Goal: Task Accomplishment & Management: Use online tool/utility

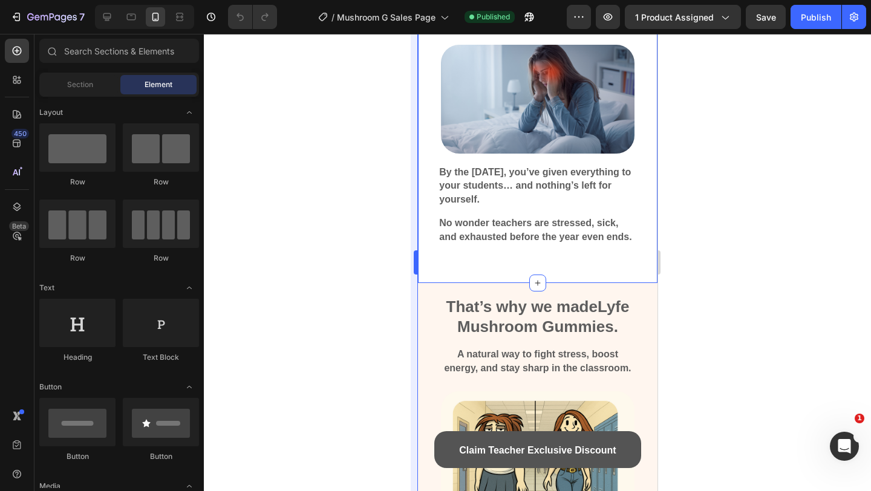
scroll to position [4463, 0]
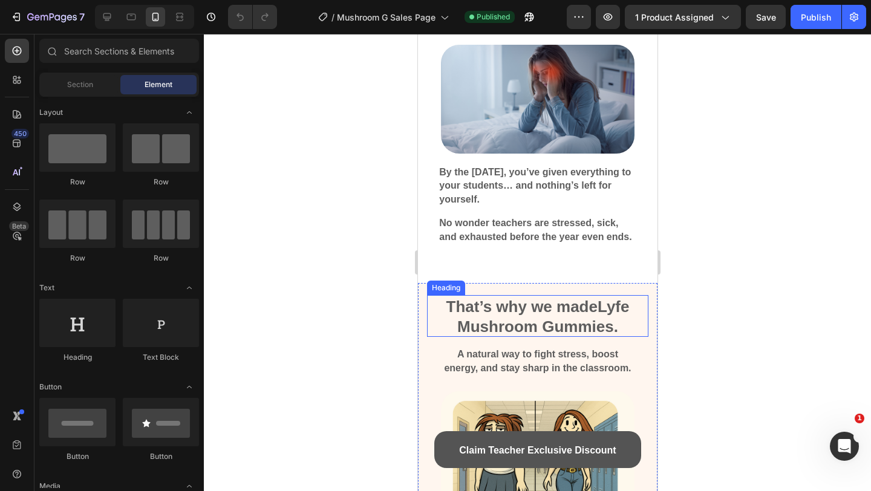
click at [436, 314] on div "That’s why we made Lyfe Mushroom Gummies." at bounding box center [537, 316] width 221 height 42
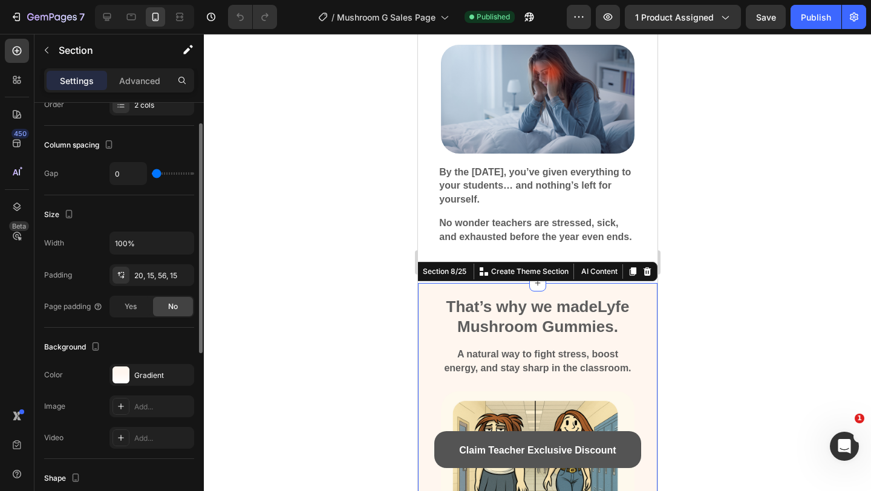
scroll to position [291, 0]
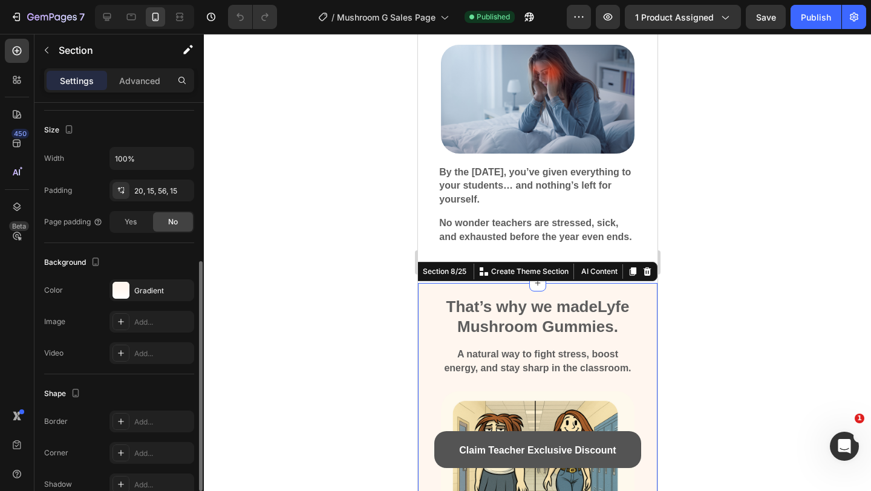
click at [149, 304] on div "The changes might be hidden by the video. Color Gradient Image Add... Video Add…" at bounding box center [119, 322] width 150 height 85
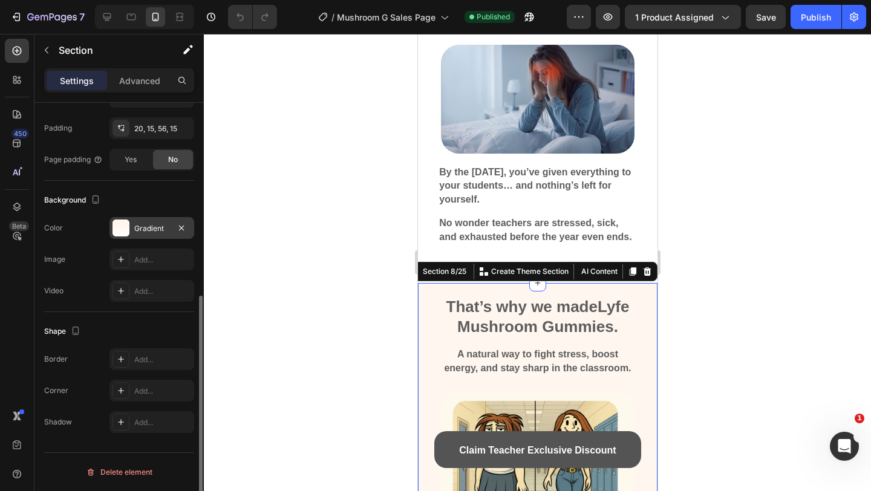
click at [133, 223] on div "Gradient" at bounding box center [152, 228] width 85 height 22
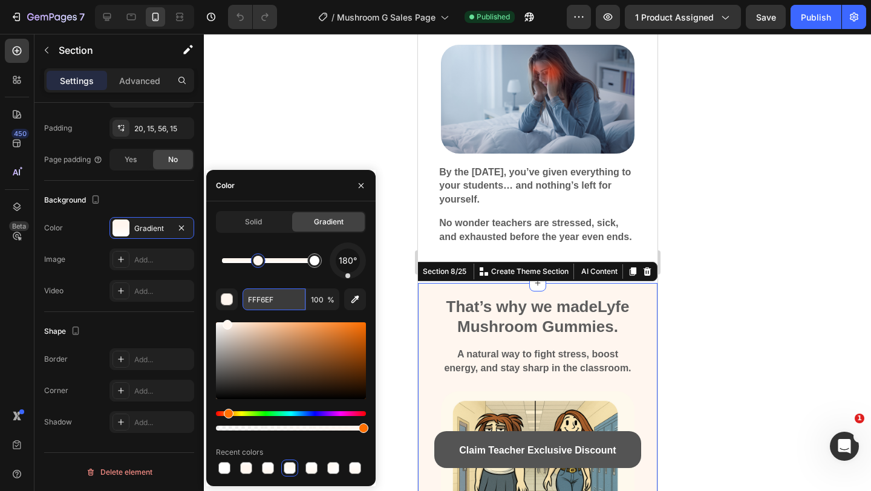
click at [266, 293] on input "FFF6EF" at bounding box center [274, 300] width 63 height 22
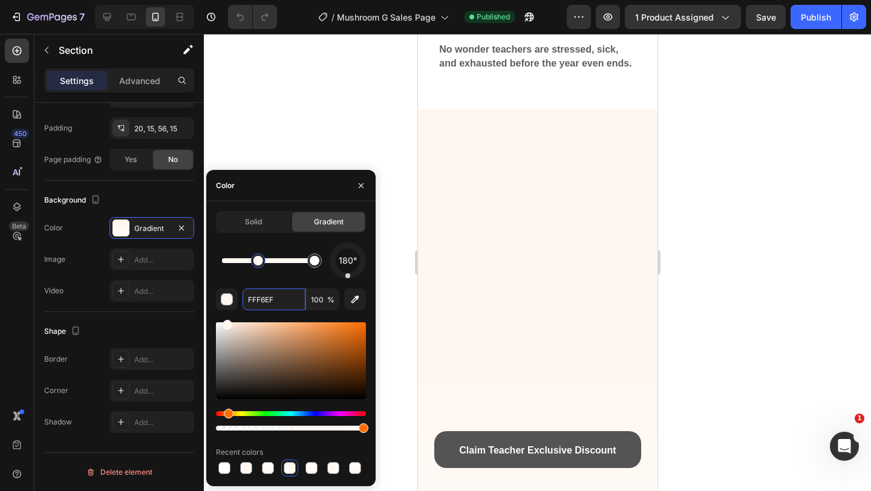
scroll to position [403, 0]
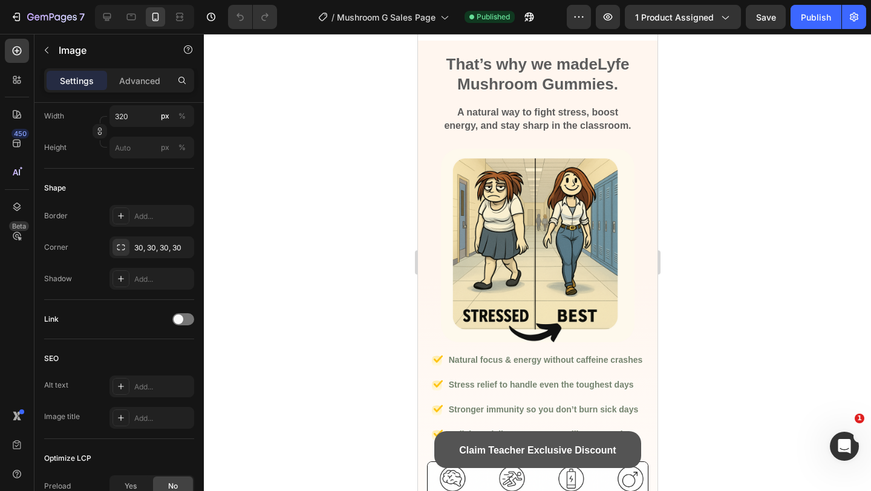
scroll to position [0, 0]
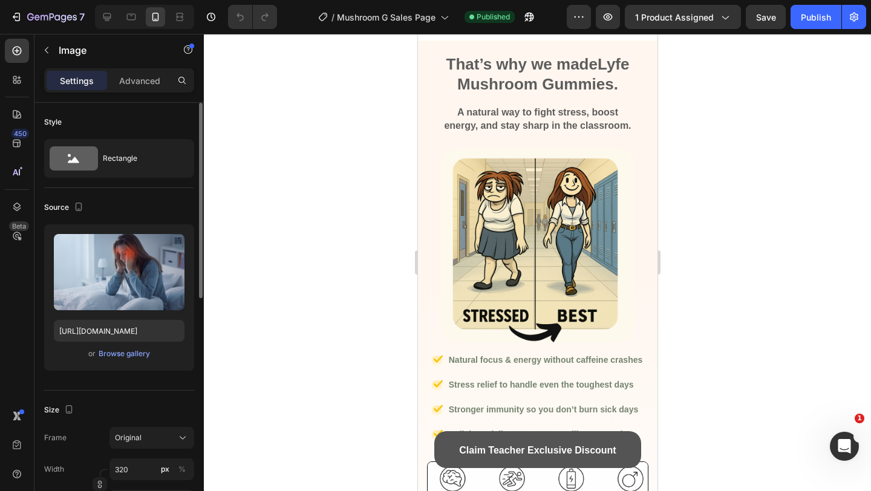
click at [123, 347] on div "or Browse gallery" at bounding box center [119, 354] width 131 height 15
click at [123, 350] on div "Browse gallery" at bounding box center [124, 354] width 51 height 11
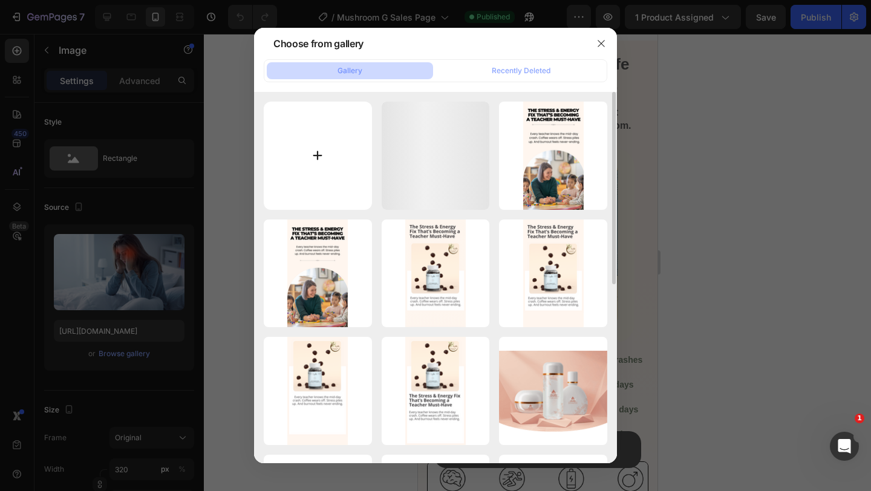
click at [289, 133] on input "file" at bounding box center [318, 156] width 108 height 108
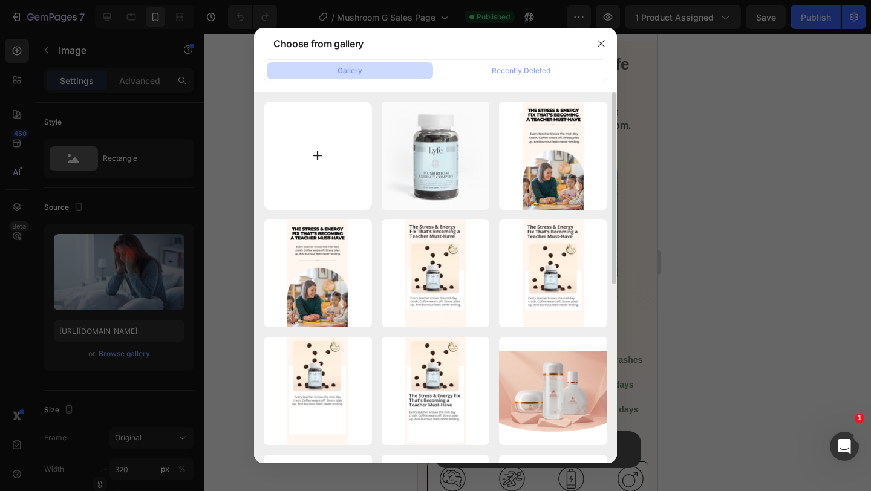
type input "C:\fakepath\Screen Shot 2025-08-26 at 7.24.34 AM.png"
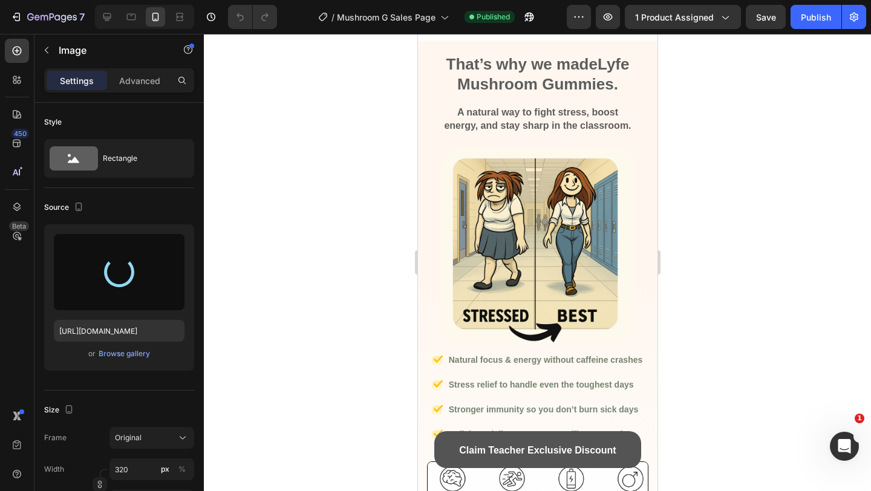
type input "https://cdn.shopify.com/s/files/1/0567/0443/4264/files/gempages_532390233220580…"
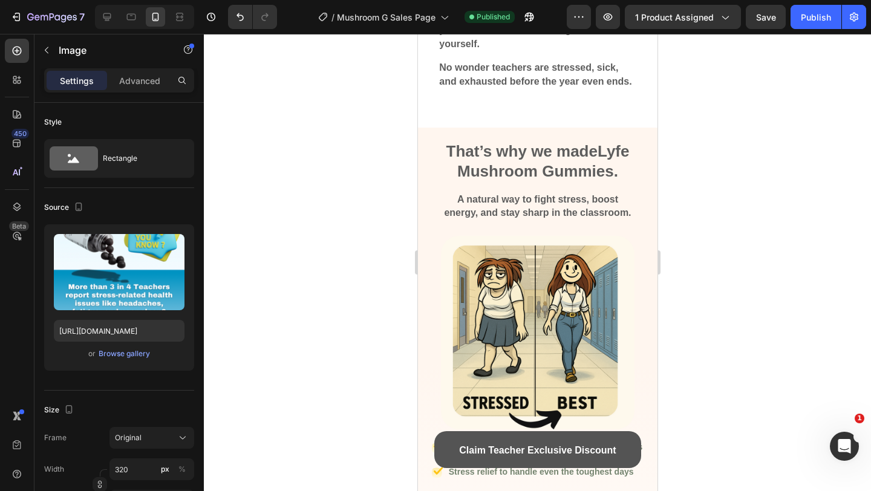
click at [728, 321] on div at bounding box center [537, 262] width 667 height 457
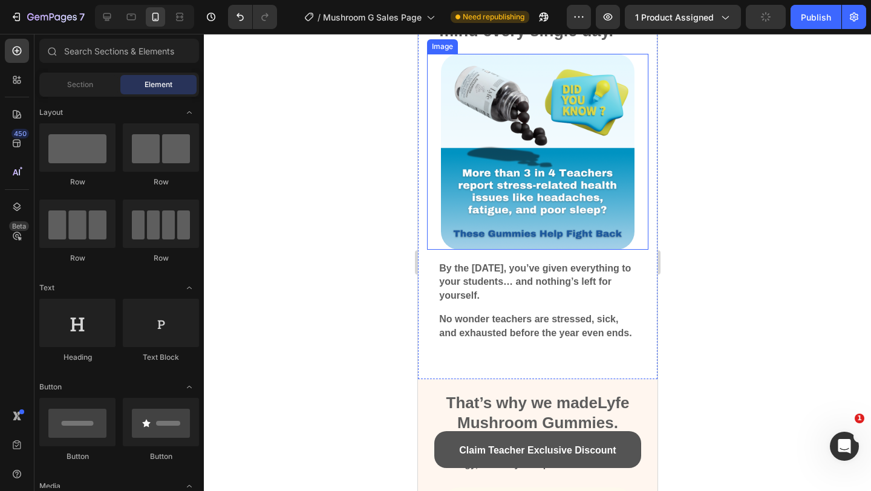
scroll to position [591, 0]
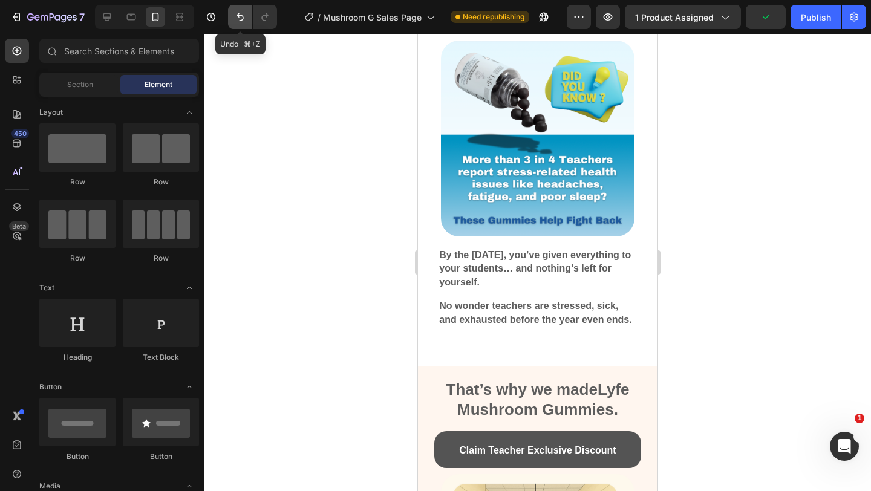
click at [228, 12] on button "Undo/Redo" at bounding box center [240, 17] width 24 height 24
click at [233, 12] on button "Undo/Redo" at bounding box center [240, 17] width 24 height 24
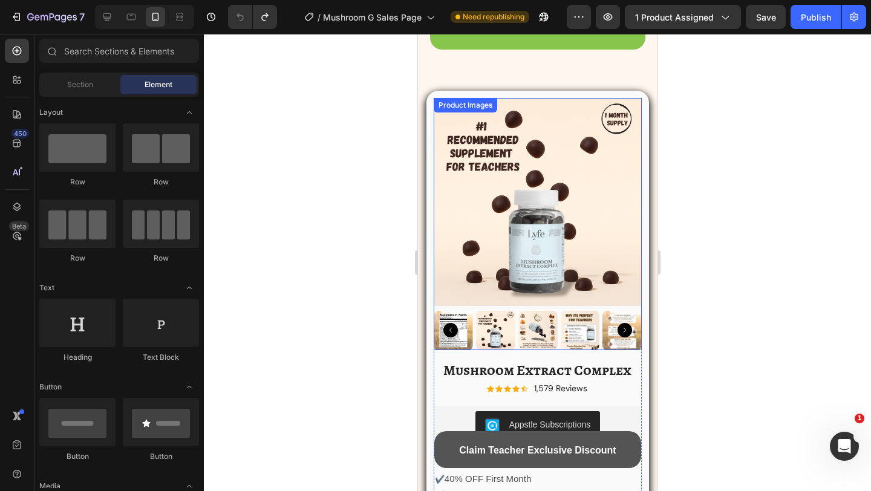
scroll to position [1845, 0]
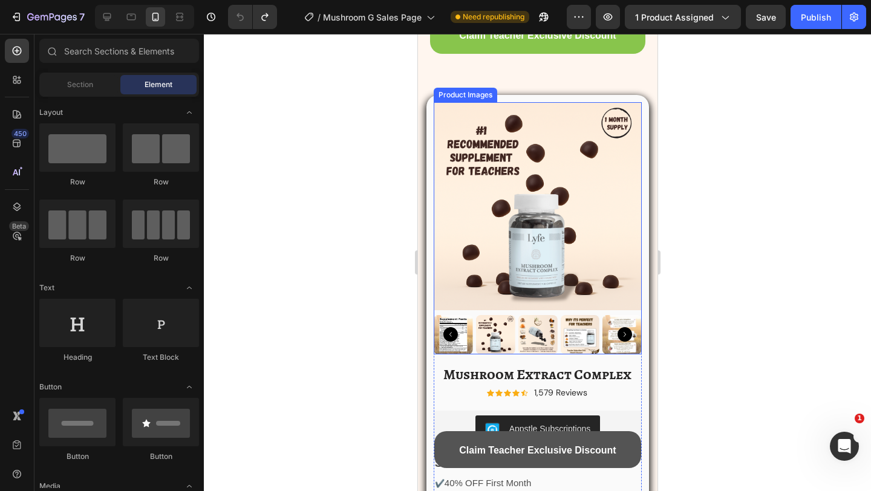
click at [448, 336] on icon "Carousel Back Arrow" at bounding box center [450, 334] width 15 height 15
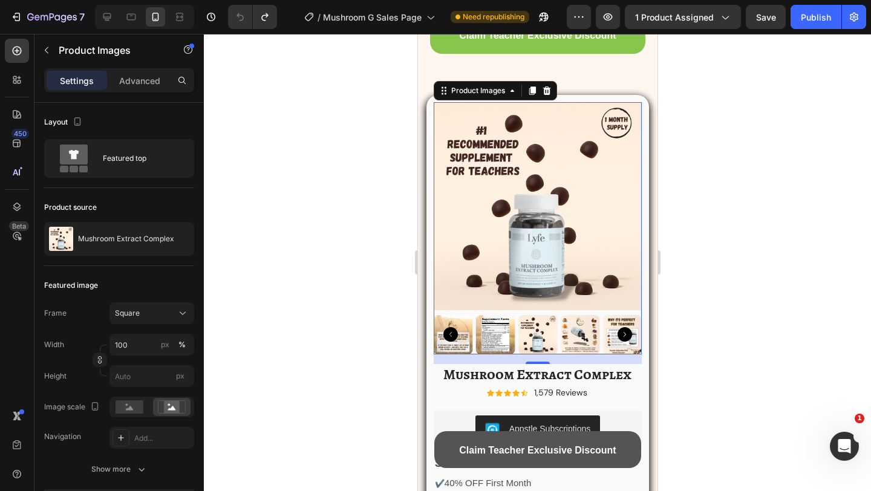
click at [583, 336] on img at bounding box center [579, 334] width 39 height 39
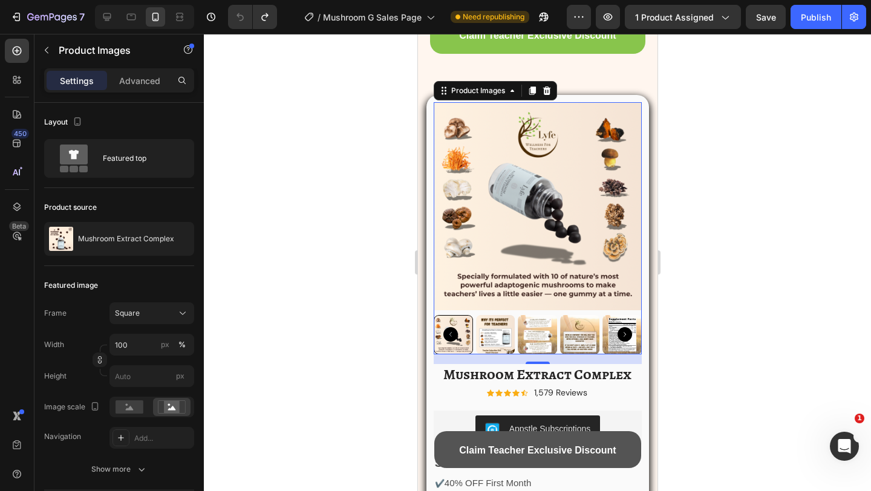
click at [480, 336] on img at bounding box center [495, 334] width 39 height 39
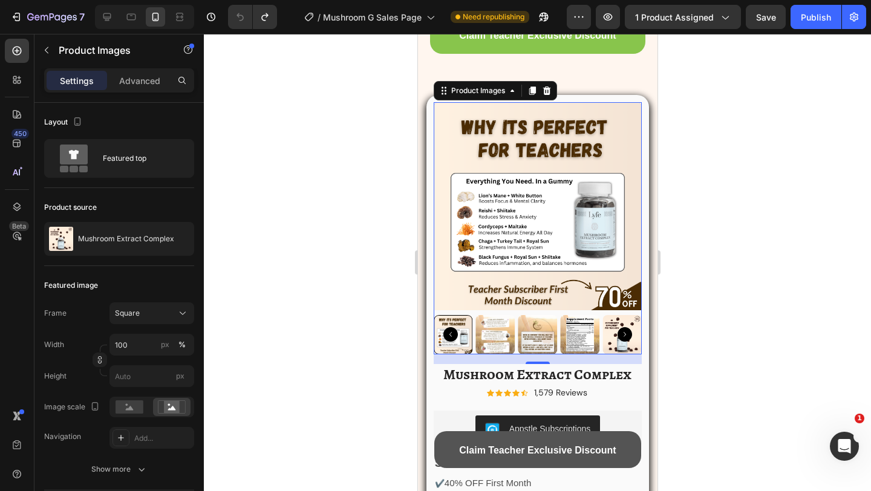
click at [454, 335] on icon "Carousel Back Arrow" at bounding box center [450, 334] width 15 height 15
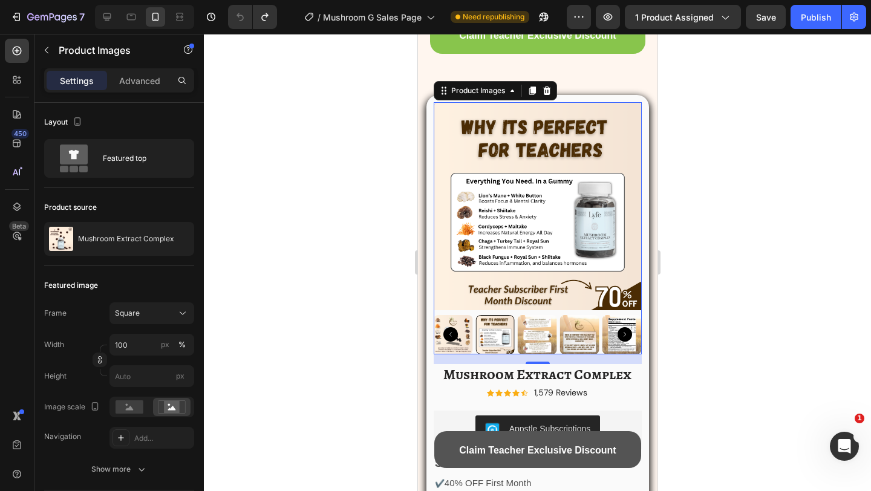
click at [454, 335] on icon "Carousel Back Arrow" at bounding box center [450, 334] width 15 height 15
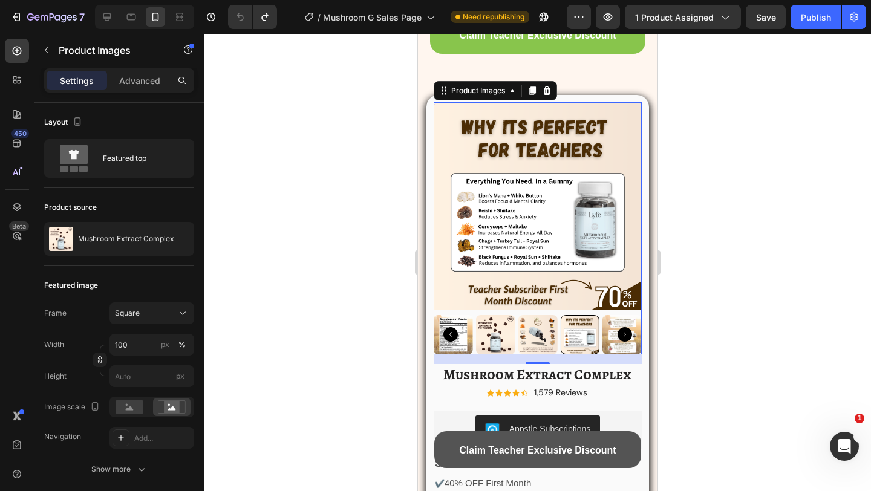
click at [499, 338] on img at bounding box center [495, 334] width 39 height 39
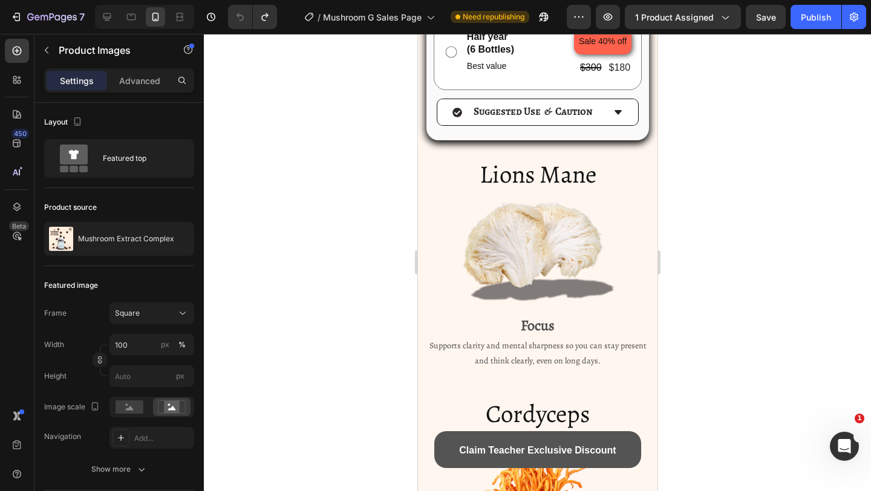
scroll to position [2822, 0]
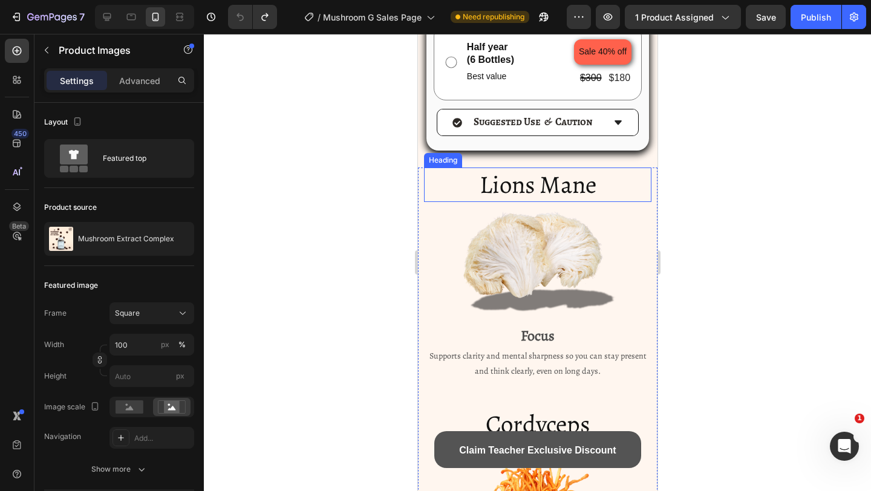
click at [623, 178] on h2 "Lions Mane" at bounding box center [538, 185] width 228 height 34
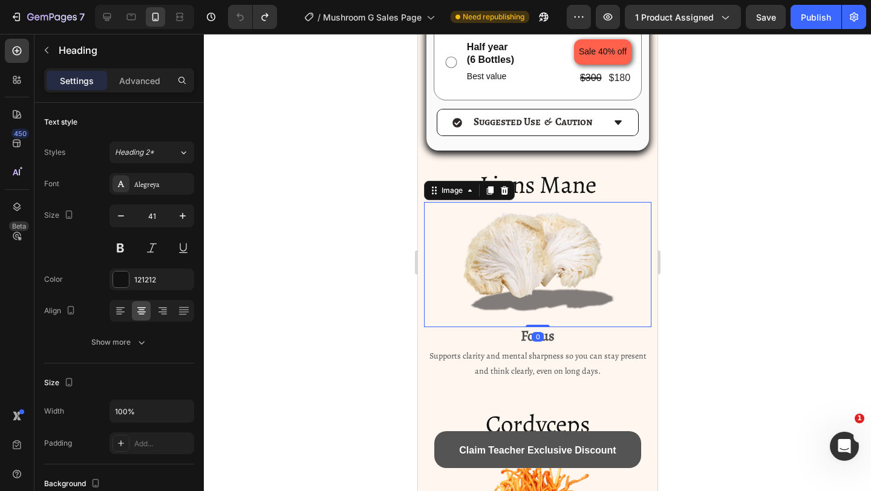
click at [643, 211] on div "Image 0" at bounding box center [538, 264] width 228 height 125
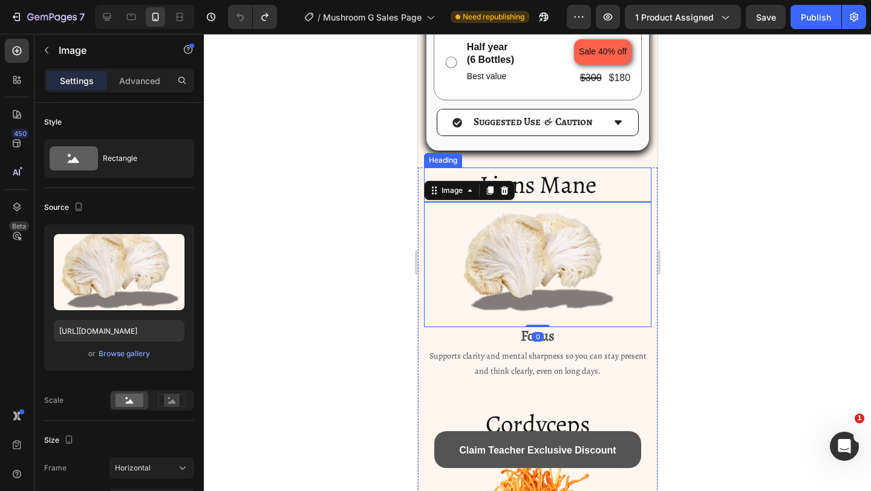
click at [632, 191] on h2 "Lions Mane" at bounding box center [538, 185] width 228 height 34
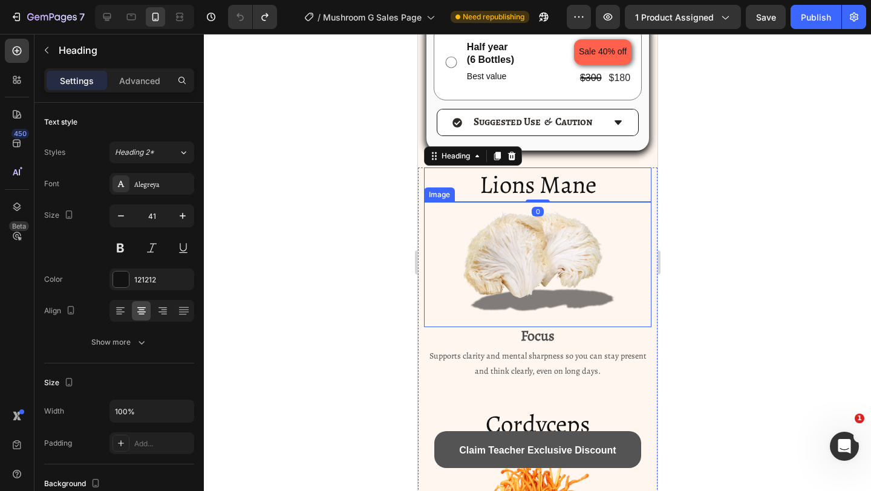
click at [648, 217] on div "Image" at bounding box center [538, 264] width 228 height 125
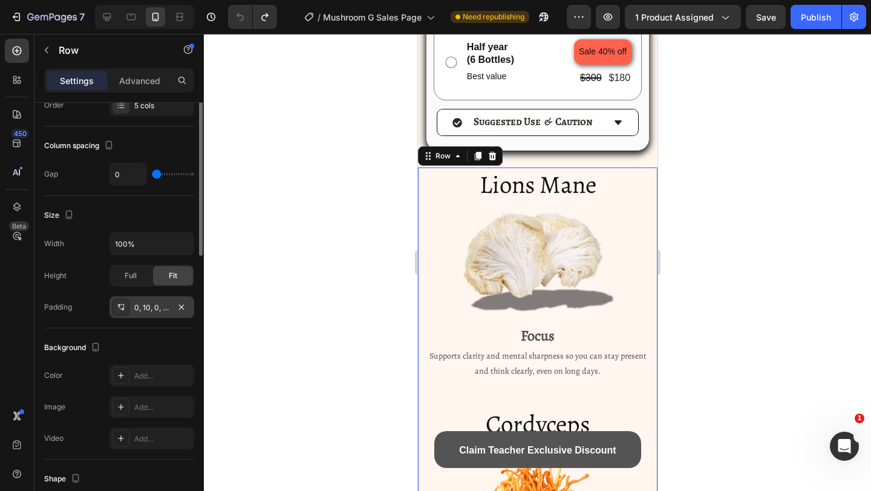
scroll to position [0, 0]
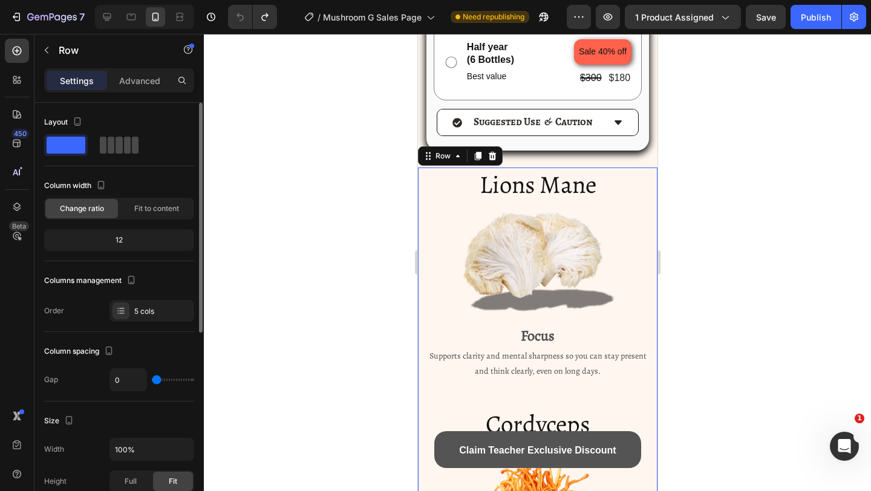
click at [114, 139] on div at bounding box center [119, 145] width 39 height 17
type input "8"
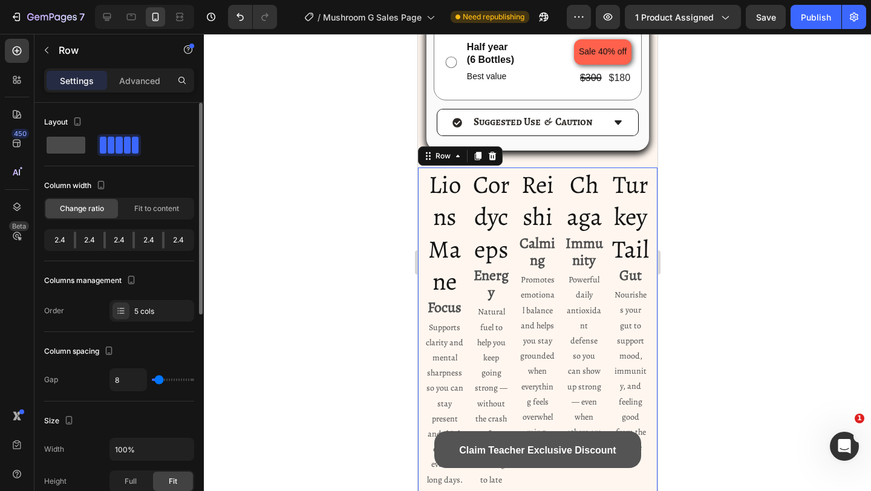
click at [73, 151] on span at bounding box center [66, 145] width 39 height 17
type input "0"
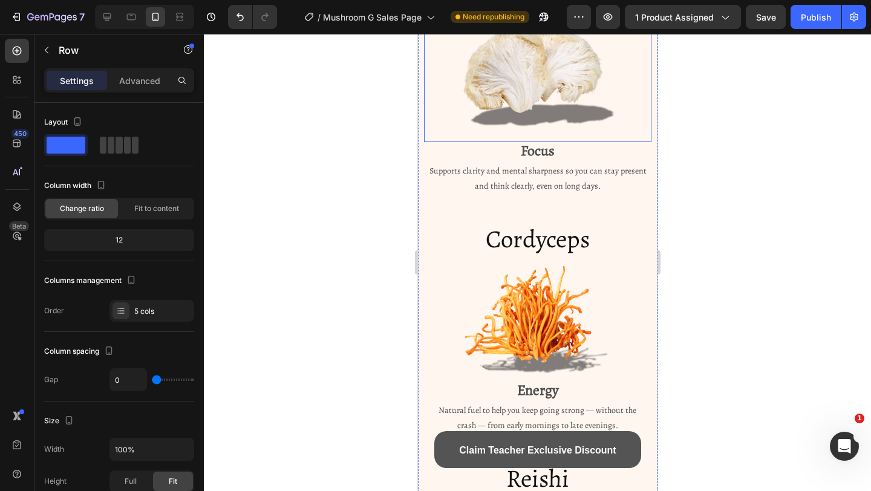
scroll to position [2787, 0]
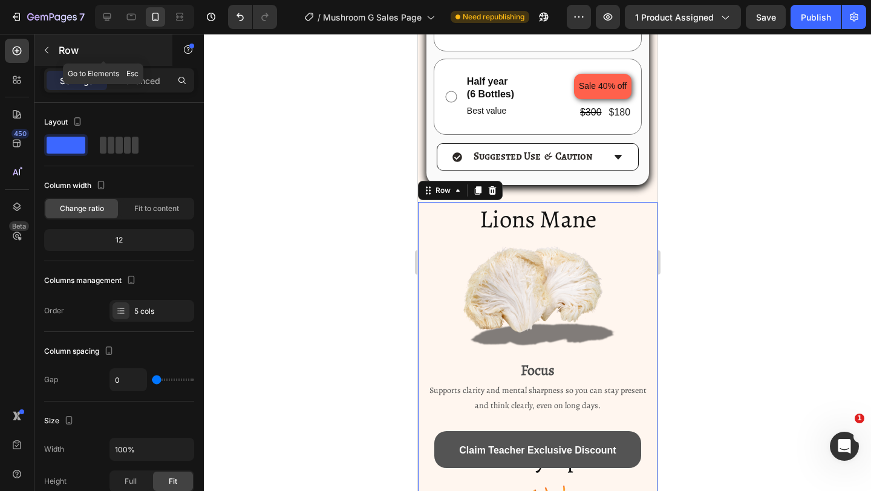
click at [59, 56] on p "Row" at bounding box center [110, 50] width 103 height 15
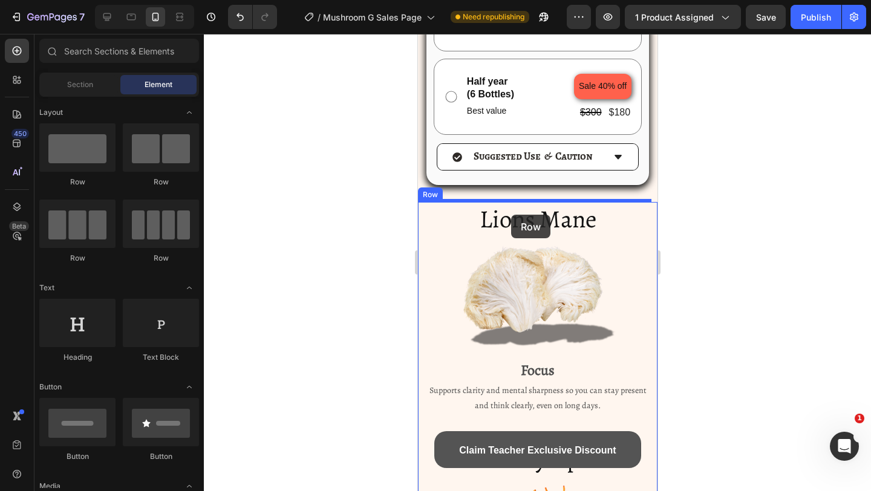
drag, startPoint x: 575, startPoint y: 203, endPoint x: 513, endPoint y: 215, distance: 63.6
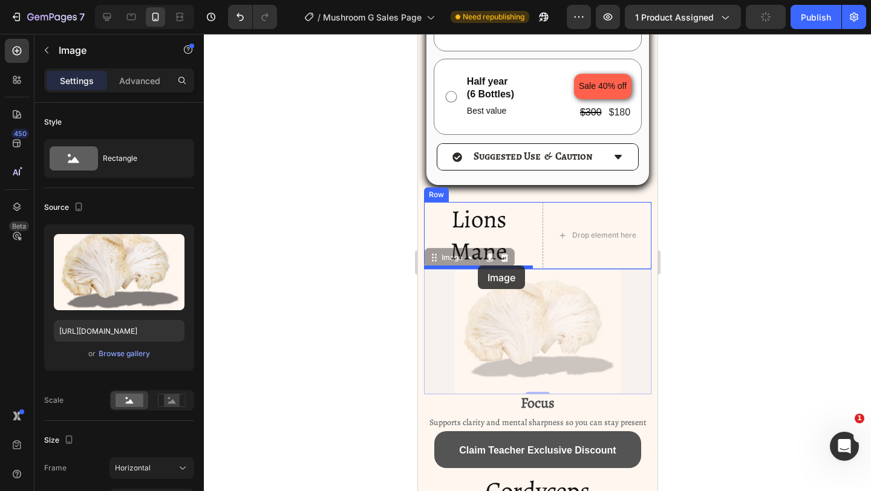
drag, startPoint x: 542, startPoint y: 318, endPoint x: 477, endPoint y: 266, distance: 82.2
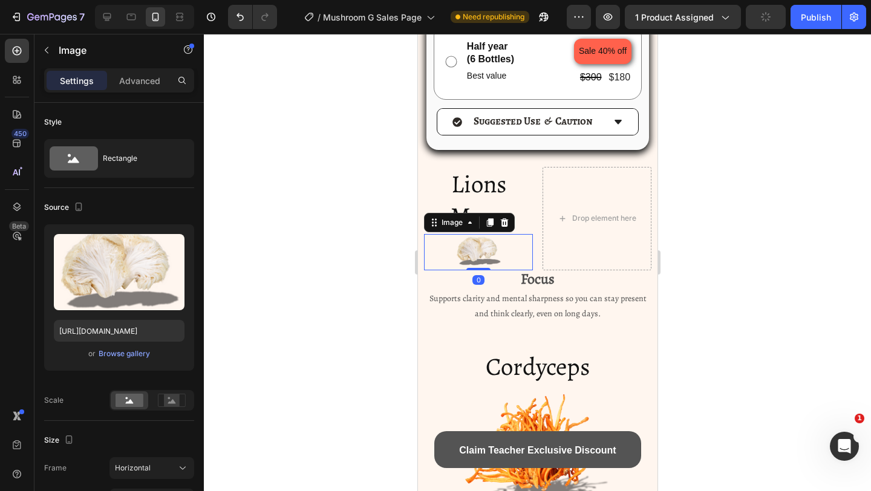
scroll to position [2845, 0]
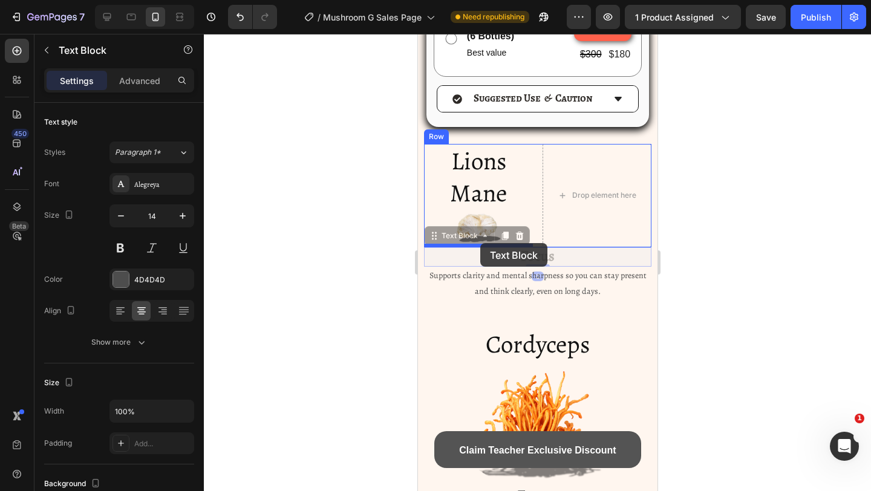
drag, startPoint x: 523, startPoint y: 252, endPoint x: 480, endPoint y: 244, distance: 43.0
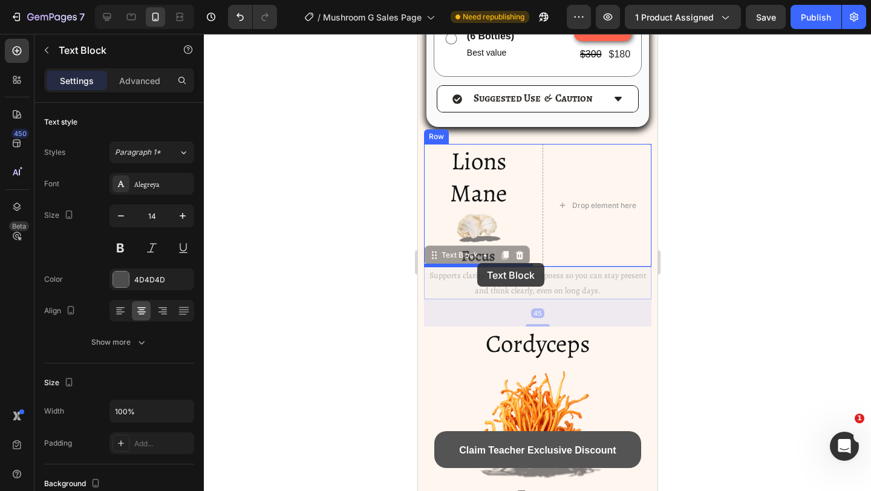
drag, startPoint x: 523, startPoint y: 287, endPoint x: 477, endPoint y: 263, distance: 51.7
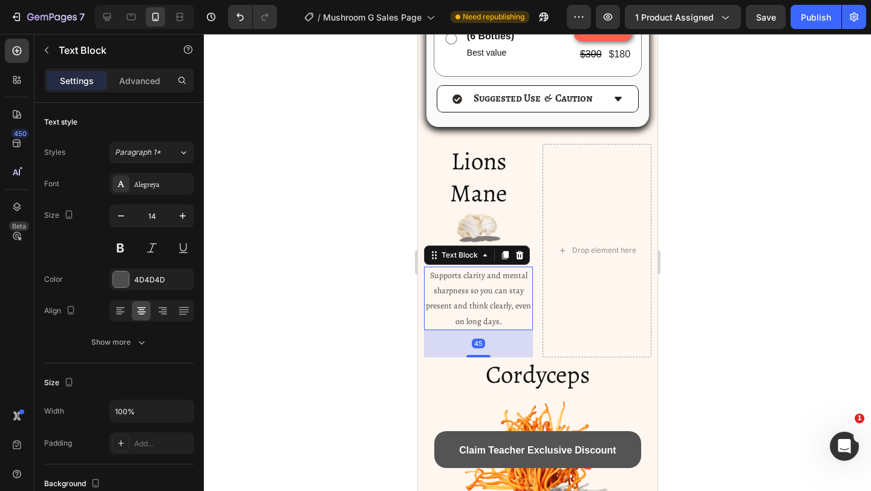
click at [684, 275] on div at bounding box center [537, 262] width 667 height 457
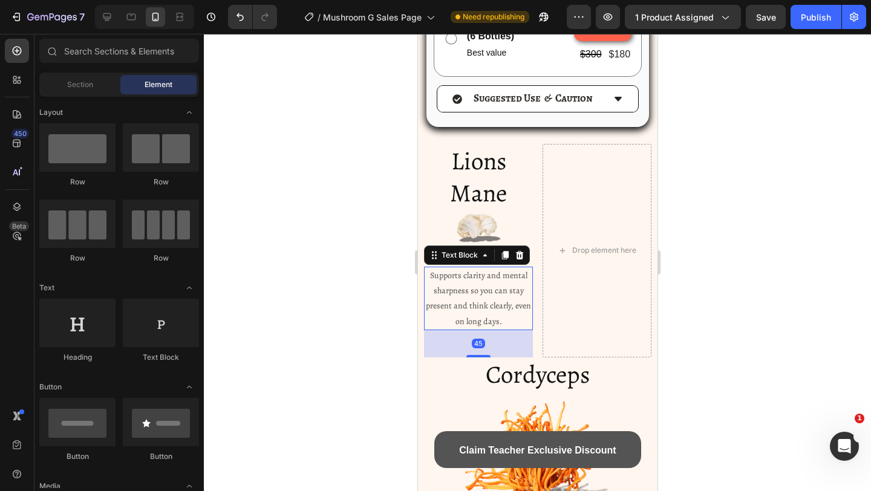
click at [684, 275] on div at bounding box center [537, 262] width 667 height 457
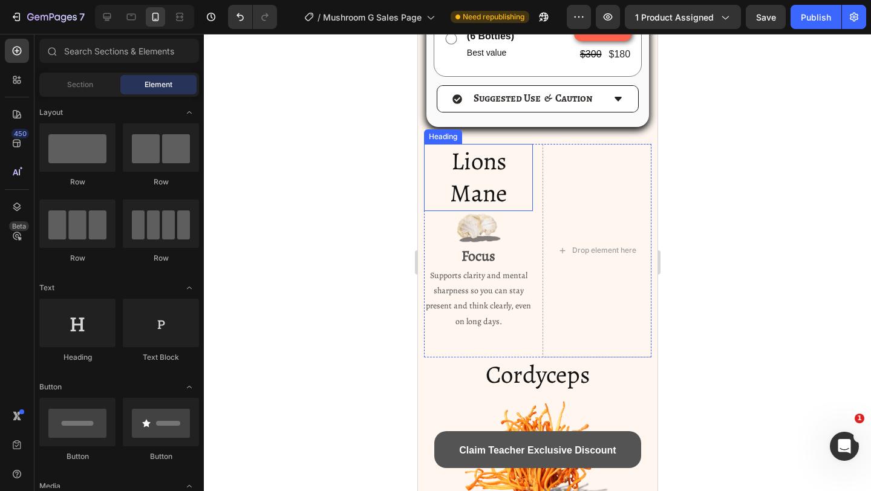
click at [452, 180] on span "Lions Mane" at bounding box center [478, 177] width 57 height 66
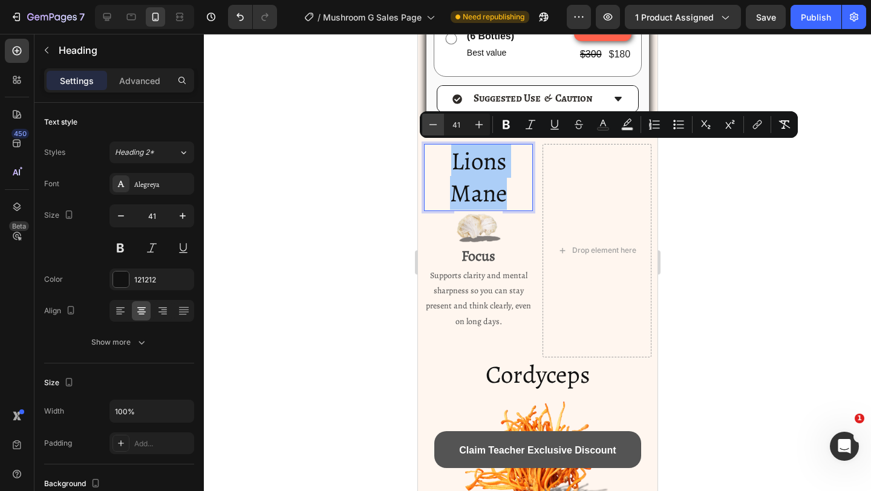
click at [427, 126] on icon "Editor contextual toolbar" at bounding box center [433, 125] width 12 height 12
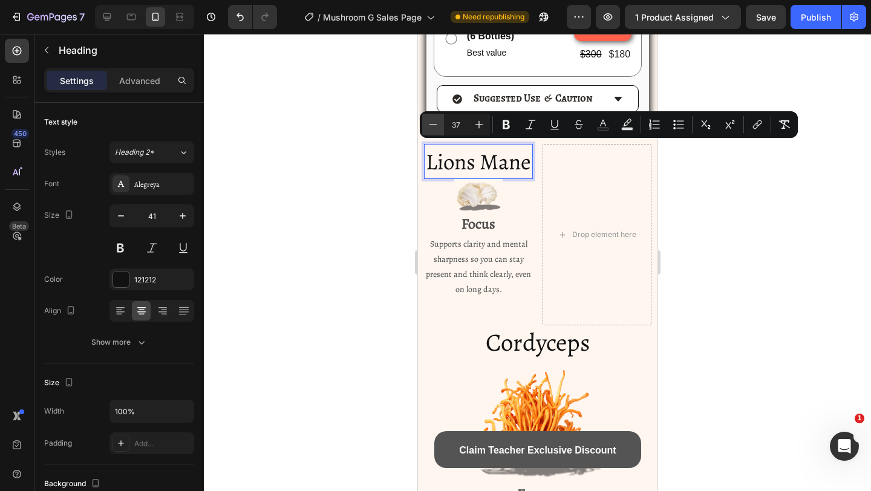
click at [427, 126] on icon "Editor contextual toolbar" at bounding box center [433, 125] width 12 height 12
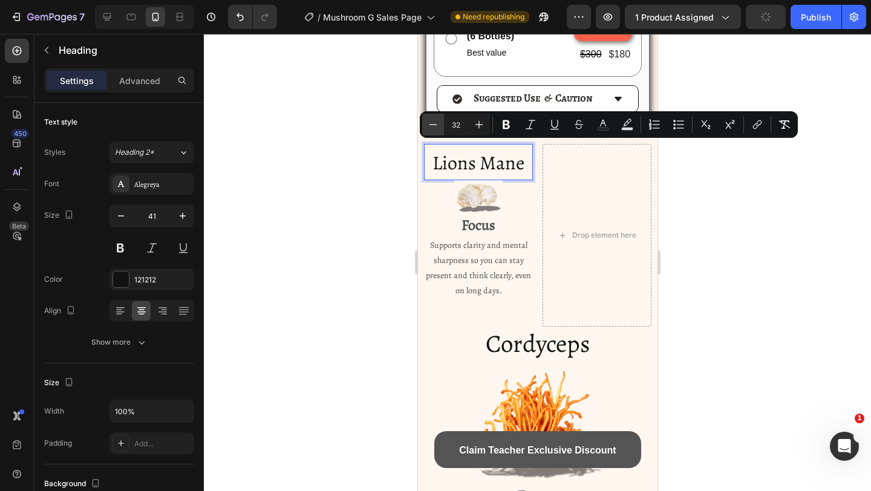
click at [427, 126] on icon "Editor contextual toolbar" at bounding box center [433, 125] width 12 height 12
type input "30"
click at [483, 227] on strong "Focus" at bounding box center [478, 225] width 34 height 19
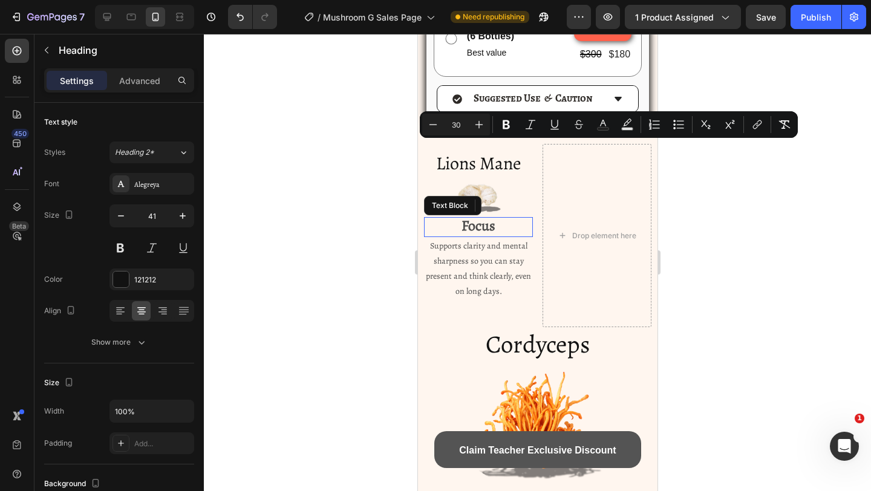
click at [483, 227] on strong "Focus" at bounding box center [478, 225] width 34 height 19
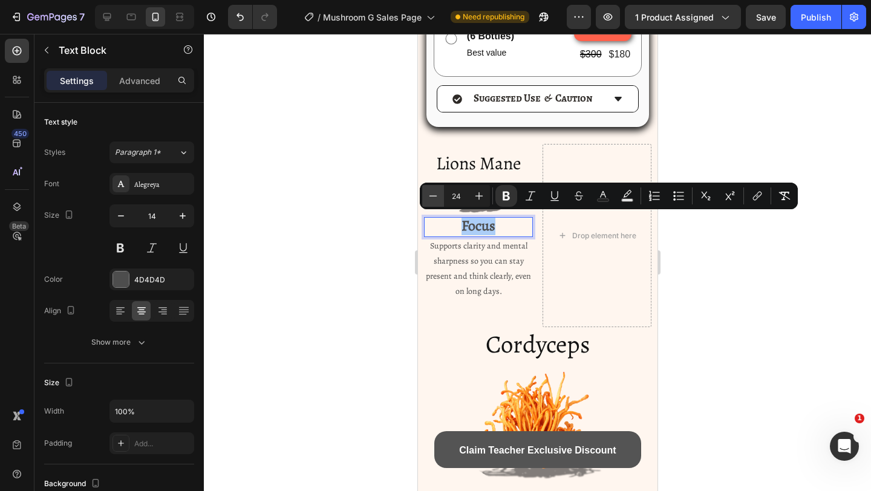
click at [433, 195] on icon "Editor contextual toolbar" at bounding box center [433, 196] width 12 height 12
type input "20"
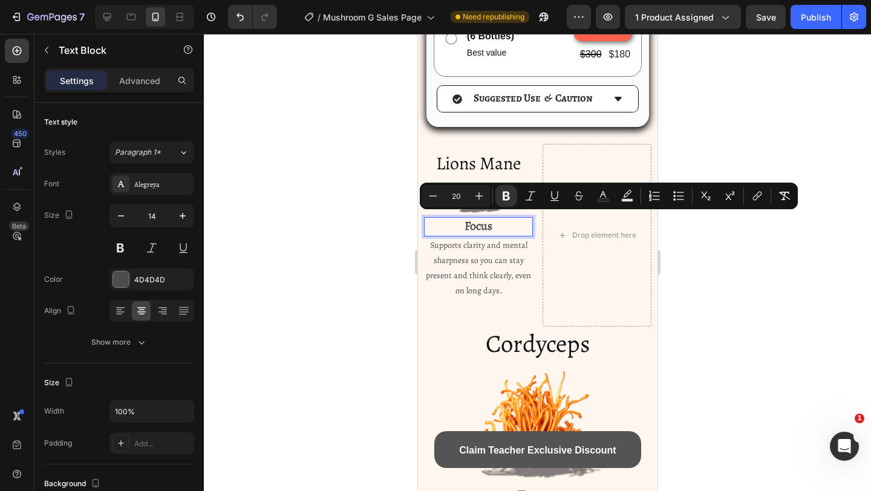
click at [384, 224] on div at bounding box center [537, 262] width 667 height 457
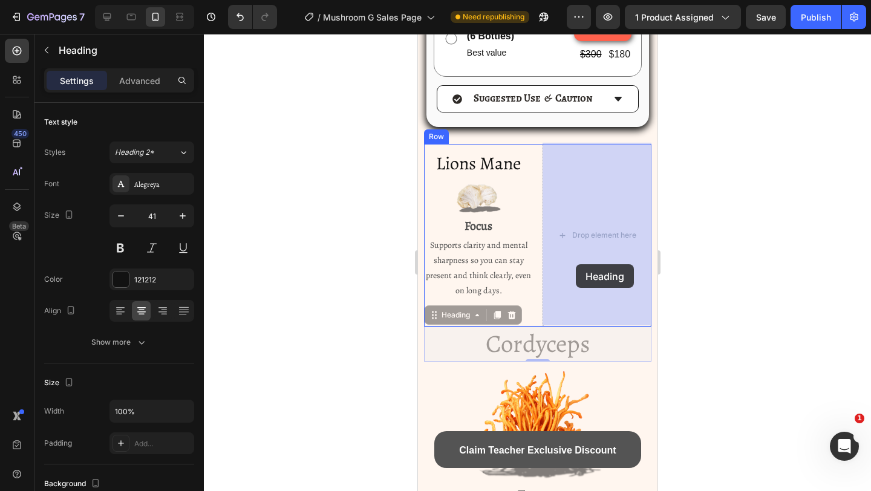
drag, startPoint x: 506, startPoint y: 350, endPoint x: 575, endPoint y: 264, distance: 109.7
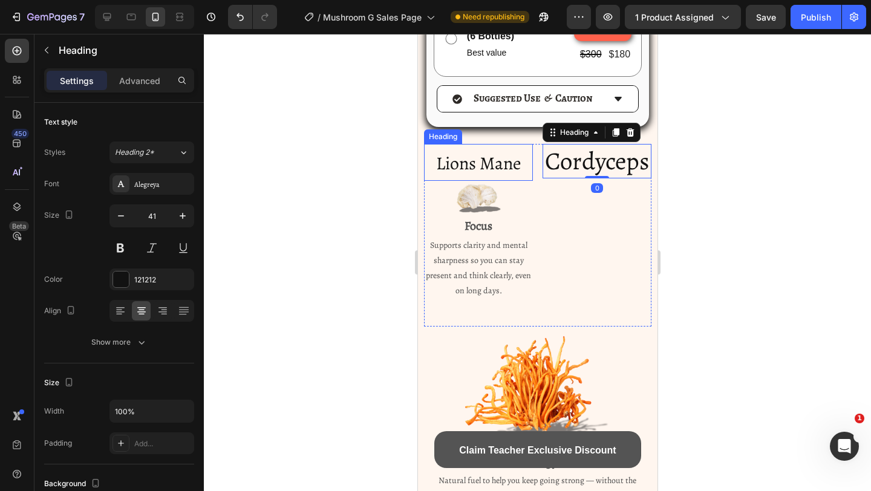
click at [504, 165] on span "Lions Mane" at bounding box center [478, 163] width 85 height 24
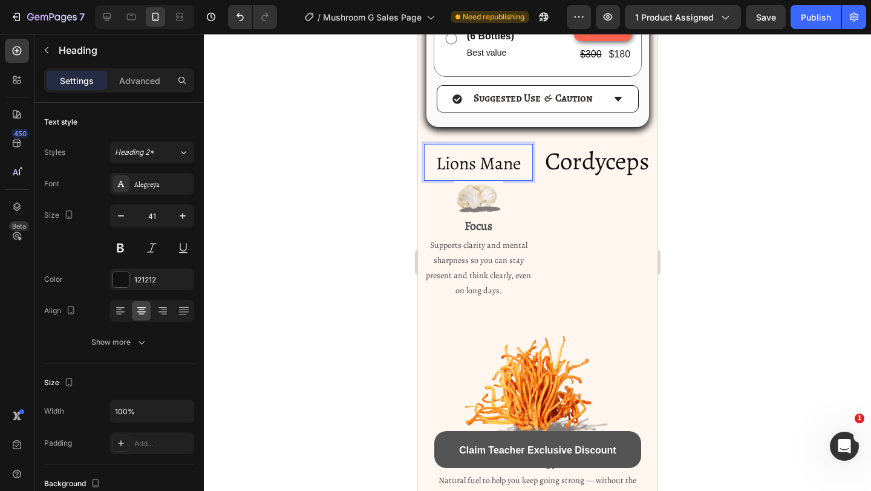
click at [517, 165] on span "Lions Mane" at bounding box center [478, 163] width 85 height 24
click at [482, 164] on span "Lions Mane" at bounding box center [478, 163] width 85 height 24
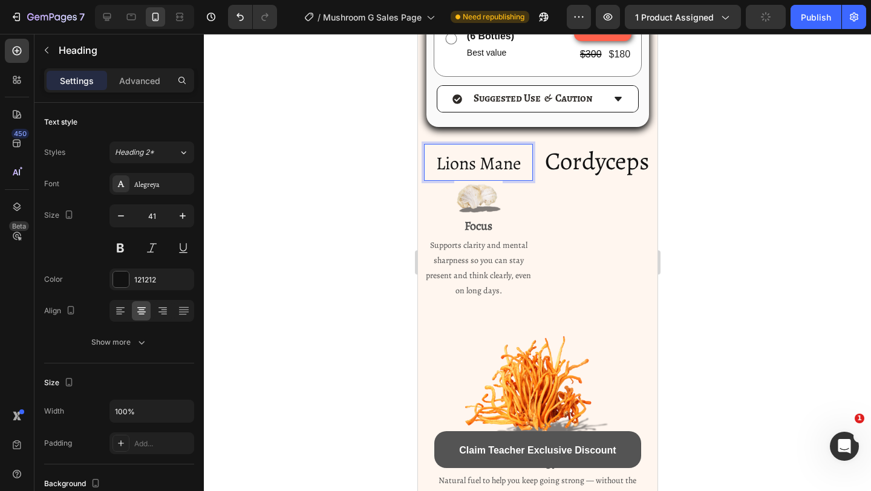
click at [482, 164] on span "Lions Mane" at bounding box center [478, 163] width 85 height 24
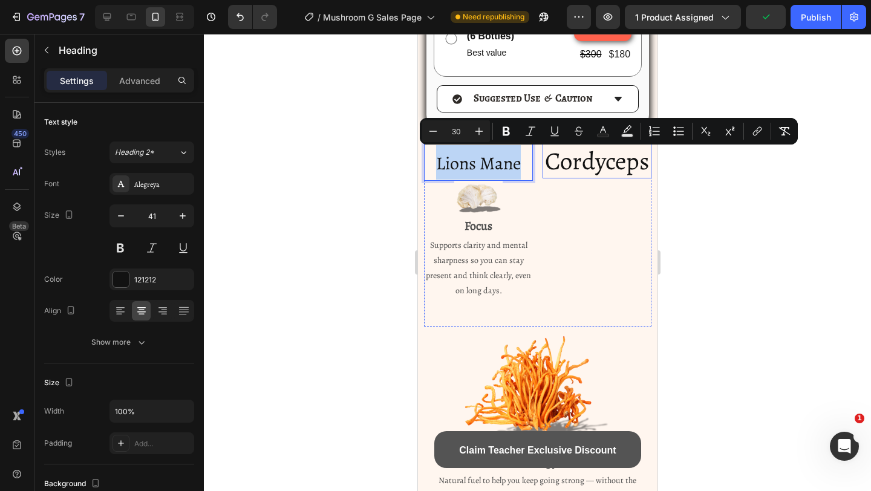
click at [571, 163] on span "Cordyceps" at bounding box center [597, 161] width 104 height 34
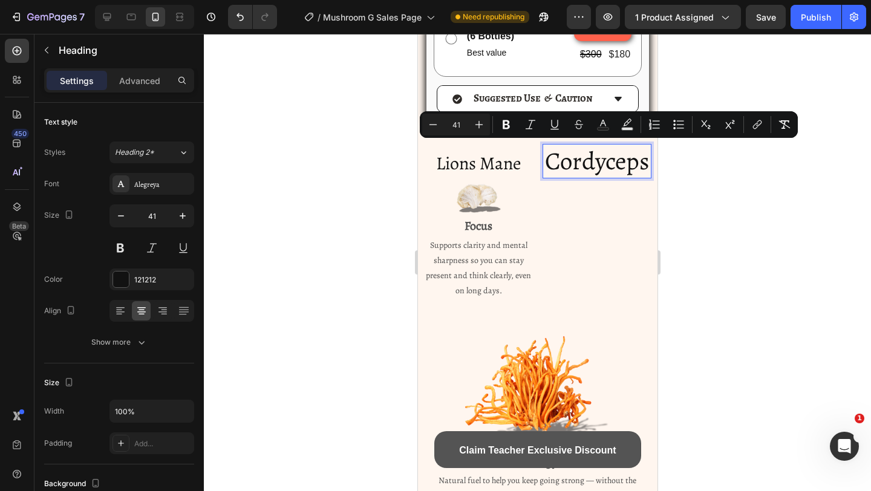
click at [466, 125] on input "41" at bounding box center [456, 124] width 24 height 15
type input "4"
type input "30"
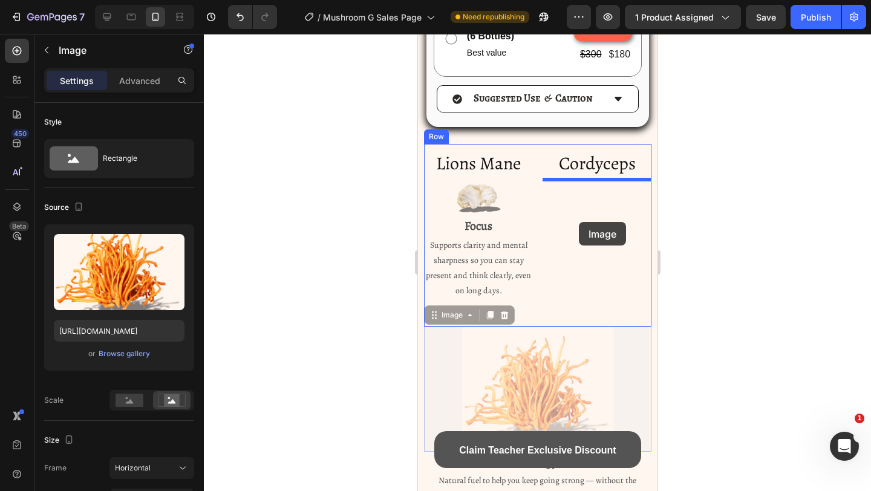
drag, startPoint x: 544, startPoint y: 332, endPoint x: 578, endPoint y: 222, distance: 114.8
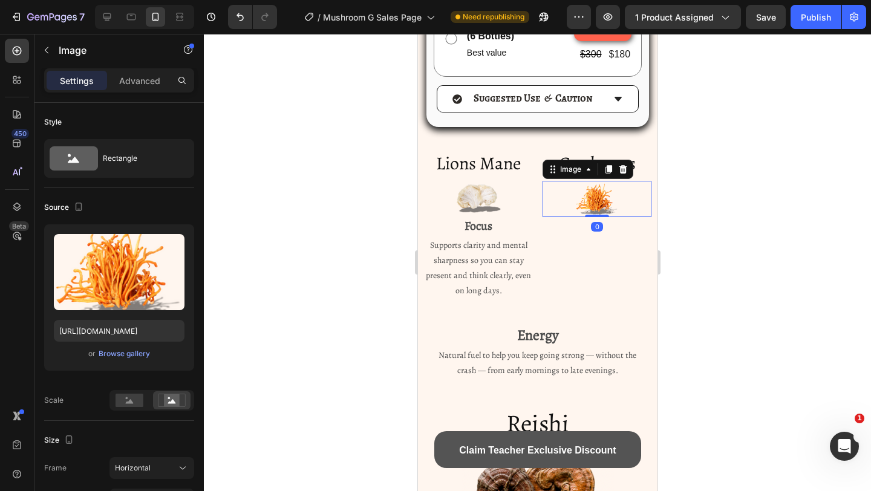
scroll to position [2883, 0]
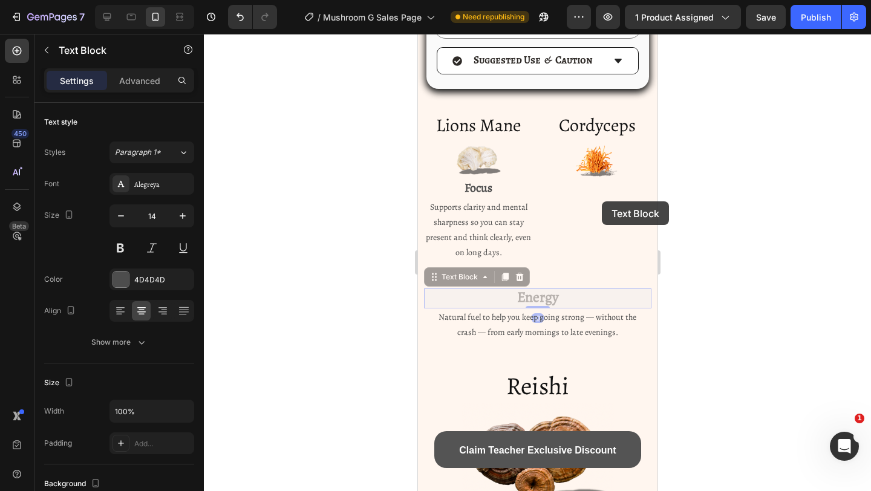
drag, startPoint x: 542, startPoint y: 301, endPoint x: 571, endPoint y: 250, distance: 59.4
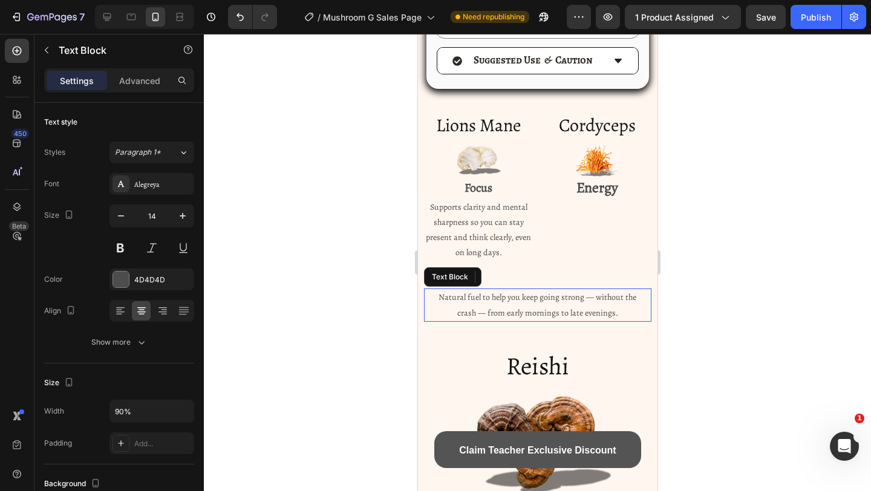
click at [552, 309] on p "Natural fuel to help you keep going strong — without the crash — from early mor…" at bounding box center [537, 305] width 202 height 30
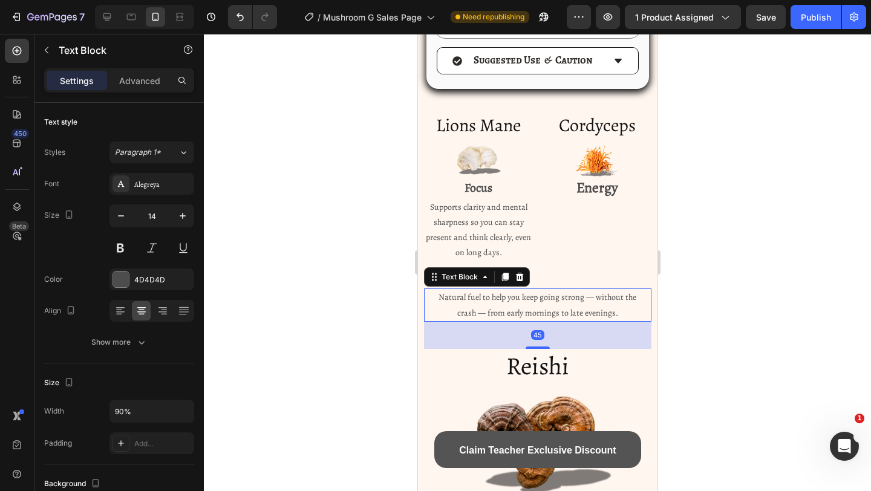
click at [715, 270] on div at bounding box center [537, 262] width 667 height 457
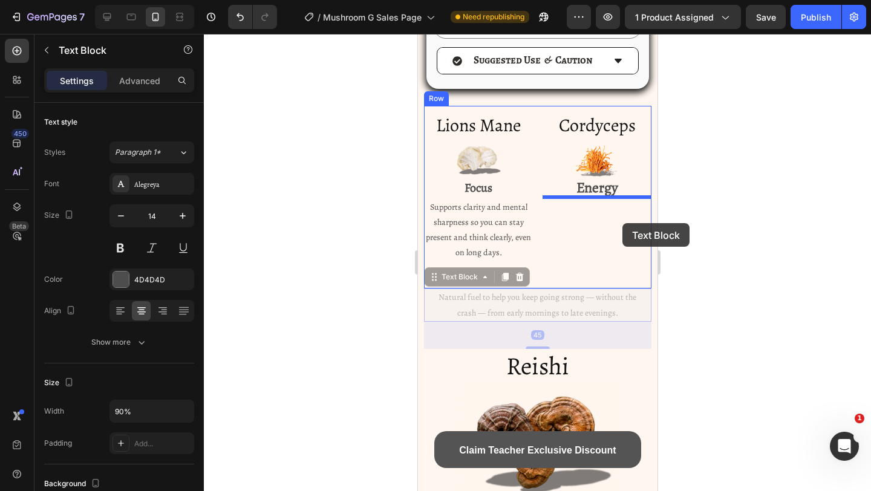
drag, startPoint x: 621, startPoint y: 290, endPoint x: 622, endPoint y: 223, distance: 67.2
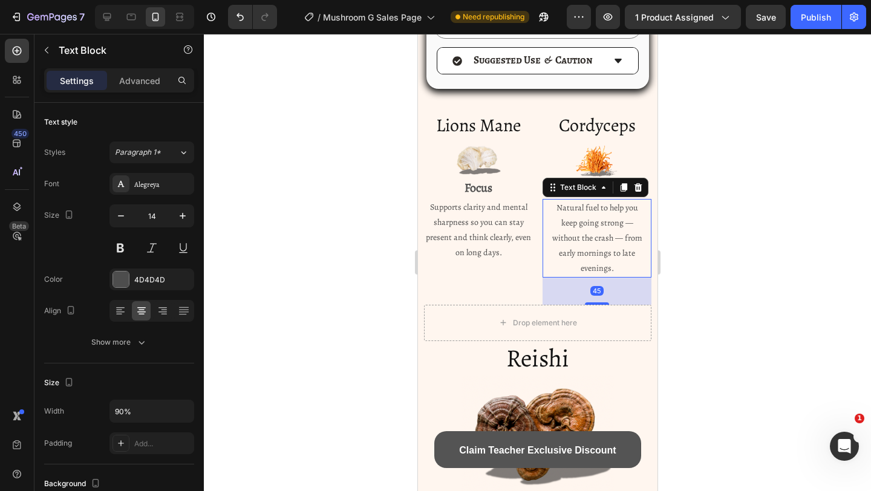
click at [724, 195] on div at bounding box center [537, 262] width 667 height 457
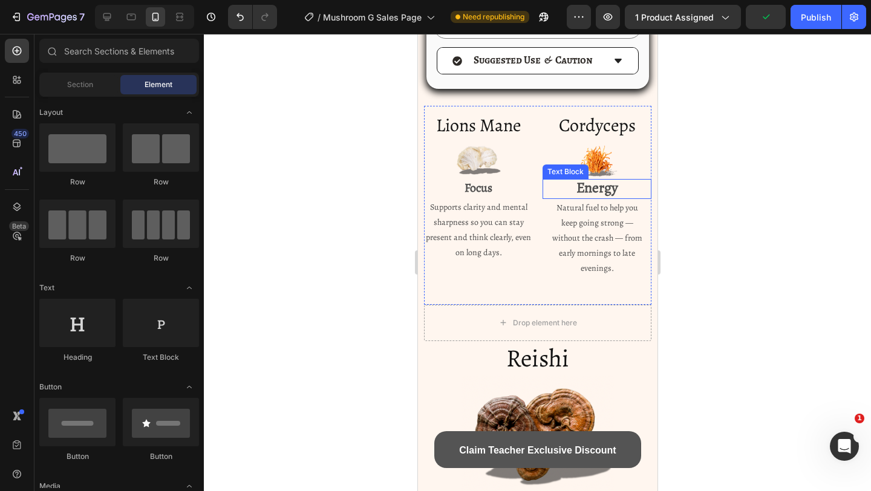
click at [594, 178] on strong "Energy" at bounding box center [597, 187] width 42 height 19
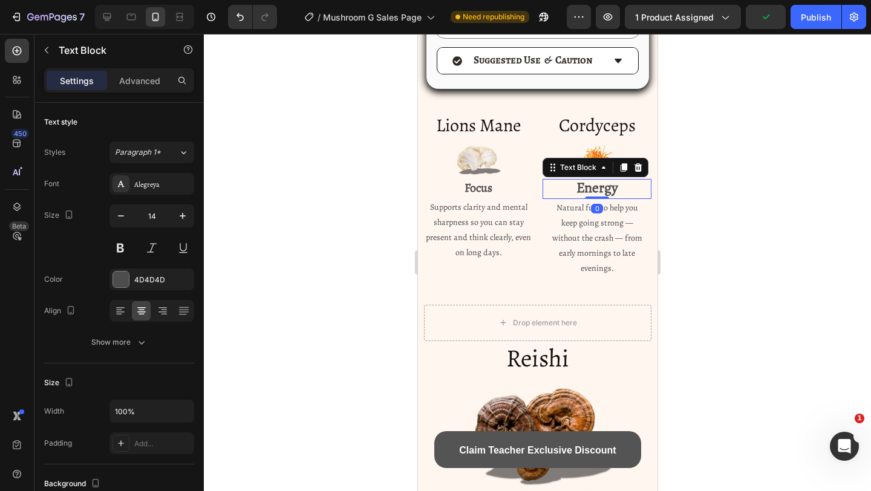
click at [594, 178] on strong "Energy" at bounding box center [597, 187] width 42 height 19
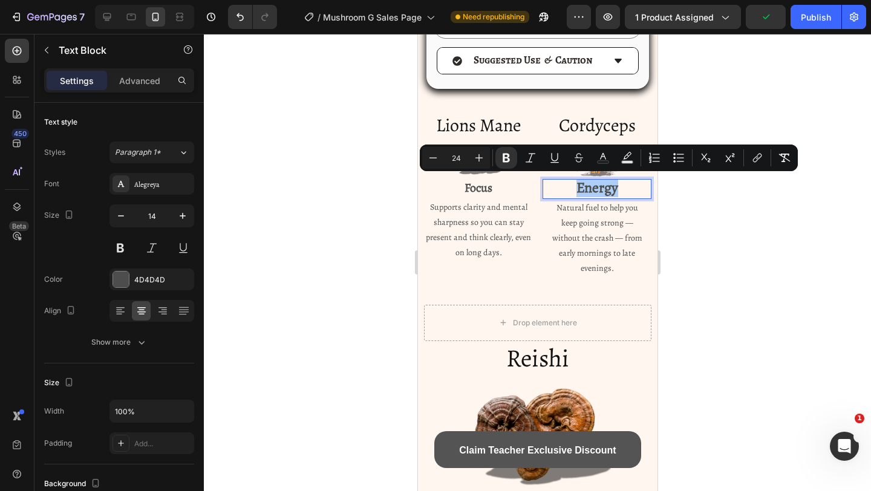
click at [454, 156] on input "24" at bounding box center [456, 158] width 24 height 15
type input "19"
click at [672, 206] on div at bounding box center [537, 262] width 667 height 457
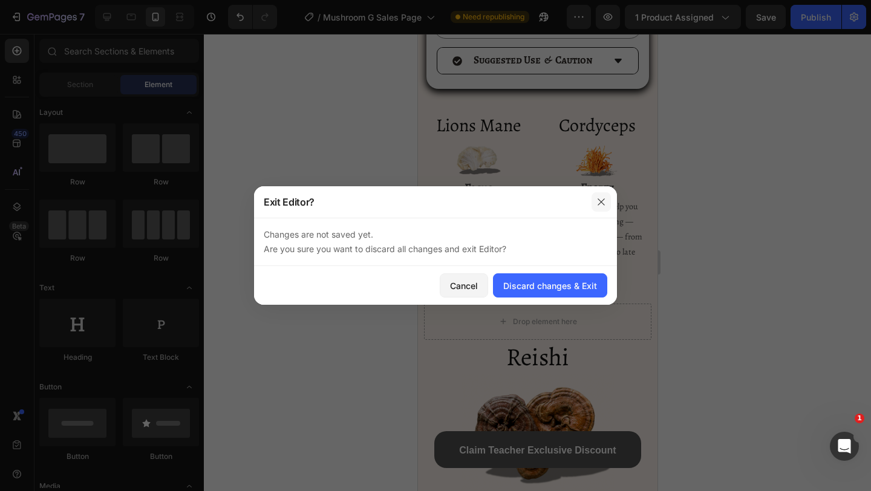
click at [608, 211] on button "button" at bounding box center [601, 201] width 19 height 19
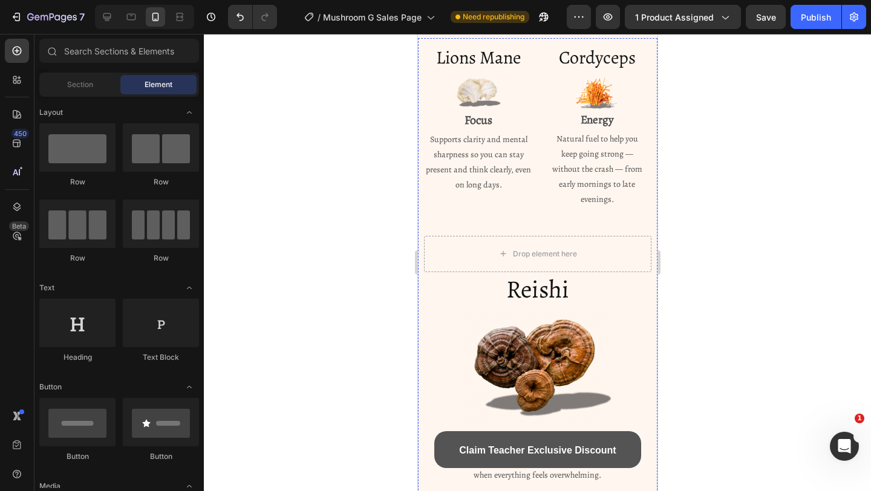
scroll to position [2950, 0]
click at [242, 19] on icon "Undo/Redo" at bounding box center [240, 17] width 12 height 12
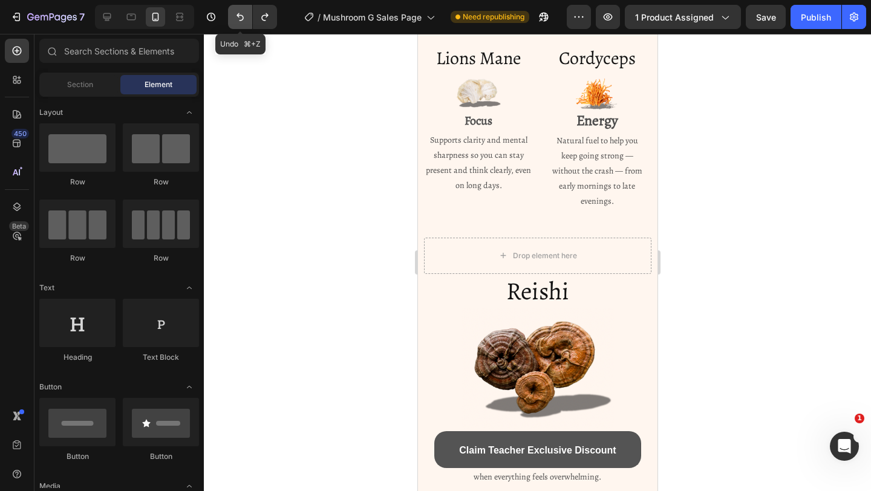
click at [242, 19] on icon "Undo/Redo" at bounding box center [240, 17] width 12 height 12
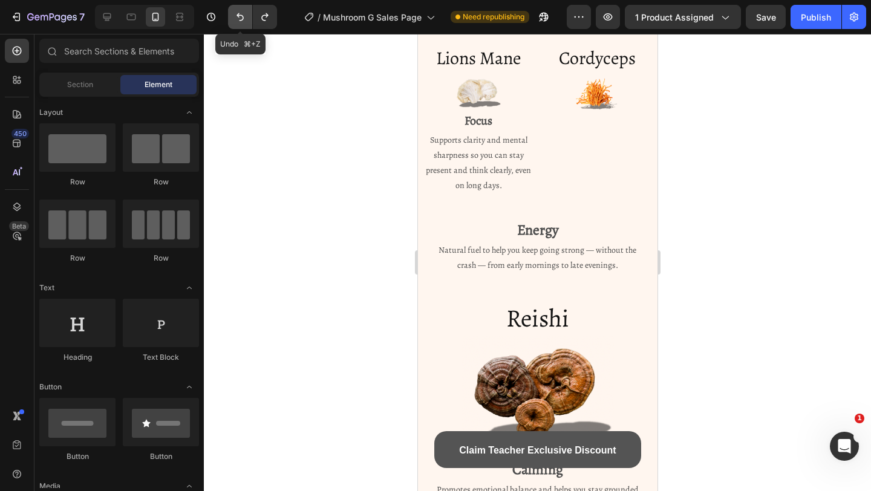
click at [242, 19] on icon "Undo/Redo" at bounding box center [240, 17] width 12 height 12
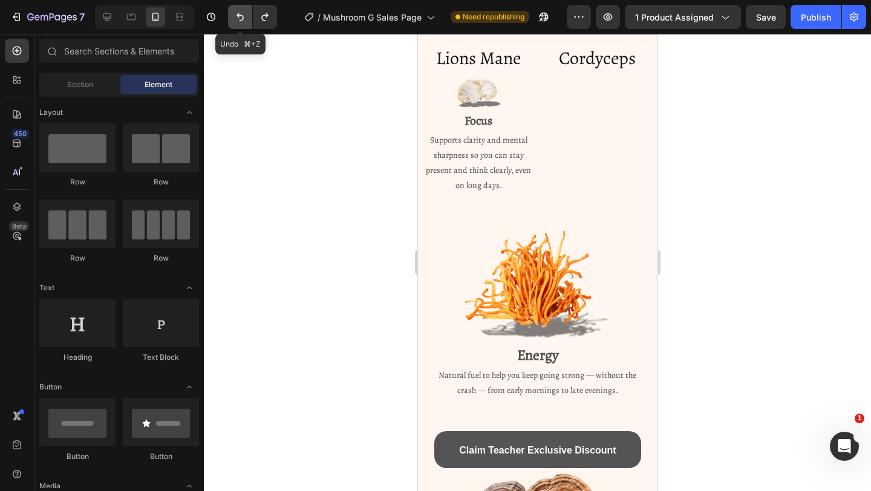
click at [242, 19] on icon "Undo/Redo" at bounding box center [240, 17] width 12 height 12
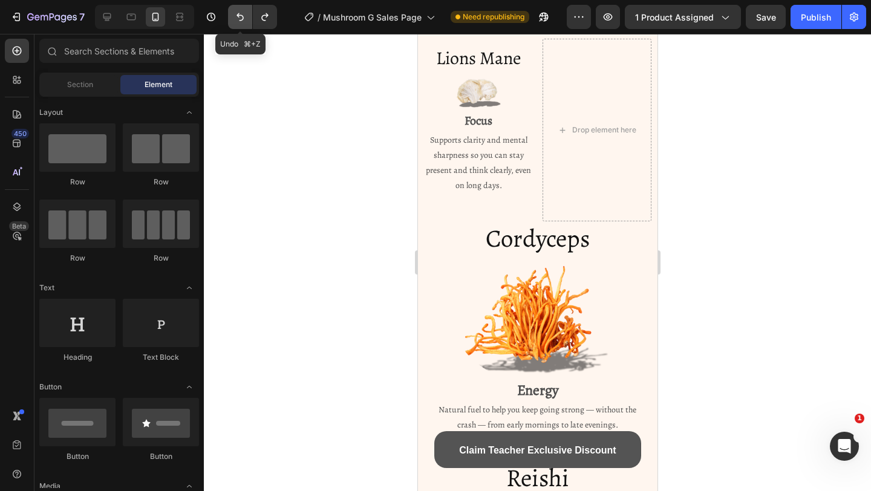
click at [242, 19] on icon "Undo/Redo" at bounding box center [240, 17] width 12 height 12
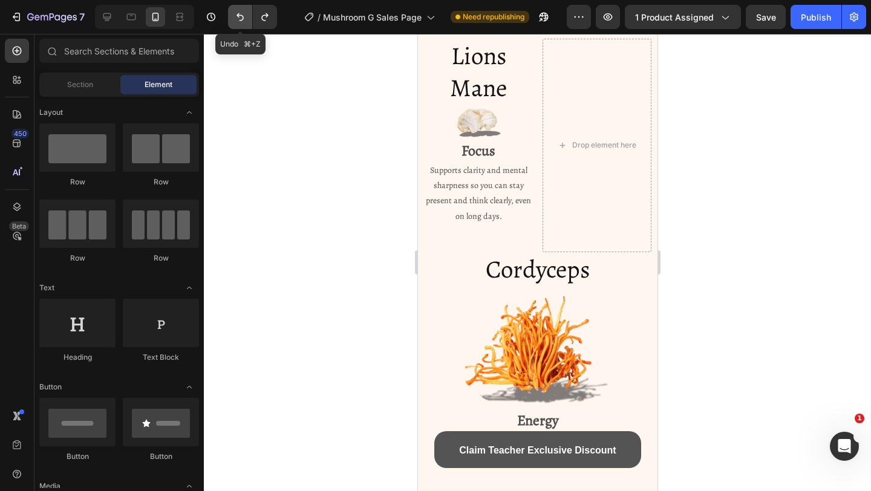
click at [242, 19] on icon "Undo/Redo" at bounding box center [240, 17] width 12 height 12
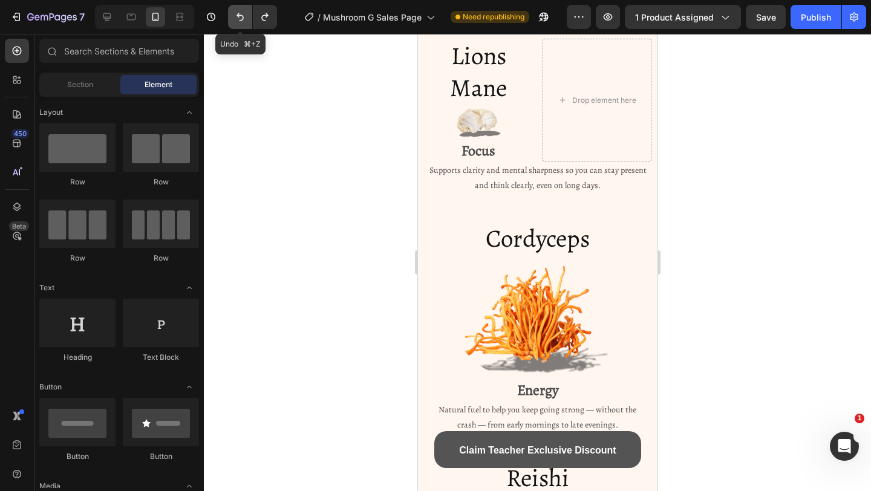
click at [242, 19] on icon "Undo/Redo" at bounding box center [240, 17] width 12 height 12
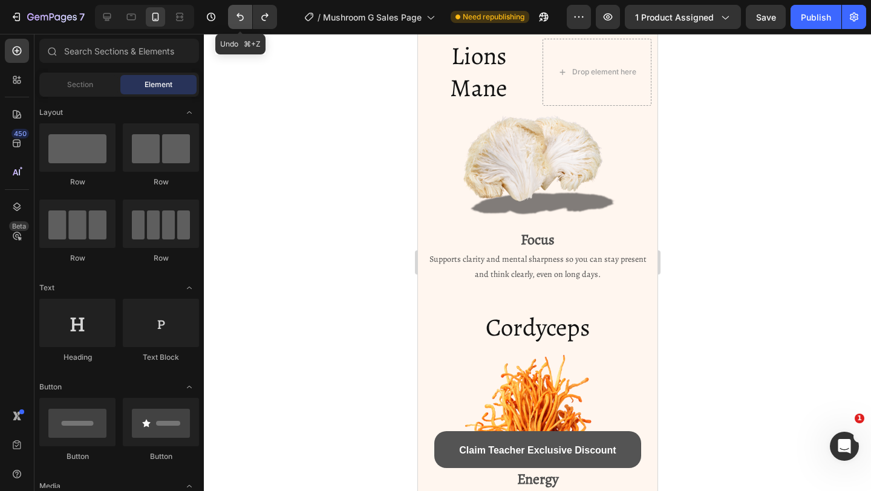
click at [242, 19] on icon "Undo/Redo" at bounding box center [240, 17] width 12 height 12
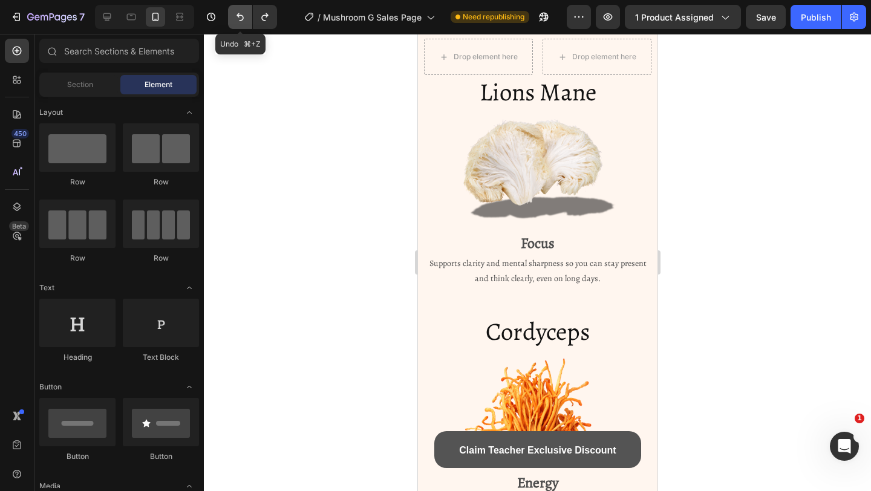
click at [242, 19] on icon "Undo/Redo" at bounding box center [240, 17] width 12 height 12
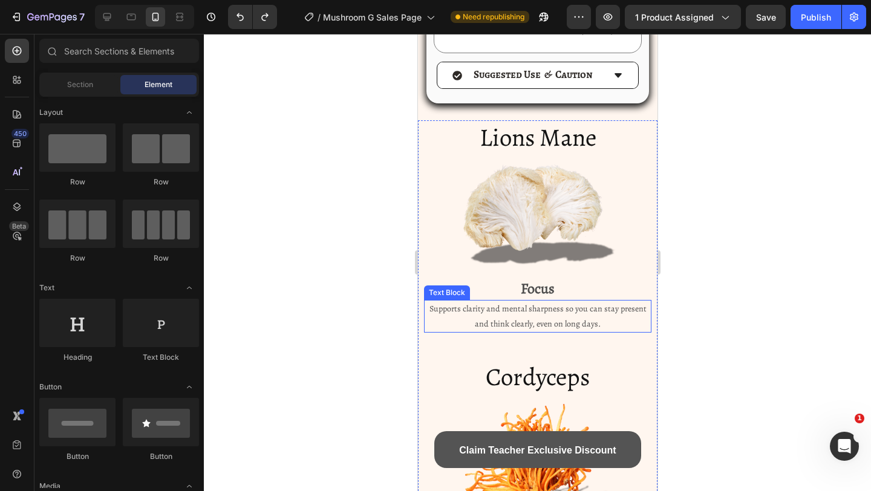
scroll to position [2856, 0]
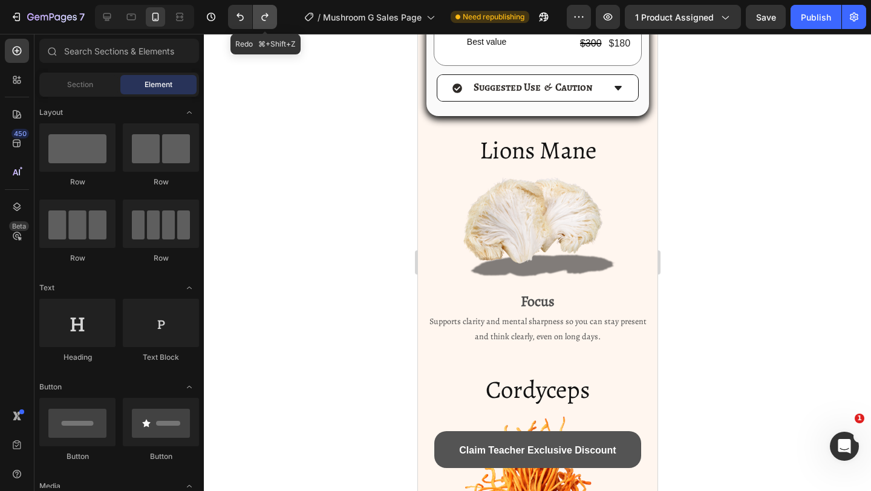
click at [259, 17] on icon "Undo/Redo" at bounding box center [265, 17] width 12 height 12
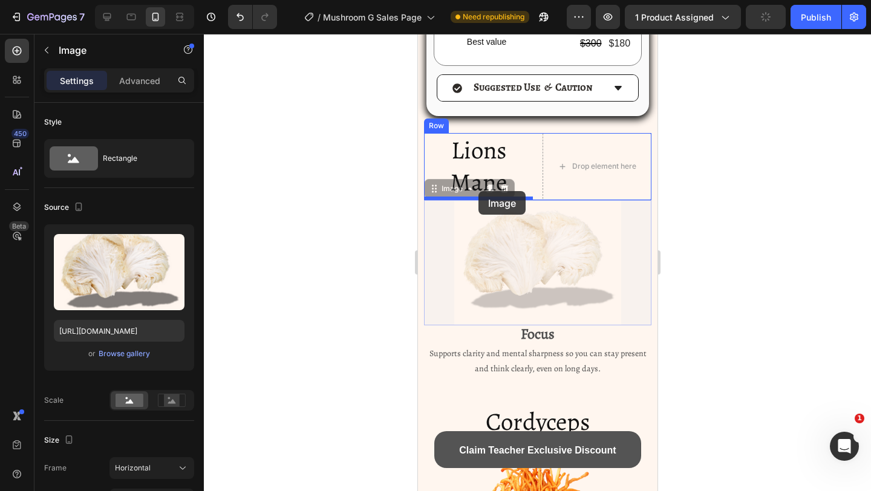
drag, startPoint x: 510, startPoint y: 222, endPoint x: 478, endPoint y: 192, distance: 43.7
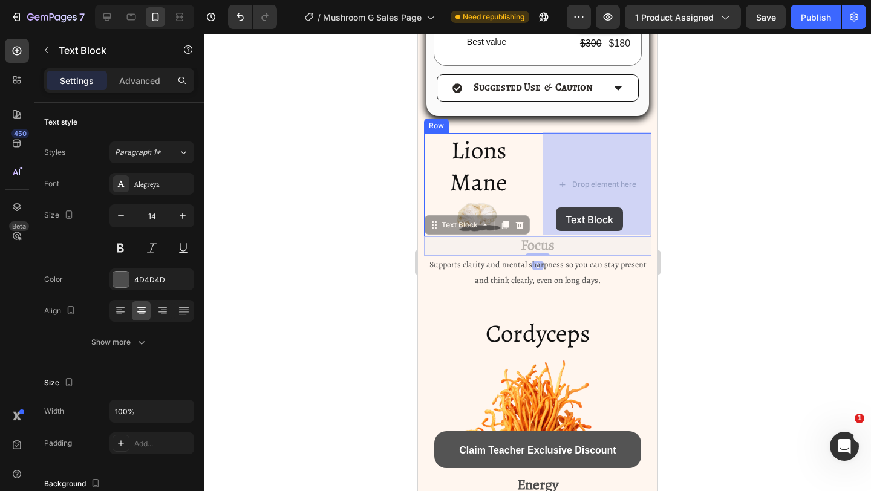
drag, startPoint x: 523, startPoint y: 241, endPoint x: 555, endPoint y: 208, distance: 46.6
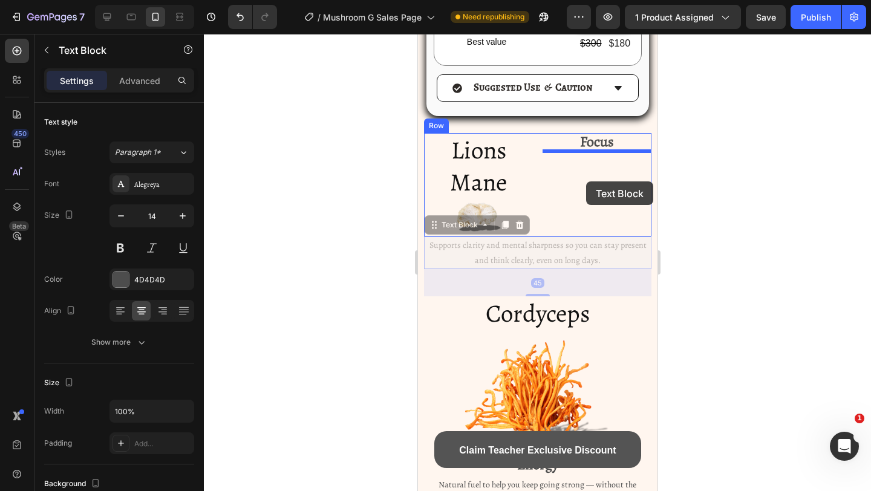
drag, startPoint x: 540, startPoint y: 260, endPoint x: 586, endPoint y: 182, distance: 91.1
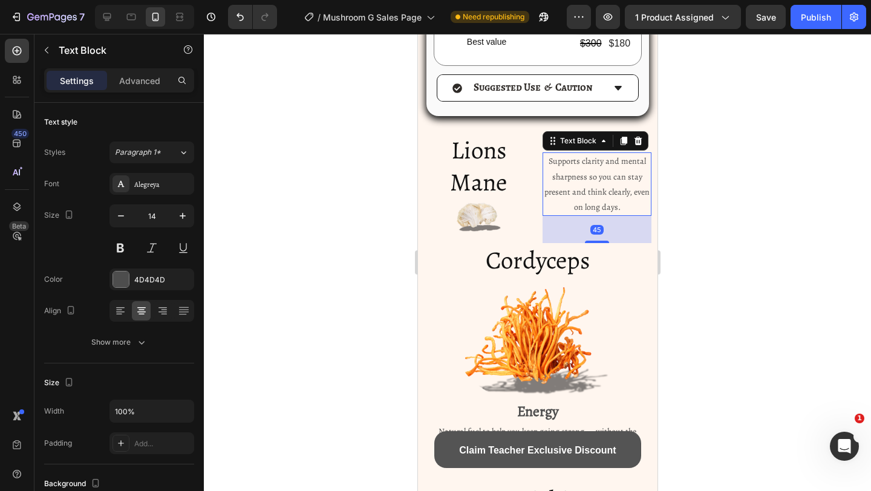
click at [742, 178] on div at bounding box center [537, 262] width 667 height 457
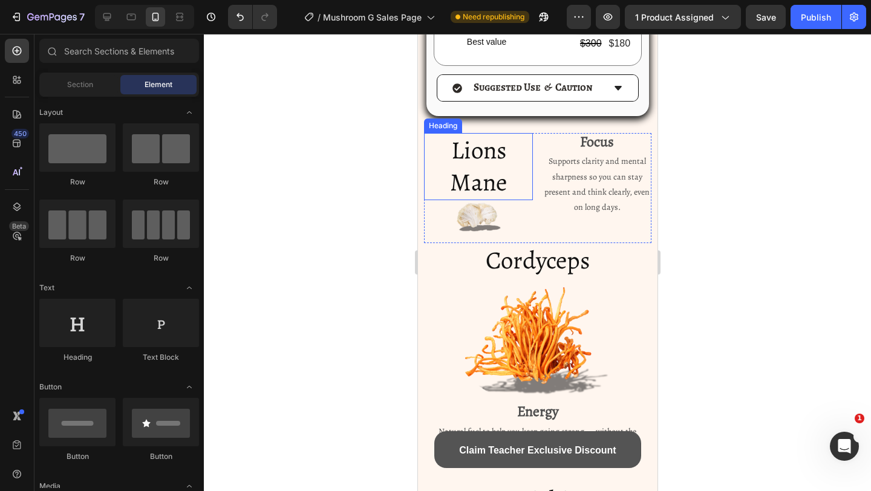
click at [445, 174] on h2 "Lions Mane" at bounding box center [478, 166] width 109 height 67
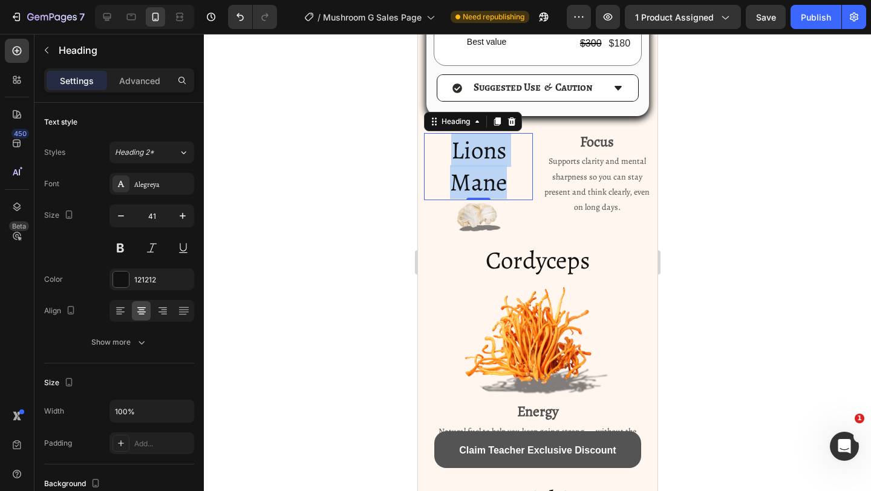
click at [445, 174] on p "Lions Mane" at bounding box center [478, 166] width 106 height 65
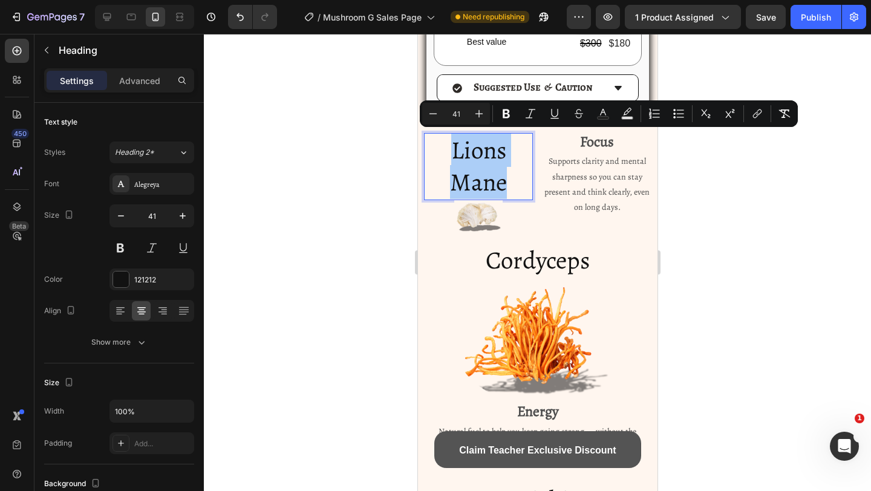
click at [452, 119] on input "41" at bounding box center [456, 113] width 24 height 15
type input "3"
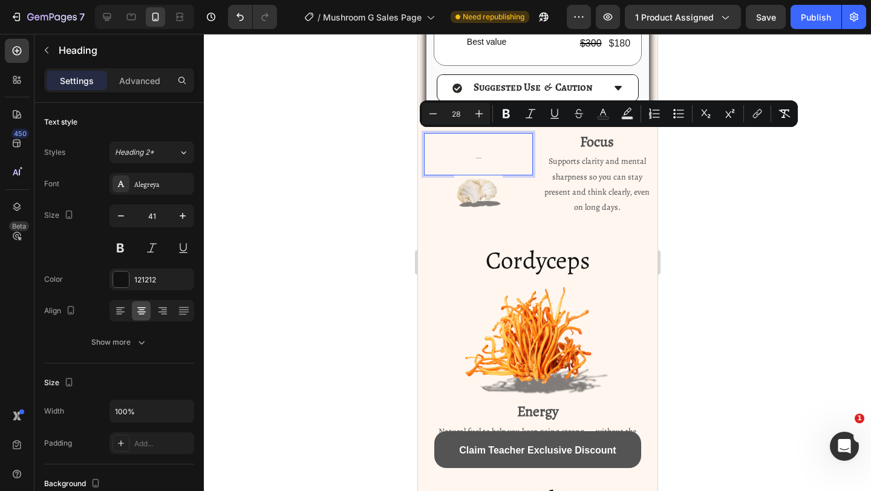
type input "28"
click at [719, 215] on div at bounding box center [537, 262] width 667 height 457
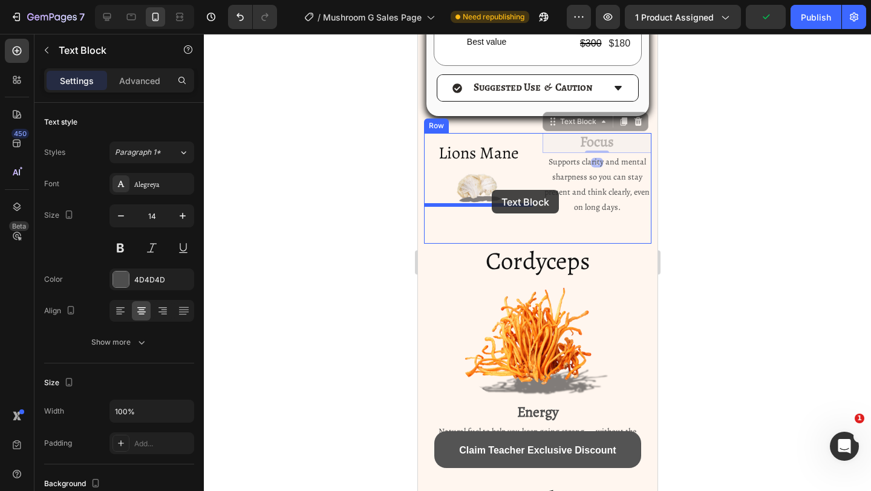
drag, startPoint x: 604, startPoint y: 143, endPoint x: 491, endPoint y: 190, distance: 122.4
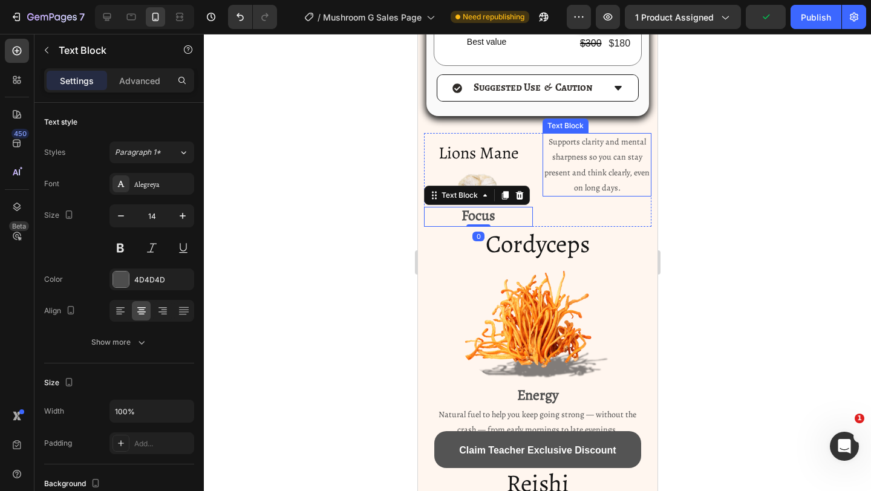
click at [563, 177] on p "Supports clarity and mental sharpness so you can stay present and think clearly…" at bounding box center [596, 164] width 106 height 61
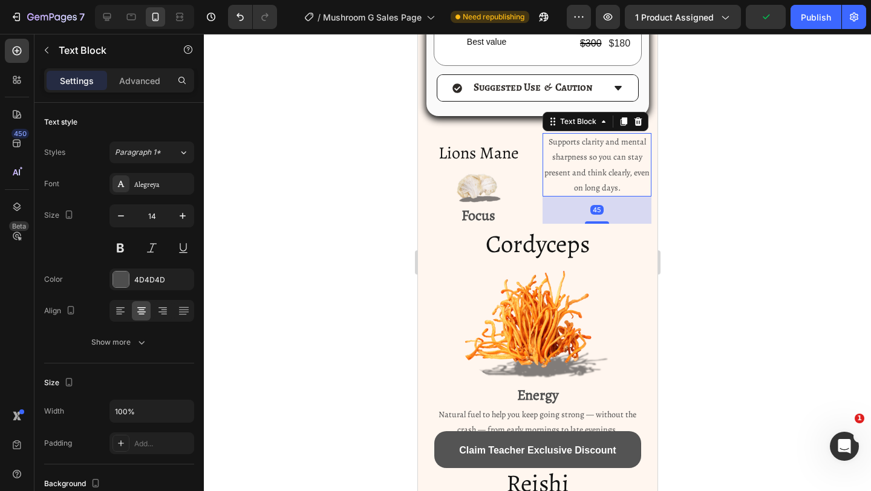
click at [703, 198] on div at bounding box center [537, 262] width 667 height 457
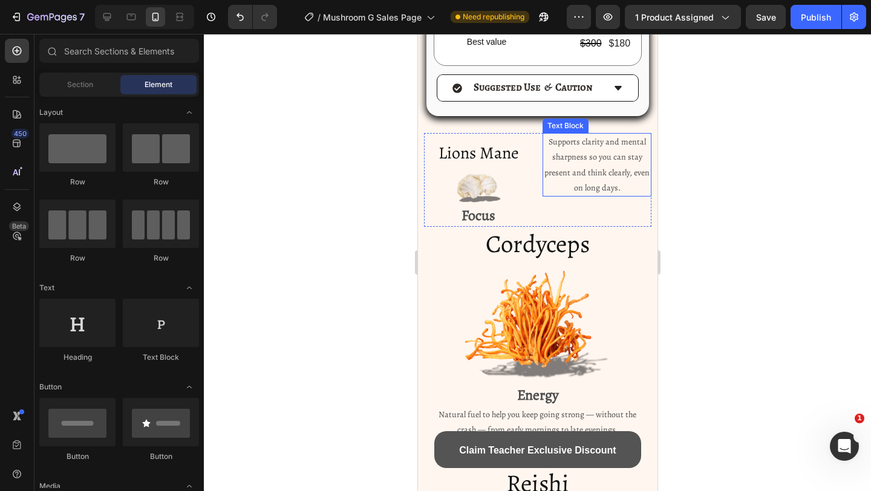
click at [581, 180] on p "Supports clarity and mental sharpness so you can stay present and think clearly…" at bounding box center [596, 164] width 106 height 61
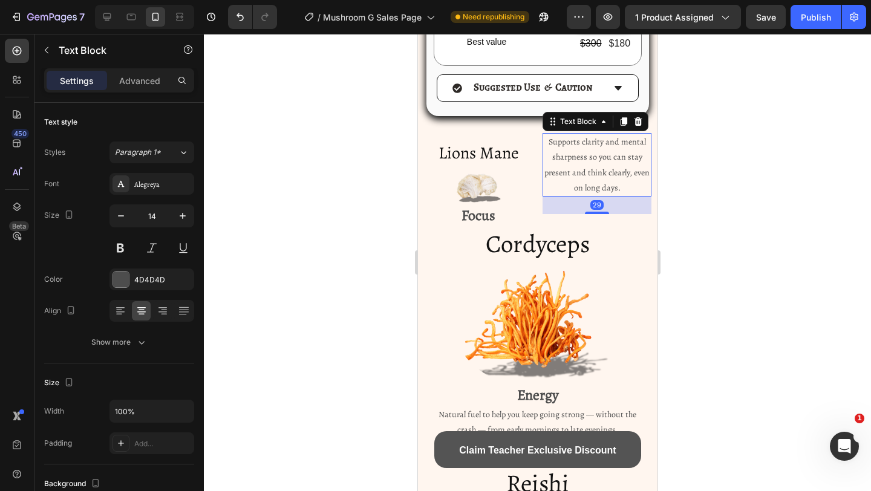
drag, startPoint x: 588, startPoint y: 218, endPoint x: 588, endPoint y: 172, distance: 46.6
click at [588, 172] on div "Supports clarity and mental sharpness so you can stay present and think clearly…" at bounding box center [596, 165] width 109 height 64
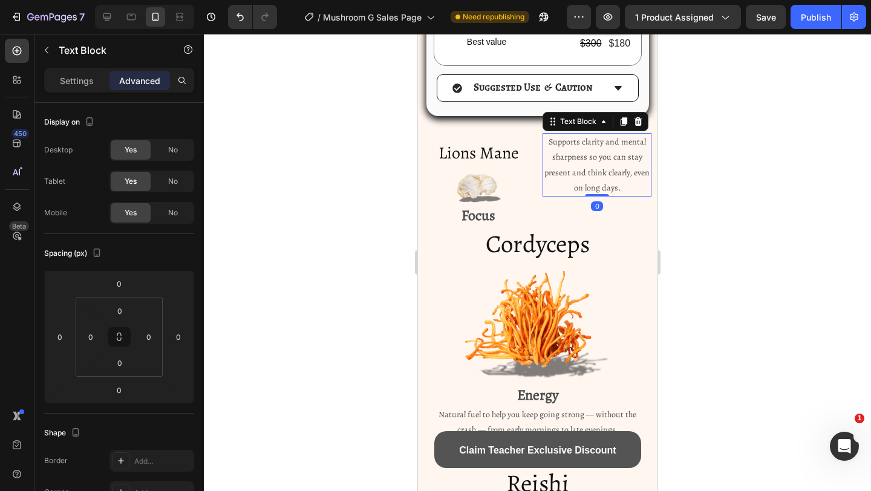
click at [683, 162] on div at bounding box center [537, 262] width 667 height 457
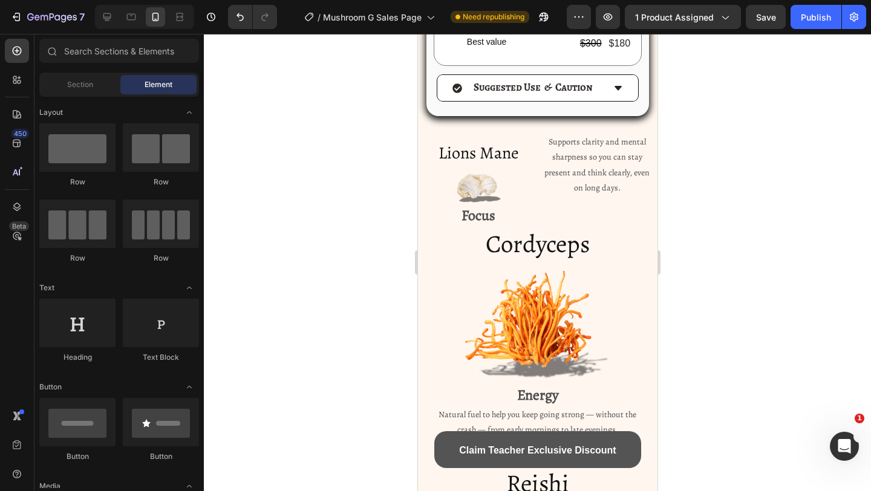
click at [705, 154] on div at bounding box center [537, 262] width 667 height 457
click at [557, 154] on p "Supports clarity and mental sharpness so you can stay present and think clearly…" at bounding box center [596, 164] width 106 height 61
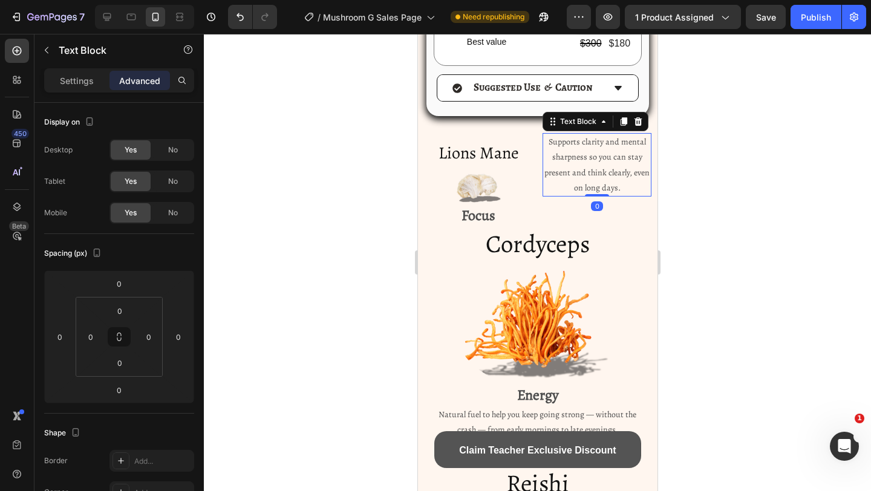
click at [545, 142] on p "Supports clarity and mental sharpness so you can stay present and think clearly…" at bounding box center [596, 164] width 106 height 61
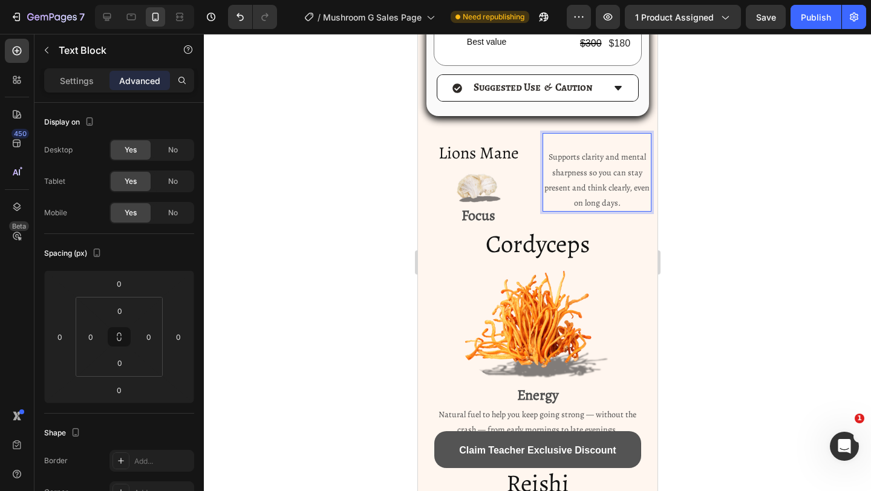
click at [698, 173] on div at bounding box center [537, 262] width 667 height 457
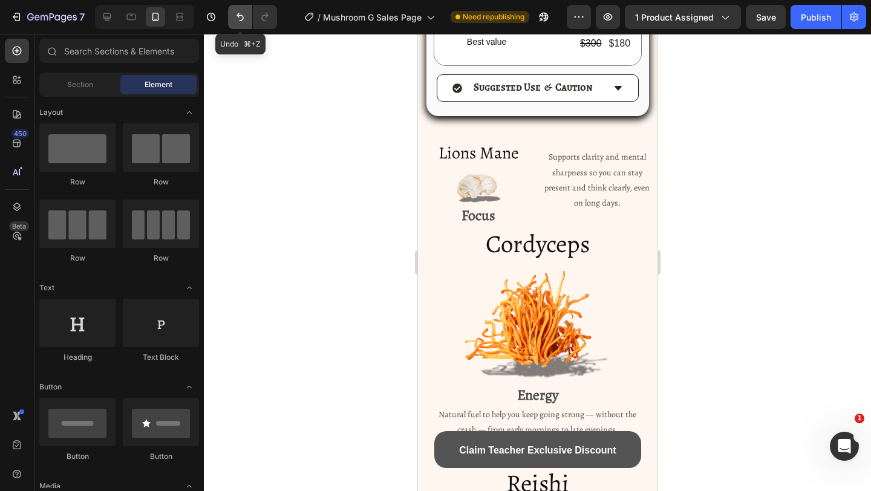
click at [243, 16] on icon "Undo/Redo" at bounding box center [240, 17] width 12 height 12
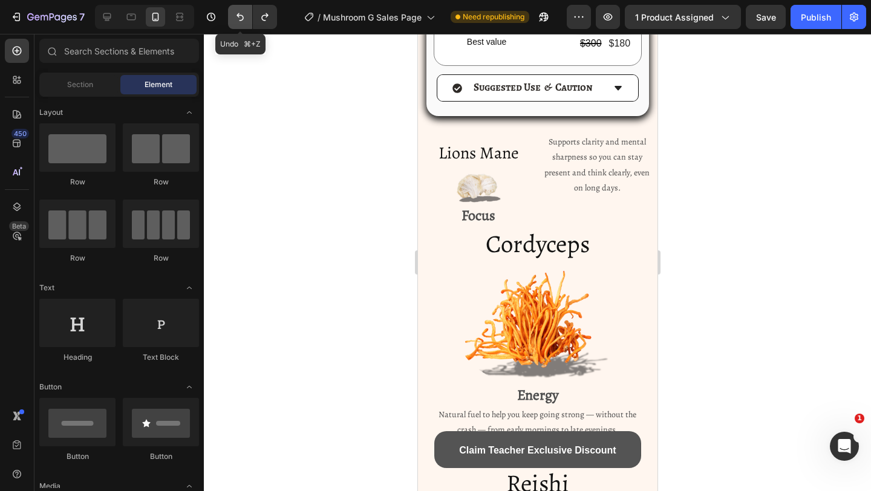
click at [243, 16] on icon "Undo/Redo" at bounding box center [240, 17] width 12 height 12
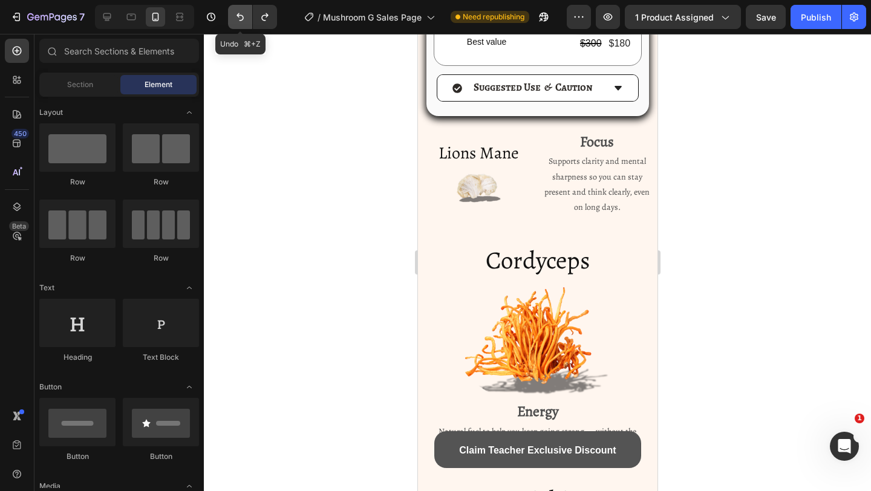
click at [243, 16] on icon "Undo/Redo" at bounding box center [240, 17] width 12 height 12
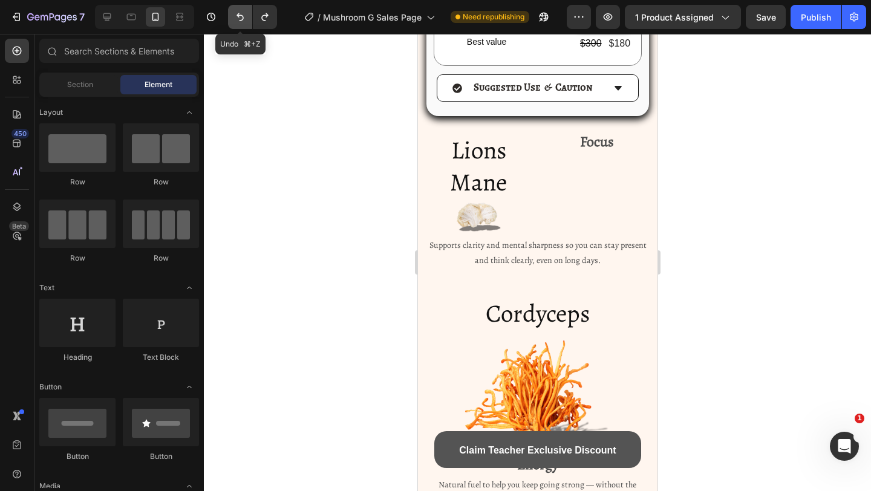
click at [243, 16] on icon "Undo/Redo" at bounding box center [240, 17] width 12 height 12
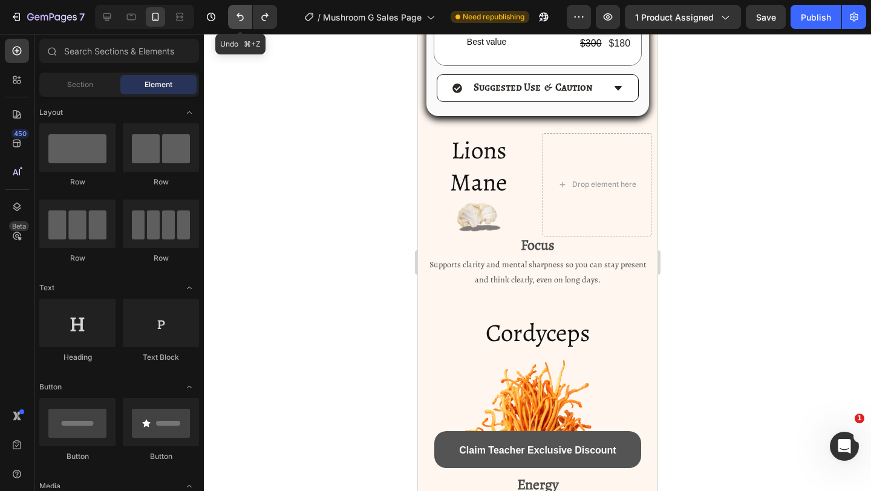
click at [243, 16] on icon "Undo/Redo" at bounding box center [240, 17] width 12 height 12
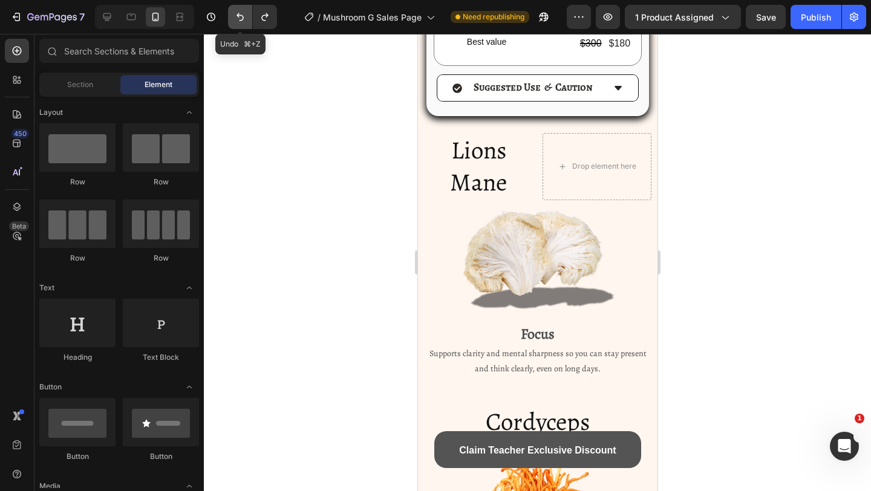
click at [243, 16] on icon "Undo/Redo" at bounding box center [240, 17] width 12 height 12
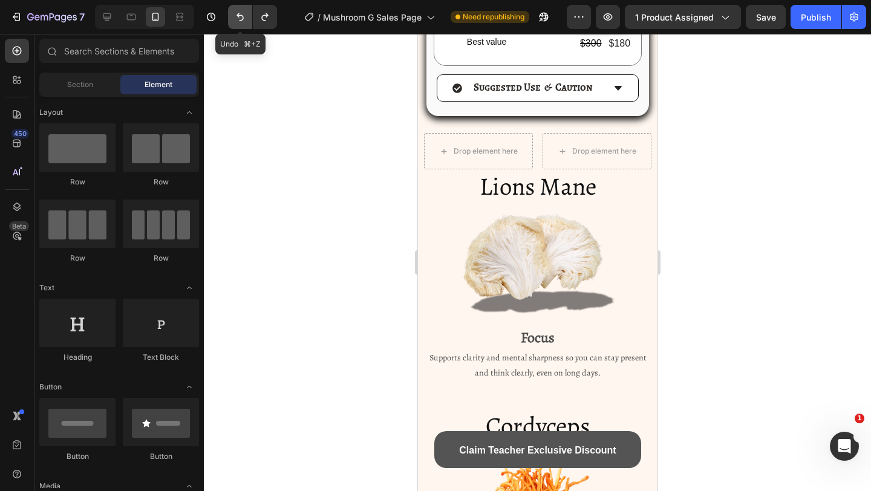
click at [243, 16] on icon "Undo/Redo" at bounding box center [240, 17] width 12 height 12
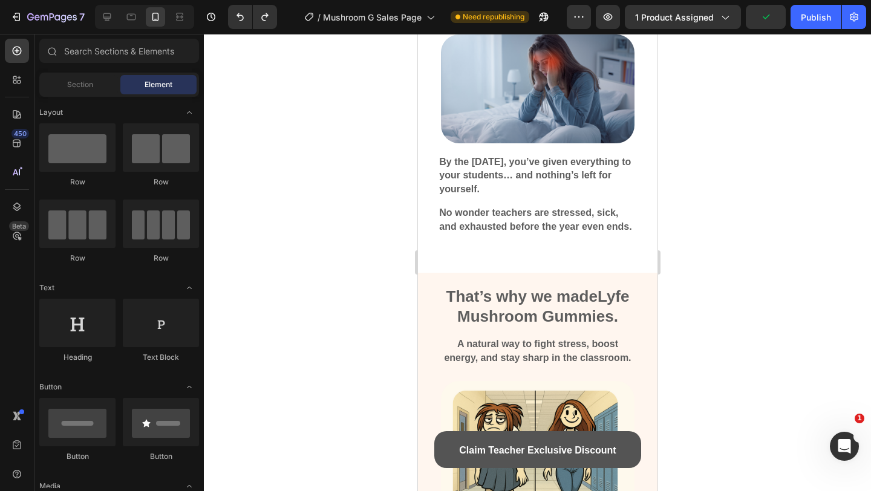
scroll to position [672, 0]
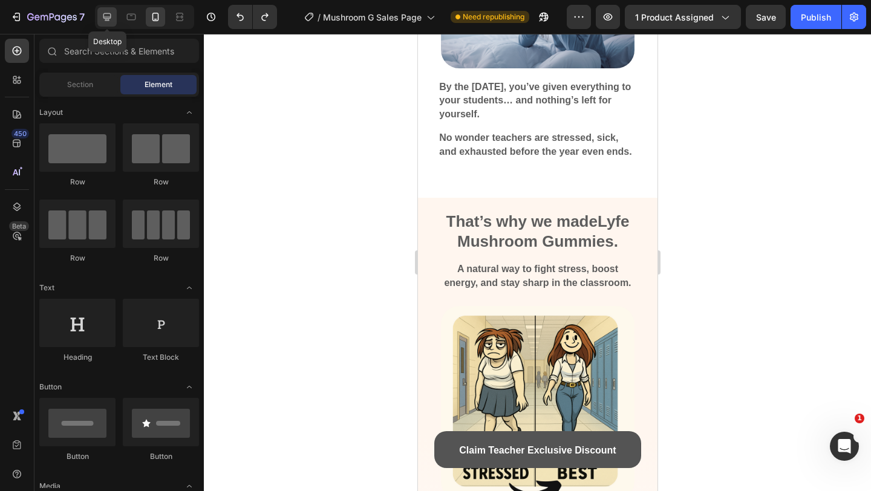
drag, startPoint x: 111, startPoint y: 15, endPoint x: 388, endPoint y: 127, distance: 299.1
click at [111, 15] on icon at bounding box center [107, 17] width 8 height 8
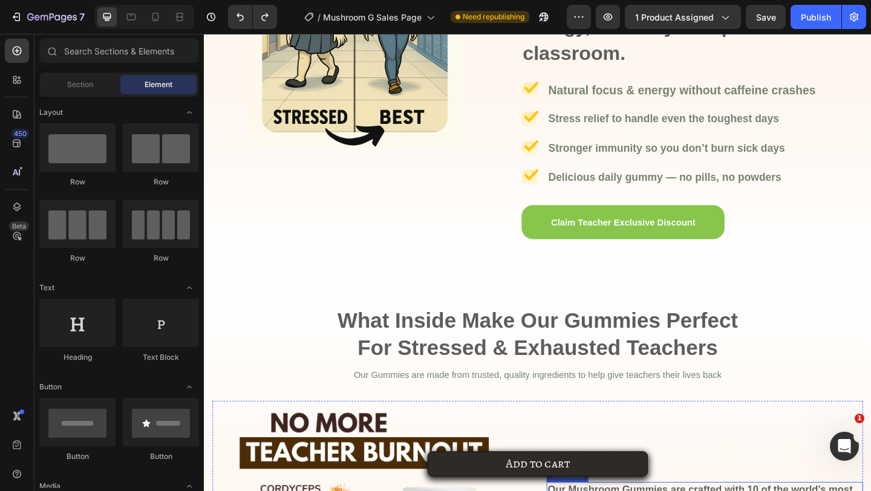
scroll to position [910, 0]
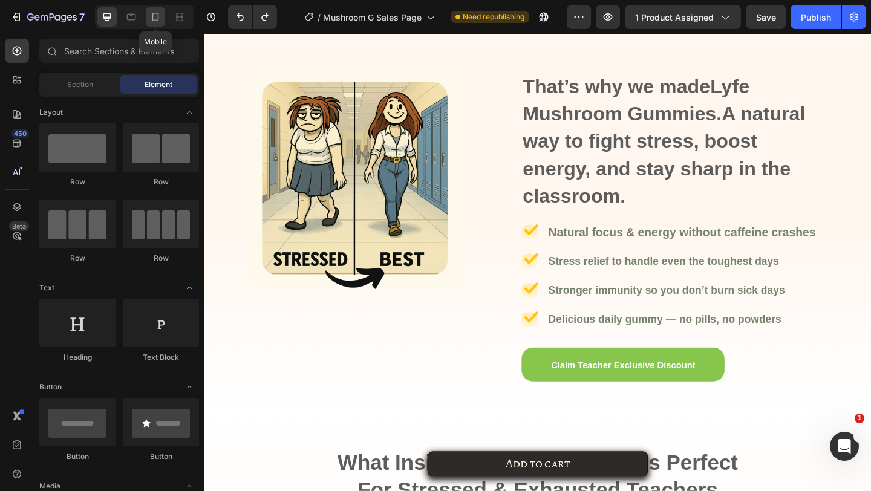
click at [160, 21] on icon at bounding box center [155, 17] width 12 height 12
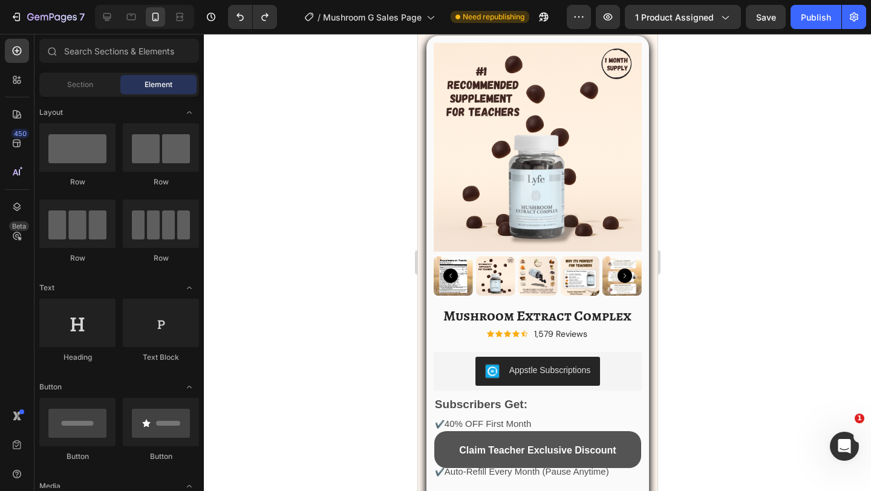
scroll to position [1394, 0]
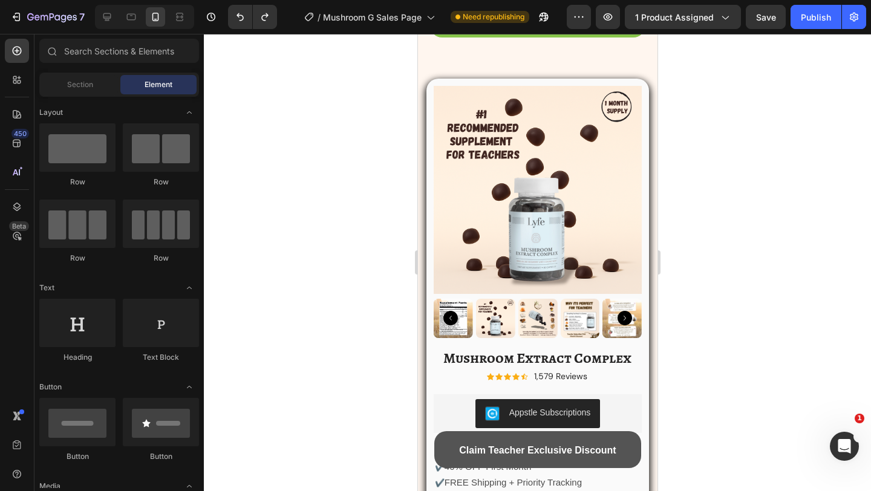
scroll to position [1861, 0]
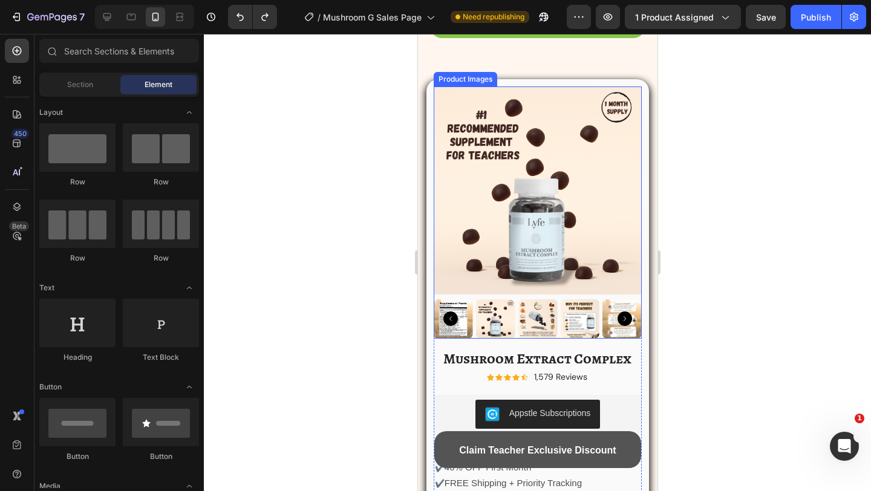
click at [497, 314] on img at bounding box center [495, 319] width 39 height 39
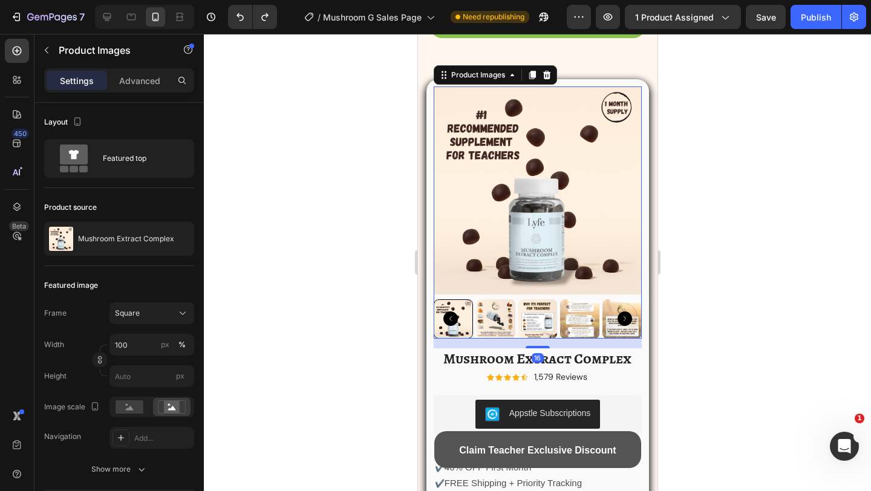
click at [497, 314] on img at bounding box center [495, 319] width 39 height 39
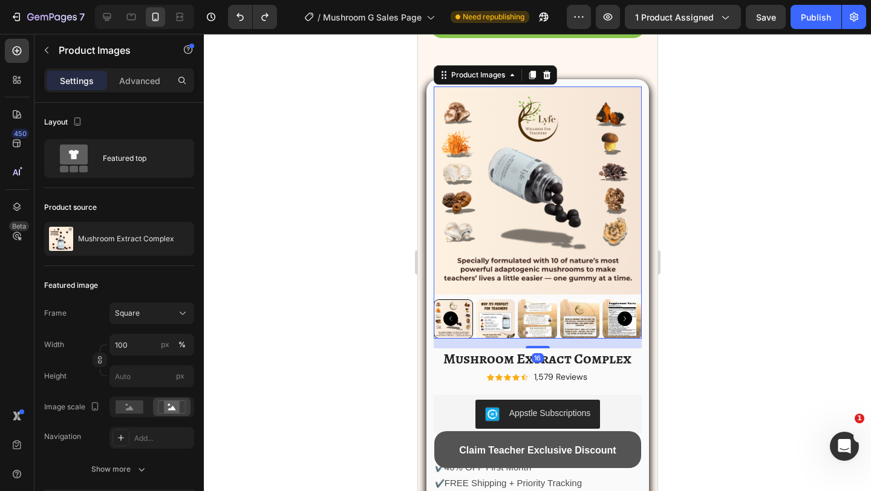
click at [500, 314] on img at bounding box center [495, 319] width 39 height 39
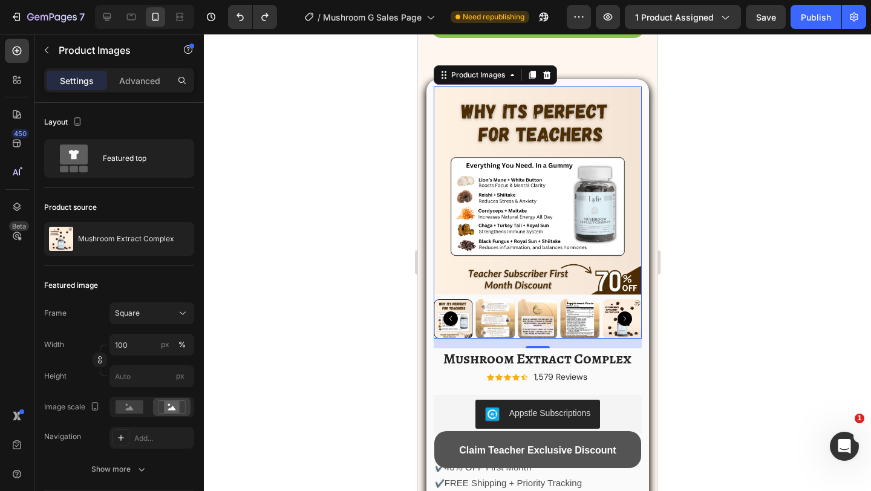
click at [604, 313] on img at bounding box center [621, 319] width 39 height 39
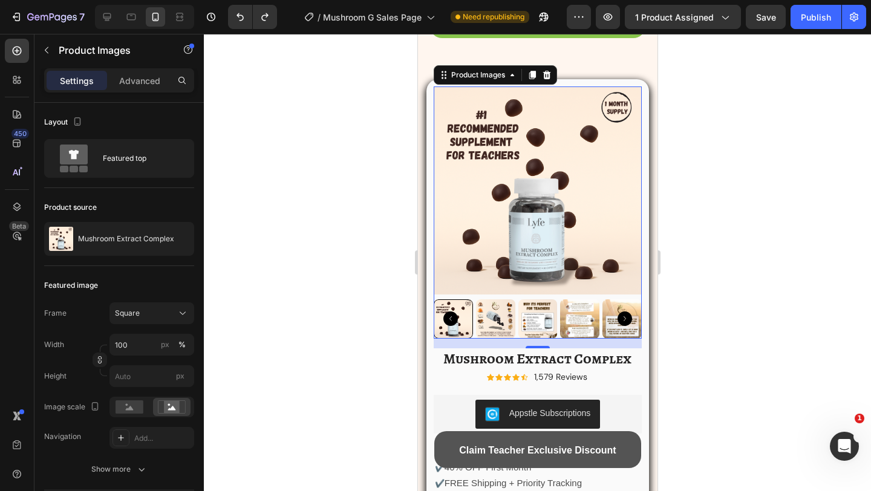
click at [480, 314] on img at bounding box center [495, 319] width 39 height 39
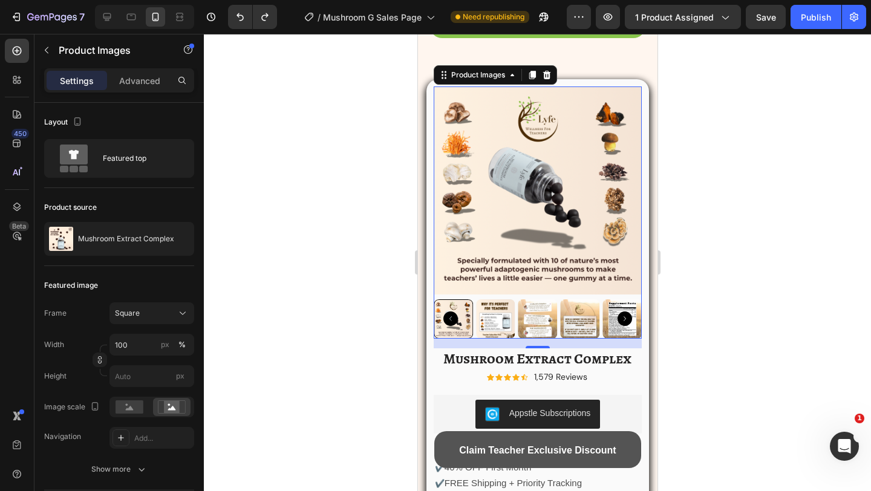
click at [506, 315] on img at bounding box center [495, 319] width 39 height 39
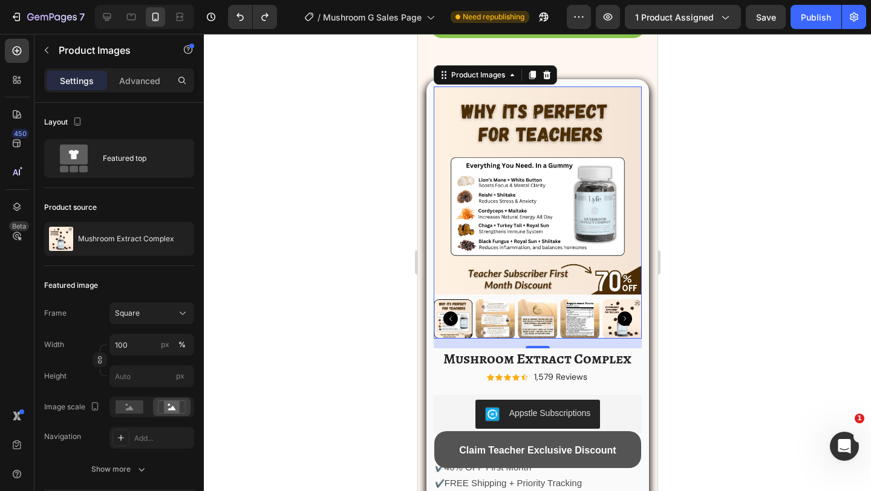
click at [448, 314] on icon "Carousel Back Arrow" at bounding box center [450, 319] width 15 height 15
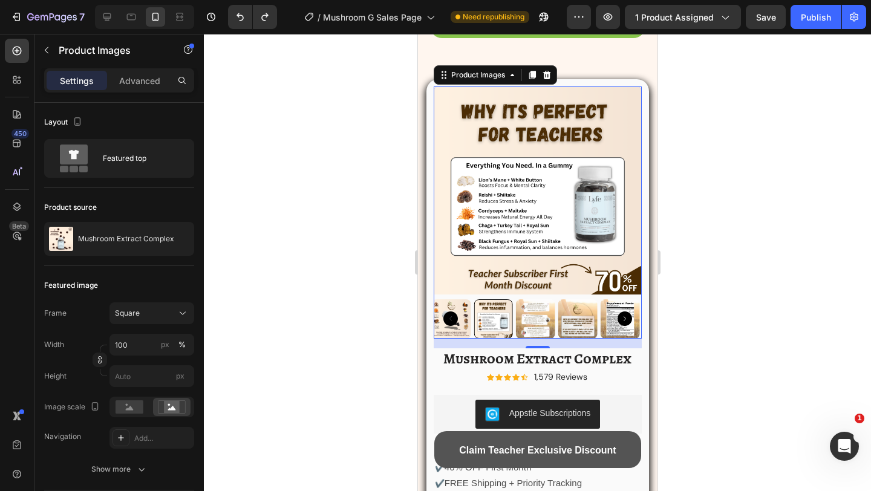
click at [448, 314] on icon "Carousel Back Arrow" at bounding box center [450, 319] width 15 height 15
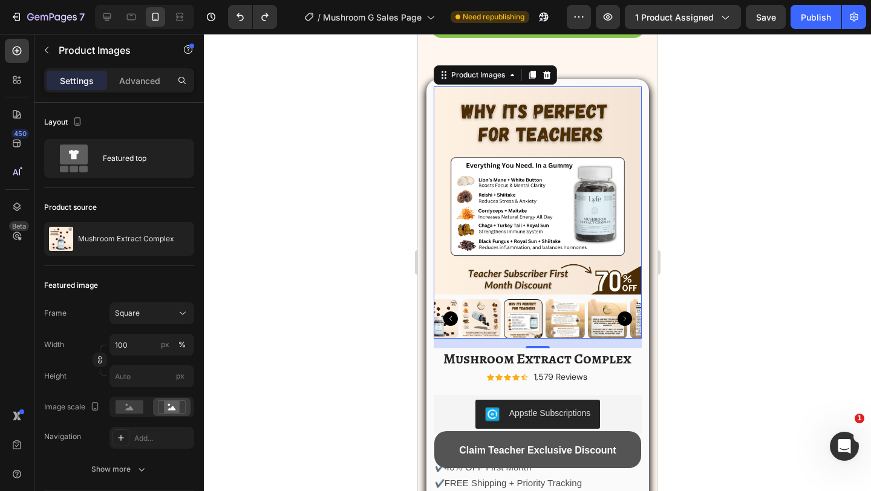
click at [448, 314] on icon "Carousel Back Arrow" at bounding box center [450, 319] width 15 height 15
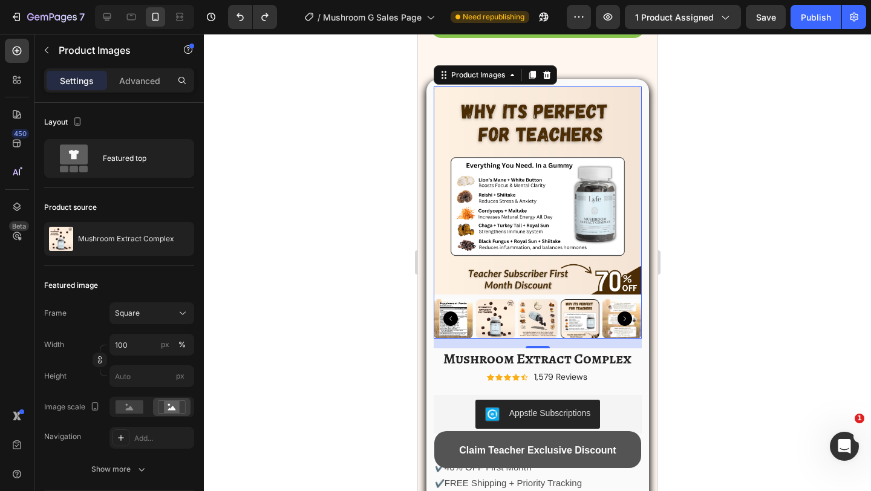
scroll to position [1878, 0]
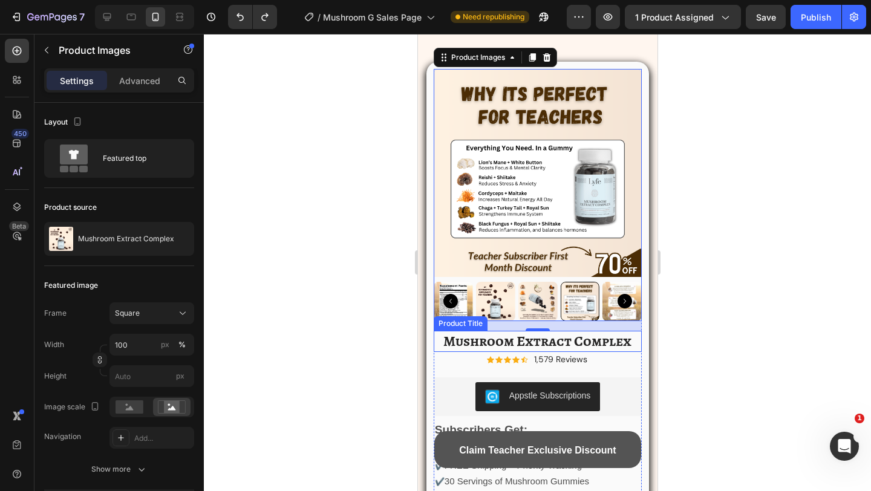
click at [488, 341] on h1 "Mushroom Extract Complex" at bounding box center [537, 341] width 208 height 21
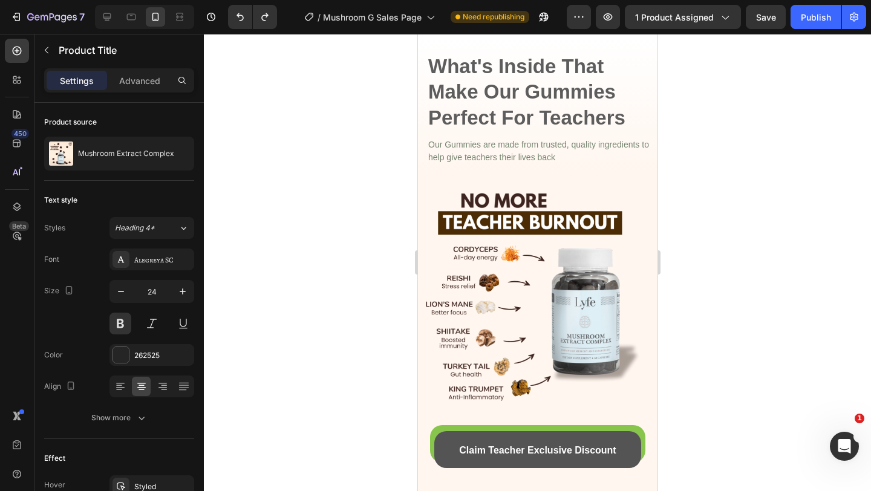
scroll to position [1474, 0]
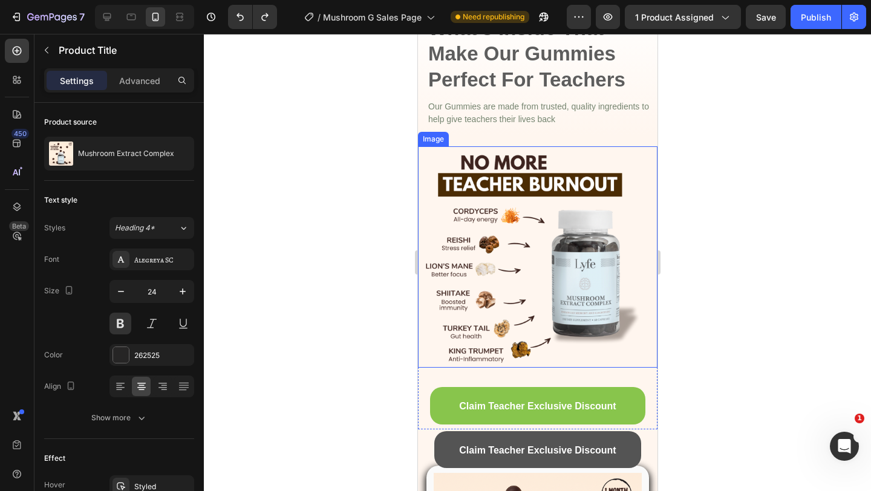
click at [585, 261] on img at bounding box center [528, 256] width 221 height 221
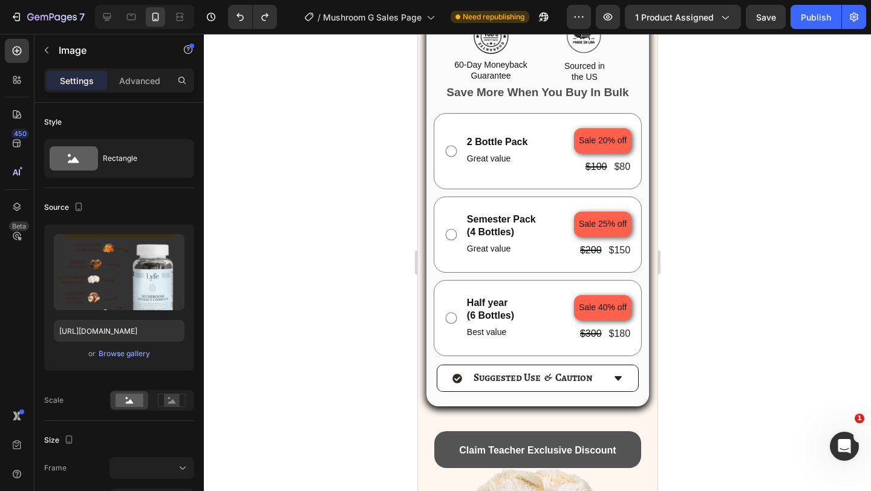
scroll to position [2612, 0]
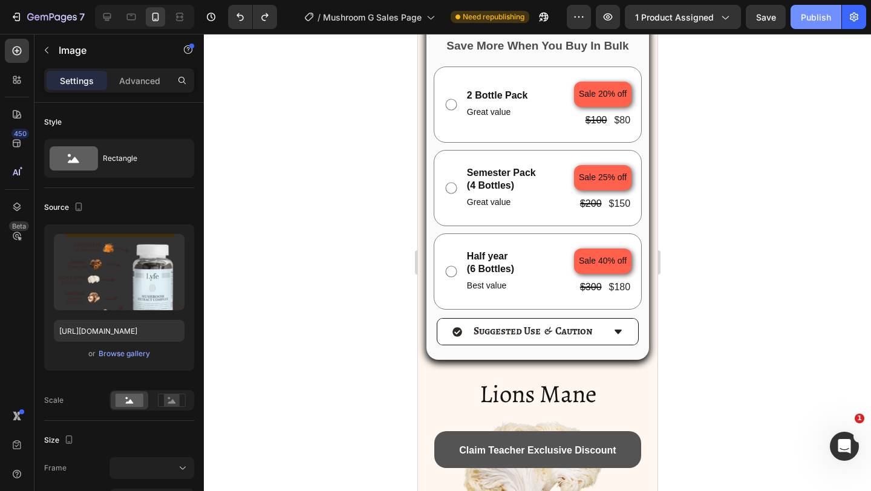
click at [813, 11] on div "Publish" at bounding box center [816, 17] width 30 height 13
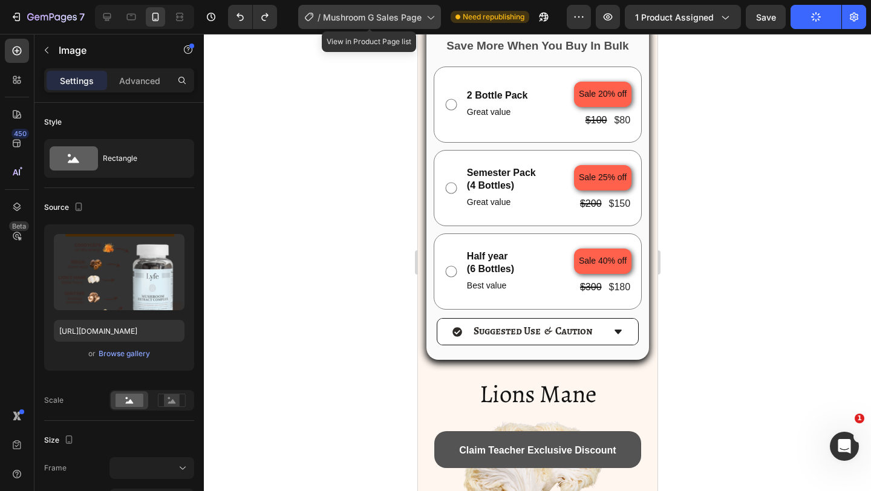
click at [416, 11] on span "Mushroom G Sales Page" at bounding box center [372, 17] width 99 height 13
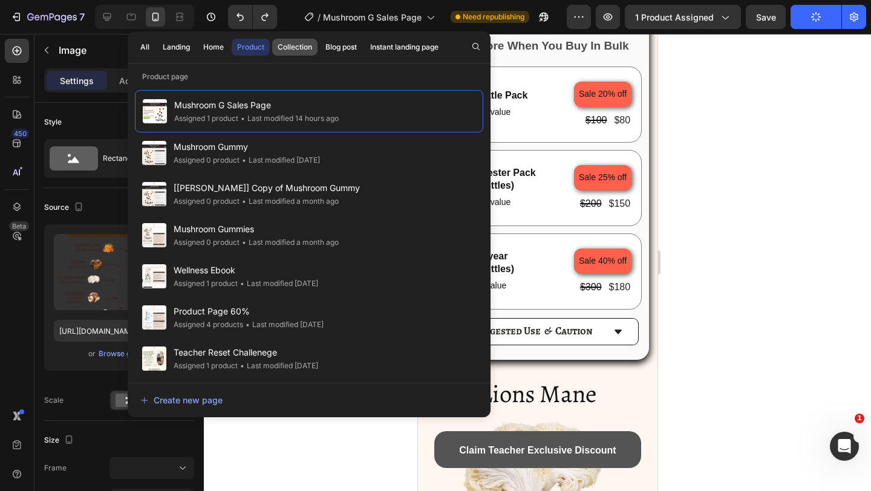
click at [320, 54] on button "Collection" at bounding box center [341, 47] width 42 height 17
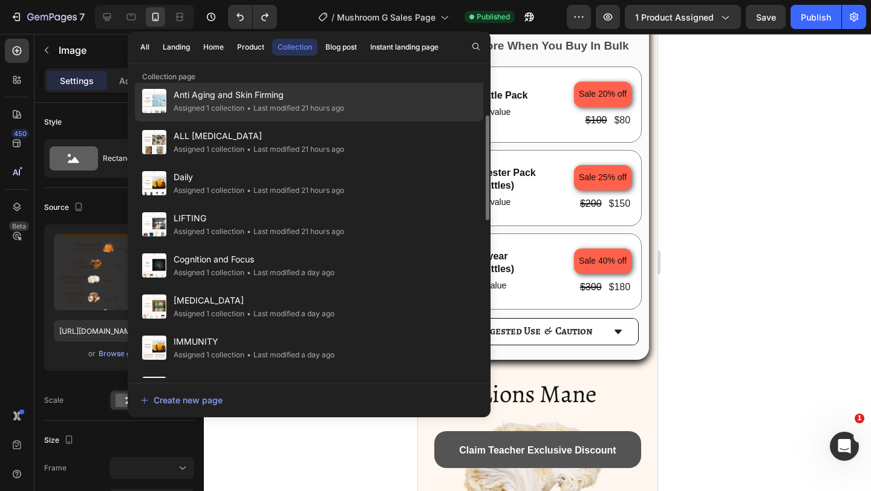
scroll to position [125, 0]
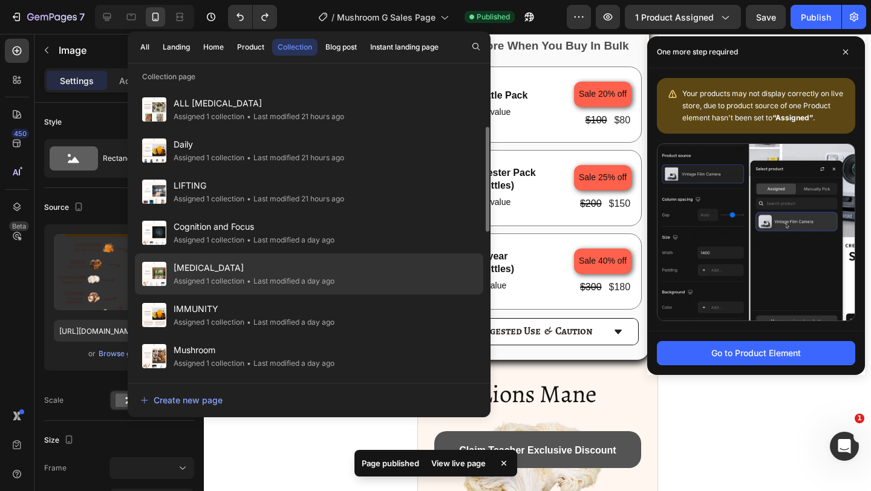
click at [231, 295] on div "STRESS AND ANXIETY Assigned 1 collection • Last modified a day ago" at bounding box center [309, 315] width 349 height 41
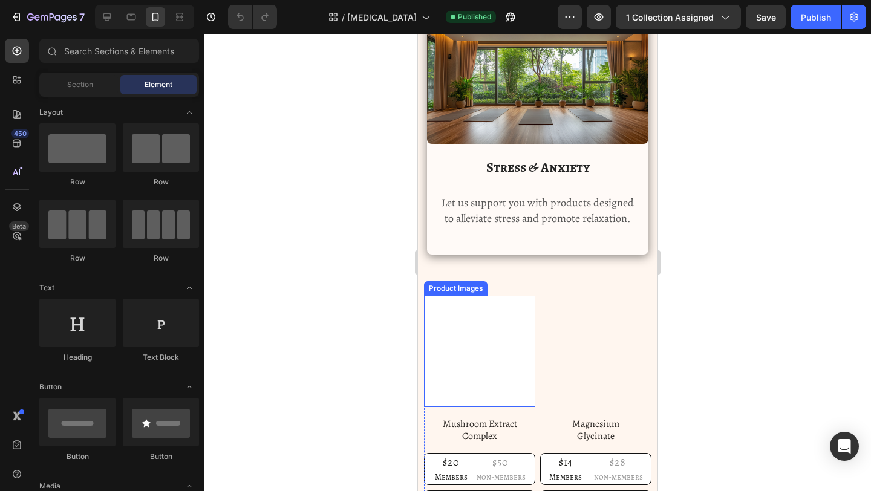
scroll to position [66, 0]
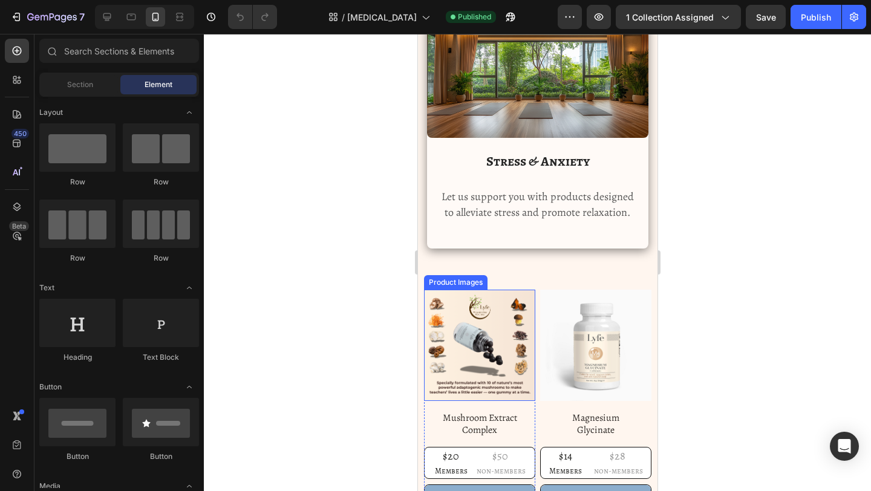
click at [515, 430] on h1 "Mushroom Extract Complex" at bounding box center [479, 425] width 111 height 28
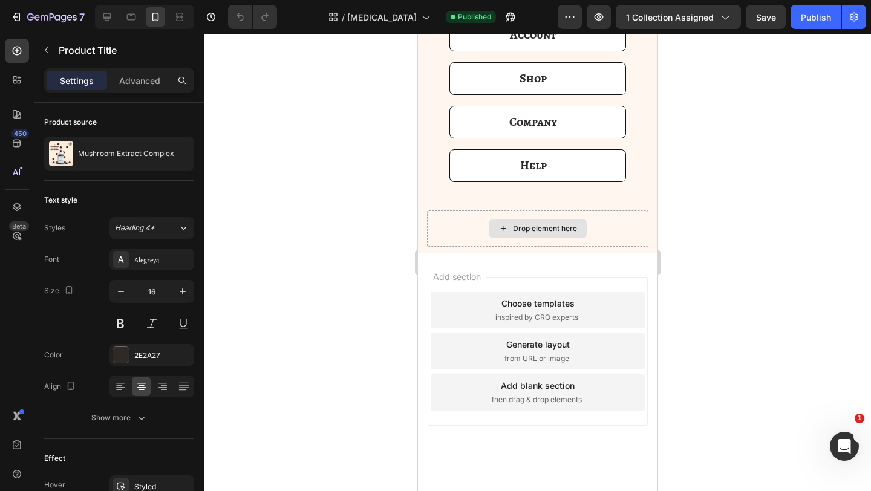
scroll to position [3013, 0]
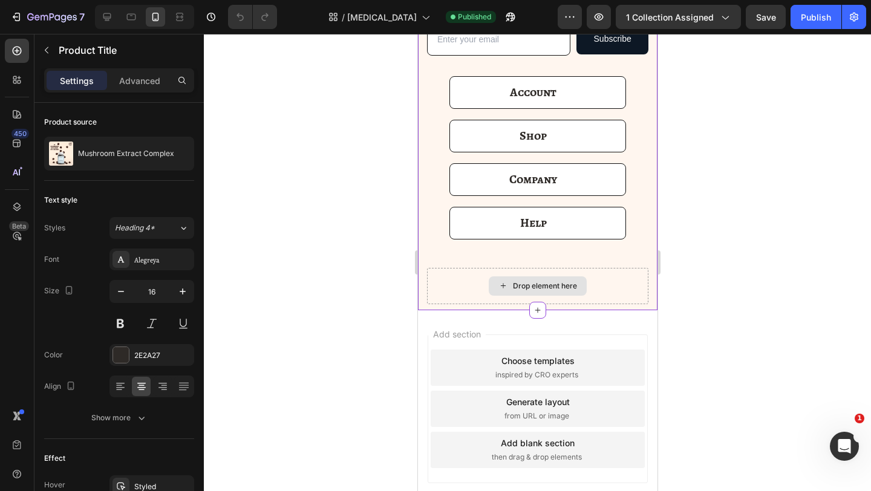
click at [428, 298] on div "Drop element here" at bounding box center [537, 286] width 221 height 36
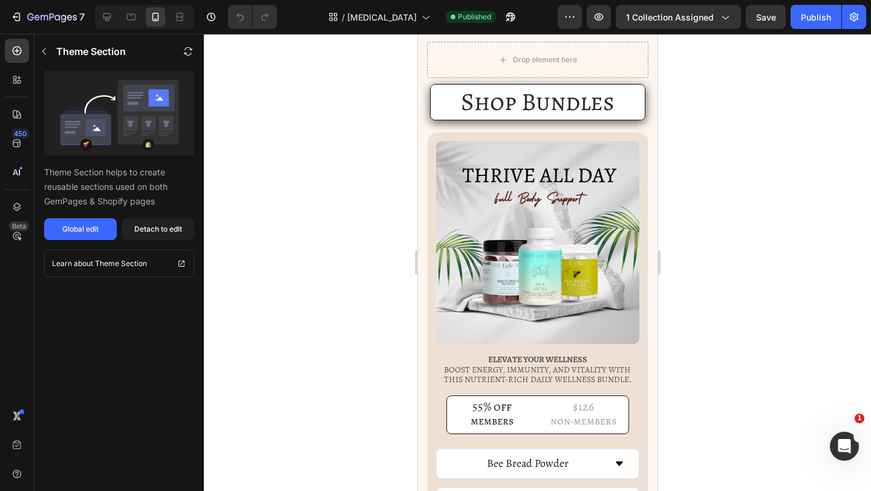
scroll to position [2216, 0]
click at [108, 21] on icon at bounding box center [107, 17] width 8 height 8
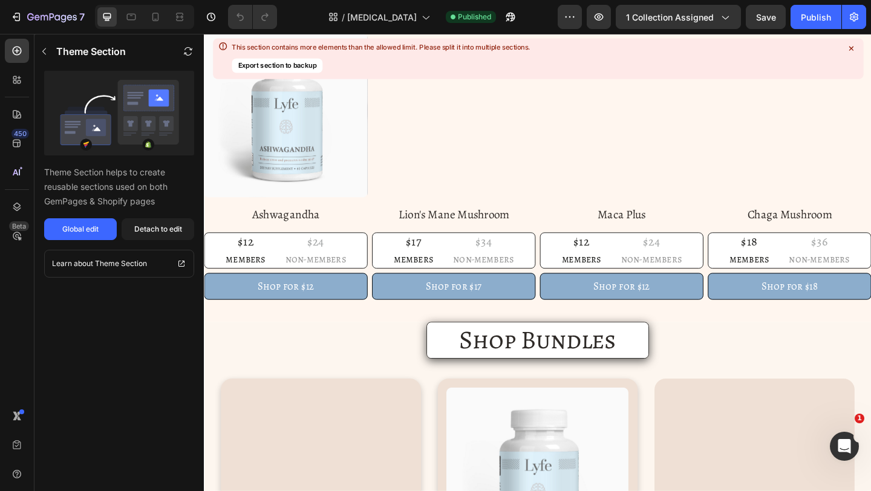
scroll to position [726, 0]
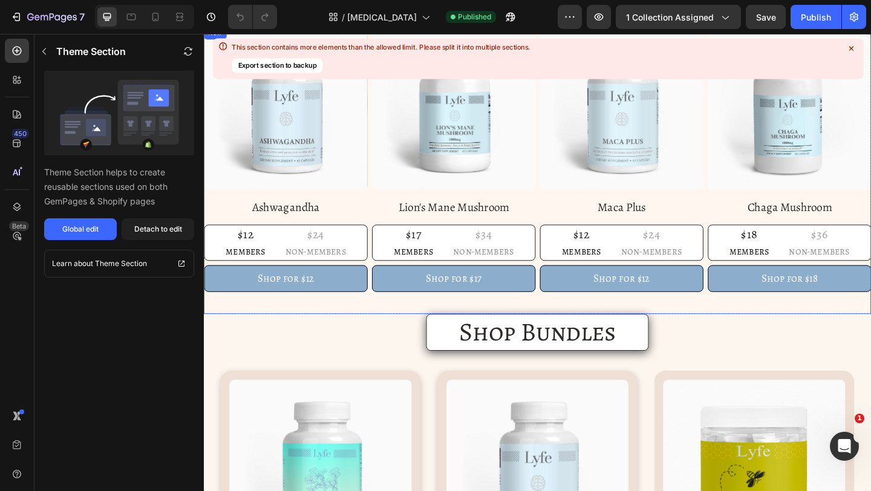
click at [565, 164] on div "Product Images Ashwagandha Product Title $12 Text Block members Text Block $24 …" at bounding box center [567, 182] width 726 height 314
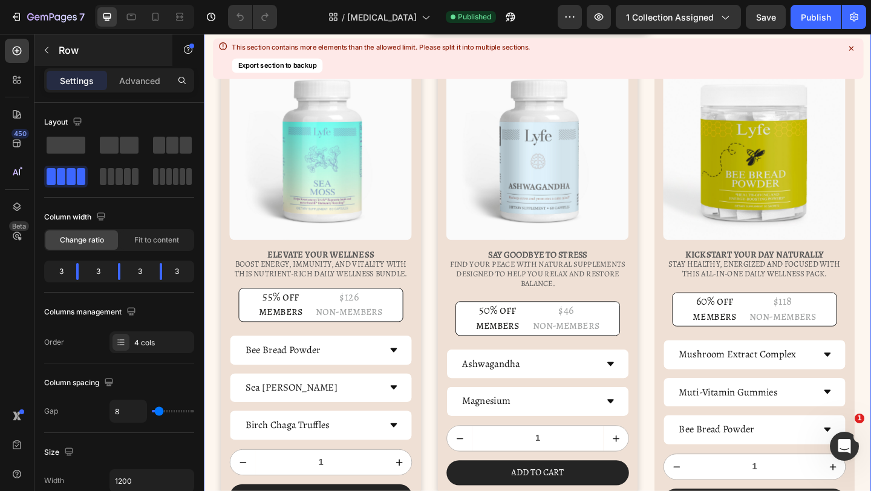
scroll to position [917, 0]
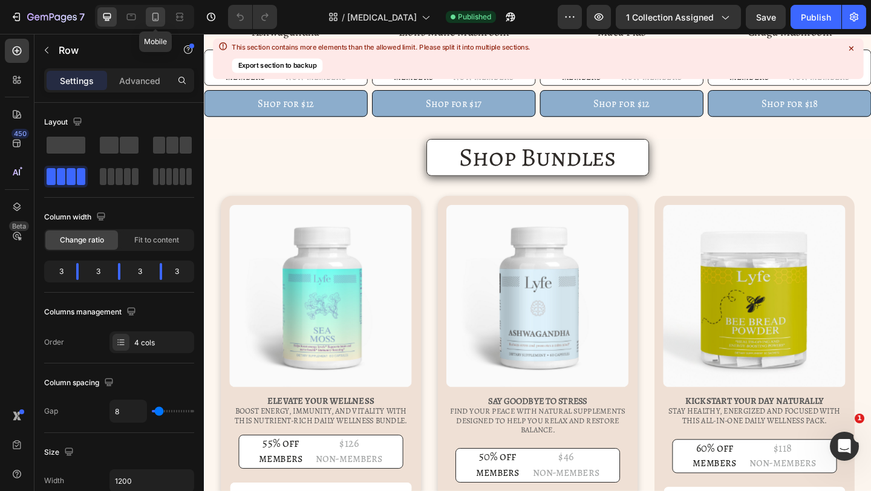
click at [156, 22] on icon at bounding box center [155, 17] width 12 height 12
type input "0"
type input "100%"
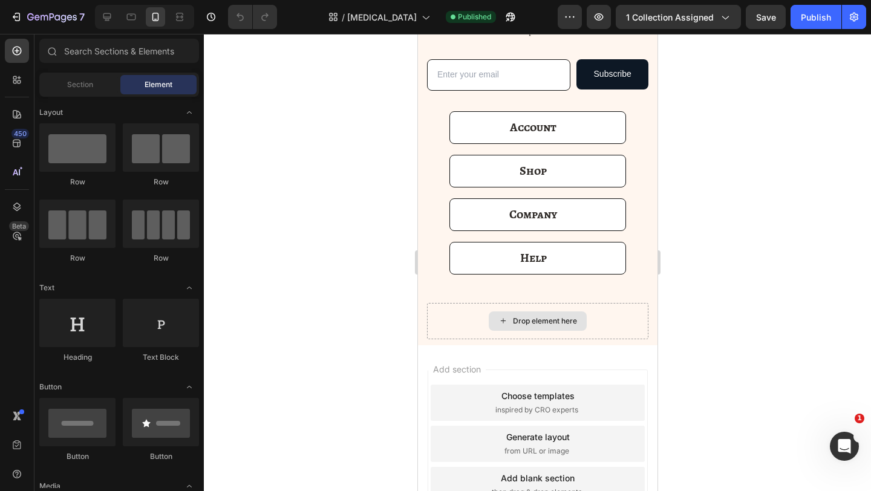
click at [502, 321] on icon at bounding box center [502, 320] width 5 height 5
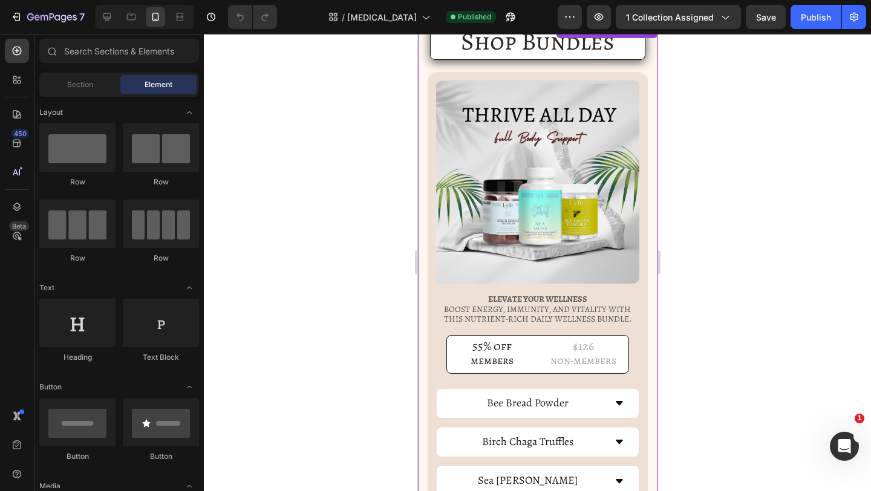
scroll to position [1870, 0]
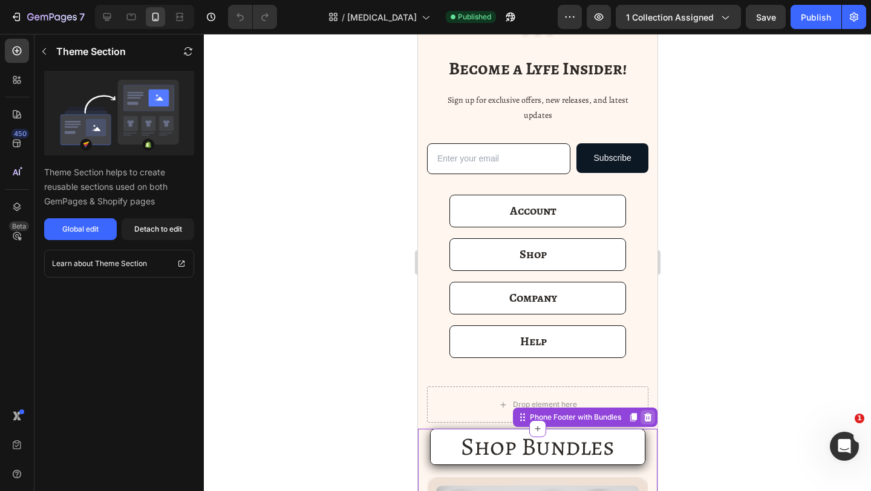
click at [646, 418] on icon at bounding box center [648, 418] width 10 height 10
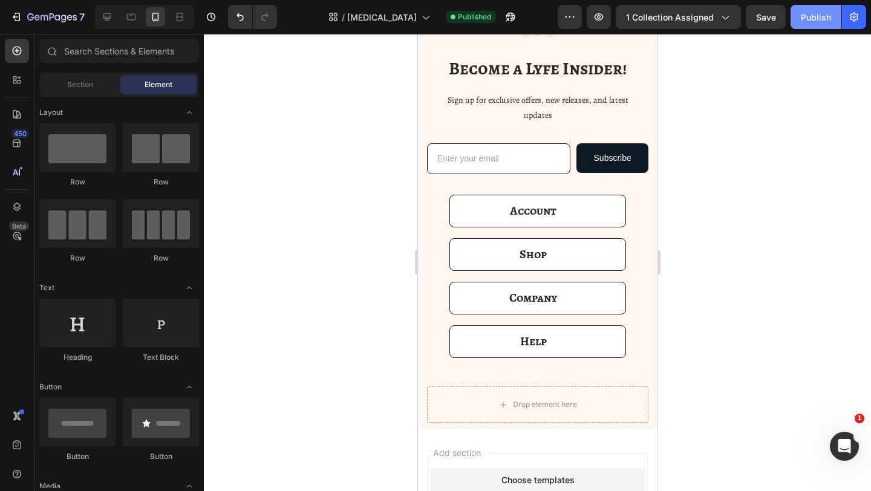
click at [813, 23] on button "Publish" at bounding box center [816, 17] width 51 height 24
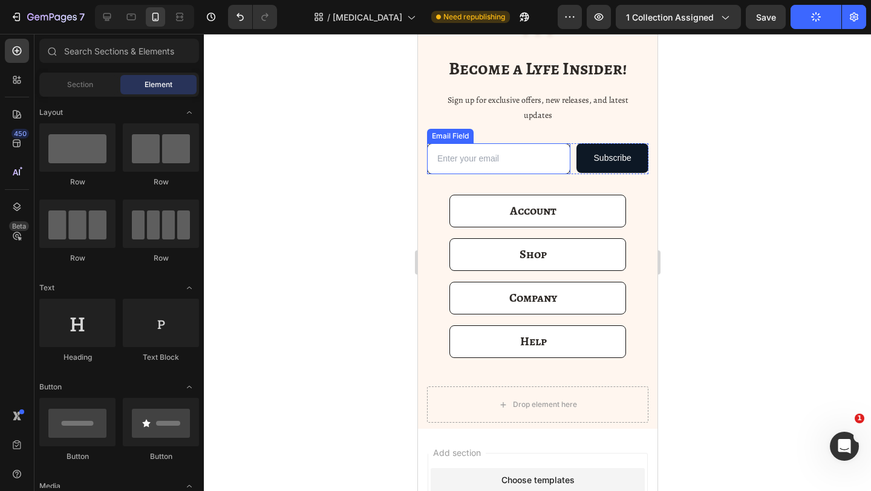
scroll to position [1850, 0]
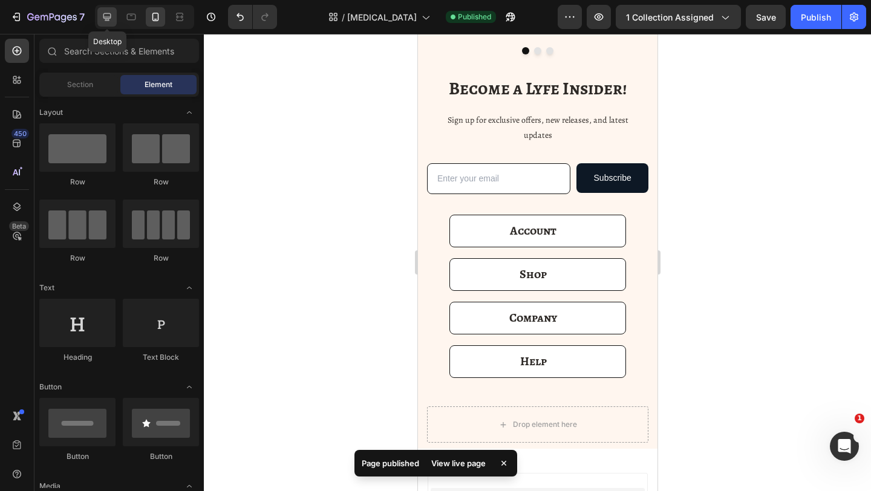
click at [106, 22] on icon at bounding box center [107, 17] width 12 height 12
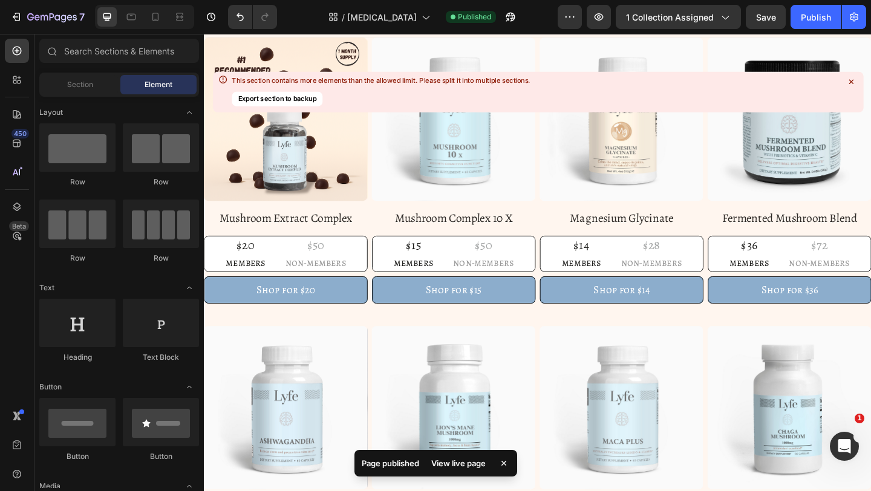
scroll to position [318, 0]
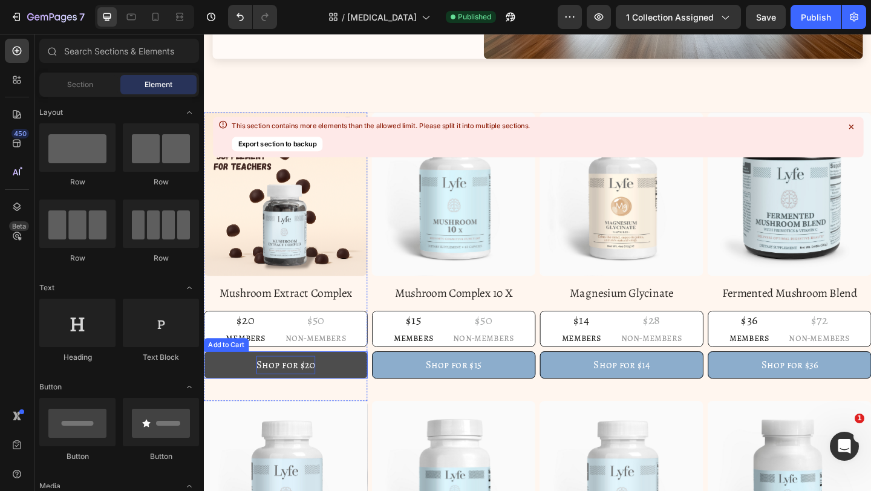
click at [290, 396] on div "Shop for $20" at bounding box center [293, 393] width 64 height 19
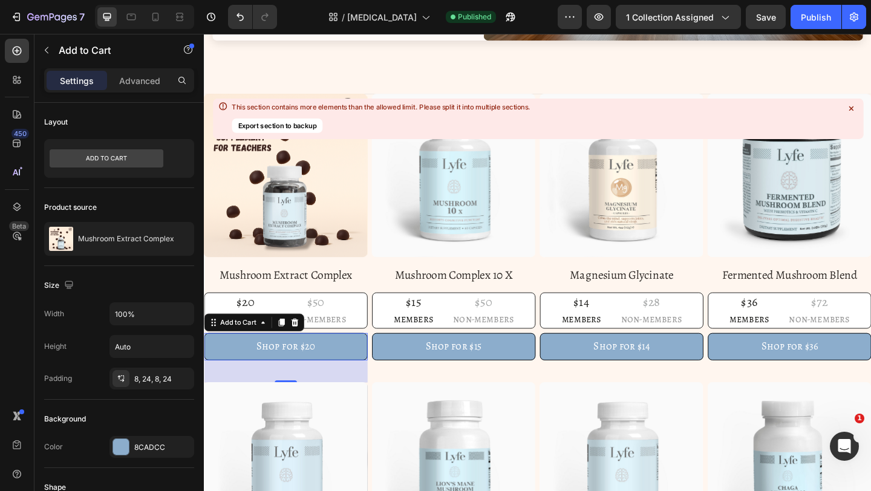
scroll to position [358, 0]
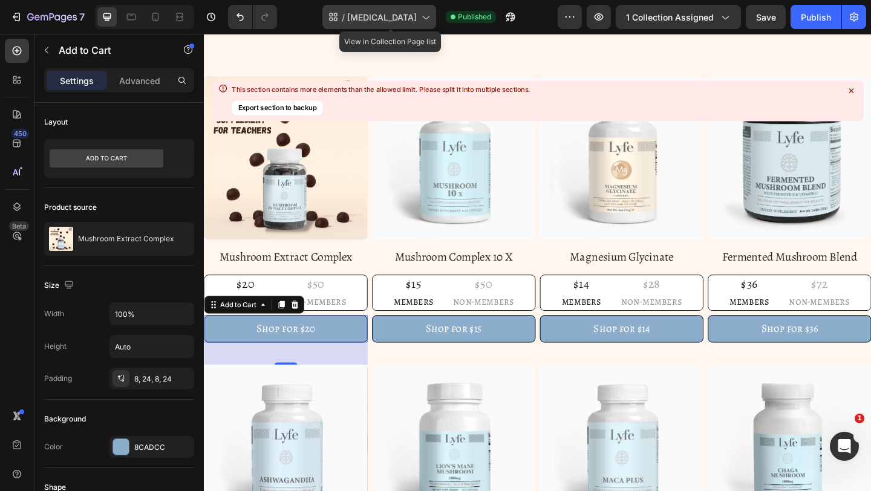
click at [384, 16] on span "STRESS AND ANXIETY" at bounding box center [382, 17] width 70 height 13
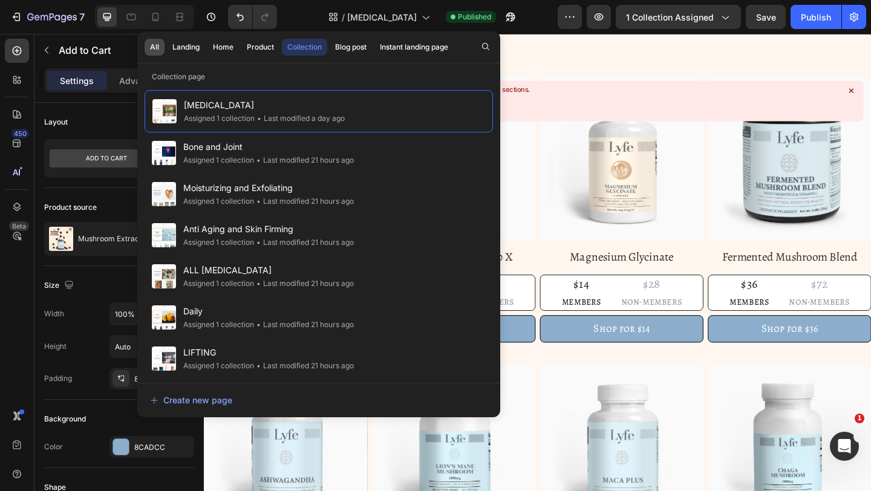
click at [167, 53] on button "All" at bounding box center [186, 47] width 38 height 17
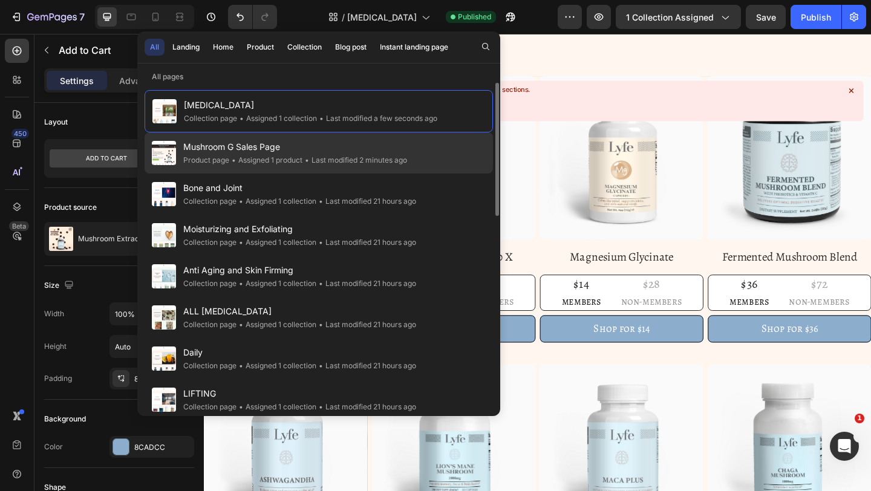
click at [232, 150] on span "Mushroom G Sales Page" at bounding box center [295, 147] width 224 height 15
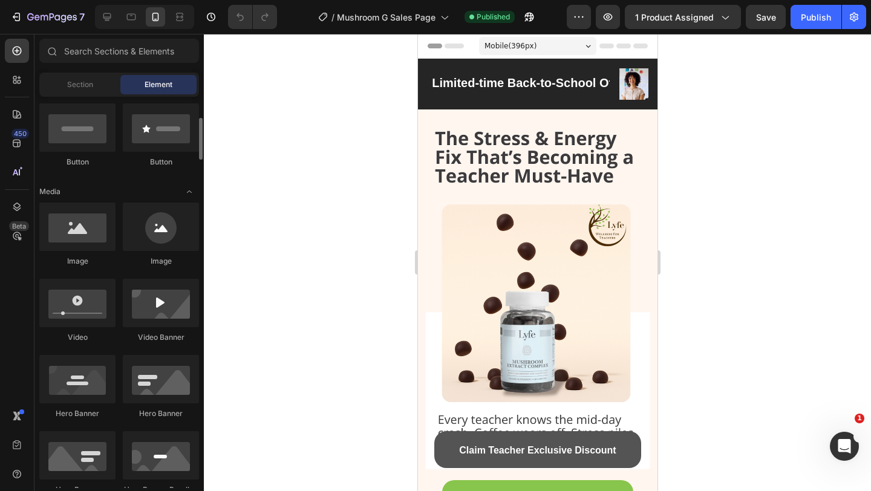
scroll to position [301, 0]
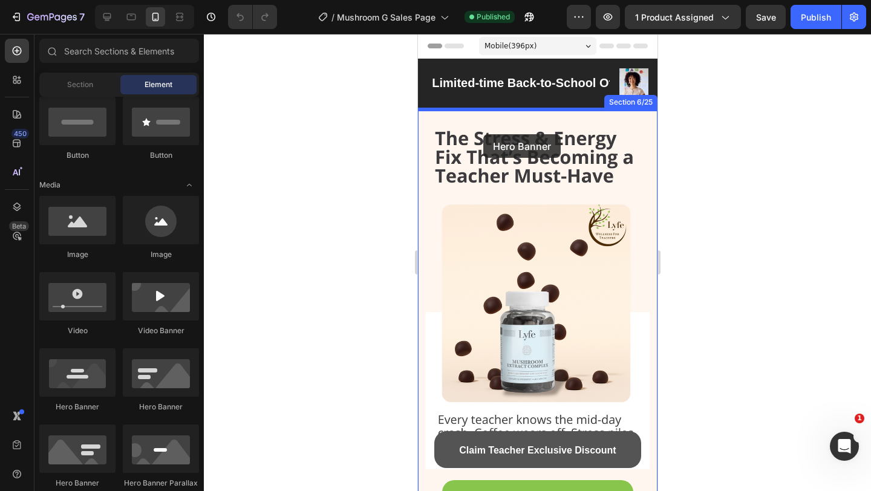
drag, startPoint x: 506, startPoint y: 409, endPoint x: 483, endPoint y: 134, distance: 276.3
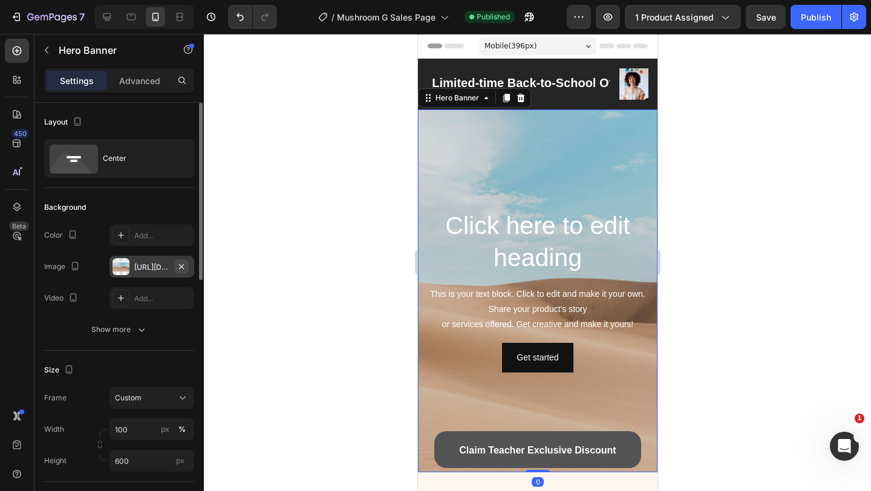
click at [179, 264] on icon "button" at bounding box center [181, 266] width 5 height 5
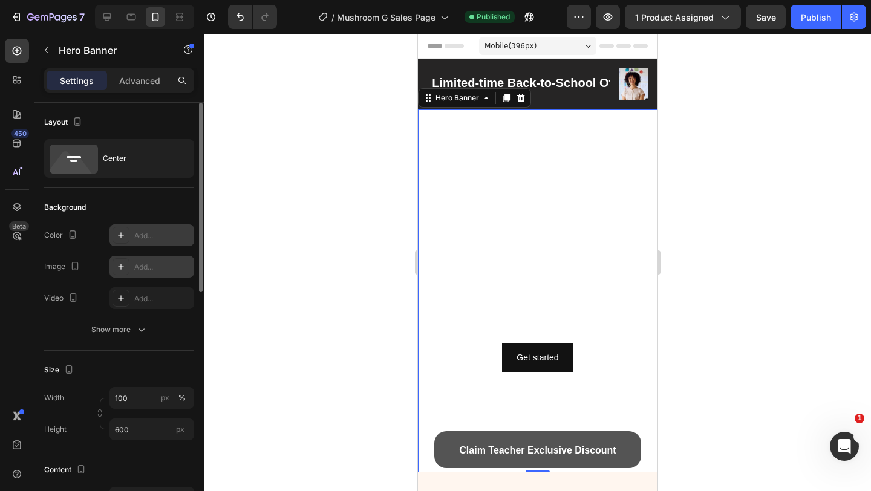
click at [148, 244] on div "Add..." at bounding box center [152, 235] width 85 height 22
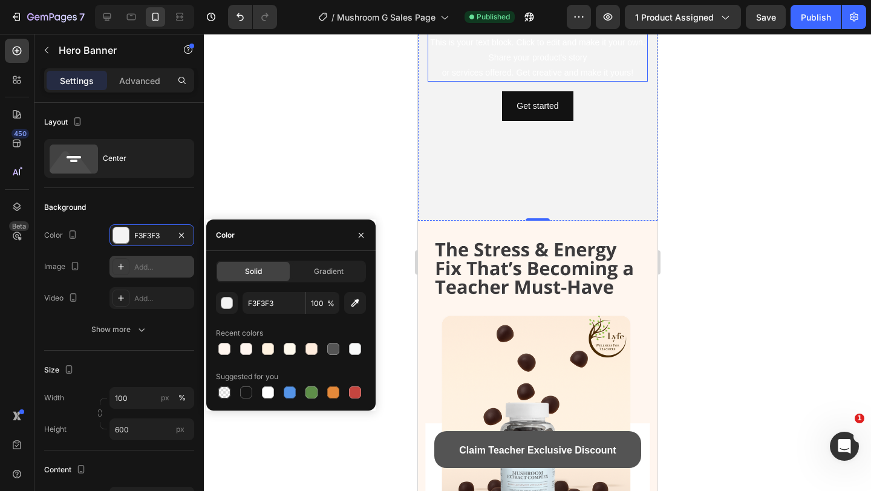
scroll to position [318, 0]
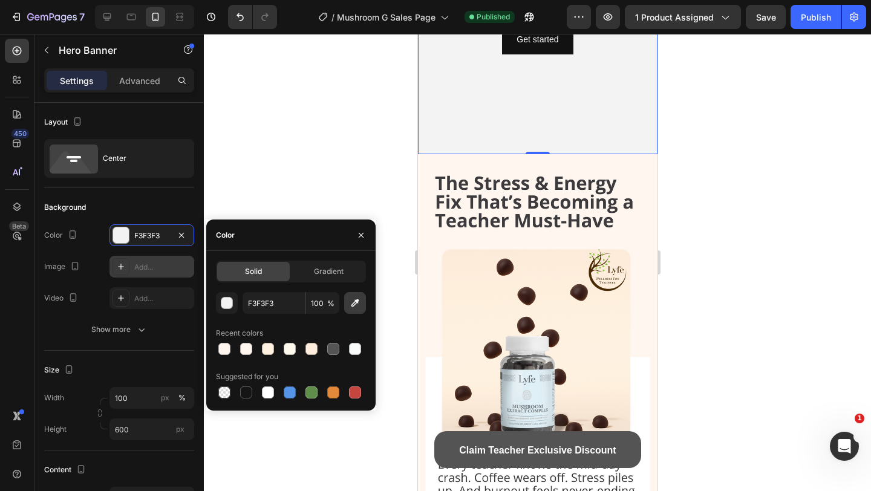
click at [358, 298] on icon "button" at bounding box center [355, 303] width 12 height 12
type input "FFF6F0"
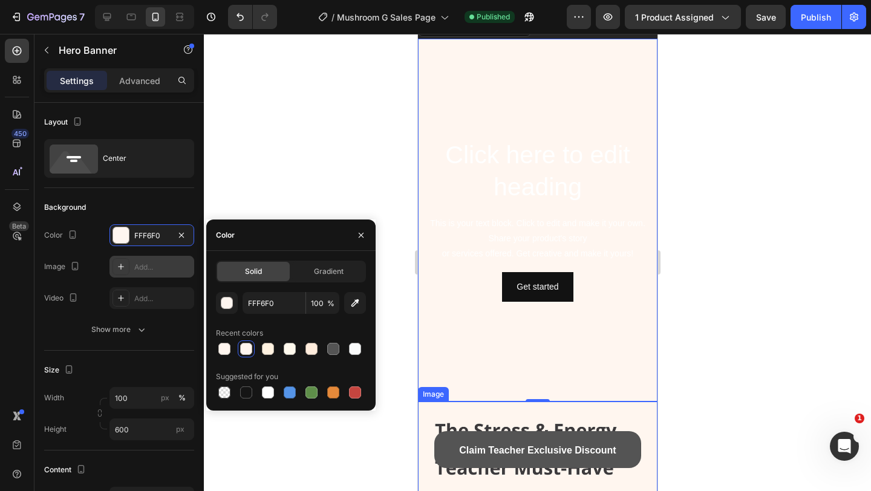
scroll to position [65, 0]
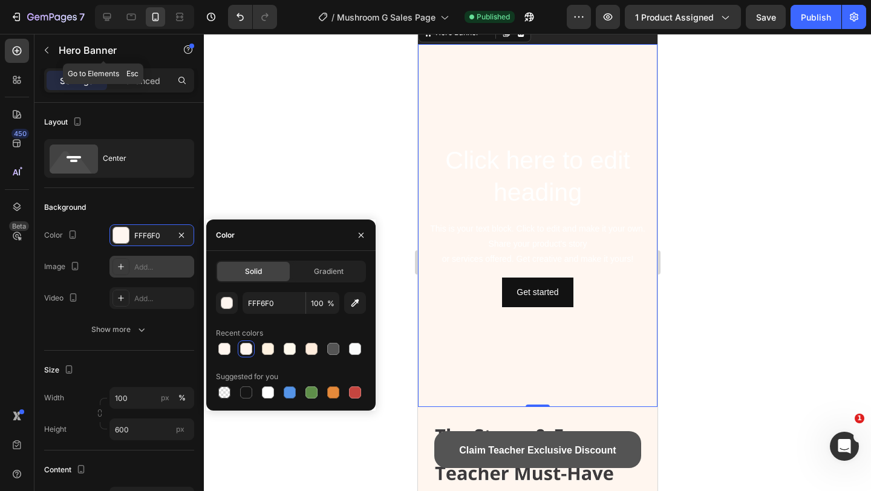
click at [66, 44] on p "Hero Banner" at bounding box center [110, 50] width 103 height 15
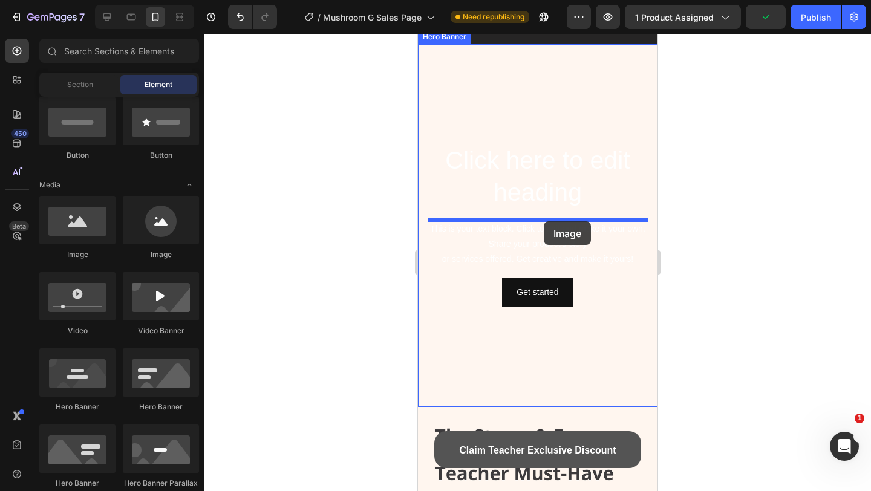
drag, startPoint x: 504, startPoint y: 246, endPoint x: 543, endPoint y: 221, distance: 46.5
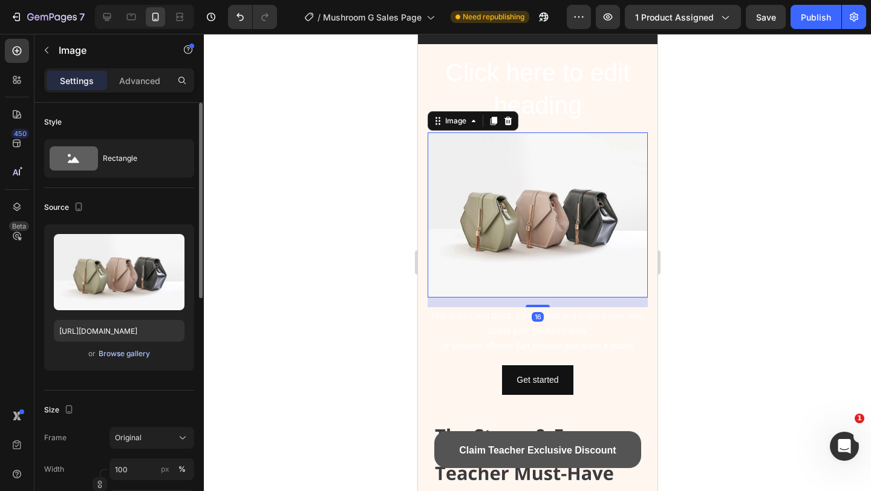
click at [116, 353] on div "Browse gallery" at bounding box center [124, 354] width 51 height 11
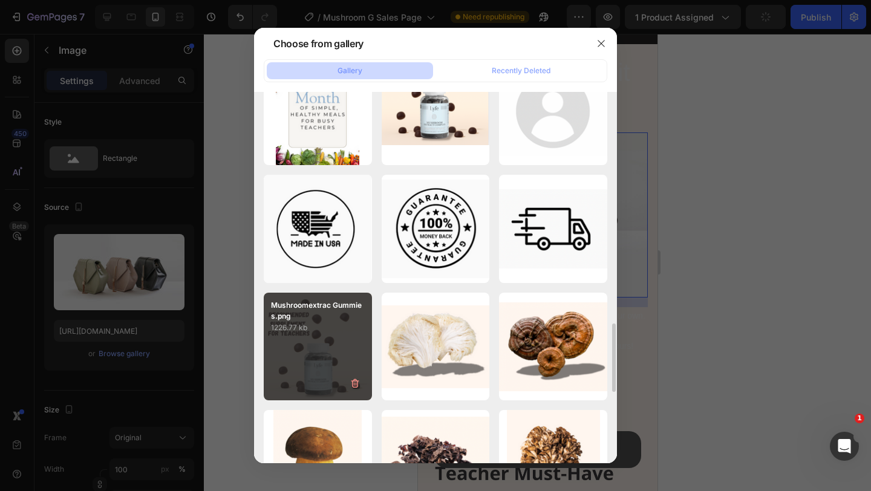
scroll to position [1029, 0]
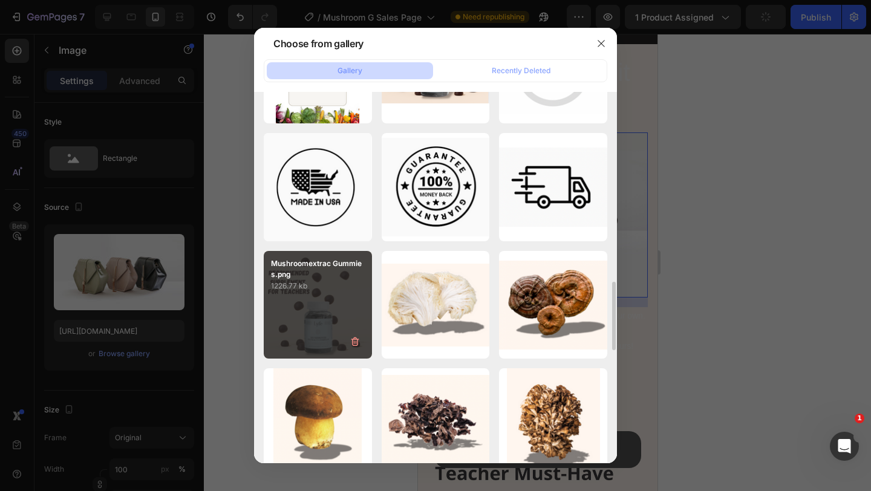
click at [325, 296] on div "Mushroomextrac Gummies.png 1226.77 kb" at bounding box center [318, 305] width 108 height 108
type input "https://cdn.shopify.com/s/files/1/0567/0443/4264/files/gempages_532390233220580…"
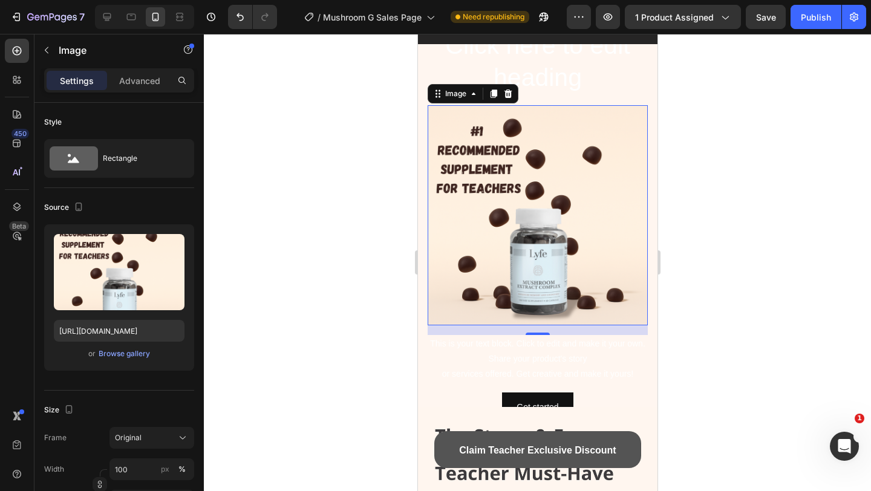
click at [363, 256] on div at bounding box center [537, 262] width 667 height 457
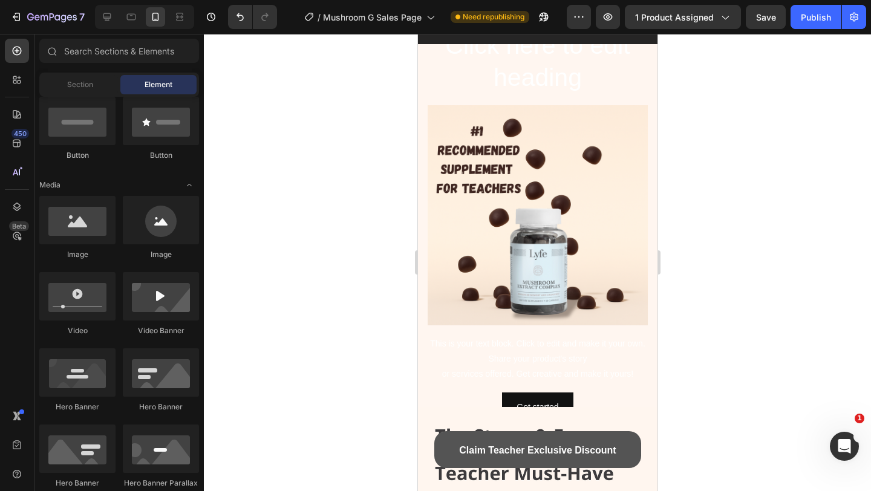
click at [440, 228] on img at bounding box center [537, 215] width 220 height 220
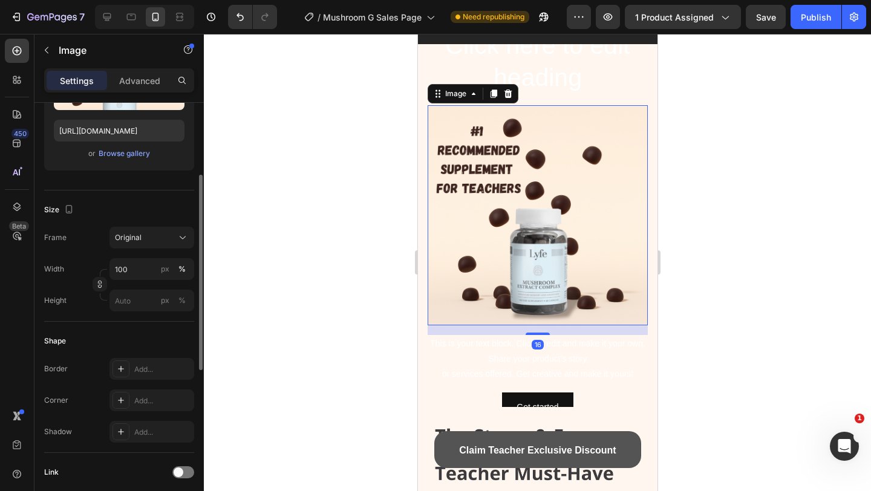
scroll to position [214, 0]
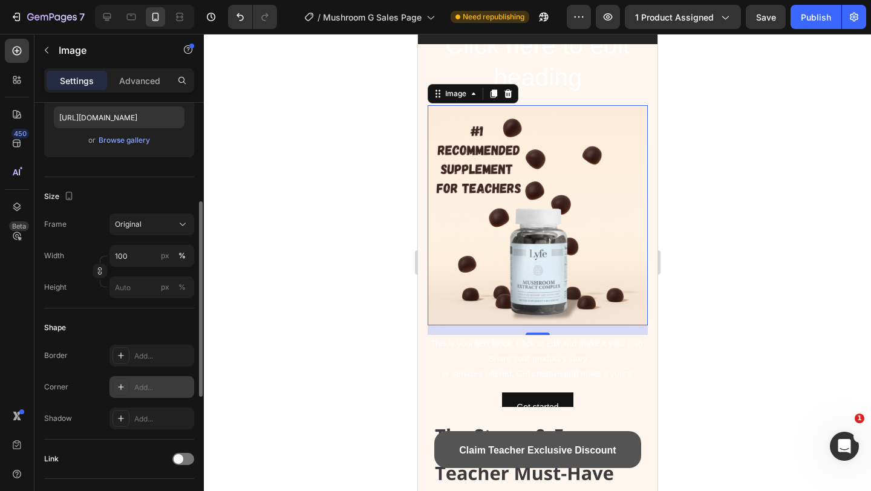
click at [135, 379] on div "Add..." at bounding box center [152, 387] width 85 height 22
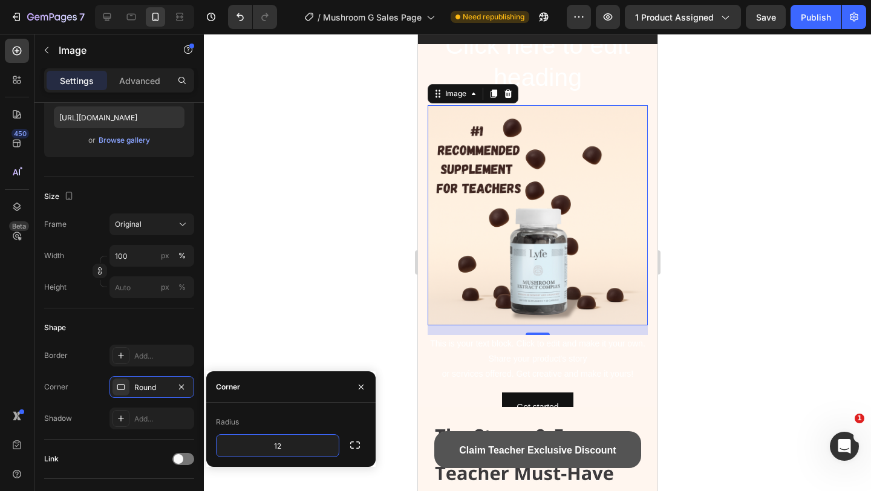
type input "12"
click at [839, 201] on div at bounding box center [537, 262] width 667 height 457
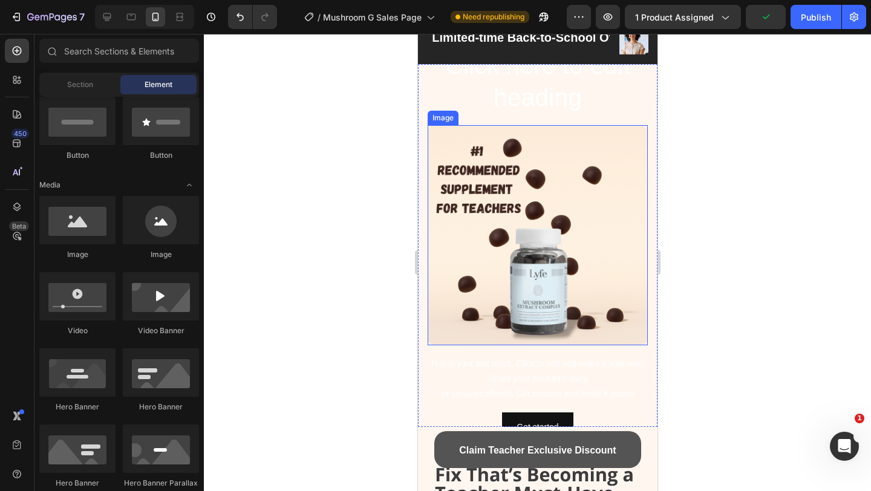
scroll to position [0, 0]
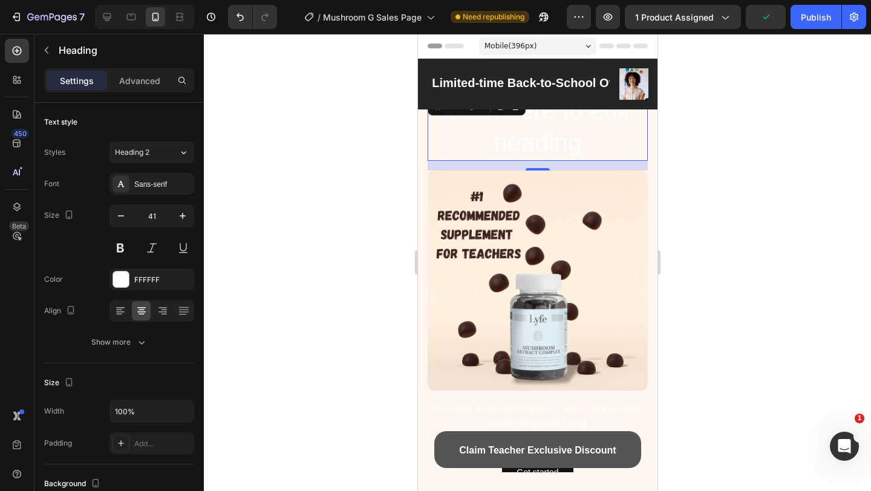
click at [569, 150] on h2 "Click here to edit heading" at bounding box center [537, 127] width 220 height 67
click at [569, 150] on p "Click here to edit heading" at bounding box center [537, 127] width 218 height 65
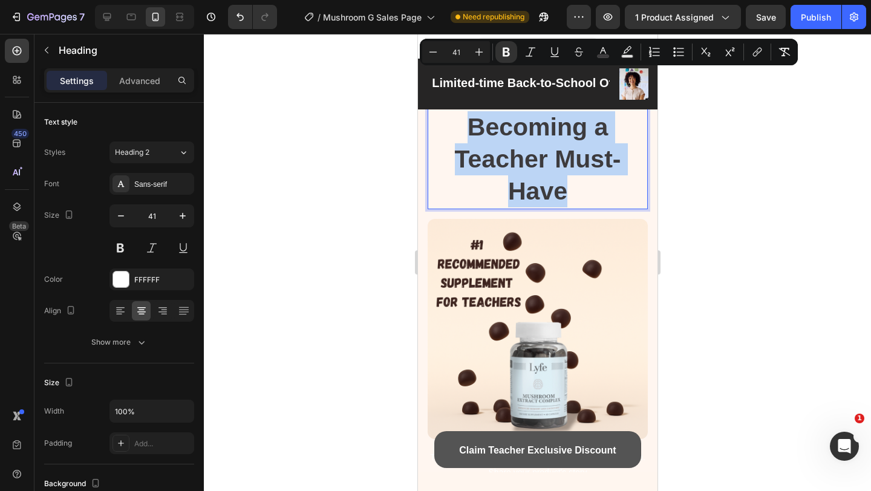
drag, startPoint x: 567, startPoint y: 181, endPoint x: 400, endPoint y: 71, distance: 199.7
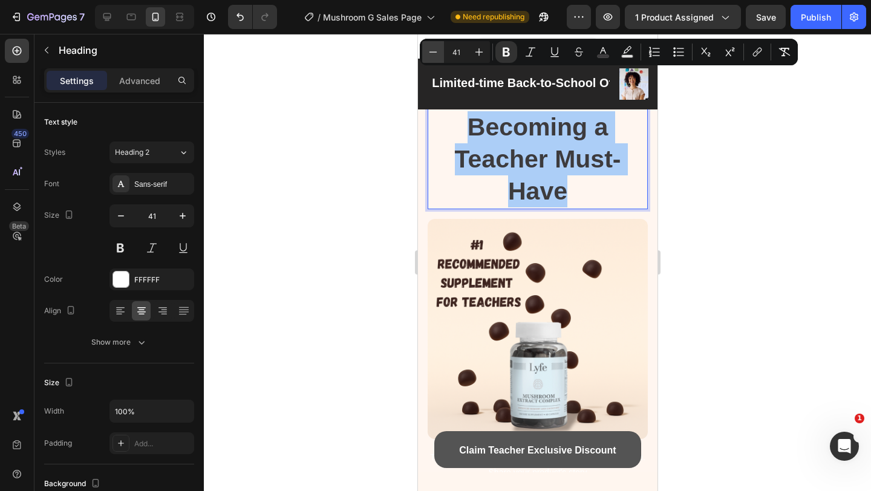
click at [437, 55] on icon "Editor contextual toolbar" at bounding box center [433, 52] width 12 height 12
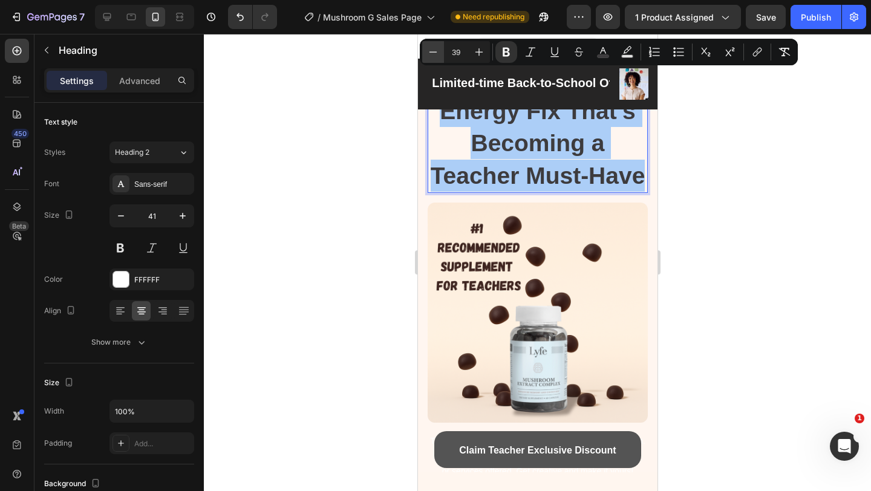
click at [437, 55] on icon "Editor contextual toolbar" at bounding box center [433, 52] width 12 height 12
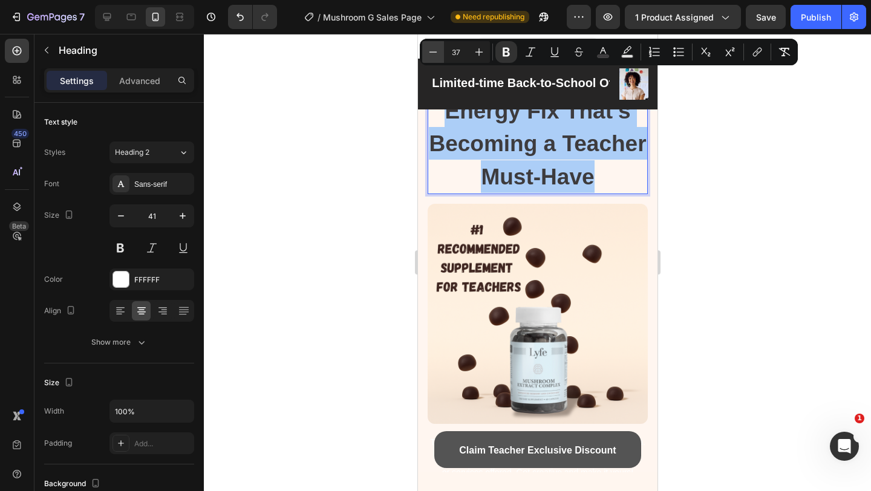
click at [437, 55] on icon "Editor contextual toolbar" at bounding box center [433, 52] width 12 height 12
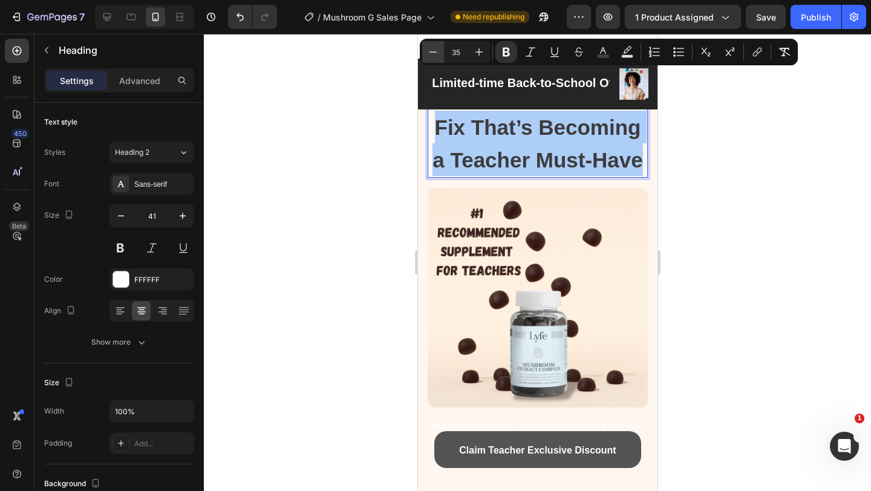
click at [437, 55] on icon "Editor contextual toolbar" at bounding box center [433, 52] width 12 height 12
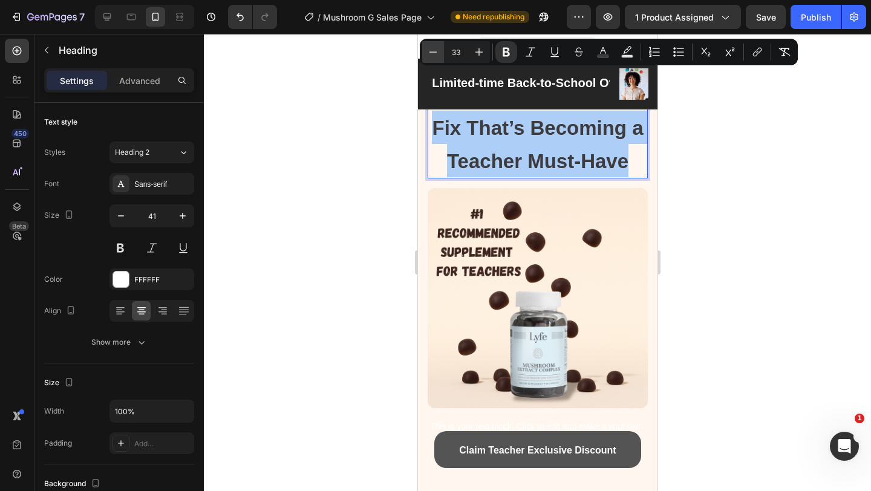
click at [437, 55] on icon "Editor contextual toolbar" at bounding box center [433, 52] width 12 height 12
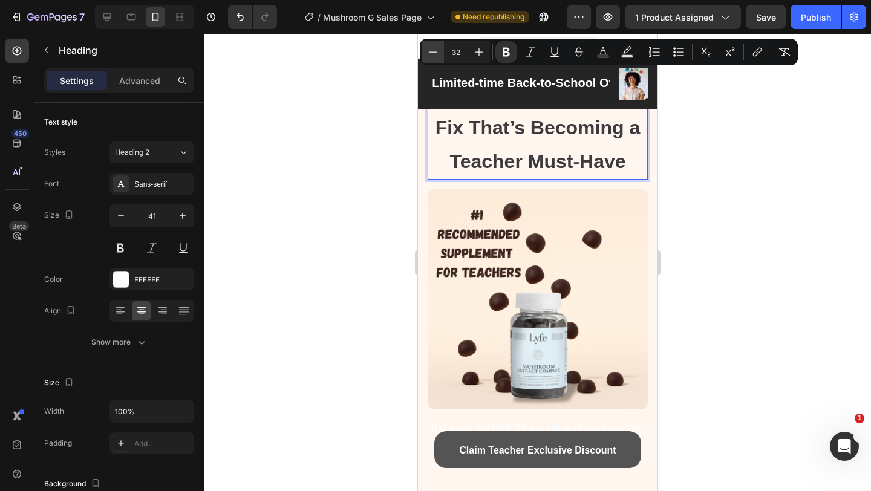
click at [437, 55] on icon "Editor contextual toolbar" at bounding box center [433, 52] width 12 height 12
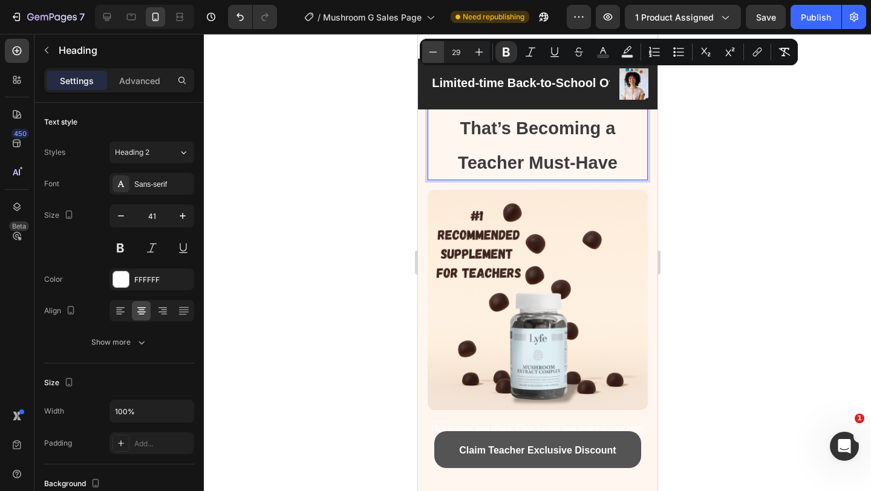
click at [437, 55] on icon "Editor contextual toolbar" at bounding box center [433, 52] width 12 height 12
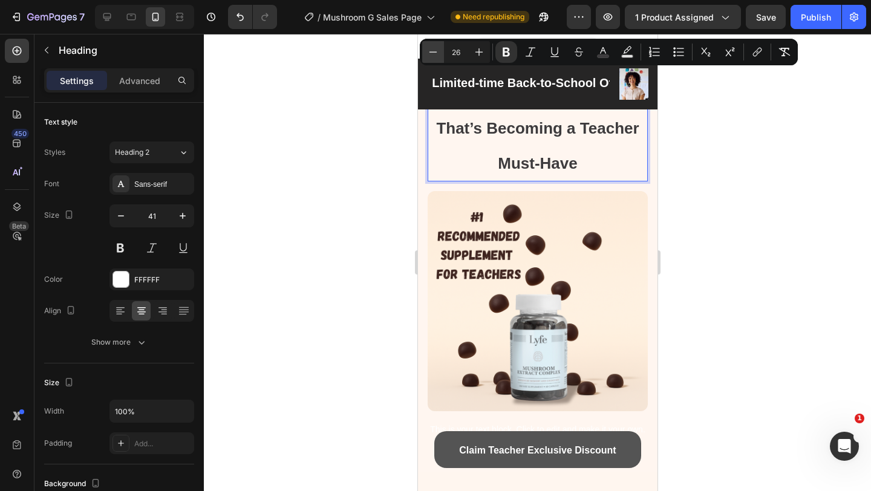
click at [437, 55] on icon "Editor contextual toolbar" at bounding box center [433, 52] width 12 height 12
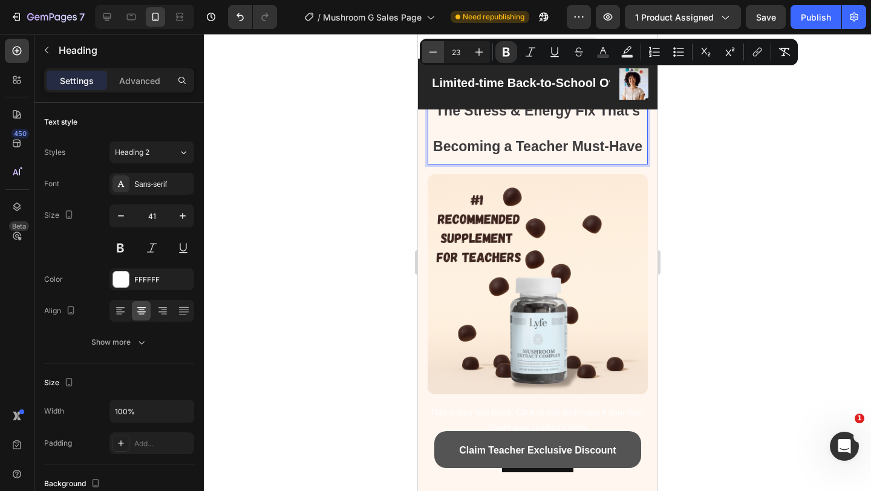
click at [437, 55] on icon "Editor contextual toolbar" at bounding box center [433, 52] width 12 height 12
type input "19"
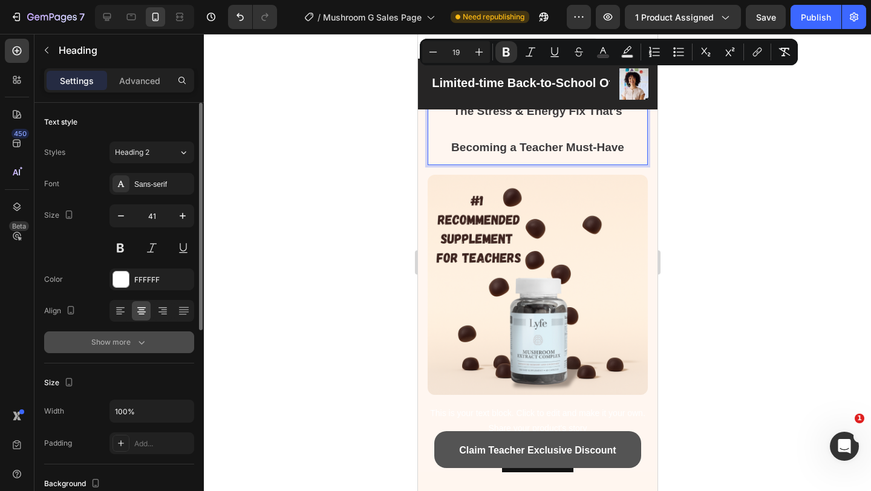
click at [126, 338] on div "Show more" at bounding box center [119, 342] width 56 height 12
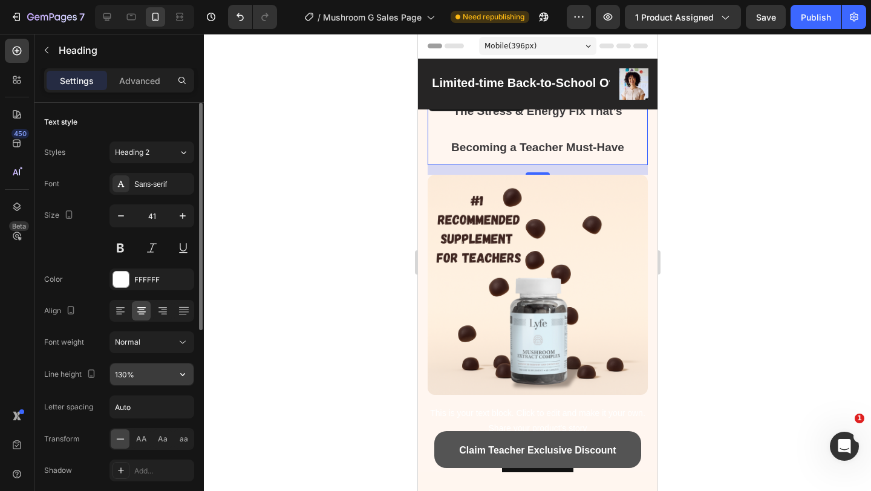
click at [126, 372] on input "130%" at bounding box center [152, 375] width 84 height 22
type input "60%"
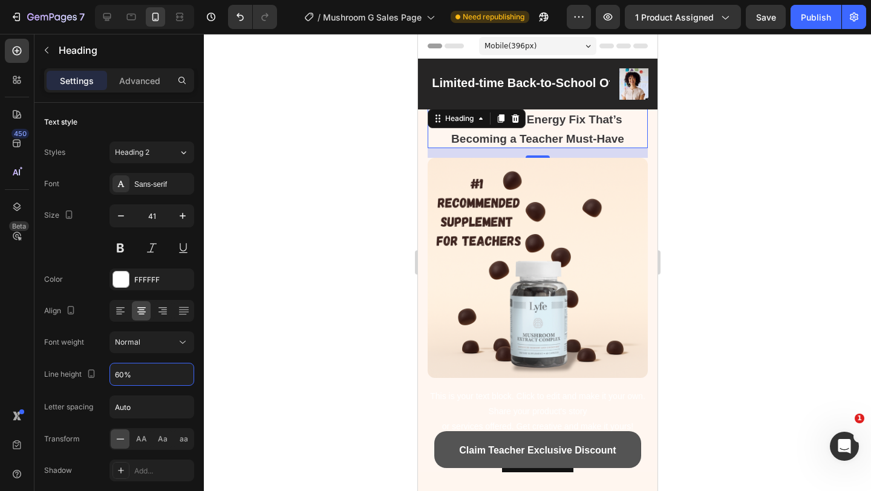
click at [721, 247] on div at bounding box center [537, 262] width 667 height 457
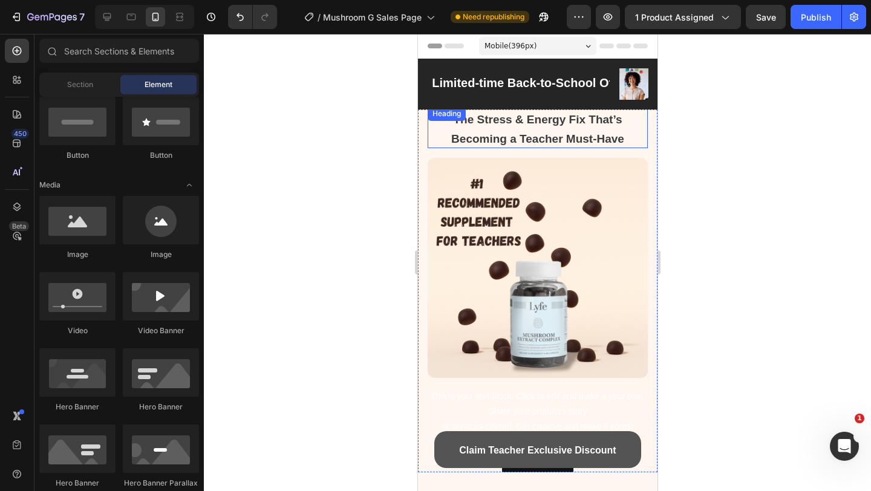
click at [427, 126] on h2 "⁠⁠⁠⁠⁠⁠⁠ The Stress & Energy Fix That’s Becoming a Teacher Must-Have" at bounding box center [537, 127] width 220 height 42
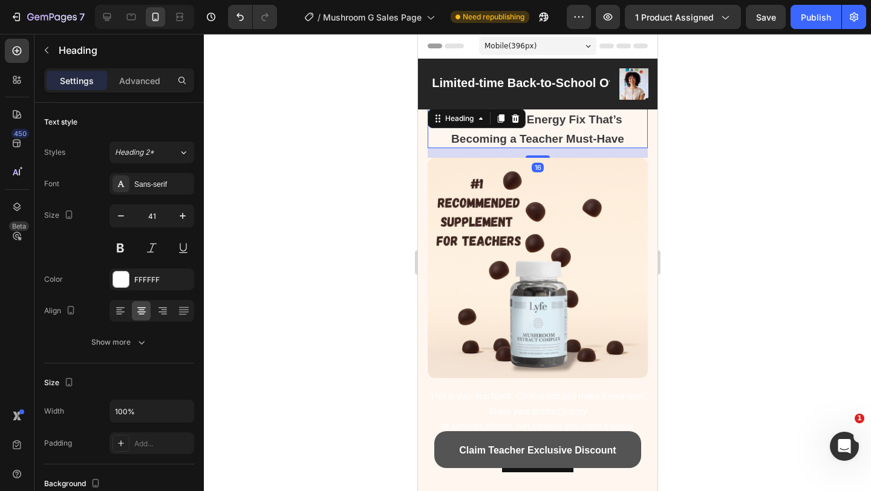
click at [441, 127] on div "Heading" at bounding box center [476, 118] width 98 height 19
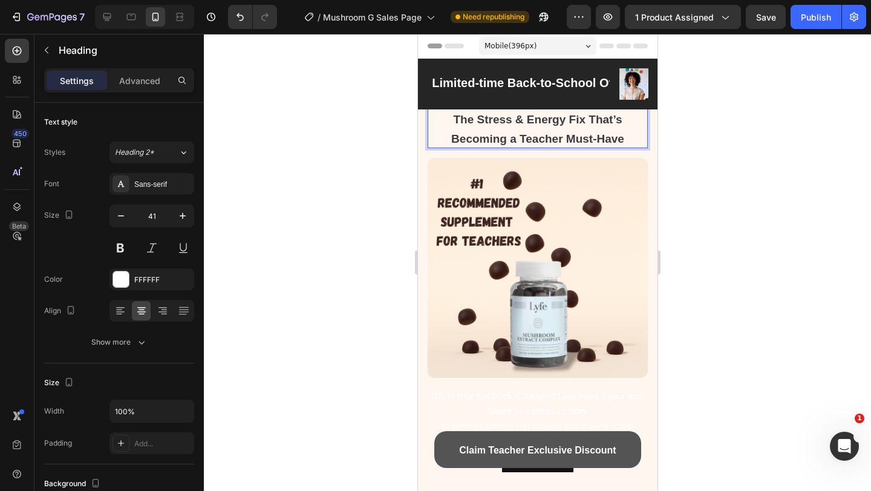
click at [448, 117] on p "The Stress & Energy Fix That’s Becoming a Teacher Must-Have" at bounding box center [537, 127] width 218 height 39
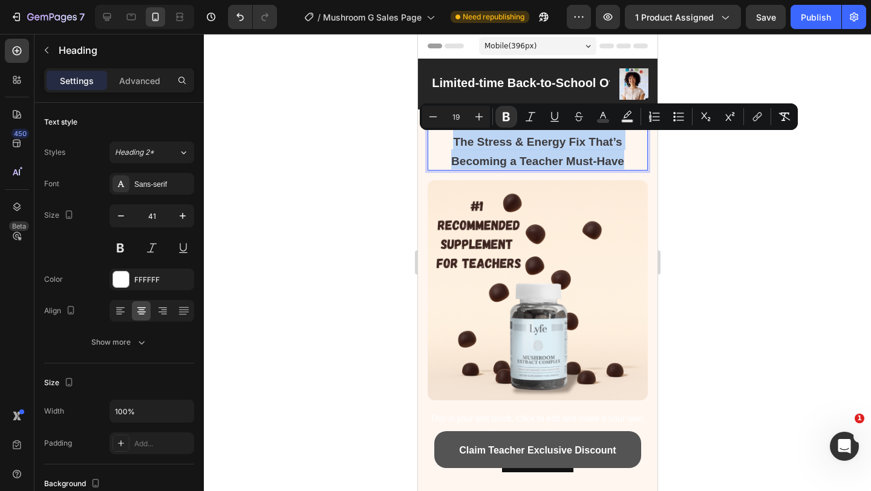
drag, startPoint x: 637, startPoint y: 159, endPoint x: 419, endPoint y: 133, distance: 219.4
click at [419, 133] on div "The Stress & Energy Fix That’s Becoming a Teacher Must-Have Heading 16 Image Th…" at bounding box center [538, 290] width 240 height 433
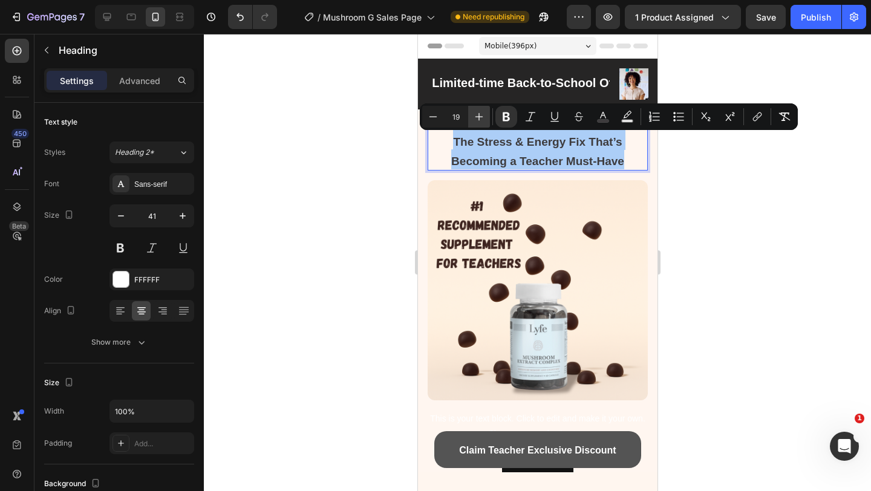
click at [481, 113] on icon "Editor contextual toolbar" at bounding box center [479, 117] width 12 height 12
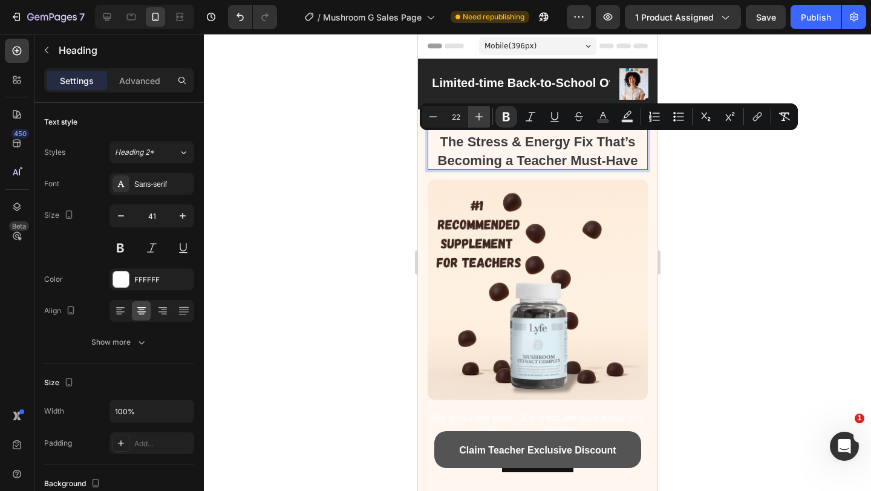
click at [481, 113] on icon "Editor contextual toolbar" at bounding box center [479, 117] width 12 height 12
type input "23"
click at [699, 185] on div at bounding box center [537, 262] width 667 height 457
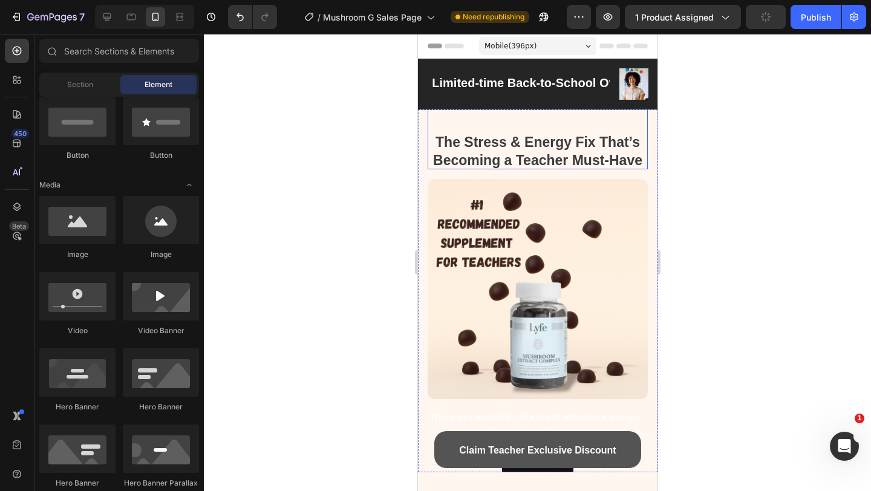
click at [500, 156] on strong "The Stress & Energy Fix That’s Becoming a Teacher Must-Have" at bounding box center [537, 151] width 209 height 34
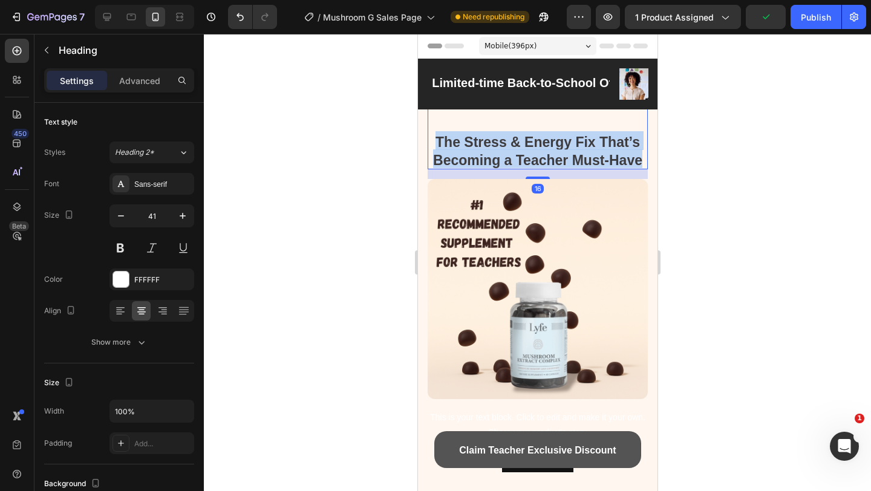
click at [500, 156] on strong "The Stress & Energy Fix That’s Becoming a Teacher Must-Have" at bounding box center [537, 151] width 209 height 34
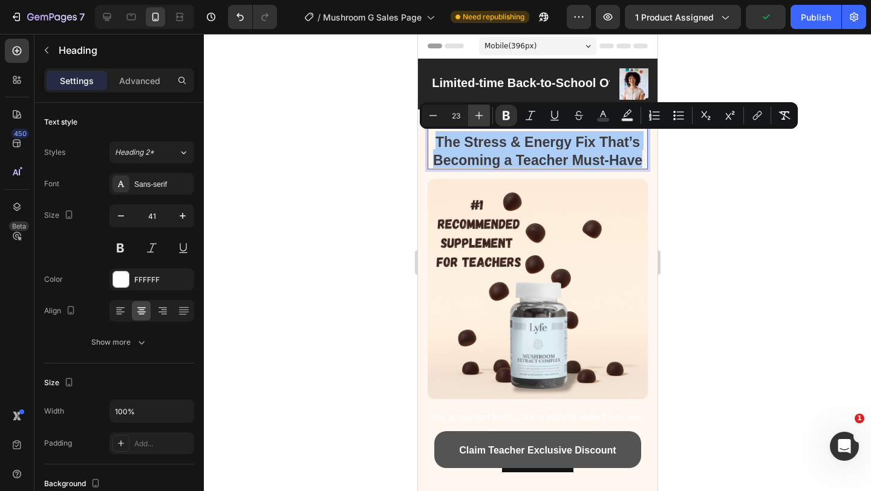
click at [474, 119] on icon "Editor contextual toolbar" at bounding box center [479, 116] width 12 height 12
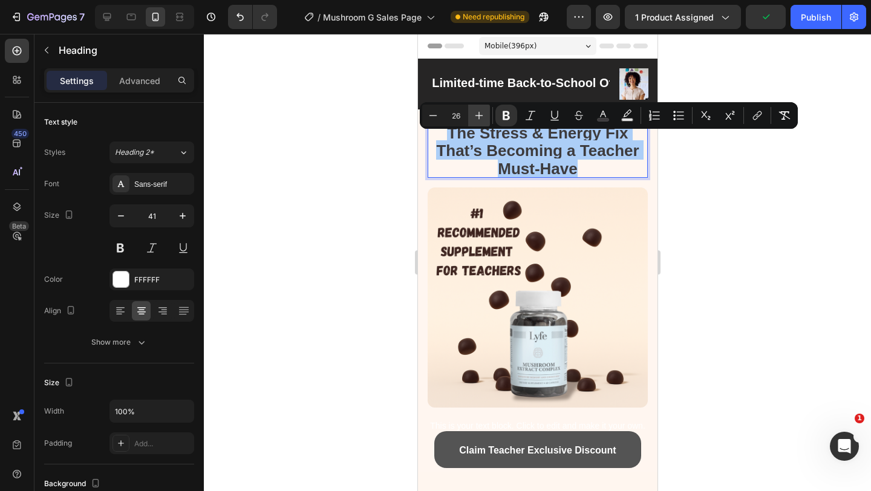
click at [474, 119] on icon "Editor contextual toolbar" at bounding box center [479, 116] width 12 height 12
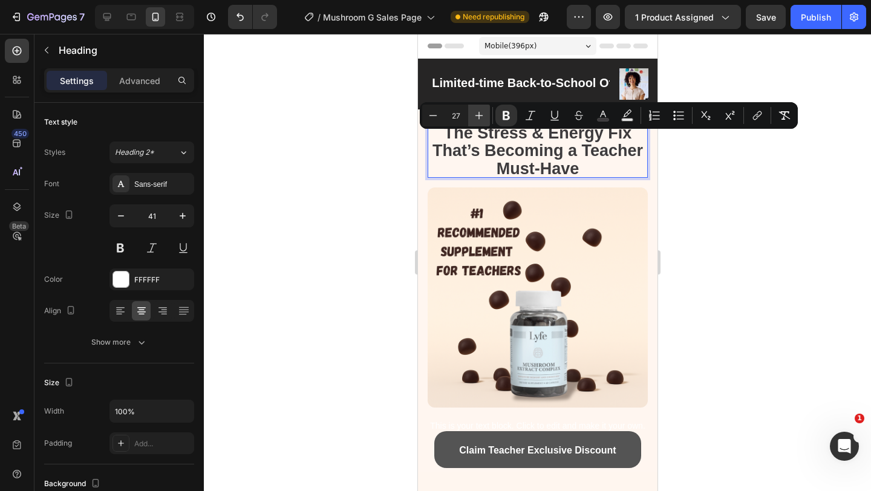
click at [474, 119] on icon "Editor contextual toolbar" at bounding box center [479, 116] width 12 height 12
type input "28"
click at [772, 195] on div at bounding box center [537, 262] width 667 height 457
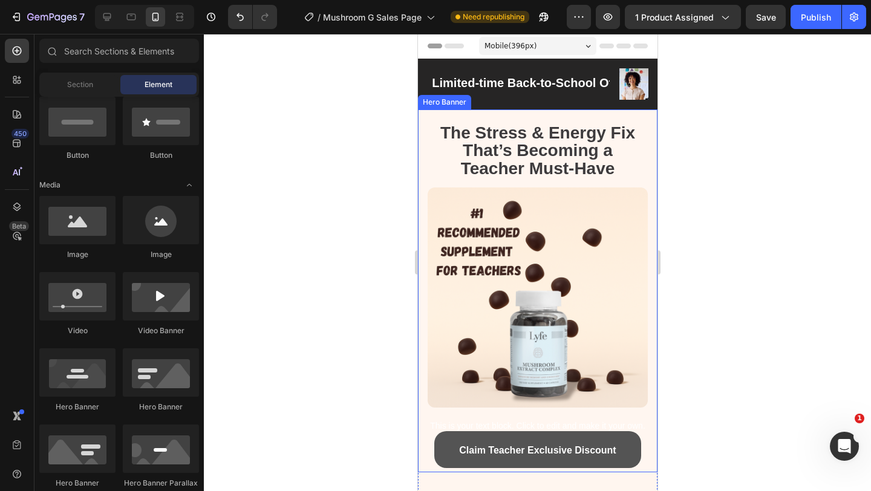
click at [612, 177] on div "⁠⁠⁠⁠⁠⁠⁠ The Stress & Energy Fix That’s Becoming a Teacher Must-Have Heading Ima…" at bounding box center [537, 291] width 220 height 428
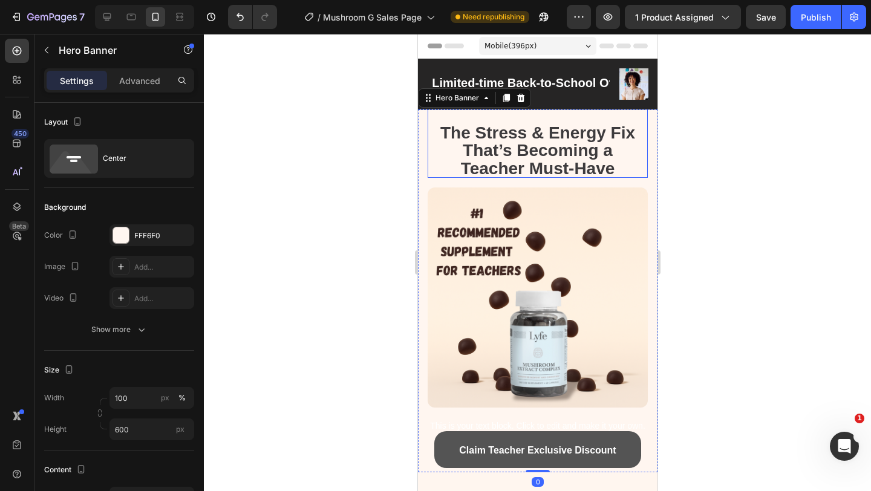
click at [594, 172] on strong "The Stress & Energy Fix That’s Becoming a Teacher Must-Have" at bounding box center [537, 150] width 195 height 54
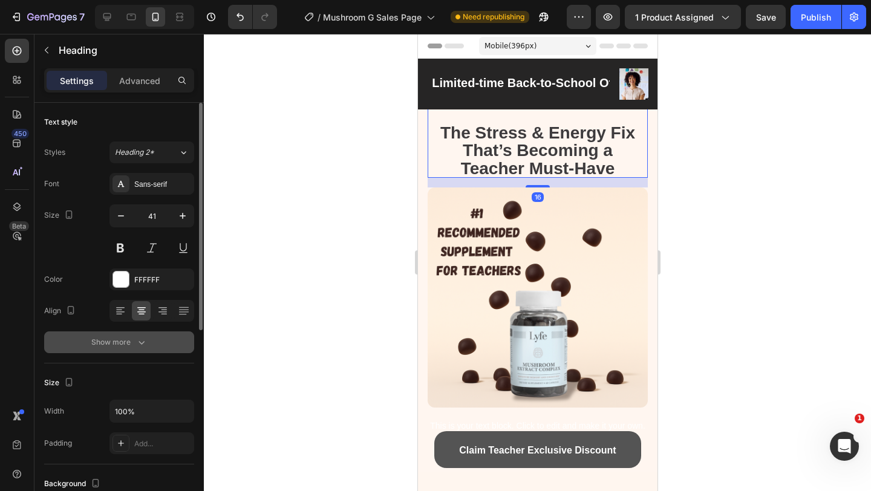
click at [124, 342] on div "Show more" at bounding box center [119, 342] width 56 height 12
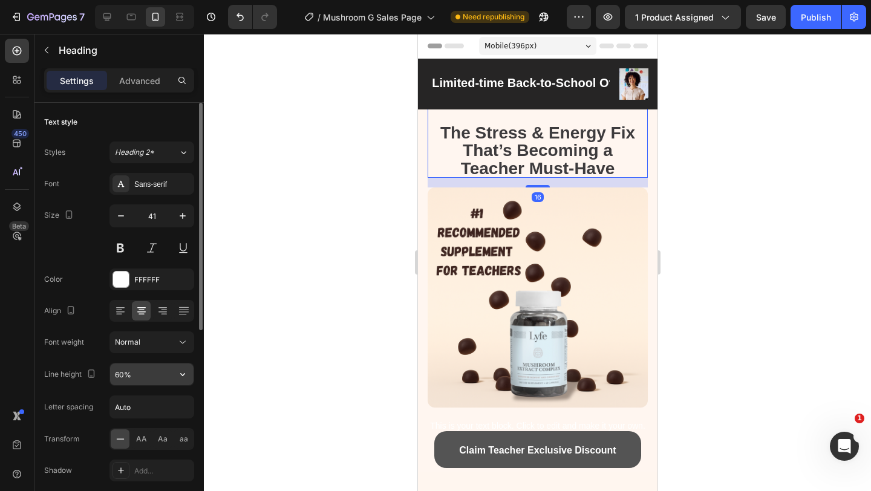
click at [121, 382] on input "60%" at bounding box center [152, 375] width 84 height 22
type input "70%"
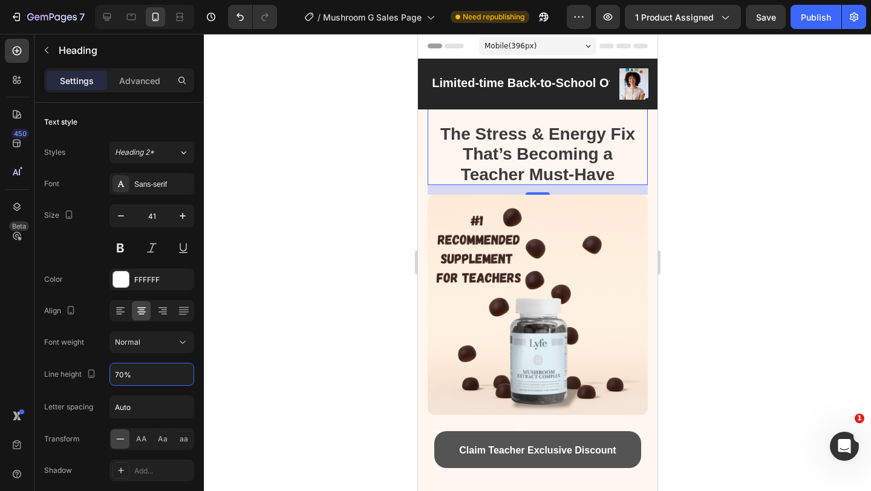
click at [702, 296] on div at bounding box center [537, 262] width 667 height 457
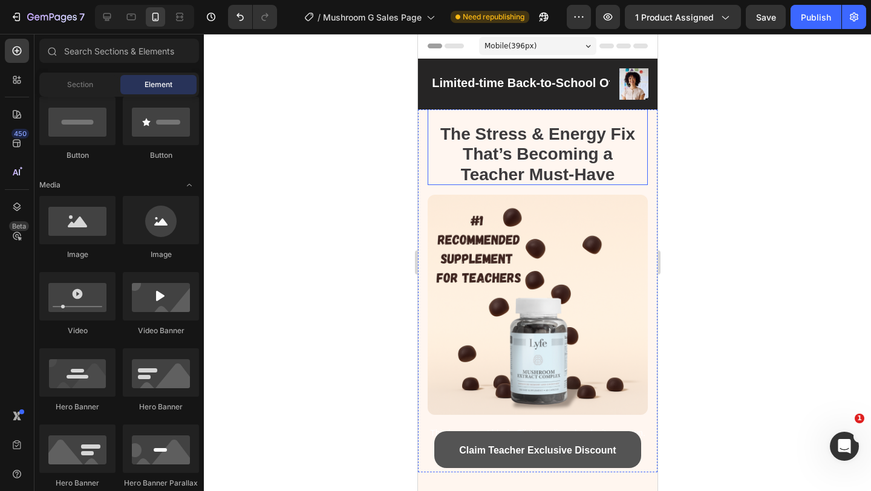
click at [568, 171] on strong "The Stress & Energy Fix That’s Becoming a Teacher Must-Have" at bounding box center [537, 154] width 195 height 59
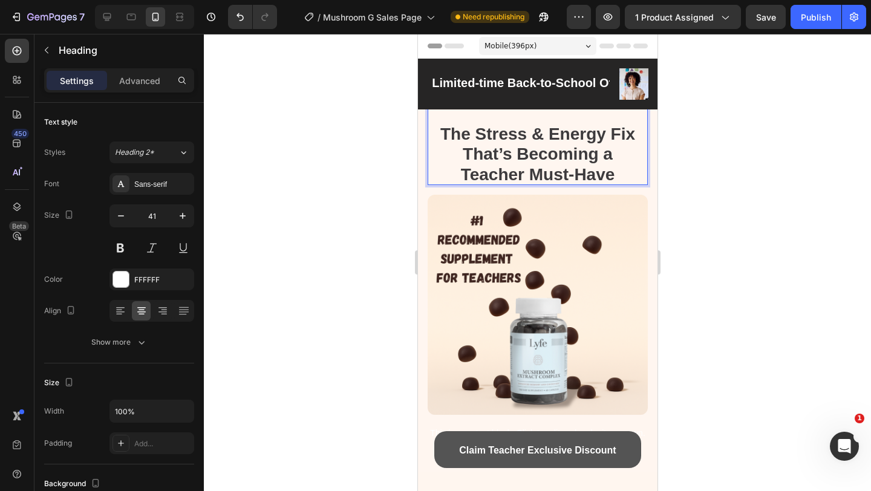
click at [568, 171] on strong "The Stress & Energy Fix That’s Becoming a Teacher Must-Have" at bounding box center [537, 154] width 195 height 59
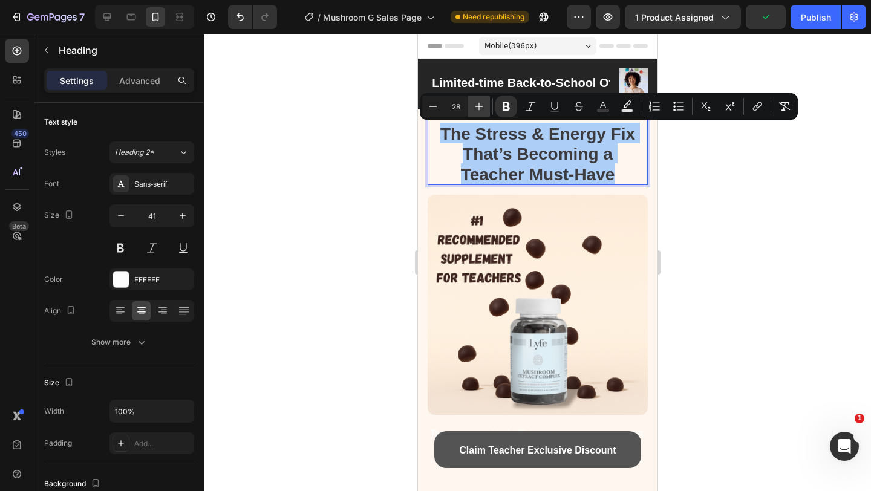
click at [477, 103] on icon "Editor contextual toolbar" at bounding box center [479, 106] width 12 height 12
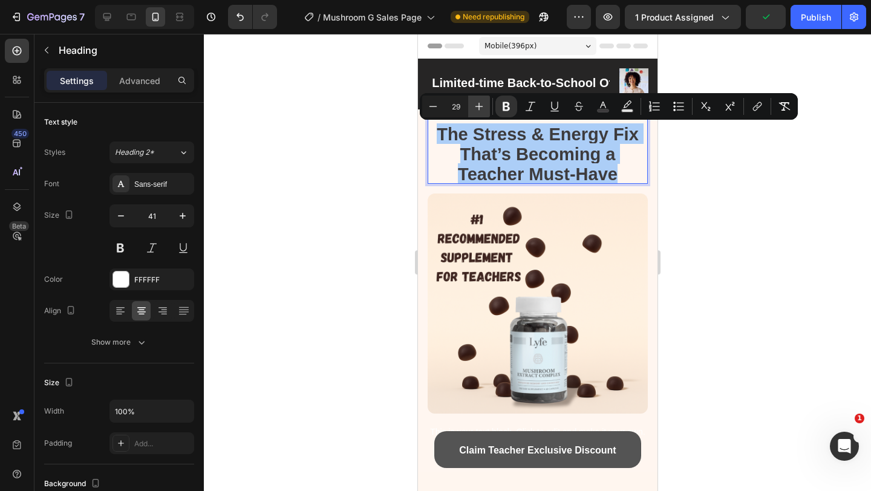
click at [477, 103] on icon "Editor contextual toolbar" at bounding box center [479, 106] width 12 height 12
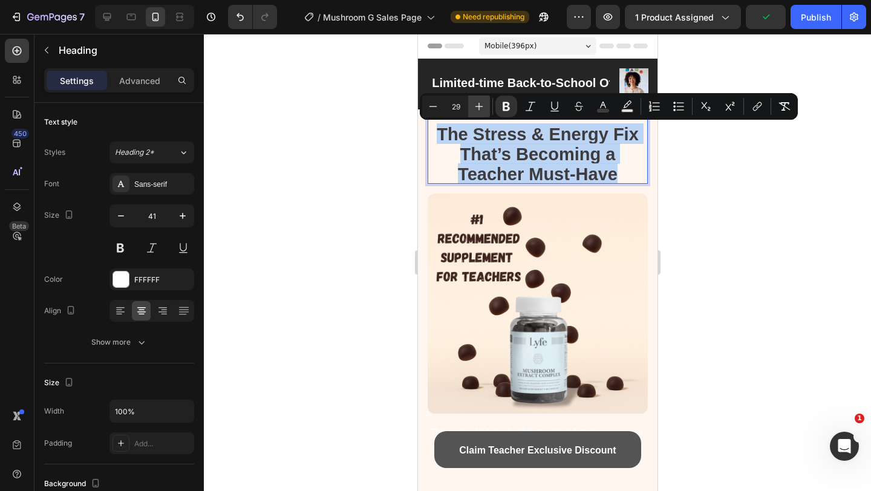
type input "30"
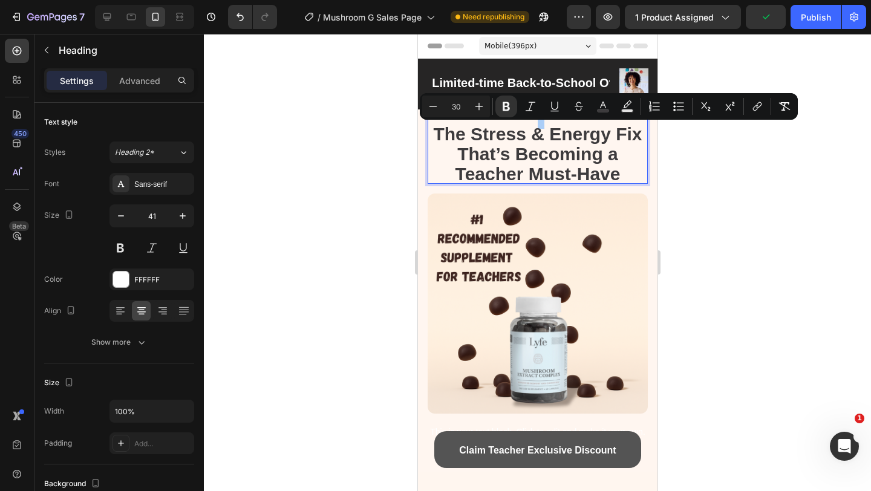
click at [689, 198] on div at bounding box center [537, 262] width 667 height 457
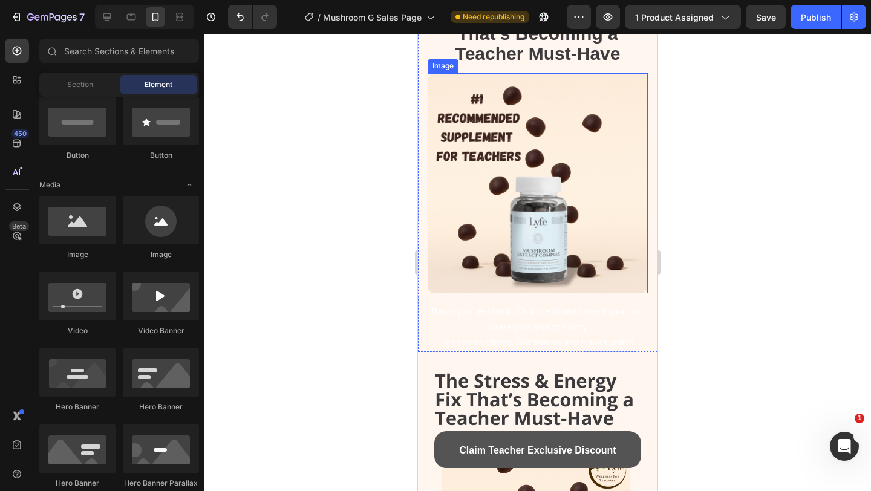
scroll to position [147, 0]
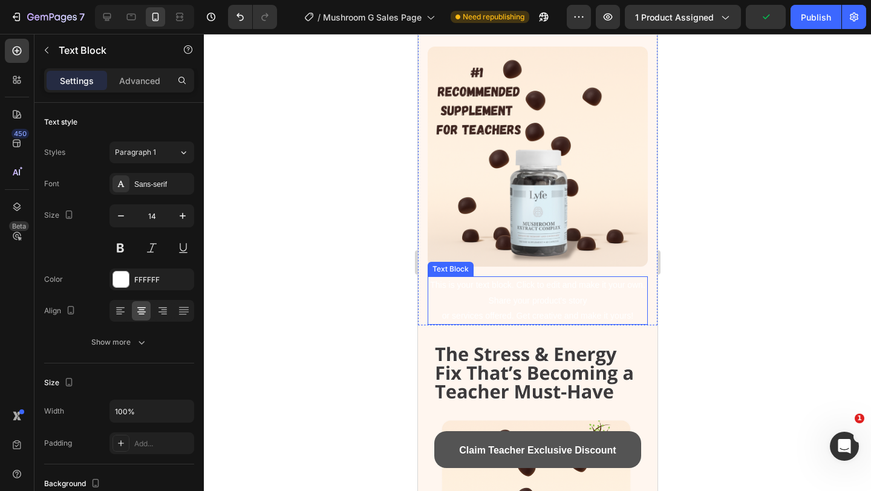
click at [540, 313] on div "This is your text block. Click to edit and make it your own. Share your product…" at bounding box center [537, 301] width 220 height 48
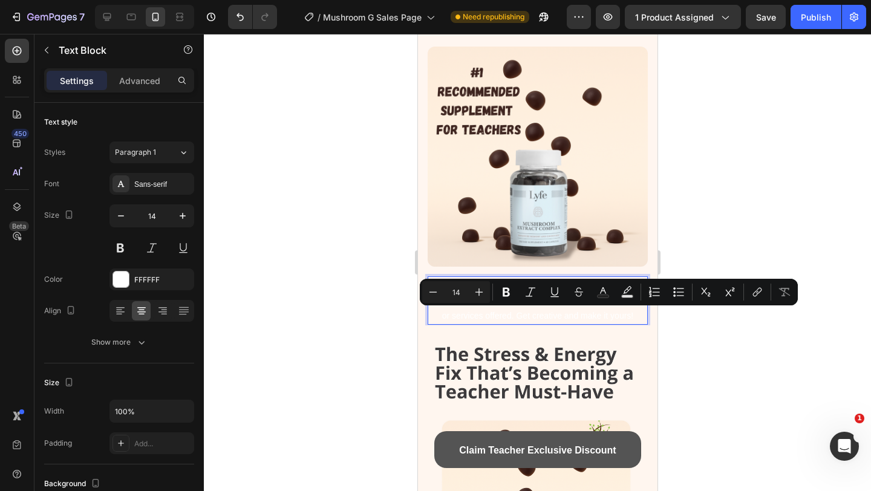
click at [559, 312] on p "This is your text block. Click to edit and make it your own. Share your product…" at bounding box center [537, 301] width 218 height 46
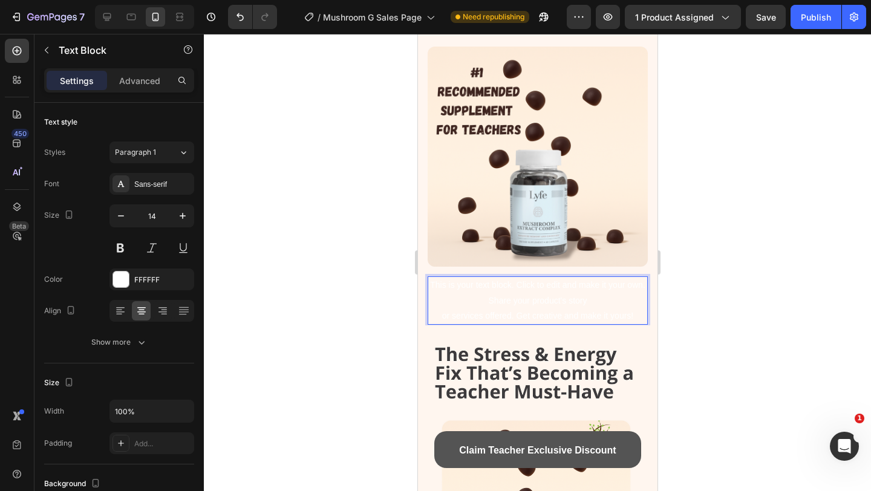
click at [632, 311] on p "This is your text block. Click to edit and make it your own. Share your product…" at bounding box center [537, 301] width 218 height 46
click at [644, 313] on p "This is your text block. Click to edit and make it your own. Share your product…" at bounding box center [537, 301] width 218 height 46
click at [361, 270] on div at bounding box center [537, 262] width 667 height 457
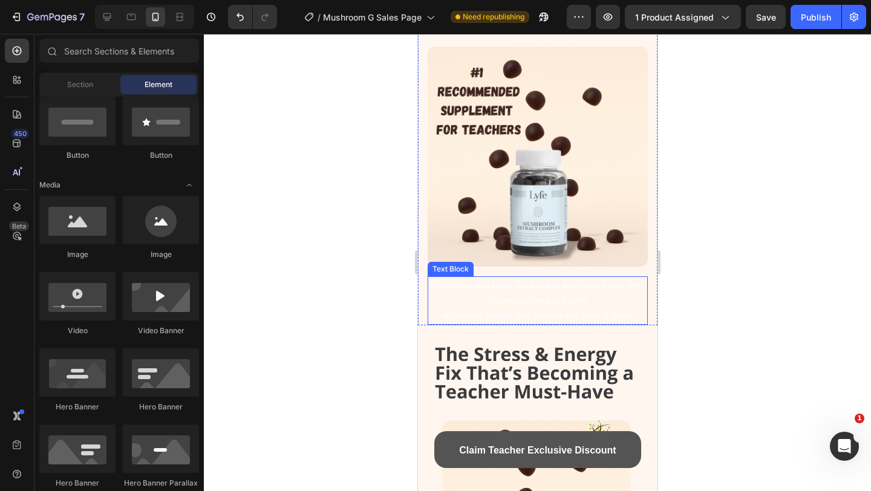
click at [447, 278] on p "This is your text block. Click to edit and make it your own. Share your product…" at bounding box center [537, 301] width 218 height 46
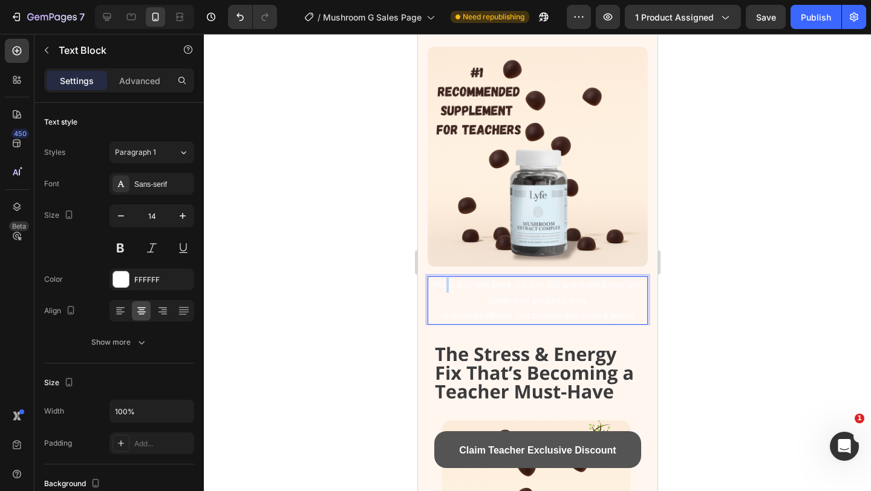
click at [447, 278] on p "This is your text block. Click to edit and make it your own. Share your product…" at bounding box center [537, 301] width 218 height 46
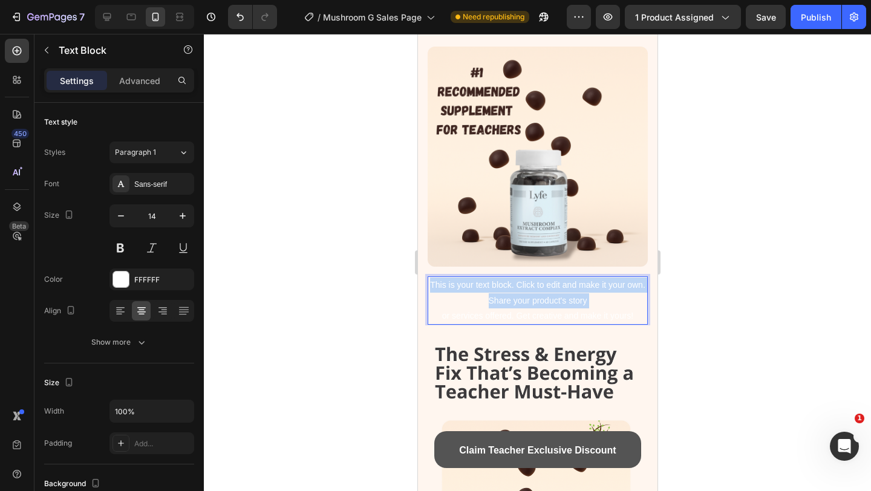
click at [447, 278] on p "This is your text block. Click to edit and make it your own. Share your product…" at bounding box center [537, 301] width 218 height 46
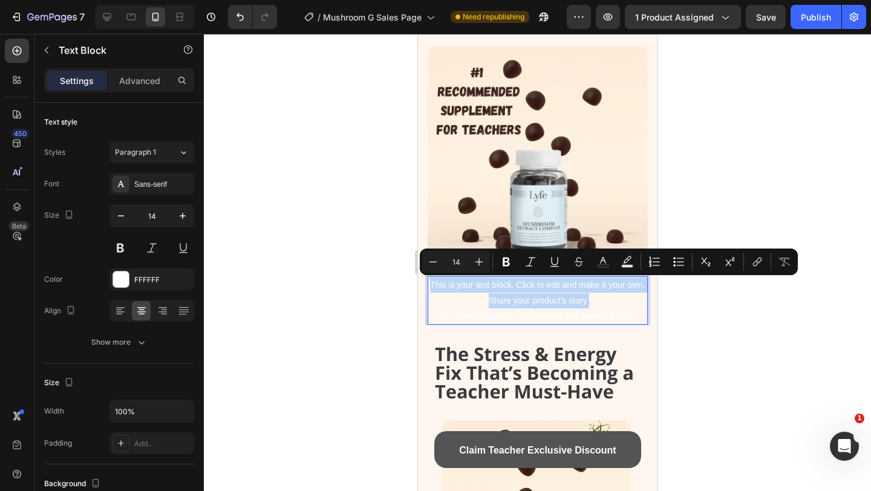
click at [607, 313] on p "This is your text block. Click to edit and make it your own. Share your product…" at bounding box center [537, 301] width 218 height 46
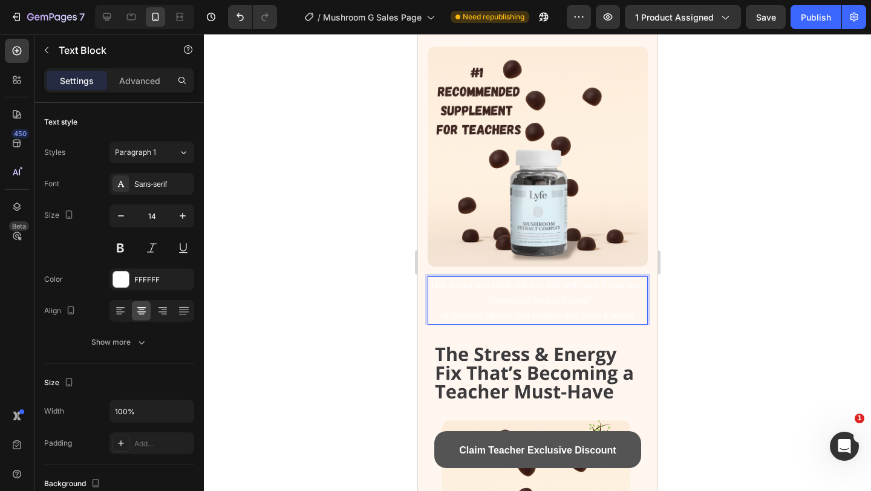
click at [637, 313] on p "This is your text block. Click to edit and make it your own. Share your product…" at bounding box center [537, 301] width 218 height 46
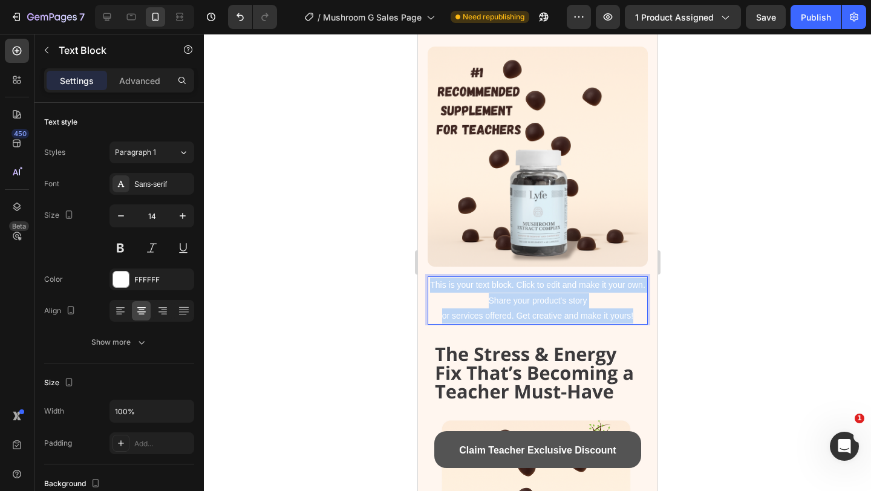
drag, startPoint x: 639, startPoint y: 313, endPoint x: 412, endPoint y: 258, distance: 233.4
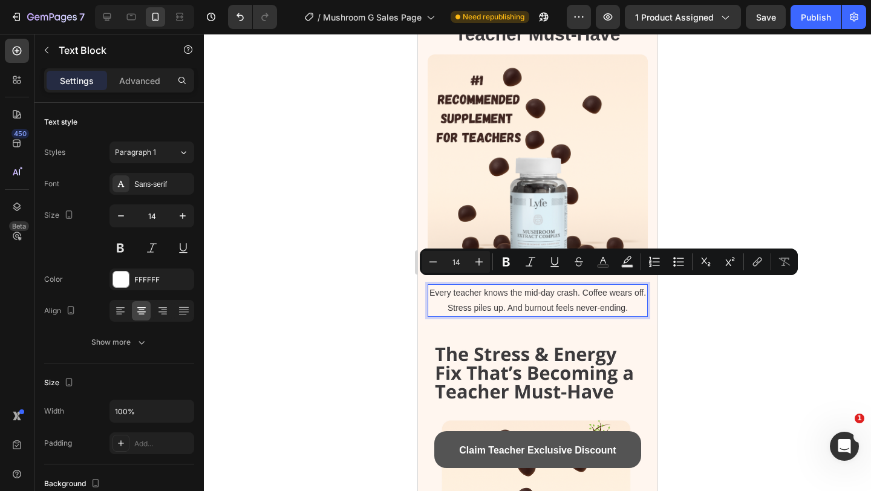
scroll to position [154, 0]
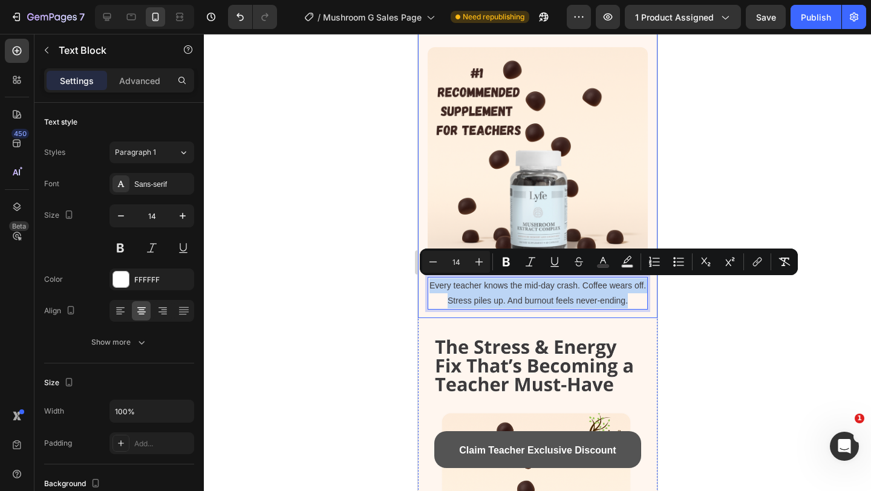
drag, startPoint x: 636, startPoint y: 303, endPoint x: 410, endPoint y: 288, distance: 226.2
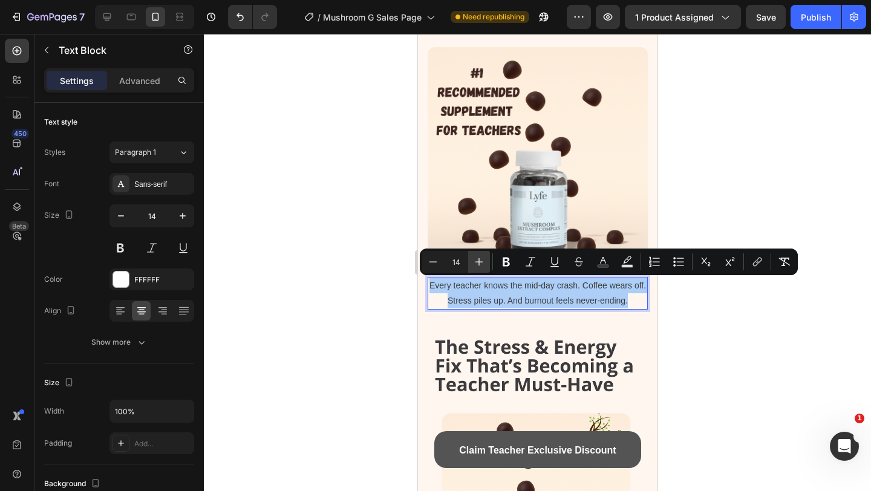
click at [469, 264] on button "Plus" at bounding box center [479, 262] width 22 height 22
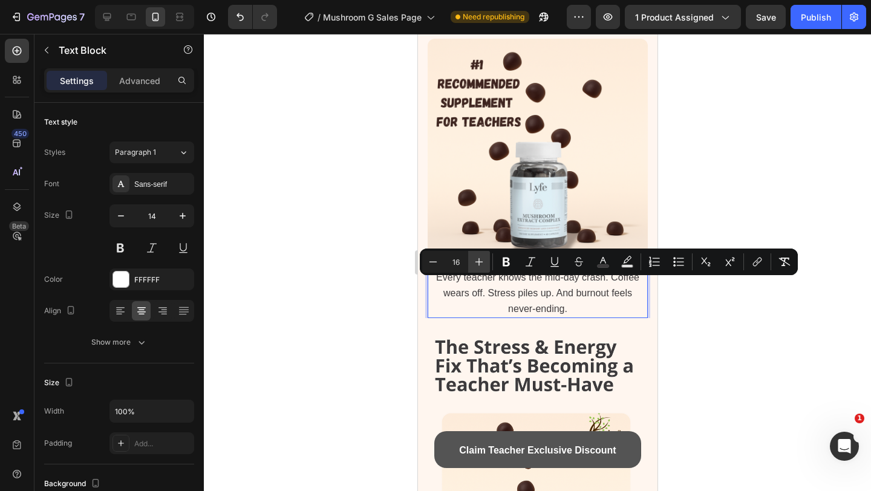
click at [469, 264] on button "Plus" at bounding box center [479, 262] width 22 height 22
type input "19"
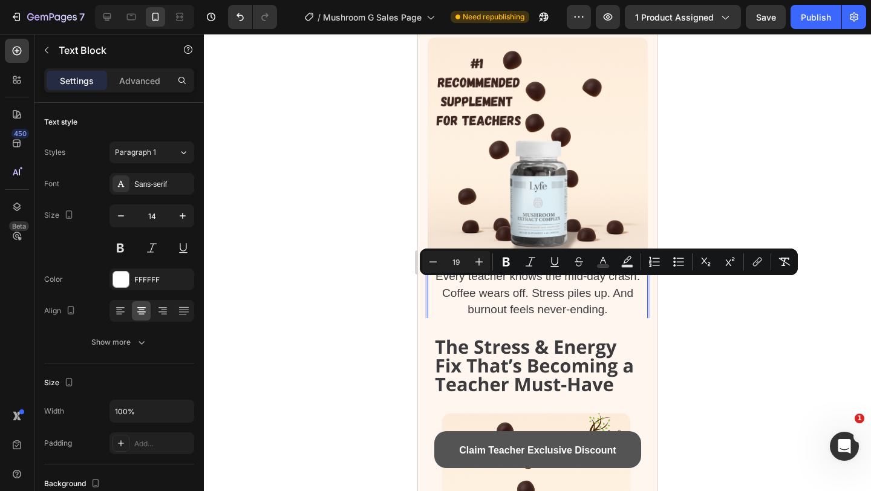
click at [727, 298] on div at bounding box center [537, 262] width 667 height 457
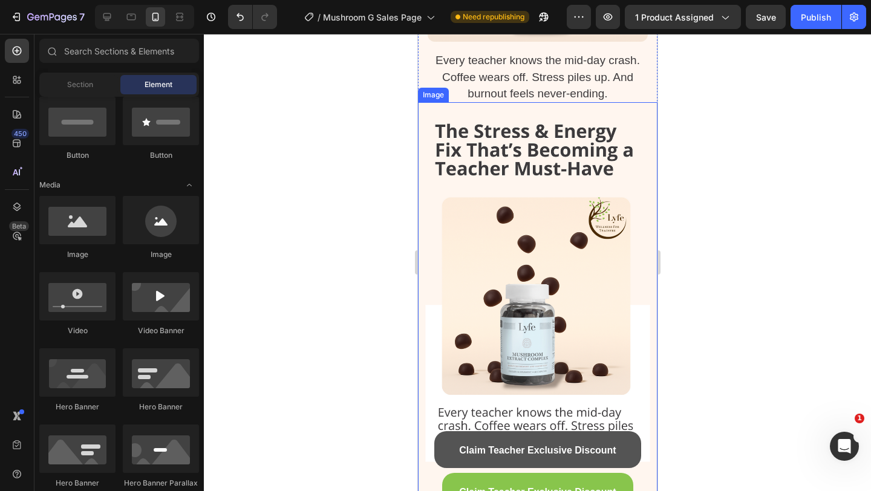
scroll to position [487, 0]
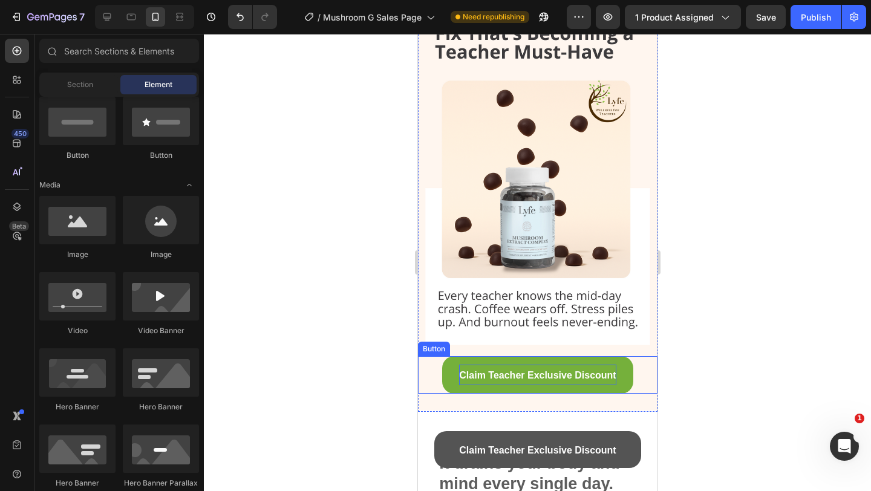
click at [548, 370] on span "Claim Teacher Exclusive Discount" at bounding box center [537, 375] width 157 height 10
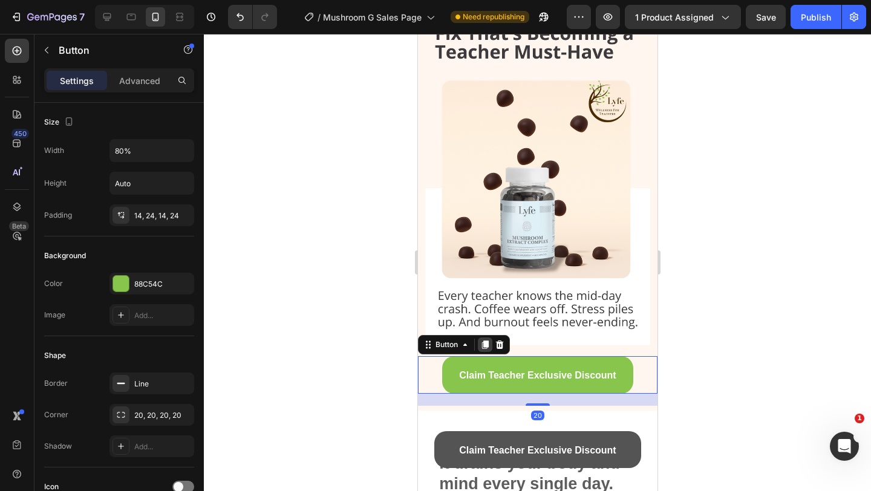
click at [483, 341] on icon at bounding box center [485, 345] width 10 height 10
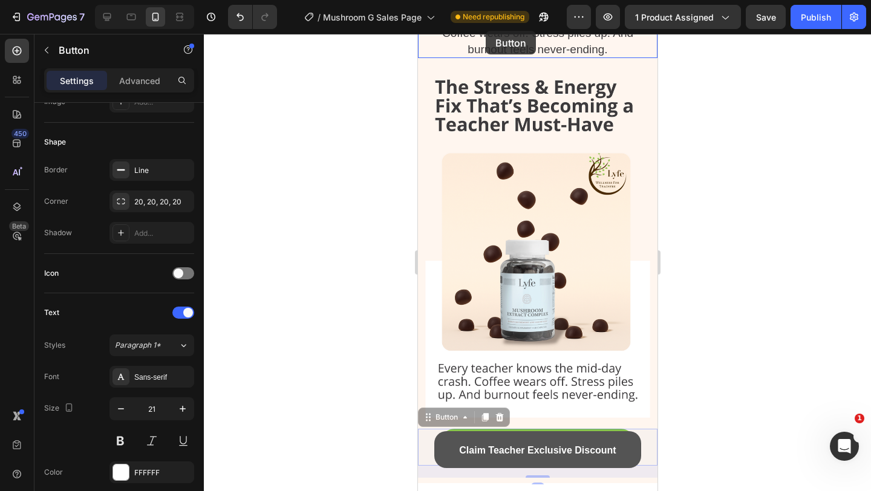
scroll to position [352, 0]
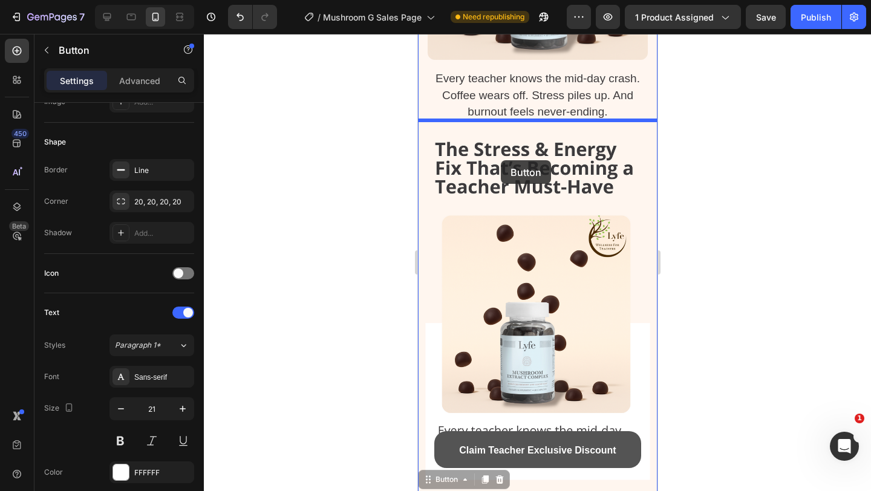
drag, startPoint x: 459, startPoint y: 347, endPoint x: 500, endPoint y: 160, distance: 191.6
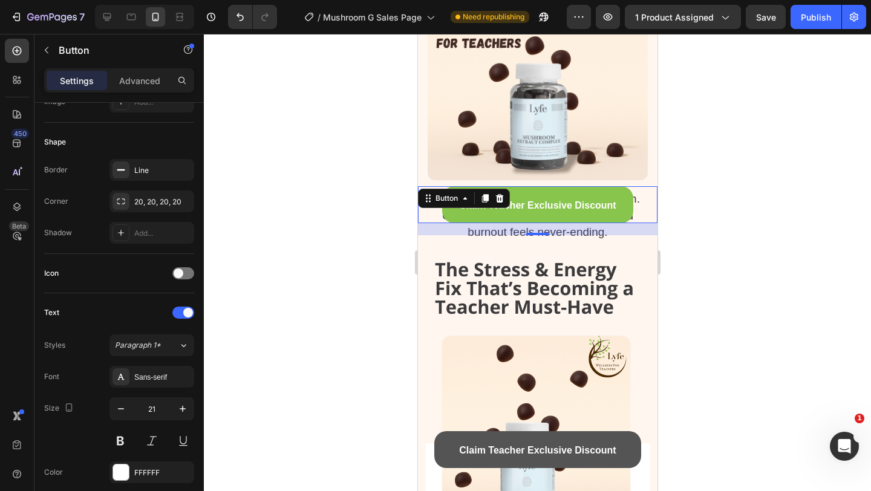
scroll to position [232, 0]
click at [670, 222] on div at bounding box center [537, 262] width 667 height 457
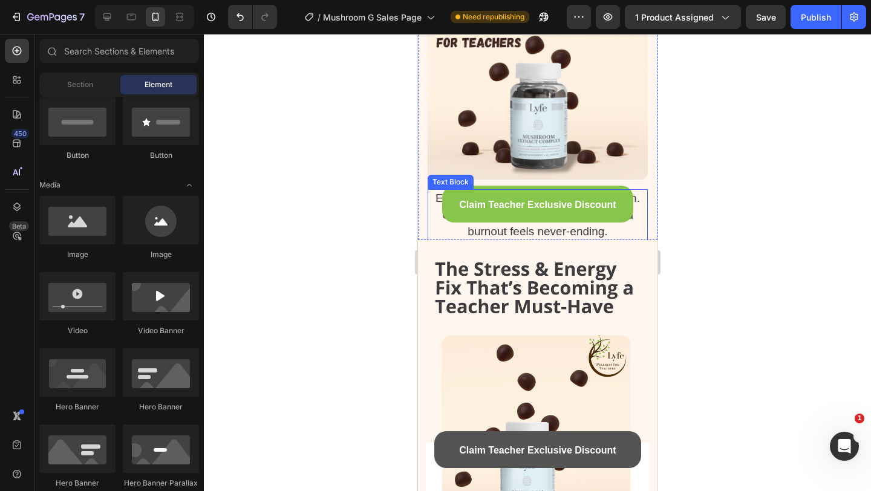
click at [646, 234] on p "Every teacher knows the mid-day crash. Coffee wears off. Stress piles up. And b…" at bounding box center [537, 216] width 218 height 50
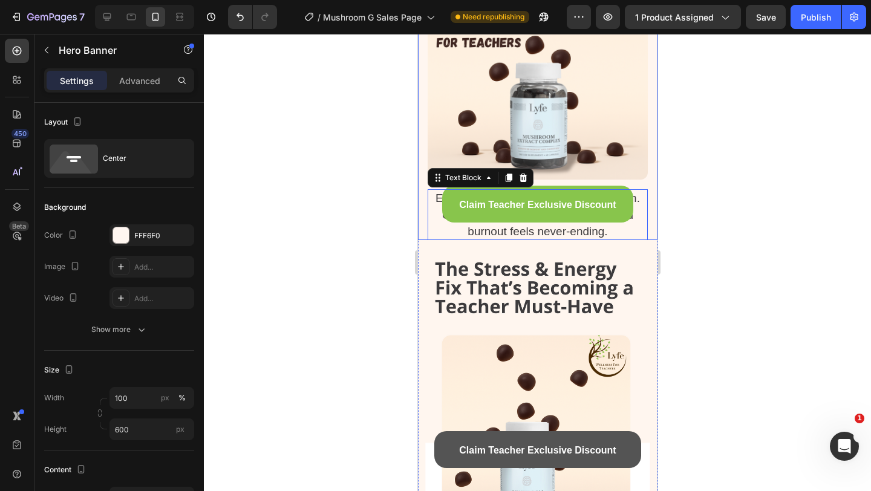
click at [651, 230] on div "⁠⁠⁠⁠⁠⁠⁠ The Stress & Energy Fix That’s Becoming a Teacher Must-Have Heading Ima…" at bounding box center [538, 58] width 240 height 464
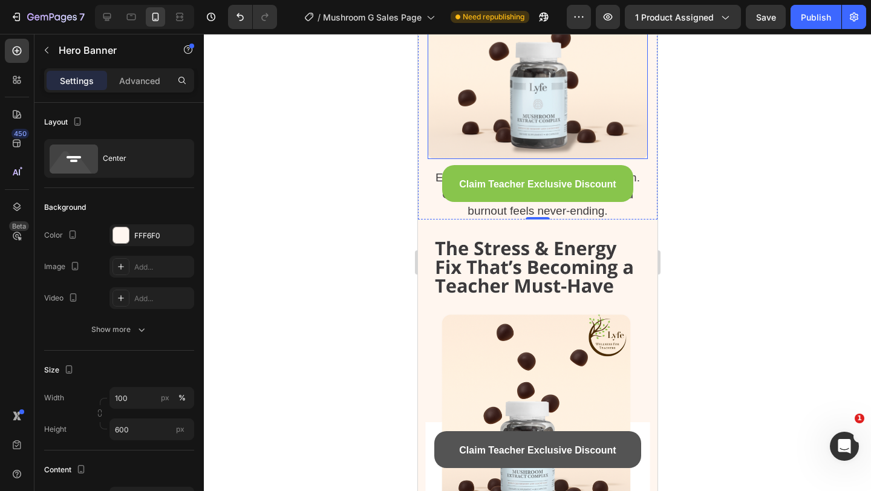
scroll to position [305, 0]
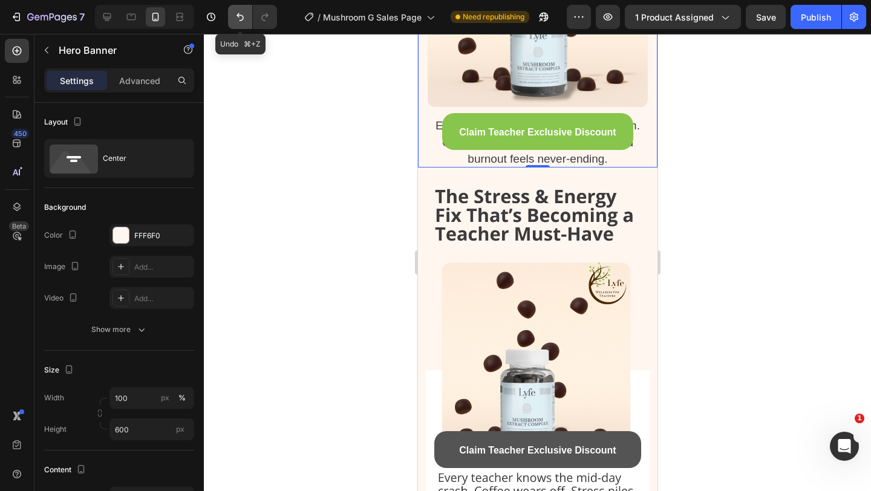
click at [234, 21] on icon "Undo/Redo" at bounding box center [240, 17] width 12 height 12
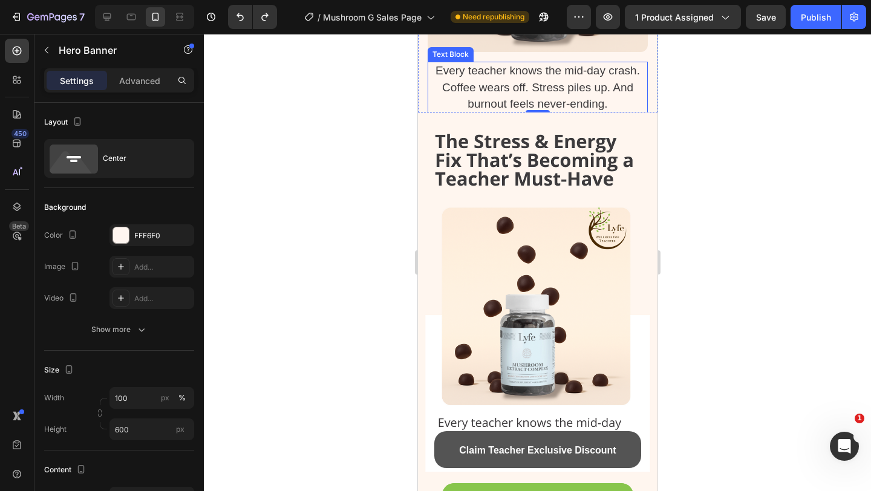
scroll to position [585, 0]
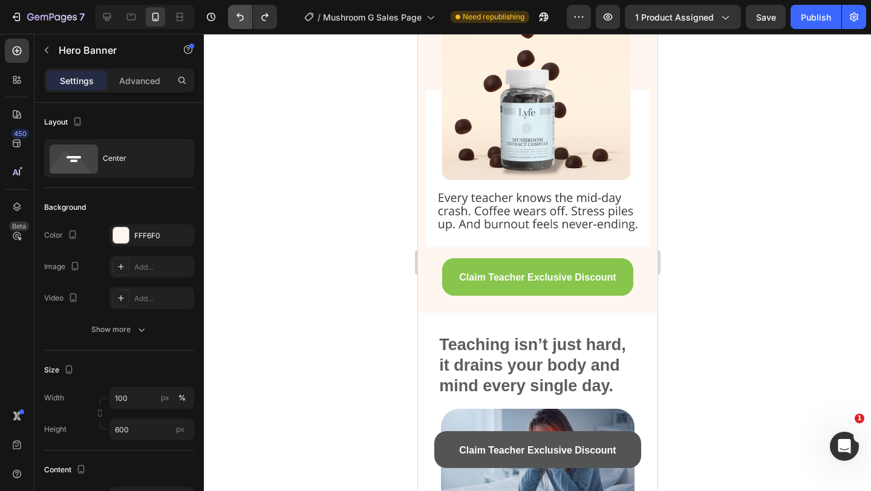
click at [234, 19] on button "Undo/Redo" at bounding box center [240, 17] width 24 height 24
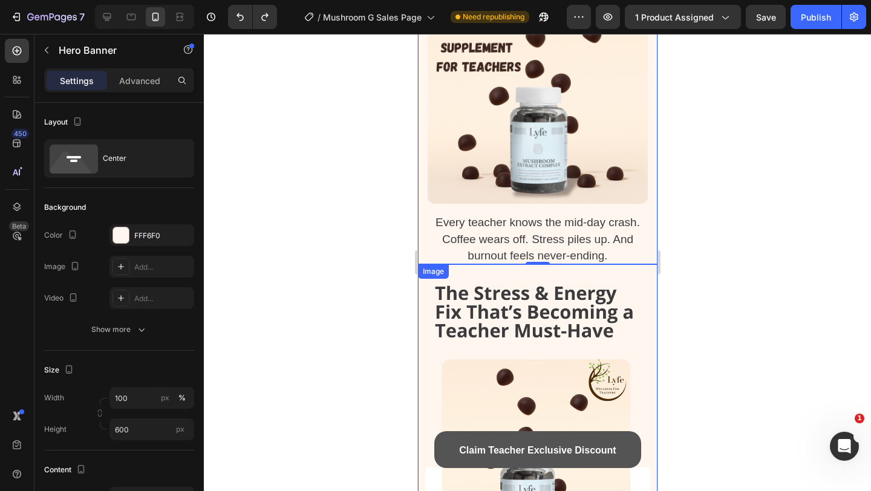
scroll to position [200, 0]
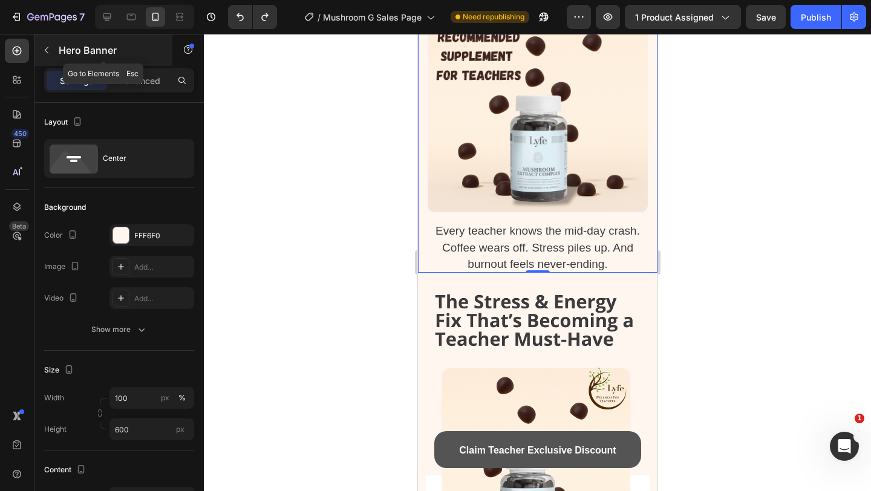
click at [57, 53] on div "Hero Banner" at bounding box center [103, 49] width 138 height 31
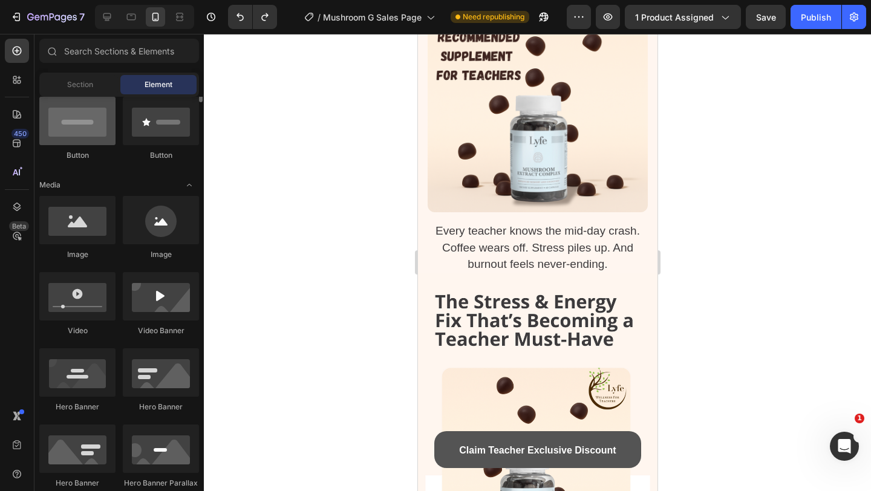
scroll to position [0, 0]
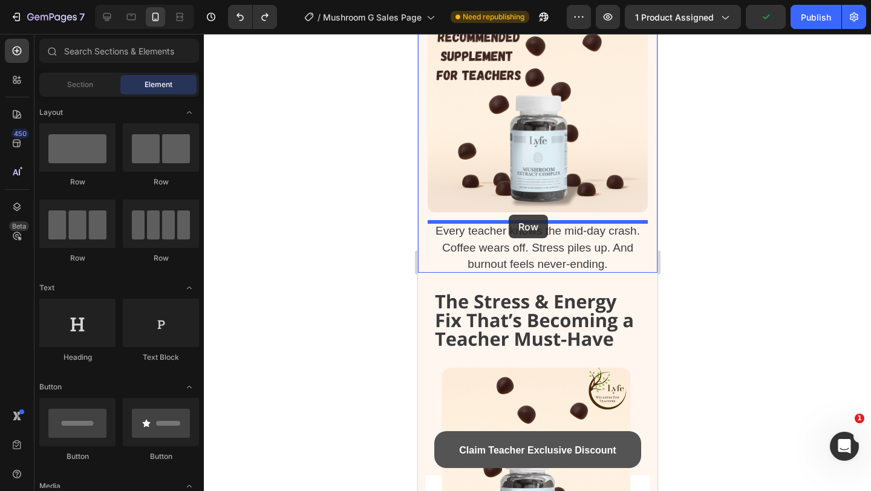
drag, startPoint x: 506, startPoint y: 178, endPoint x: 510, endPoint y: 215, distance: 37.8
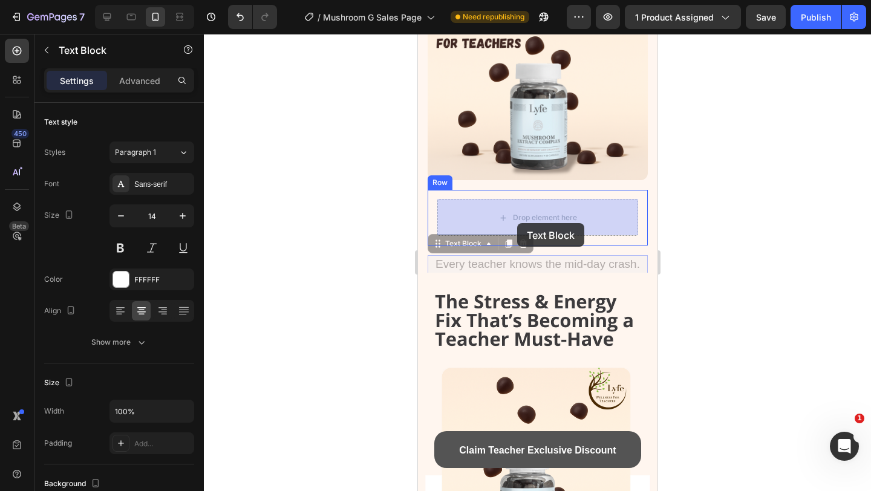
drag, startPoint x: 518, startPoint y: 257, endPoint x: 517, endPoint y: 223, distance: 33.9
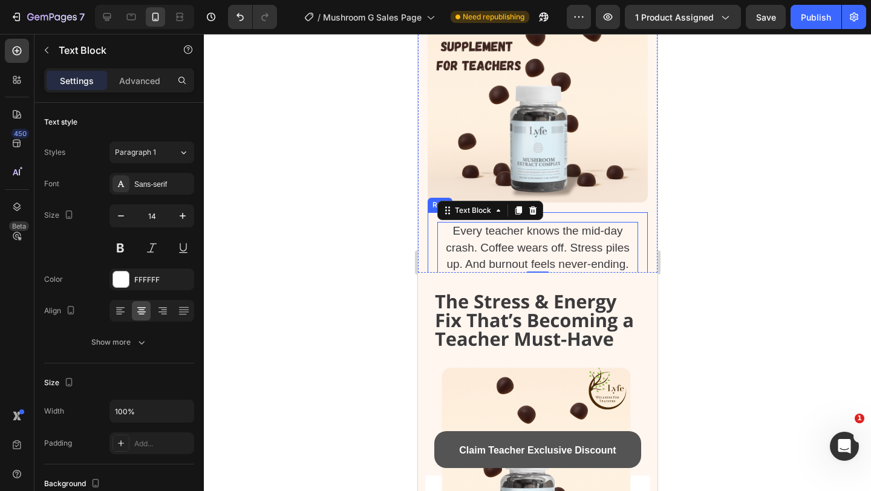
click at [428, 232] on div "Every teacher knows the mid-day crash. Coffee wears off. Stress piles up. And b…" at bounding box center [537, 247] width 220 height 71
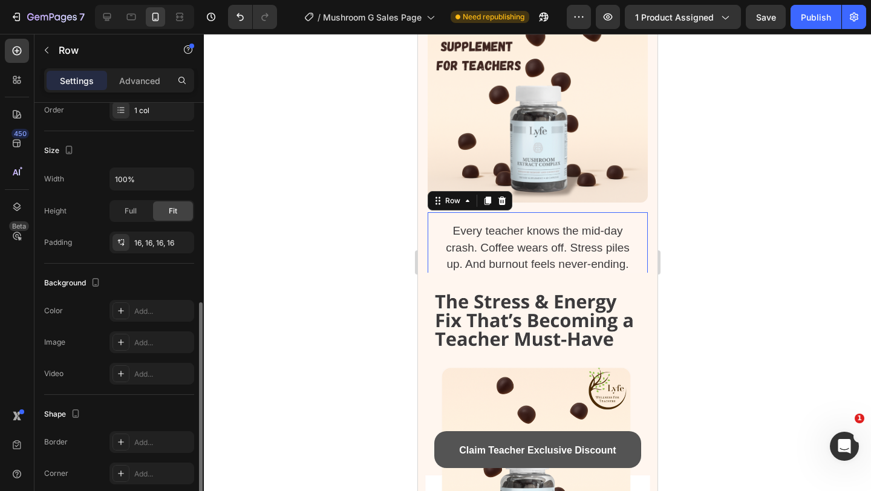
scroll to position [284, 0]
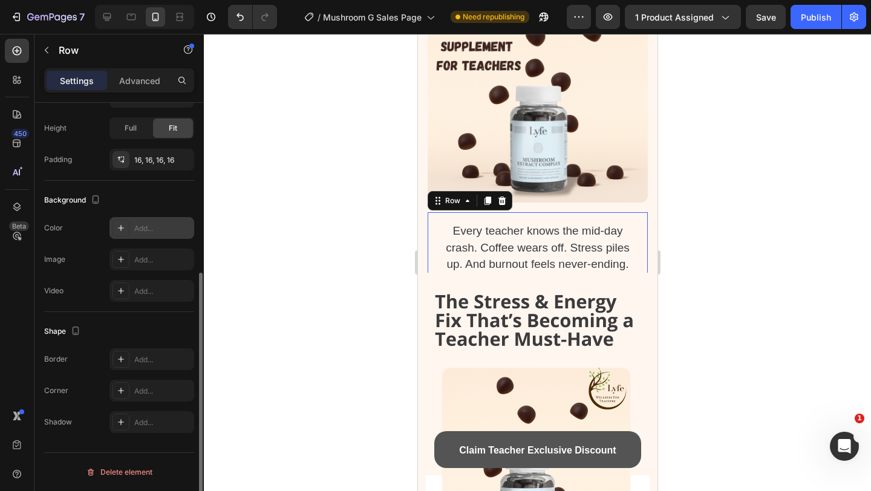
click at [136, 231] on div "Add..." at bounding box center [162, 228] width 57 height 11
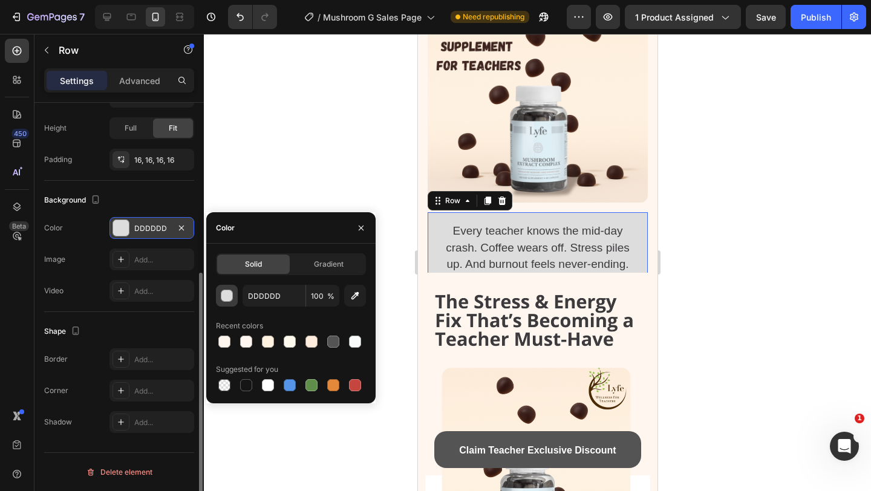
click at [228, 297] on div "button" at bounding box center [227, 296] width 12 height 12
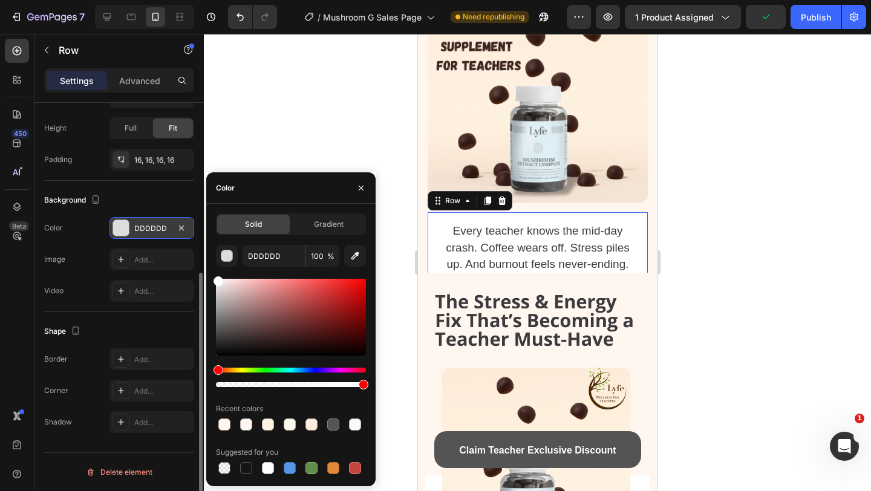
drag, startPoint x: 218, startPoint y: 287, endPoint x: 188, endPoint y: 243, distance: 54.0
click at [188, 243] on div "450 Beta Sections(18) Elements(84) Section Element Hero Section Product Detail …" at bounding box center [102, 262] width 204 height 457
type input "FFFFFF"
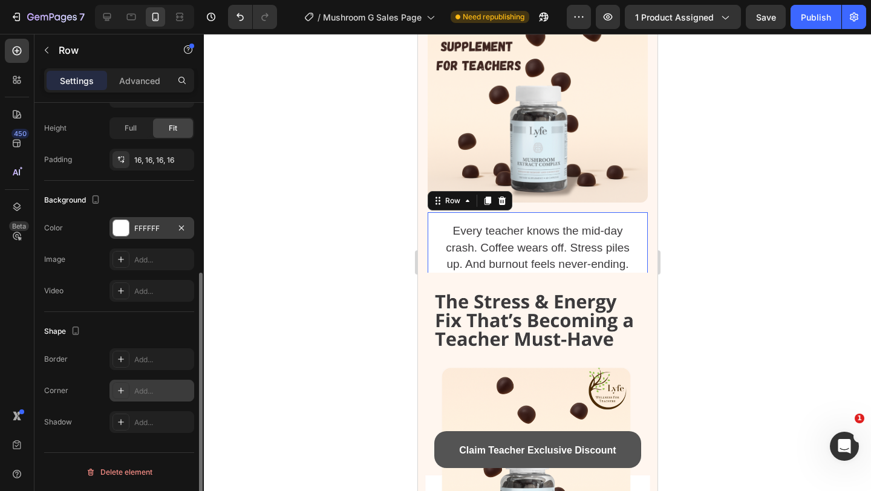
click at [119, 387] on icon at bounding box center [121, 391] width 10 height 10
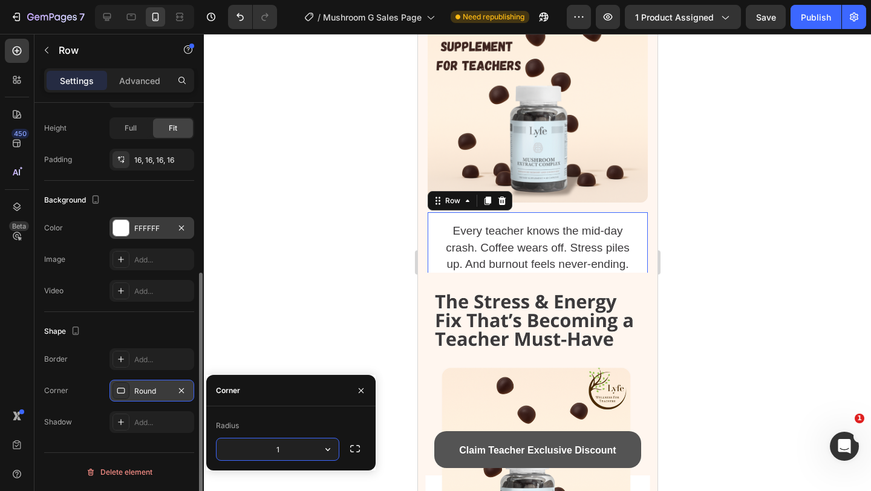
type input "13"
click at [131, 364] on div "Add..." at bounding box center [152, 360] width 85 height 22
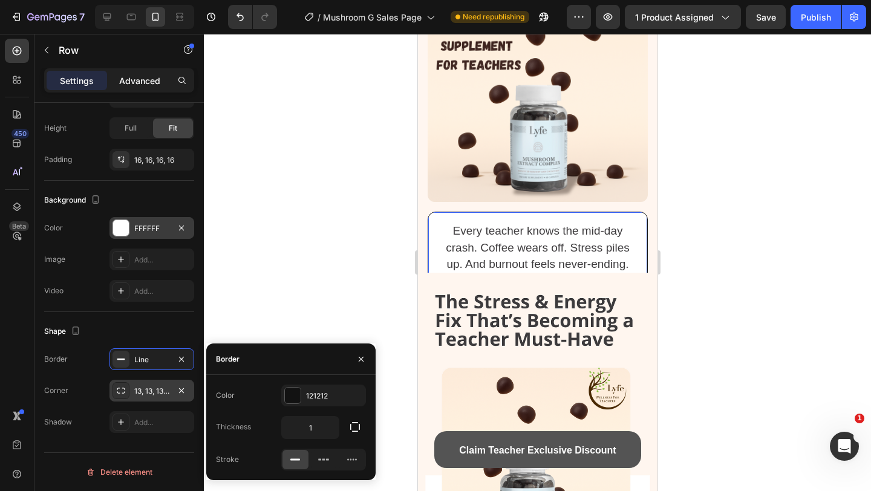
click at [150, 76] on p "Advanced" at bounding box center [139, 80] width 41 height 13
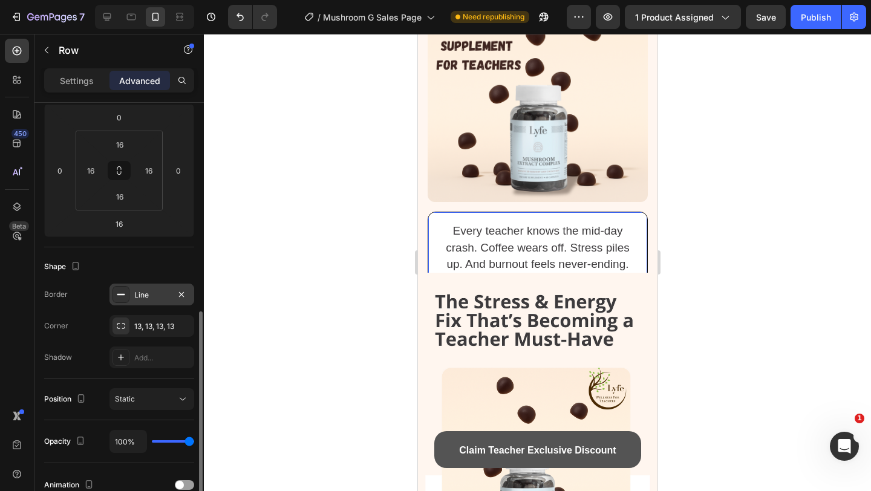
scroll to position [0, 0]
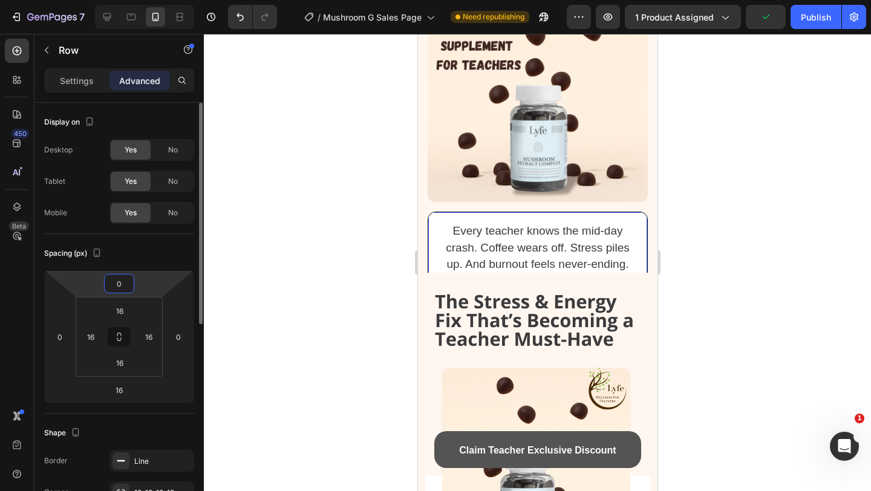
click at [118, 285] on input "0" at bounding box center [119, 284] width 24 height 18
type input "-30"
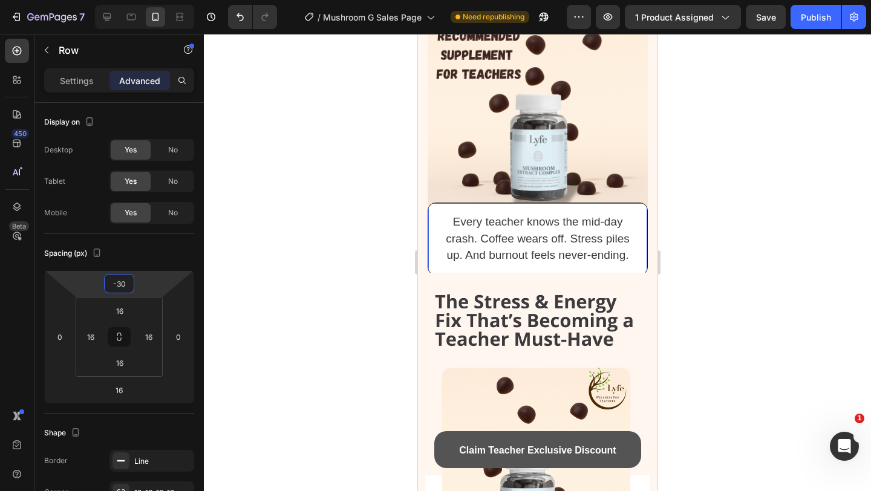
click at [718, 201] on div at bounding box center [537, 262] width 667 height 457
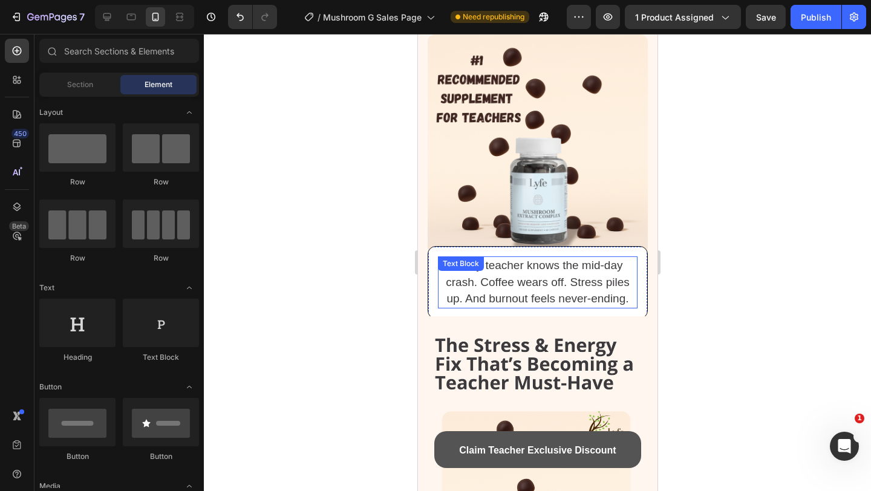
scroll to position [144, 0]
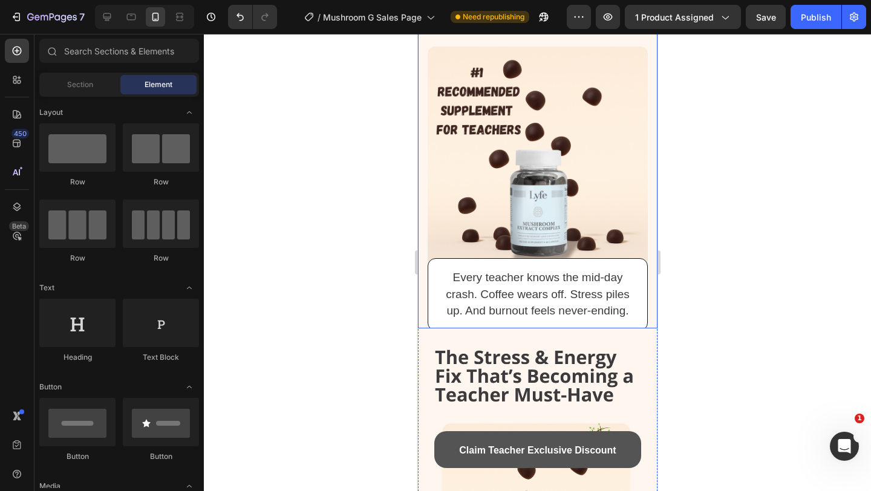
click at [650, 248] on div "⁠⁠⁠⁠⁠⁠⁠ The Stress & Energy Fix That’s Becoming a Teacher Must-Have Heading Ima…" at bounding box center [538, 146] width 240 height 467
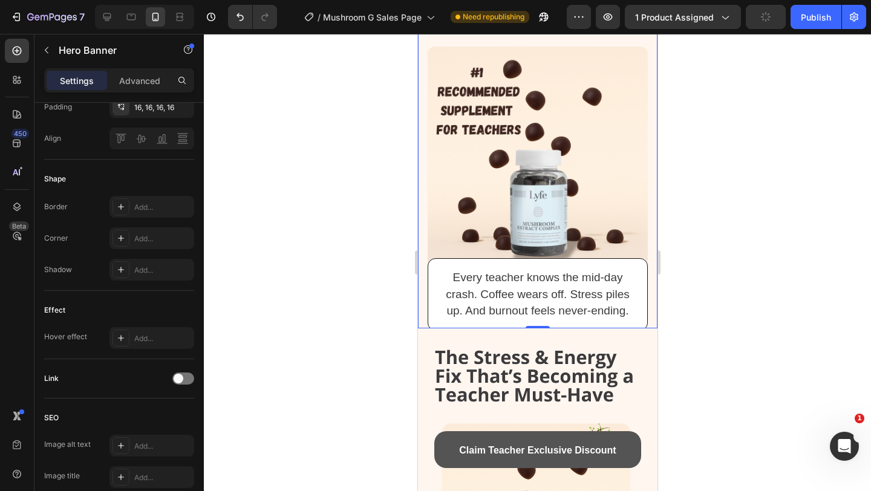
scroll to position [0, 0]
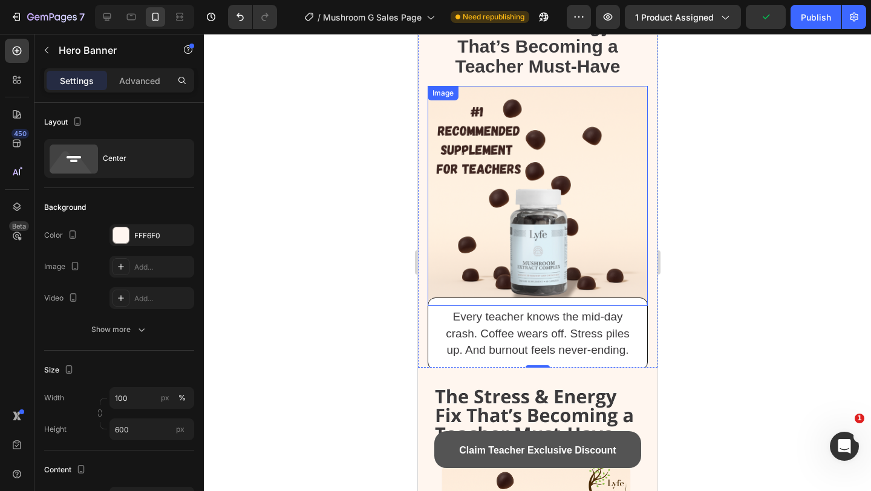
click at [468, 186] on img at bounding box center [537, 196] width 220 height 220
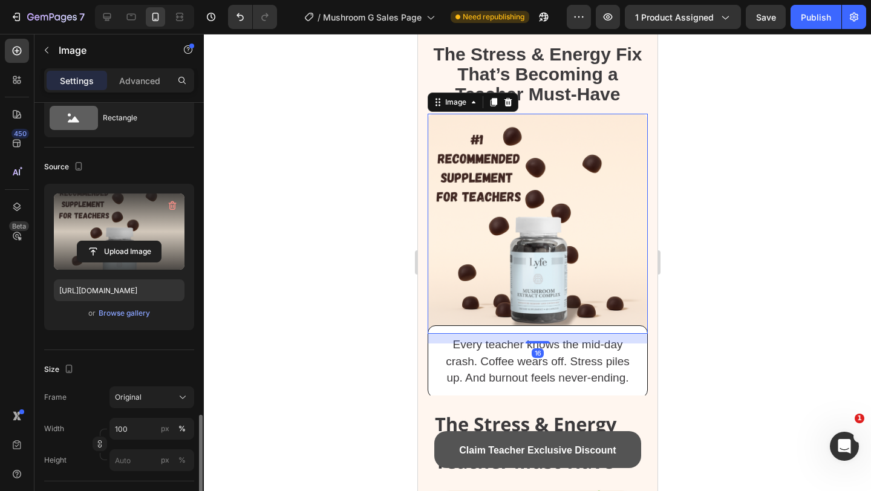
scroll to position [262, 0]
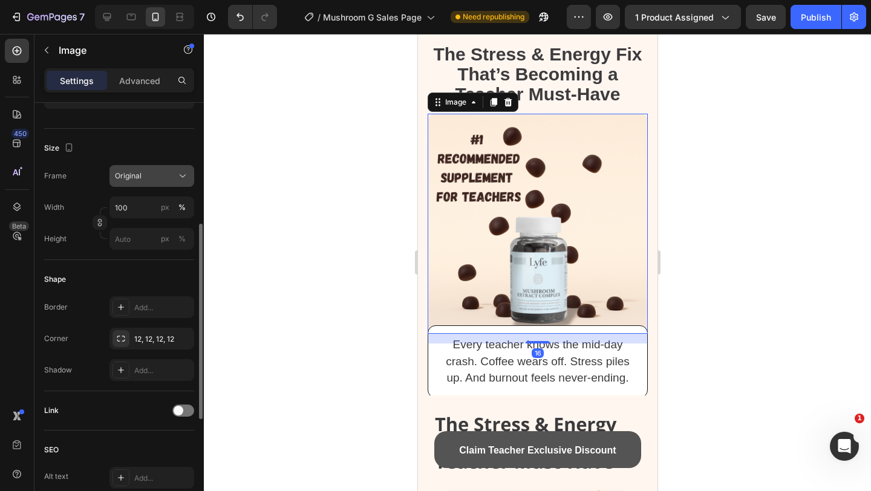
click at [157, 176] on div "Original" at bounding box center [144, 176] width 59 height 11
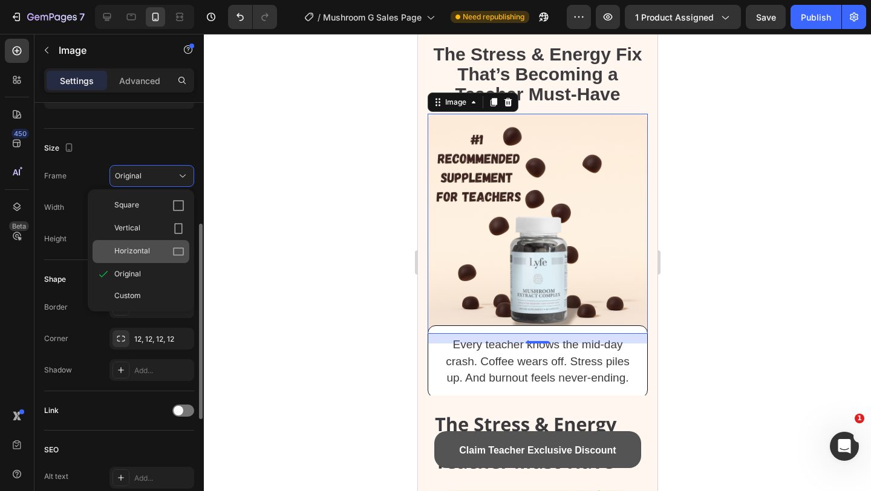
click at [160, 250] on div "Horizontal" at bounding box center [149, 252] width 70 height 12
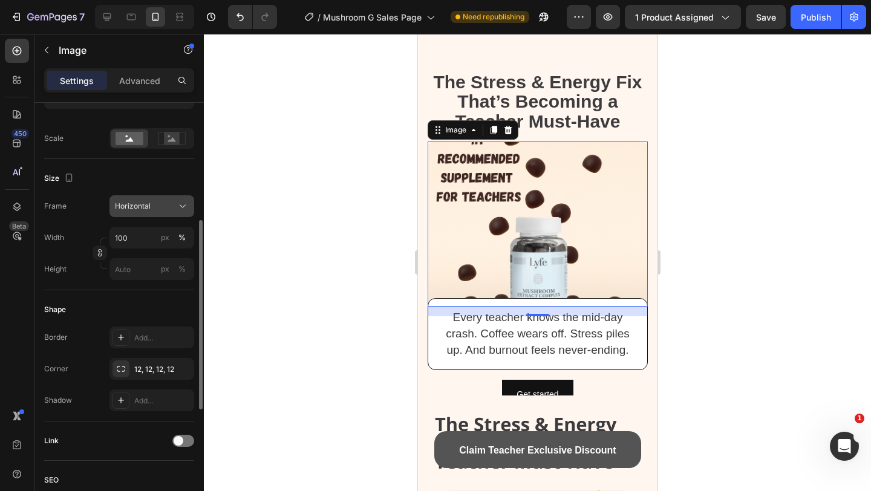
click at [168, 203] on div "Horizontal" at bounding box center [144, 206] width 59 height 11
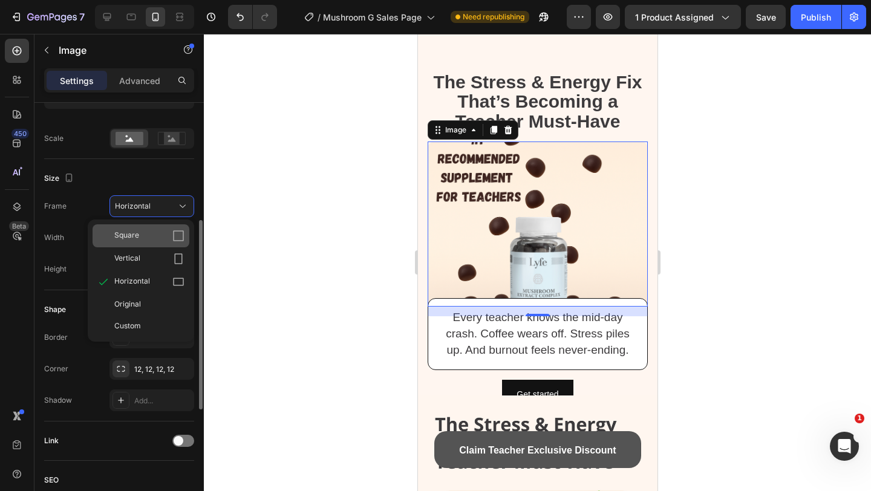
click at [168, 232] on div "Square" at bounding box center [149, 236] width 70 height 12
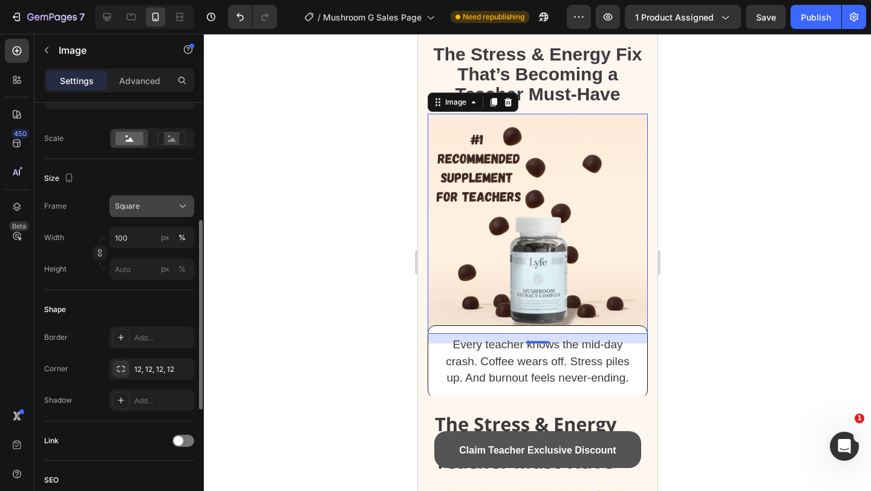
click at [142, 207] on div "Square" at bounding box center [144, 206] width 59 height 11
click at [172, 137] on rect at bounding box center [172, 139] width 16 height 12
click at [156, 205] on div "Square" at bounding box center [144, 206] width 59 height 11
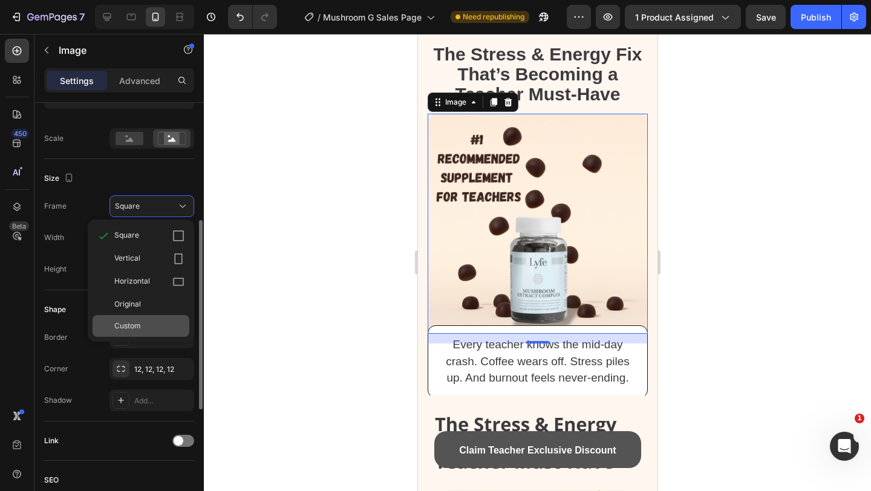
click at [132, 319] on div "Custom" at bounding box center [141, 326] width 97 height 22
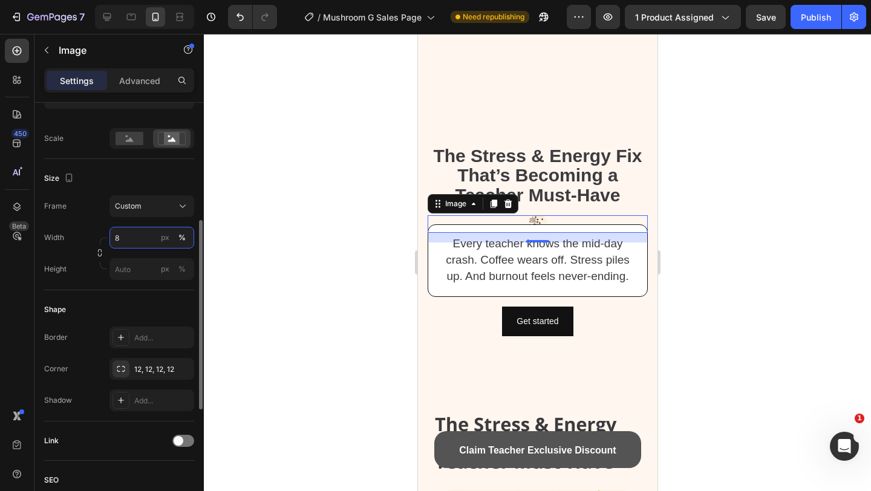
type input "80"
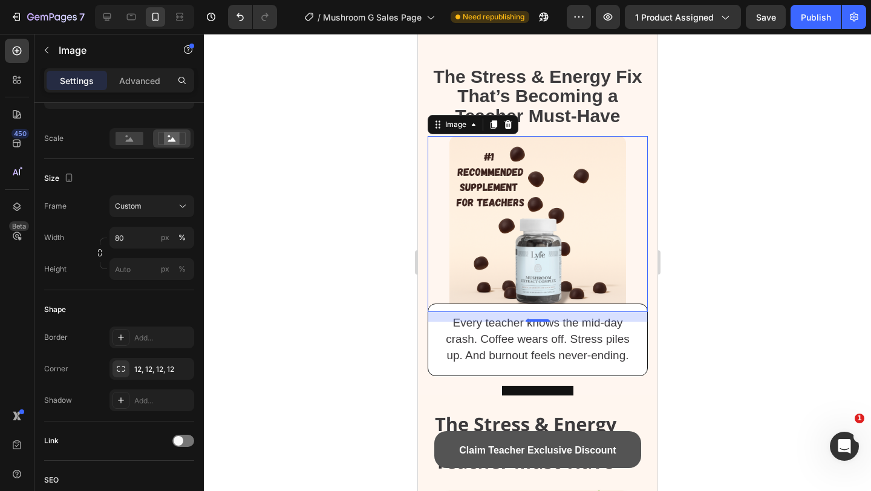
click at [300, 246] on div at bounding box center [537, 262] width 667 height 457
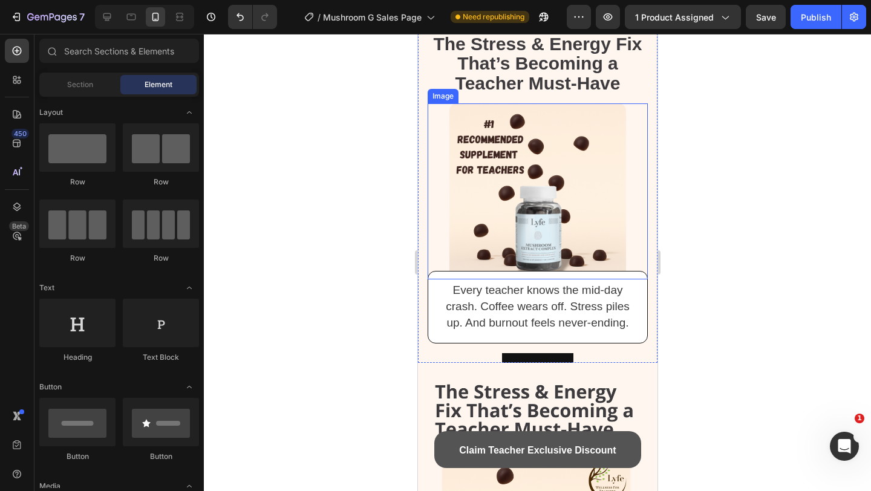
scroll to position [124, 0]
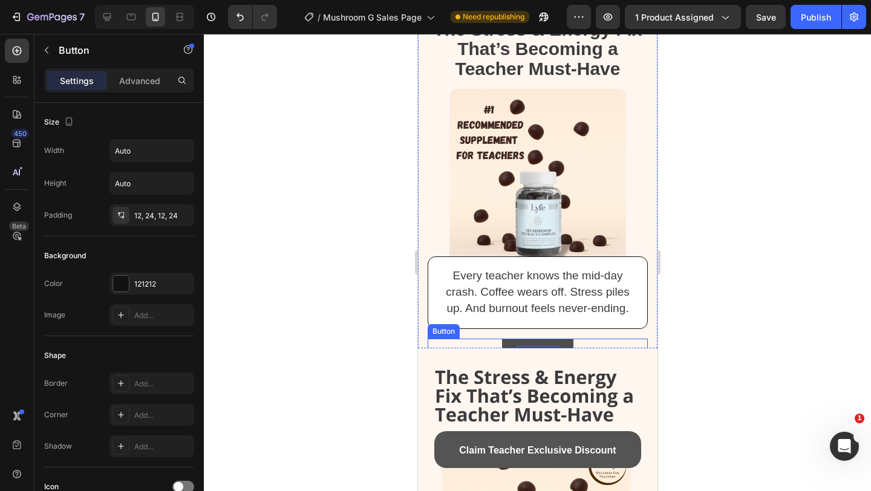
click at [532, 346] on div "Get started" at bounding box center [537, 353] width 42 height 15
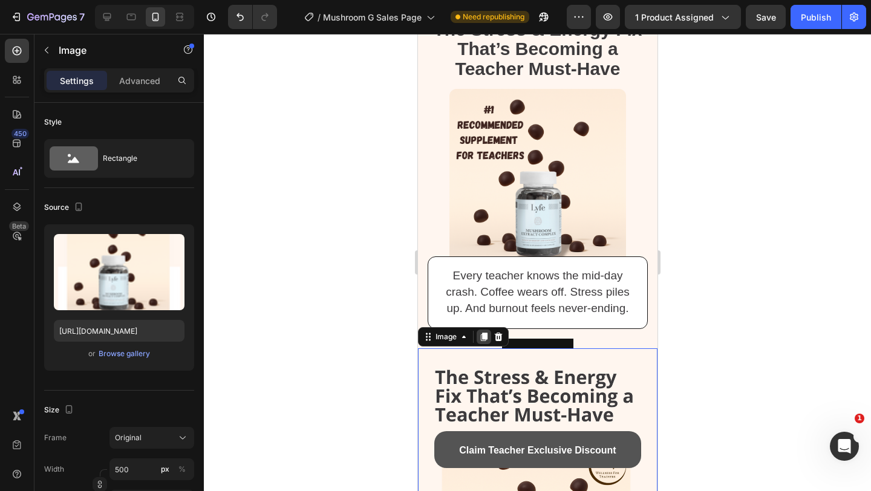
click at [489, 335] on div at bounding box center [483, 337] width 15 height 15
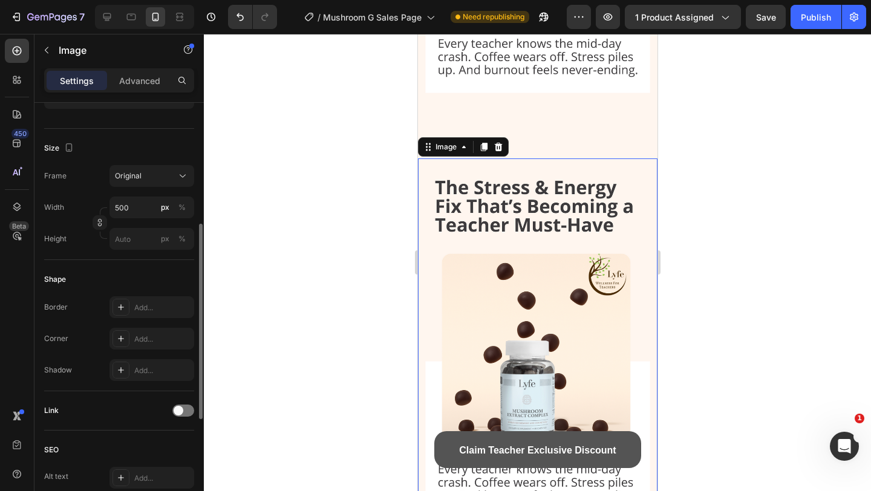
scroll to position [822, 0]
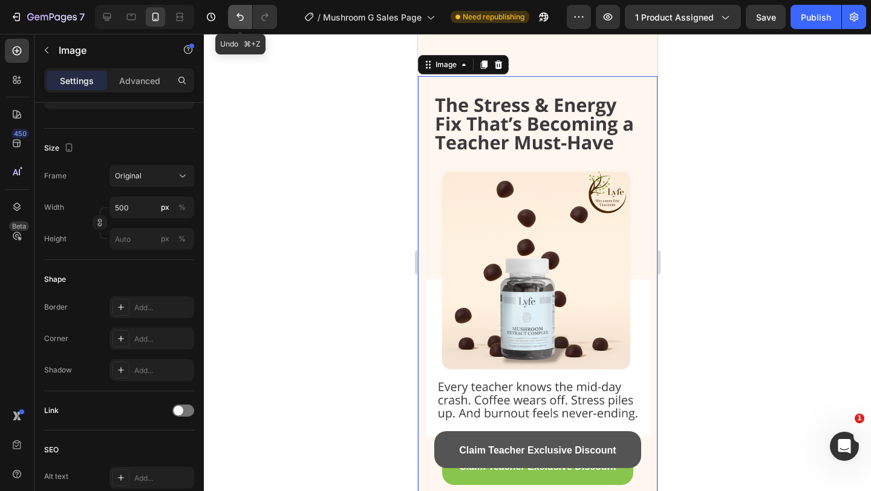
click at [232, 13] on button "Undo/Redo" at bounding box center [240, 17] width 24 height 24
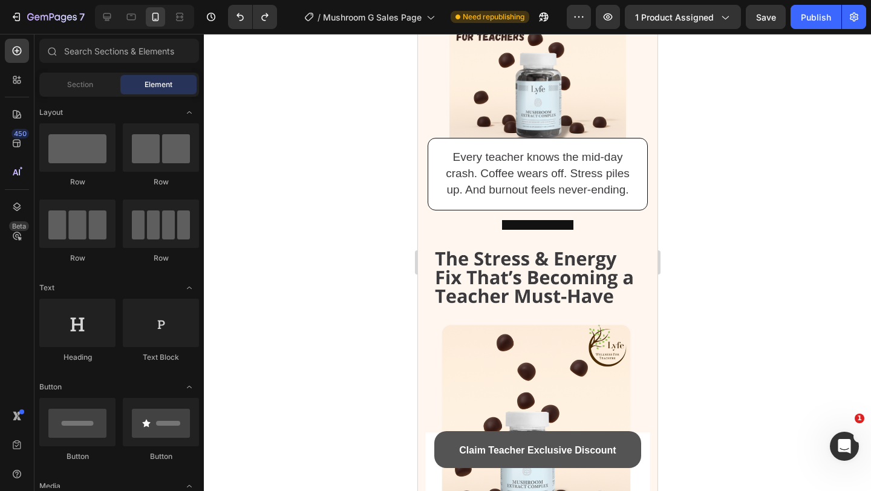
scroll to position [272, 0]
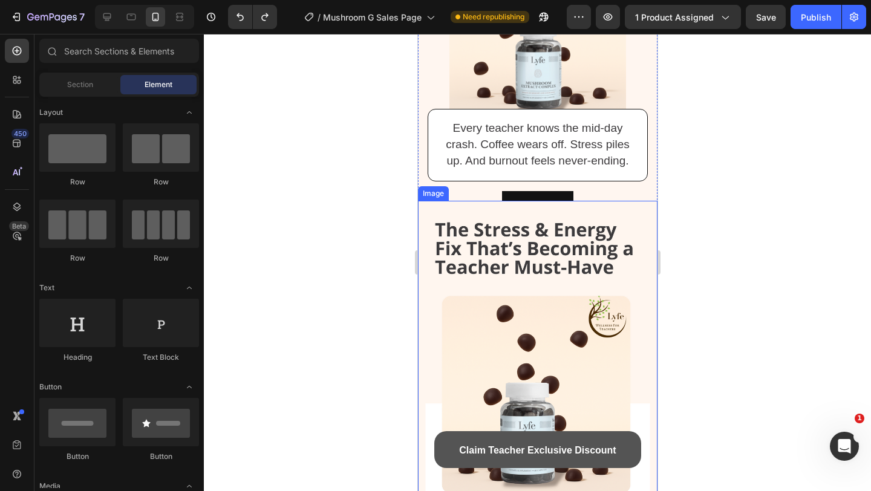
click at [444, 215] on img at bounding box center [538, 414] width 240 height 426
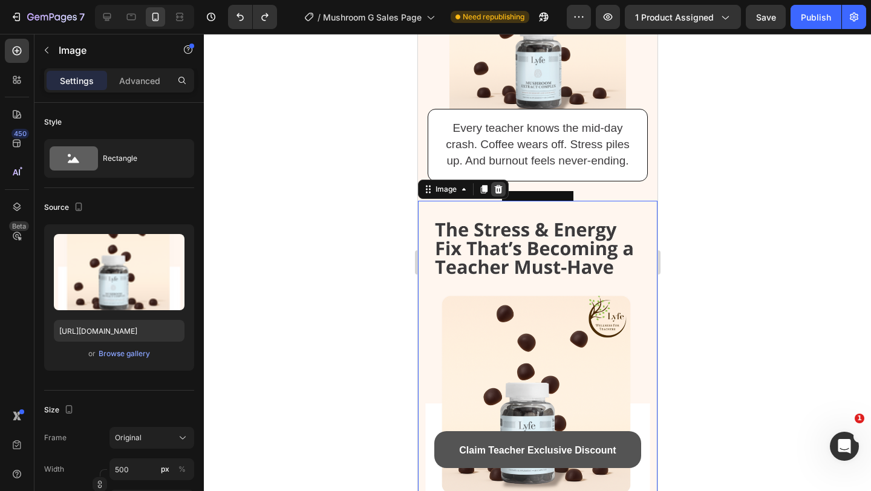
click at [497, 192] on icon at bounding box center [498, 189] width 8 height 8
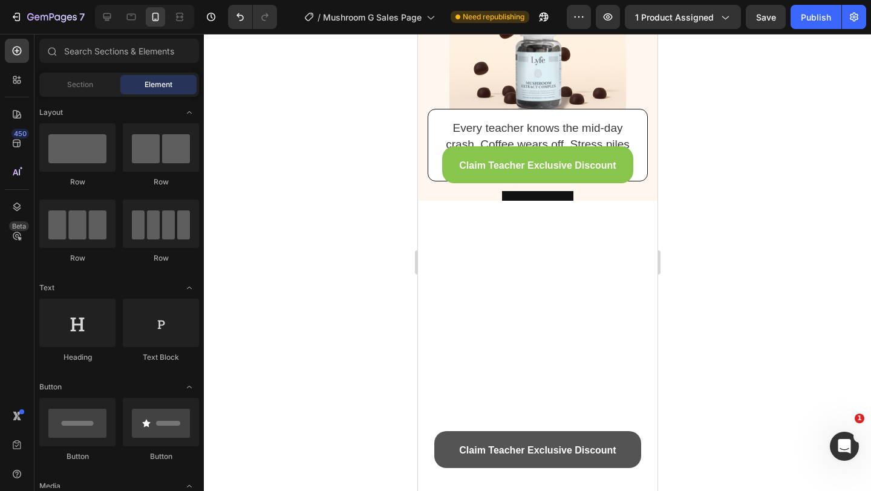
click at [497, 192] on div "Get started Button" at bounding box center [537, 206] width 220 height 30
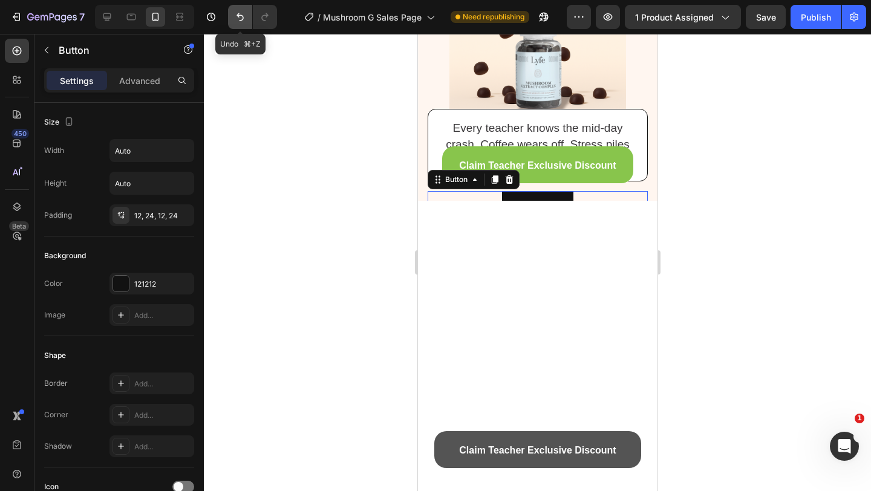
click at [241, 22] on icon "Undo/Redo" at bounding box center [240, 17] width 12 height 12
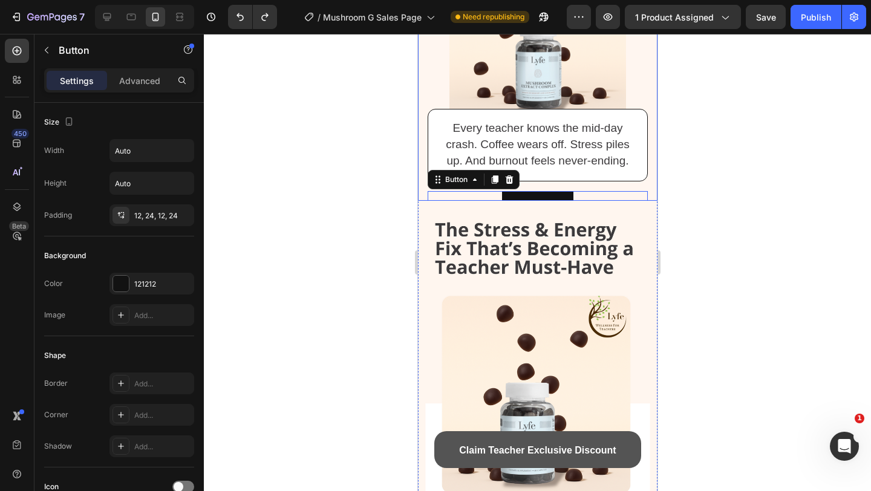
click at [425, 194] on div "⁠⁠⁠⁠⁠⁠⁠ The Stress & Energy Fix That’s Becoming a Teacher Must-Have Heading Ima…" at bounding box center [538, 19] width 240 height 422
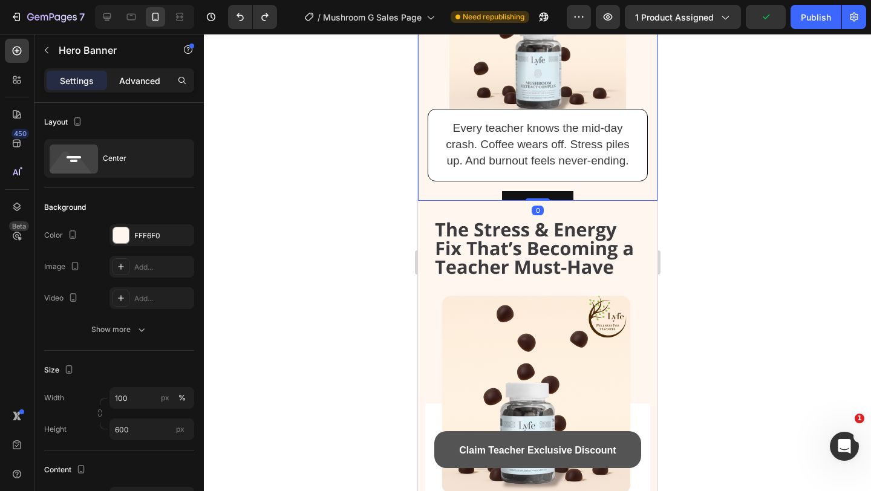
click at [125, 77] on p "Advanced" at bounding box center [139, 80] width 41 height 13
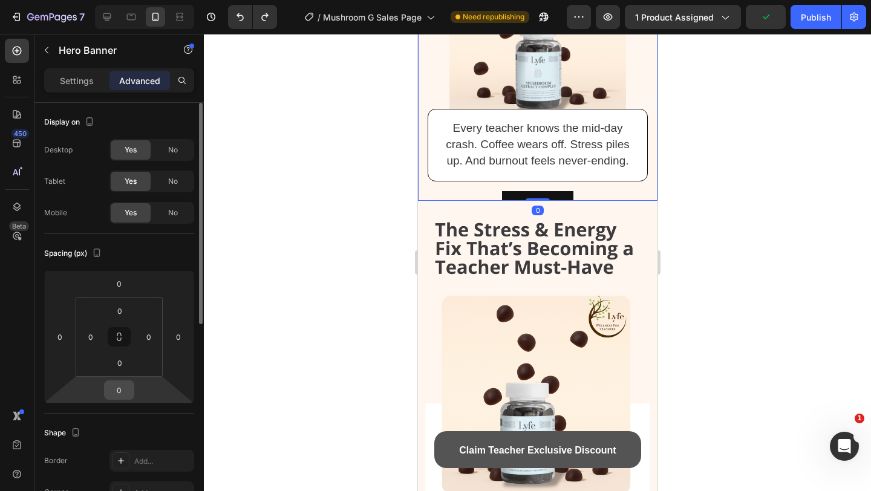
click at [112, 387] on input "0" at bounding box center [119, 390] width 24 height 18
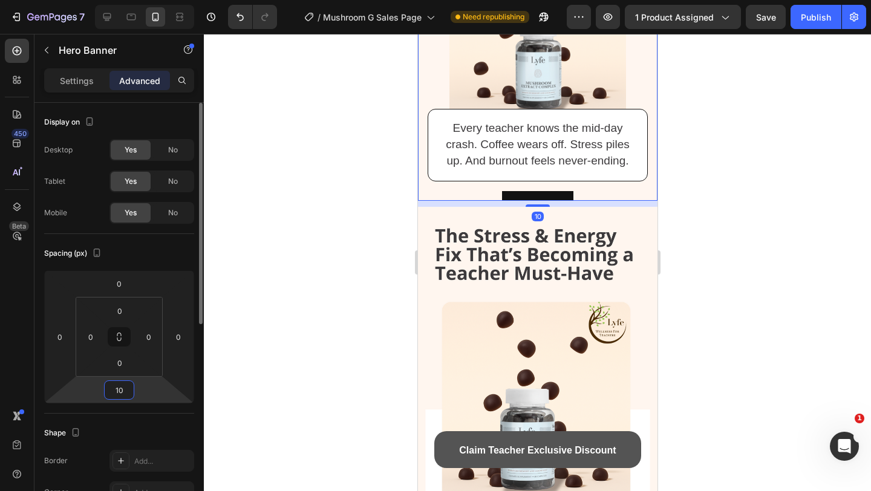
type input "1"
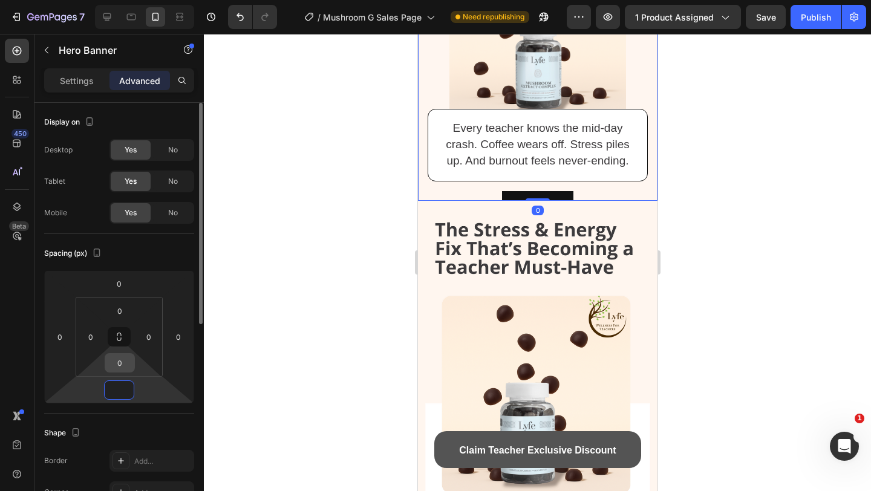
click at [122, 367] on input "0" at bounding box center [120, 363] width 24 height 18
type input "0"
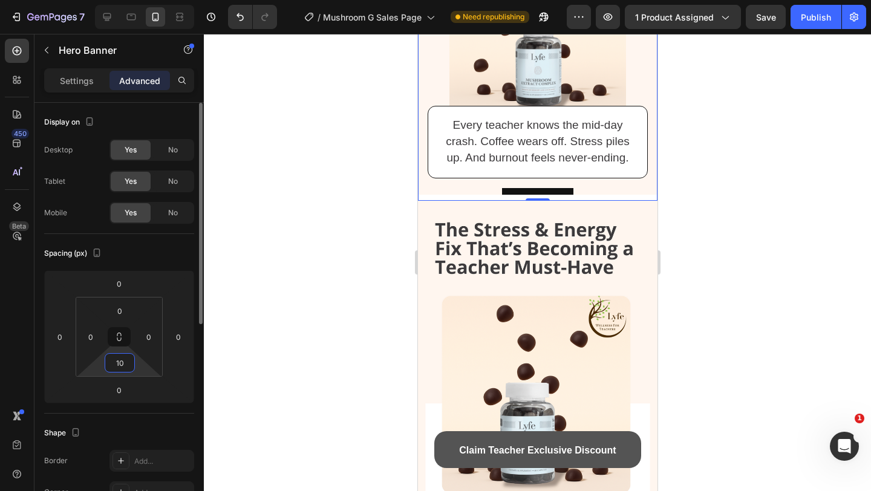
type input "1"
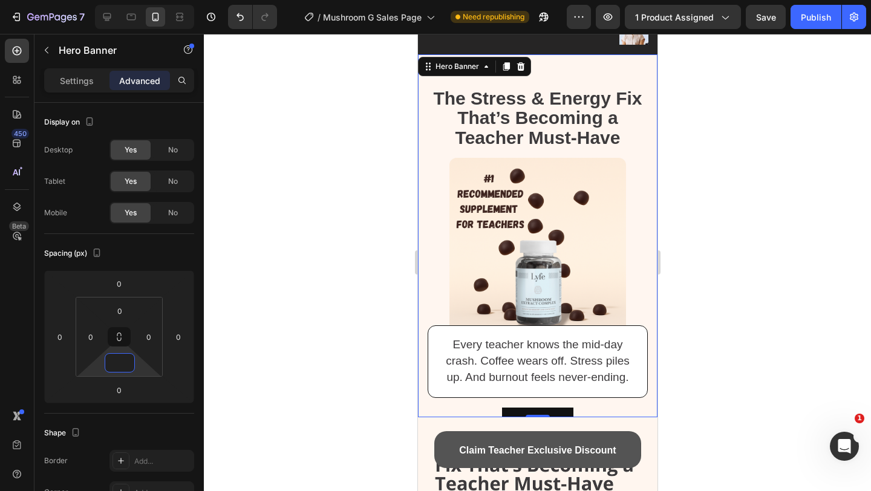
scroll to position [0, 0]
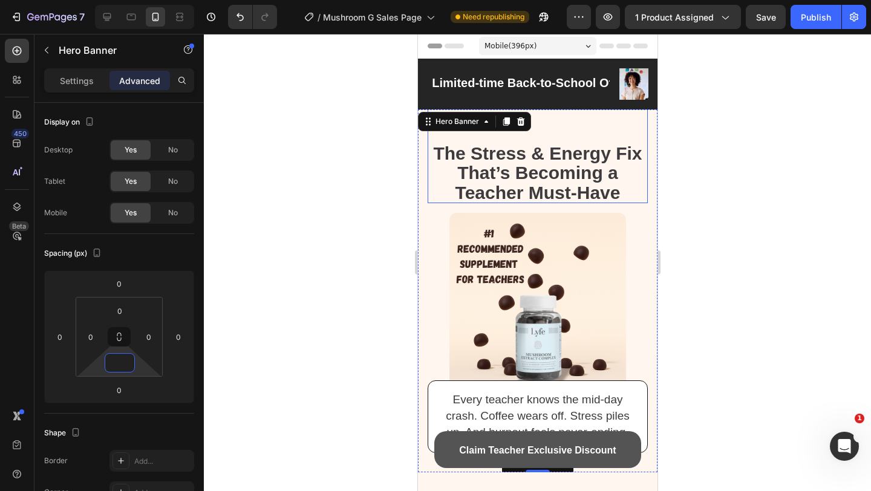
click at [522, 151] on strong "The Stress & Energy Fix That’s Becoming a Teacher Must-Have" at bounding box center [537, 172] width 209 height 59
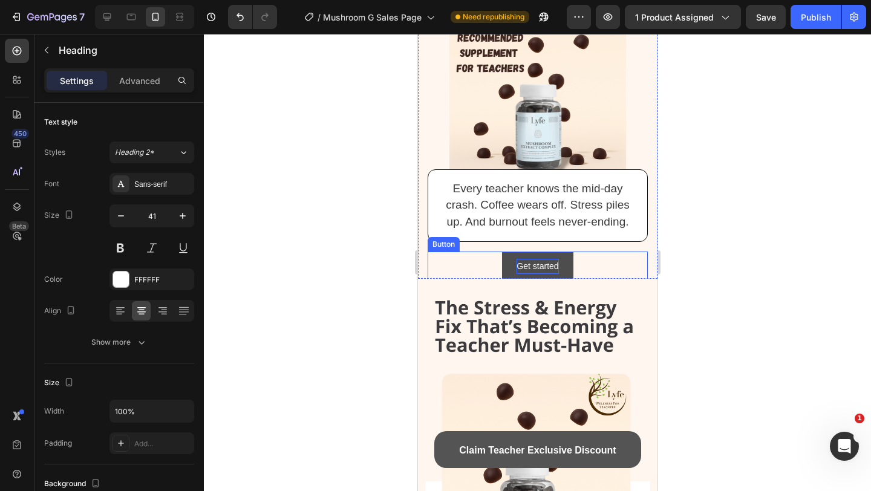
scroll to position [199, 0]
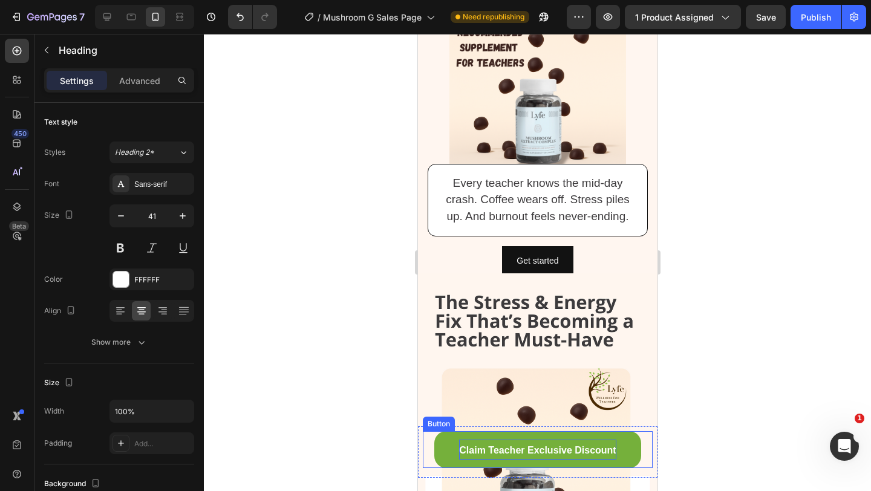
click at [533, 445] on span "Claim Teacher Exclusive Discount" at bounding box center [537, 450] width 157 height 10
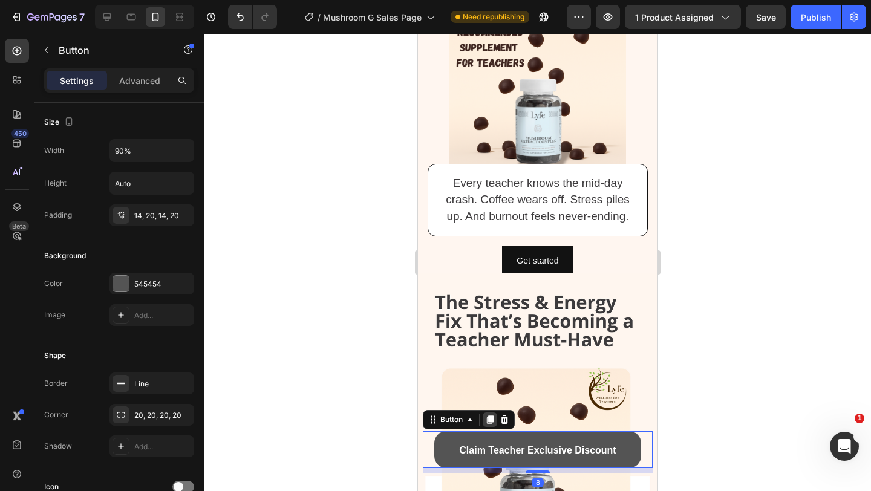
click at [488, 421] on icon at bounding box center [489, 420] width 7 height 8
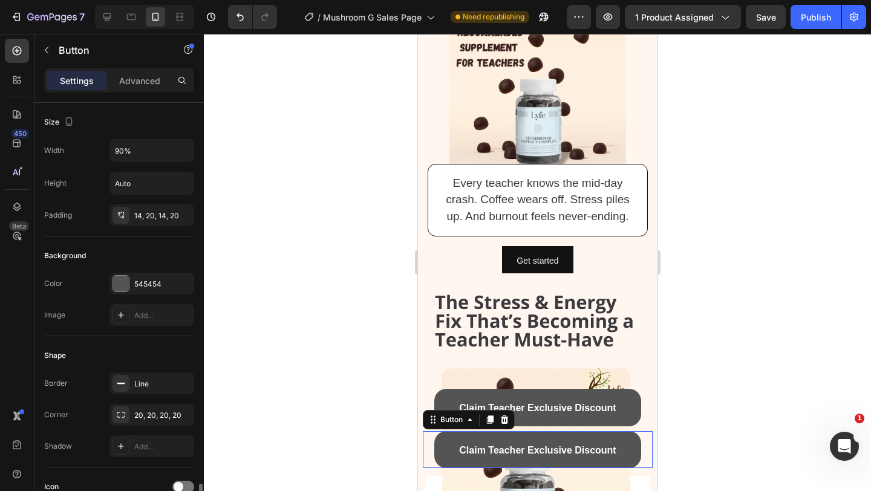
scroll to position [262, 0]
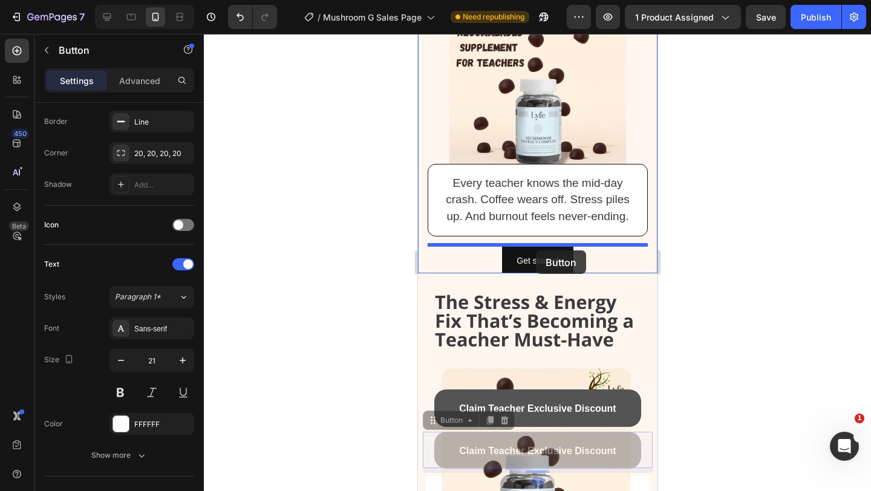
drag, startPoint x: 468, startPoint y: 421, endPoint x: 535, endPoint y: 251, distance: 183.4
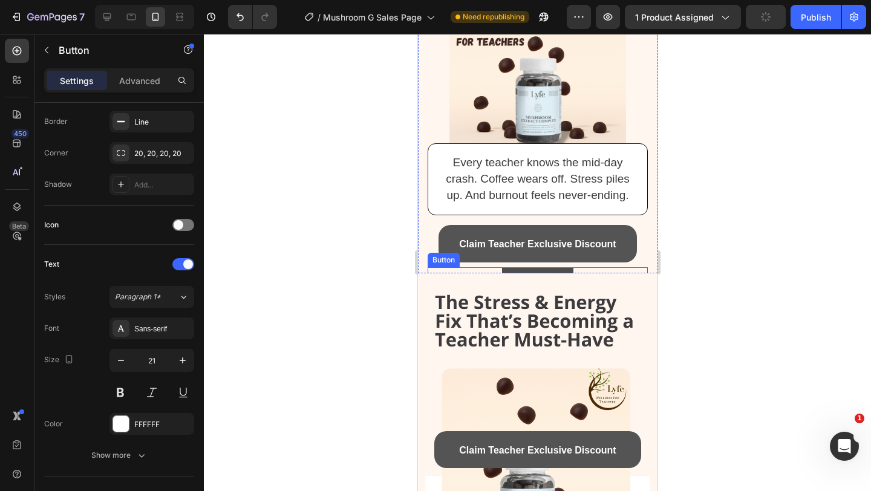
click at [529, 267] on button "Get started" at bounding box center [537, 282] width 71 height 30
click at [509, 255] on icon at bounding box center [509, 256] width 10 height 10
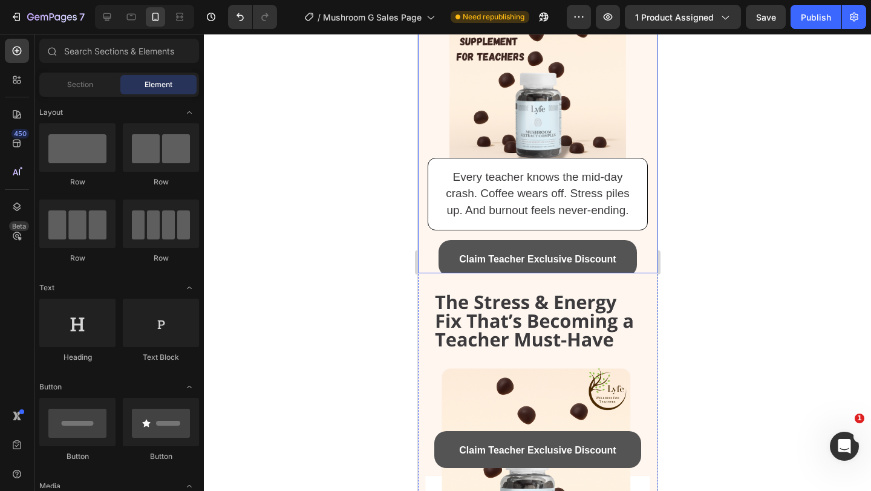
scroll to position [65, 0]
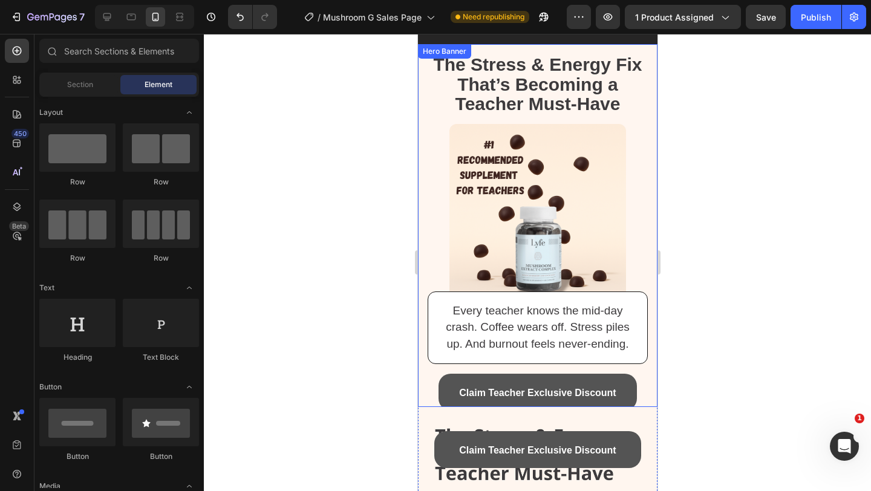
click at [543, 232] on img at bounding box center [537, 212] width 176 height 176
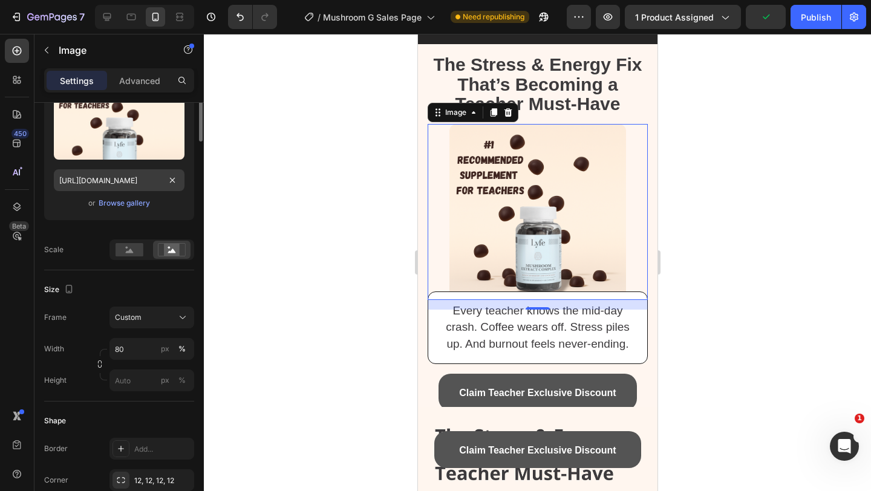
scroll to position [0, 0]
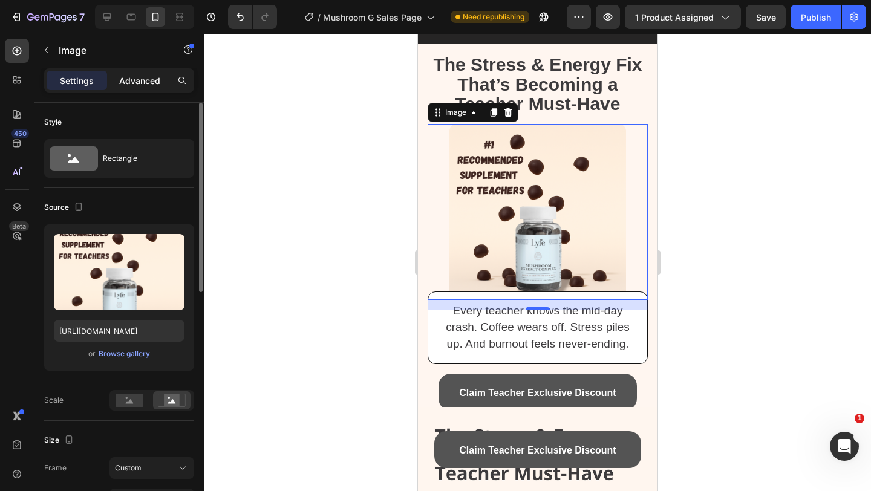
click at [134, 75] on p "Advanced" at bounding box center [139, 80] width 41 height 13
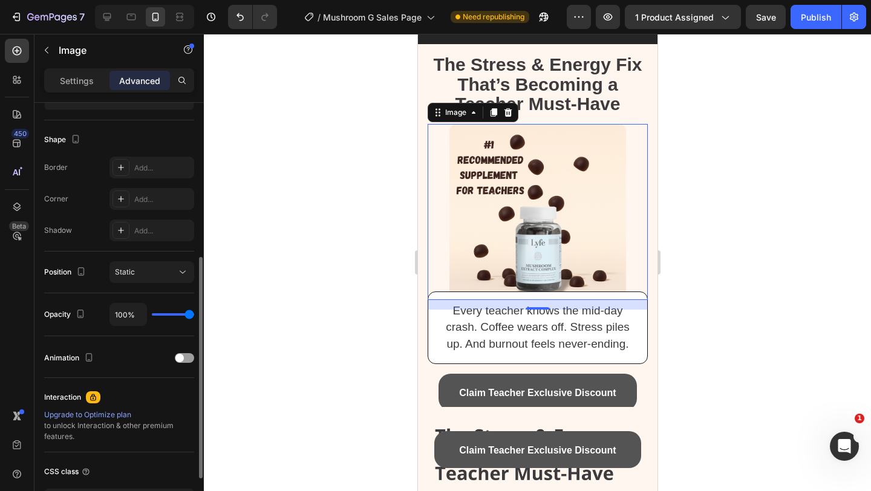
scroll to position [294, 0]
click at [139, 263] on button "Static" at bounding box center [152, 272] width 85 height 22
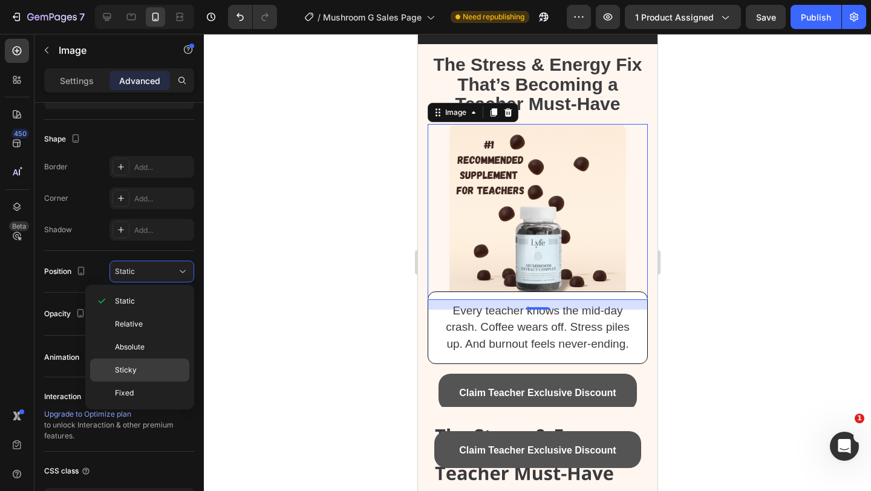
click at [136, 368] on p "Sticky" at bounding box center [149, 370] width 69 height 11
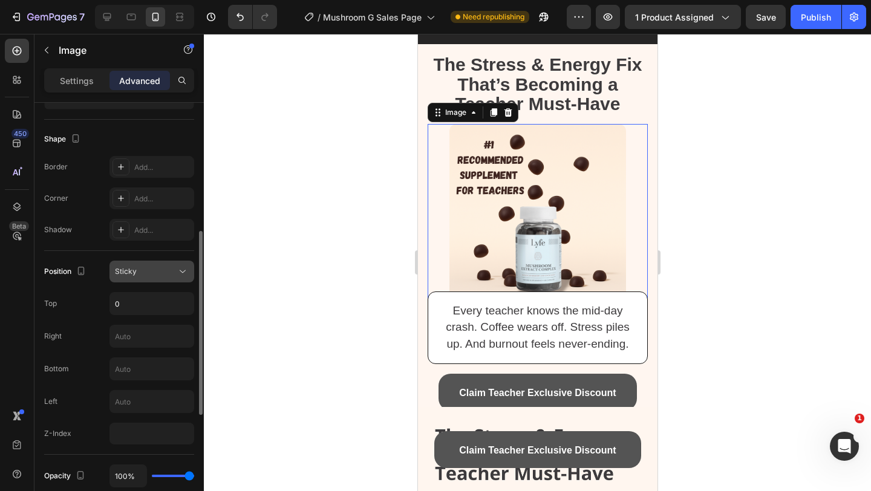
click at [140, 282] on button "Sticky" at bounding box center [152, 272] width 85 height 22
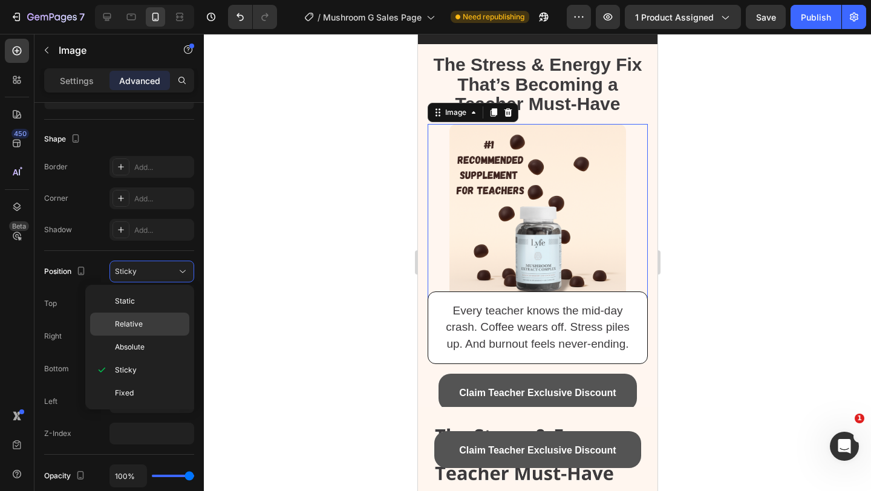
click at [137, 329] on span "Relative" at bounding box center [129, 324] width 28 height 11
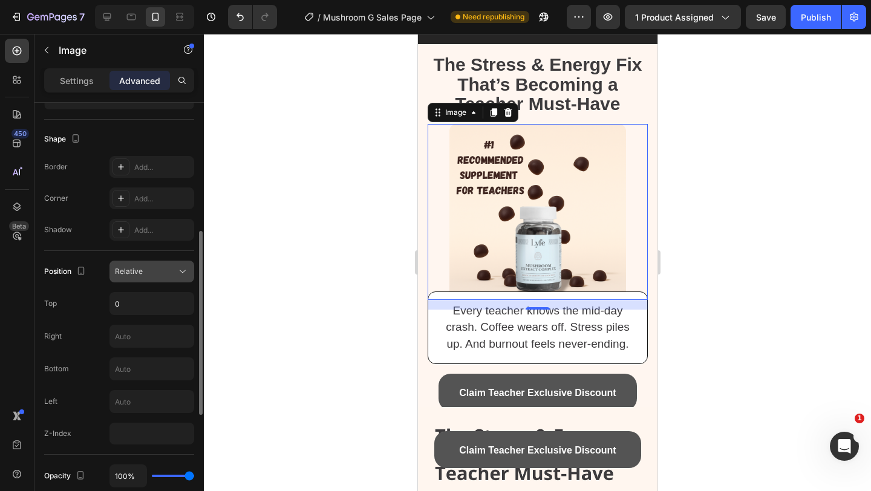
click at [151, 277] on div "Relative" at bounding box center [152, 272] width 74 height 12
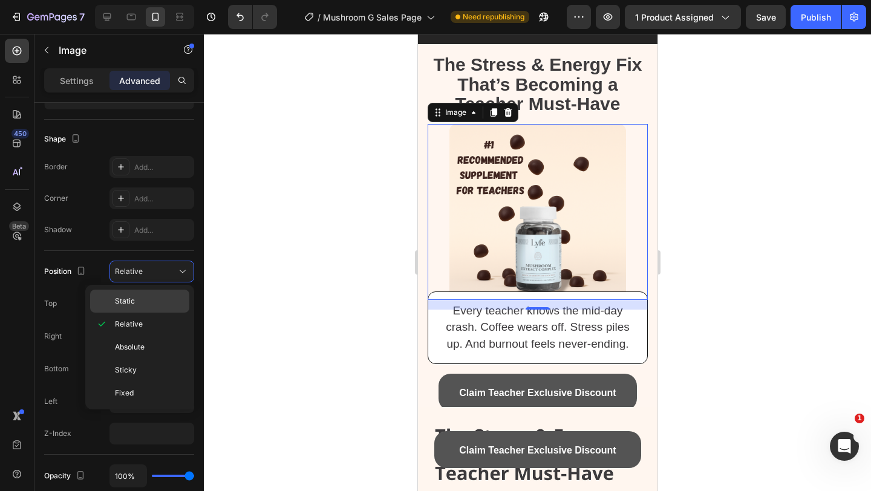
click at [131, 301] on span "Static" at bounding box center [125, 301] width 20 height 11
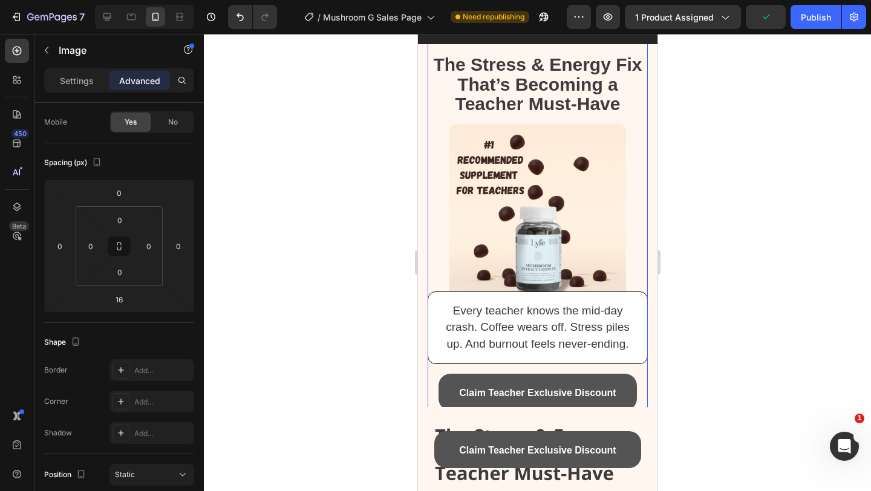
scroll to position [384, 0]
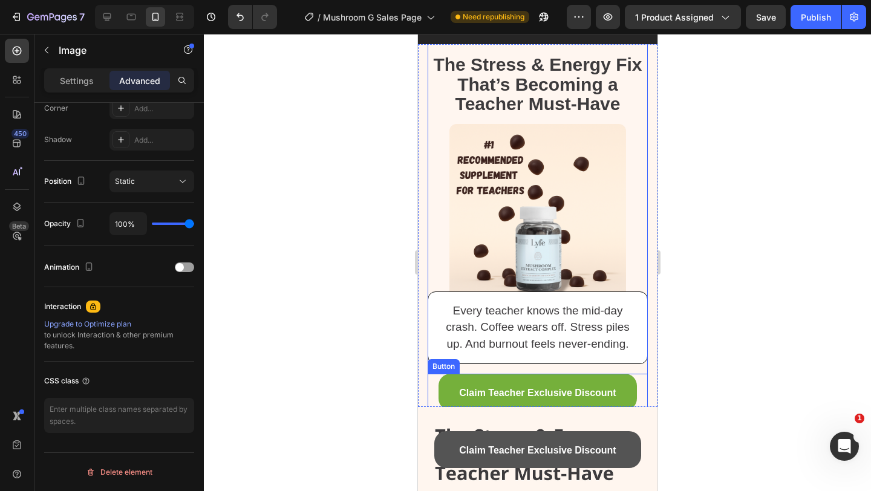
click at [446, 399] on link "Claim Teacher Exclusive Discount" at bounding box center [537, 393] width 198 height 38
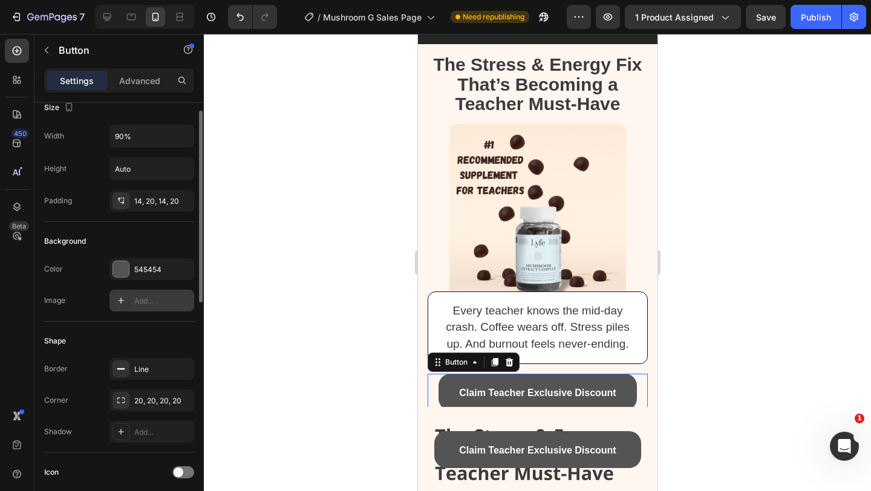
scroll to position [16, 0]
drag, startPoint x: 143, startPoint y: 399, endPoint x: 151, endPoint y: 414, distance: 17.9
click at [151, 414] on div "Border Line Corner 20, 20, 20, 20 Shadow Add..." at bounding box center [119, 399] width 150 height 85
click at [152, 201] on div "14, 20, 14, 20" at bounding box center [151, 200] width 35 height 11
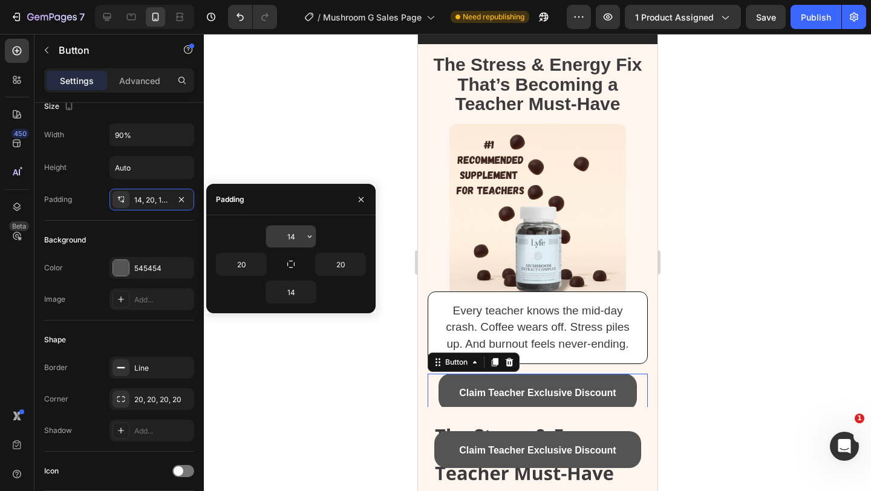
click at [295, 237] on input "14" at bounding box center [291, 237] width 50 height 22
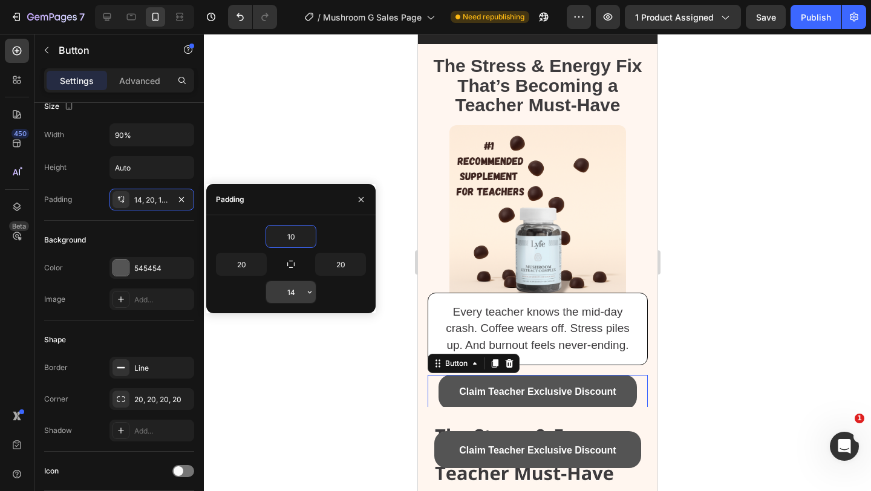
type input "10"
click at [299, 288] on input "14" at bounding box center [291, 292] width 50 height 22
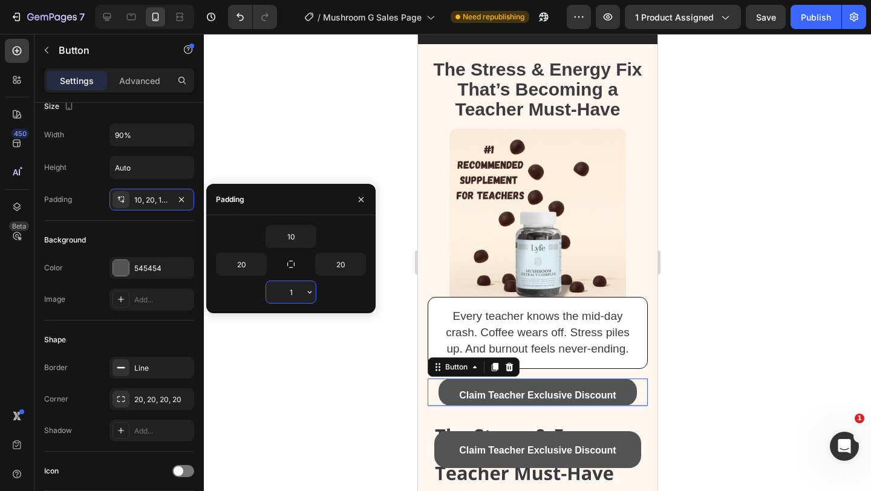
type input "10"
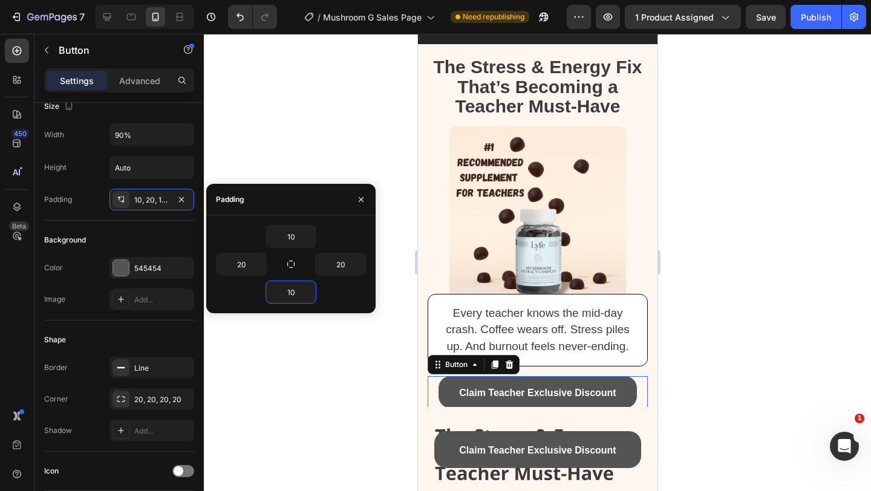
click at [871, 270] on div at bounding box center [537, 262] width 667 height 457
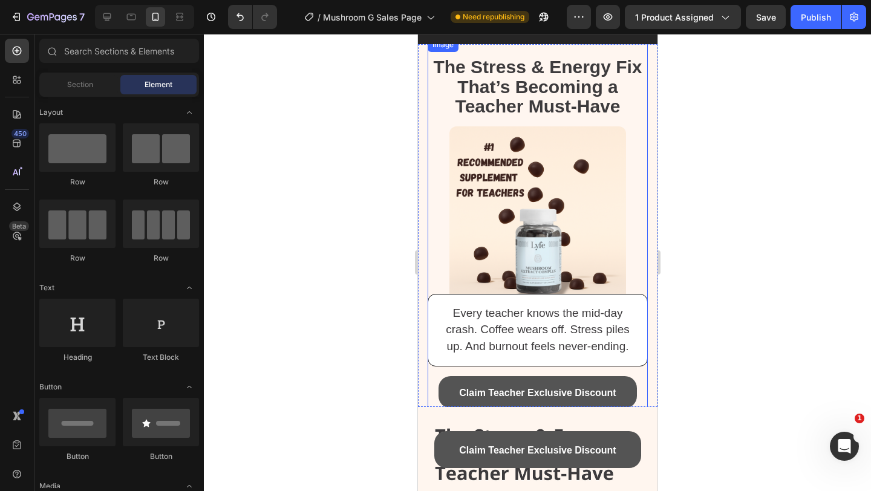
scroll to position [53, 0]
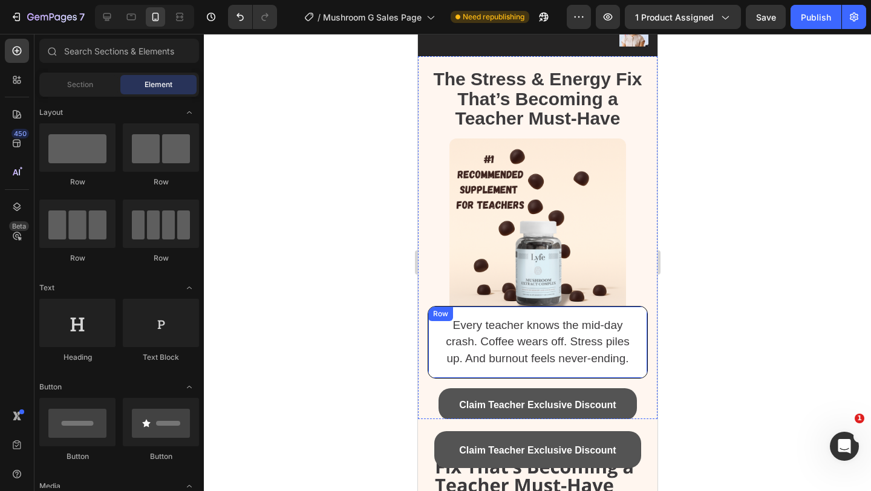
click at [534, 313] on div "Every teacher knows the mid-day crash. Coffee wears off. Stress piles up. And b…" at bounding box center [537, 342] width 220 height 73
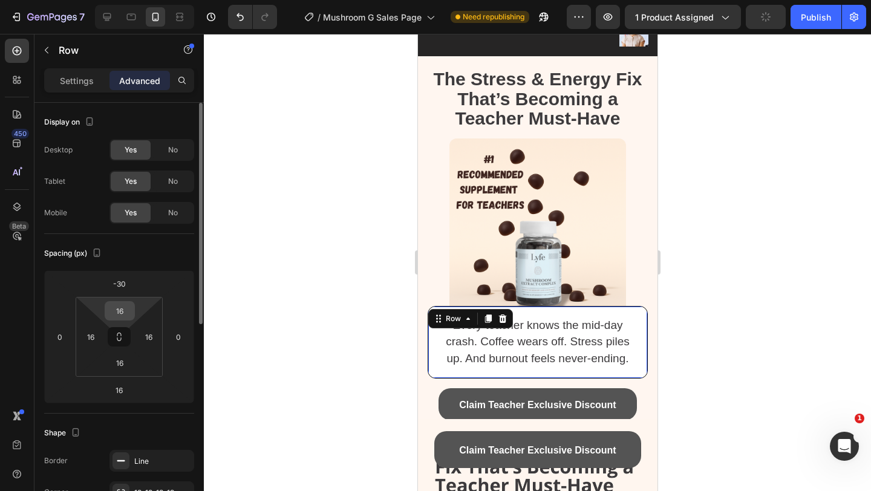
click at [119, 313] on input "16" at bounding box center [120, 311] width 24 height 18
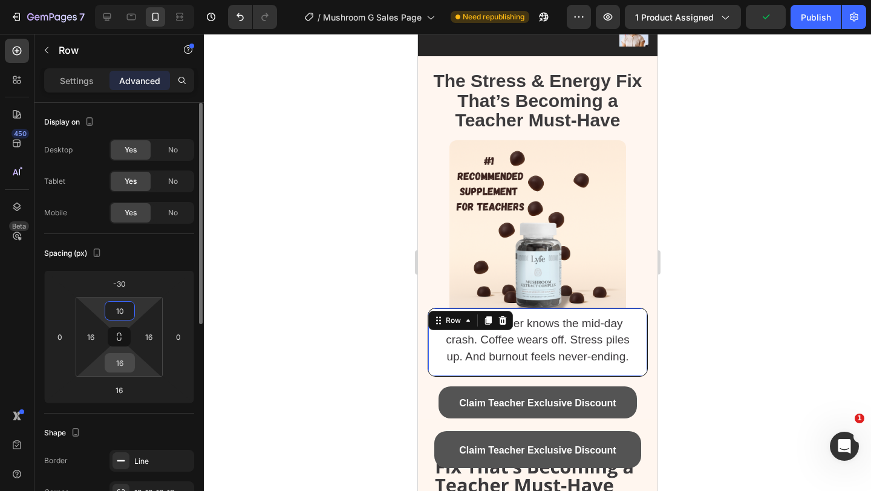
type input "10"
click at [123, 360] on input "16" at bounding box center [120, 363] width 24 height 18
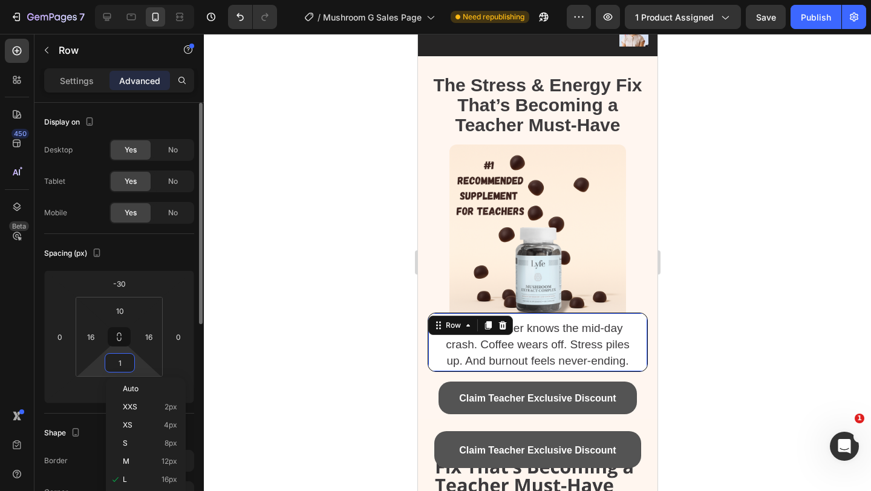
type input "10"
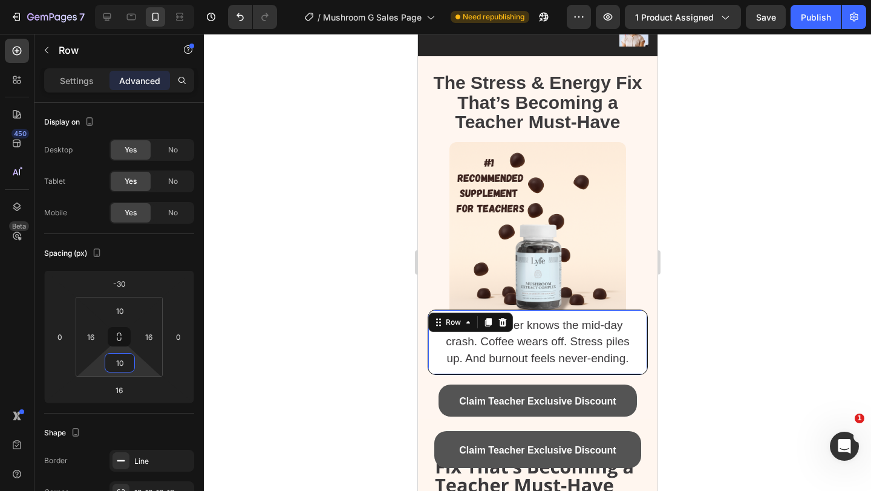
click at [721, 331] on div at bounding box center [537, 262] width 667 height 457
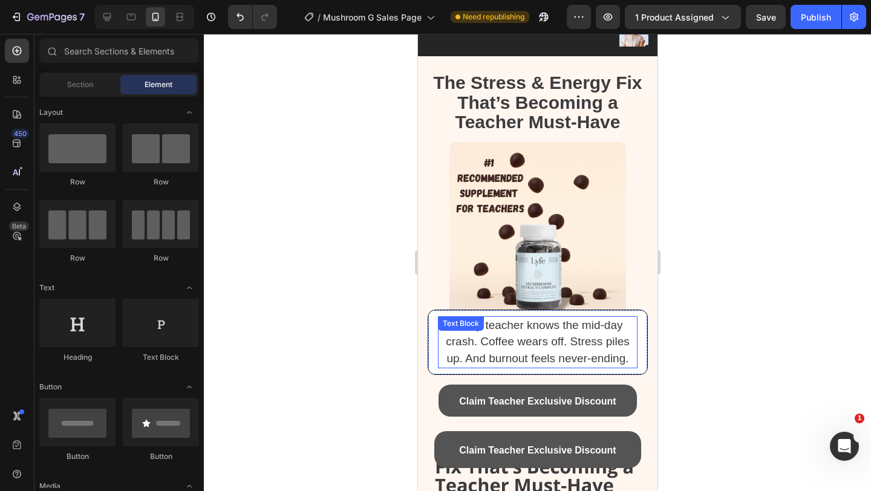
scroll to position [65, 0]
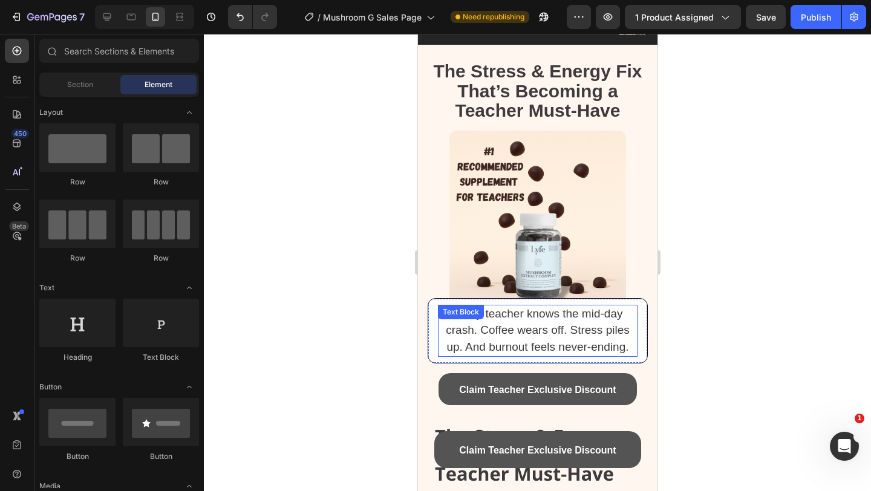
click at [578, 352] on span "Every teacher knows the mid-day crash. Coffee wears off. Stress piles up. And b…" at bounding box center [536, 329] width 183 height 45
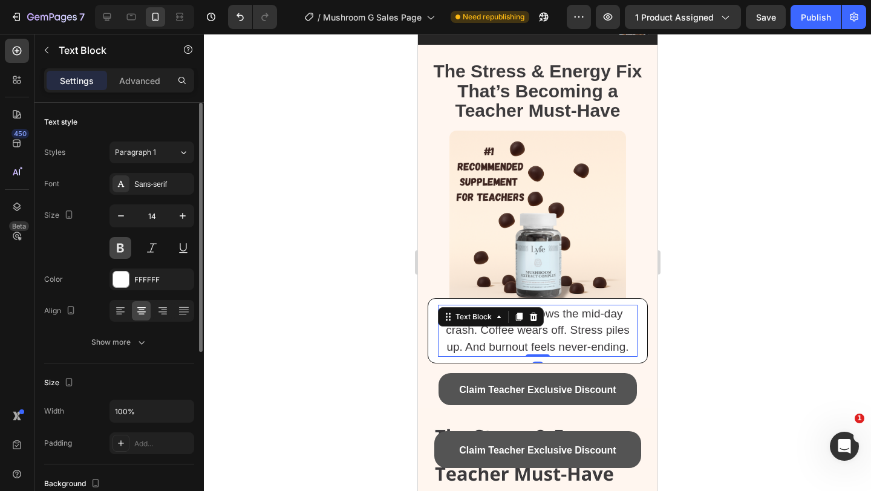
click at [124, 244] on button at bounding box center [121, 248] width 22 height 22
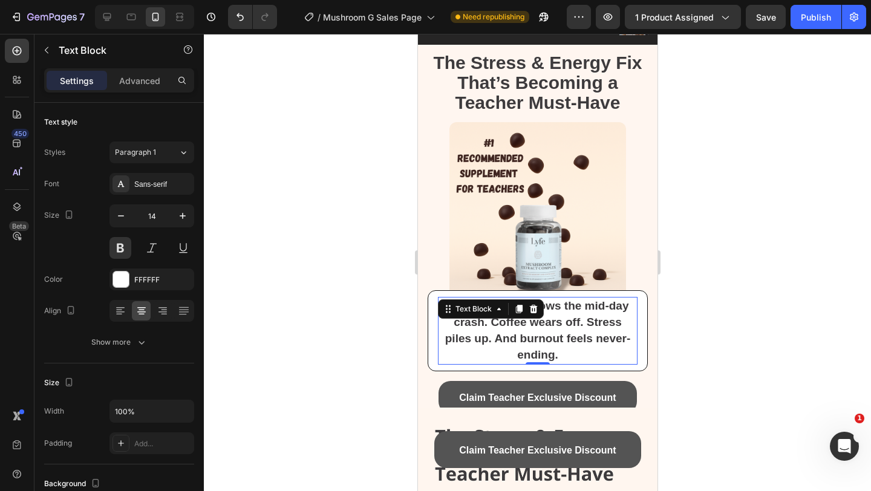
click at [713, 272] on div at bounding box center [537, 262] width 667 height 457
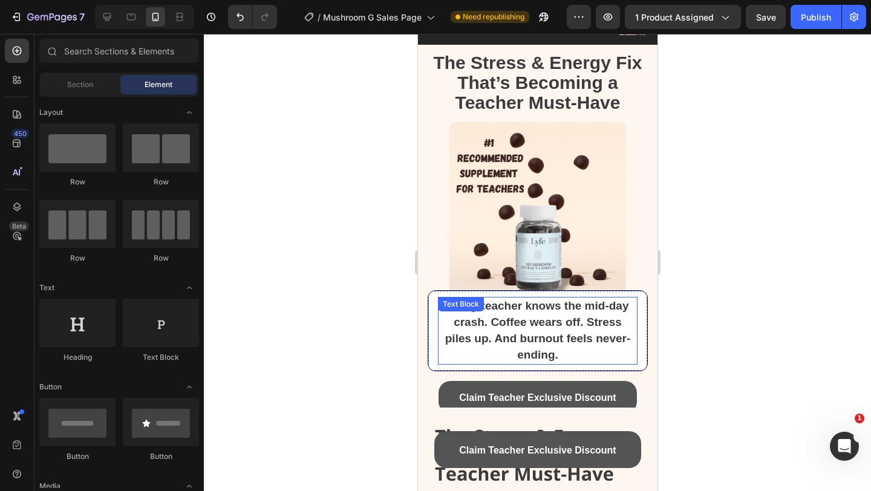
click at [537, 353] on span "Every teacher knows the mid-day crash. Coffee wears off. Stress piles up. And b…" at bounding box center [538, 331] width 186 height 62
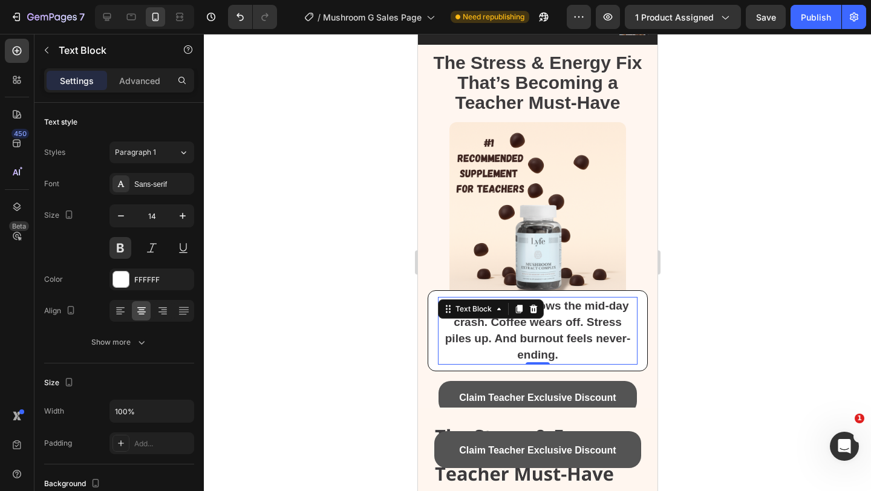
click at [537, 353] on span "Every teacher knows the mid-day crash. Coffee wears off. Stress piles up. And b…" at bounding box center [538, 331] width 186 height 62
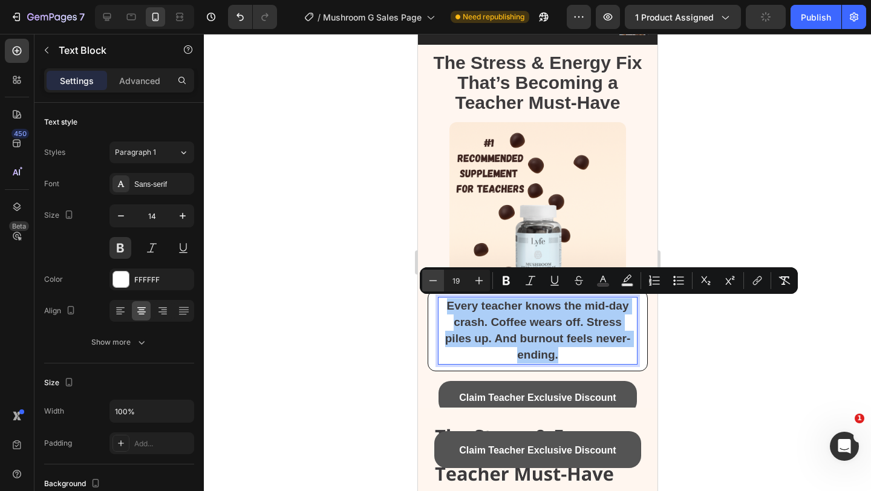
click at [430, 285] on icon "Editor contextual toolbar" at bounding box center [433, 281] width 12 height 12
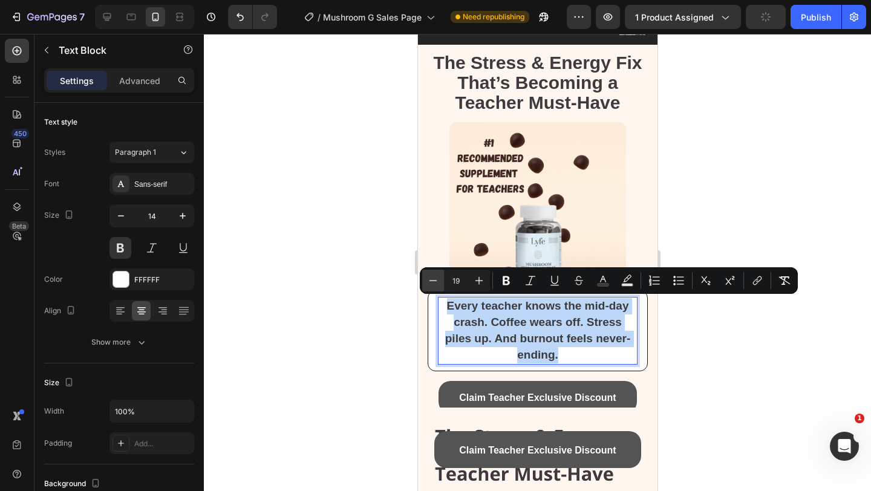
type input "18"
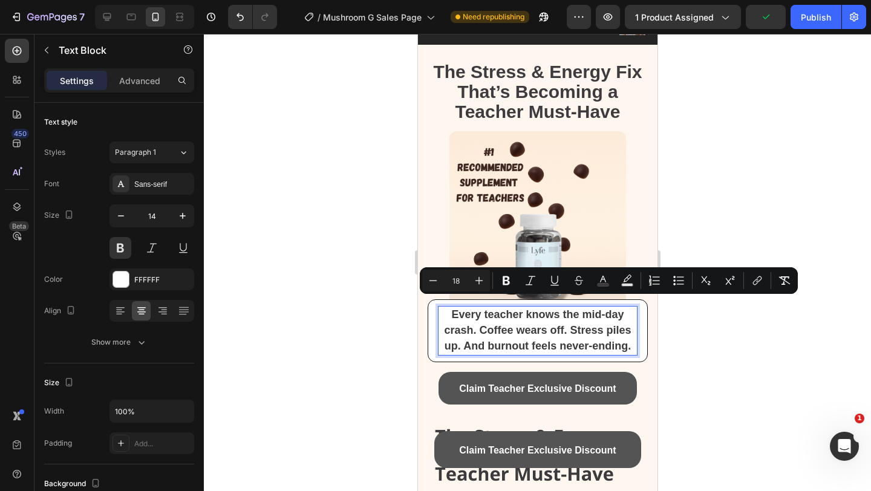
click at [755, 330] on div at bounding box center [537, 262] width 667 height 457
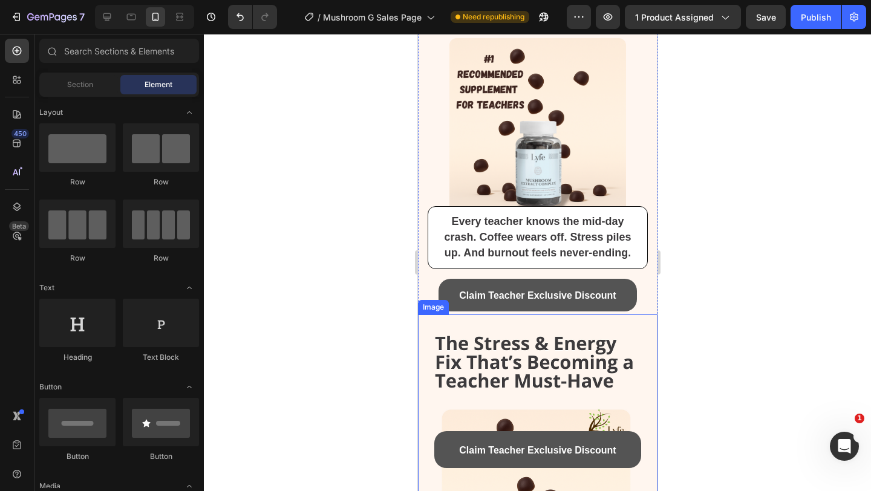
scroll to position [162, 0]
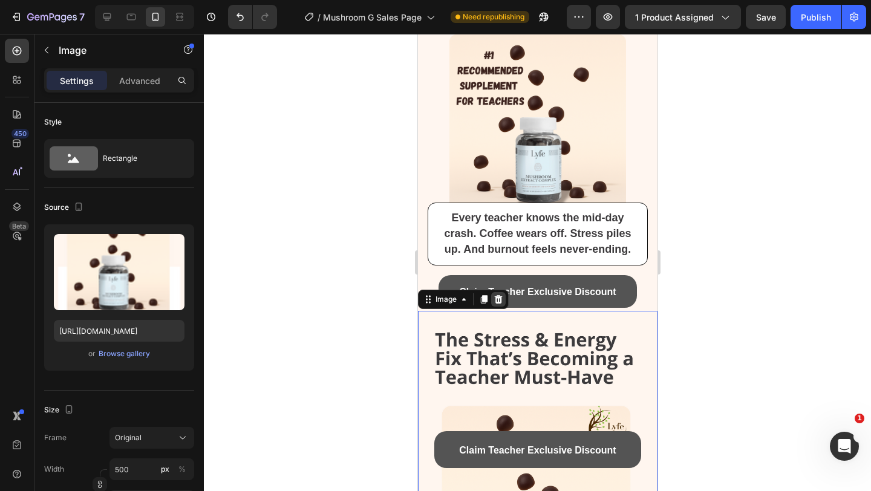
click at [501, 298] on icon at bounding box center [498, 299] width 8 height 8
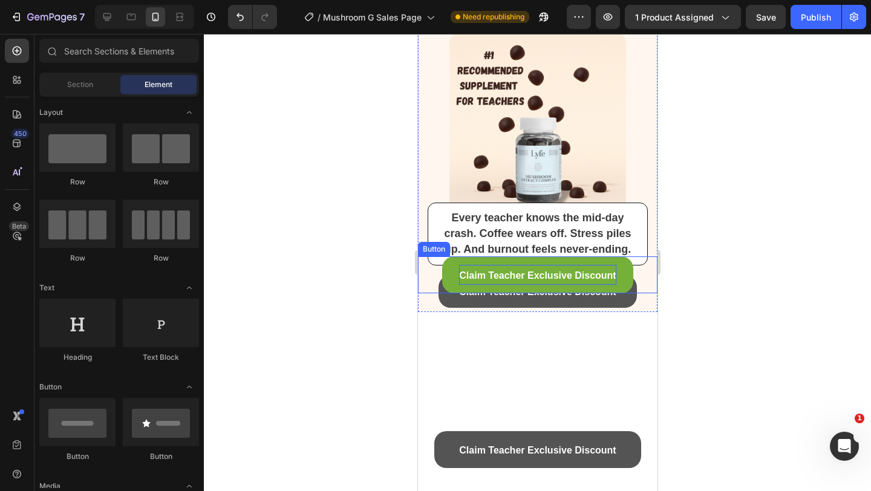
click at [577, 268] on p "Claim Teacher Exclusive Discount" at bounding box center [537, 275] width 157 height 21
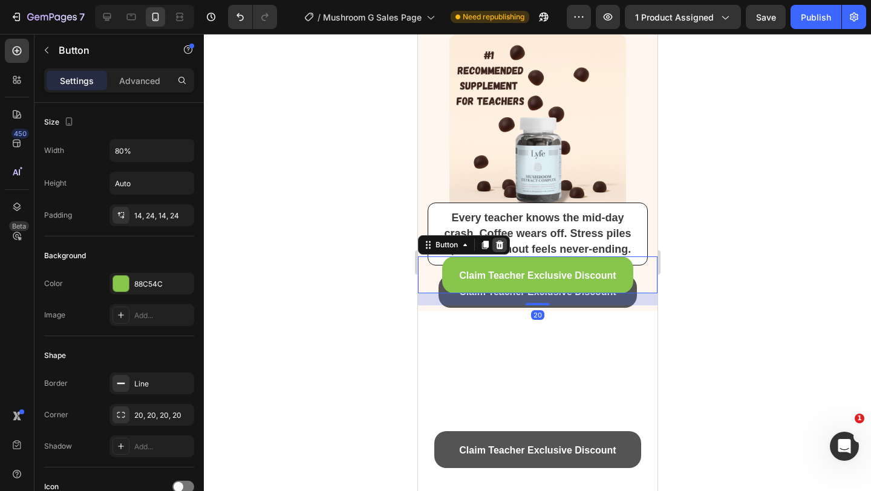
click at [499, 242] on icon at bounding box center [500, 245] width 8 height 8
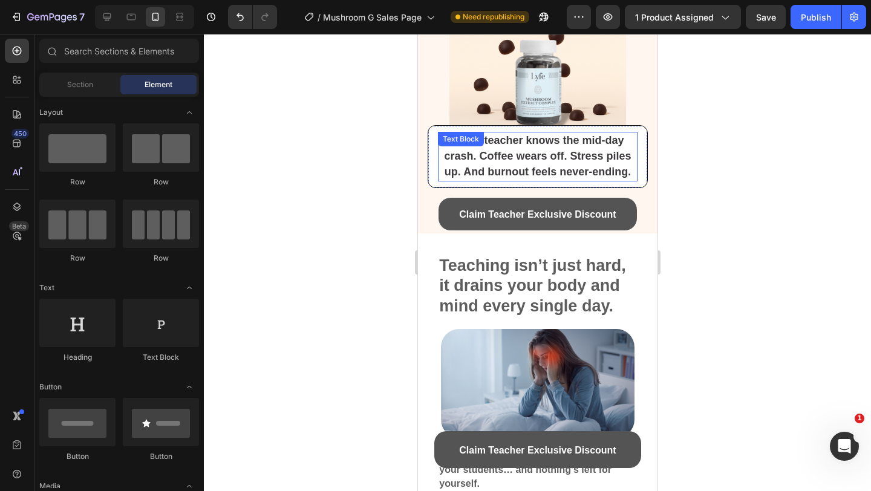
scroll to position [233, 0]
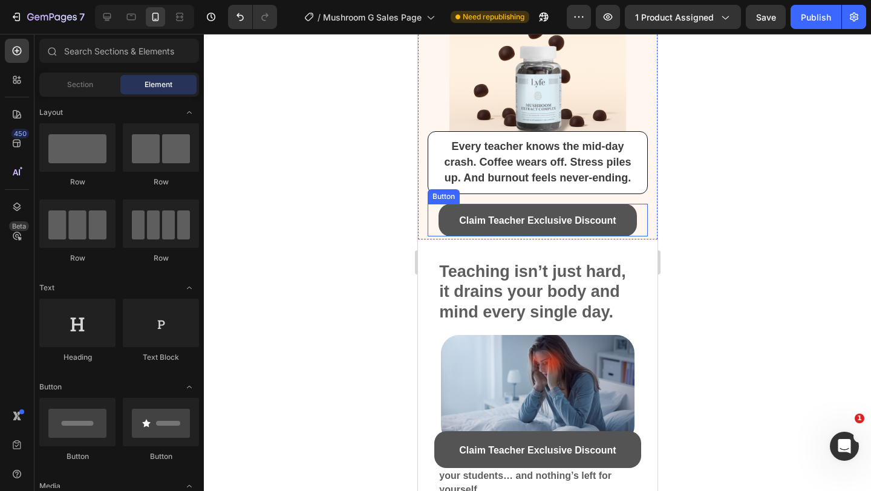
click at [430, 233] on div "Claim Teacher Exclusive Discount Button" at bounding box center [537, 220] width 220 height 33
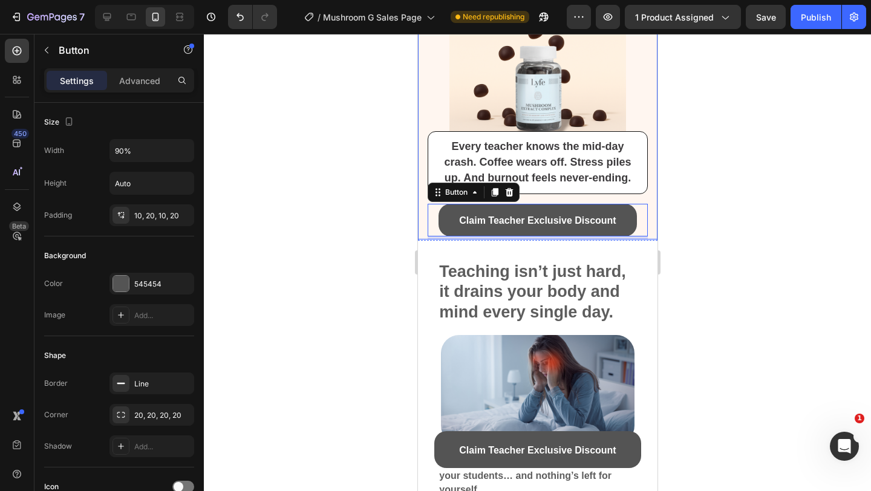
click at [423, 233] on div "⁠⁠⁠⁠⁠⁠⁠ The Stress & Energy Fix That’s Becoming a Teacher Must-Have Heading Ima…" at bounding box center [538, 58] width 240 height 386
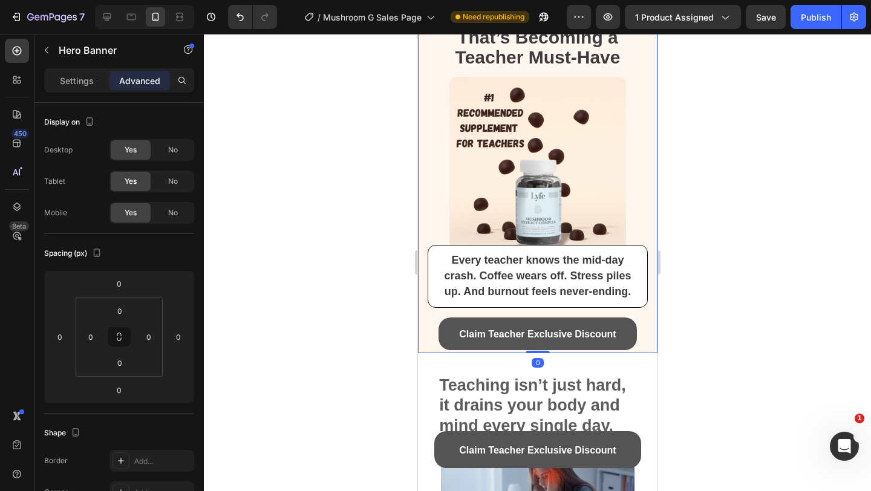
scroll to position [0, 0]
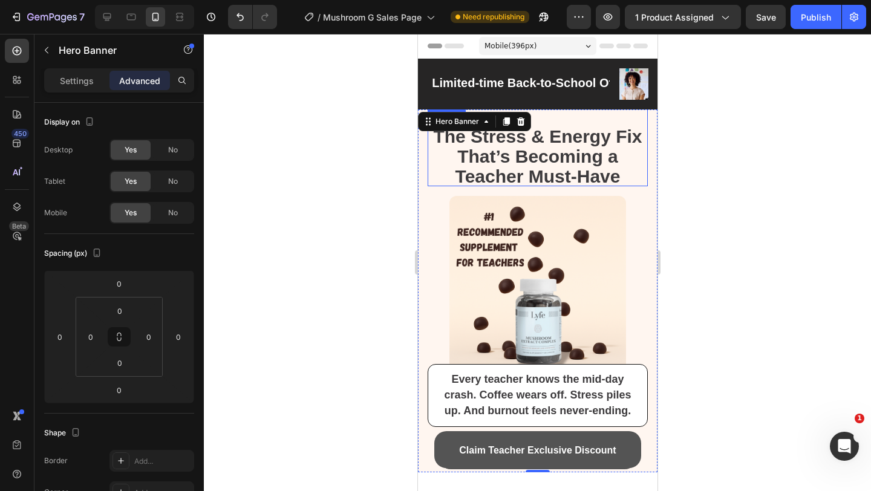
click at [553, 128] on strong "The Stress & Energy Fix That’s Becoming a Teacher Must-Have" at bounding box center [537, 155] width 209 height 59
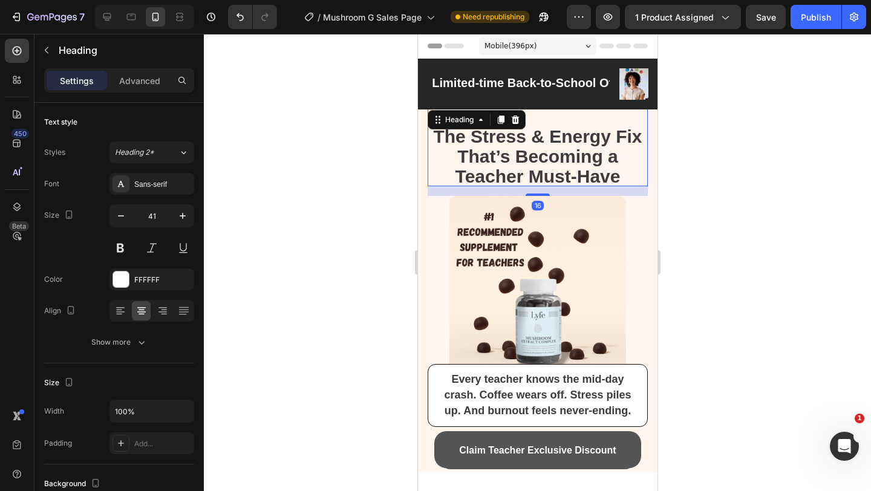
click at [714, 140] on div at bounding box center [537, 262] width 667 height 457
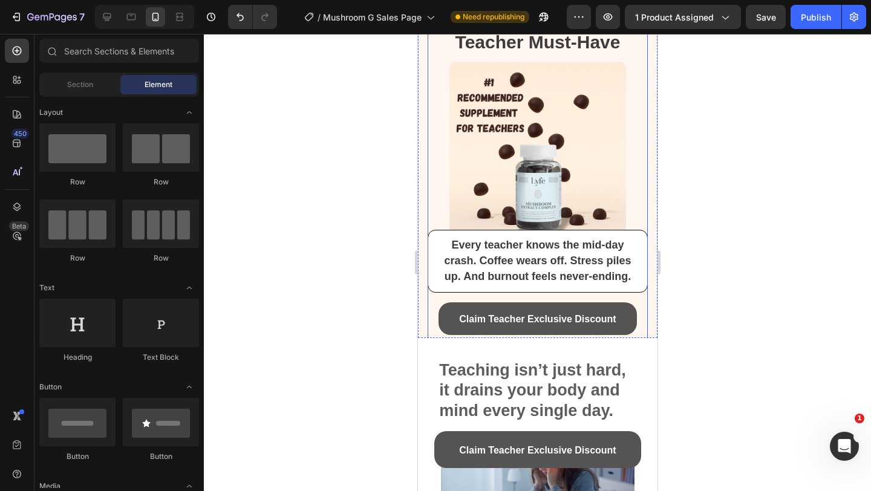
scroll to position [186, 0]
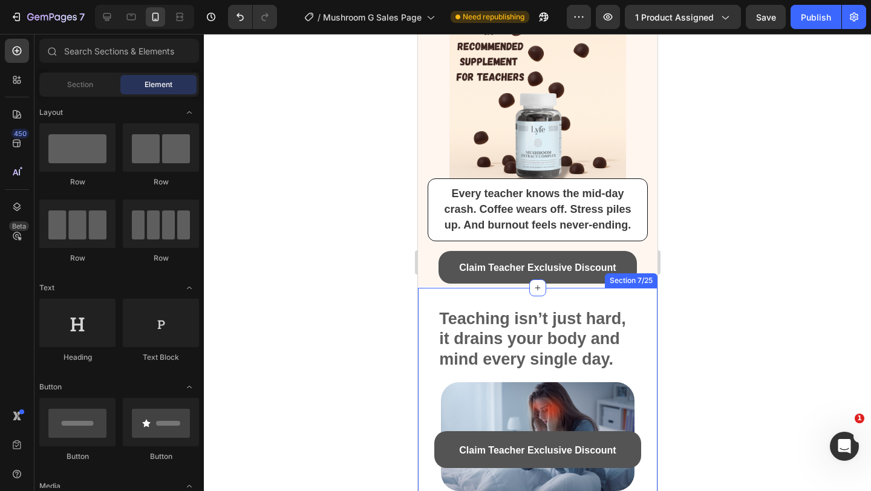
click at [517, 295] on div "No wonder teachers are stressed, sick, and exhausted before the year even ends.…" at bounding box center [538, 454] width 240 height 333
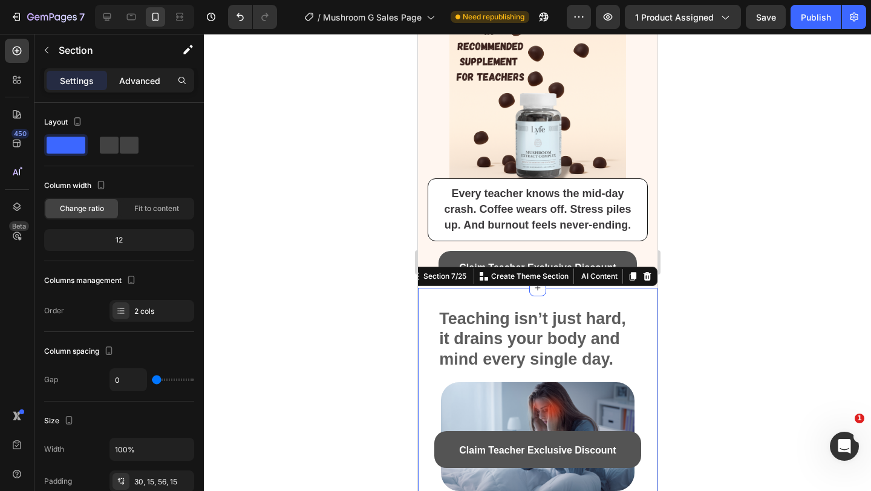
click at [136, 80] on p "Advanced" at bounding box center [139, 80] width 41 height 13
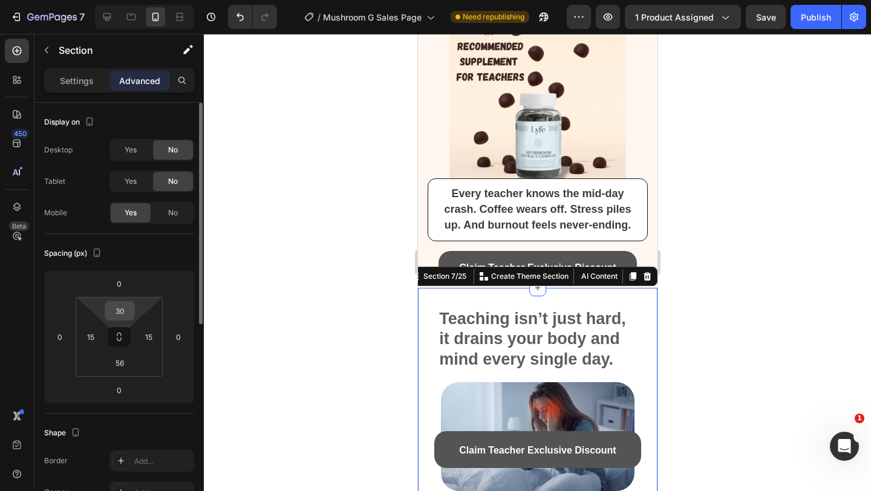
click at [124, 311] on input "30" at bounding box center [120, 311] width 24 height 18
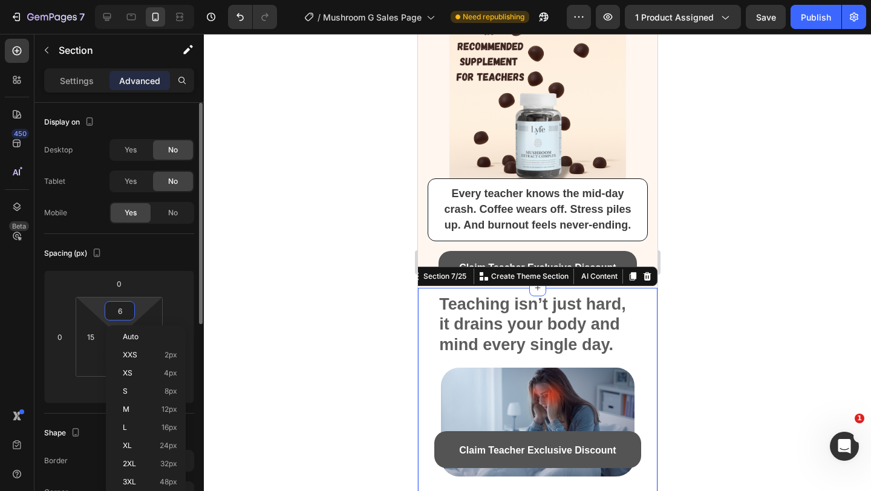
type input "60"
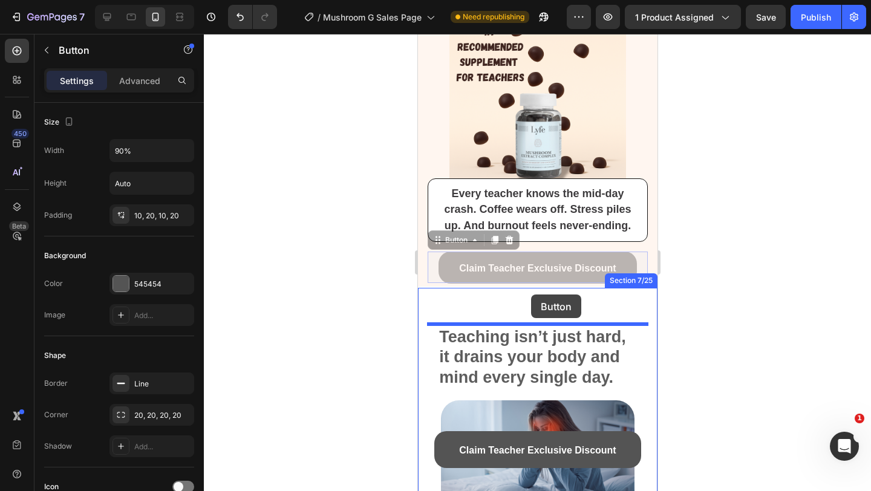
drag, startPoint x: 539, startPoint y: 254, endPoint x: 531, endPoint y: 295, distance: 42.0
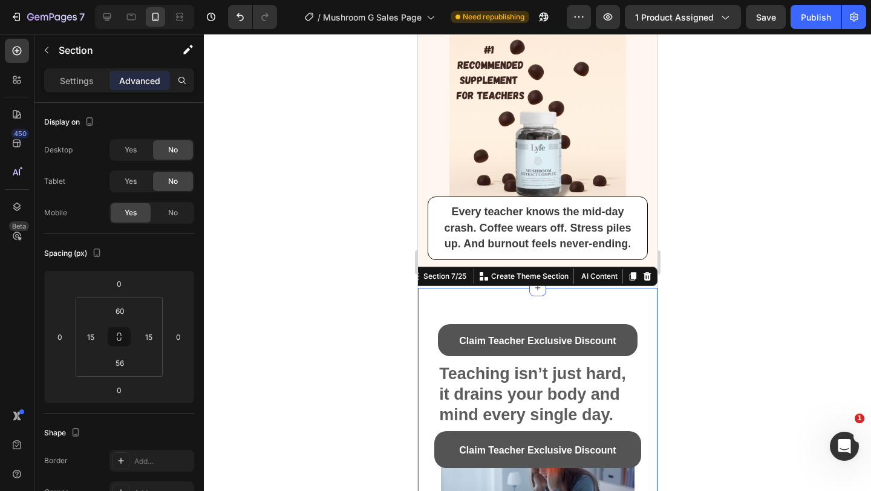
click at [531, 295] on div "No wonder teachers are stressed, sick, and exhausted before the year even ends.…" at bounding box center [538, 482] width 240 height 388
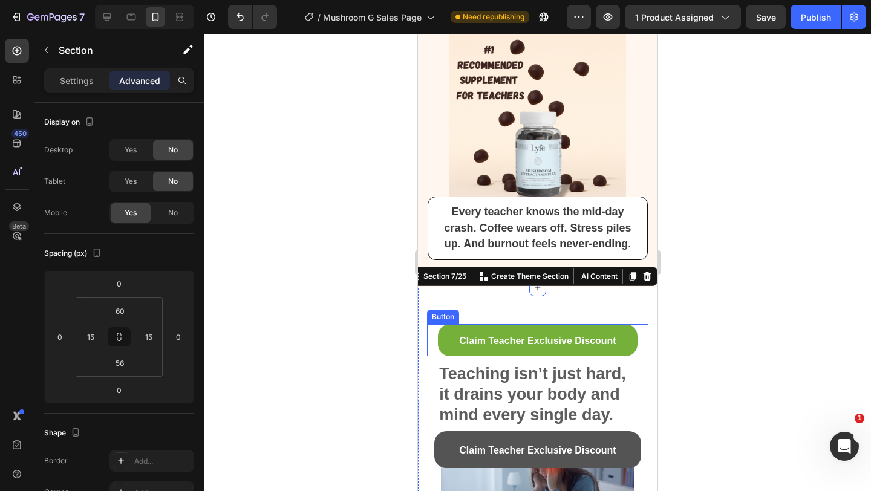
click at [495, 350] on link "Claim Teacher Exclusive Discount" at bounding box center [536, 340] width 199 height 33
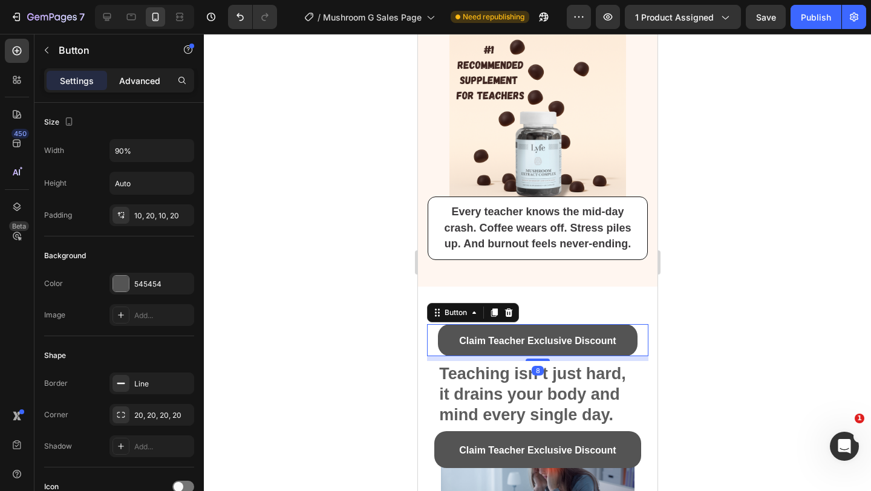
click at [139, 74] on p "Advanced" at bounding box center [139, 80] width 41 height 13
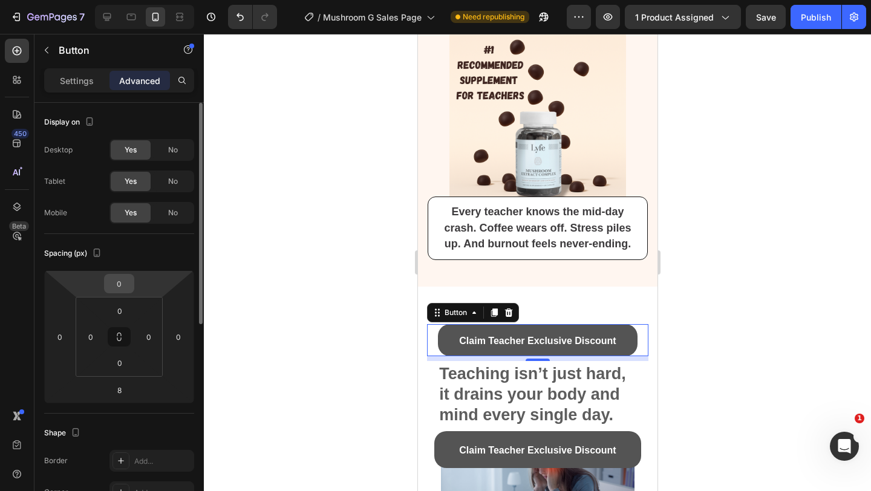
click at [118, 284] on input "0" at bounding box center [119, 284] width 24 height 18
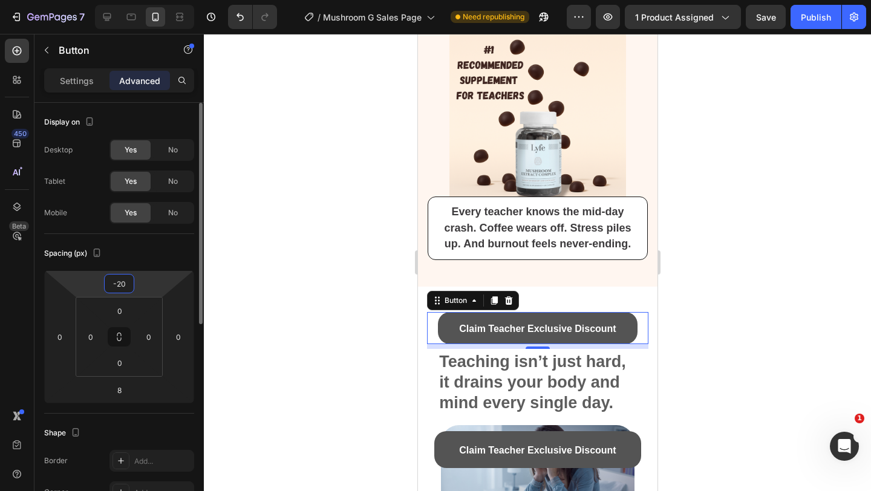
type input "-2"
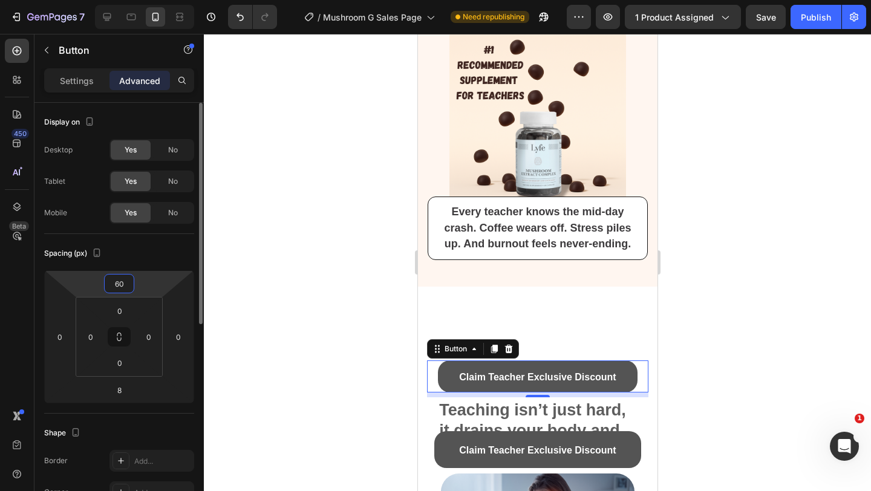
type input "6"
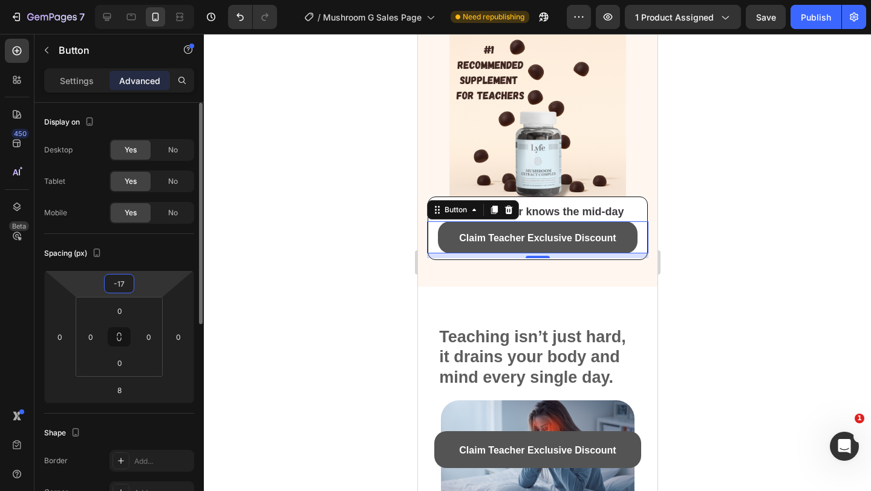
type input "-1"
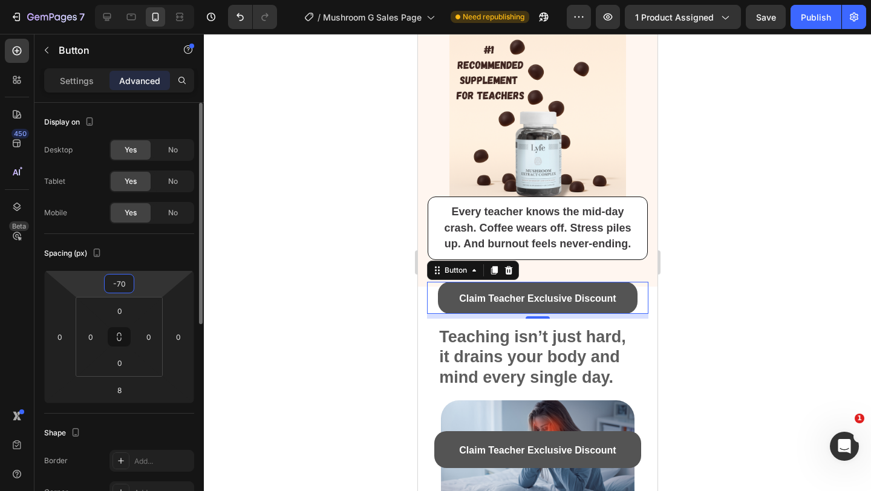
type input "-7"
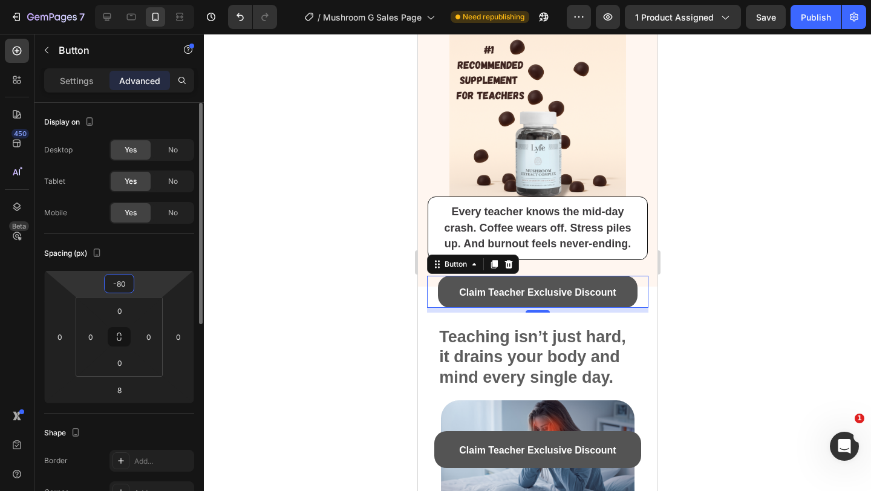
type input "-8"
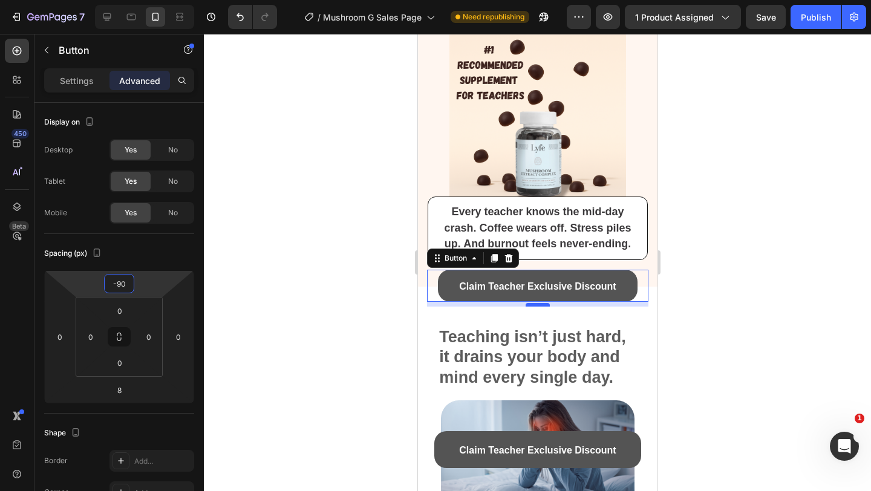
type input "-90"
drag, startPoint x: 536, startPoint y: 305, endPoint x: 539, endPoint y: 319, distance: 14.1
click at [539, 318] on div at bounding box center [537, 316] width 24 height 4
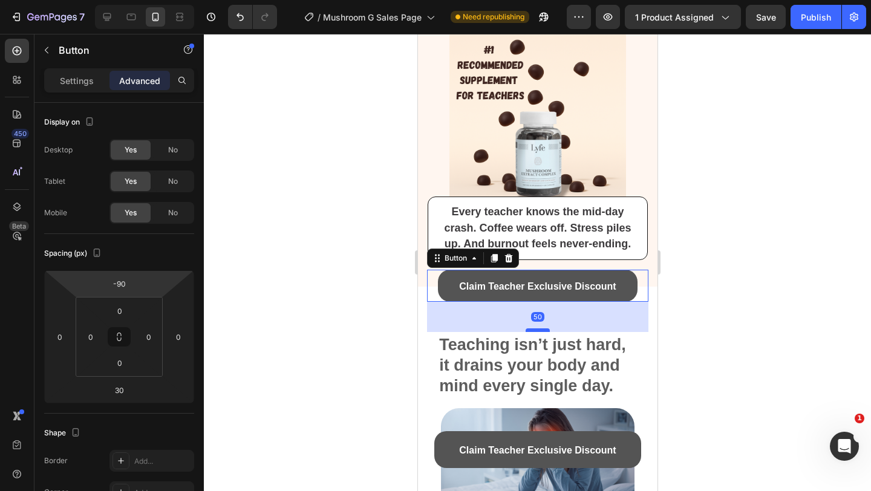
drag, startPoint x: 539, startPoint y: 319, endPoint x: 540, endPoint y: 333, distance: 14.6
click at [540, 332] on div at bounding box center [537, 331] width 24 height 4
type input "54"
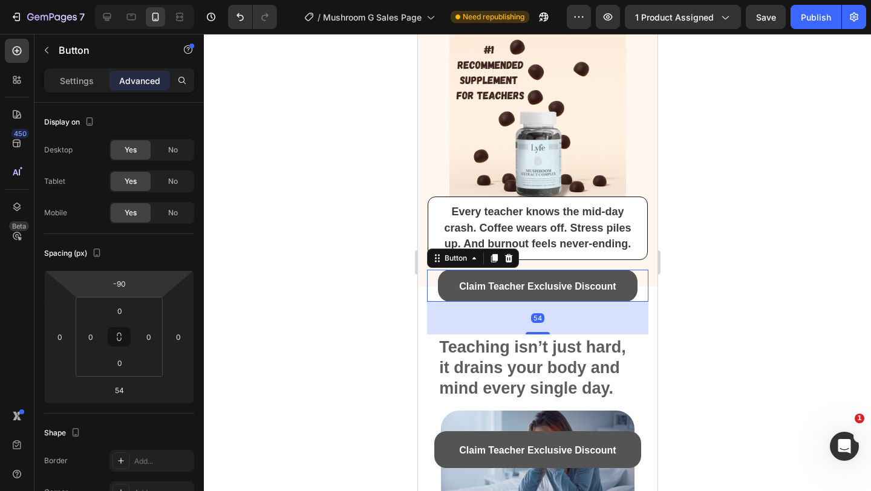
click at [727, 284] on div at bounding box center [537, 262] width 667 height 457
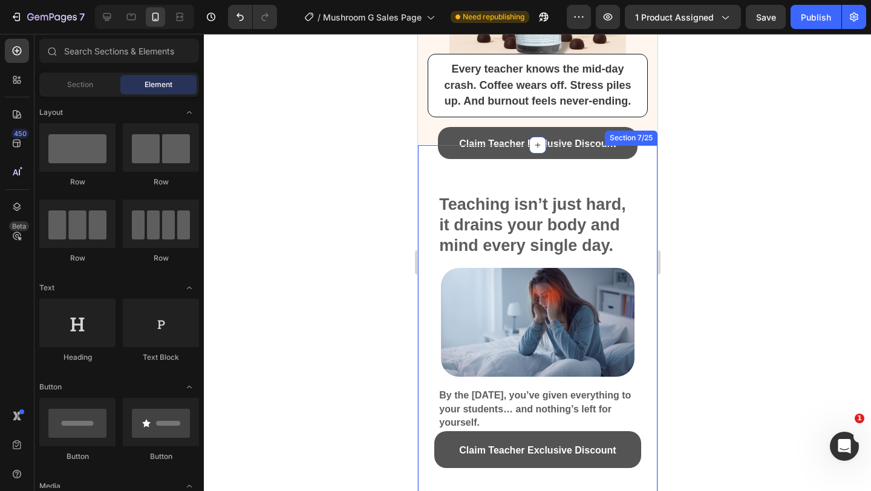
scroll to position [362, 0]
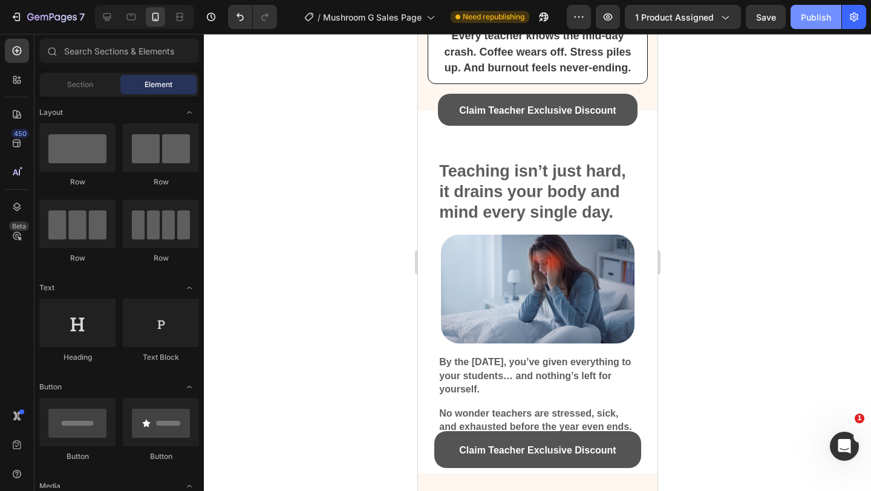
click at [799, 24] on button "Publish" at bounding box center [816, 17] width 51 height 24
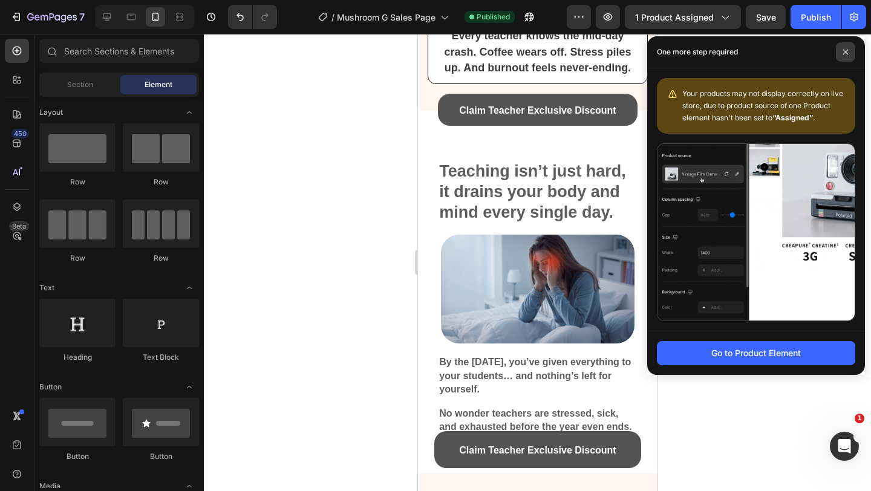
click at [843, 50] on icon at bounding box center [846, 52] width 6 height 6
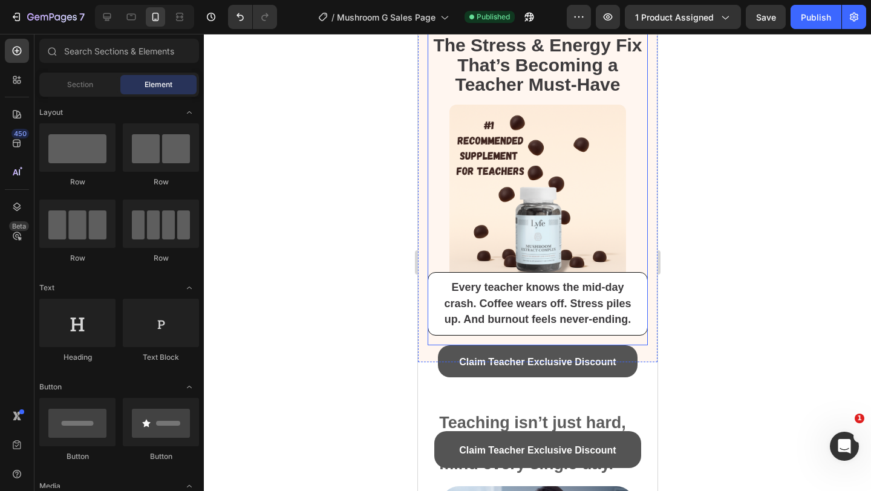
scroll to position [56, 0]
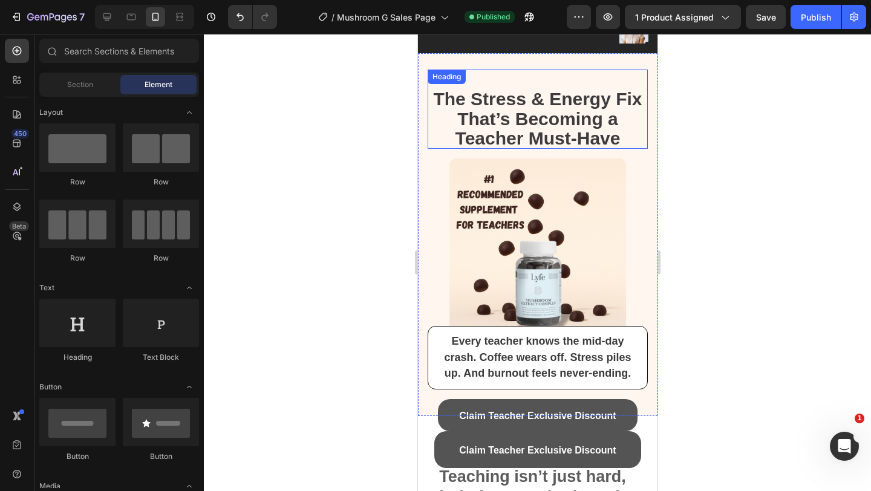
click at [438, 102] on strong "The Stress & Energy Fix That’s Becoming a Teacher Must-Have" at bounding box center [537, 118] width 209 height 59
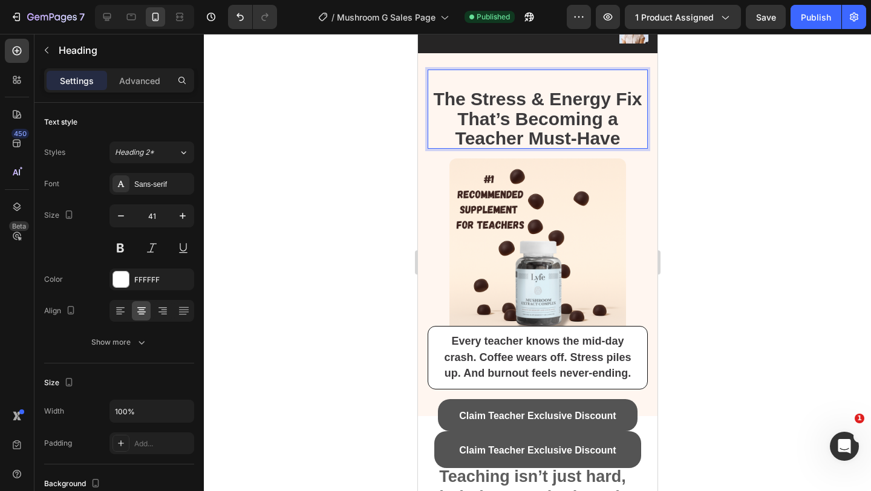
scroll to position [65, 0]
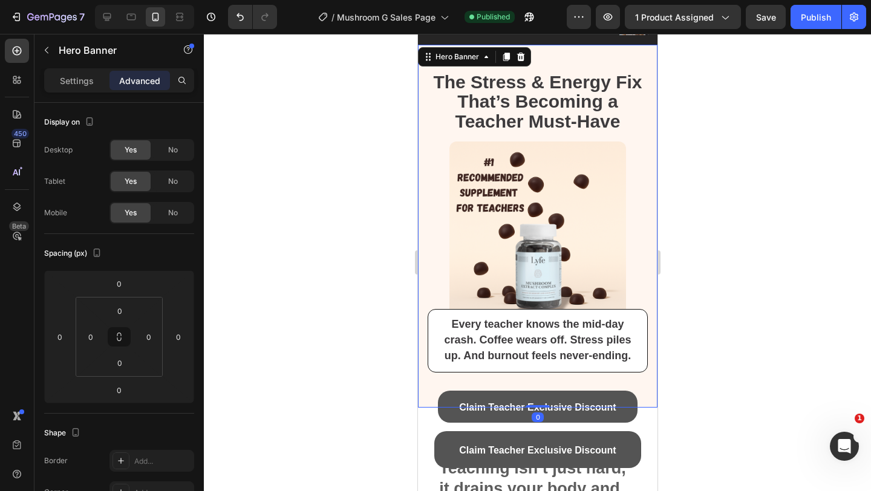
click at [494, 61] on div "⁠⁠⁠⁠⁠⁠⁠ The Stress & Energy Fix That’s Becoming a Teacher Must-Have Heading Ima…" at bounding box center [538, 226] width 240 height 363
click at [583, 57] on div "Background Image" at bounding box center [538, 226] width 240 height 363
click at [571, 92] on strong "The Stress & Energy Fix That’s Becoming a Teacher Must-Have" at bounding box center [537, 101] width 209 height 59
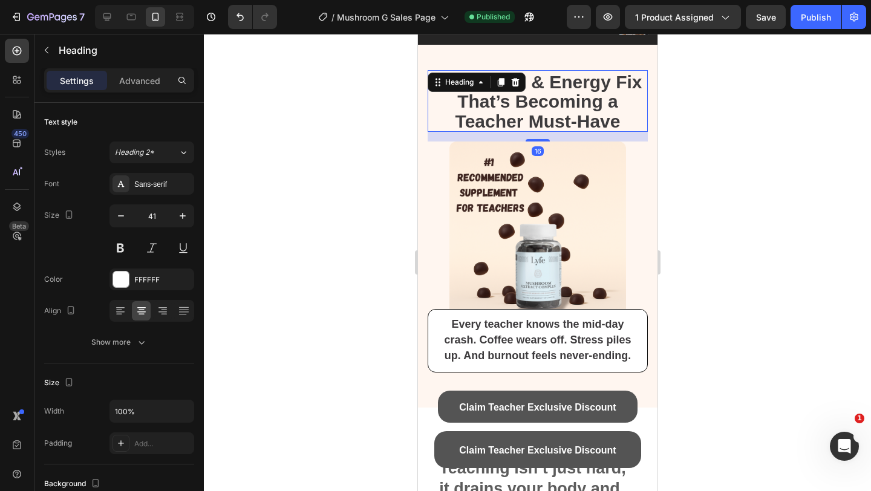
scroll to position [85, 0]
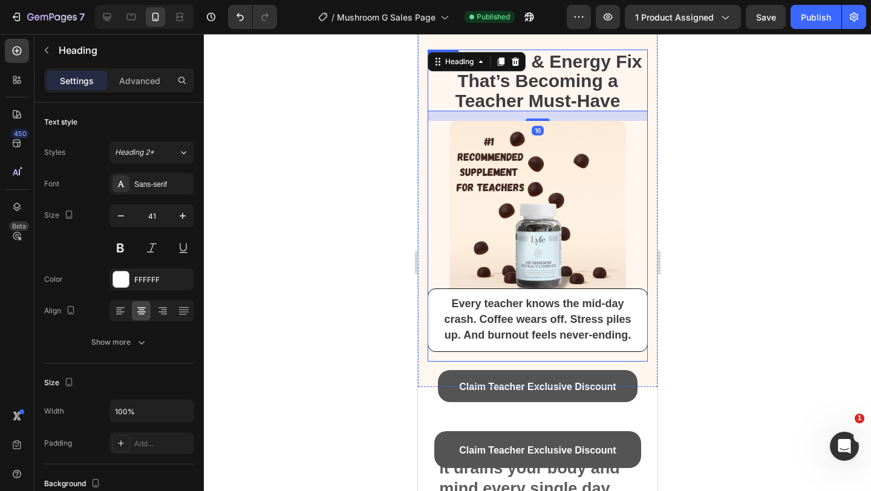
click at [545, 181] on img at bounding box center [537, 209] width 176 height 176
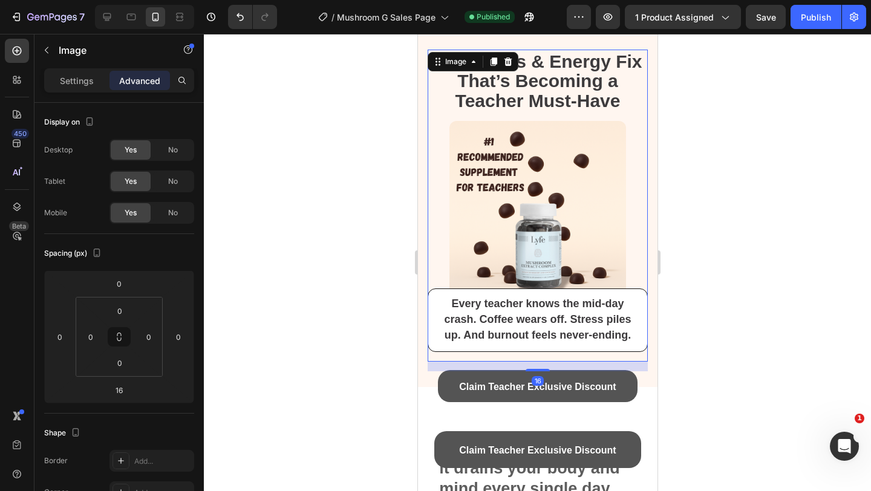
scroll to position [110, 0]
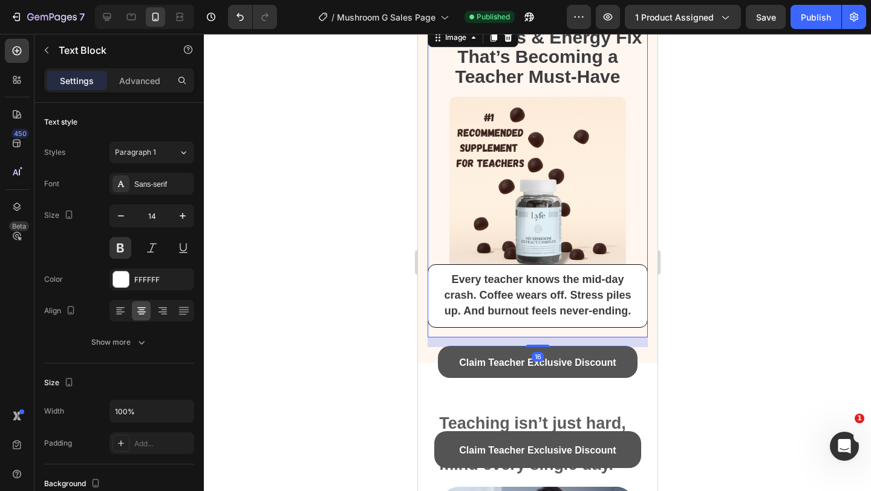
click at [528, 275] on div "Every teacher knows the mid-day crash. Coffee wears off. Stress piles up. And b…" at bounding box center [537, 296] width 200 height 50
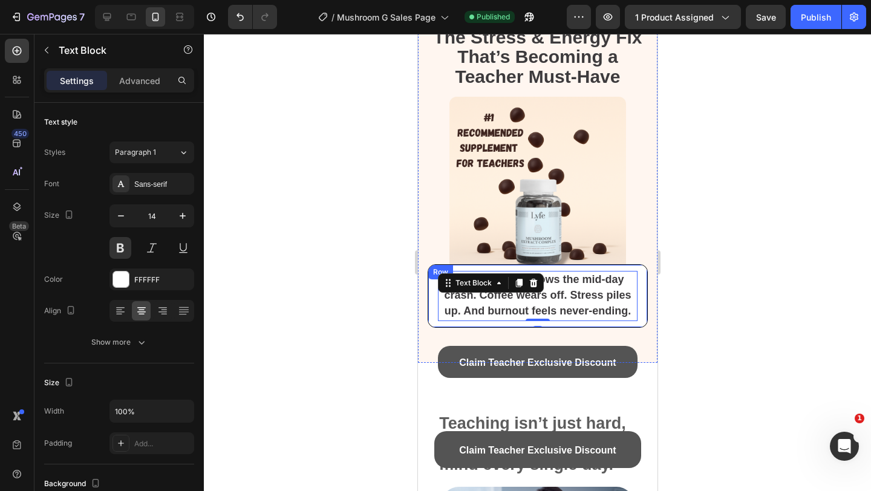
click at [433, 270] on div "Row" at bounding box center [440, 272] width 20 height 11
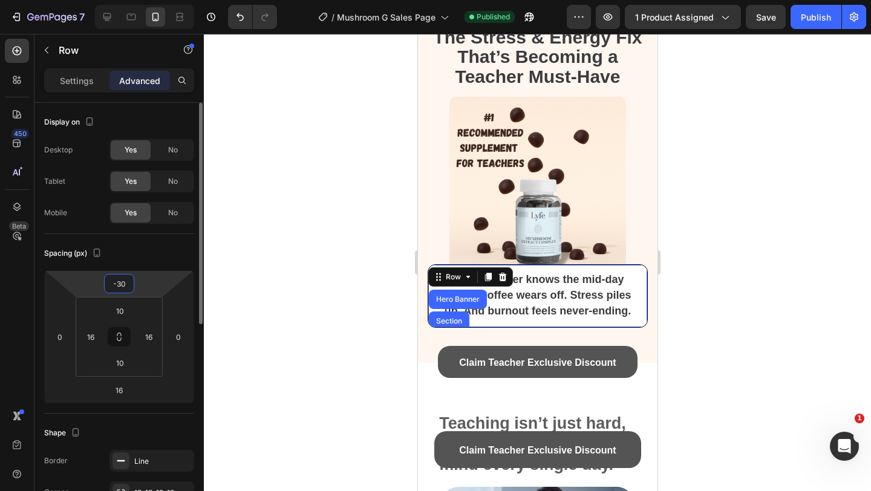
click at [124, 279] on input "-30" at bounding box center [119, 284] width 24 height 18
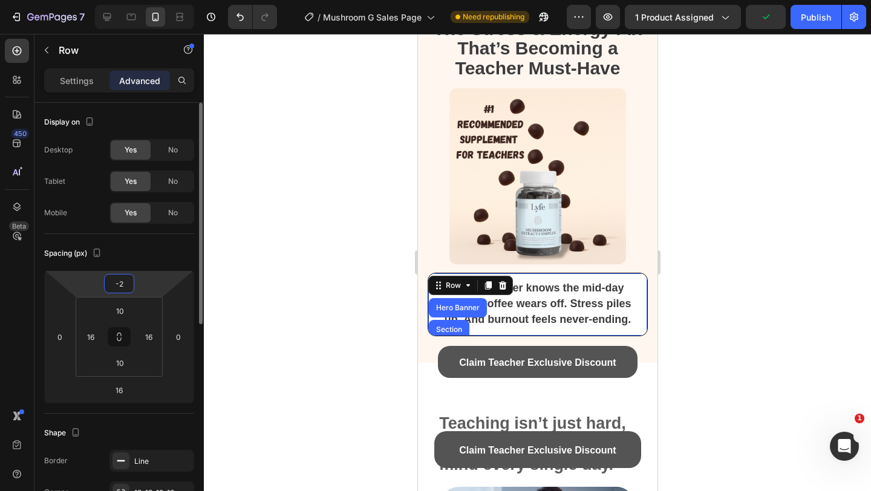
type input "-20"
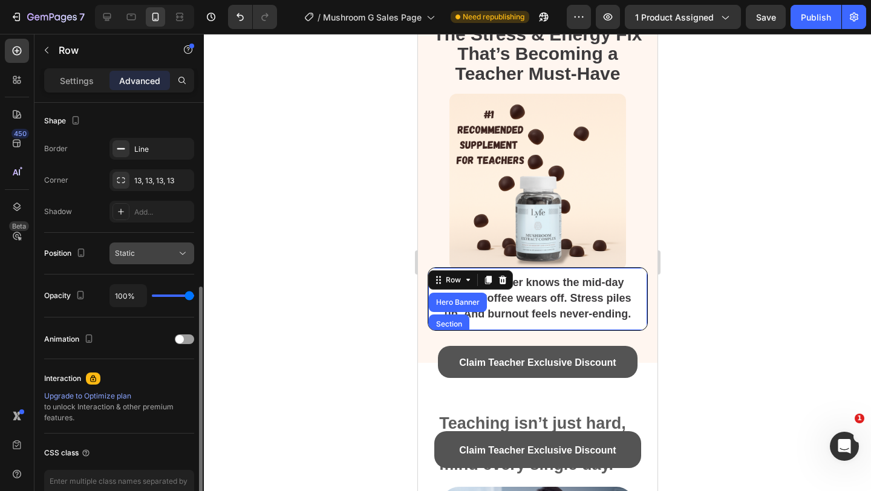
scroll to position [326, 0]
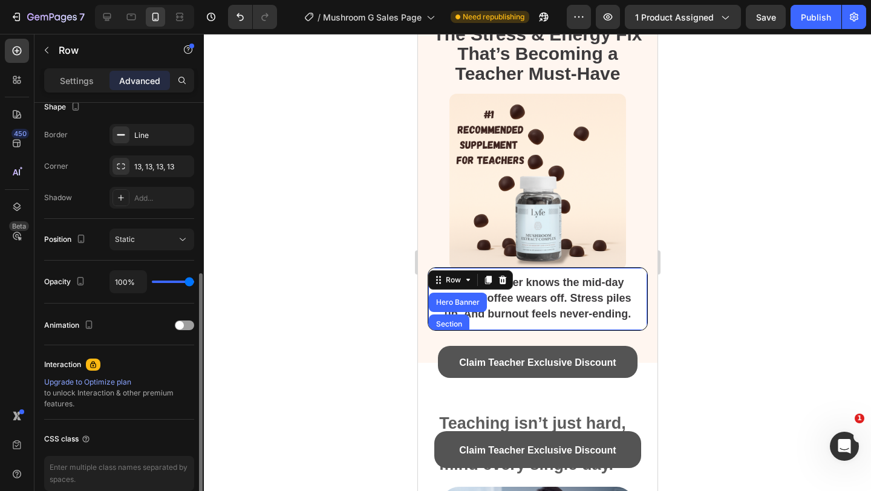
click at [90, 87] on div "Settings" at bounding box center [77, 80] width 61 height 19
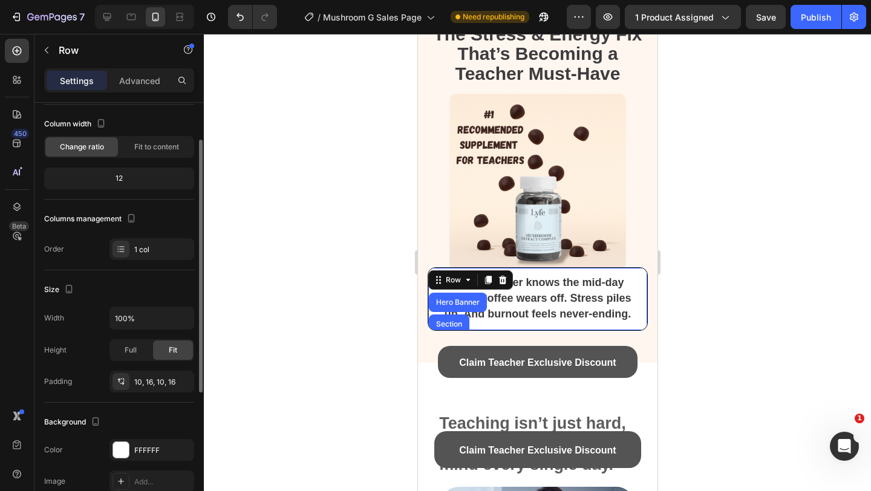
scroll to position [0, 0]
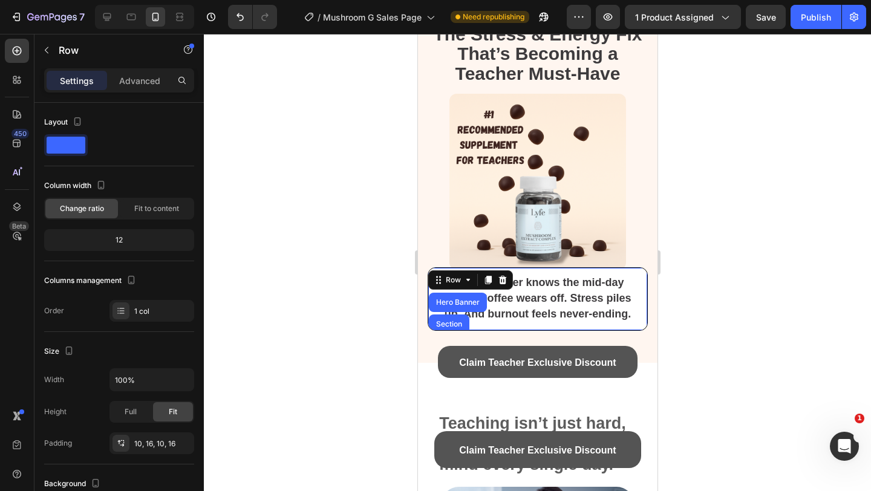
click at [551, 146] on img at bounding box center [537, 182] width 176 height 176
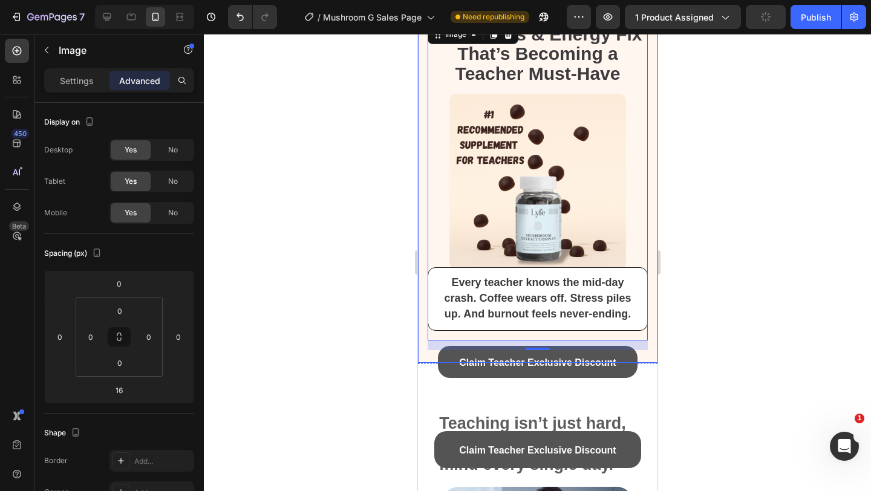
scroll to position [61, 0]
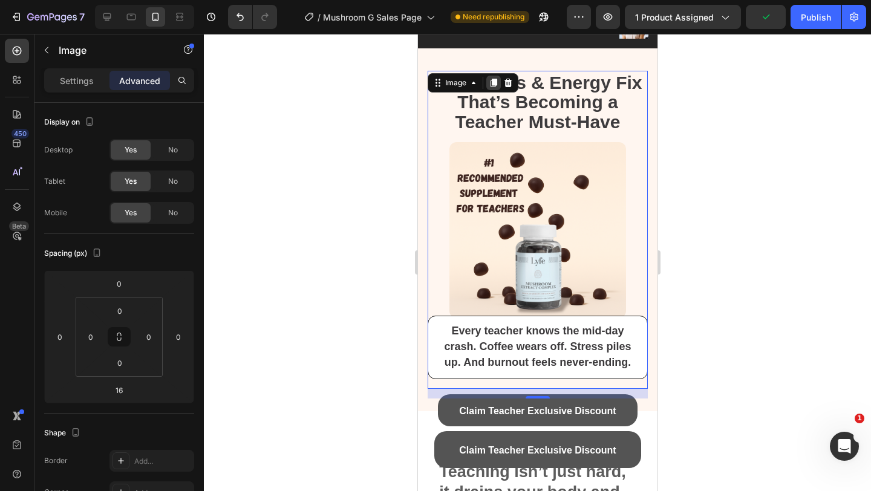
click at [493, 88] on div at bounding box center [493, 83] width 15 height 15
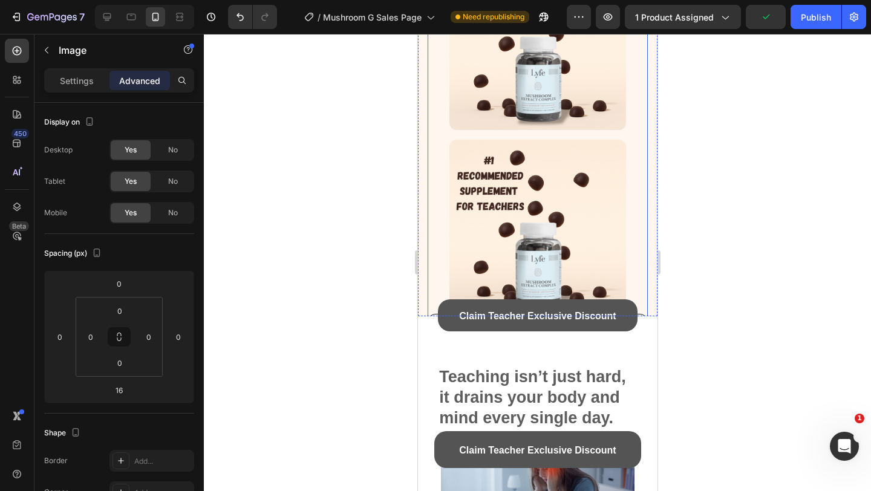
scroll to position [168, 0]
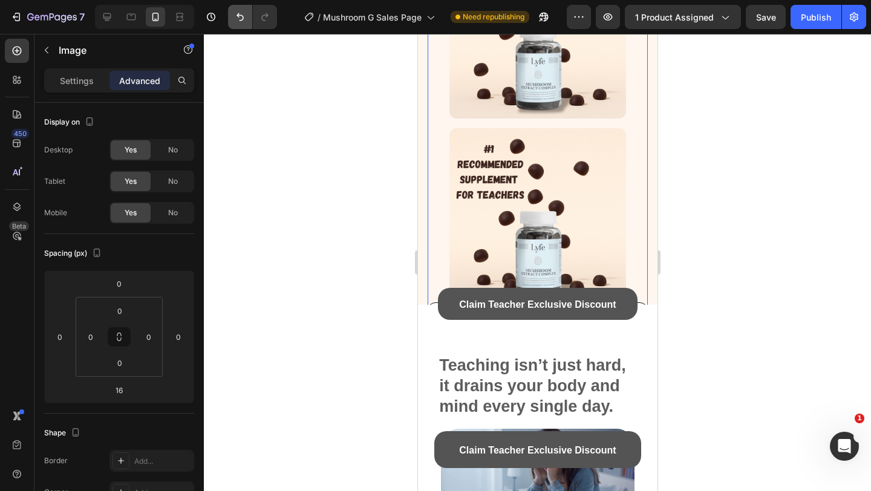
click at [244, 6] on button "Undo/Redo" at bounding box center [240, 17] width 24 height 24
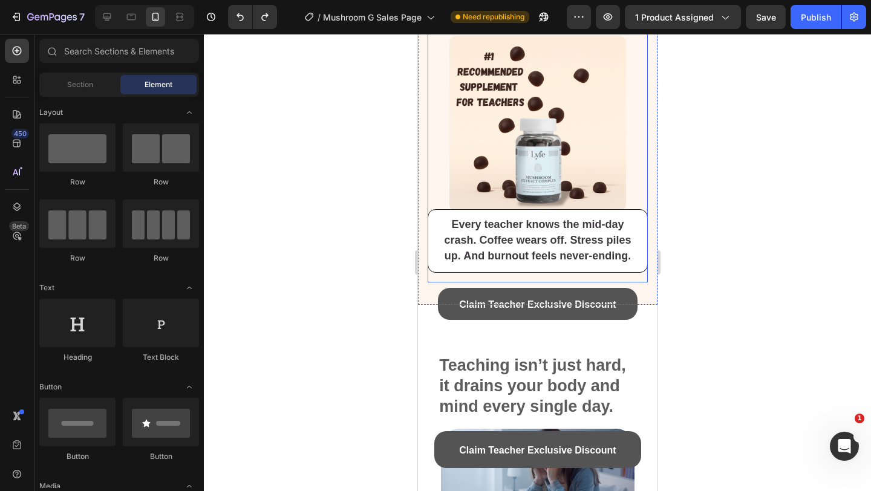
scroll to position [24, 0]
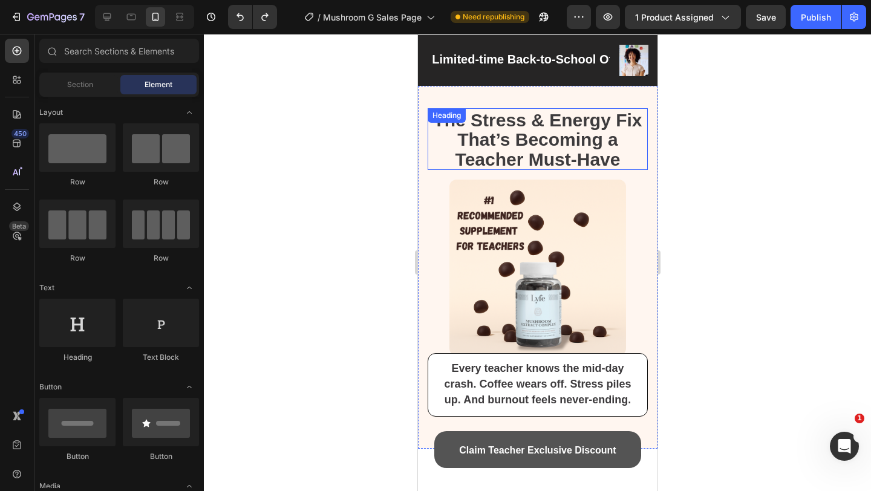
click at [441, 125] on div "⁠⁠⁠⁠⁠⁠⁠ The Stress & Energy Fix That’s Becoming a Teacher Must-Have Heading" at bounding box center [537, 139] width 220 height 62
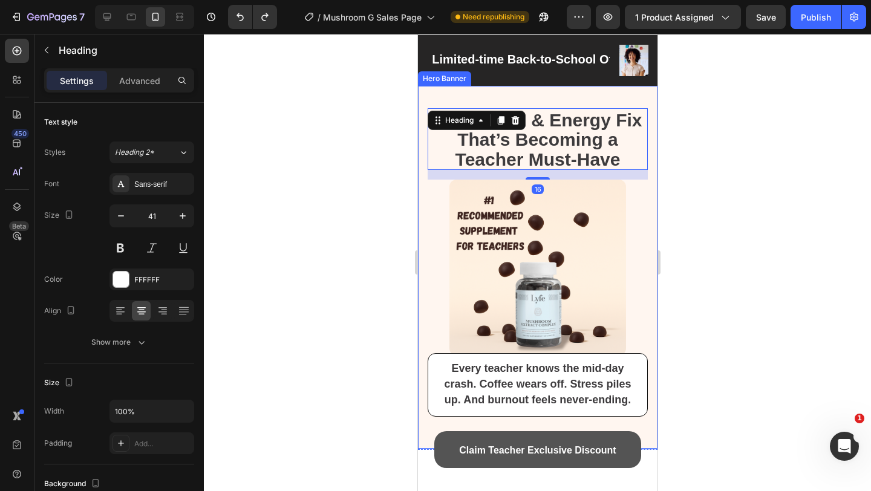
click at [492, 100] on div "⁠⁠⁠⁠⁠⁠⁠ The Stress & Energy Fix That’s Becoming a Teacher Must-Have Heading 16 …" at bounding box center [538, 268] width 240 height 338
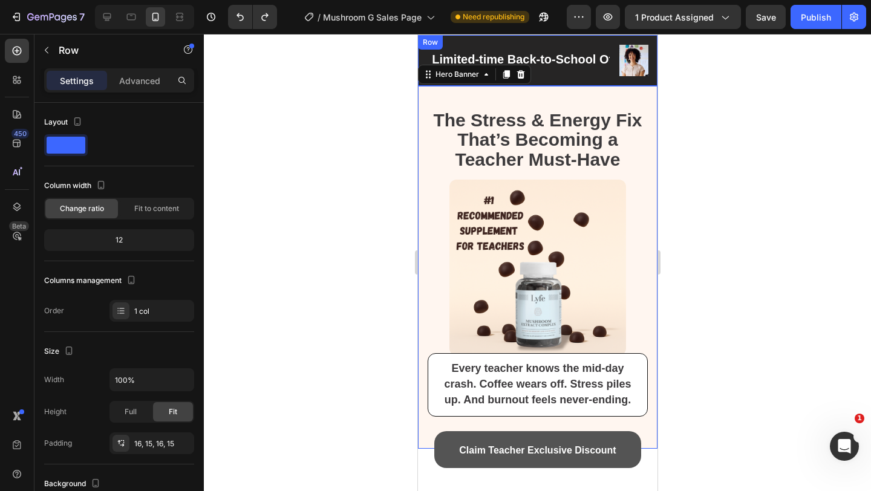
click at [538, 77] on div "Limited-time Back-to-School Offer! Teacher Subscribers Get - 70% Off First Orde…" at bounding box center [538, 60] width 240 height 51
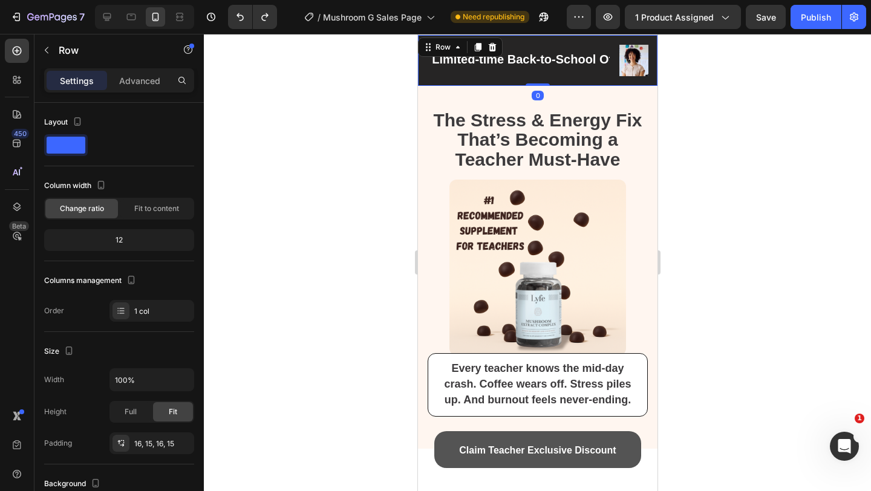
click at [535, 91] on div "0" at bounding box center [537, 96] width 12 height 10
click at [503, 100] on div "⁠⁠⁠⁠⁠⁠⁠ The Stress & Energy Fix That’s Becoming a Teacher Must-Have Heading Ima…" at bounding box center [538, 268] width 240 height 338
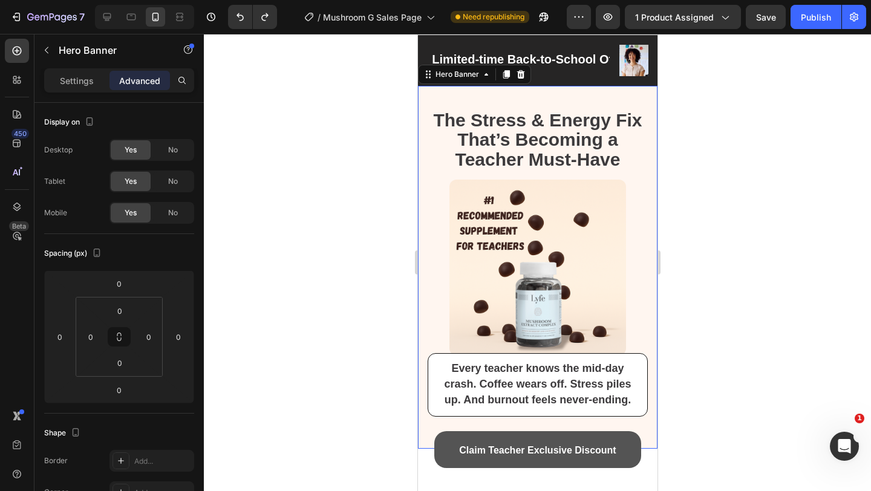
click at [453, 106] on div "Heading" at bounding box center [446, 101] width 33 height 11
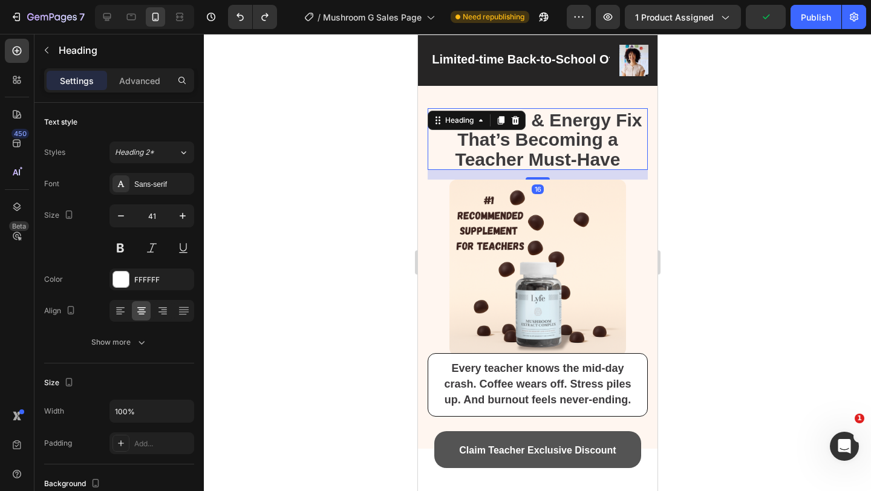
click at [437, 128] on div "Heading" at bounding box center [476, 120] width 98 height 19
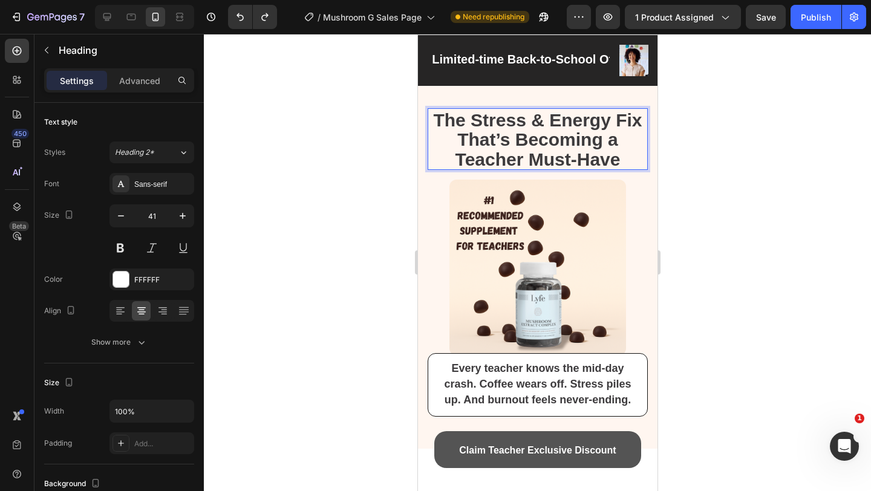
click at [431, 122] on p "The Stress & Energy Fix That’s Becoming a Teacher Must-Have" at bounding box center [537, 139] width 218 height 59
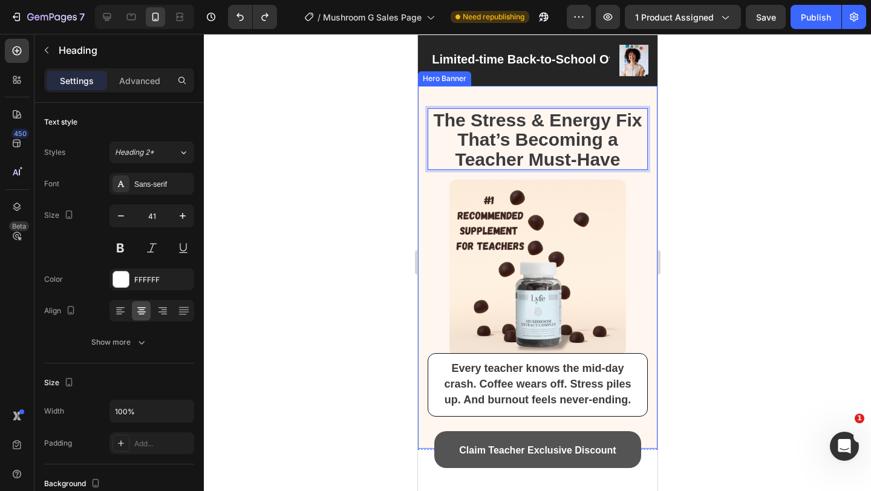
click at [507, 102] on div "The Stress & Energy Fix That’s Becoming a Teacher Must-Have Heading 16 Image Ev…" at bounding box center [538, 268] width 240 height 338
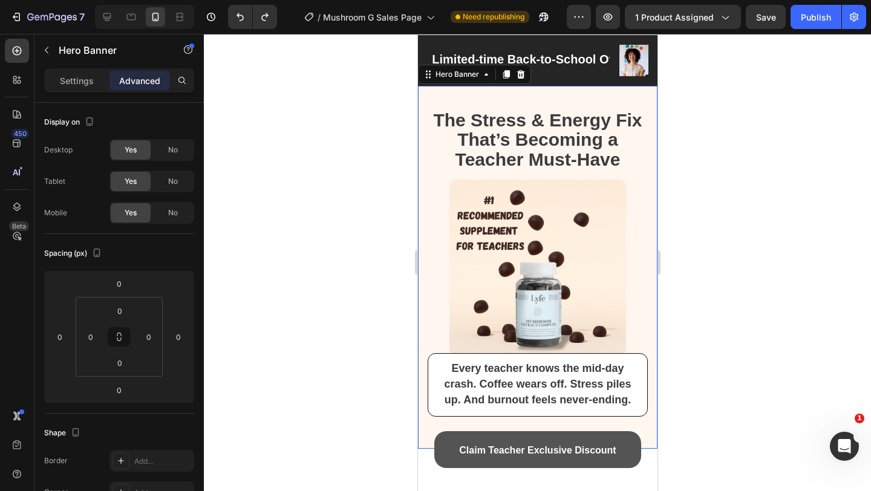
click at [498, 120] on div "⁠⁠⁠⁠⁠⁠⁠ The Stress & Energy Fix That’s Becoming a Teacher Must-Have Heading" at bounding box center [537, 139] width 220 height 62
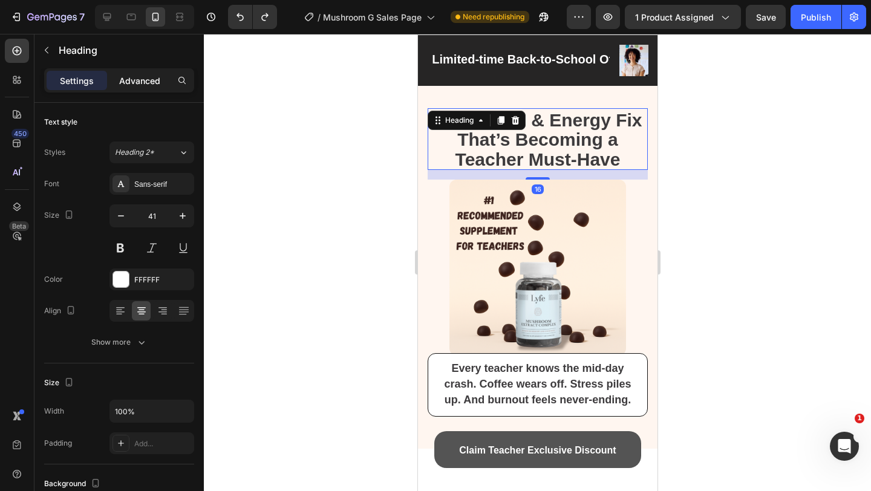
click at [146, 82] on p "Advanced" at bounding box center [139, 80] width 41 height 13
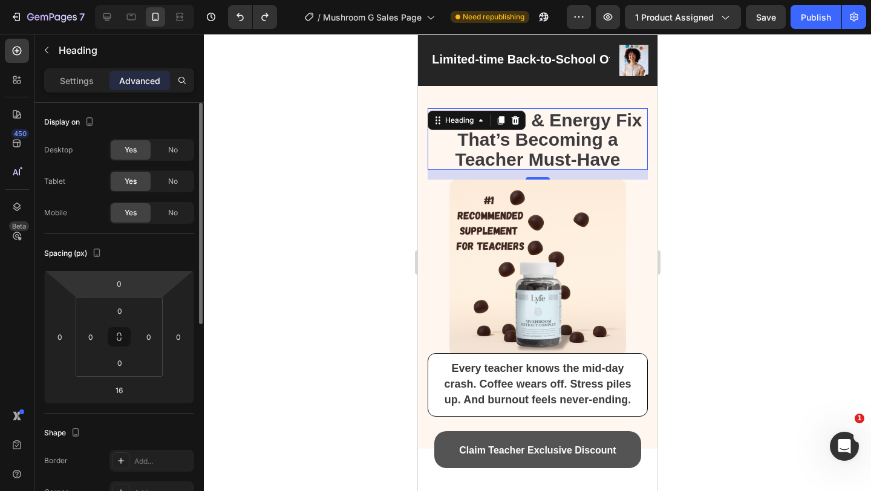
click at [115, 290] on input "0" at bounding box center [119, 284] width 24 height 18
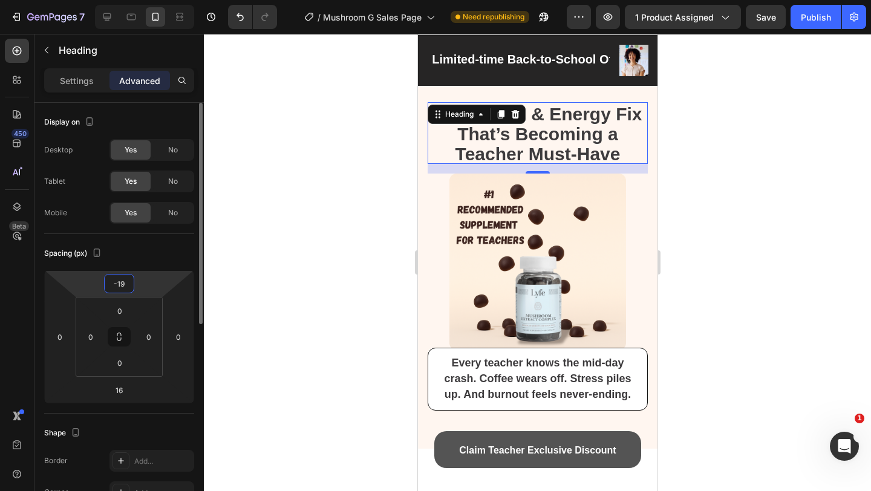
type input "-1"
type input "-2"
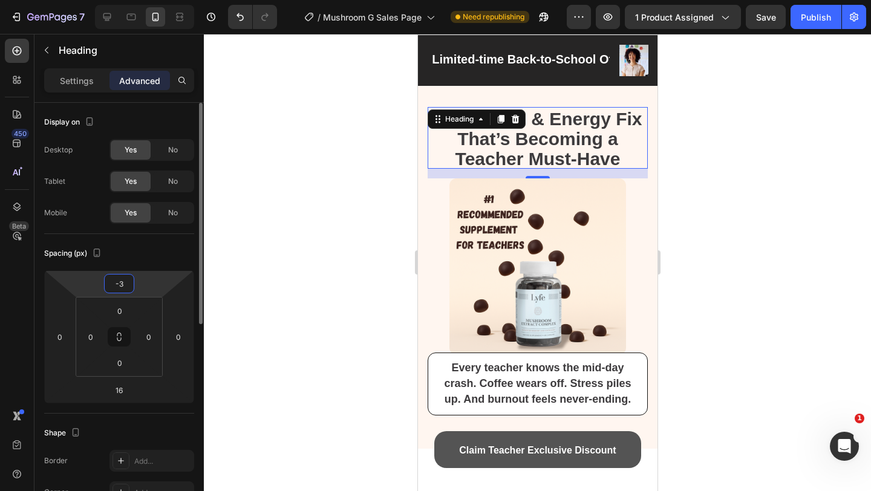
type input "-35"
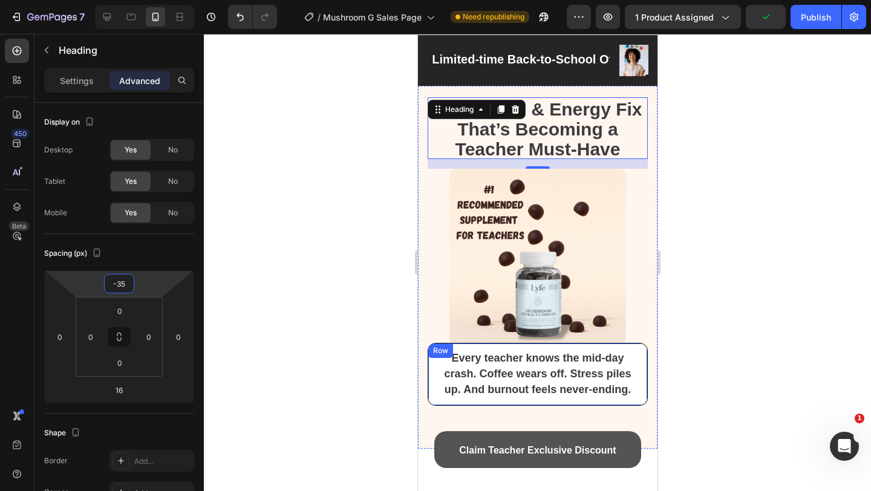
click at [464, 347] on div "Every teacher knows the mid-day crash. Coffee wears off. Stress piles up. And b…" at bounding box center [537, 375] width 220 height 64
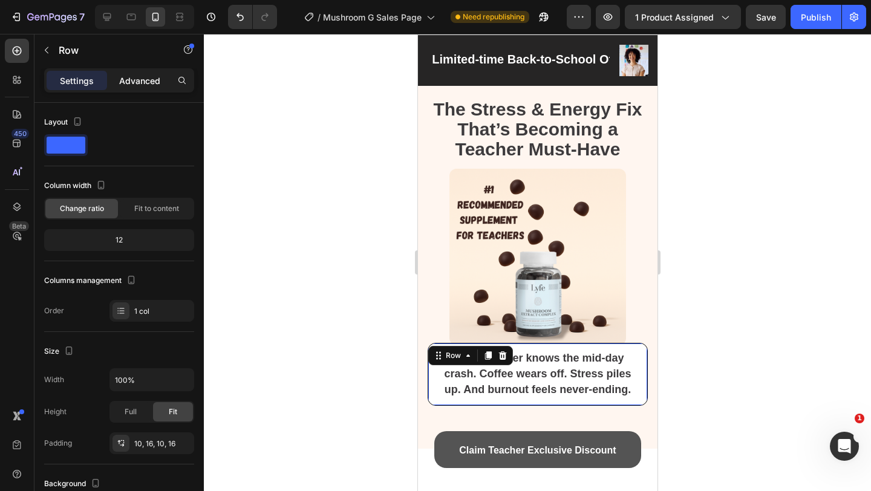
click at [143, 71] on div "Advanced" at bounding box center [140, 80] width 61 height 19
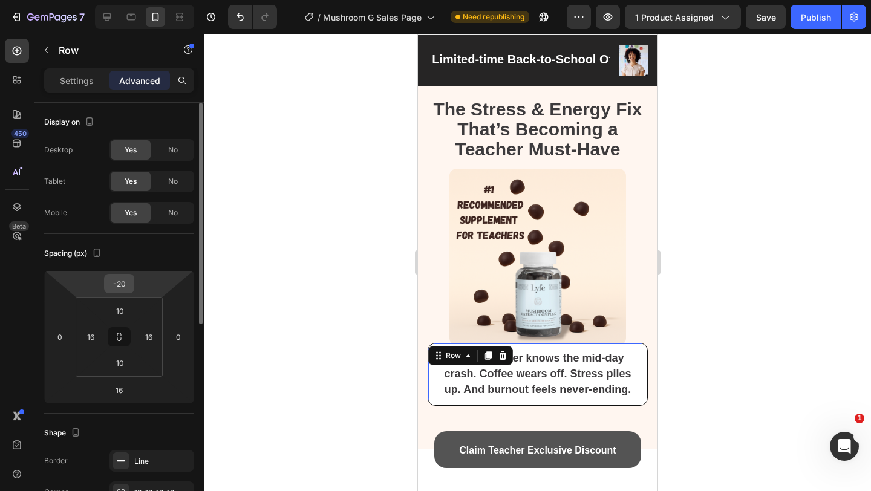
click at [123, 281] on input "-20" at bounding box center [119, 284] width 24 height 18
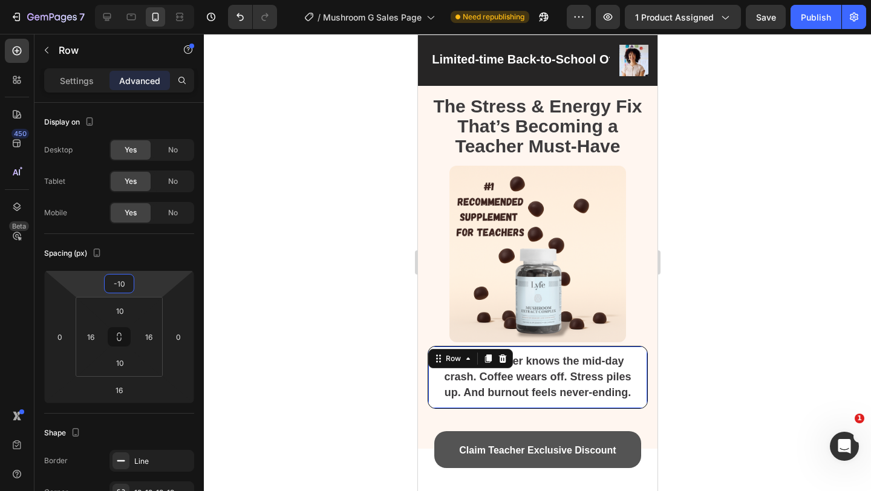
click at [816, 29] on div "7 Version history / Mushroom G Sales Page Need republishing Preview 1 product a…" at bounding box center [435, 17] width 871 height 34
click at [816, 26] on button "Publish" at bounding box center [816, 17] width 51 height 24
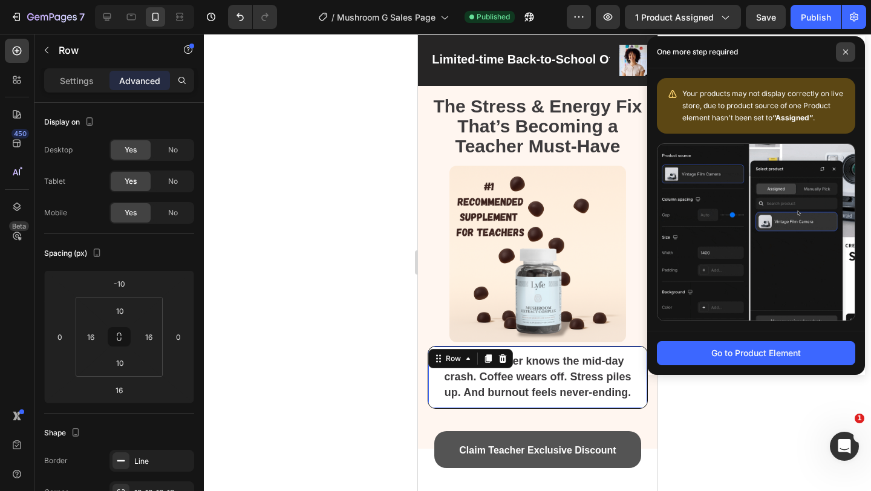
click at [847, 49] on icon at bounding box center [846, 52] width 6 height 6
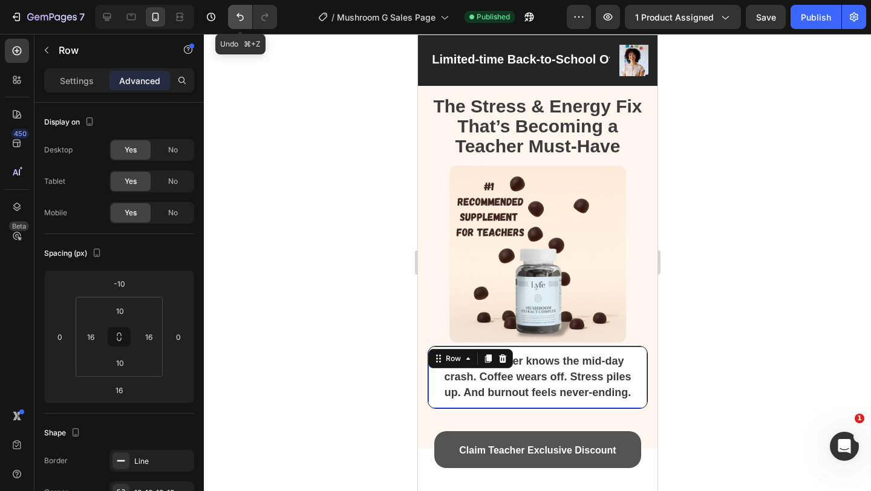
click at [232, 20] on button "Undo/Redo" at bounding box center [240, 17] width 24 height 24
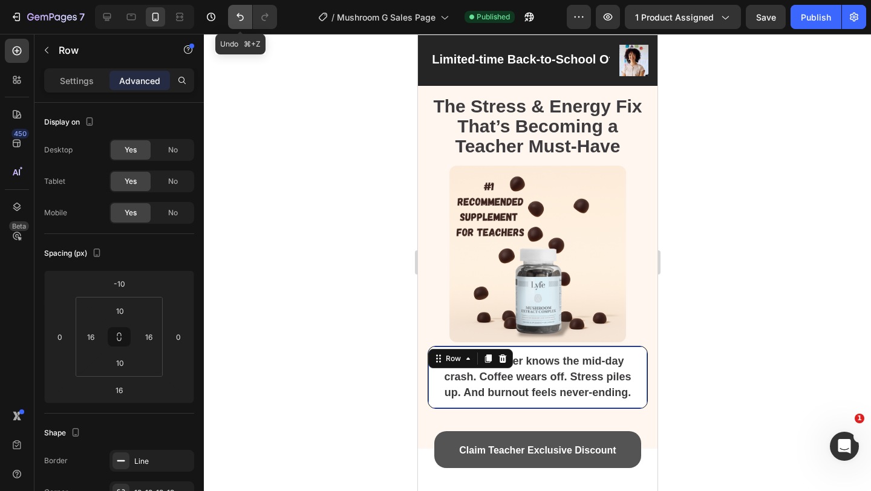
click at [232, 20] on button "Undo/Redo" at bounding box center [240, 17] width 24 height 24
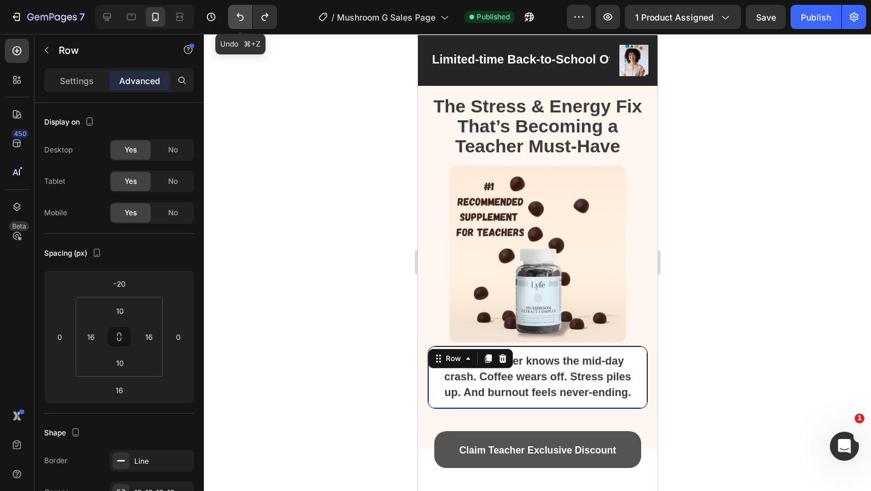
click at [232, 20] on button "Undo/Redo" at bounding box center [240, 17] width 24 height 24
type input "-30"
click at [232, 20] on button "Undo/Redo" at bounding box center [240, 17] width 24 height 24
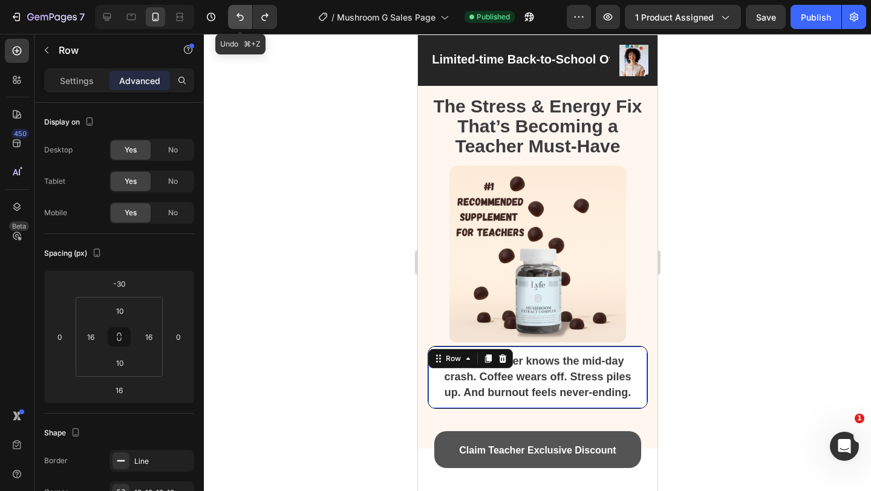
click at [232, 20] on button "Undo/Redo" at bounding box center [240, 17] width 24 height 24
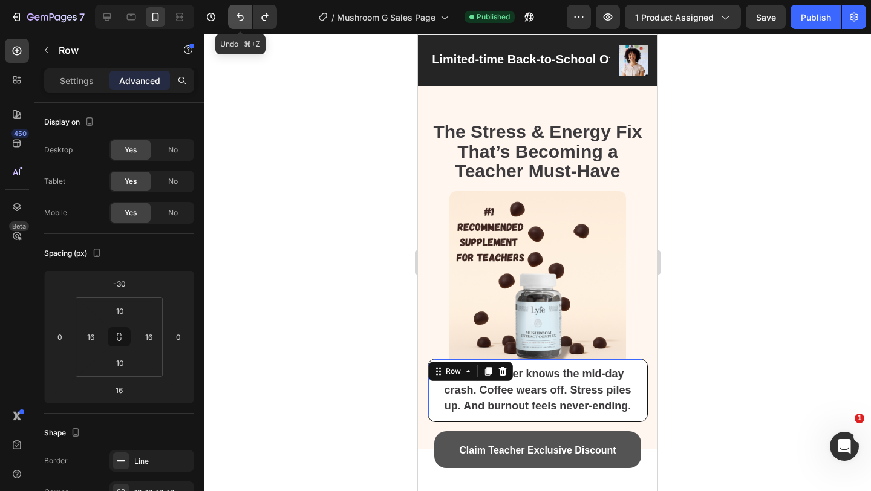
click at [232, 20] on button "Undo/Redo" at bounding box center [240, 17] width 24 height 24
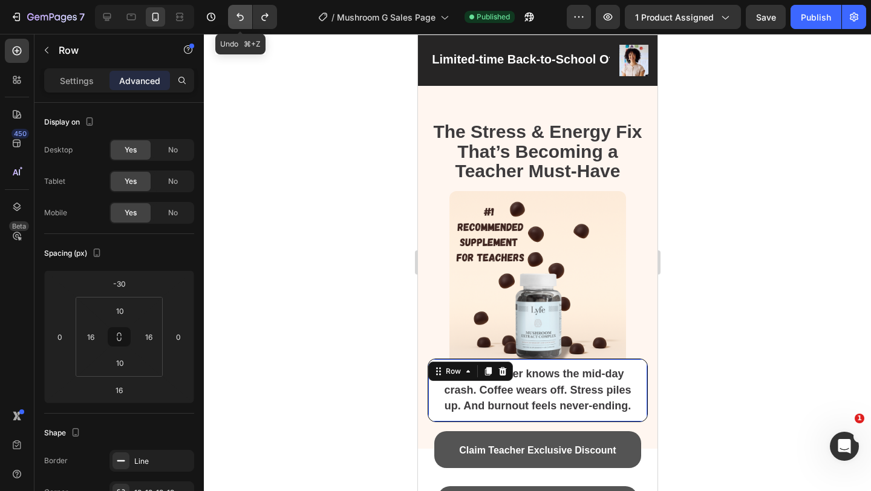
click at [232, 20] on button "Undo/Redo" at bounding box center [240, 17] width 24 height 24
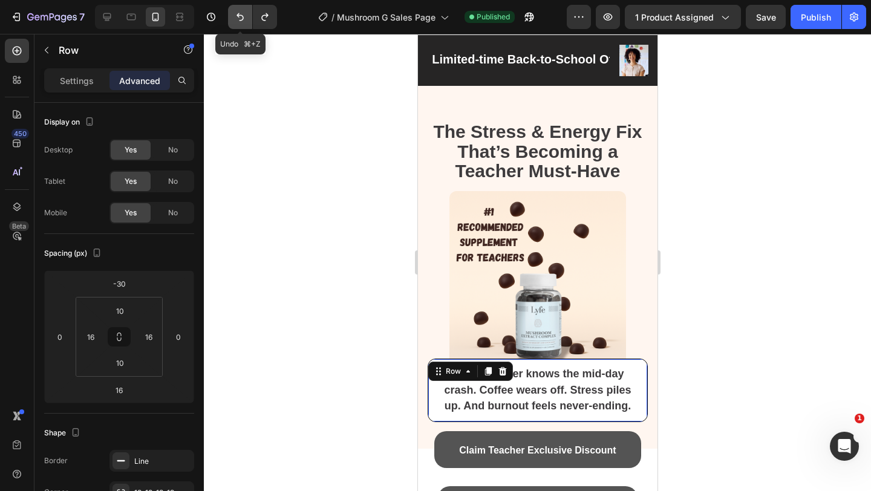
type input "16"
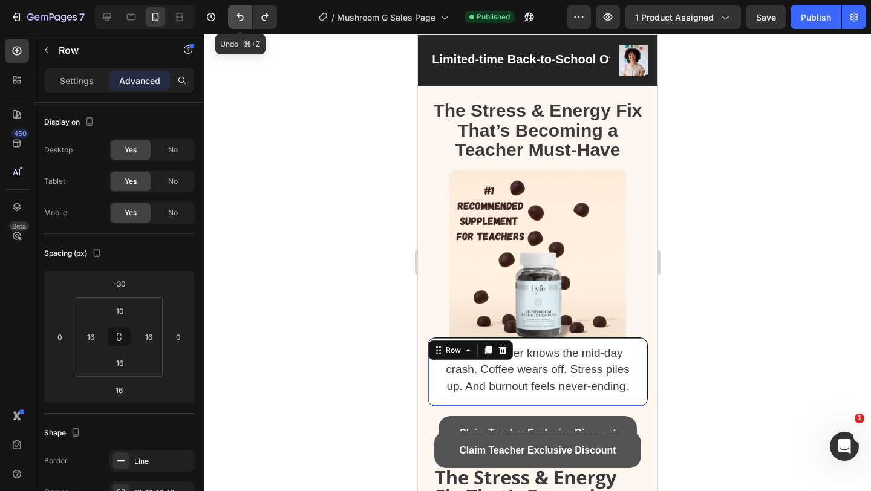
click at [232, 20] on button "Undo/Redo" at bounding box center [240, 17] width 24 height 24
type input "16"
click at [232, 20] on button "Undo/Redo" at bounding box center [240, 17] width 24 height 24
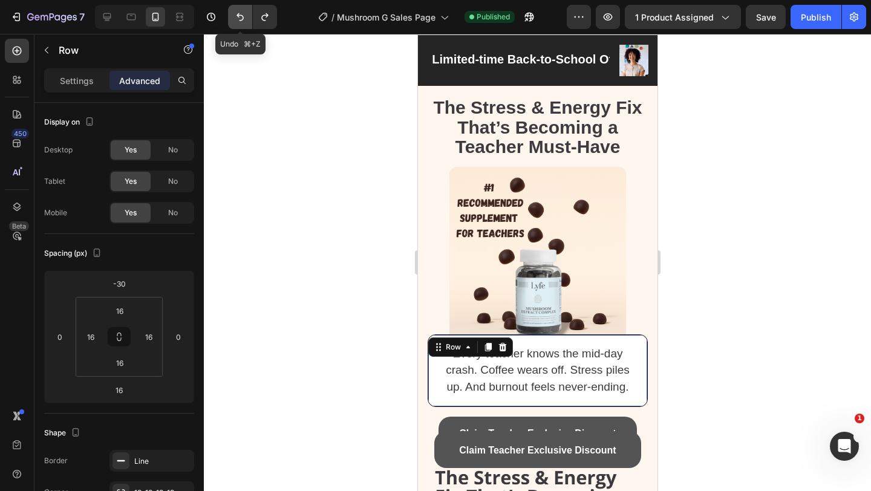
click at [232, 20] on button "Undo/Redo" at bounding box center [240, 17] width 24 height 24
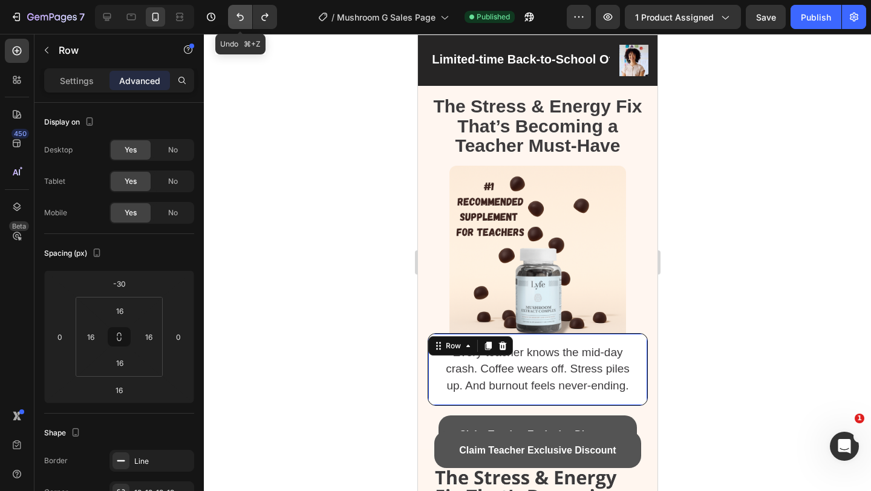
click at [232, 20] on button "Undo/Redo" at bounding box center [240, 17] width 24 height 24
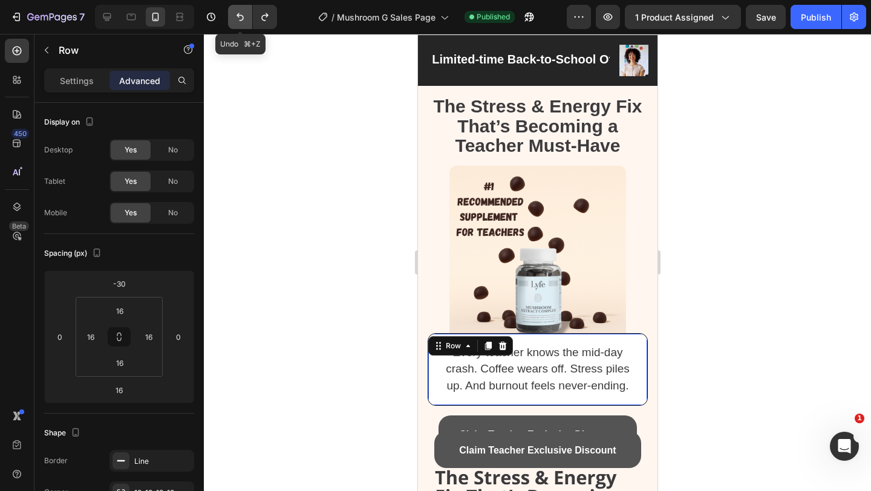
click at [232, 20] on button "Undo/Redo" at bounding box center [240, 17] width 24 height 24
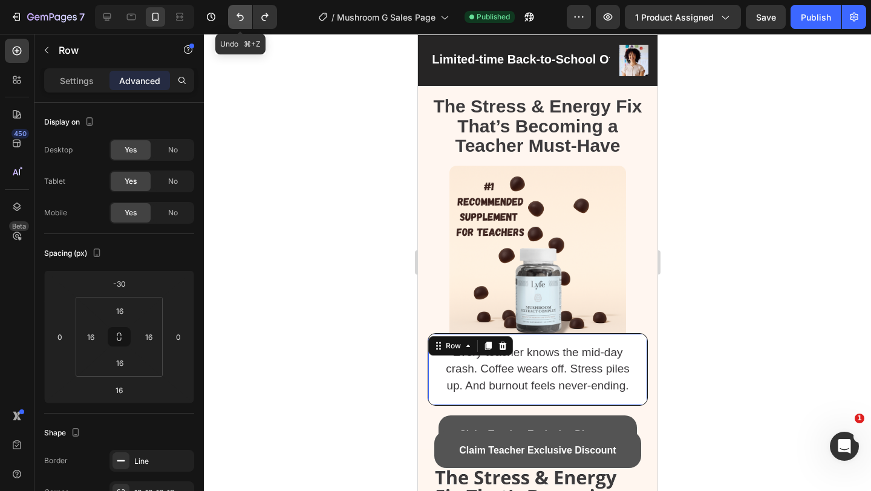
click at [232, 20] on button "Undo/Redo" at bounding box center [240, 17] width 24 height 24
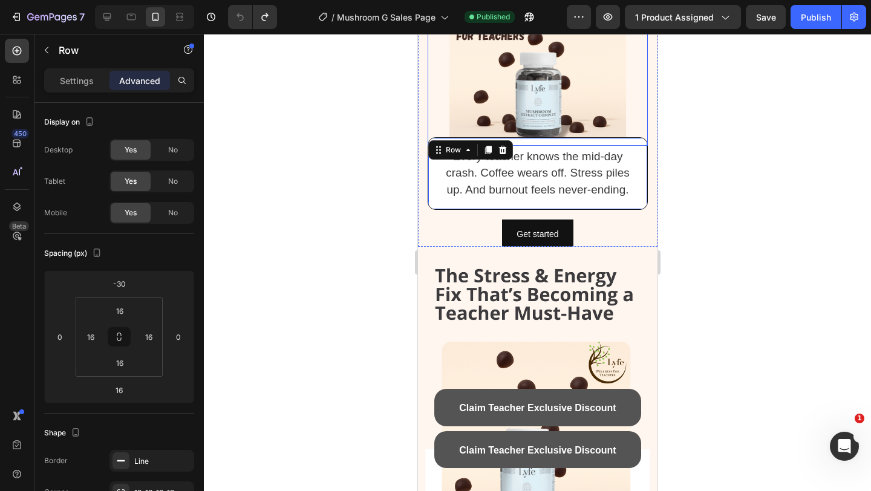
scroll to position [230, 0]
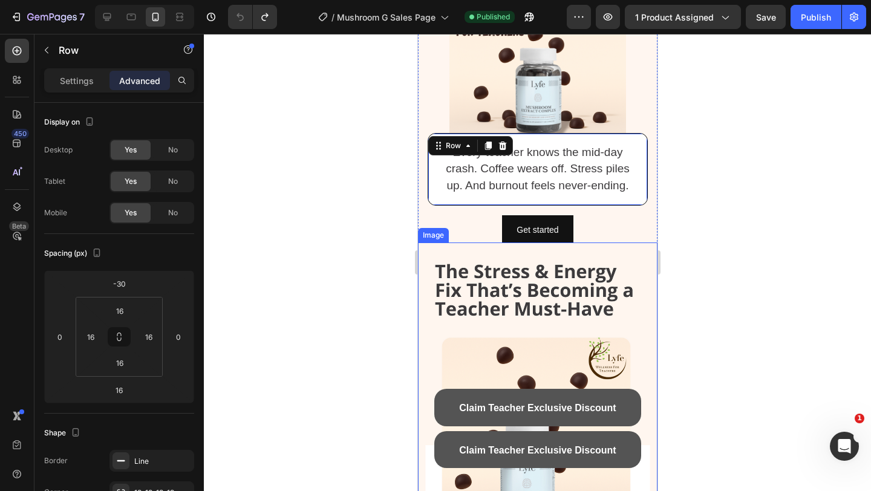
click at [468, 240] on div "Get started Button" at bounding box center [537, 230] width 220 height 30
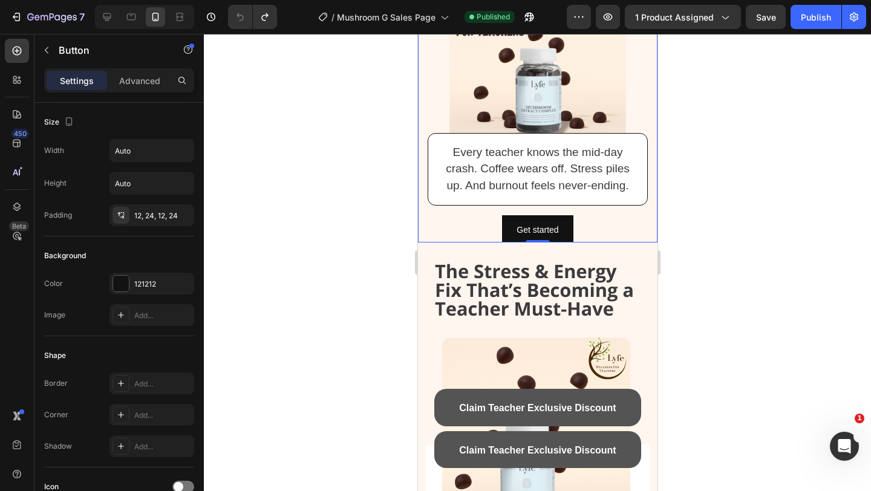
click at [421, 229] on div "The Stress & Energy Fix That’s Becoming a Teacher Must-Have Heading Image Every…" at bounding box center [538, 61] width 240 height 388
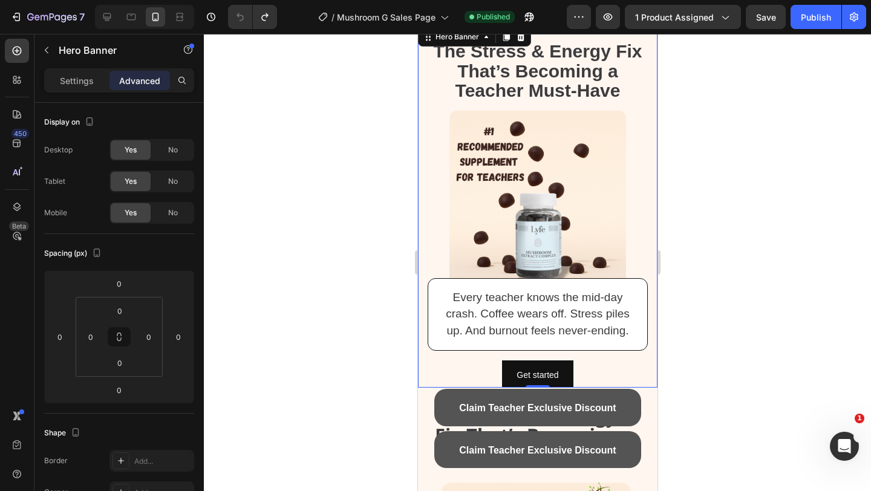
scroll to position [0, 0]
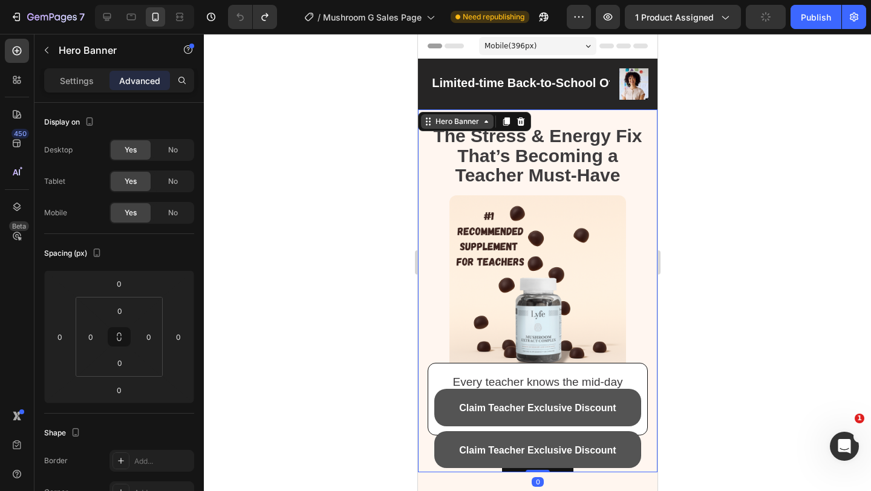
click at [457, 124] on div "Hero Banner" at bounding box center [457, 121] width 48 height 11
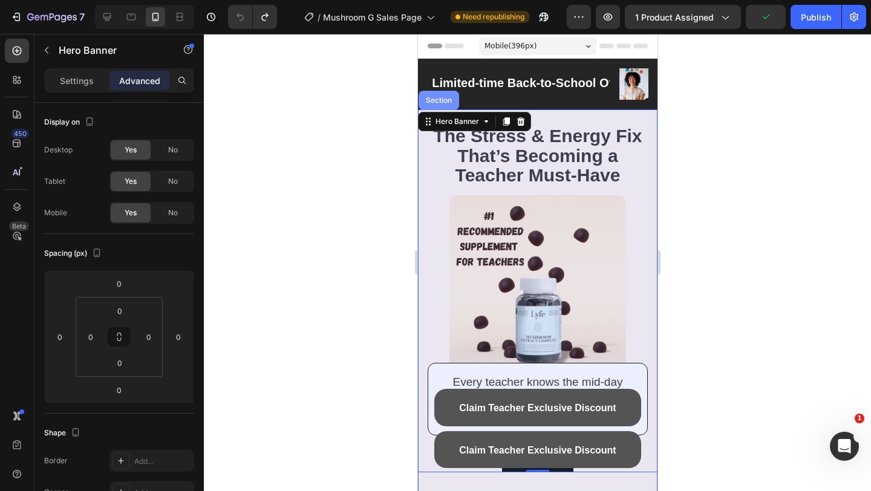
click at [441, 108] on div "Section" at bounding box center [438, 100] width 41 height 19
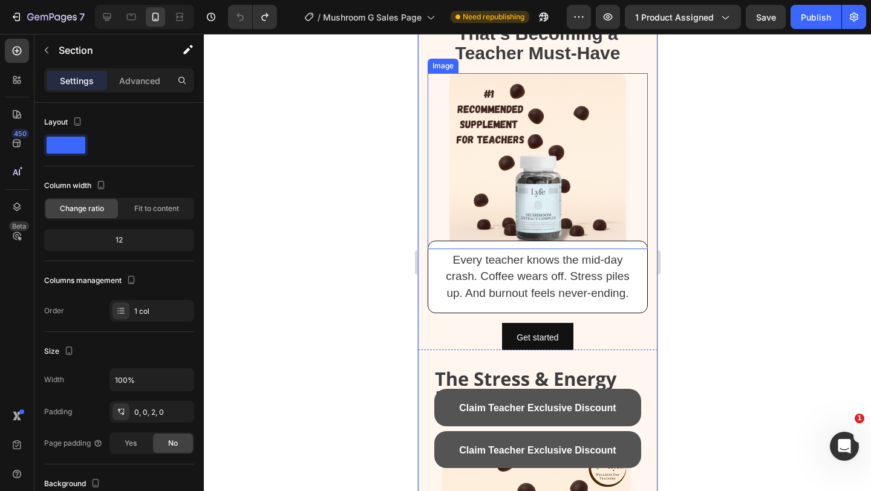
scroll to position [113, 0]
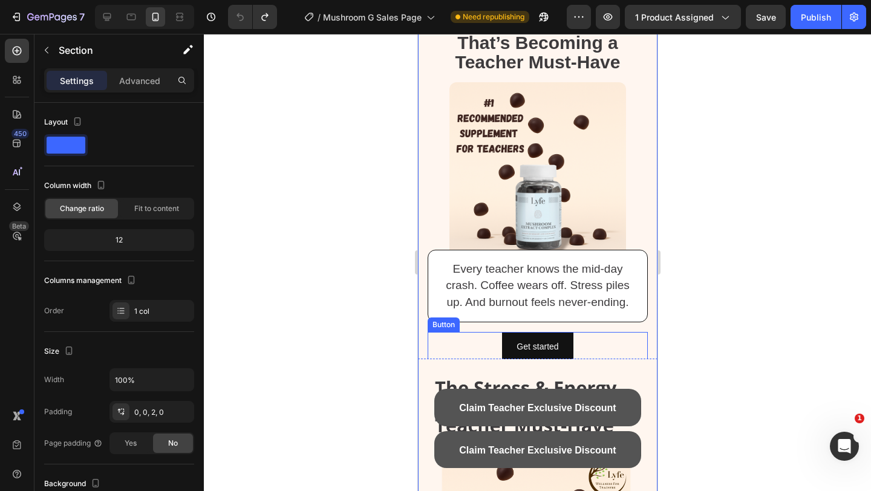
click at [433, 339] on div "Get started Button" at bounding box center [537, 347] width 220 height 30
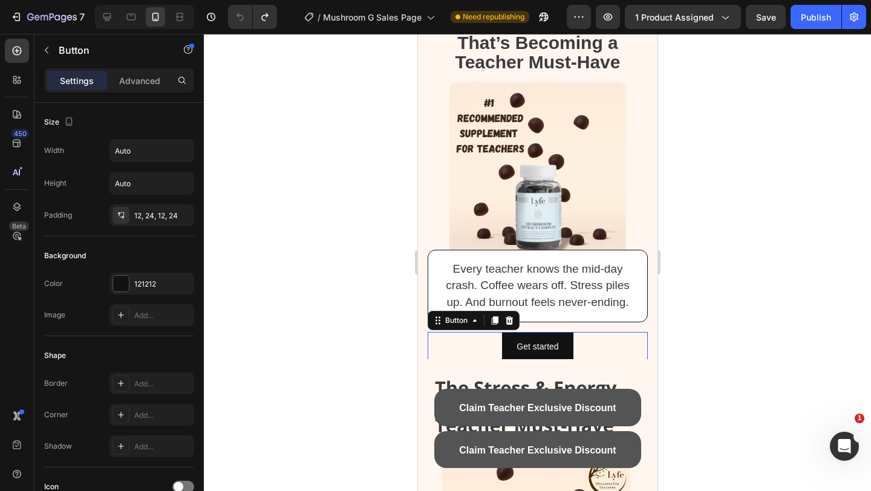
click at [424, 343] on div "The Stress & Energy Fix That’s Becoming a Teacher Must-Have Heading Image Every…" at bounding box center [538, 178] width 240 height 388
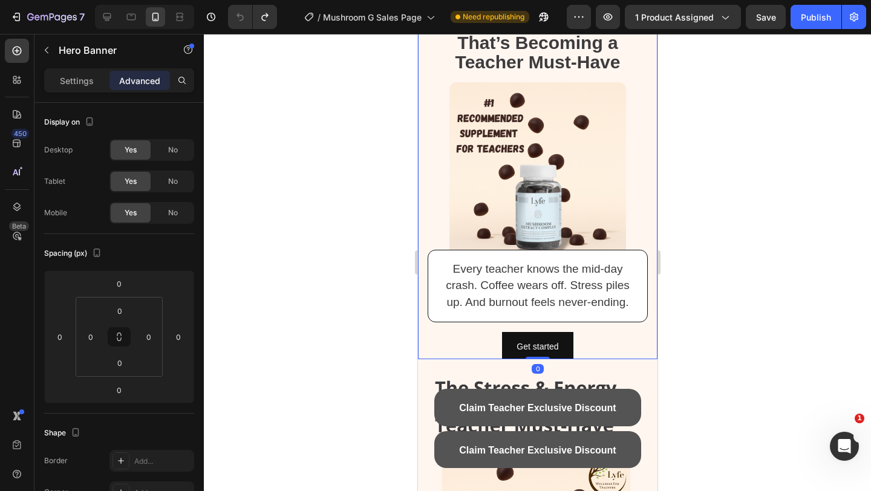
scroll to position [0, 0]
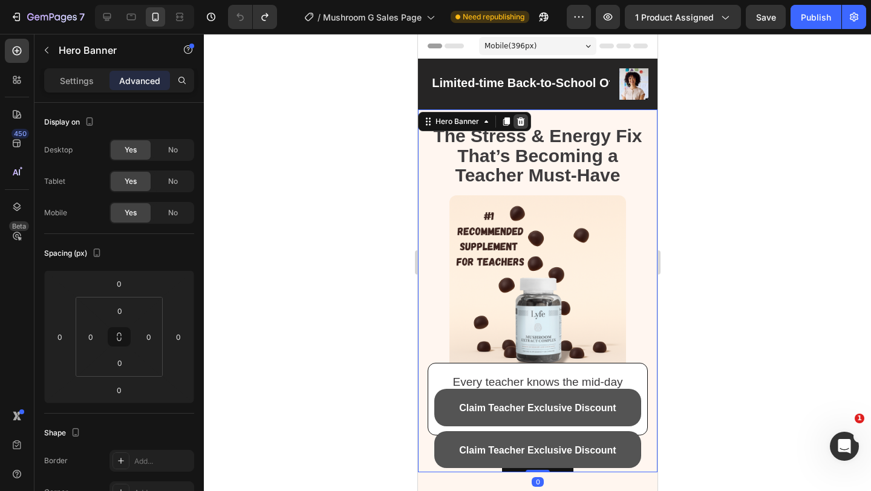
click at [522, 119] on icon at bounding box center [521, 121] width 8 height 8
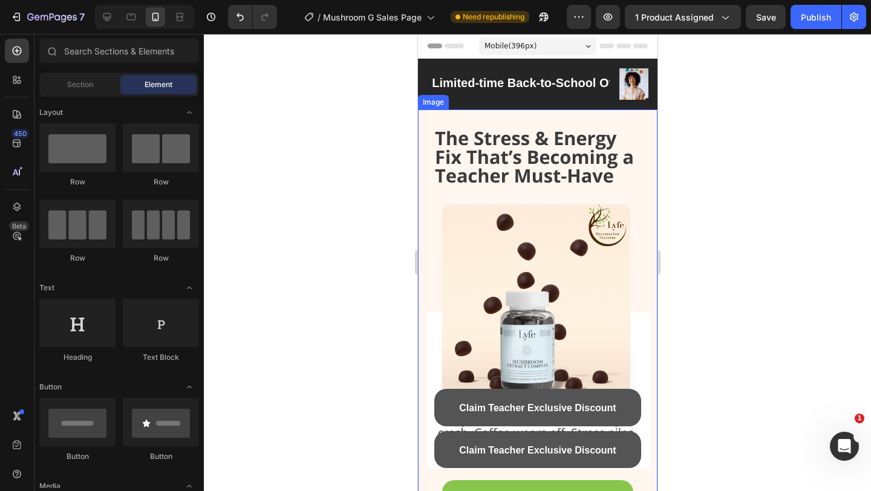
click at [488, 127] on img at bounding box center [538, 323] width 240 height 426
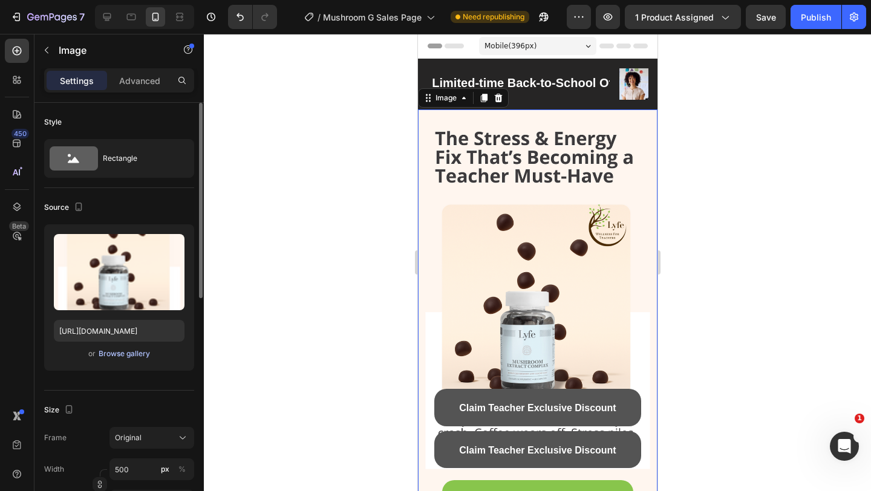
click at [138, 357] on div "Browse gallery" at bounding box center [124, 354] width 51 height 11
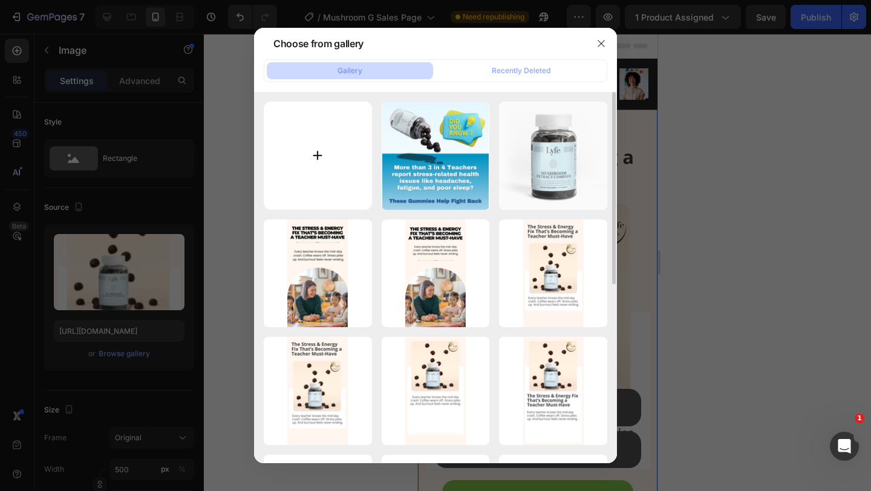
click at [310, 170] on input "file" at bounding box center [318, 156] width 108 height 108
type input "C:\fakepath\Beige Gradient Fashion Trends Promotion Instagram Story (26).png"
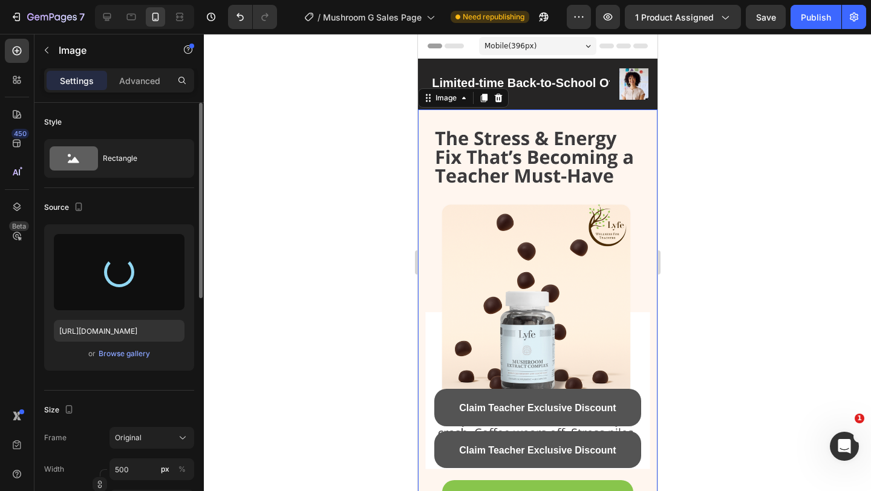
type input "[URL][DOMAIN_NAME]"
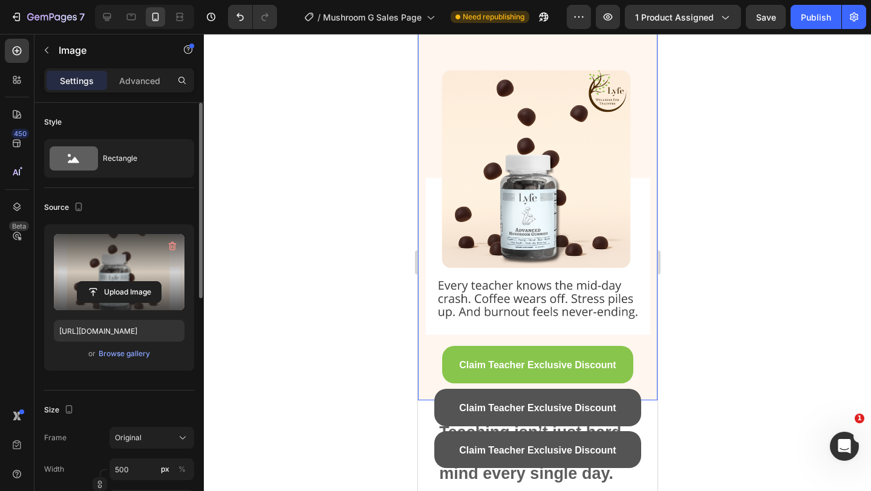
scroll to position [148, 0]
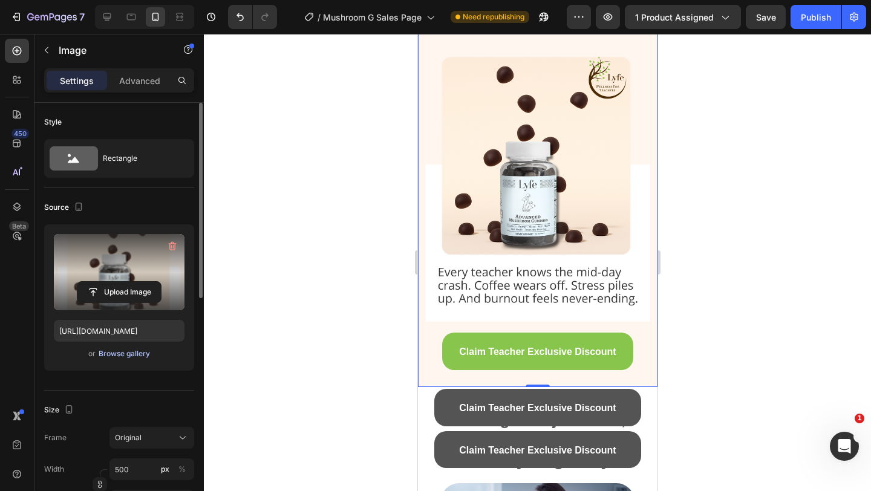
click at [137, 351] on div "Browse gallery" at bounding box center [124, 354] width 51 height 11
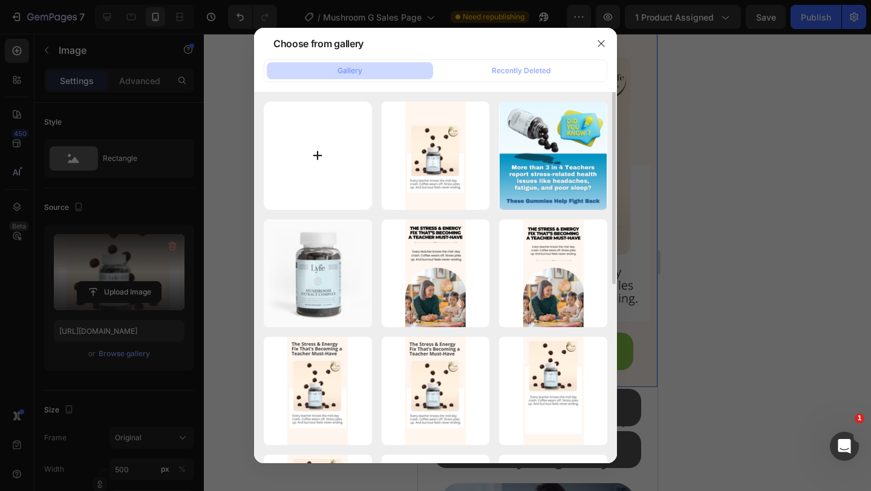
click at [325, 170] on input "file" at bounding box center [318, 156] width 108 height 108
click at [673, 222] on div at bounding box center [435, 245] width 871 height 491
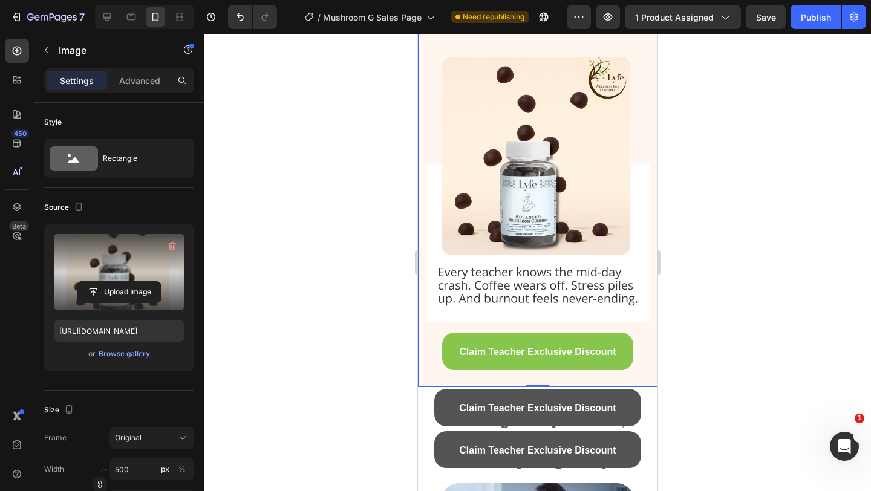
scroll to position [37, 0]
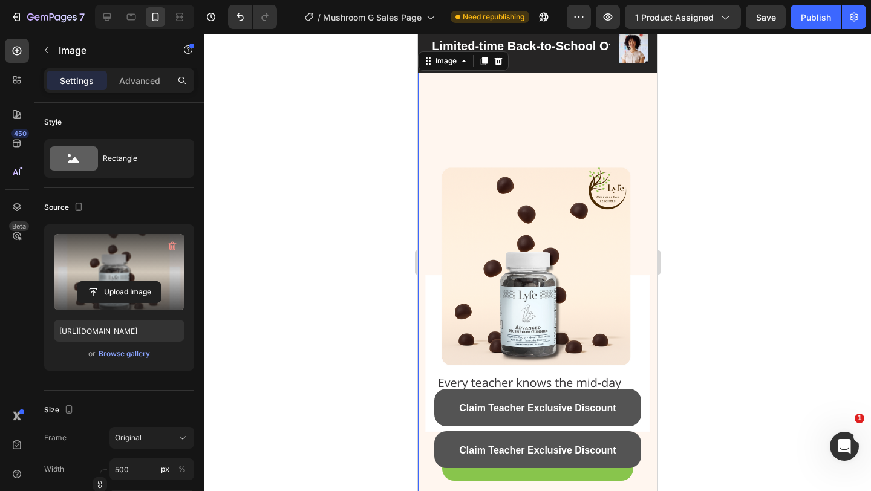
click at [531, 155] on img at bounding box center [538, 286] width 240 height 426
click at [56, 51] on button "button" at bounding box center [46, 50] width 19 height 19
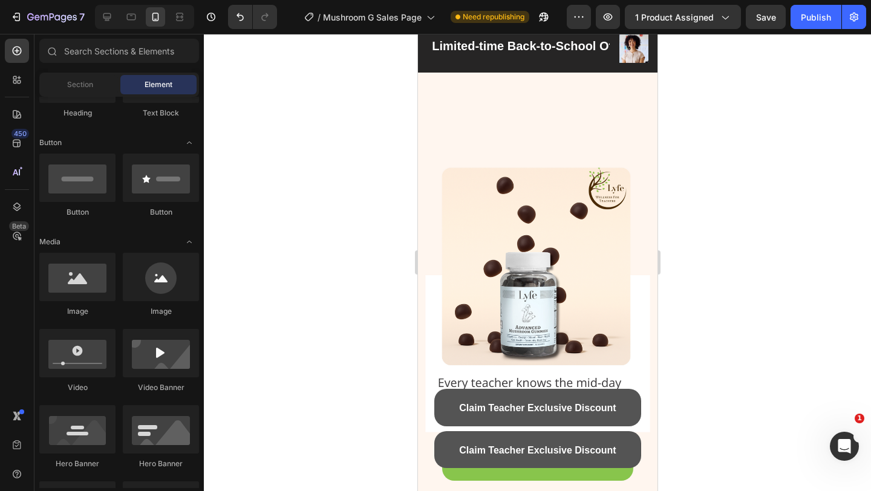
scroll to position [396, 0]
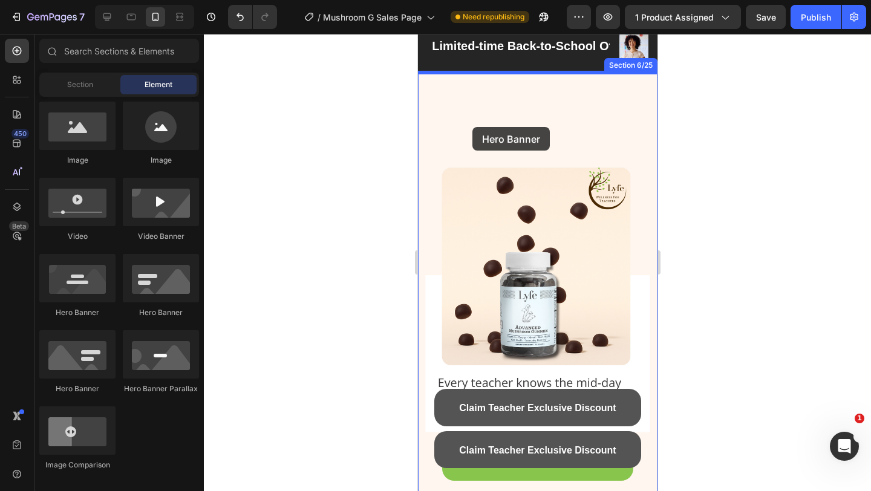
drag, startPoint x: 497, startPoint y: 319, endPoint x: 472, endPoint y: 126, distance: 194.7
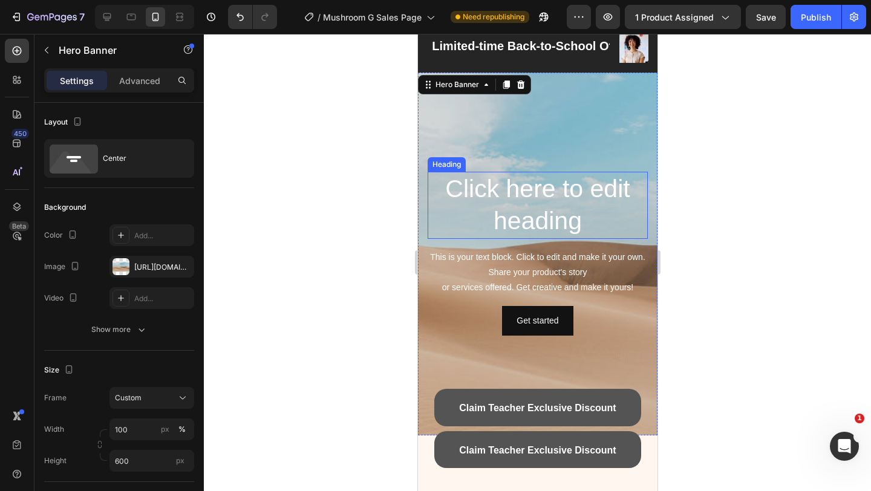
scroll to position [65, 0]
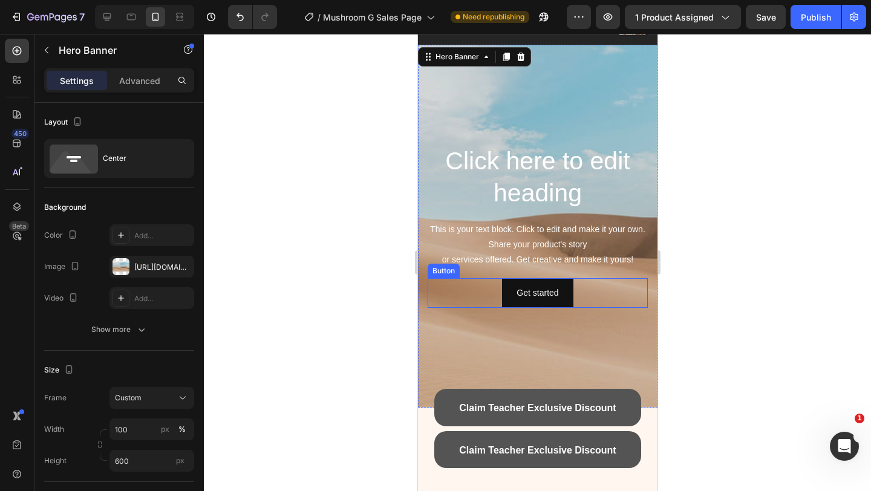
click at [439, 320] on div "Background Image" at bounding box center [538, 226] width 240 height 363
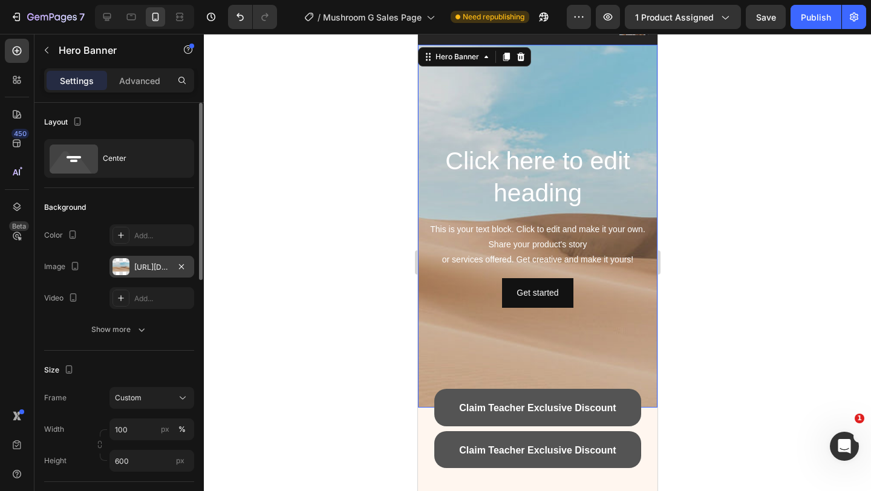
click at [139, 277] on div "The changes might be hidden by the video. Color Add... Image https://cdn.shopif…" at bounding box center [119, 266] width 150 height 85
click at [140, 276] on div "[URL][DOMAIN_NAME]" at bounding box center [152, 267] width 85 height 22
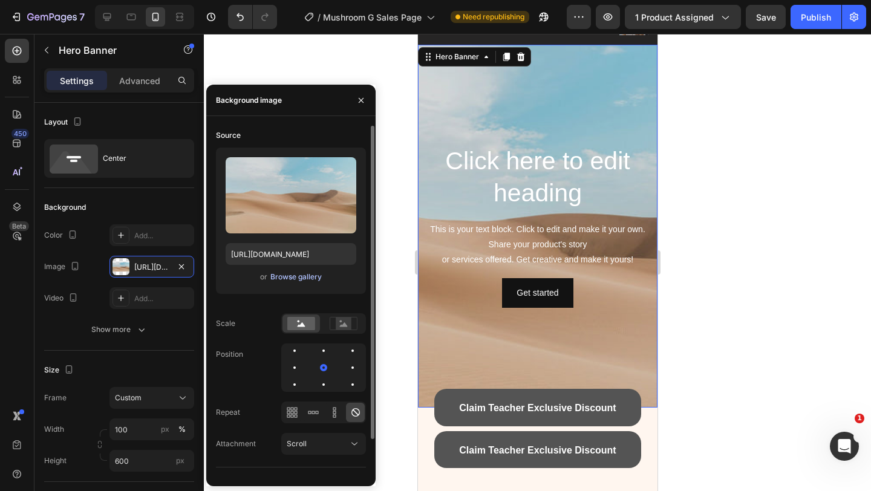
click at [278, 282] on div "Browse gallery" at bounding box center [295, 277] width 51 height 11
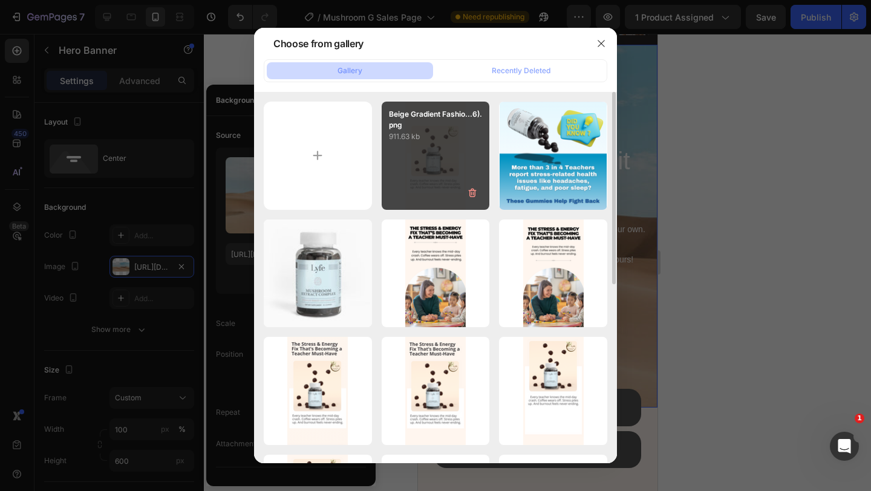
click at [408, 181] on div "Beige Gradient Fashio...6).png 911.63 kb" at bounding box center [436, 156] width 108 height 108
type input "[URL][DOMAIN_NAME]"
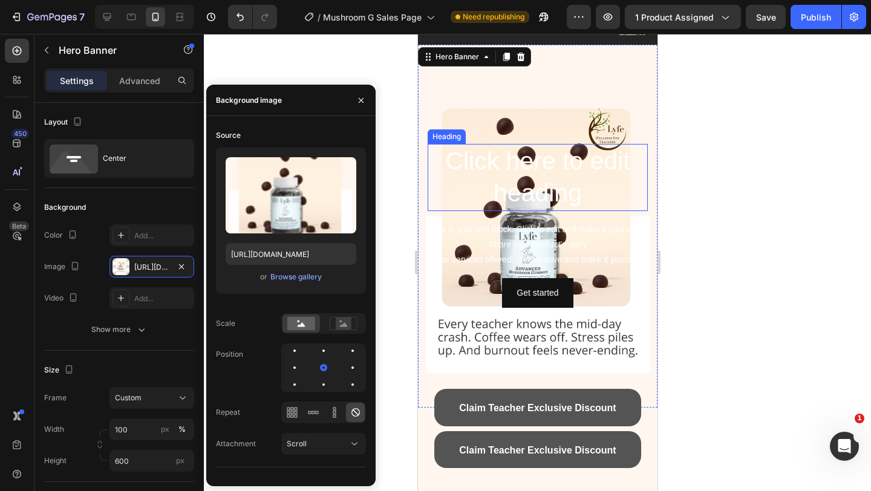
click at [489, 196] on h2 "Click here to edit heading" at bounding box center [537, 177] width 220 height 67
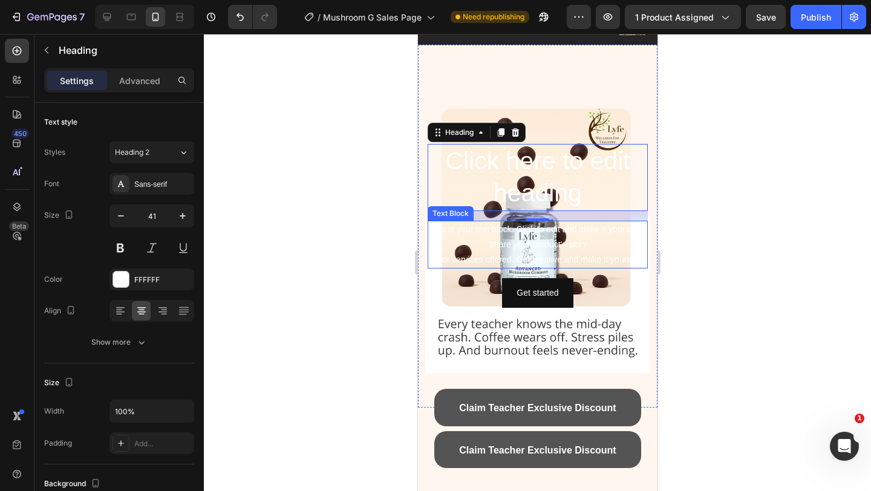
click at [499, 237] on div "This is your text block. Click to edit and make it your own. Share your product…" at bounding box center [537, 245] width 220 height 48
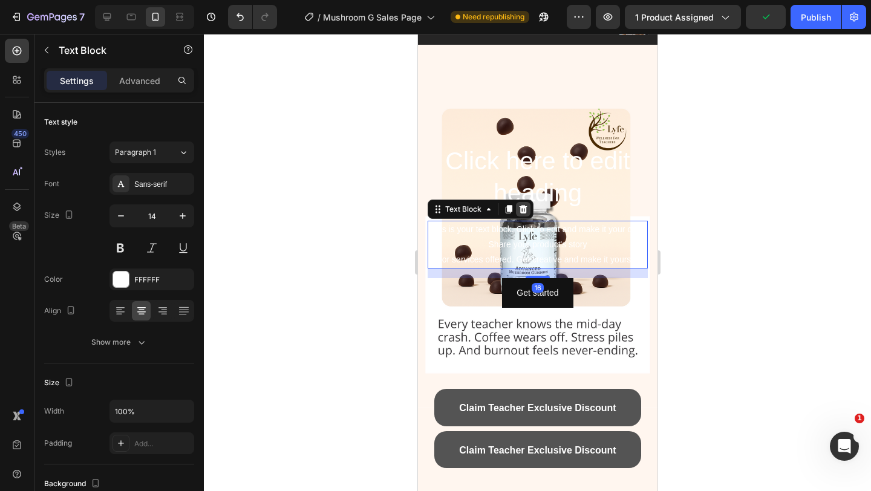
click at [523, 210] on icon at bounding box center [523, 209] width 8 height 8
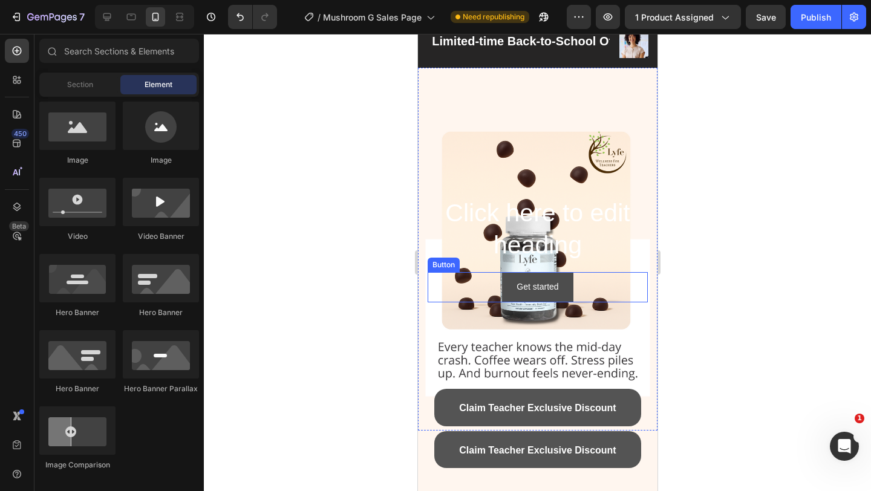
scroll to position [36, 0]
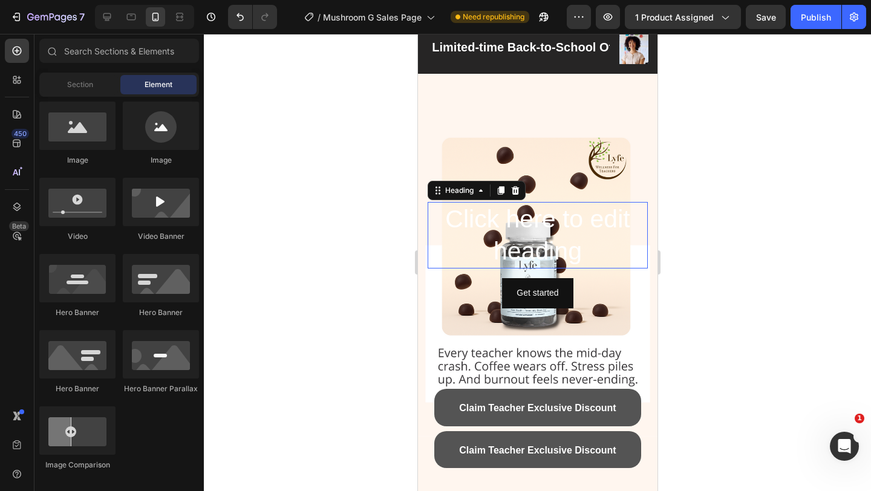
click at [513, 244] on h2 "Click here to edit heading" at bounding box center [537, 235] width 220 height 67
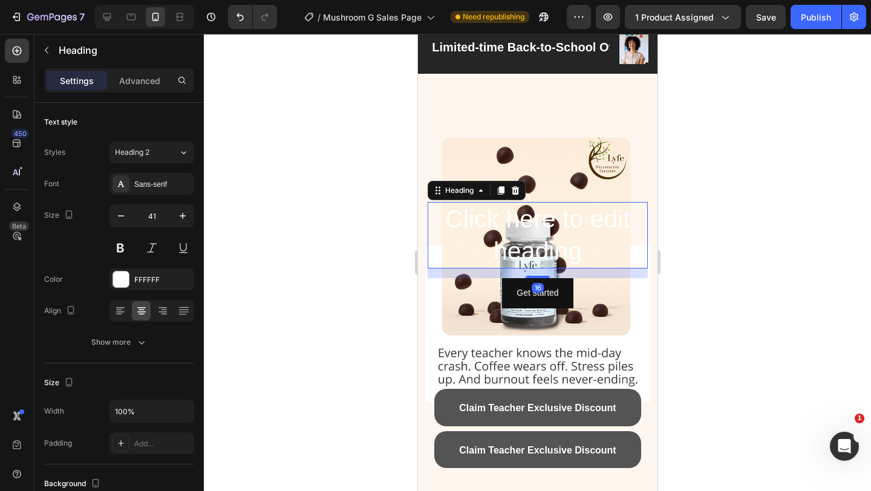
click at [513, 244] on h2 "Click here to edit heading" at bounding box center [537, 235] width 220 height 67
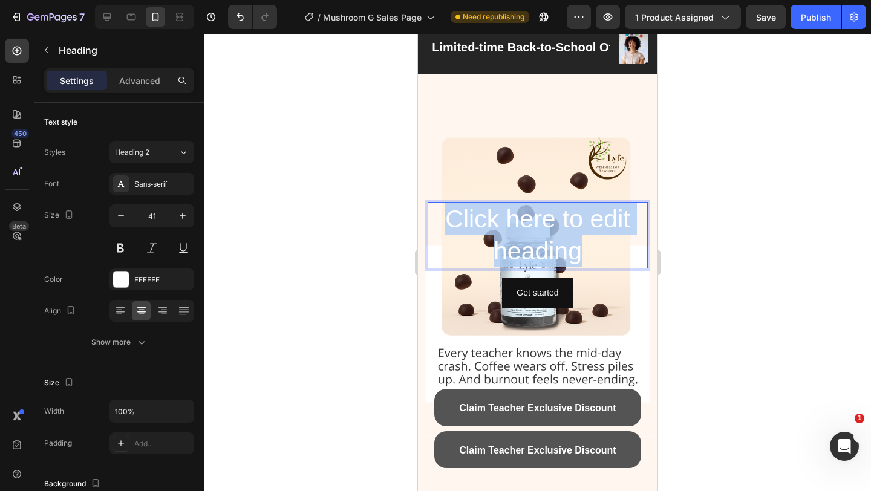
click at [513, 244] on p "Click here to edit heading" at bounding box center [537, 235] width 218 height 65
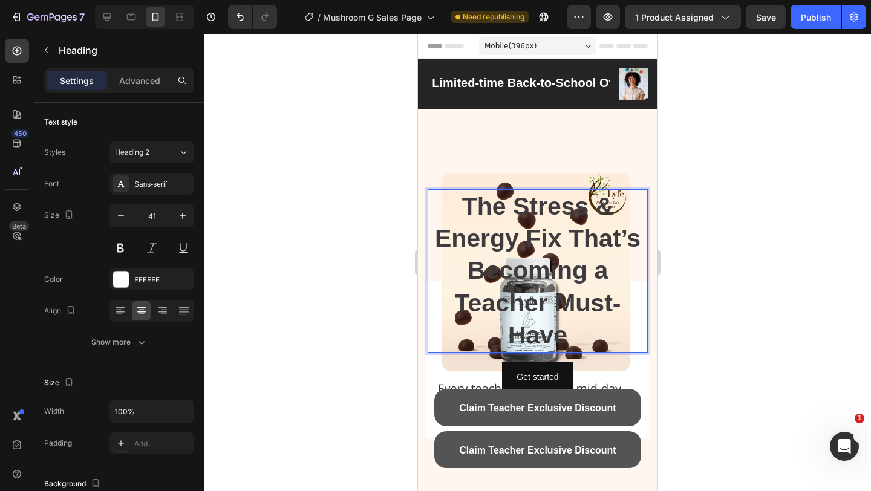
click at [513, 244] on strong "The Stress & Energy Fix That’s Becoming a Teacher Must-Have" at bounding box center [537, 270] width 206 height 157
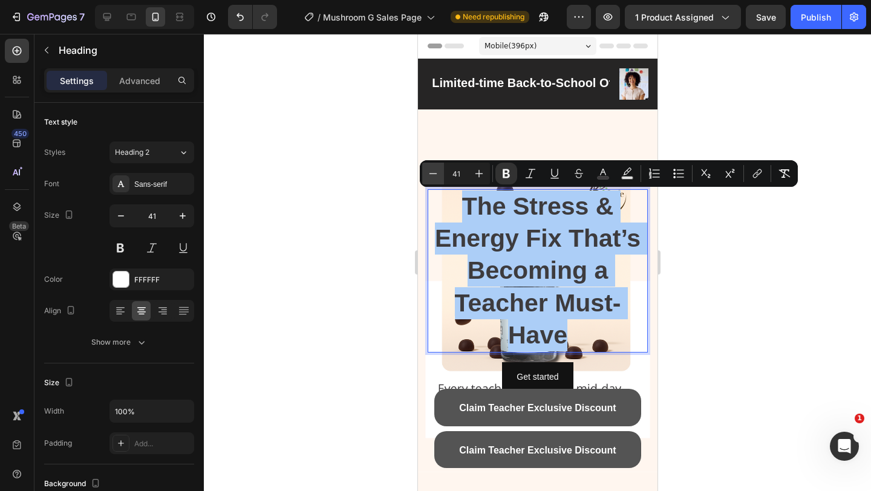
click at [434, 174] on icon "Editor contextual toolbar" at bounding box center [433, 174] width 12 height 12
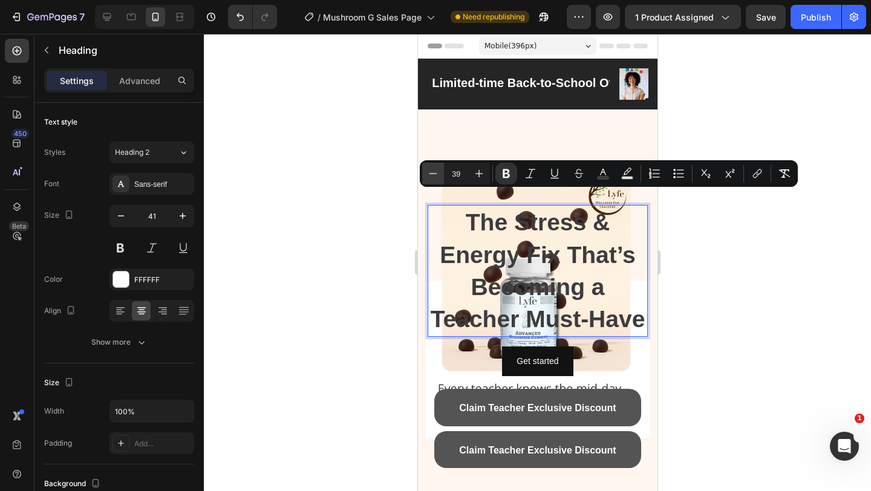
click at [434, 174] on icon "Editor contextual toolbar" at bounding box center [433, 174] width 12 height 12
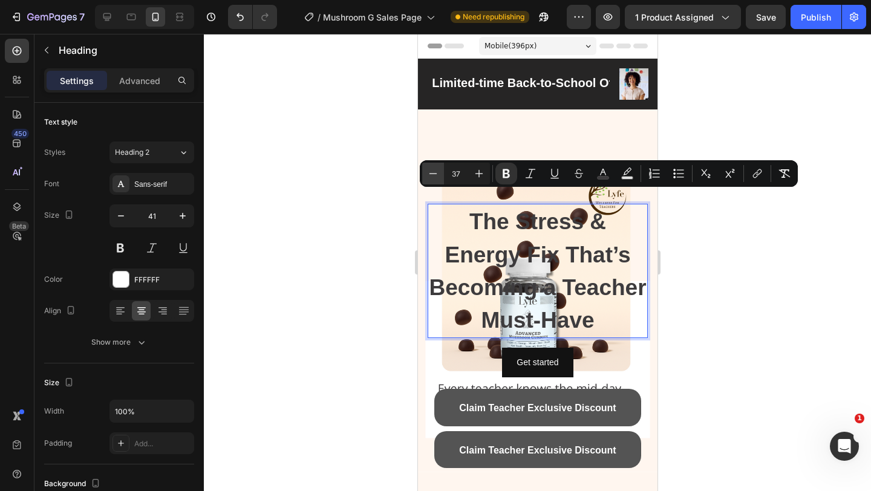
click at [434, 174] on icon "Editor contextual toolbar" at bounding box center [433, 174] width 12 height 12
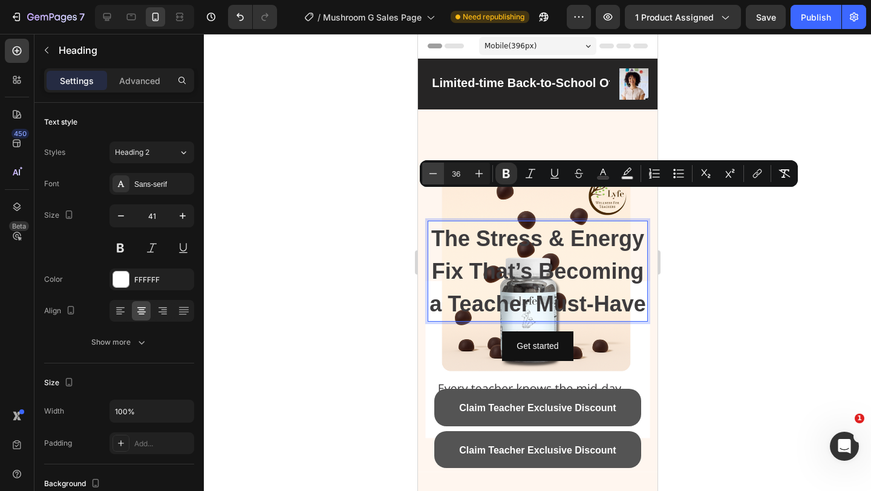
click at [434, 174] on icon "Editor contextual toolbar" at bounding box center [433, 174] width 12 height 12
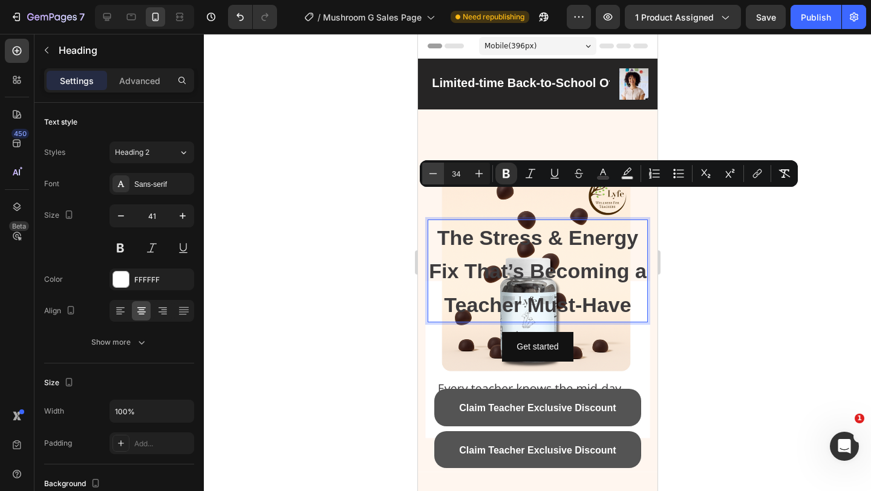
click at [434, 174] on icon "Editor contextual toolbar" at bounding box center [433, 174] width 12 height 12
type input "33"
click at [722, 303] on div at bounding box center [537, 262] width 667 height 457
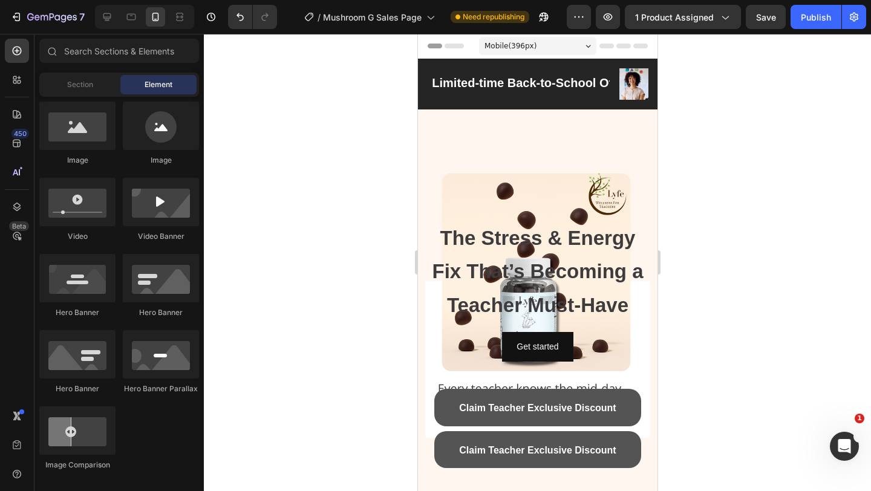
click at [626, 275] on strong "The Stress & Energy Fix That’s Becoming a Teacher Must-Have" at bounding box center [536, 272] width 211 height 90
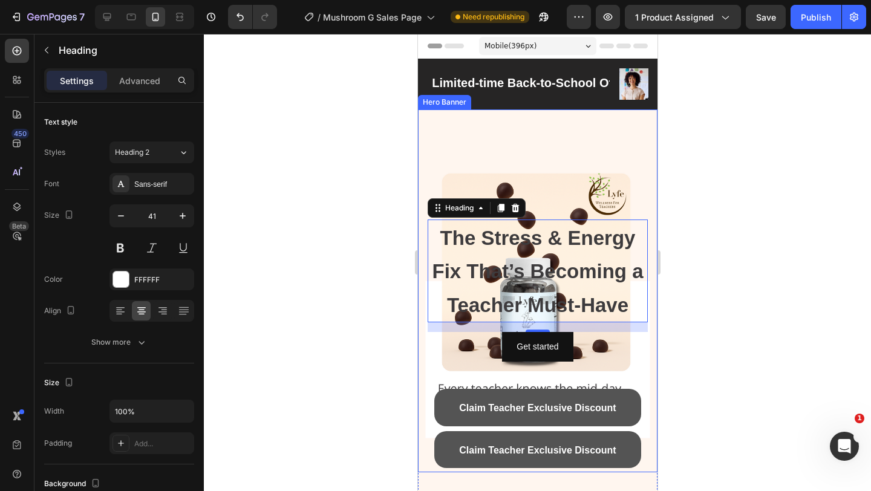
click at [551, 162] on div "Background Image" at bounding box center [538, 291] width 240 height 363
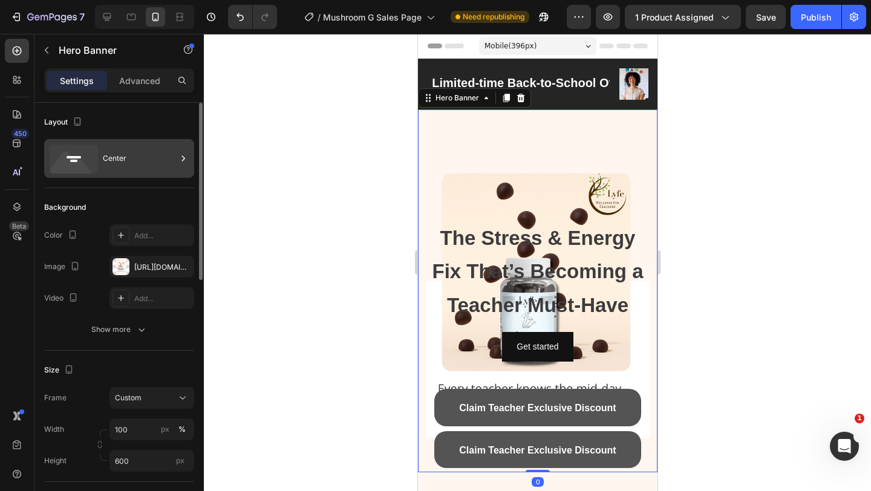
click at [119, 166] on div "Center" at bounding box center [140, 159] width 74 height 28
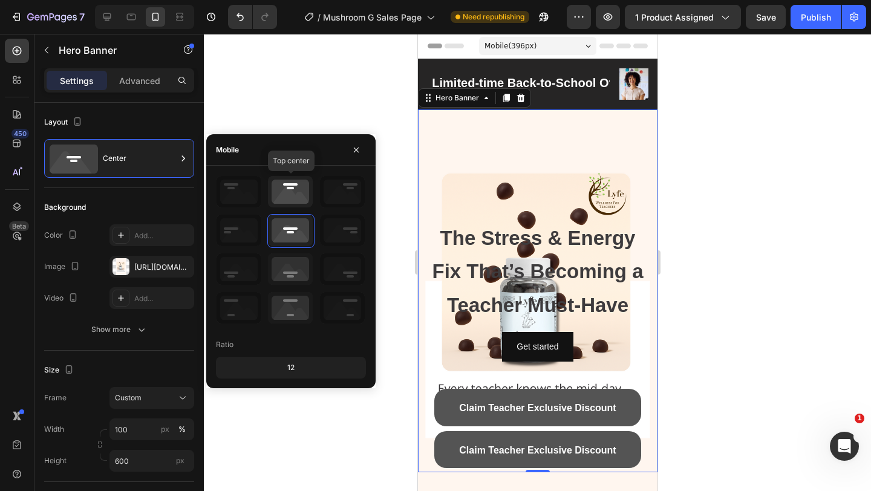
click at [289, 192] on icon at bounding box center [290, 191] width 45 height 31
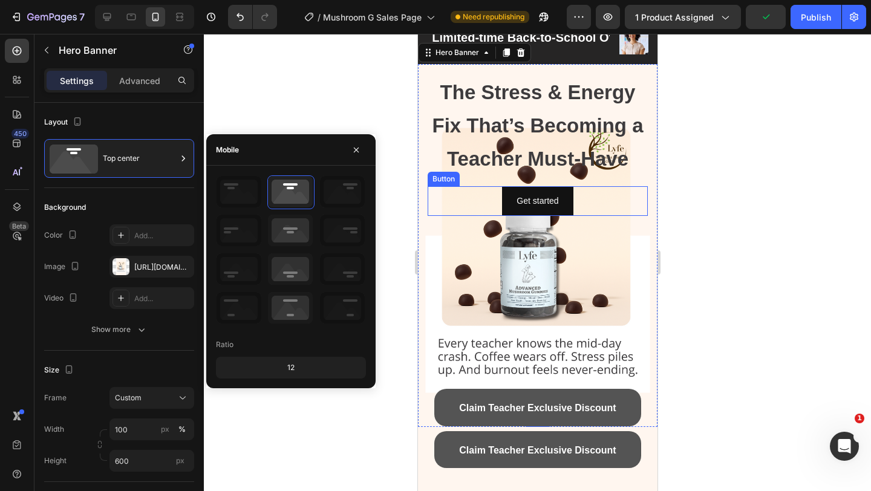
scroll to position [28, 0]
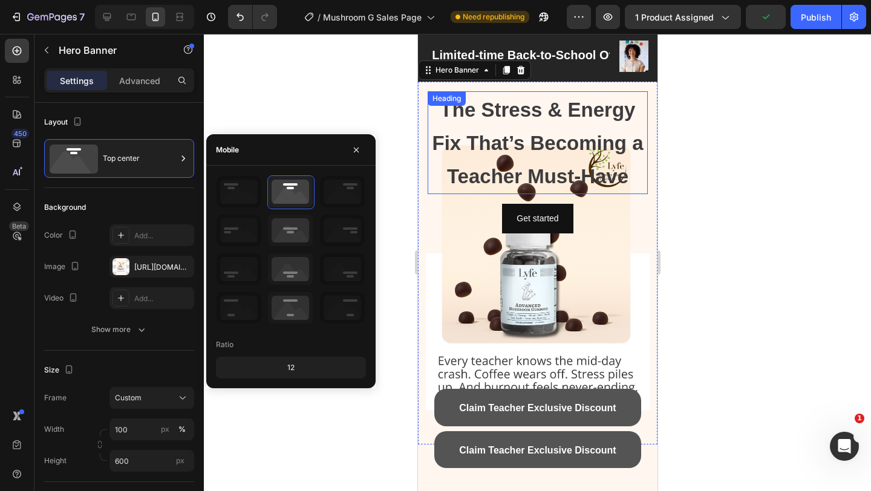
click at [517, 156] on p "⁠⁠⁠⁠⁠⁠⁠ The Stress & Energy Fix That’s Becoming a Teacher Must-Have" at bounding box center [537, 143] width 218 height 100
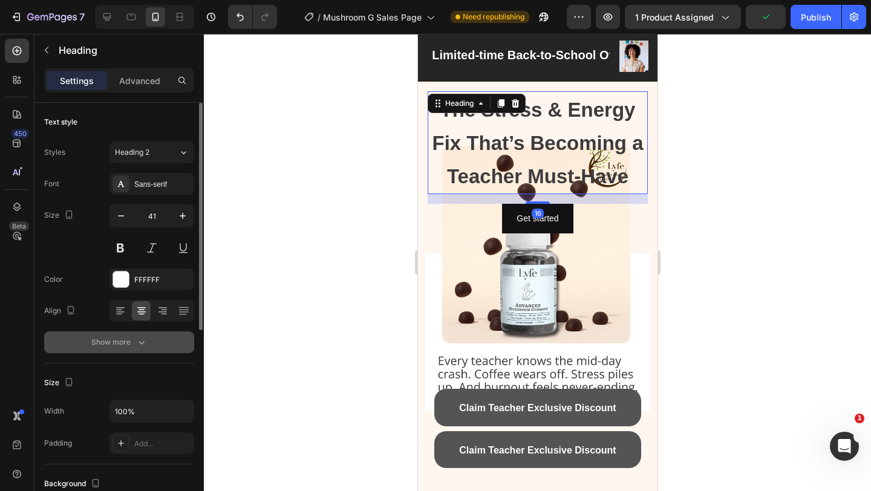
click at [115, 345] on div "Show more" at bounding box center [119, 342] width 56 height 12
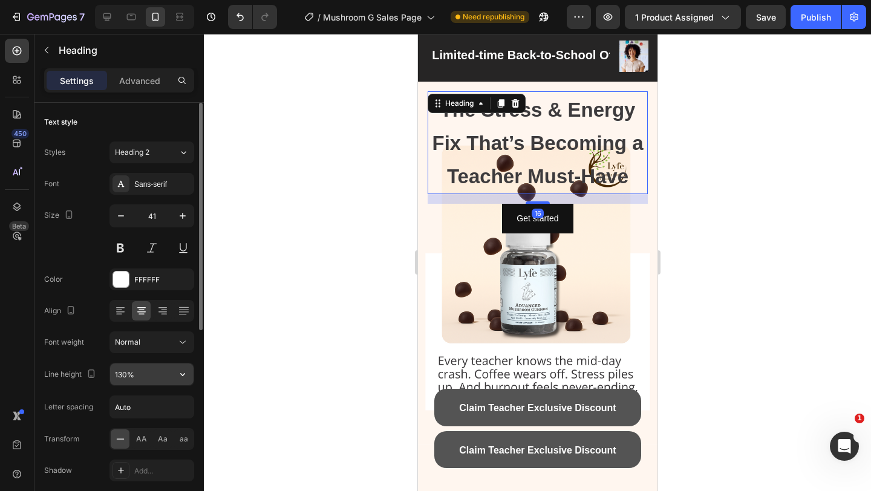
click at [116, 376] on input "130%" at bounding box center [152, 375] width 84 height 22
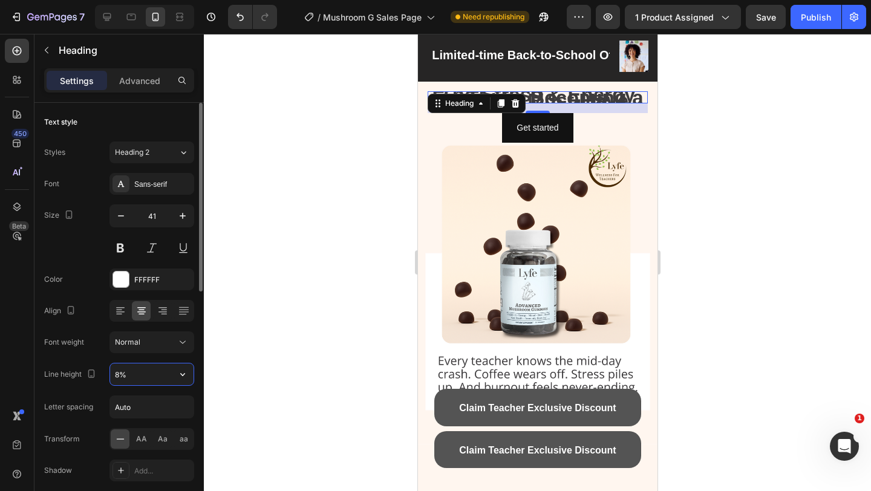
type input "80%"
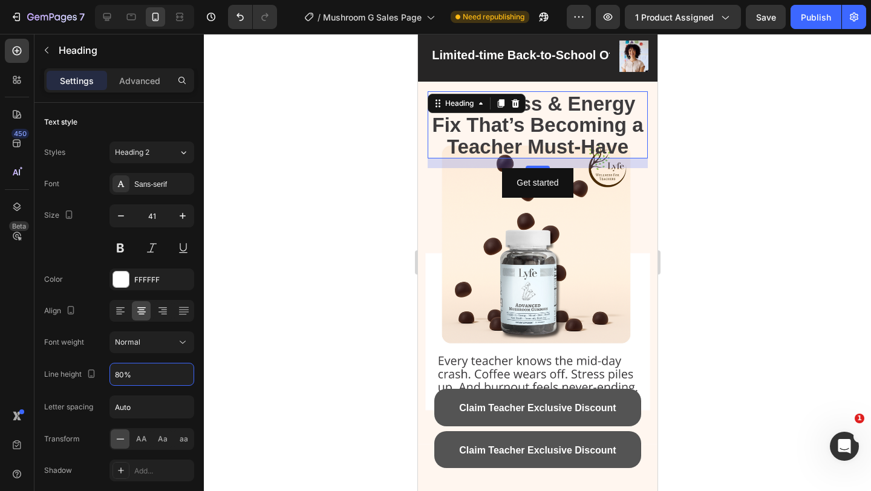
click at [699, 234] on div at bounding box center [537, 262] width 667 height 457
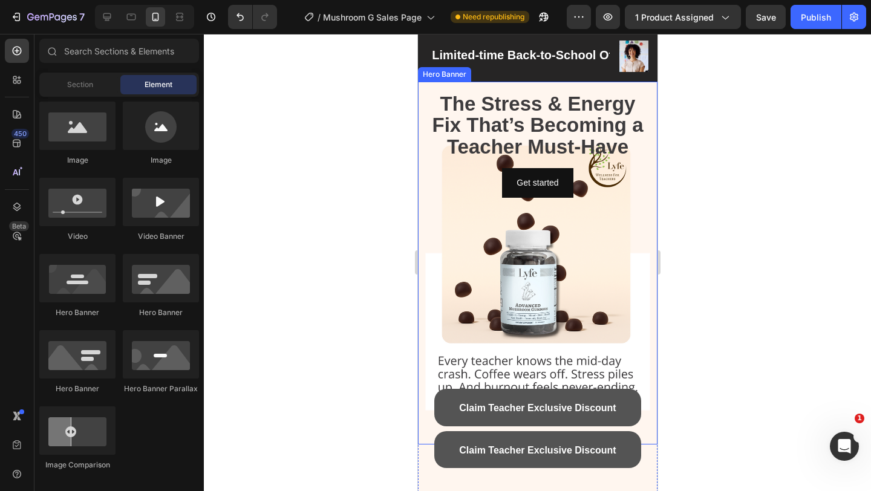
click at [571, 217] on div "Background Image" at bounding box center [538, 263] width 240 height 363
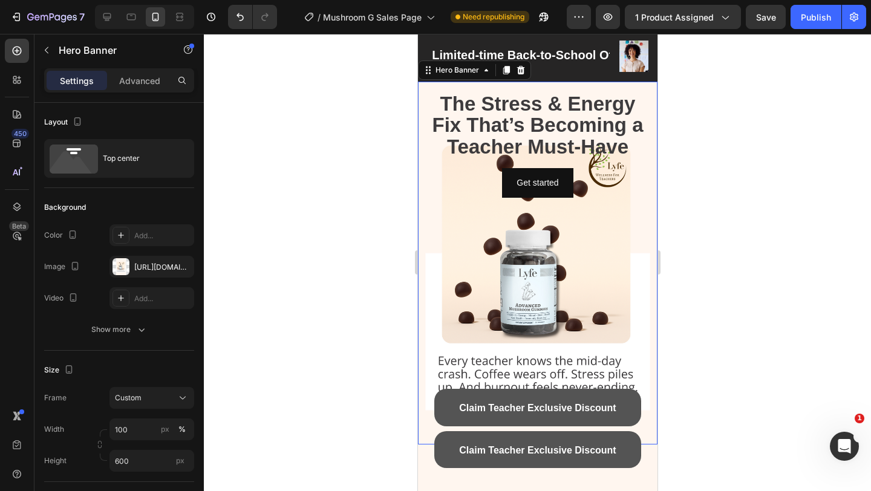
scroll to position [53, 0]
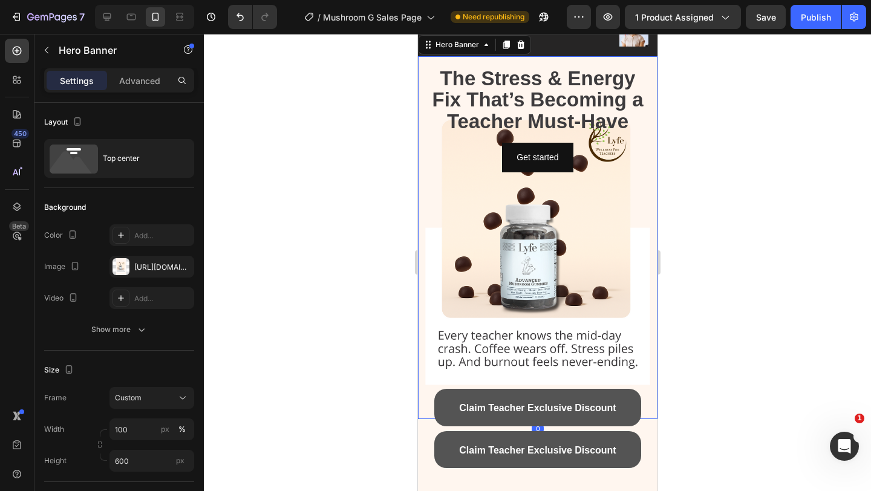
click at [490, 119] on strong "The Stress & Energy Fix That’s Becoming a Teacher Must-Have" at bounding box center [536, 100] width 211 height 66
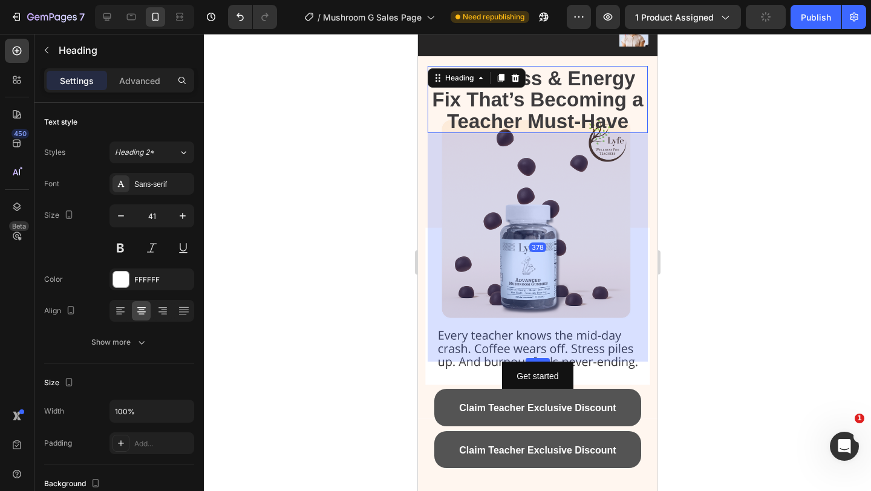
drag, startPoint x: 532, startPoint y: 139, endPoint x: 540, endPoint y: 364, distance: 225.2
click at [540, 362] on div at bounding box center [537, 360] width 24 height 4
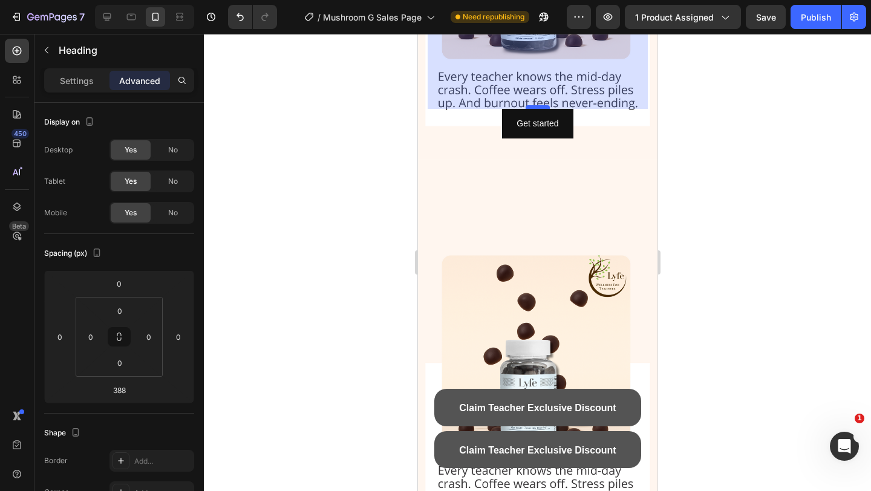
scroll to position [157, 0]
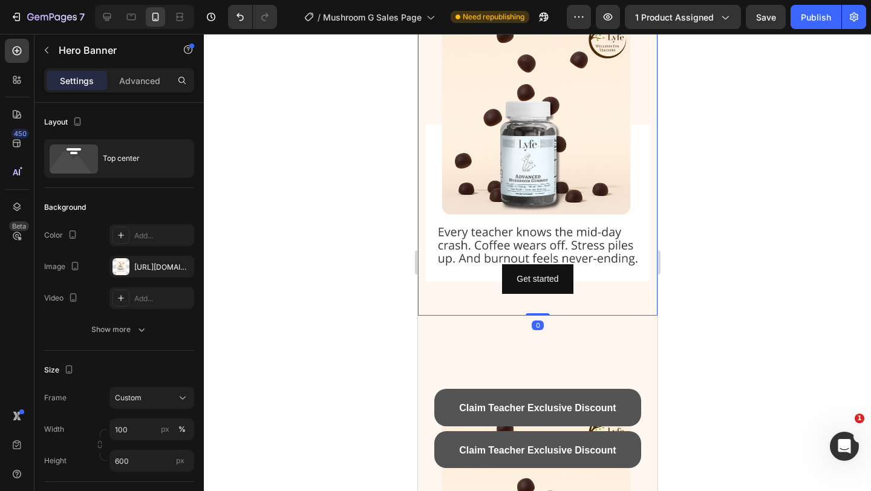
click at [599, 310] on div "Background Image" at bounding box center [538, 134] width 240 height 363
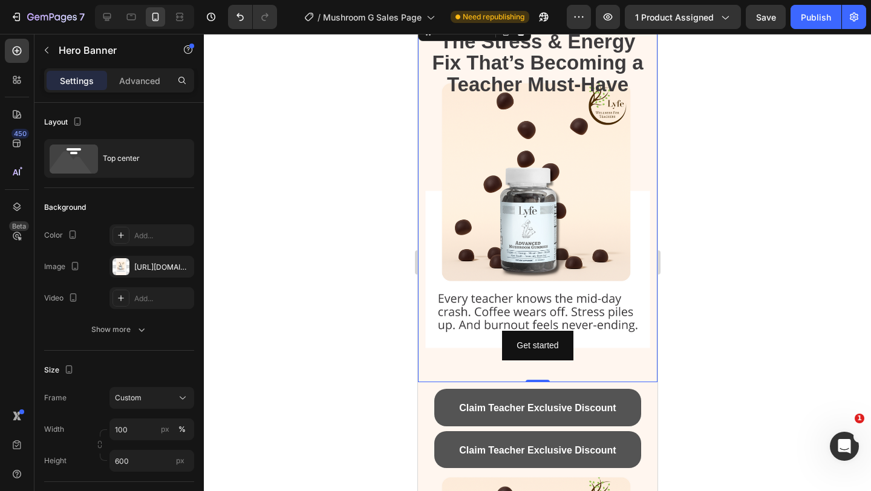
scroll to position [0, 0]
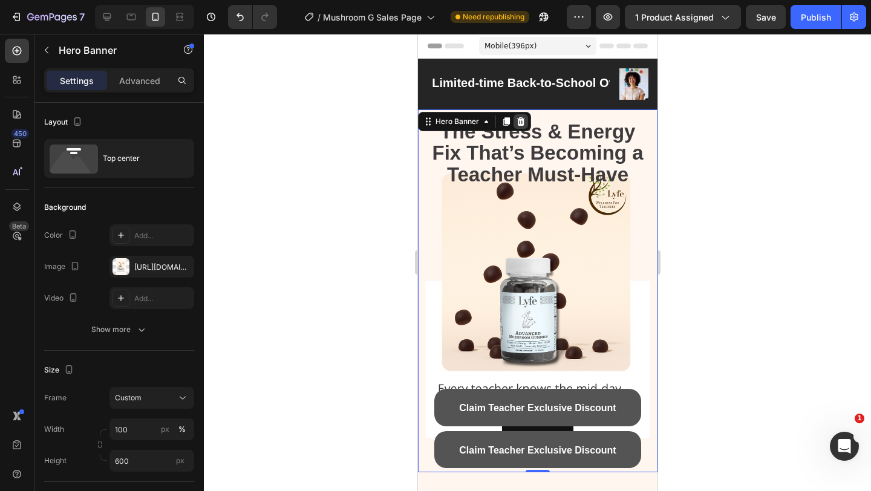
click at [523, 119] on icon at bounding box center [521, 121] width 8 height 8
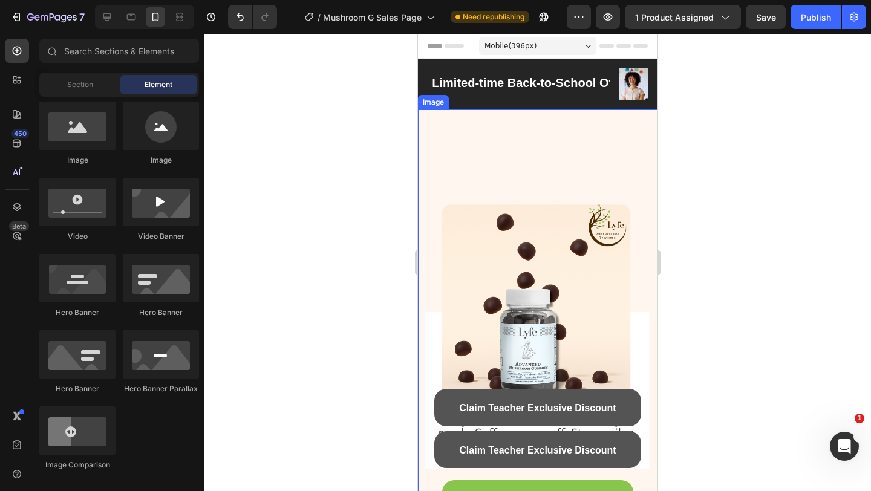
click at [512, 145] on img at bounding box center [538, 323] width 240 height 426
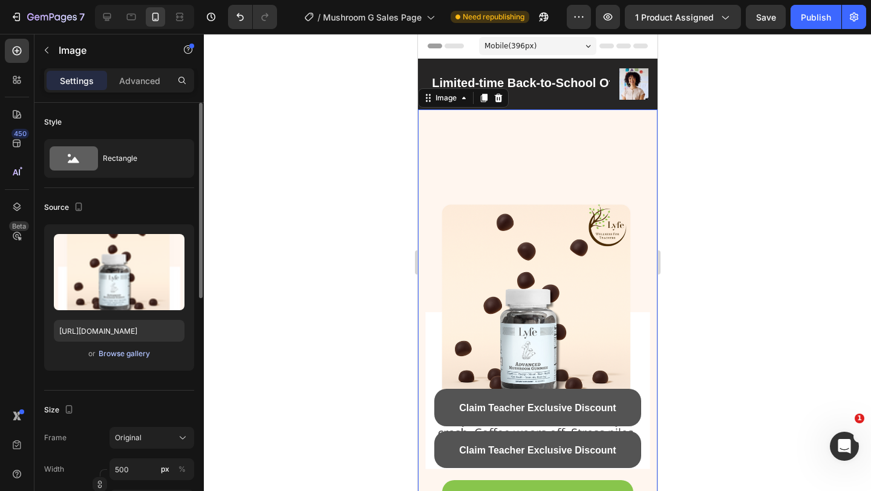
click at [130, 356] on div "Browse gallery" at bounding box center [124, 354] width 51 height 11
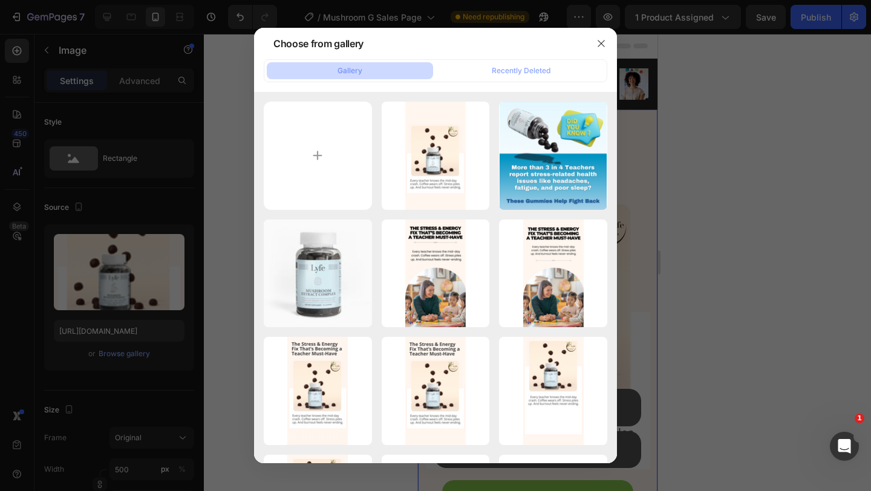
click at [618, 278] on div at bounding box center [435, 245] width 871 height 491
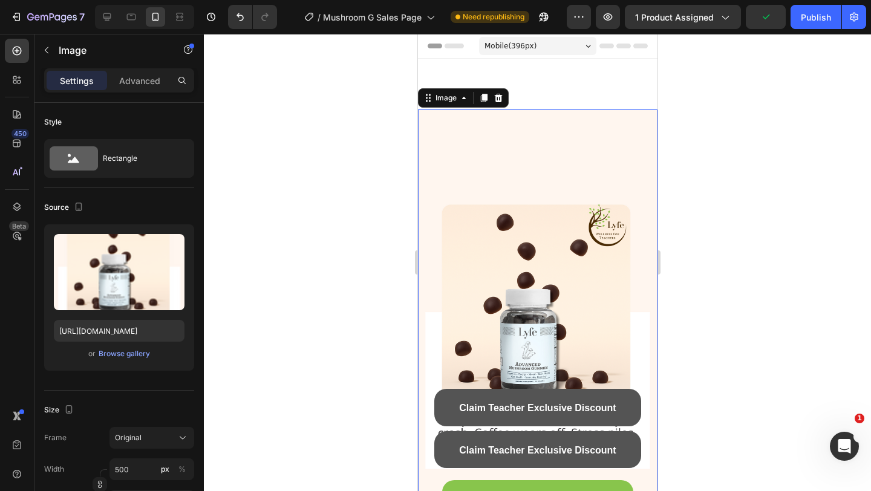
scroll to position [82, 0]
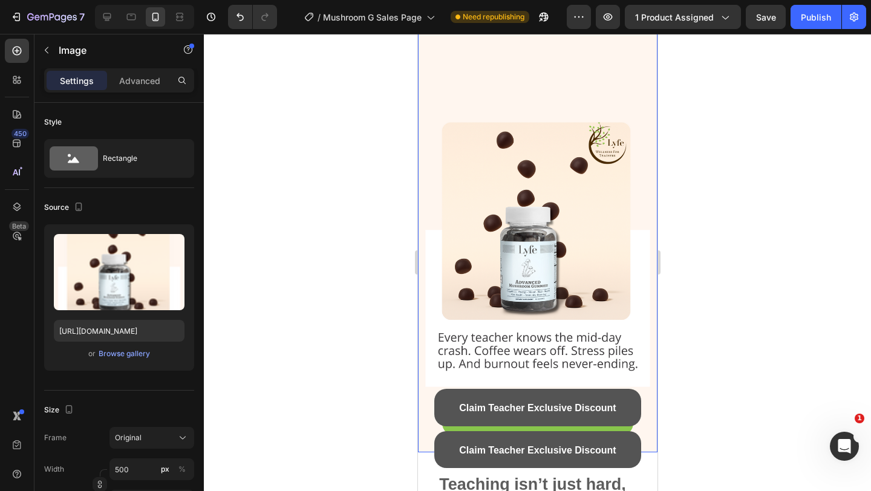
scroll to position [82, 0]
click at [136, 356] on div "Browse gallery" at bounding box center [124, 354] width 51 height 11
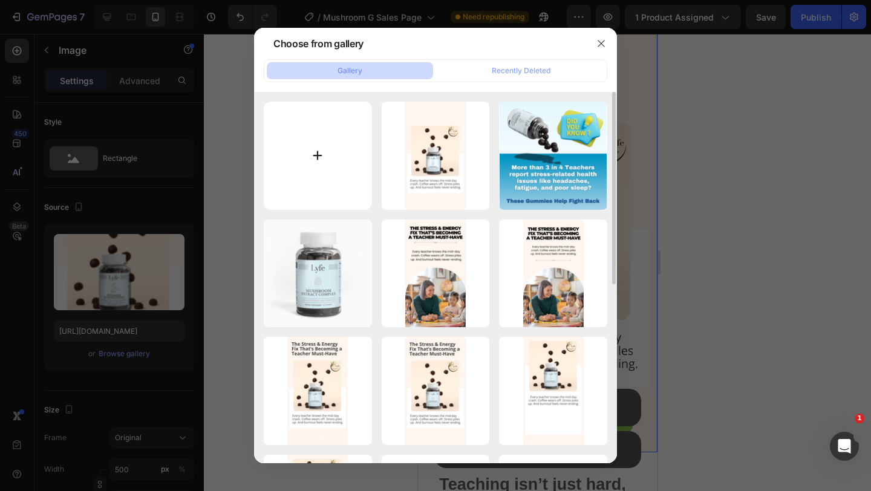
click at [365, 139] on input "file" at bounding box center [318, 156] width 108 height 108
type input "C:\fakepath\Beige Gradient Fashion Trends Promotion Instagram Story (27).png"
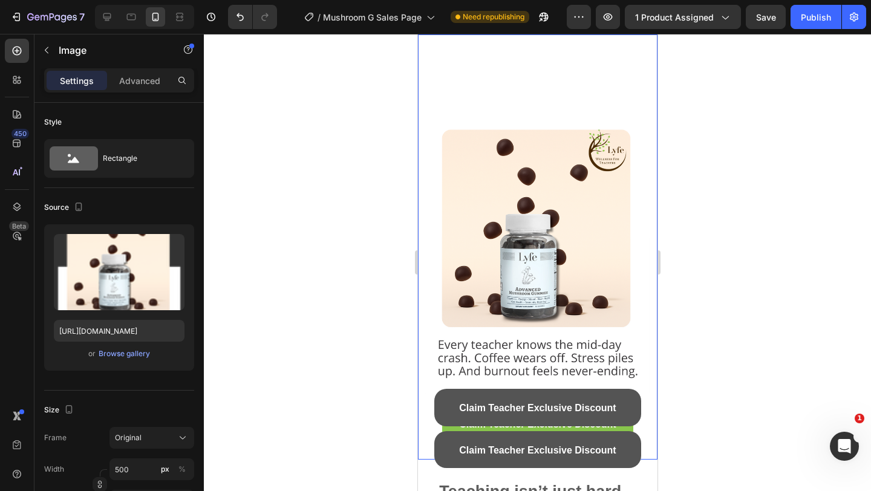
scroll to position [0, 0]
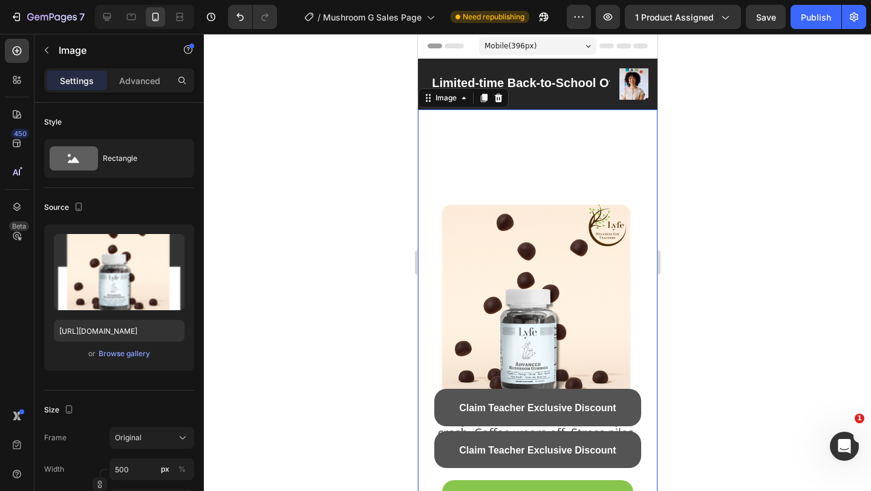
click at [479, 146] on img at bounding box center [538, 323] width 240 height 426
click at [239, 17] on icon "Undo/Redo" at bounding box center [240, 17] width 7 height 8
click at [240, 24] on button "Undo/Redo" at bounding box center [240, 17] width 24 height 24
type input "[URL][DOMAIN_NAME]"
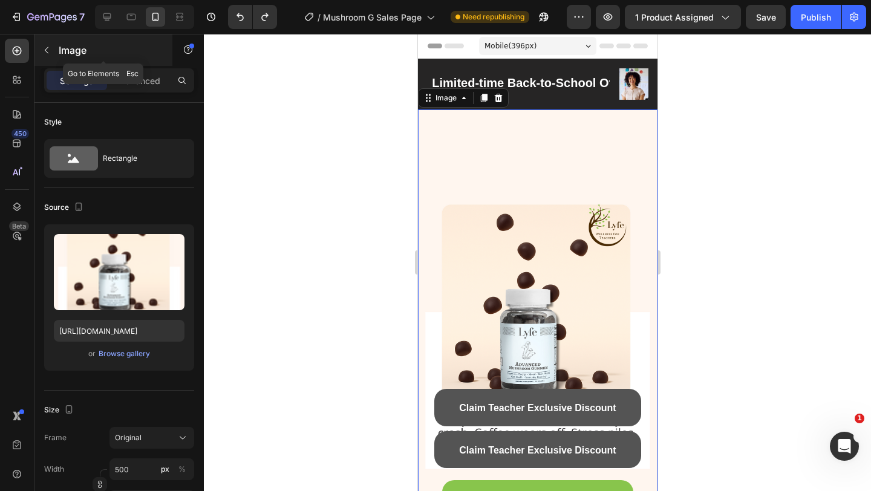
click at [56, 54] on button "button" at bounding box center [46, 50] width 19 height 19
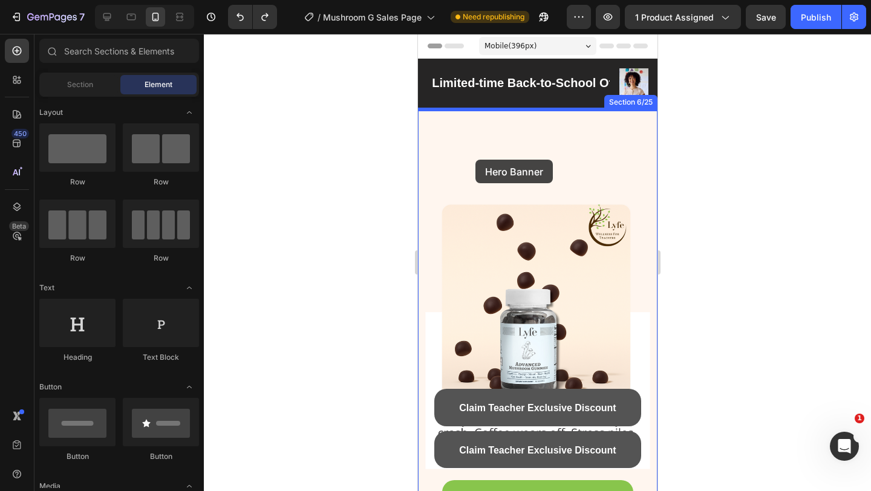
drag, startPoint x: 509, startPoint y: 294, endPoint x: 480, endPoint y: 157, distance: 140.5
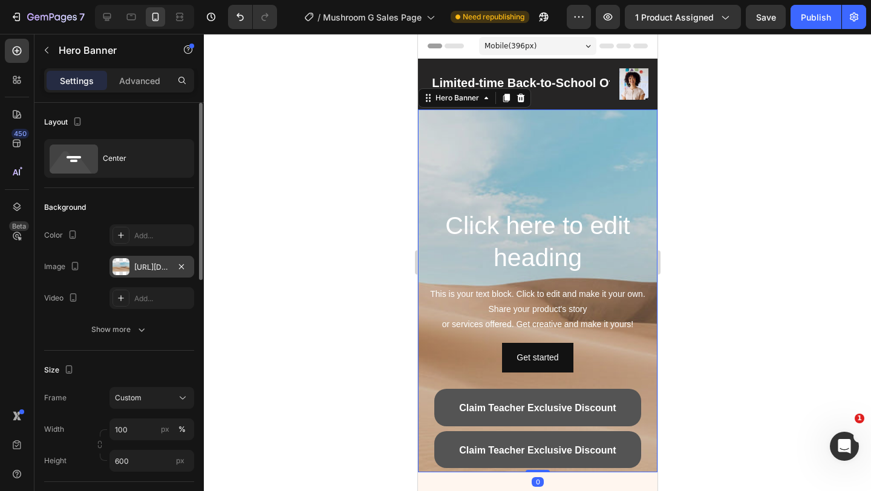
click at [126, 267] on div at bounding box center [121, 266] width 17 height 17
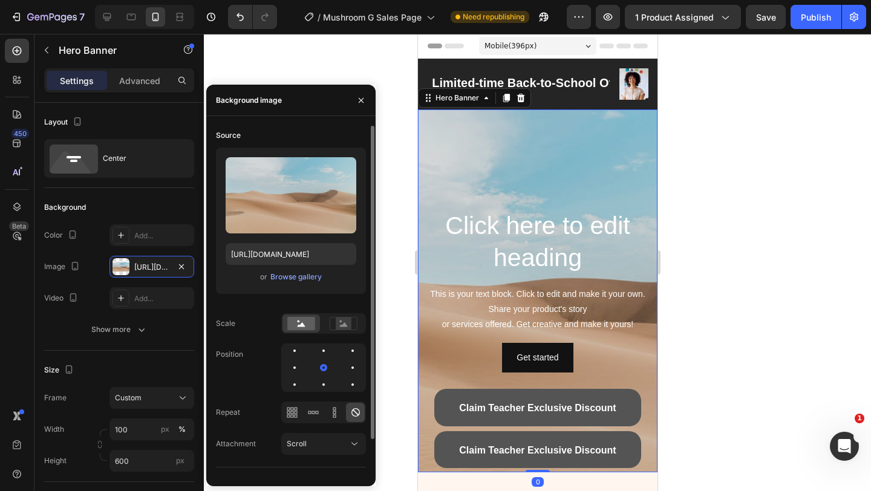
click at [272, 270] on div "or Browse gallery" at bounding box center [291, 277] width 131 height 15
click at [278, 273] on div "Browse gallery" at bounding box center [295, 277] width 51 height 11
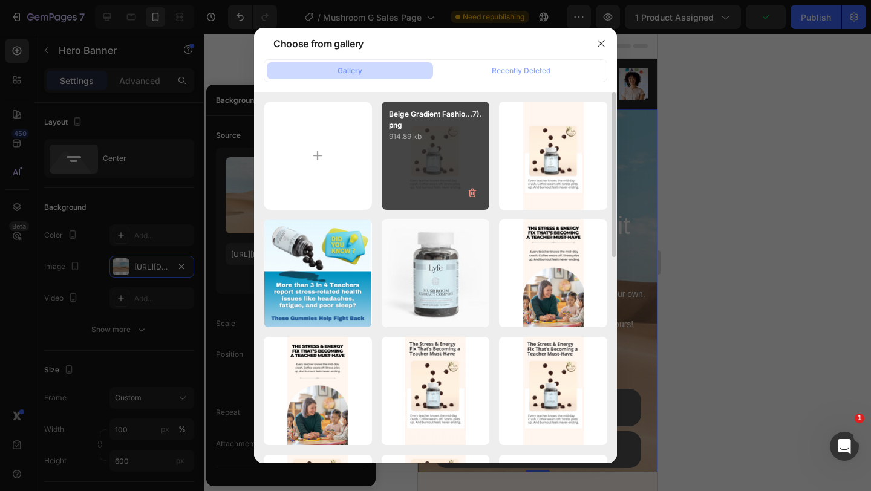
click at [386, 191] on div "Beige Gradient Fashio...7).png 914.89 kb" at bounding box center [436, 156] width 108 height 108
type input "[URL][DOMAIN_NAME]"
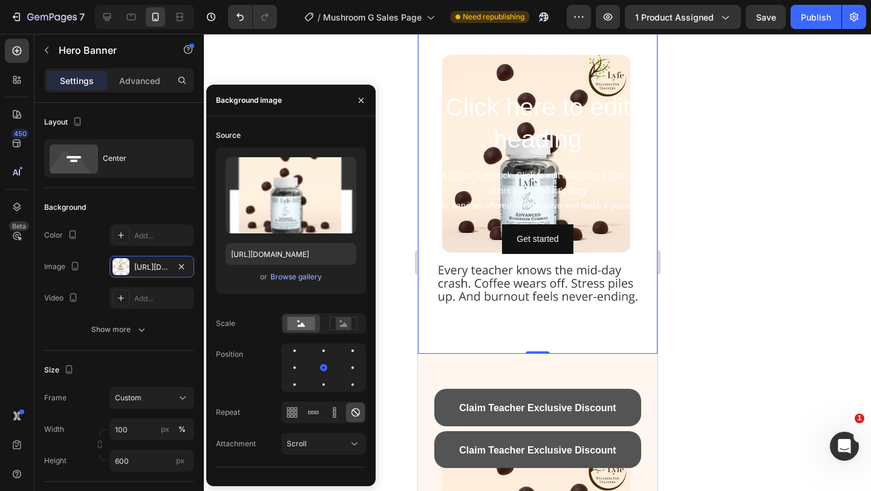
scroll to position [115, 0]
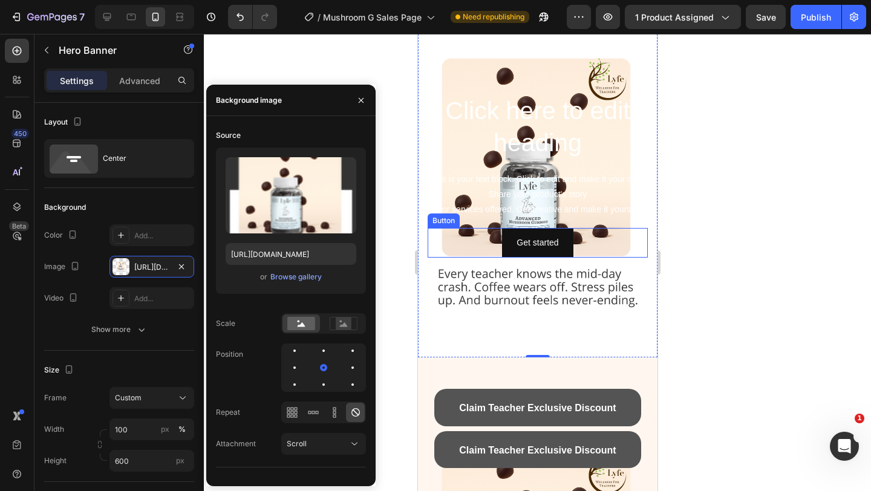
click at [427, 257] on div "Get started Button" at bounding box center [537, 243] width 220 height 30
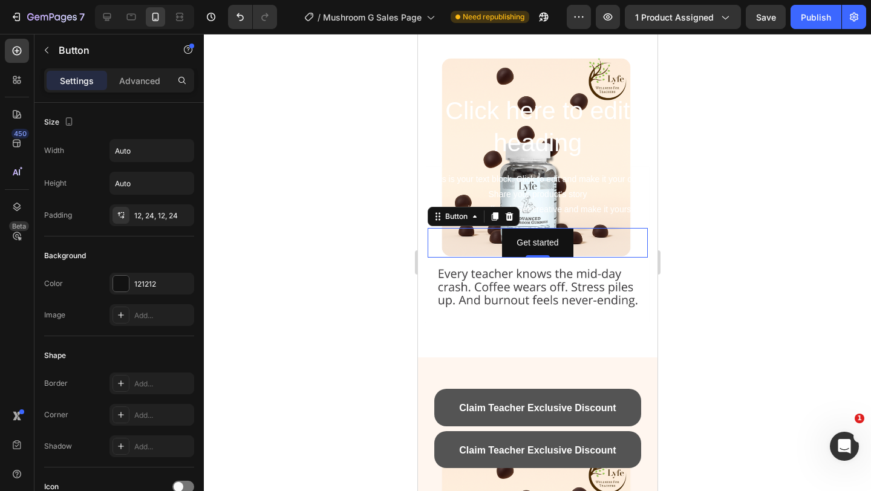
click at [426, 258] on div "Click here to edit heading Heading This is your text block. Click to edit and m…" at bounding box center [538, 175] width 240 height 183
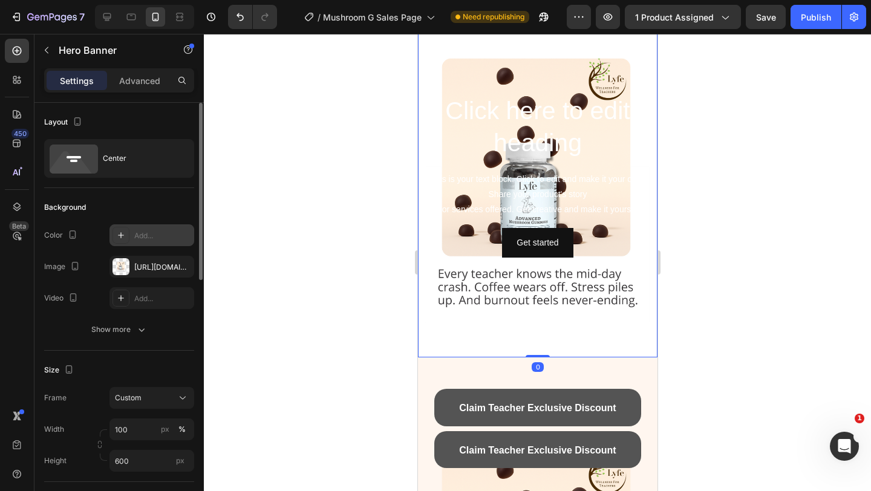
click at [129, 229] on div at bounding box center [121, 235] width 17 height 17
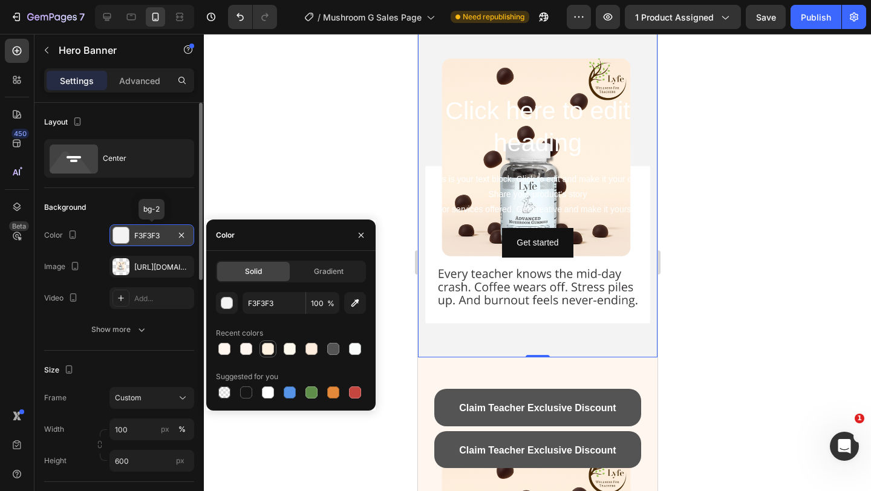
click at [266, 348] on div at bounding box center [268, 349] width 12 height 12
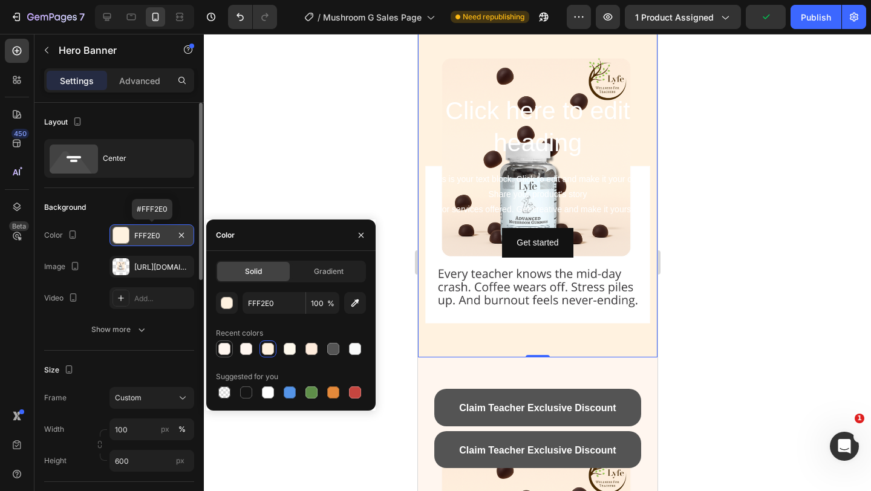
click at [229, 350] on div at bounding box center [224, 349] width 12 height 12
type input "FFF6EF"
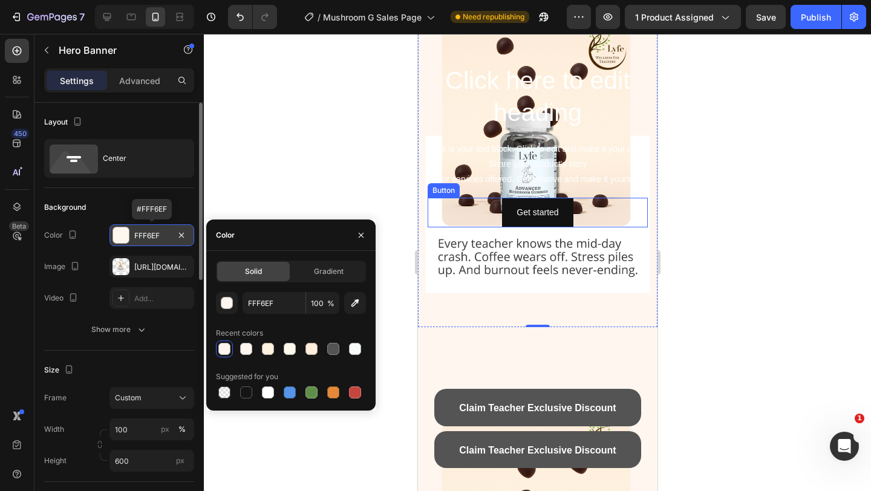
scroll to position [148, 0]
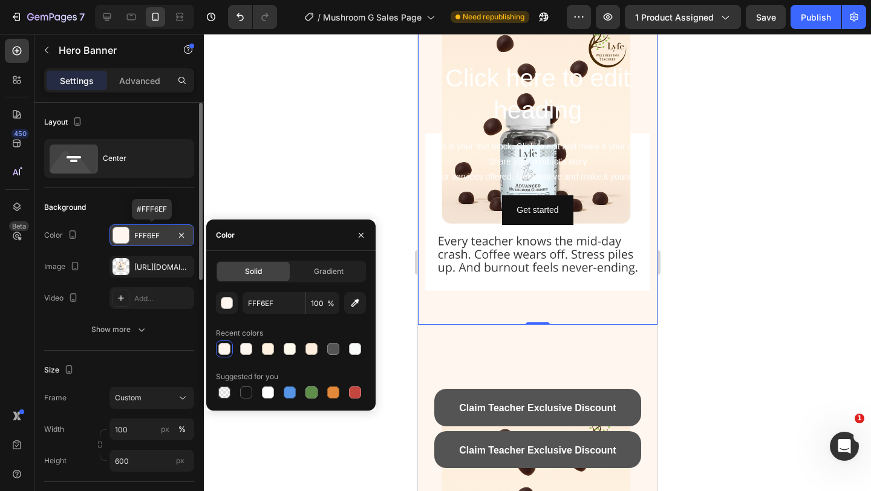
click at [495, 296] on div "Background Image" at bounding box center [538, 143] width 240 height 363
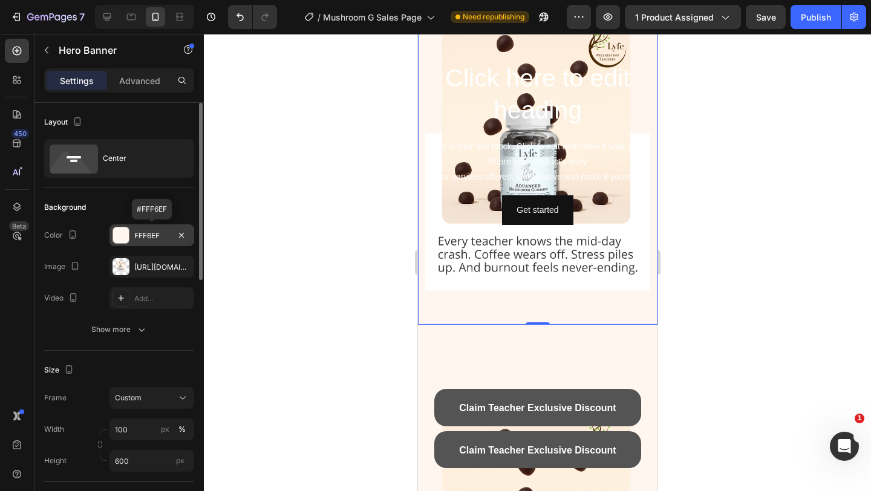
click at [508, 304] on div "Background Image" at bounding box center [538, 143] width 240 height 363
click at [520, 183] on div "This is your text block. Click to edit and make it your own. Share your product…" at bounding box center [537, 162] width 220 height 48
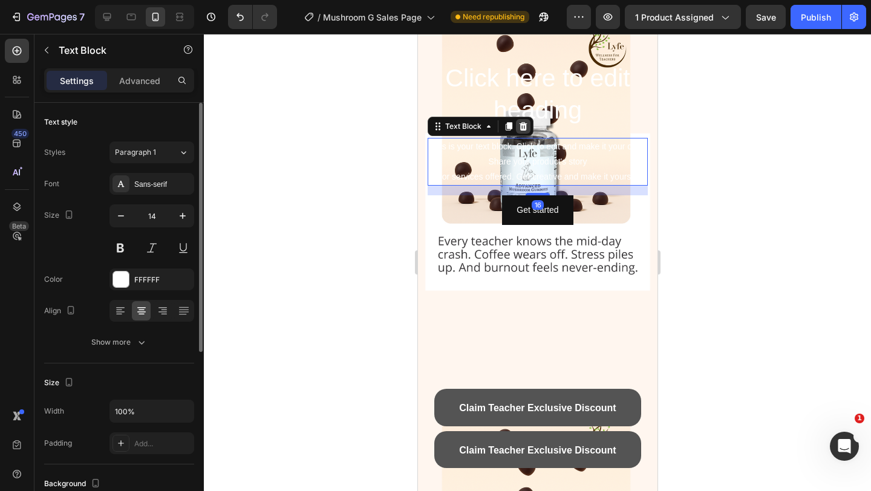
click at [521, 130] on icon at bounding box center [523, 127] width 10 height 10
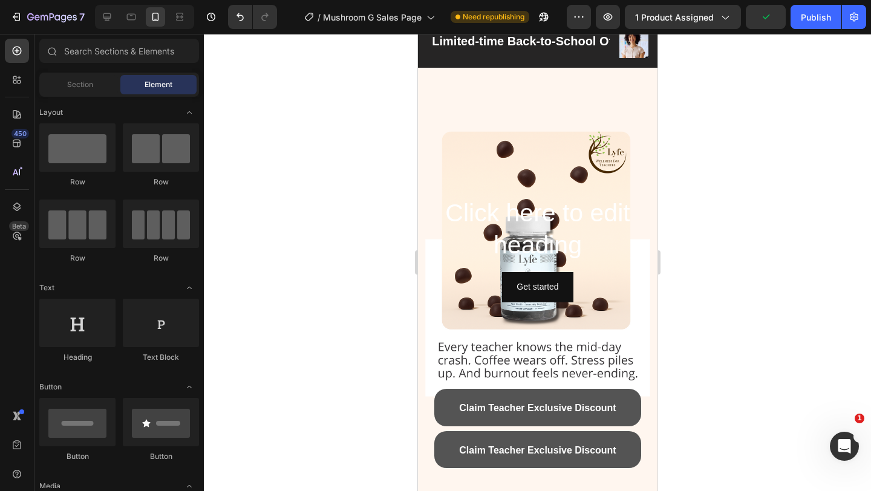
scroll to position [42, 0]
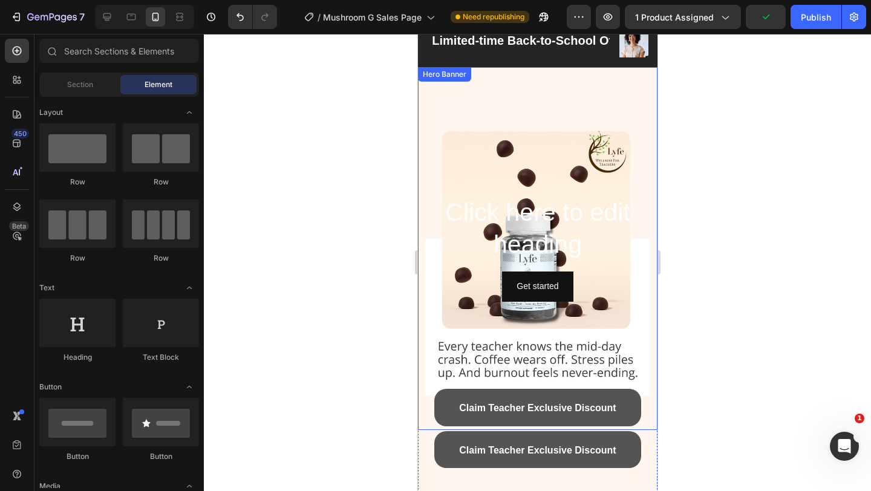
click at [529, 226] on h2 "Click here to edit heading" at bounding box center [537, 228] width 220 height 67
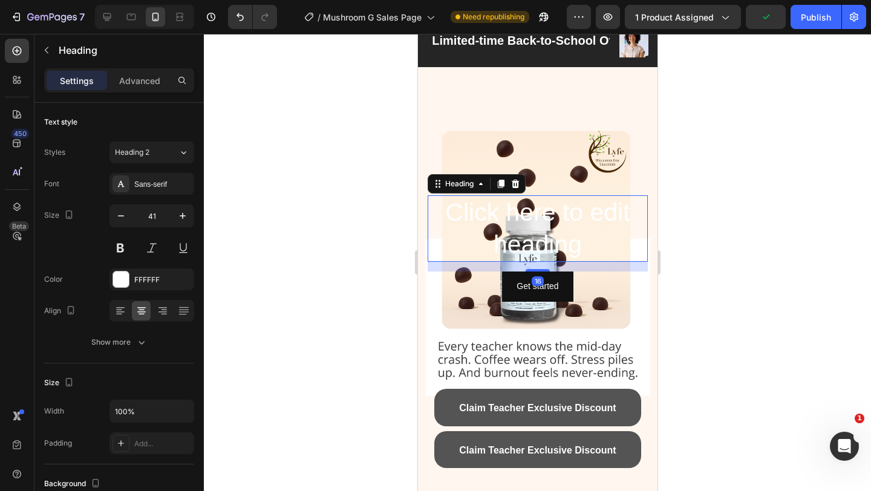
click at [529, 226] on h2 "Click here to edit heading" at bounding box center [537, 228] width 220 height 67
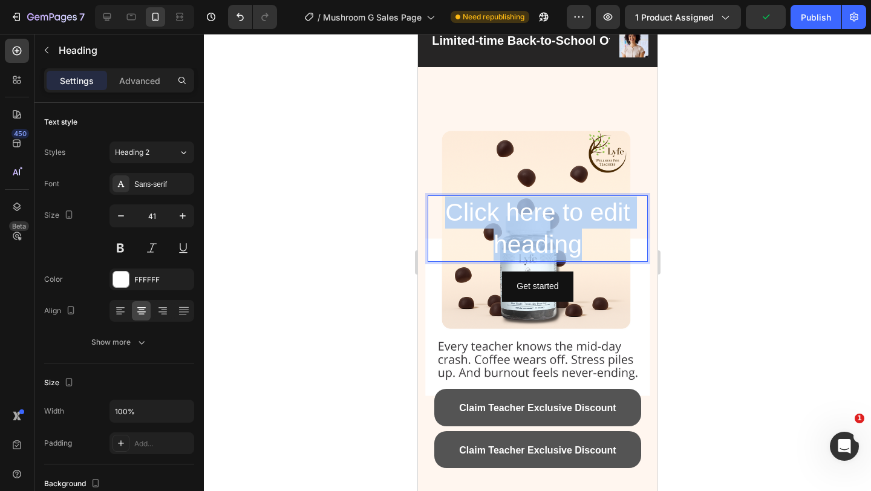
click at [529, 226] on p "Click here to edit heading" at bounding box center [537, 229] width 218 height 65
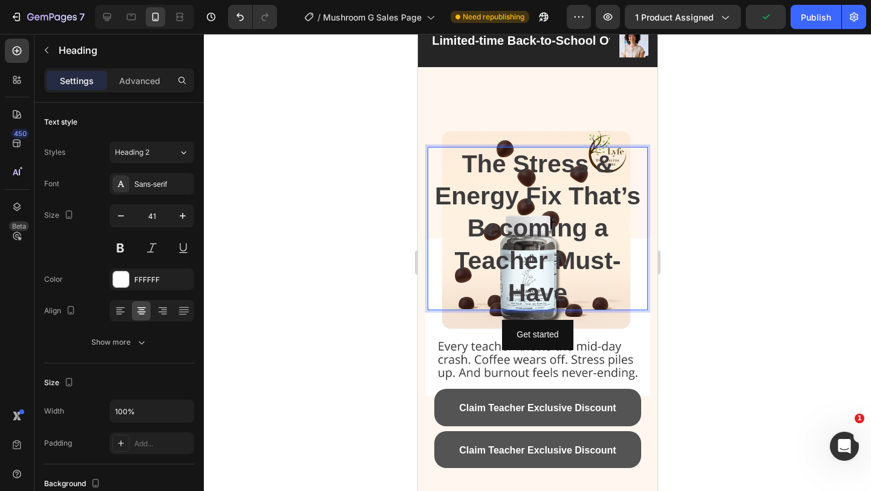
scroll to position [0, 0]
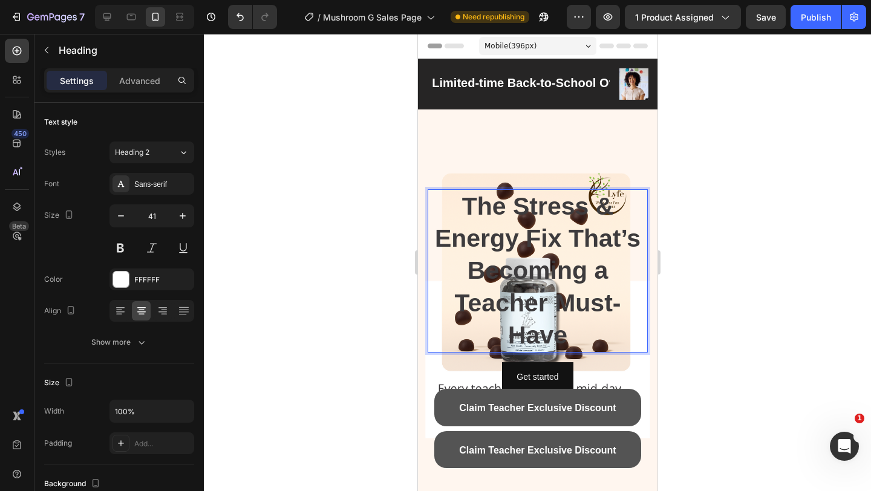
click at [529, 226] on strong "The Stress & Energy Fix That’s Becoming a Teacher Must-Have" at bounding box center [537, 270] width 206 height 157
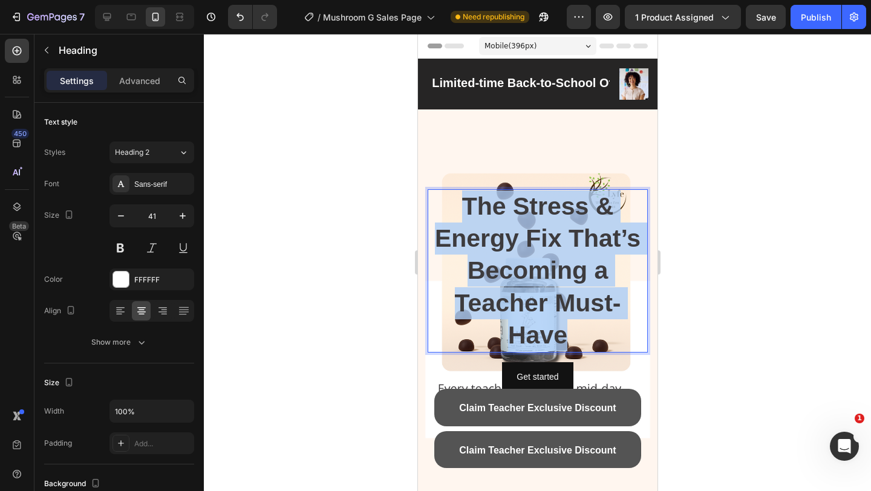
click at [529, 226] on strong "The Stress & Energy Fix That’s Becoming a Teacher Must-Have" at bounding box center [537, 270] width 206 height 157
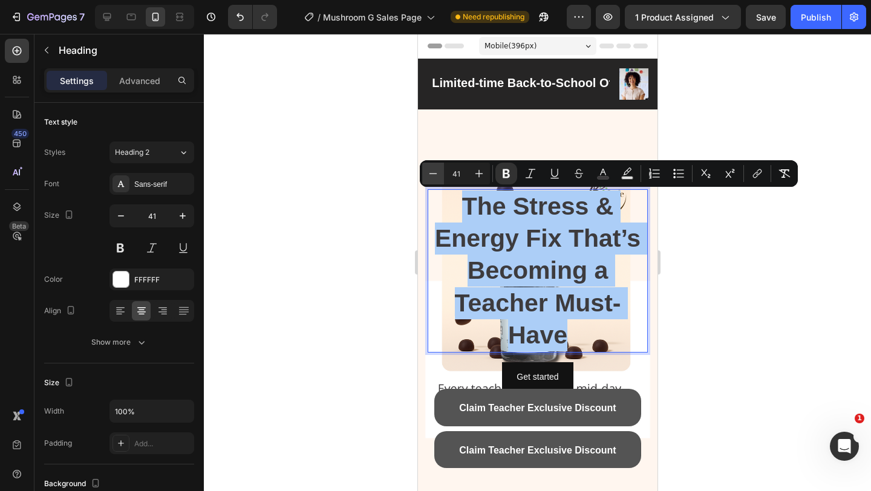
click at [438, 175] on icon "Editor contextual toolbar" at bounding box center [433, 174] width 12 height 12
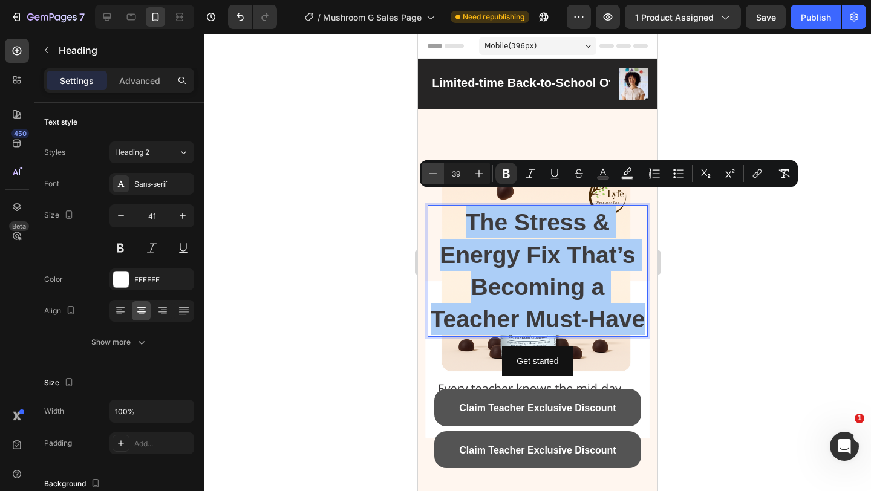
click at [438, 175] on icon "Editor contextual toolbar" at bounding box center [433, 174] width 12 height 12
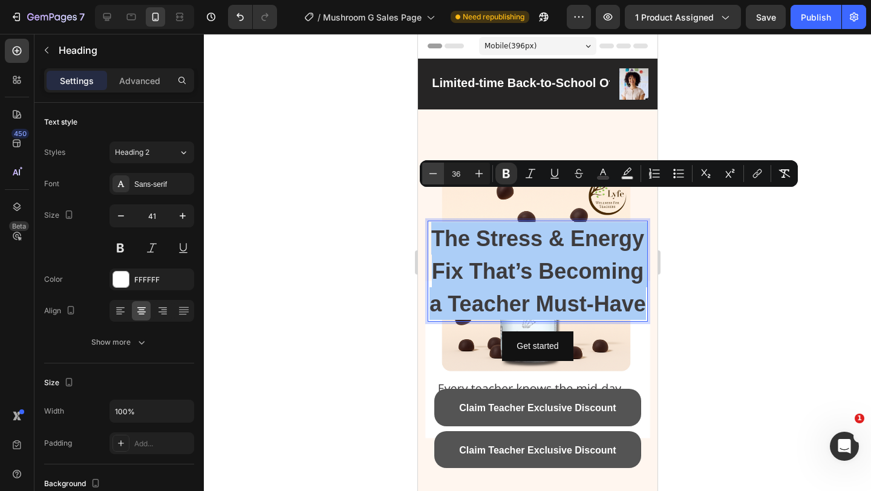
click at [438, 175] on icon "Editor contextual toolbar" at bounding box center [433, 174] width 12 height 12
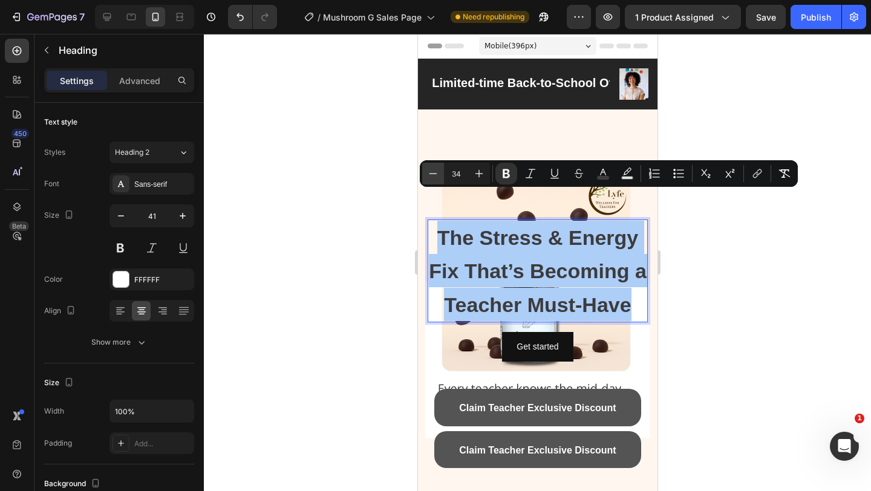
click at [438, 175] on icon "Editor contextual toolbar" at bounding box center [433, 174] width 12 height 12
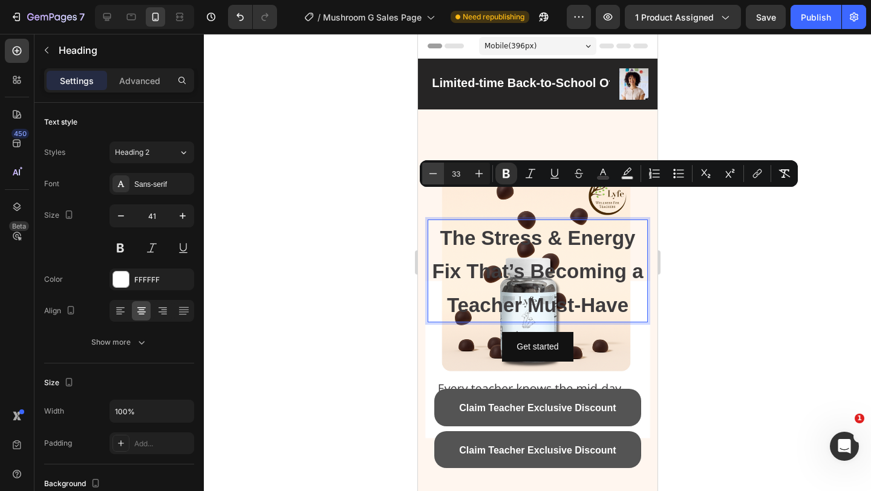
click at [438, 175] on icon "Editor contextual toolbar" at bounding box center [433, 174] width 12 height 12
type input "32"
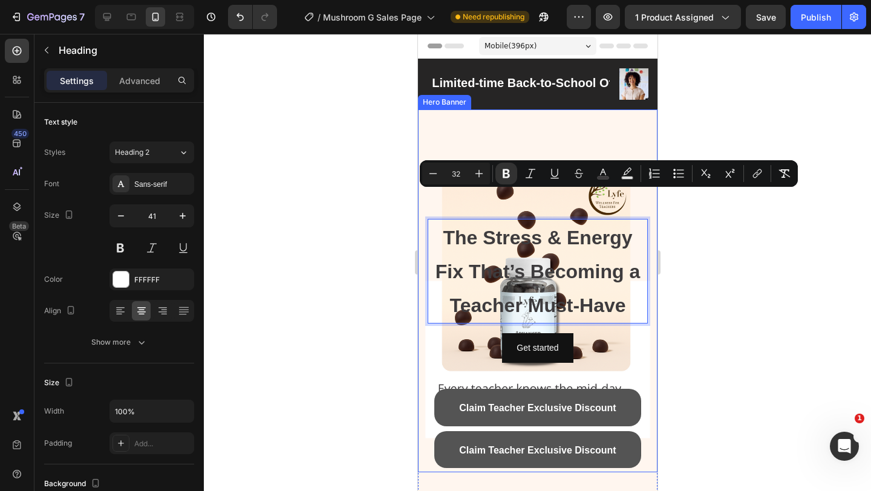
click at [666, 253] on div at bounding box center [537, 262] width 667 height 457
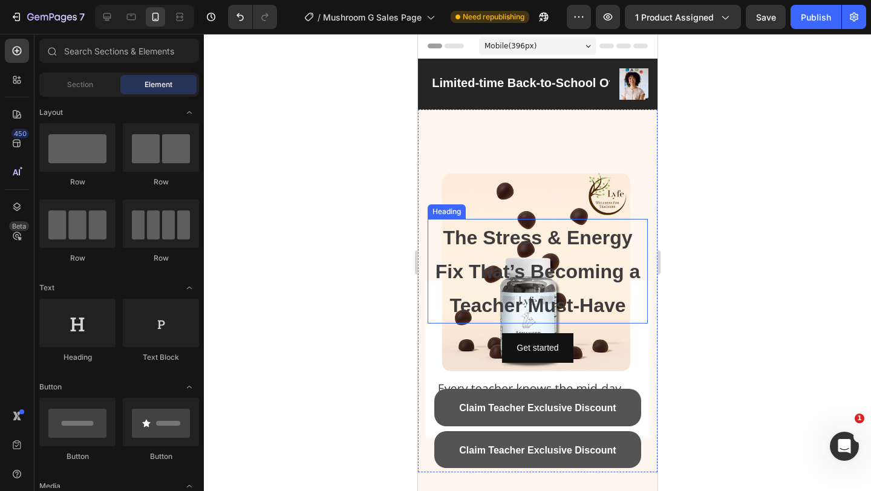
click at [578, 250] on p "⁠⁠⁠⁠⁠⁠⁠ The Stress & Energy Fix That’s Becoming a Teacher Must-Have" at bounding box center [537, 271] width 218 height 102
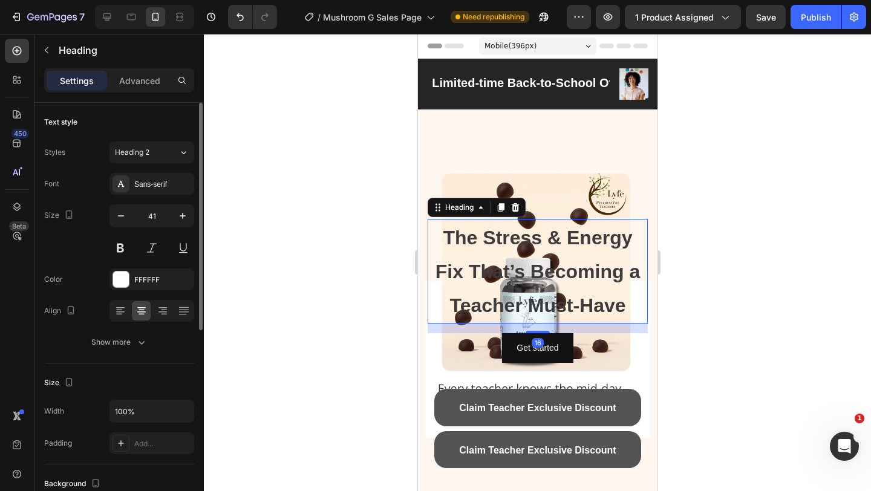
click at [108, 344] on div "Show more" at bounding box center [119, 342] width 56 height 12
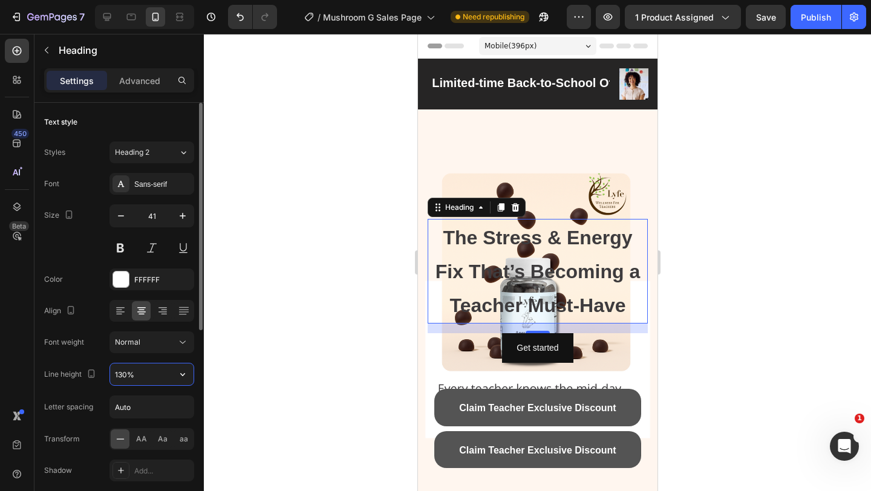
click at [145, 368] on input "130%" at bounding box center [152, 375] width 84 height 22
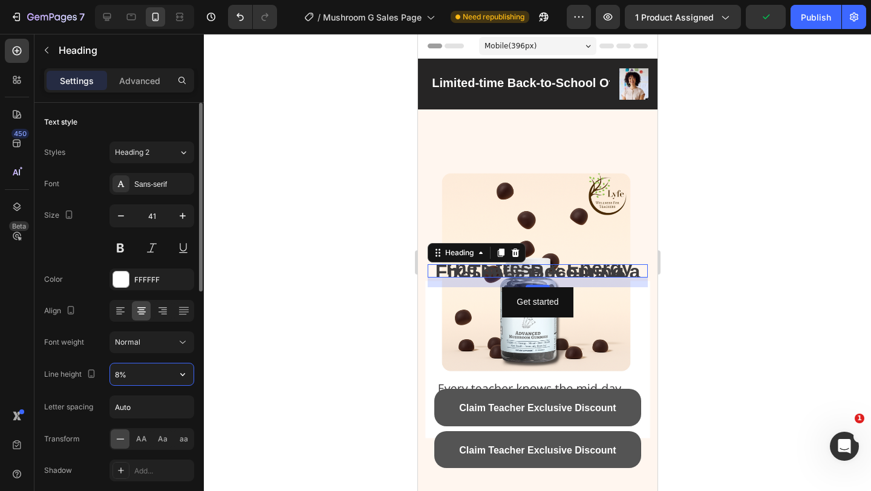
type input "80%"
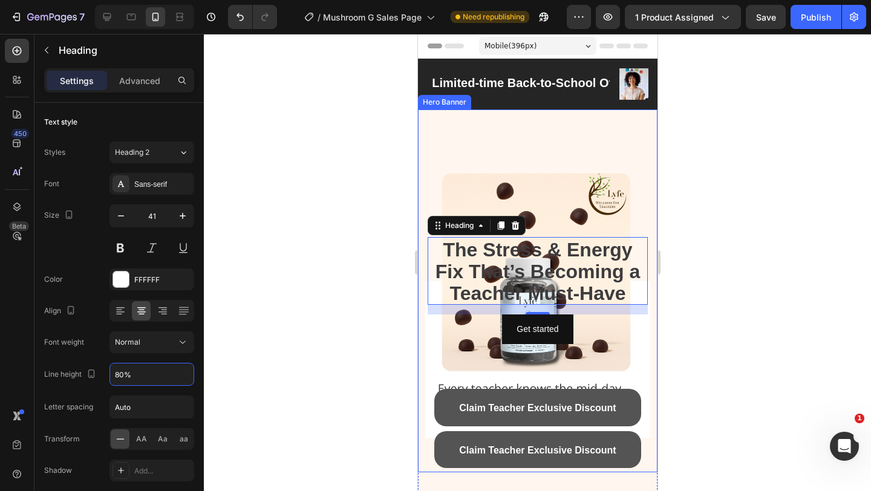
click at [714, 192] on div at bounding box center [537, 262] width 667 height 457
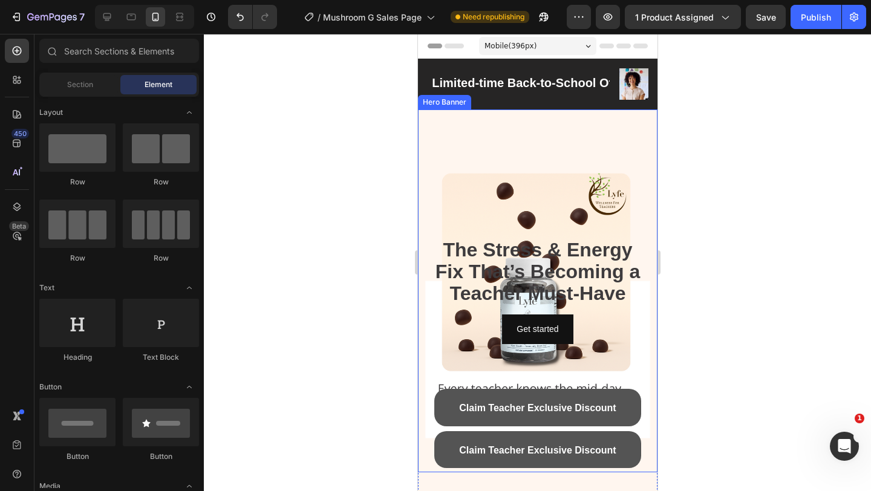
click at [598, 161] on div "Background Image" at bounding box center [538, 291] width 240 height 363
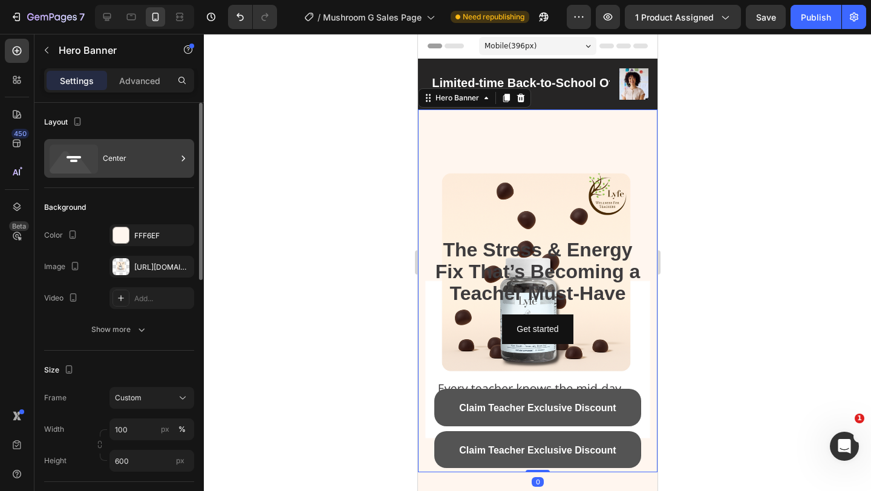
click at [140, 146] on div "Center" at bounding box center [140, 159] width 74 height 28
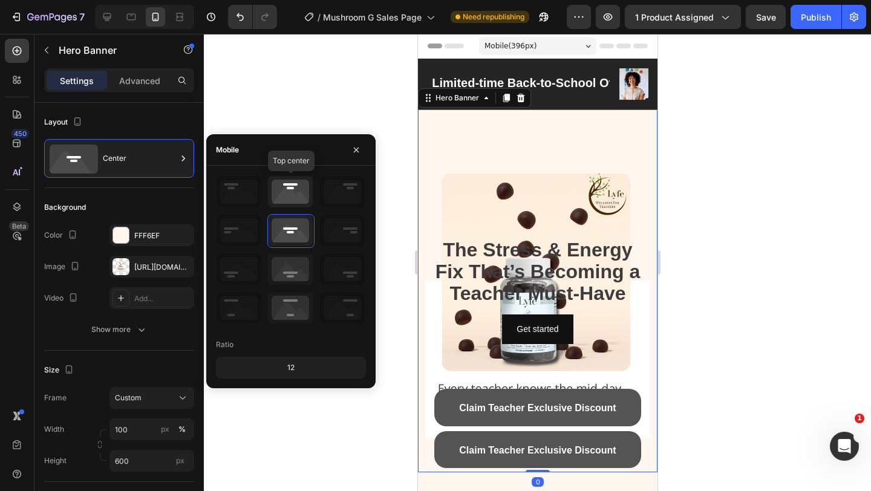
click at [289, 197] on icon at bounding box center [290, 191] width 45 height 31
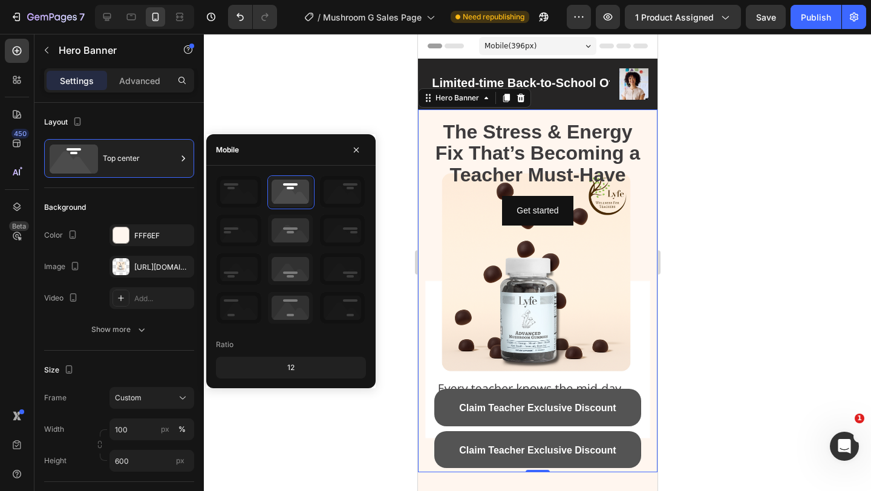
click at [538, 179] on strong "The Stress & Energy Fix That’s Becoming a Teacher Must-Have" at bounding box center [537, 153] width 205 height 65
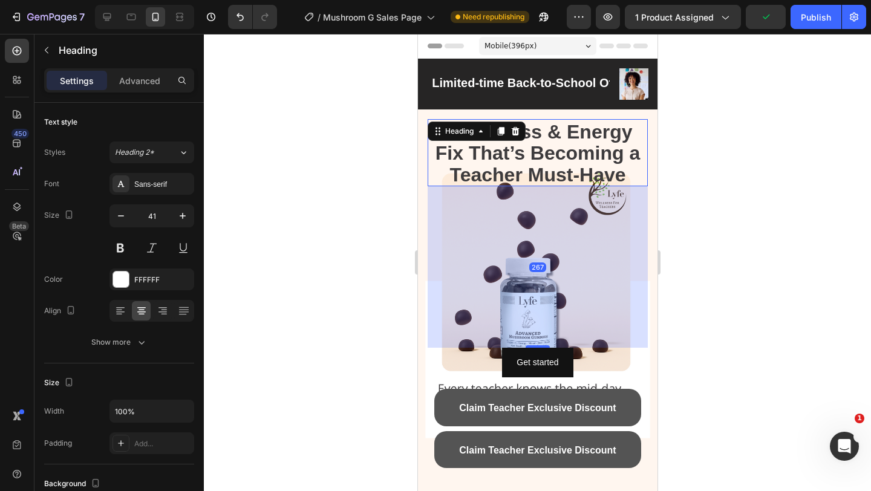
drag, startPoint x: 537, startPoint y: 195, endPoint x: 549, endPoint y: 348, distance: 153.0
click at [549, 186] on div "267" at bounding box center [537, 186] width 220 height 0
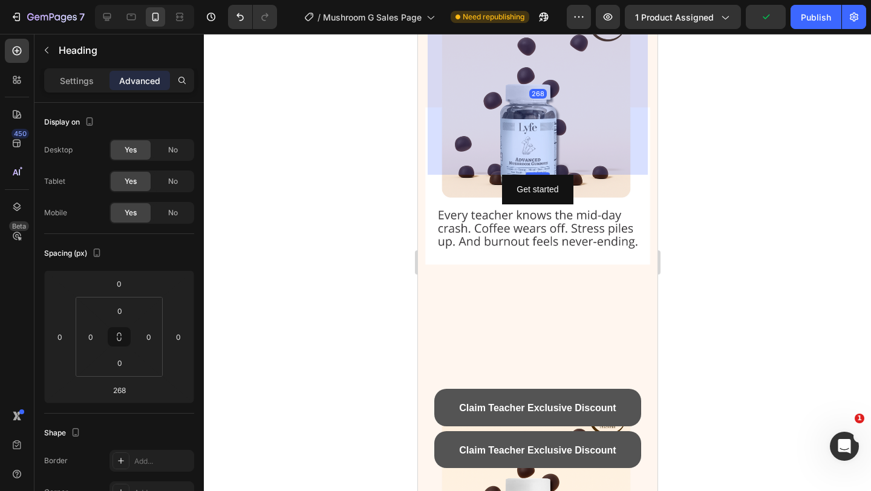
scroll to position [177, 0]
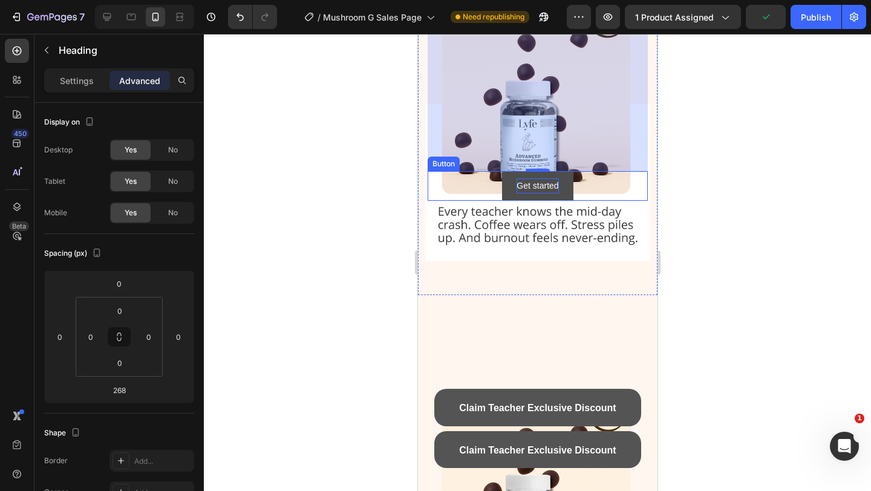
click at [532, 191] on div "Get started" at bounding box center [537, 186] width 42 height 15
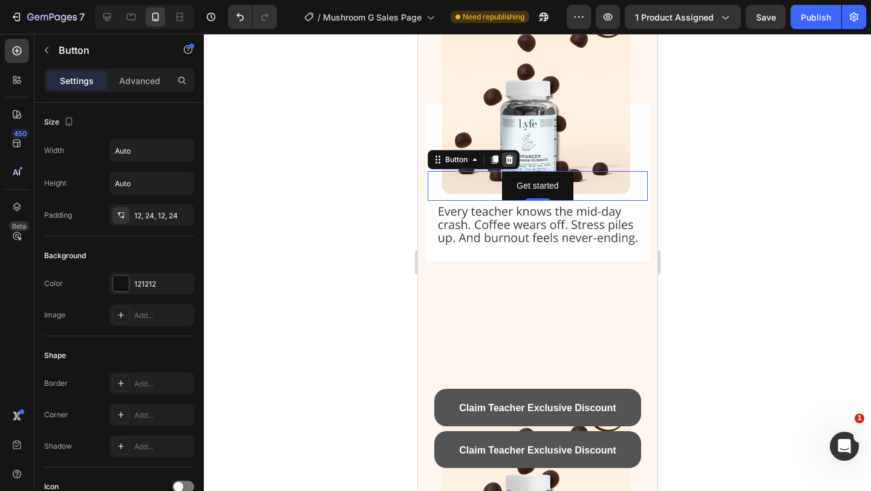
click at [509, 157] on icon at bounding box center [509, 160] width 8 height 8
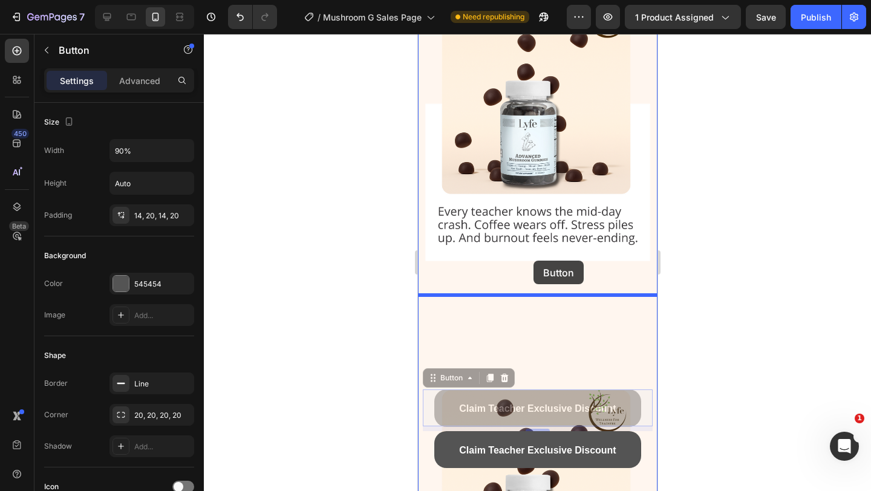
drag, startPoint x: 537, startPoint y: 398, endPoint x: 533, endPoint y: 261, distance: 137.4
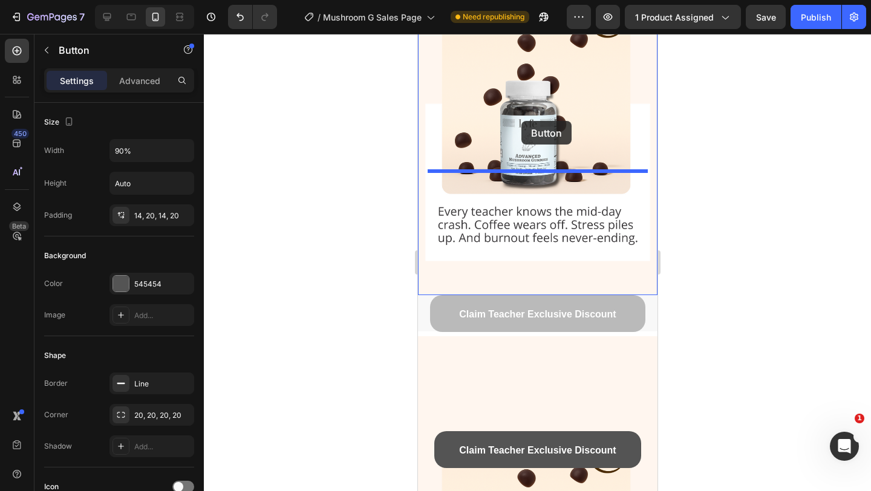
drag, startPoint x: 526, startPoint y: 298, endPoint x: 521, endPoint y: 121, distance: 177.4
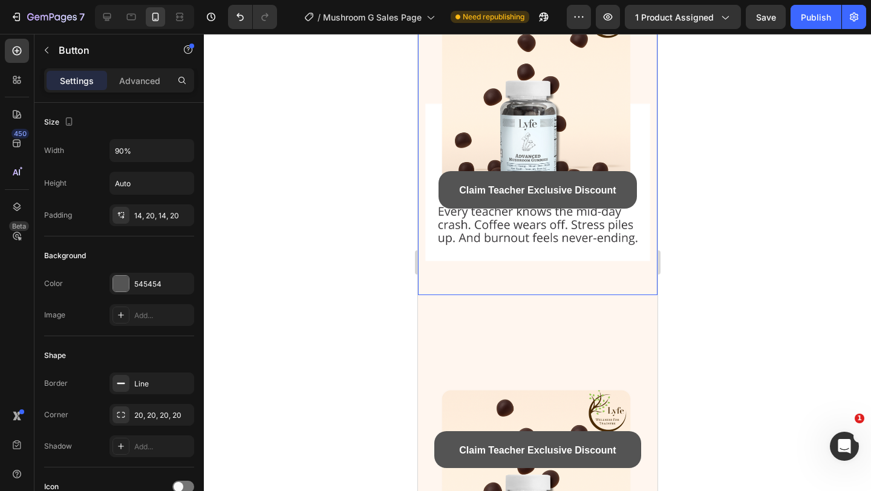
click at [517, 283] on div "Background Image" at bounding box center [538, 113] width 240 height 363
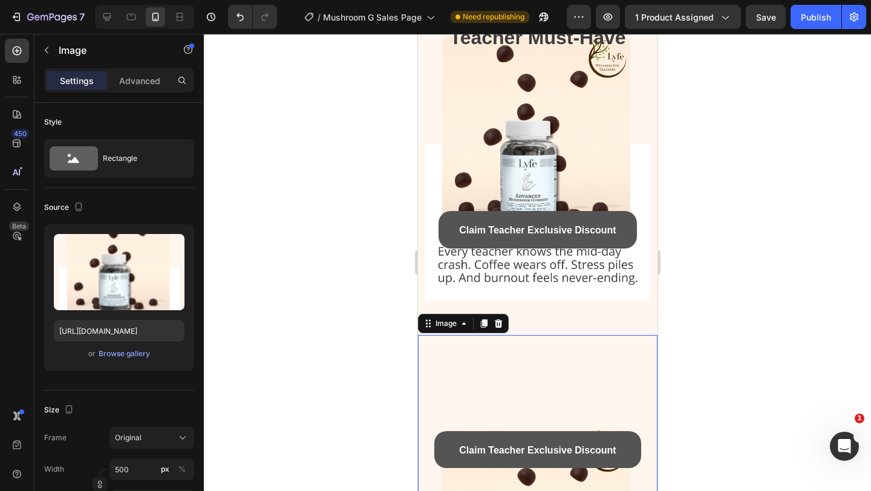
scroll to position [139, 0]
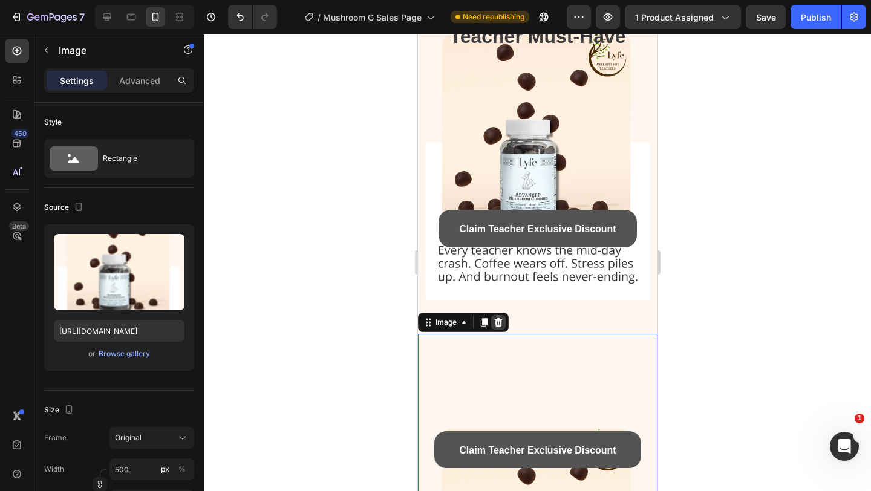
click at [494, 323] on icon at bounding box center [498, 323] width 10 height 10
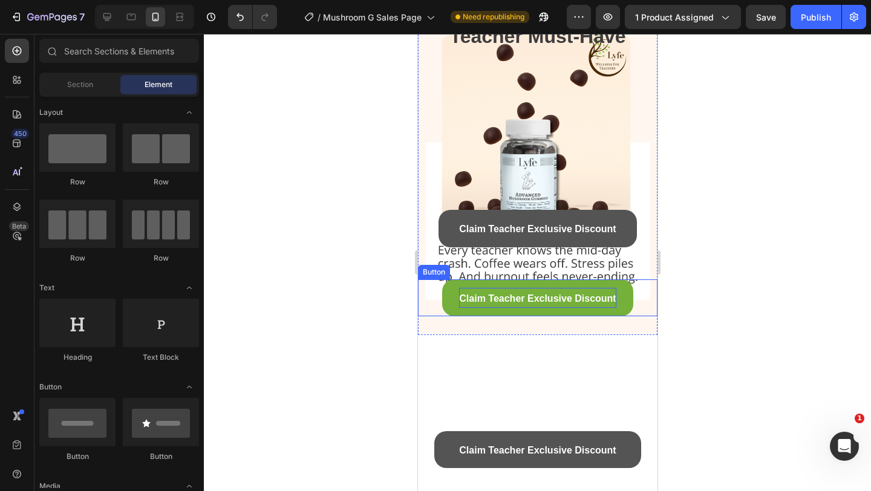
click at [502, 296] on span "Claim Teacher Exclusive Discount" at bounding box center [537, 298] width 157 height 10
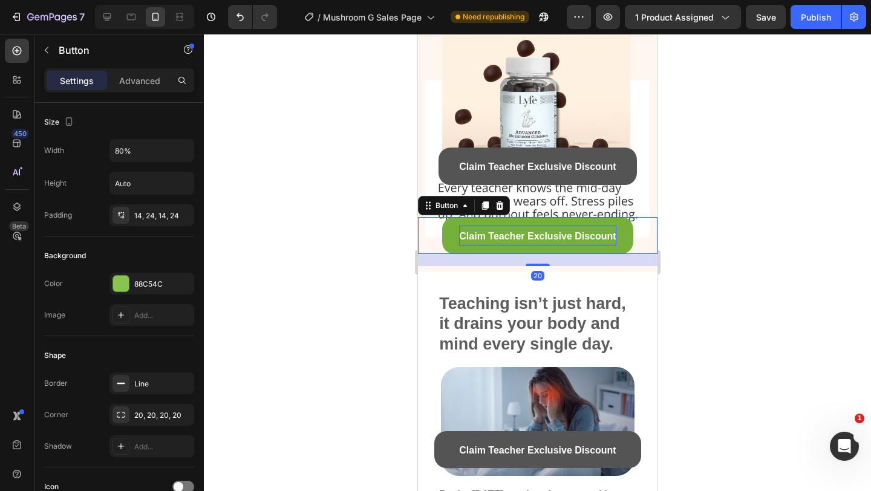
scroll to position [211, 0]
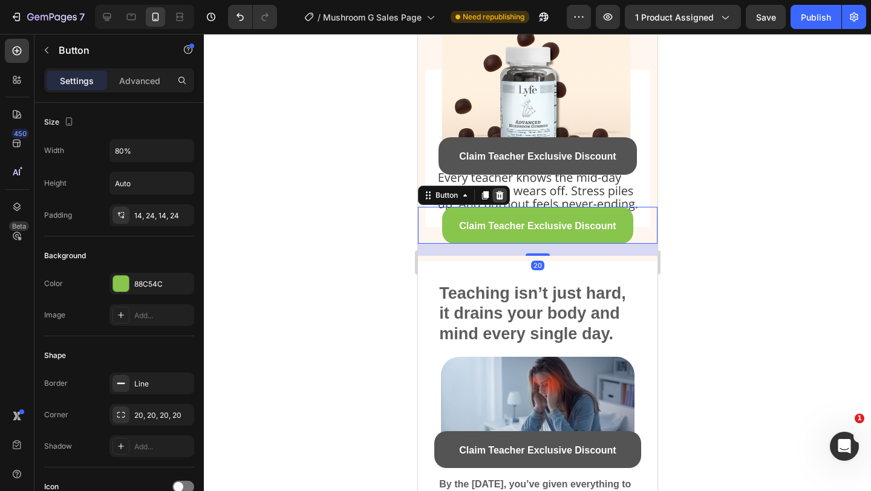
click at [496, 195] on icon at bounding box center [499, 196] width 10 height 10
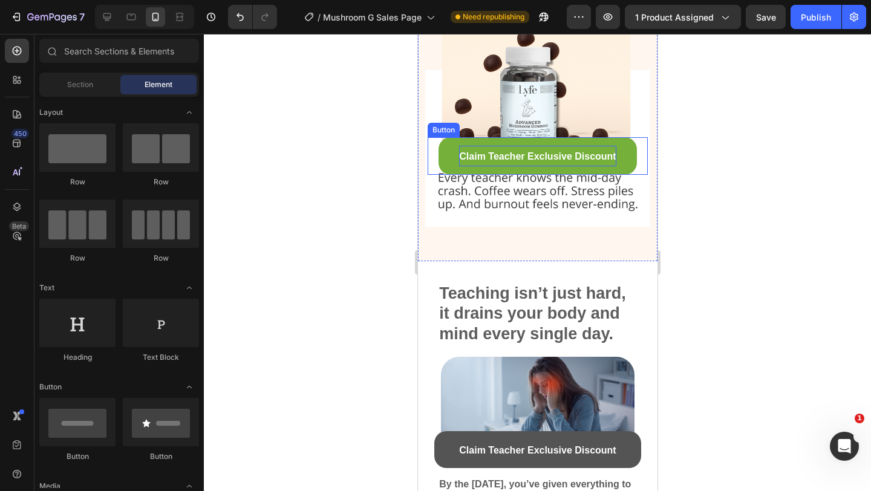
click at [511, 146] on p "Claim Teacher Exclusive Discount" at bounding box center [537, 156] width 157 height 21
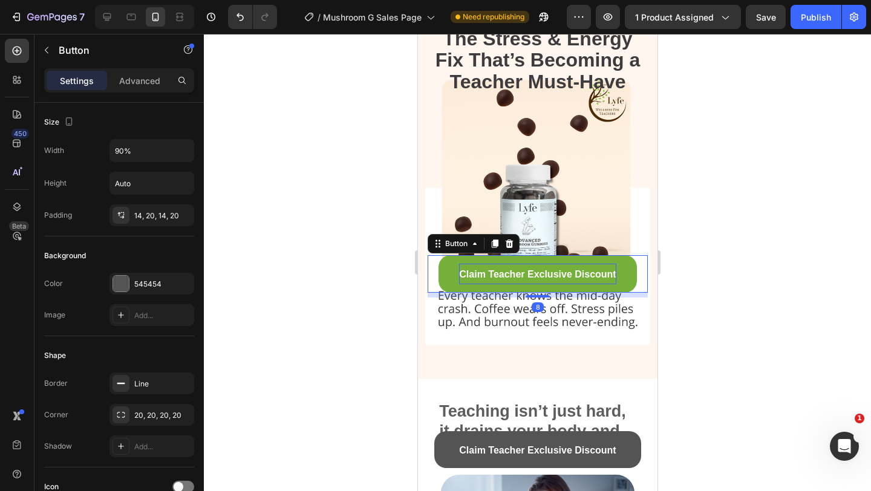
scroll to position [77, 0]
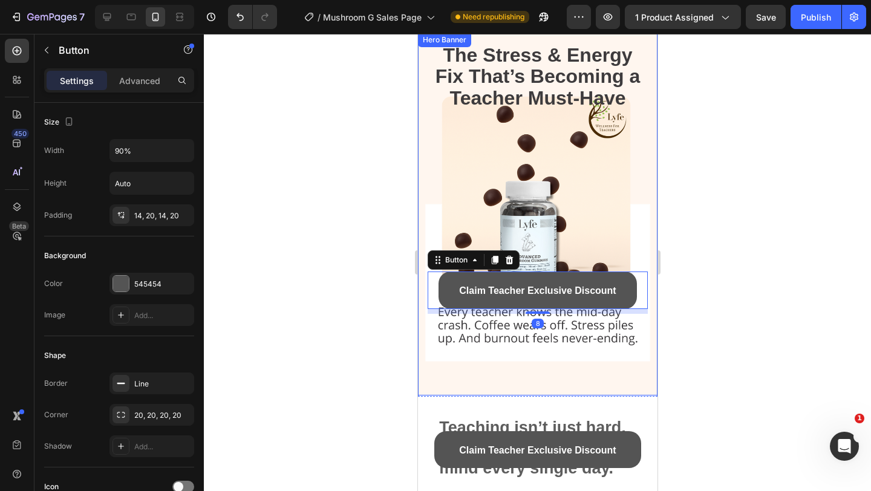
click at [517, 104] on strong "The Stress & Energy Fix That’s Becoming a Teacher Must-Have" at bounding box center [537, 76] width 205 height 65
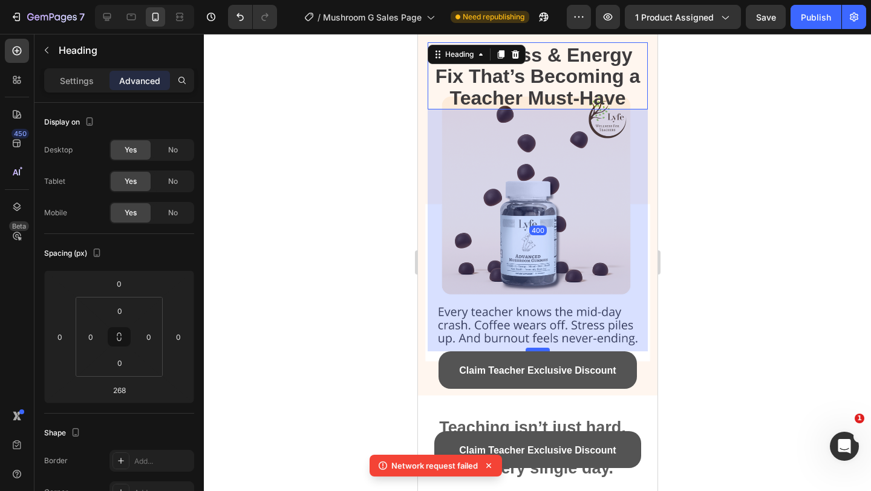
drag, startPoint x: 531, startPoint y: 270, endPoint x: 530, endPoint y: 351, distance: 80.5
click at [530, 351] on div at bounding box center [537, 350] width 24 height 4
type input "401"
click at [738, 298] on div at bounding box center [537, 262] width 667 height 457
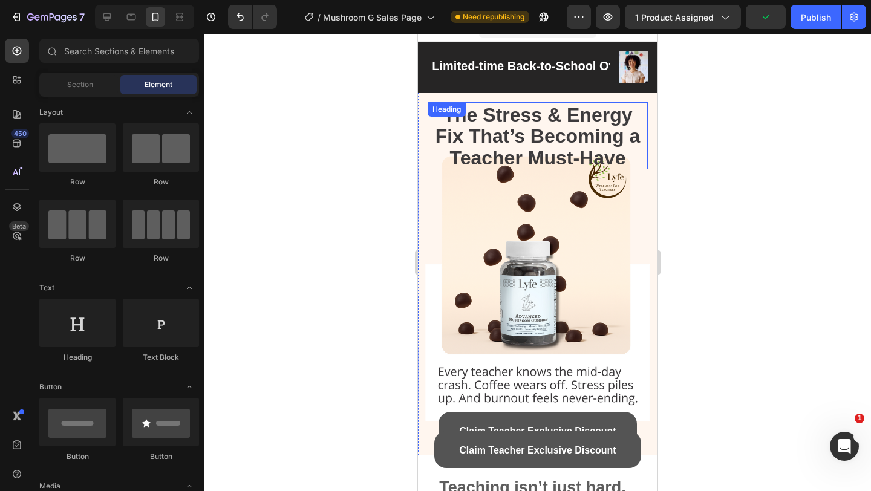
scroll to position [0, 0]
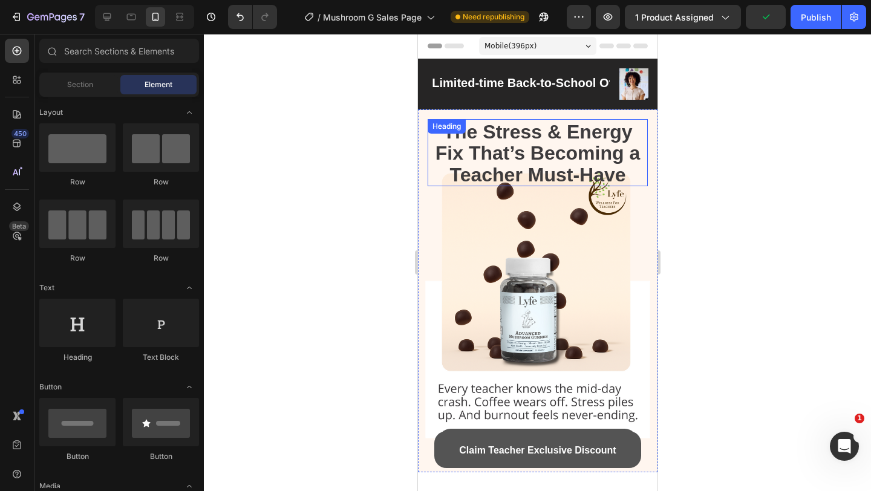
click at [527, 137] on strong "The Stress & Energy Fix That’s Becoming a Teacher Must-Have" at bounding box center [537, 153] width 205 height 65
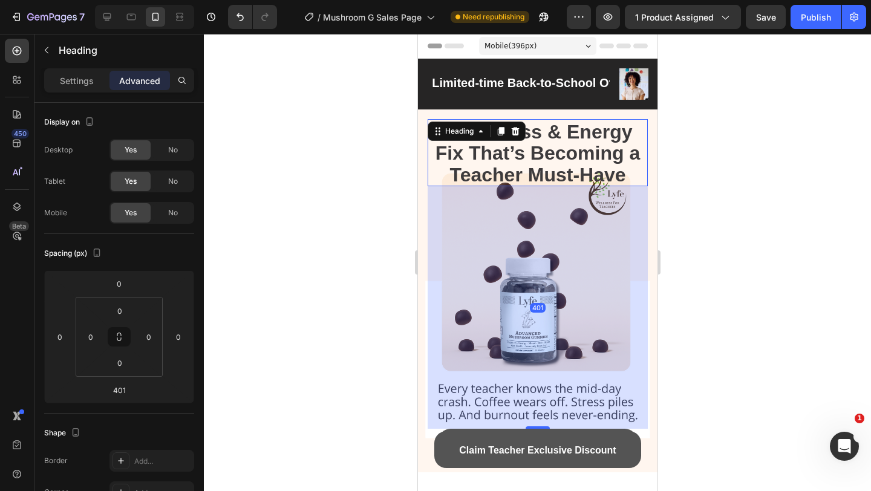
click at [692, 183] on div at bounding box center [537, 262] width 667 height 457
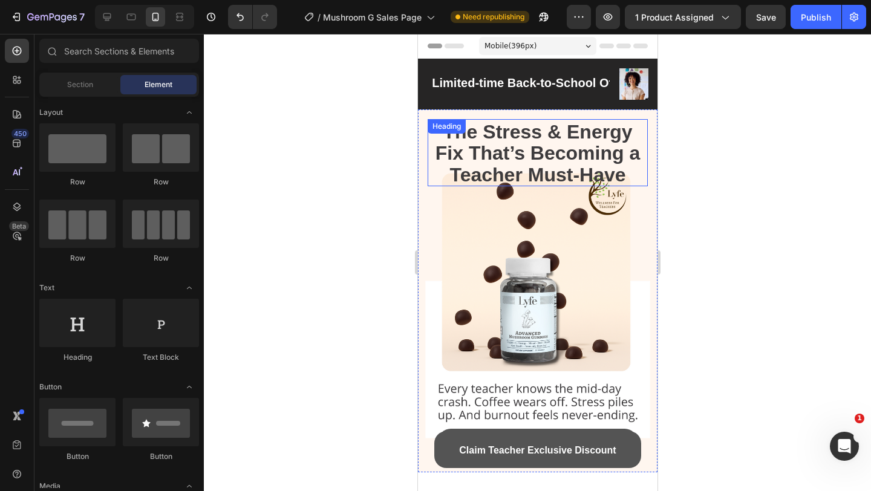
click at [575, 152] on strong "The Stress & Energy Fix That’s Becoming a Teacher Must-Have" at bounding box center [537, 153] width 205 height 65
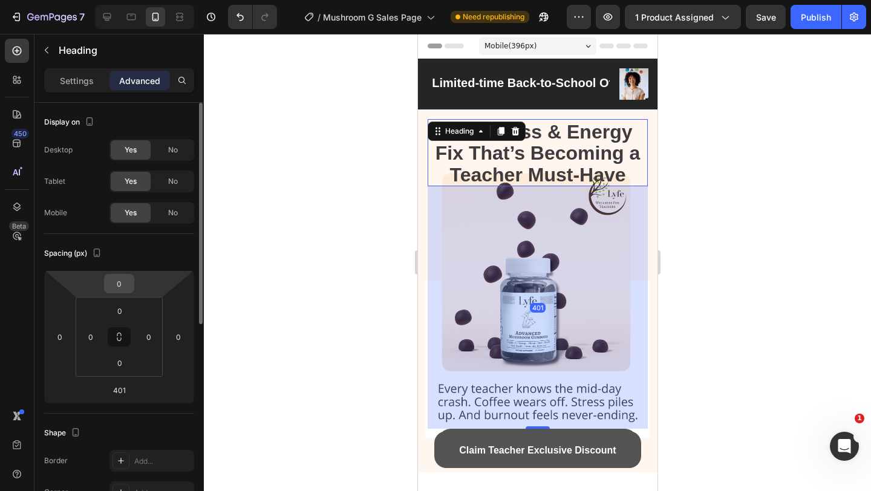
click at [123, 285] on input "0" at bounding box center [119, 284] width 24 height 18
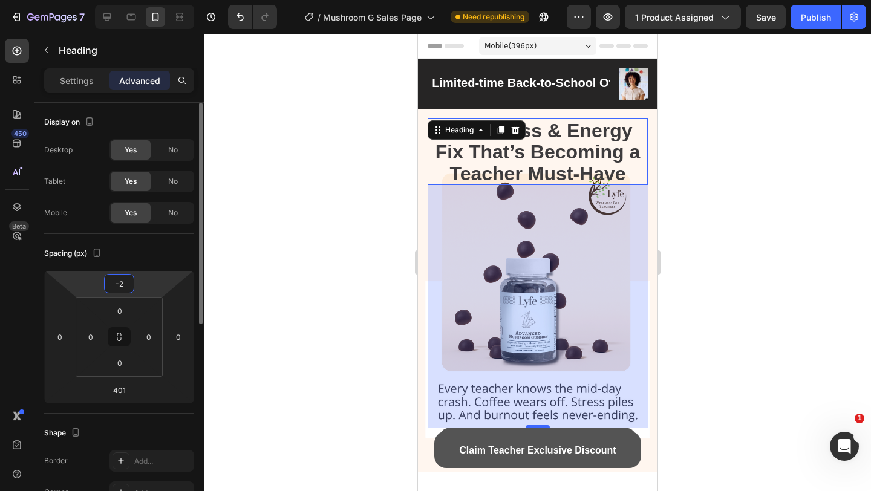
type input "-20"
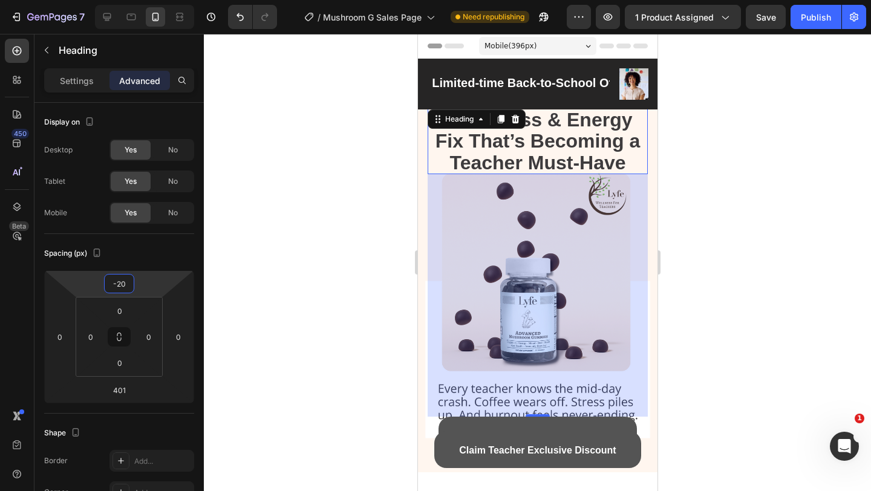
click at [708, 160] on div at bounding box center [537, 262] width 667 height 457
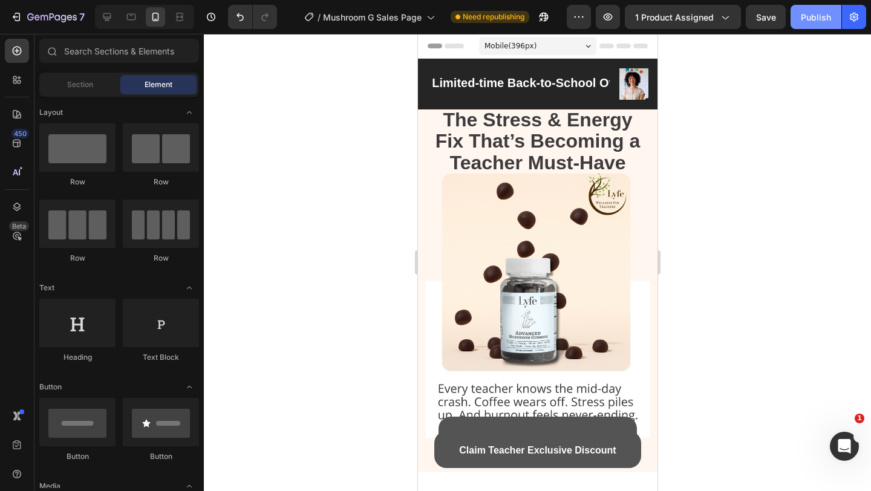
click at [810, 21] on div "Publish" at bounding box center [816, 17] width 30 height 13
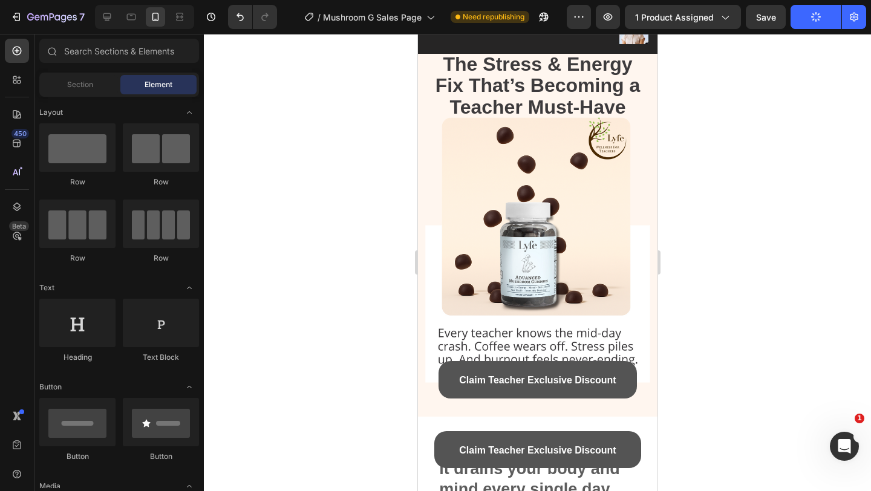
scroll to position [110, 0]
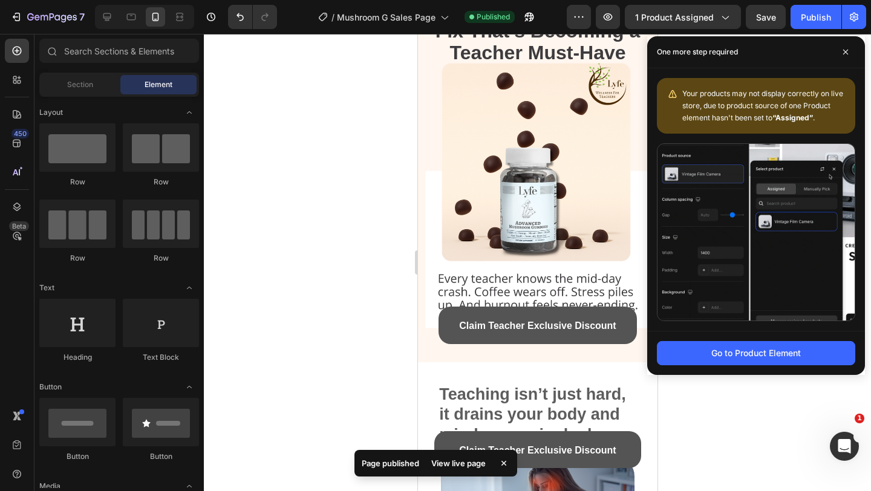
click at [572, 218] on div "The Stress & Energy Fix That’s Becoming a Teacher Must-Have Heading Claim Teach…" at bounding box center [537, 179] width 220 height 340
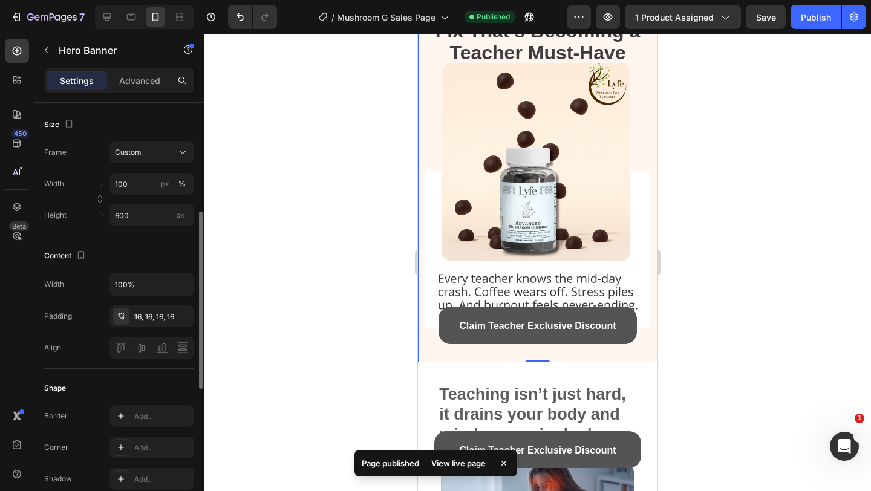
scroll to position [255, 0]
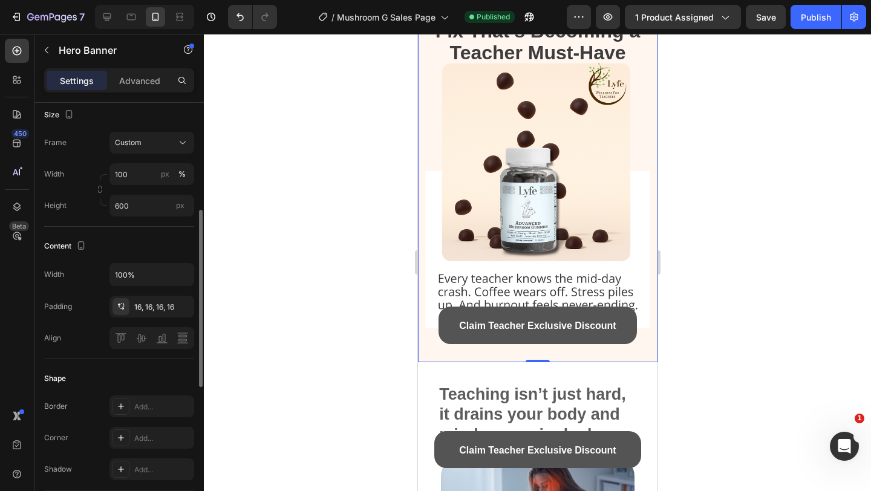
click at [137, 259] on div "Content Width 100% Padding 16, 16, 16, 16 Align" at bounding box center [119, 293] width 150 height 133
click at [137, 265] on input "100%" at bounding box center [152, 275] width 84 height 22
click at [142, 145] on div "Custom" at bounding box center [144, 142] width 59 height 11
type input "100%"
click at [67, 176] on div "Width 100 px %" at bounding box center [119, 174] width 150 height 22
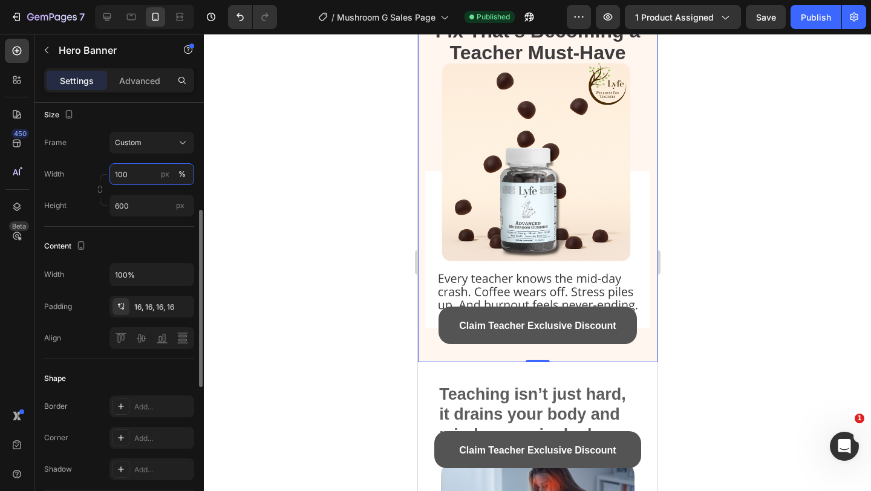
click at [114, 174] on input "100" at bounding box center [152, 174] width 85 height 22
type input "90"
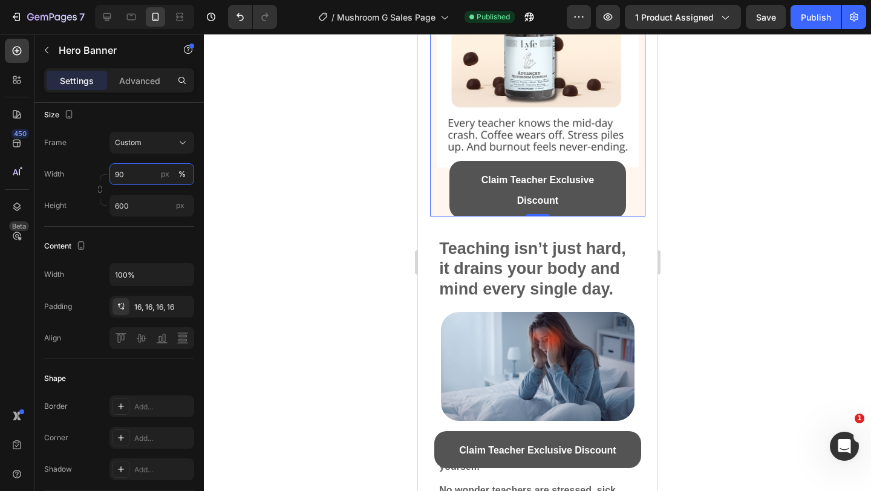
scroll to position [316, 0]
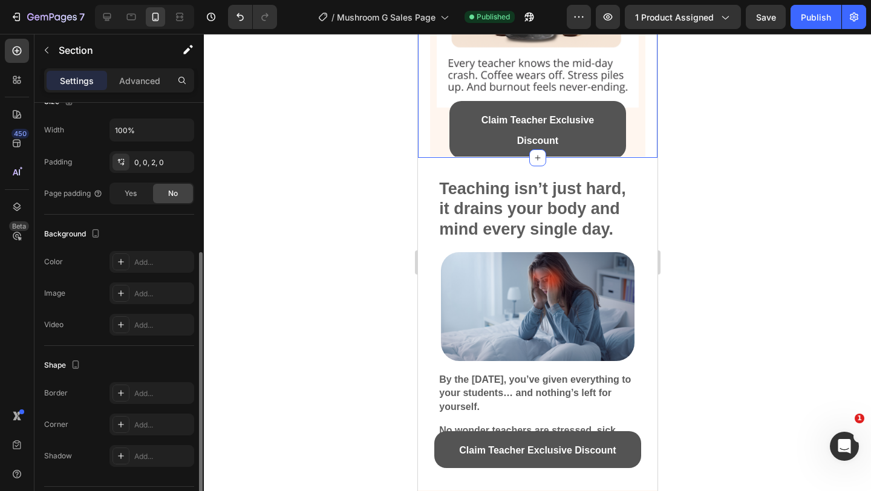
scroll to position [284, 0]
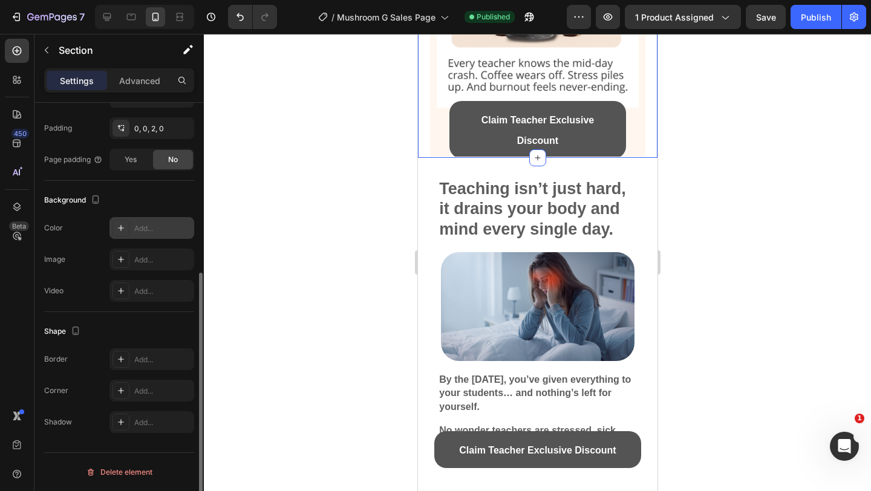
click at [140, 229] on div "Add..." at bounding box center [162, 228] width 57 height 11
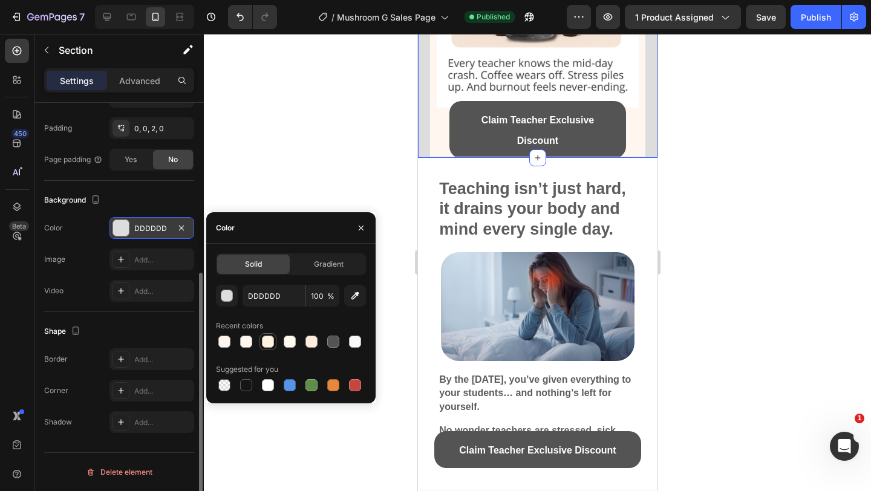
click at [266, 338] on div at bounding box center [268, 342] width 12 height 12
click at [241, 338] on div at bounding box center [246, 342] width 12 height 12
type input "FFF6F0"
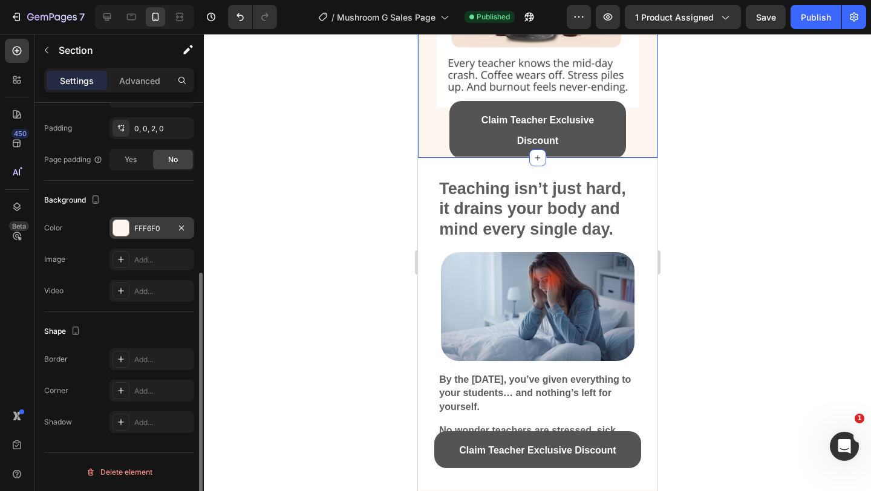
click at [727, 211] on div at bounding box center [537, 262] width 667 height 457
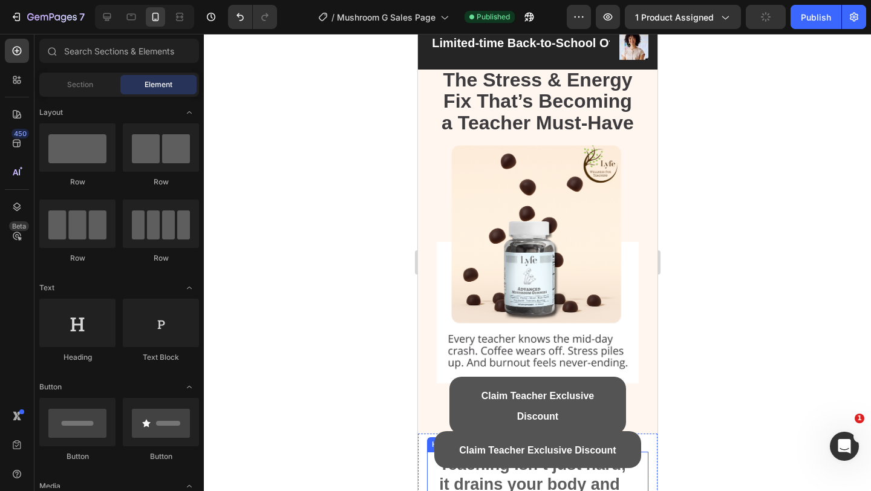
scroll to position [41, 0]
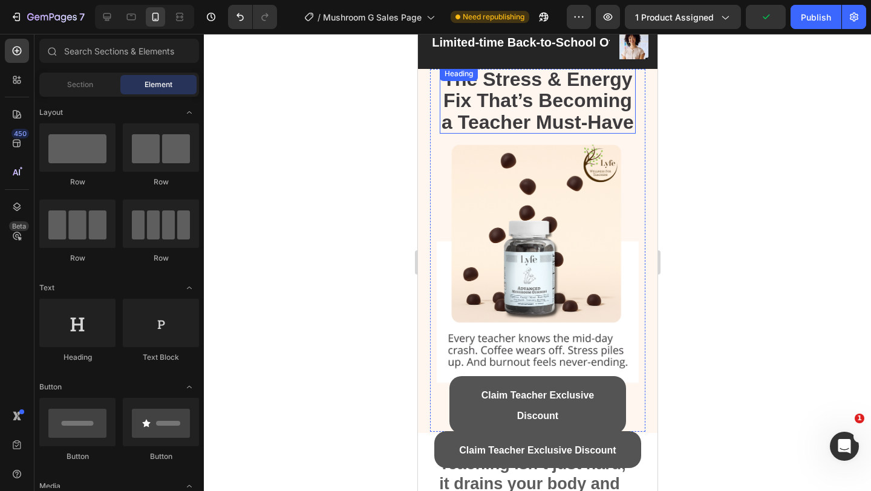
click at [508, 75] on div "The Stress & Energy Fix That’s Becoming a Teacher Must-Have Heading" at bounding box center [537, 100] width 196 height 67
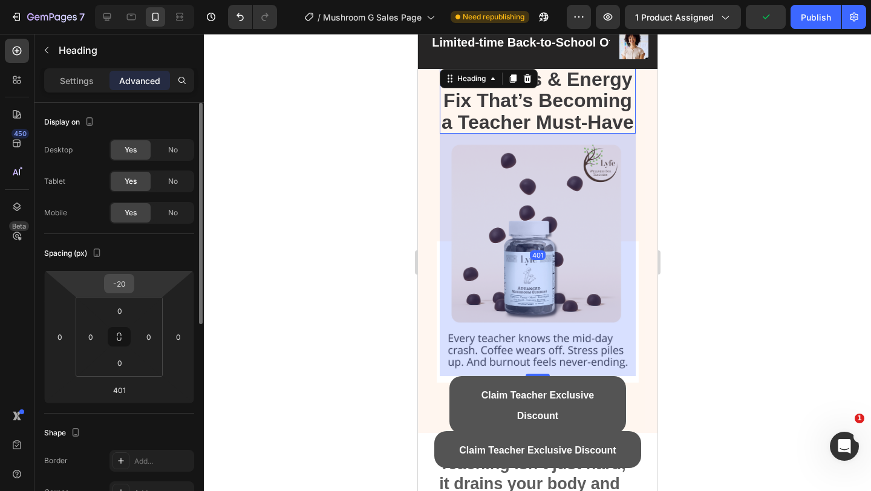
click at [124, 286] on input "-20" at bounding box center [119, 284] width 24 height 18
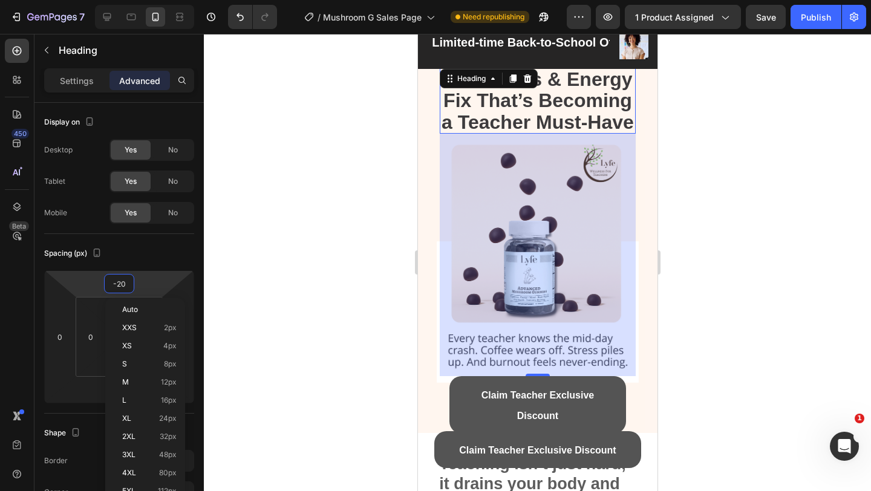
click at [755, 282] on div at bounding box center [537, 262] width 667 height 457
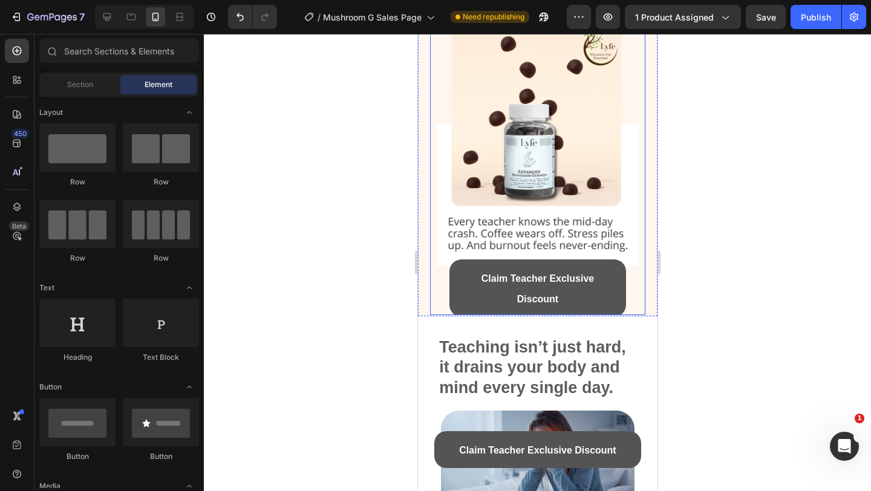
scroll to position [171, 0]
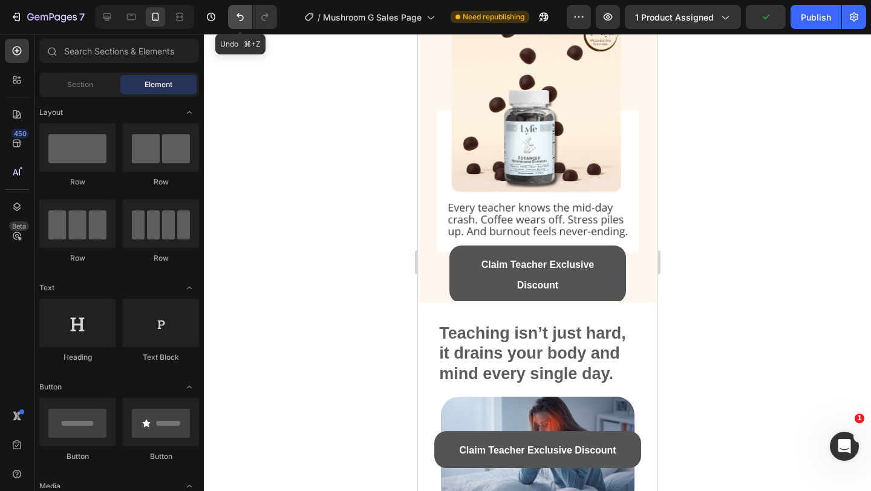
click at [231, 18] on button "Undo/Redo" at bounding box center [240, 17] width 24 height 24
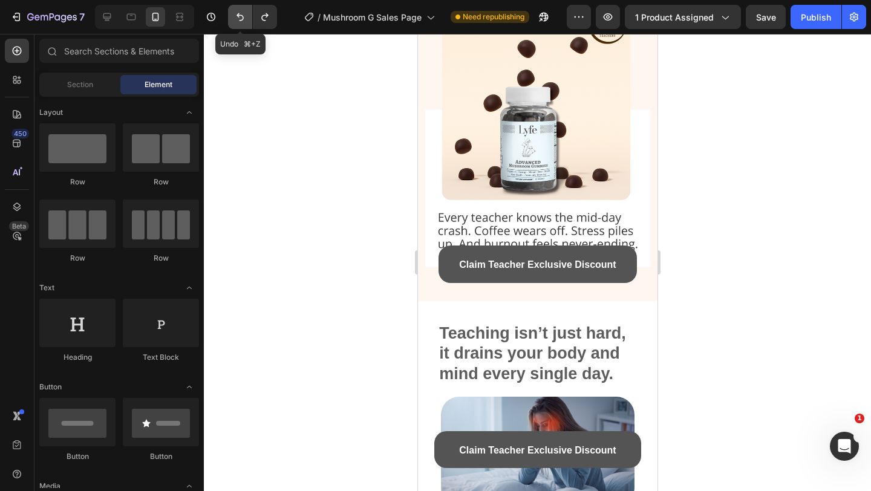
click at [231, 18] on button "Undo/Redo" at bounding box center [240, 17] width 24 height 24
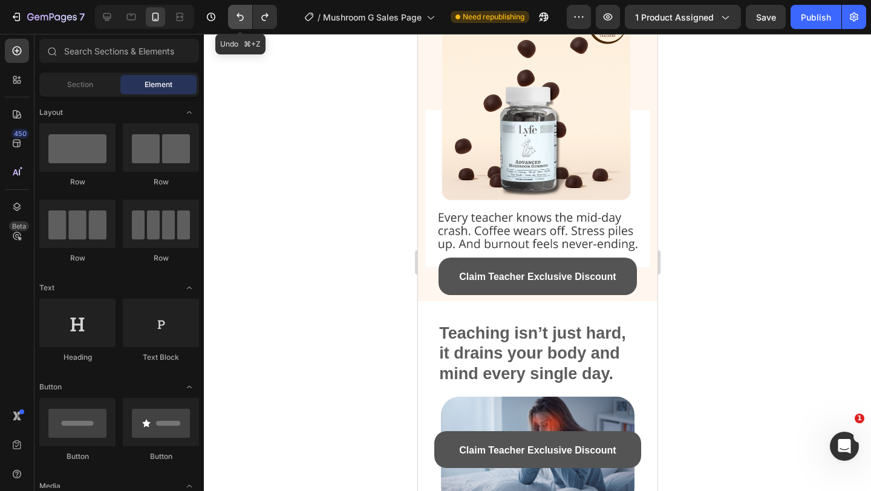
click at [231, 18] on button "Undo/Redo" at bounding box center [240, 17] width 24 height 24
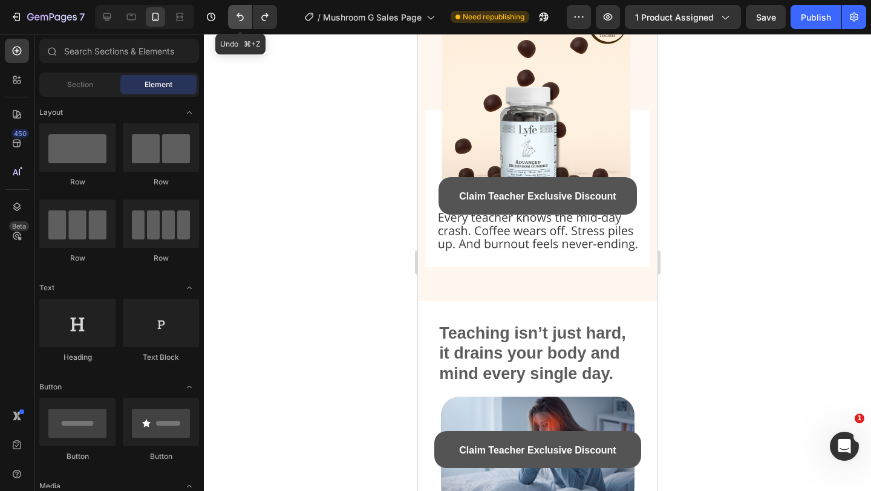
click at [231, 18] on button "Undo/Redo" at bounding box center [240, 17] width 24 height 24
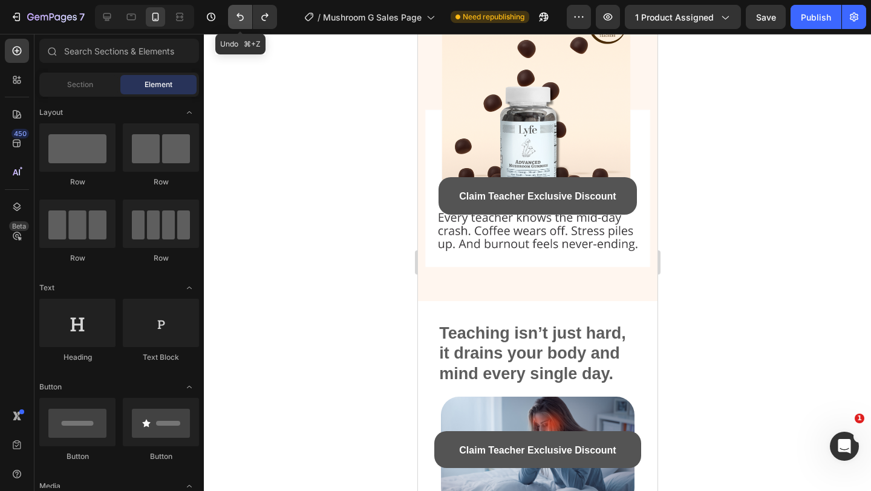
click at [231, 18] on button "Undo/Redo" at bounding box center [240, 17] width 24 height 24
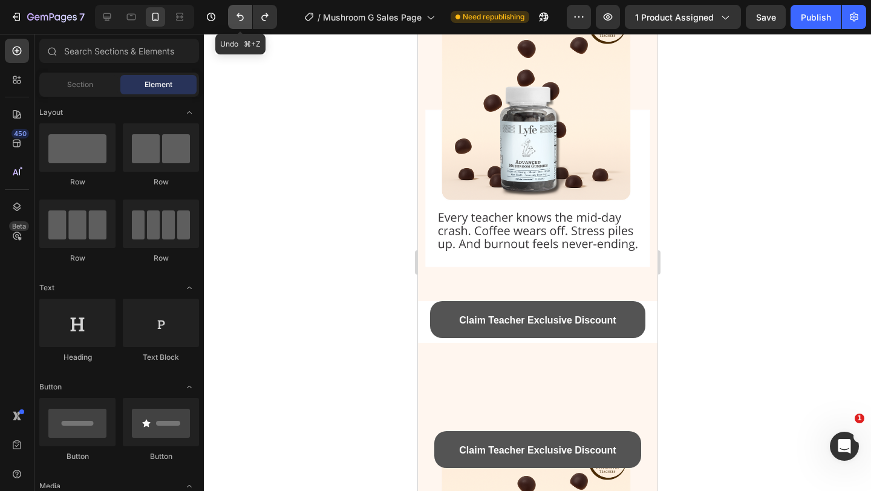
click at [231, 18] on button "Undo/Redo" at bounding box center [240, 17] width 24 height 24
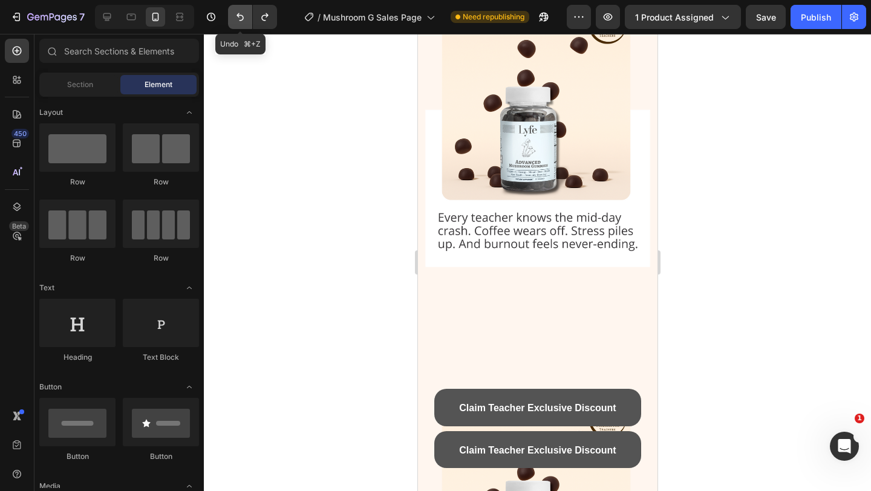
click at [231, 18] on button "Undo/Redo" at bounding box center [240, 17] width 24 height 24
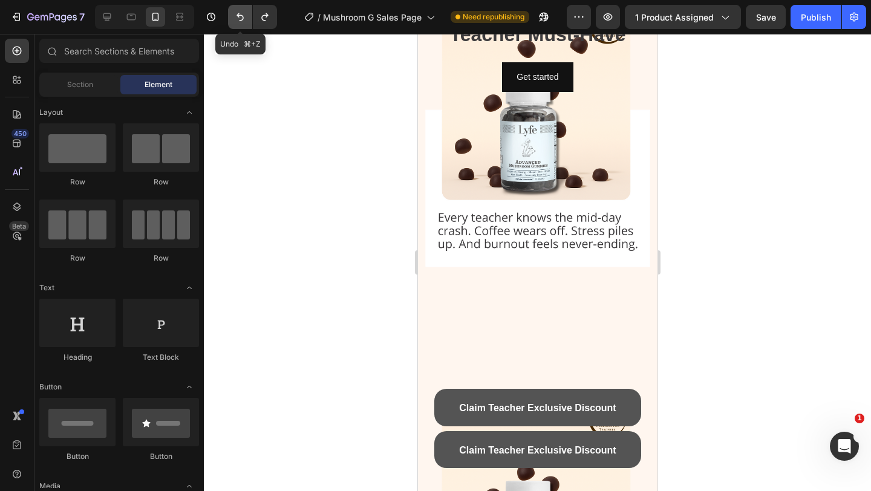
click at [231, 18] on button "Undo/Redo" at bounding box center [240, 17] width 24 height 24
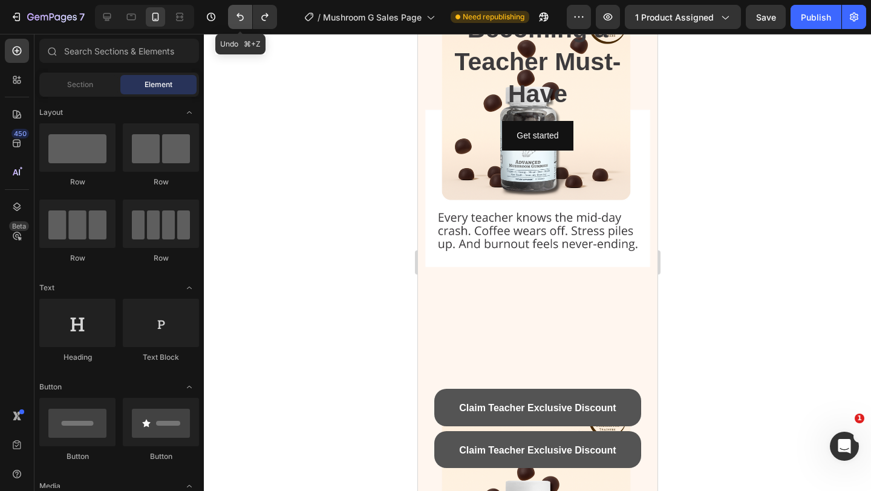
click at [231, 18] on button "Undo/Redo" at bounding box center [240, 17] width 24 height 24
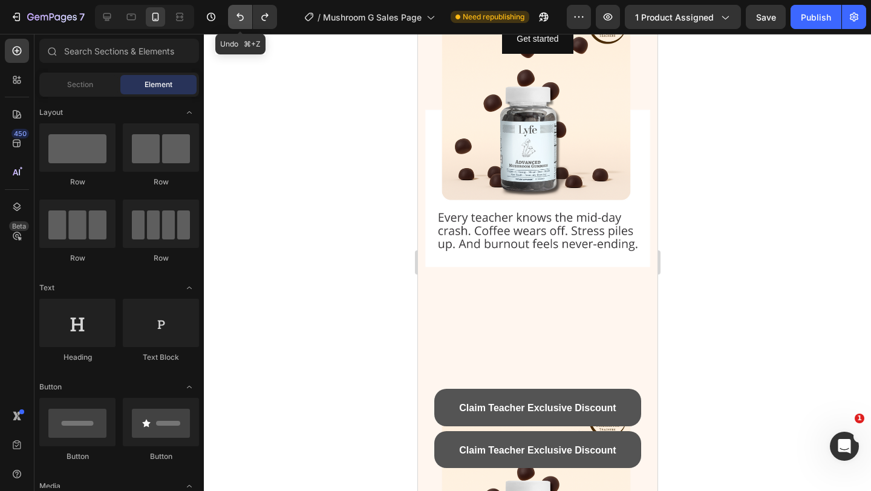
click at [231, 18] on button "Undo/Redo" at bounding box center [240, 17] width 24 height 24
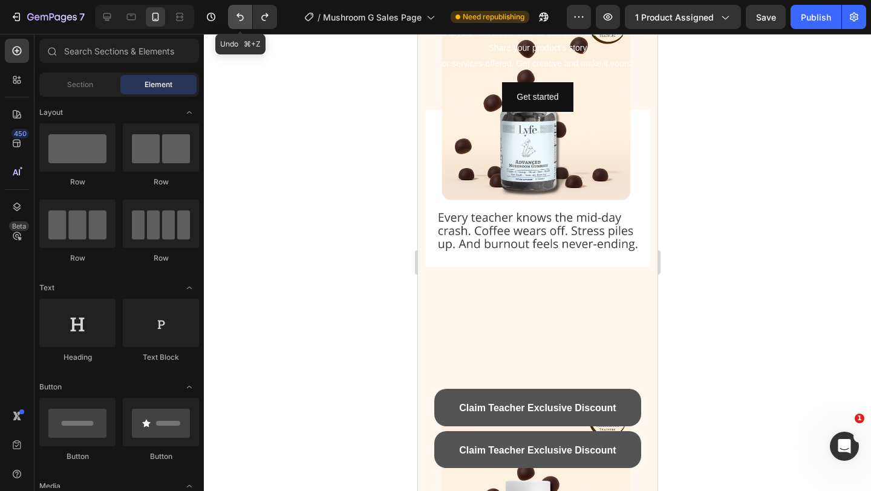
click at [231, 18] on button "Undo/Redo" at bounding box center [240, 17] width 24 height 24
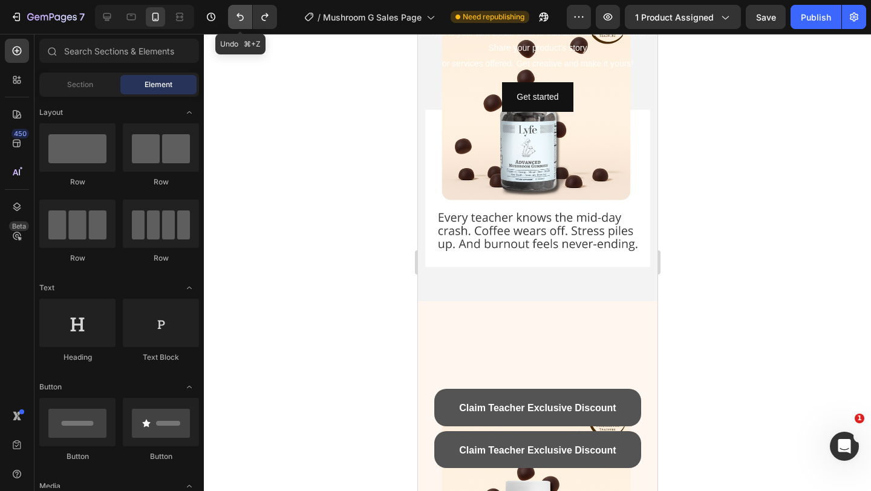
click at [231, 18] on button "Undo/Redo" at bounding box center [240, 17] width 24 height 24
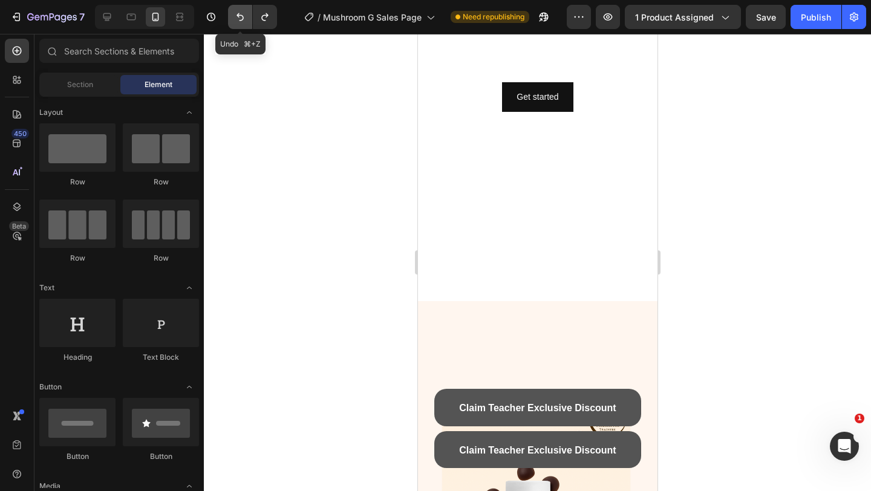
click at [231, 18] on button "Undo/Redo" at bounding box center [240, 17] width 24 height 24
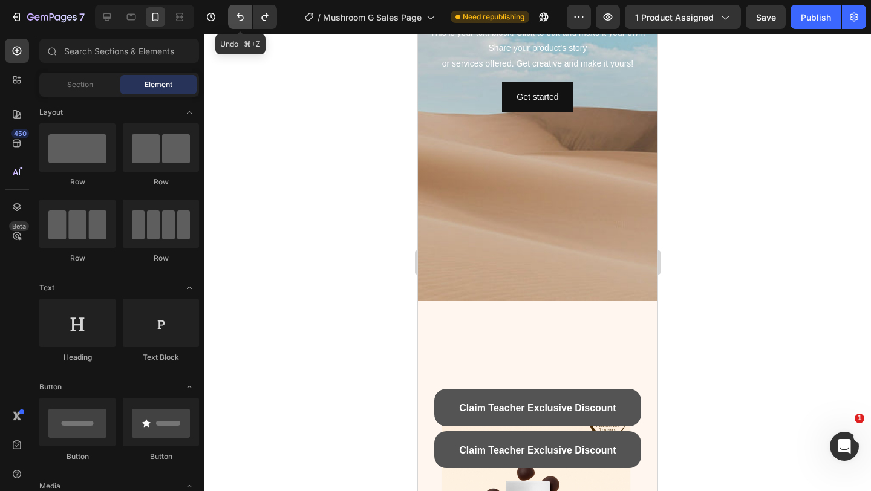
click at [231, 18] on button "Undo/Redo" at bounding box center [240, 17] width 24 height 24
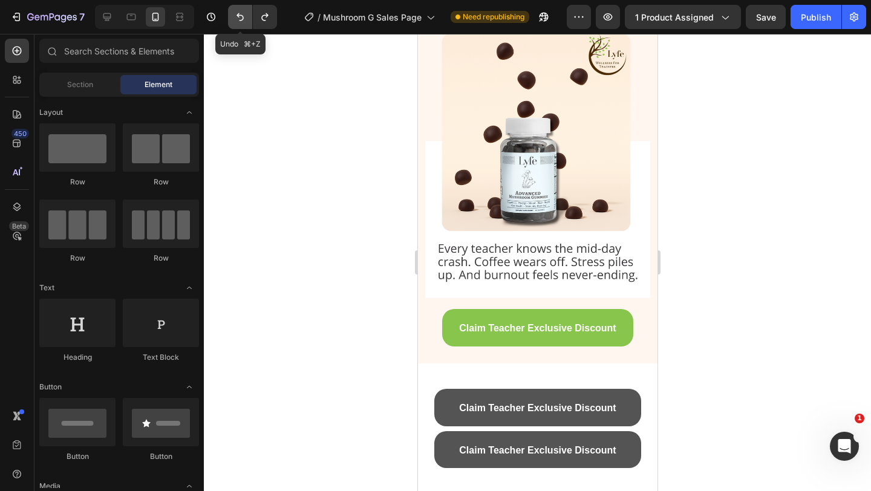
scroll to position [0, 0]
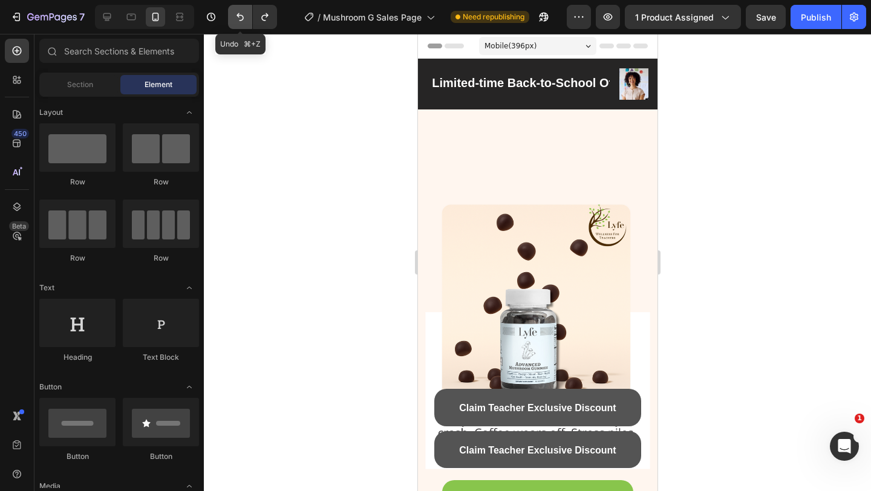
click at [231, 18] on button "Undo/Redo" at bounding box center [240, 17] width 24 height 24
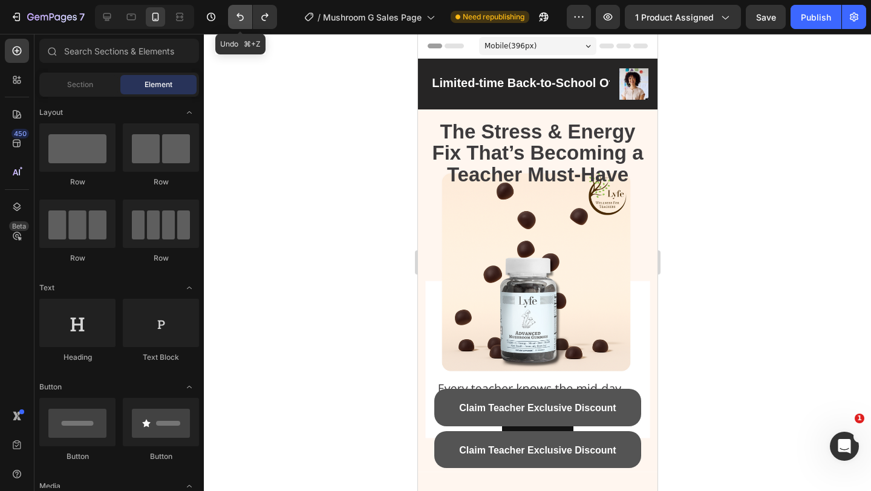
click at [243, 24] on button "Undo/Redo" at bounding box center [240, 17] width 24 height 24
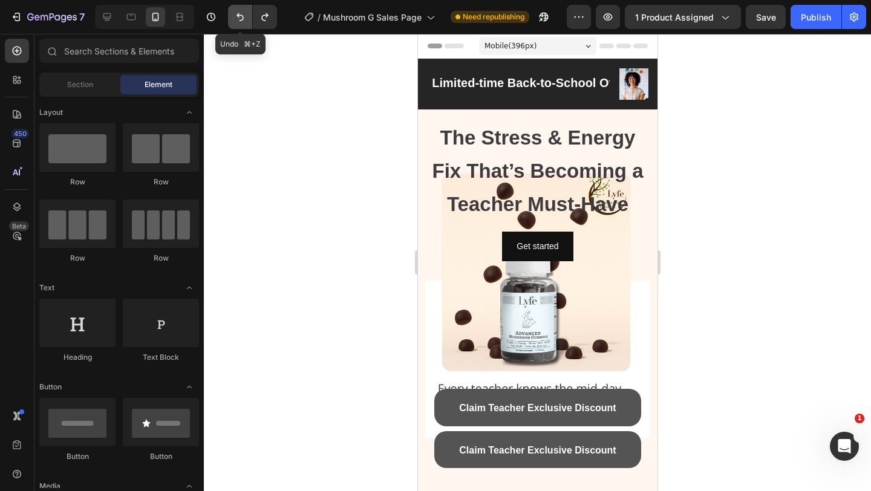
click at [243, 24] on button "Undo/Redo" at bounding box center [240, 17] width 24 height 24
click at [257, 21] on button "Undo/Redo" at bounding box center [265, 17] width 24 height 24
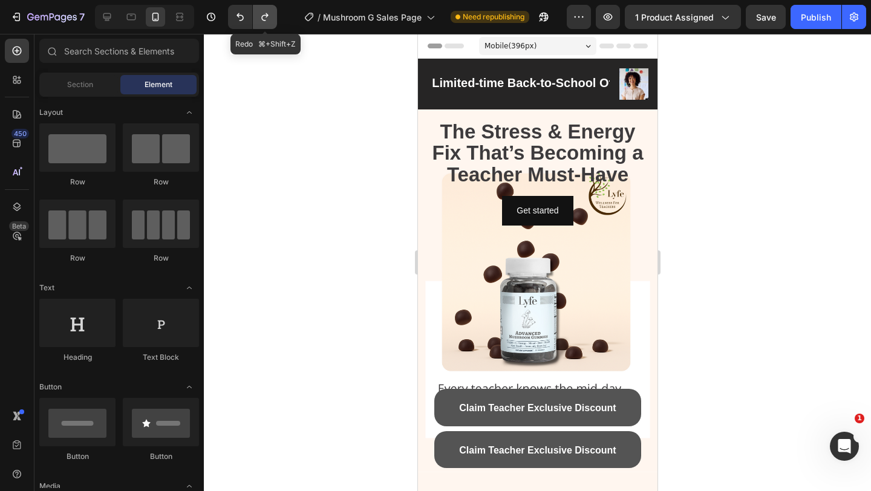
click at [257, 21] on button "Undo/Redo" at bounding box center [265, 17] width 24 height 24
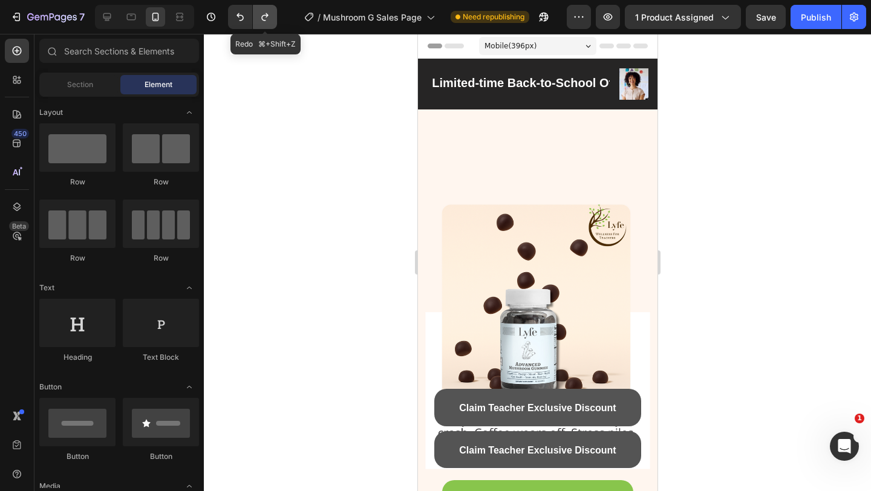
click at [257, 21] on button "Undo/Redo" at bounding box center [265, 17] width 24 height 24
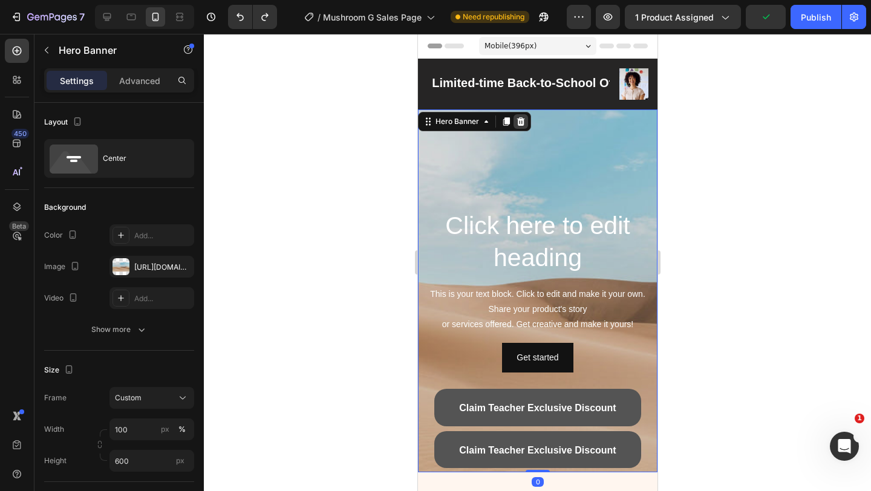
click at [522, 120] on icon at bounding box center [521, 121] width 8 height 8
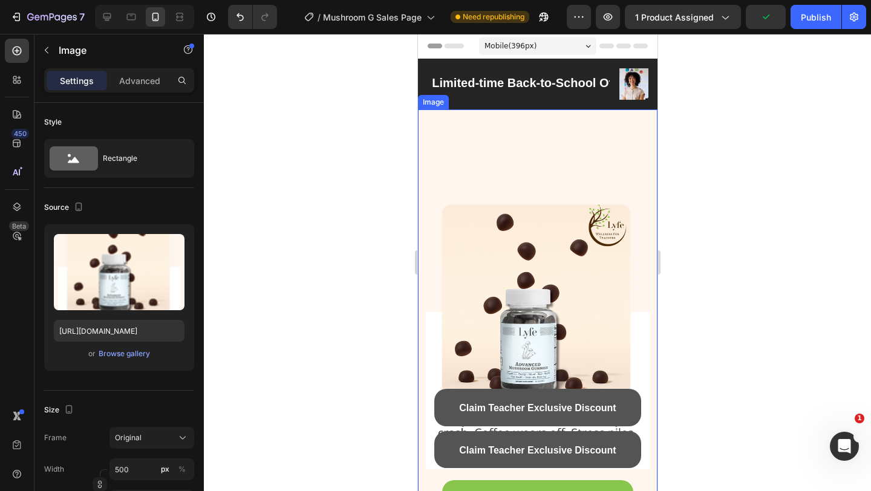
click at [519, 125] on img at bounding box center [538, 323] width 240 height 426
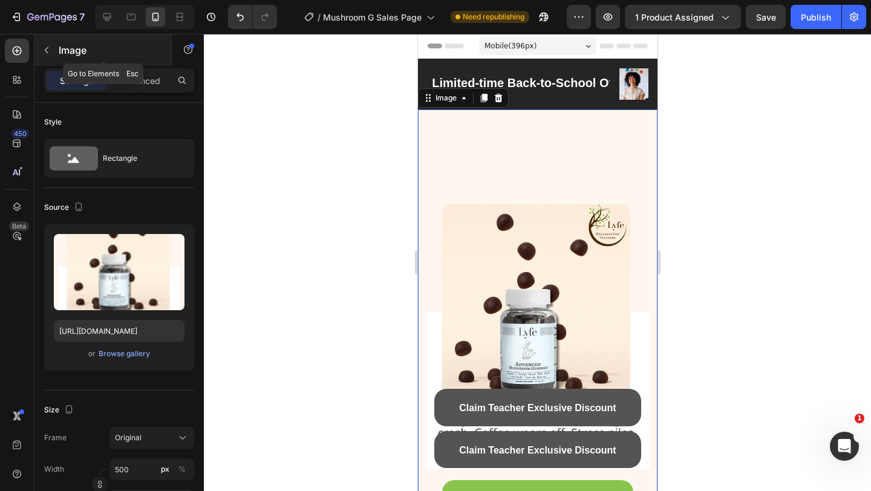
click at [72, 60] on div "Image" at bounding box center [103, 49] width 138 height 31
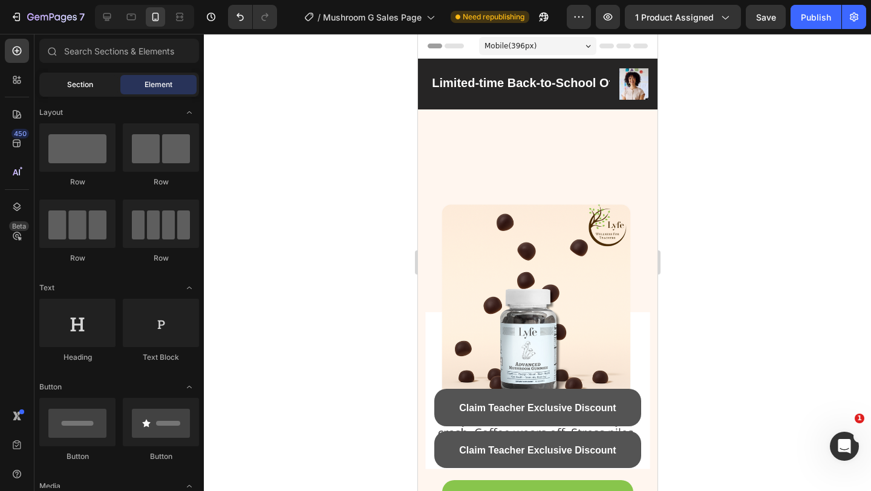
click at [85, 85] on span "Section" at bounding box center [80, 84] width 26 height 11
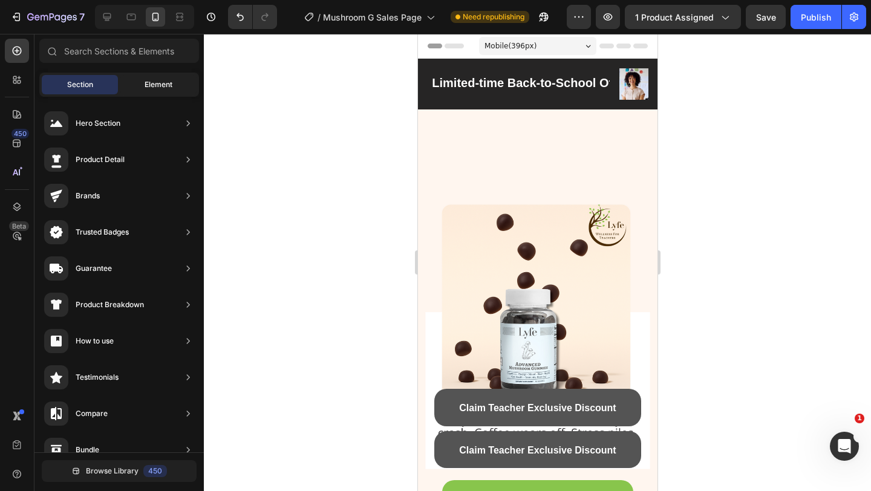
click at [177, 79] on div "Element" at bounding box center [158, 84] width 76 height 19
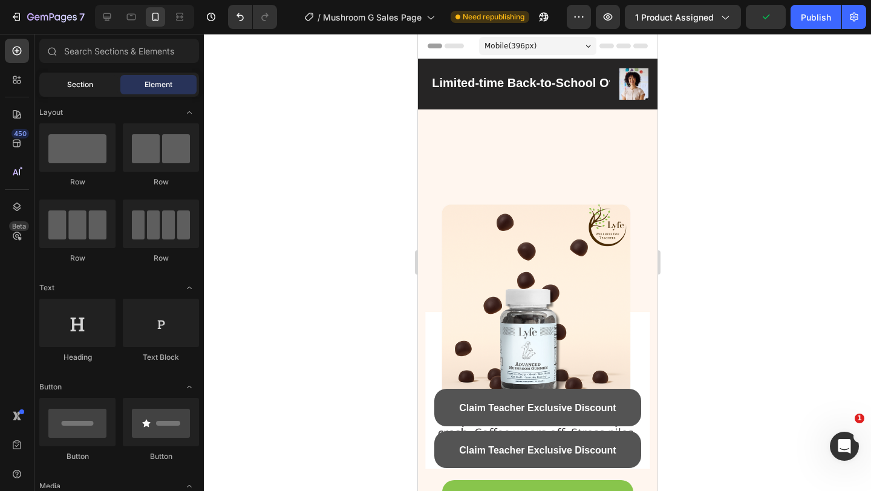
click at [62, 86] on div "Section" at bounding box center [80, 84] width 76 height 19
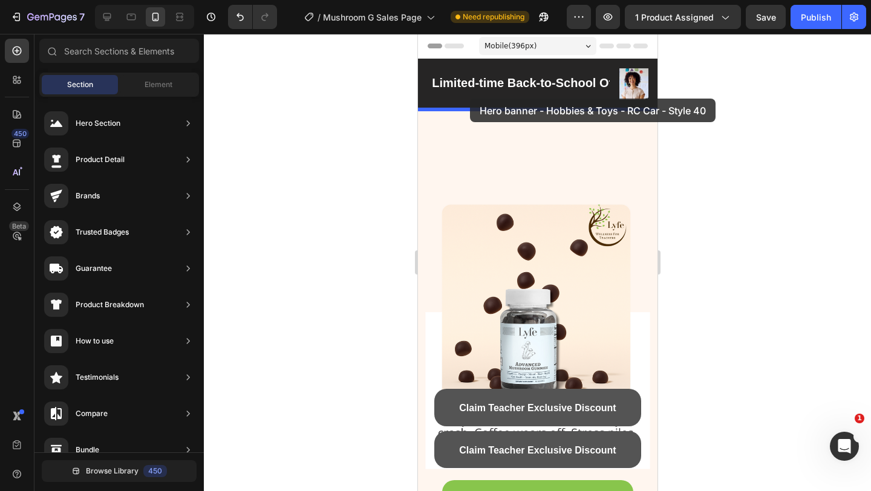
drag, startPoint x: 706, startPoint y: 142, endPoint x: 470, endPoint y: 99, distance: 240.6
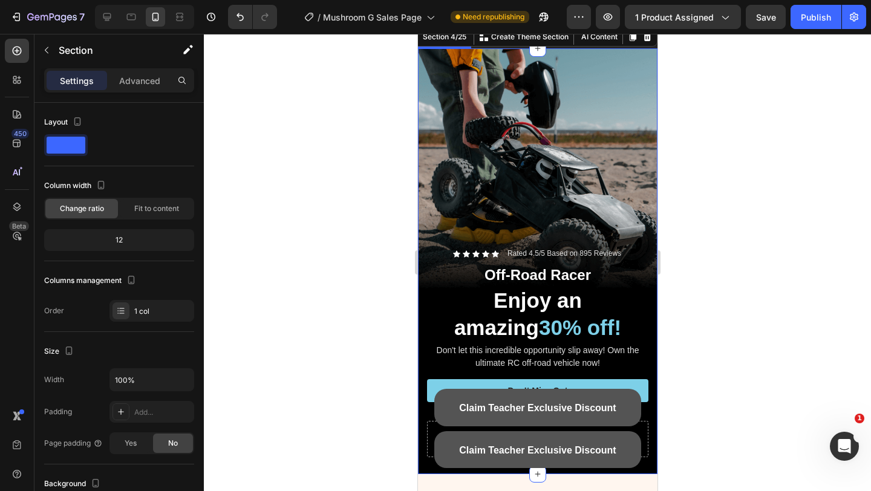
scroll to position [72, 0]
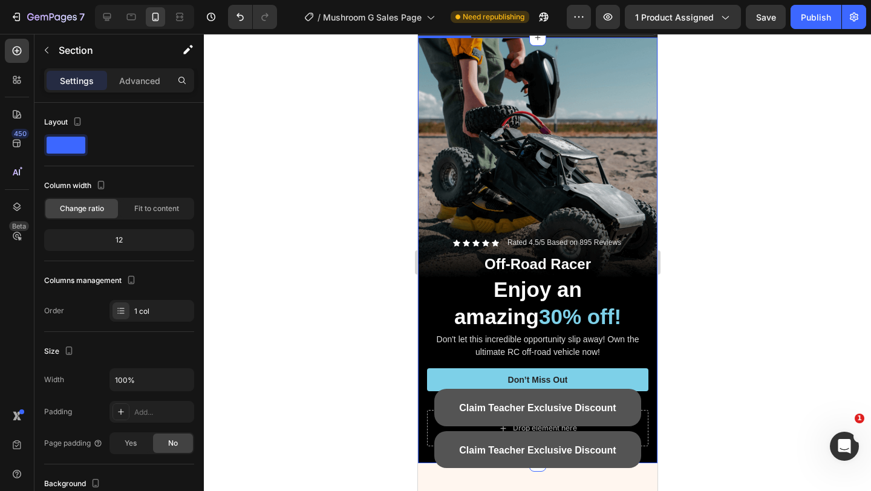
click at [498, 206] on div "Background Image" at bounding box center [538, 251] width 240 height 426
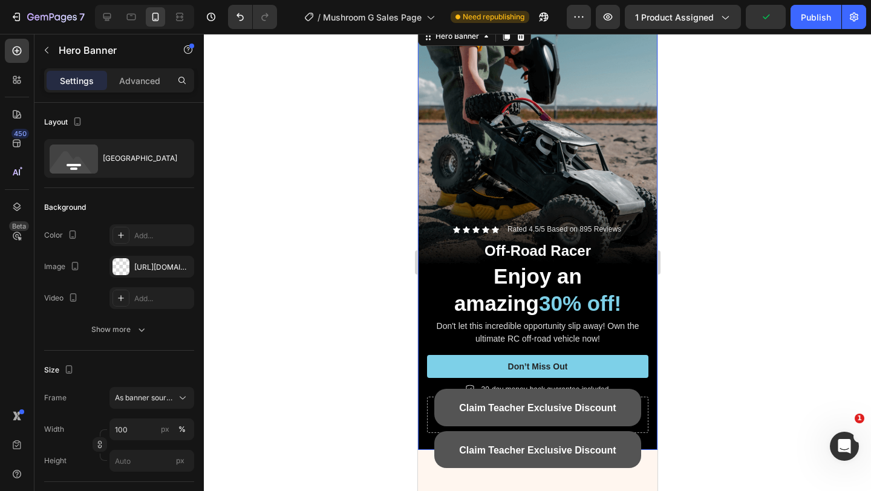
scroll to position [80, 0]
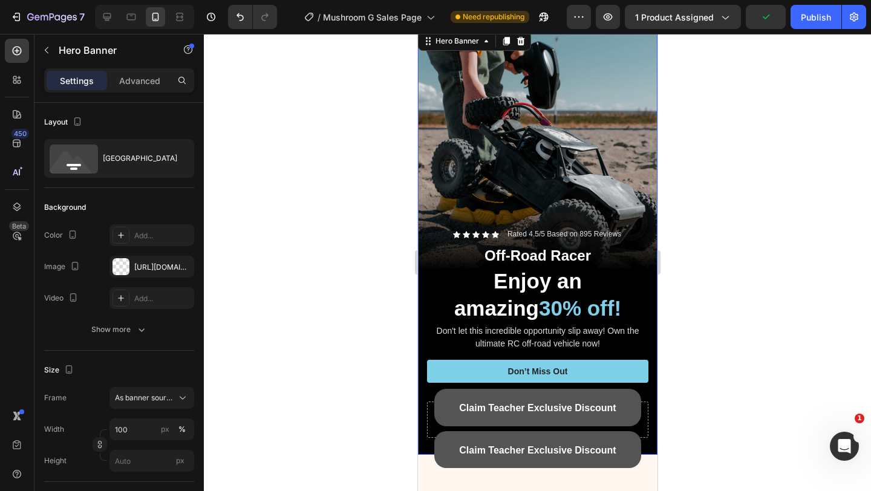
click at [497, 195] on div "Background Image" at bounding box center [538, 242] width 240 height 426
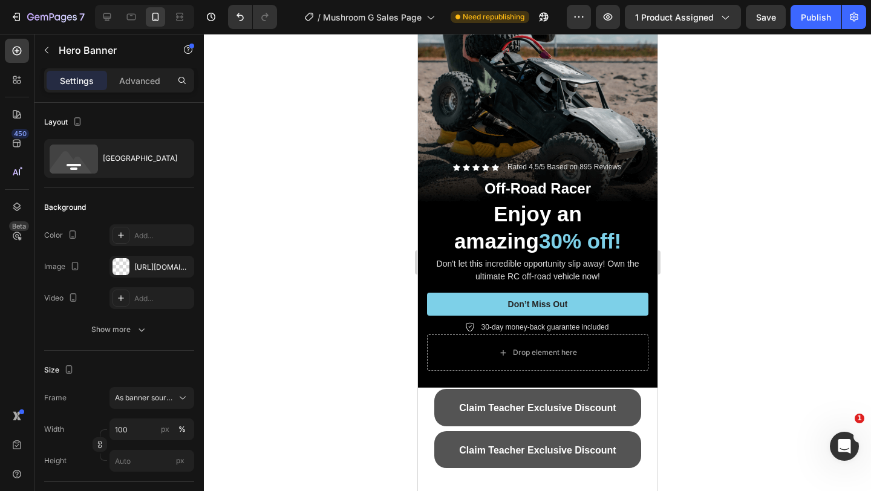
scroll to position [0, 0]
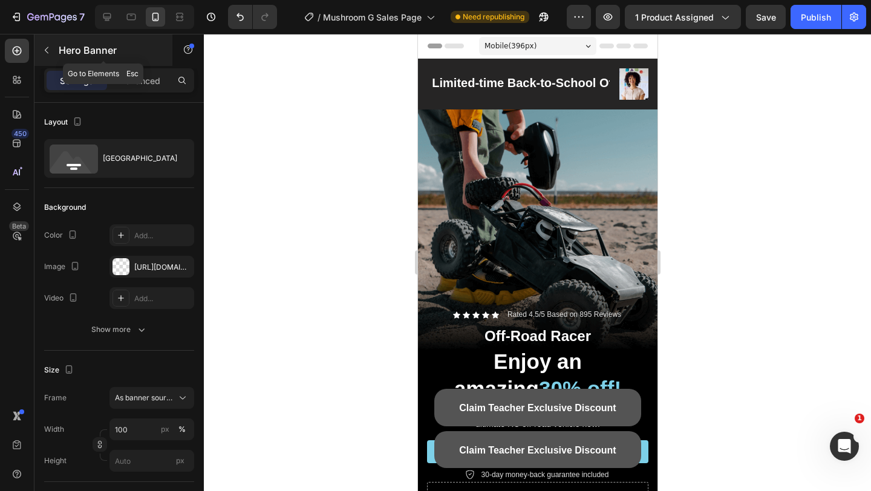
click at [56, 47] on button "button" at bounding box center [46, 50] width 19 height 19
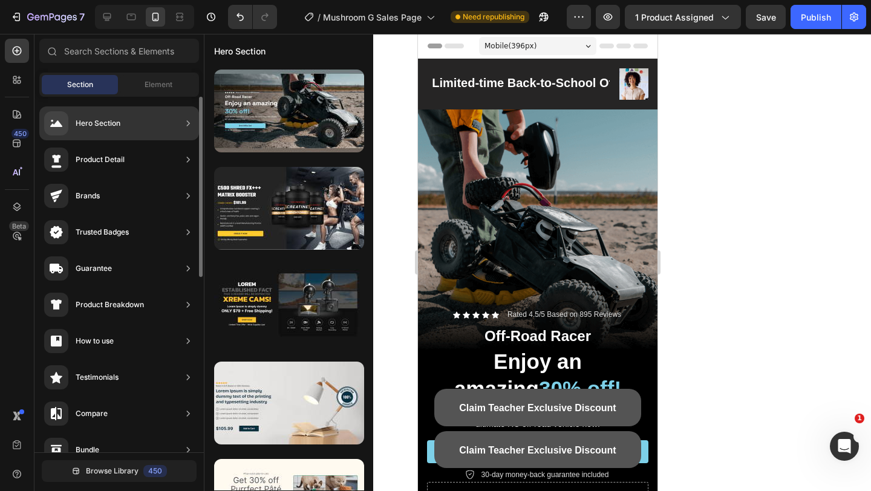
click at [98, 120] on div "Hero Section" at bounding box center [98, 123] width 45 height 12
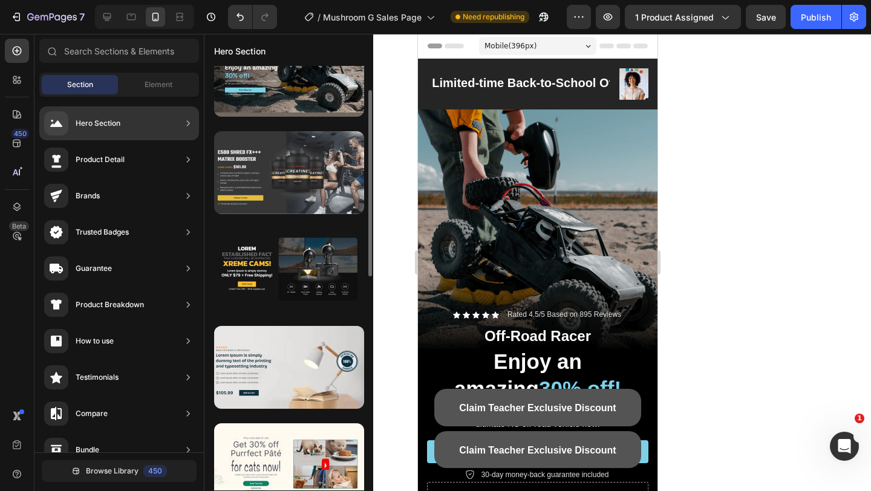
scroll to position [47, 0]
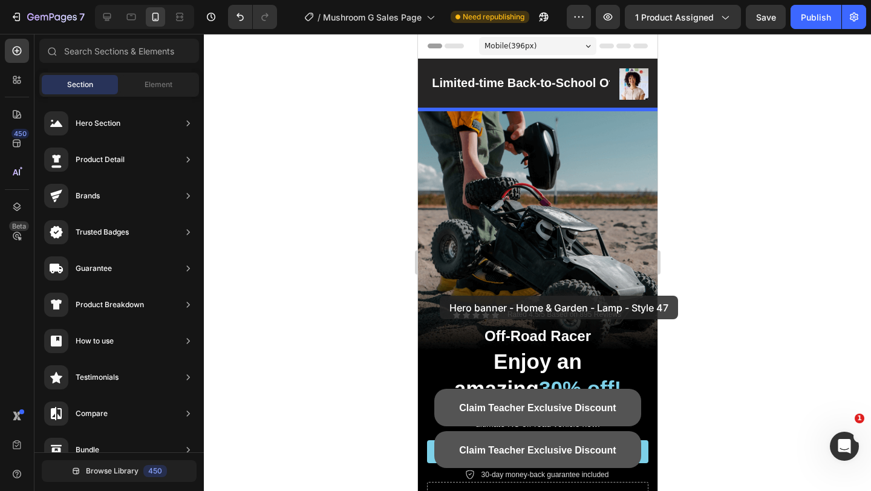
drag, startPoint x: 715, startPoint y: 405, endPoint x: 439, endPoint y: 296, distance: 296.9
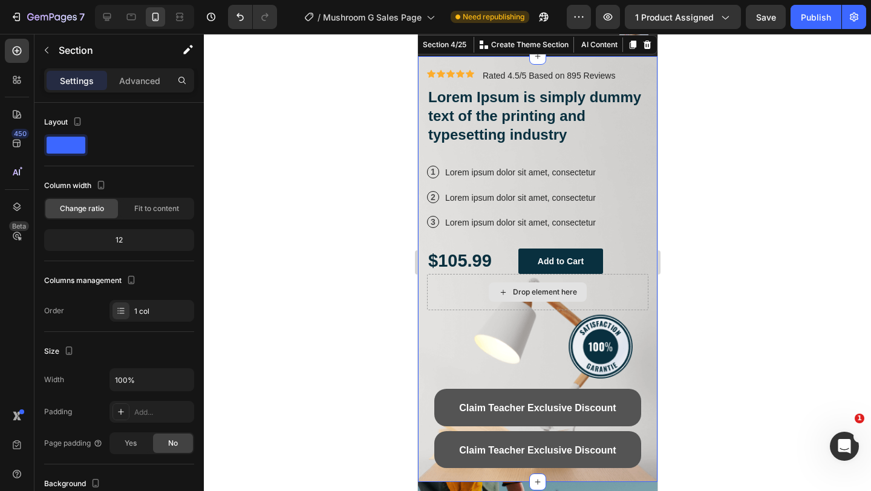
scroll to position [63, 0]
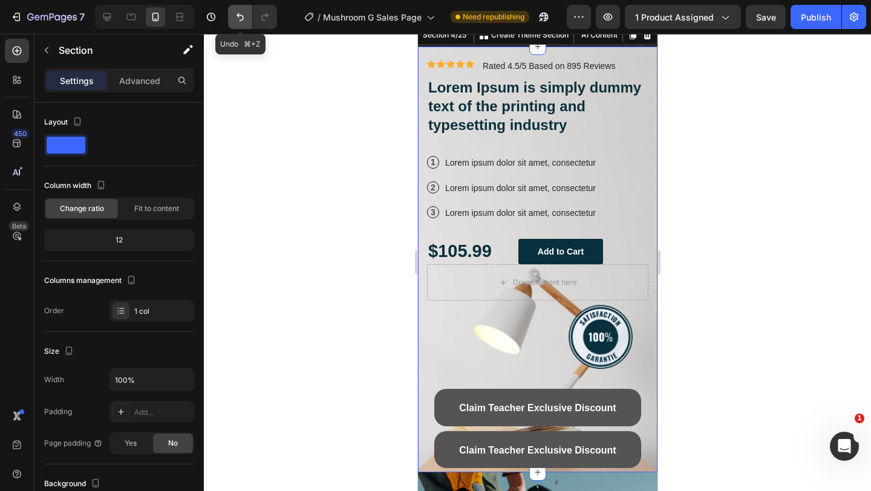
click at [241, 15] on icon "Undo/Redo" at bounding box center [240, 17] width 7 height 8
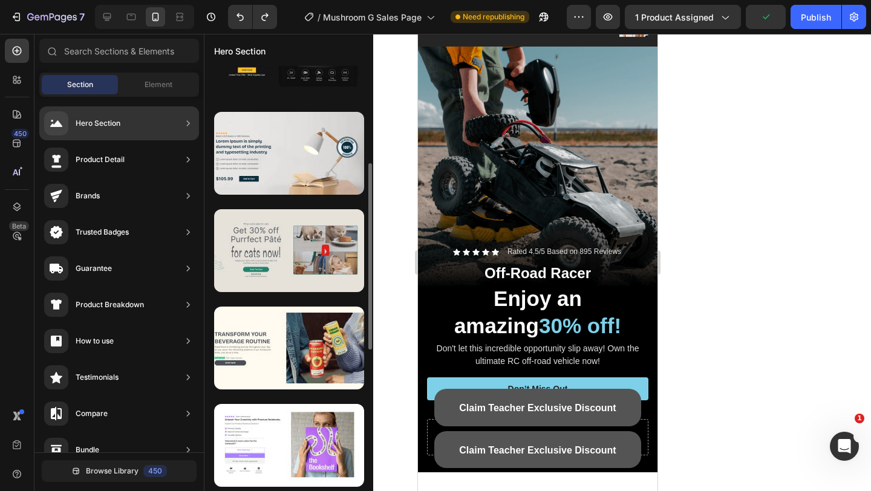
scroll to position [256, 0]
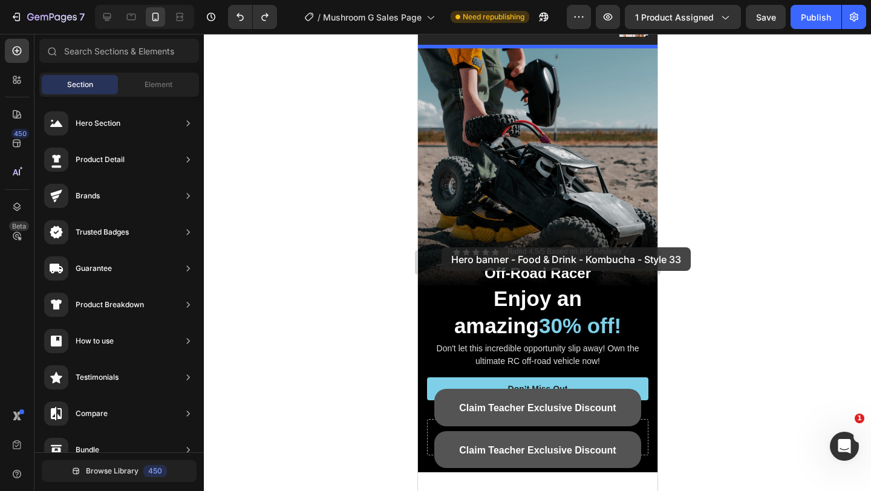
drag, startPoint x: 687, startPoint y: 358, endPoint x: 441, endPoint y: 247, distance: 269.2
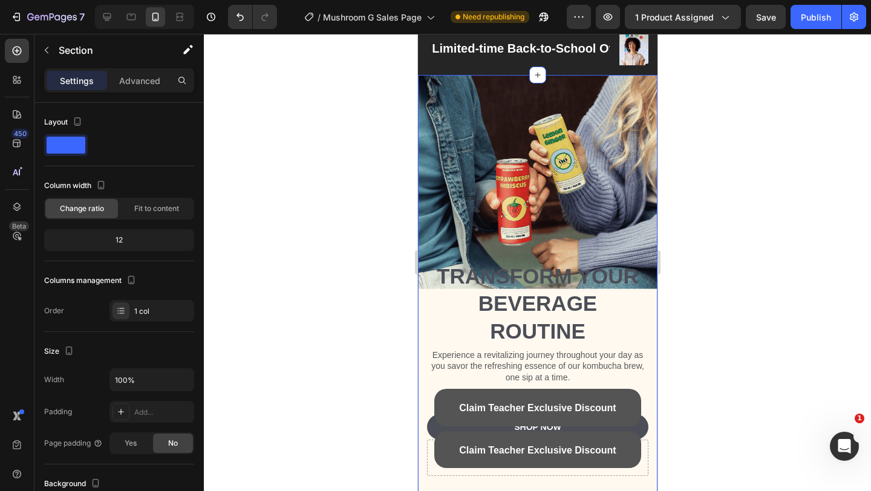
scroll to position [30, 0]
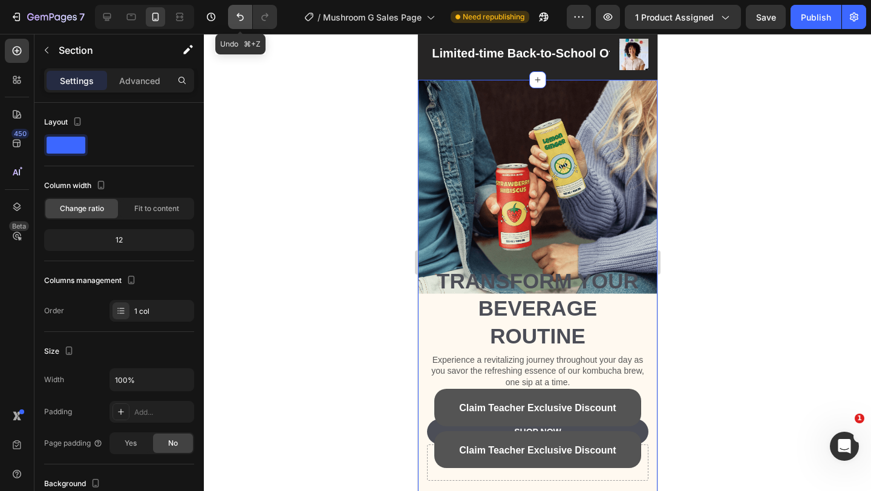
click at [235, 9] on button "Undo/Redo" at bounding box center [240, 17] width 24 height 24
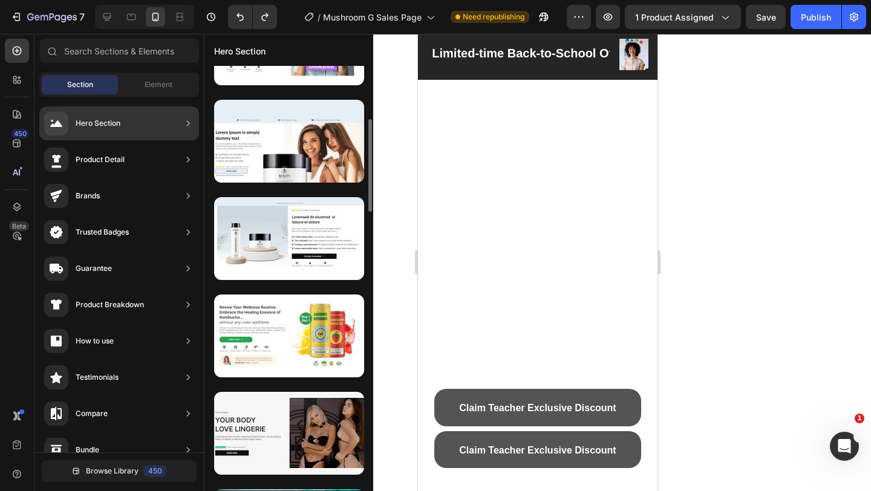
scroll to position [681, 0]
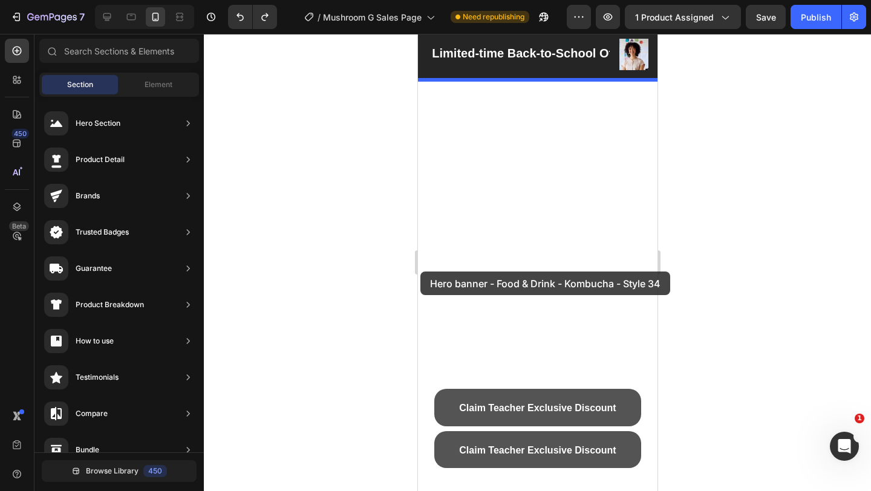
drag, startPoint x: 715, startPoint y: 319, endPoint x: 426, endPoint y: 265, distance: 293.6
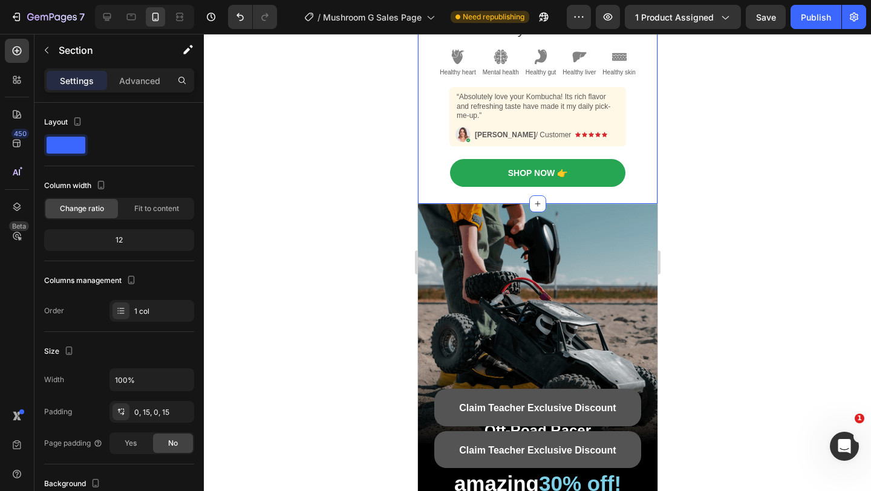
scroll to position [93, 0]
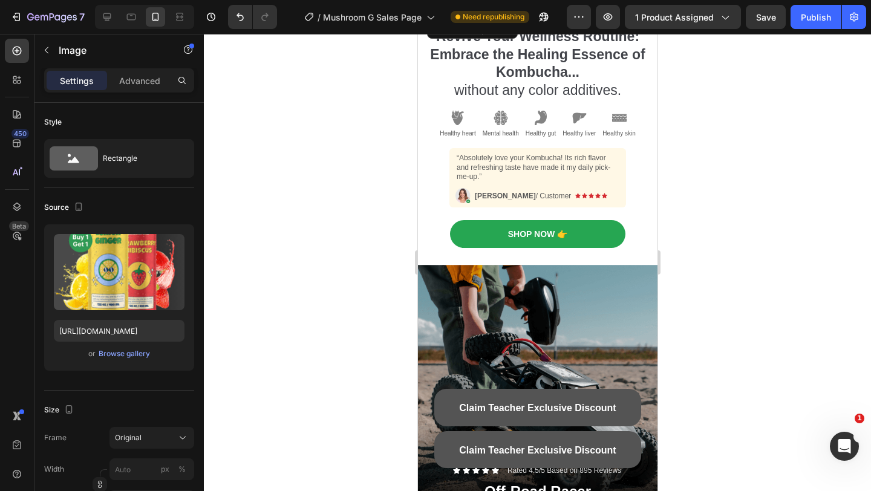
click at [514, 17] on img at bounding box center [537, 17] width 201 height 0
click at [142, 356] on div "Browse gallery" at bounding box center [124, 354] width 51 height 11
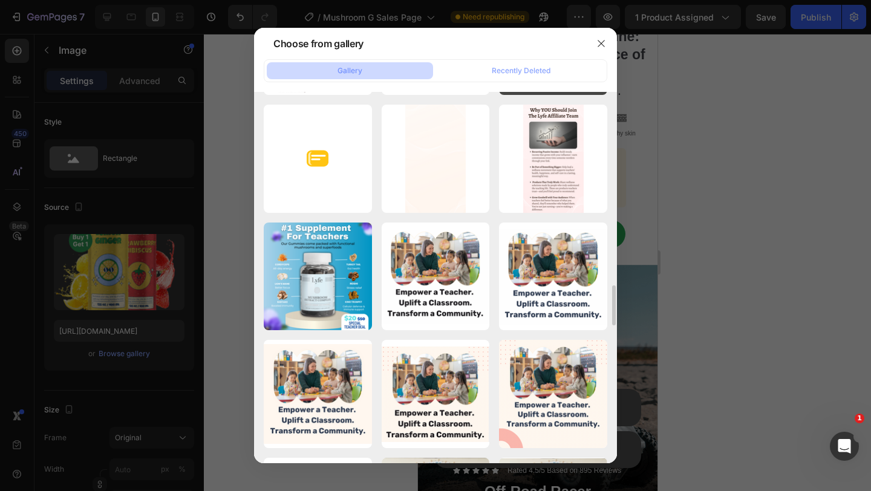
scroll to position [2218, 0]
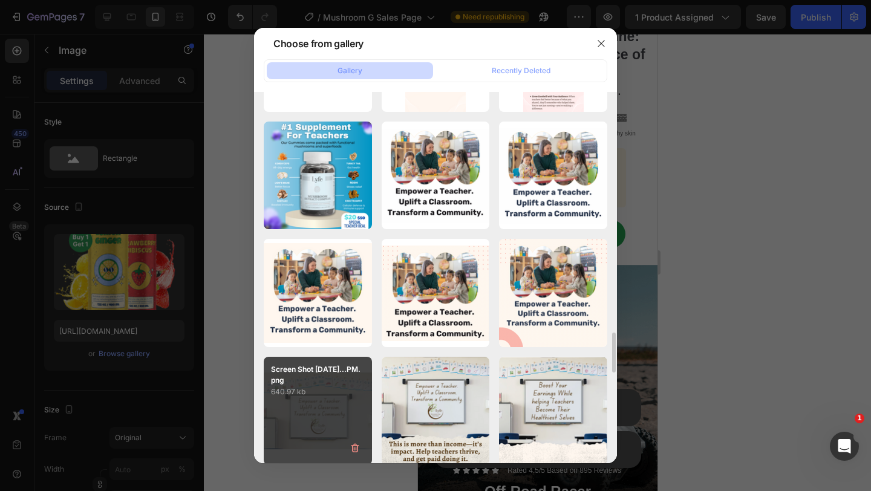
click at [354, 408] on div "Screen Shot [DATE]...PM.png 640.97 kb" at bounding box center [318, 411] width 108 height 108
type input "[URL][DOMAIN_NAME]"
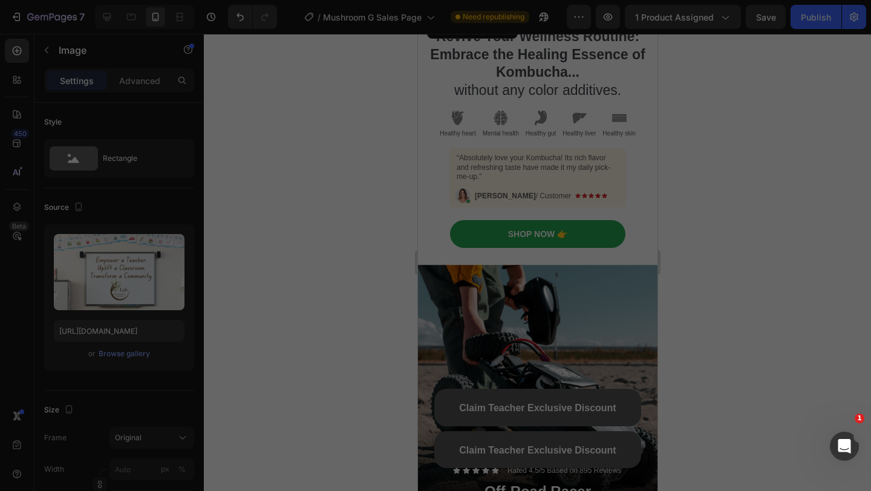
scroll to position [29, 0]
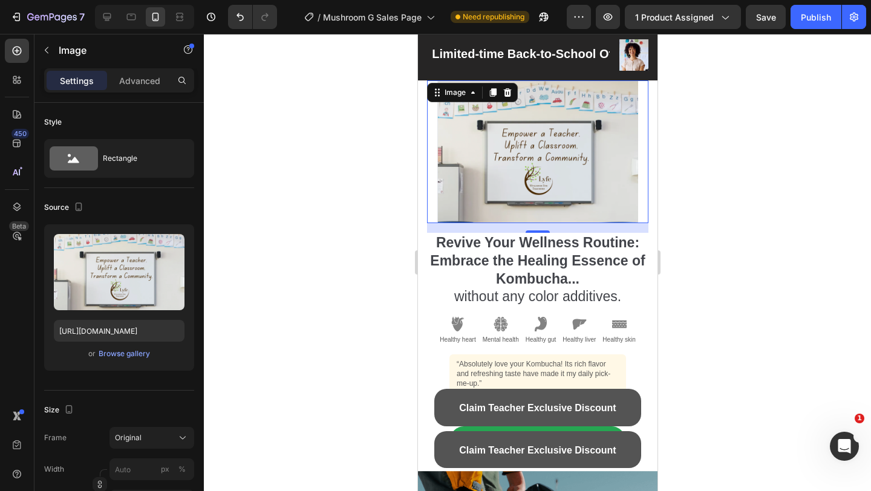
click at [706, 237] on div at bounding box center [537, 262] width 667 height 457
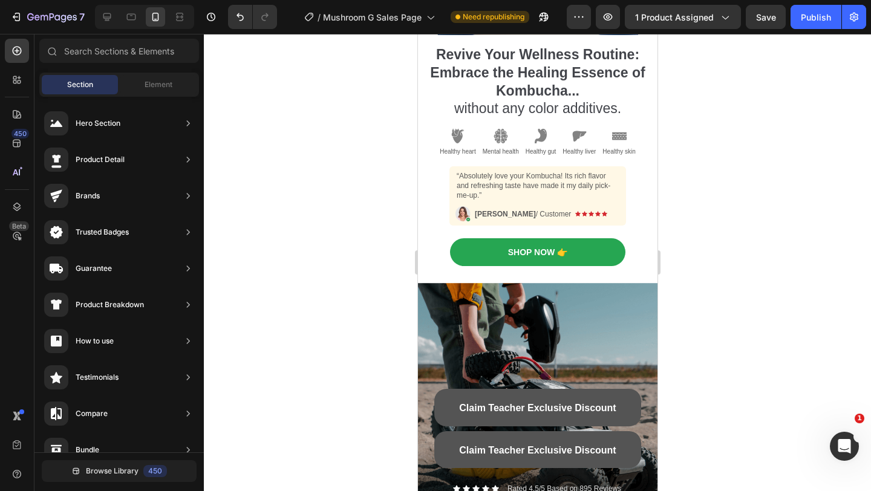
scroll to position [85, 0]
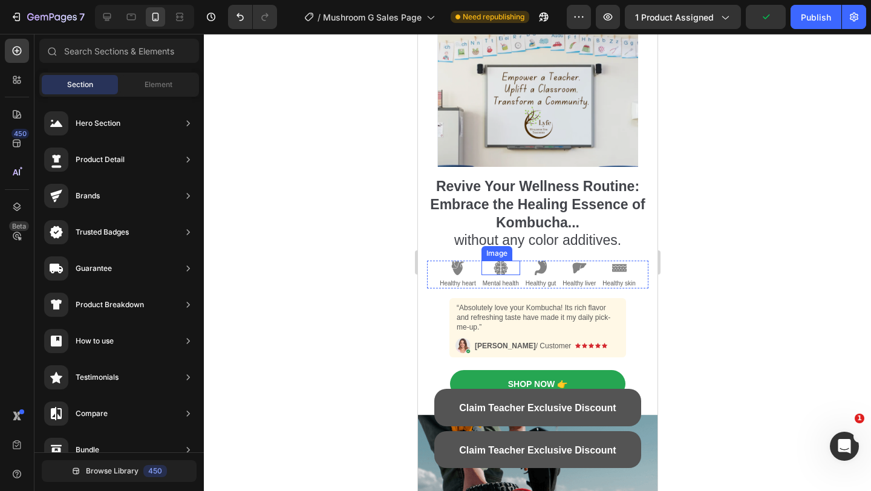
click at [499, 263] on img at bounding box center [500, 268] width 15 height 15
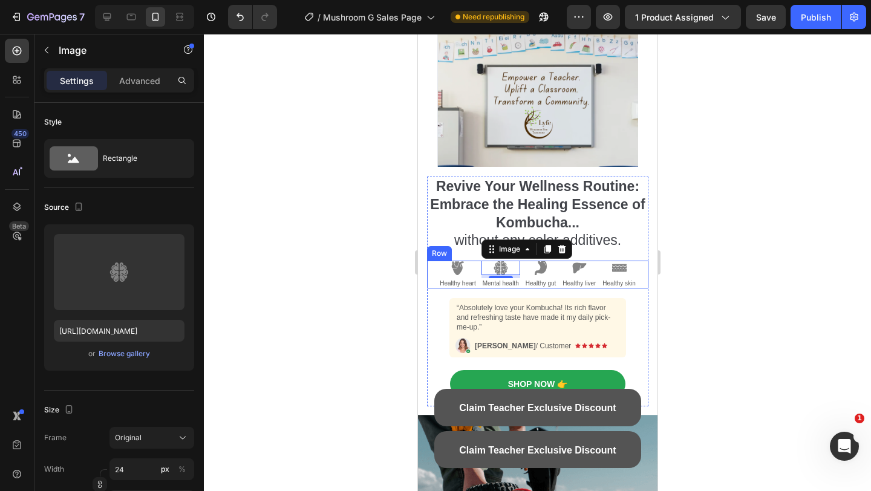
click at [645, 278] on div "Image Healthy heart Text Block Image 5 Mental health Text Block Image Healthy g…" at bounding box center [537, 275] width 221 height 28
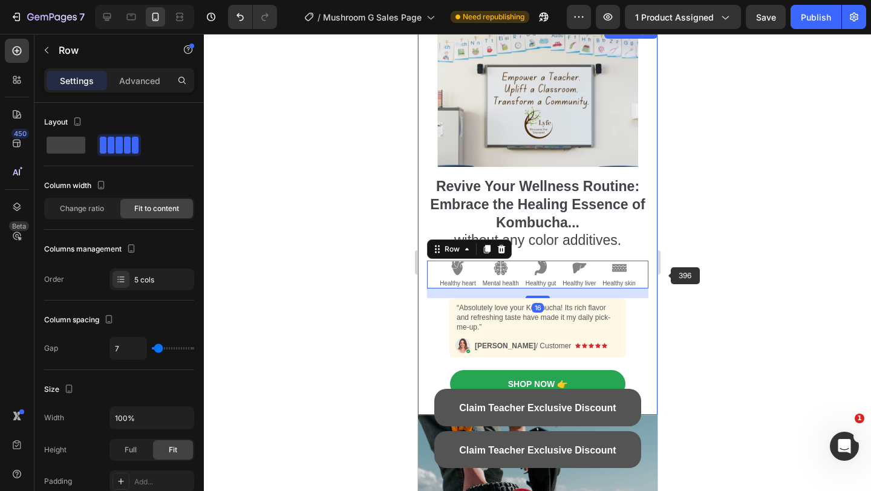
click at [694, 271] on div at bounding box center [537, 262] width 667 height 457
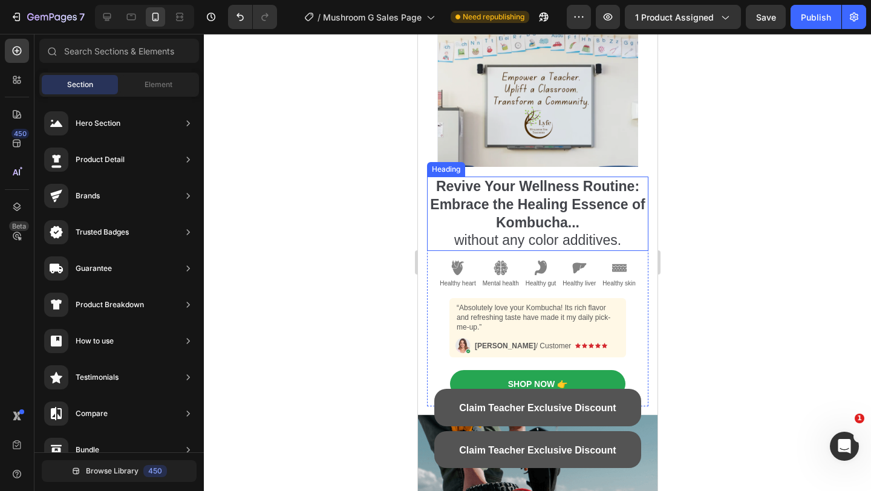
scroll to position [0, 0]
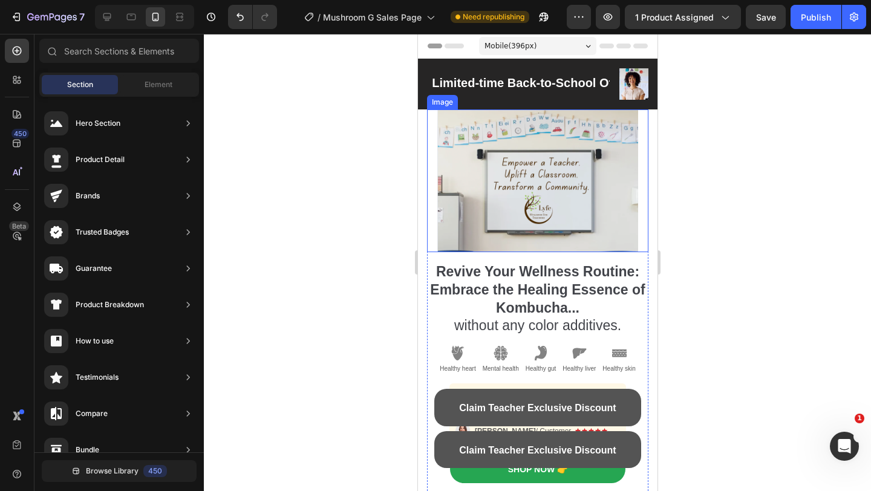
click at [580, 215] on img at bounding box center [537, 181] width 201 height 143
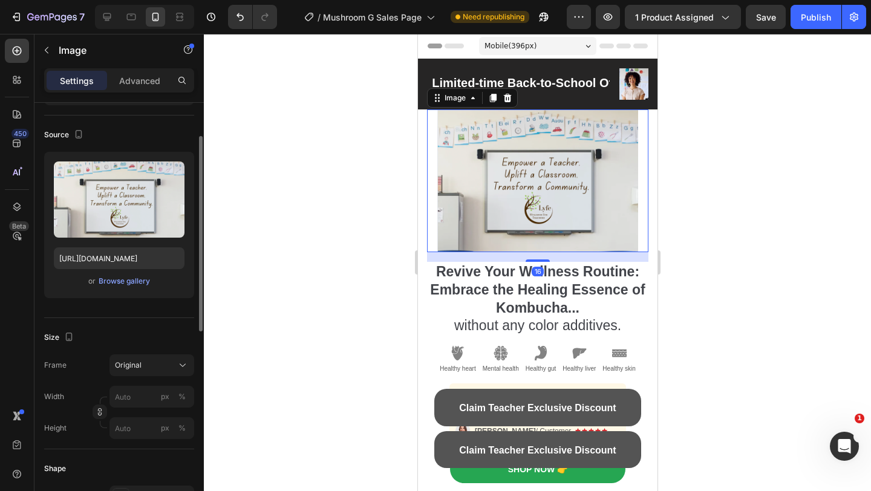
scroll to position [156, 0]
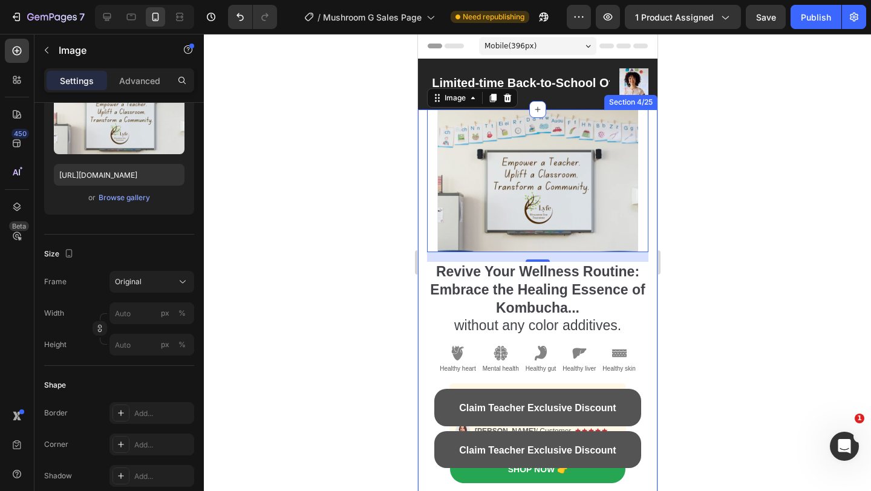
click at [421, 178] on div "Revive Your Wellness Routine: Embrace the Healing Essence of Kombucha... withou…" at bounding box center [538, 305] width 240 height 391
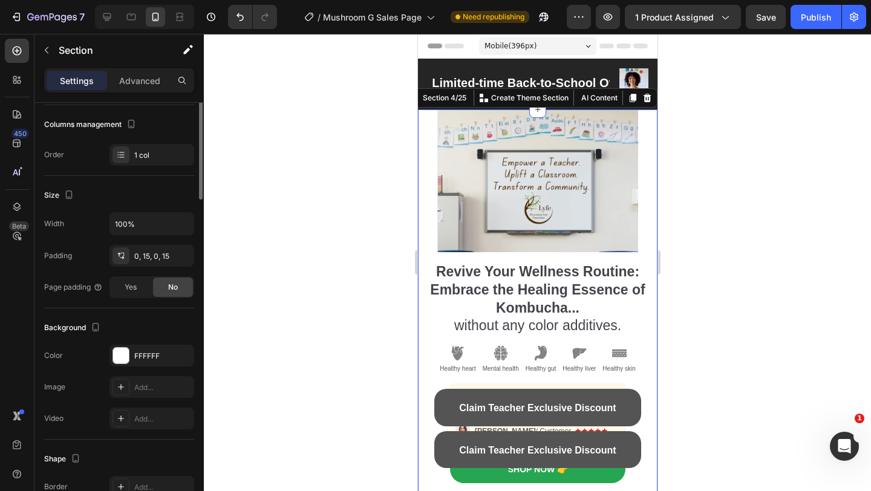
scroll to position [0, 0]
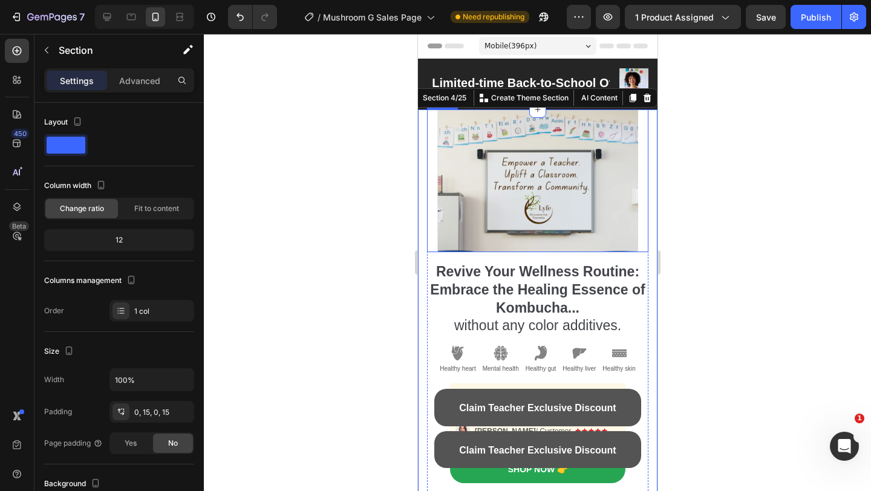
click at [474, 182] on img at bounding box center [537, 181] width 201 height 143
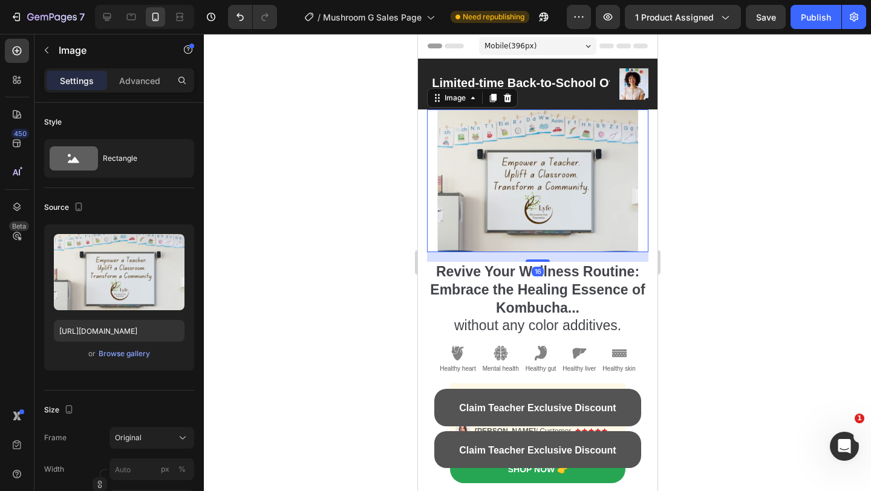
click at [759, 260] on div at bounding box center [537, 262] width 667 height 457
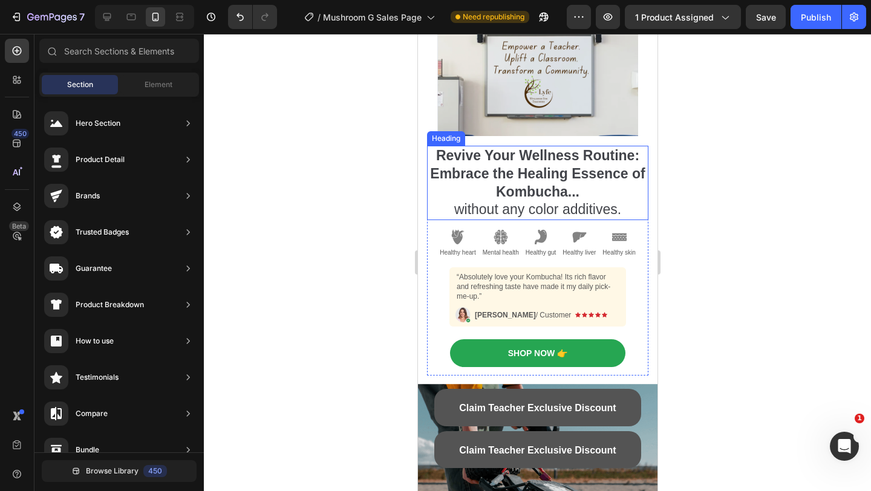
scroll to position [130, 0]
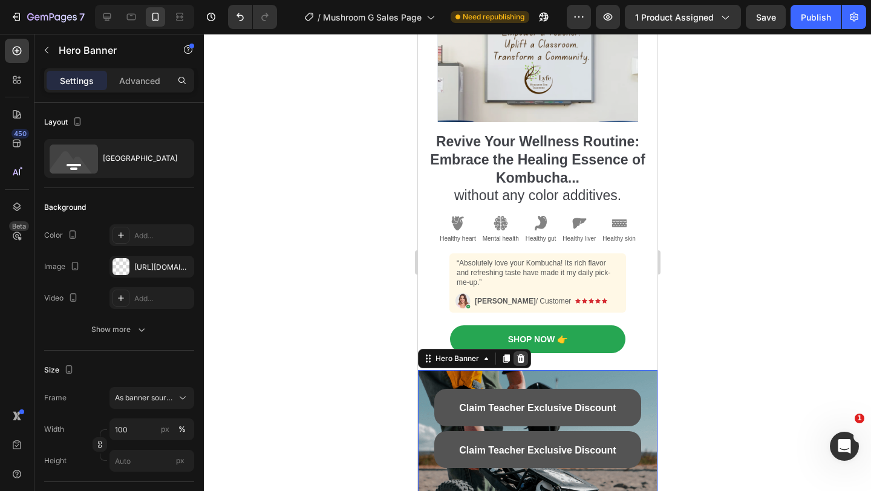
click at [520, 357] on icon at bounding box center [521, 359] width 8 height 8
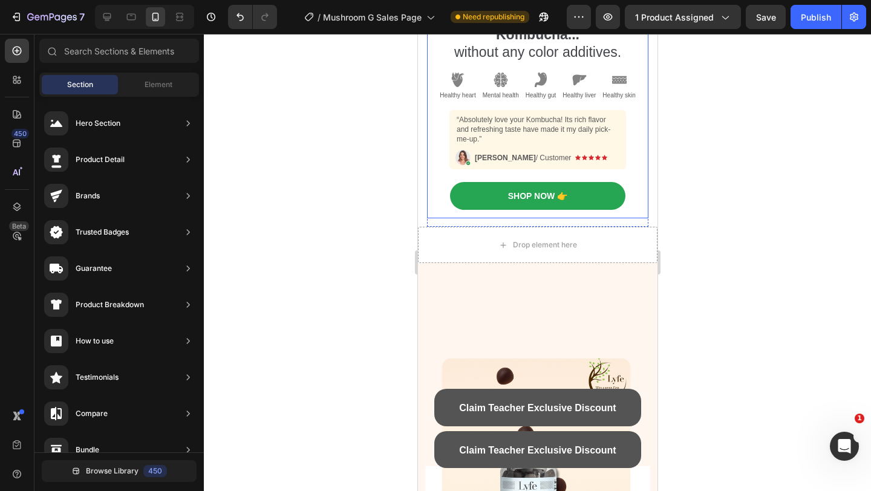
scroll to position [327, 0]
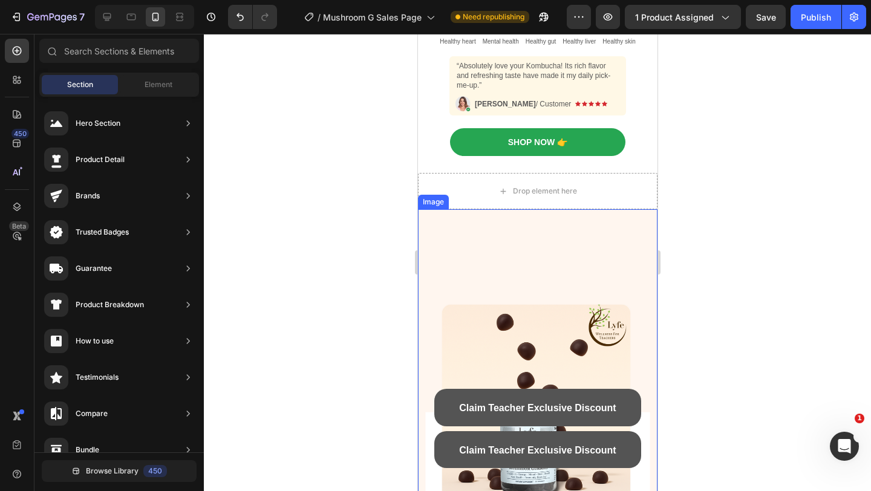
click at [517, 221] on img at bounding box center [538, 422] width 240 height 426
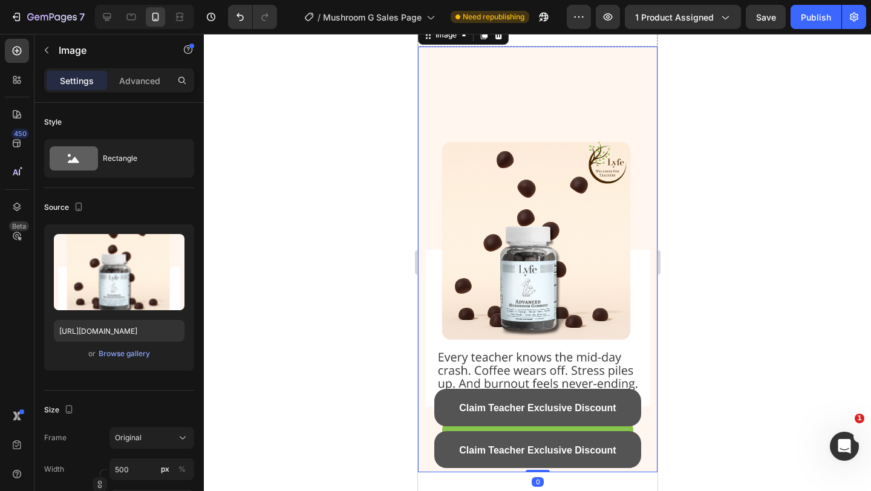
scroll to position [357, 0]
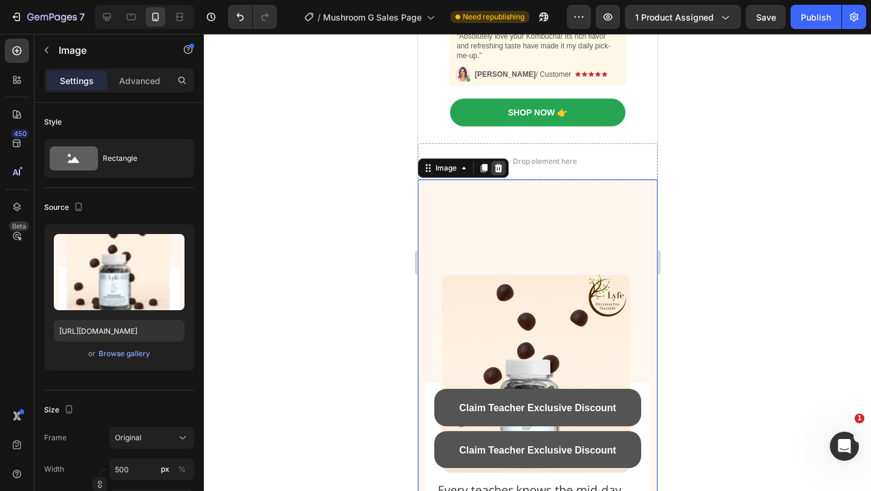
click at [496, 166] on icon at bounding box center [498, 168] width 8 height 8
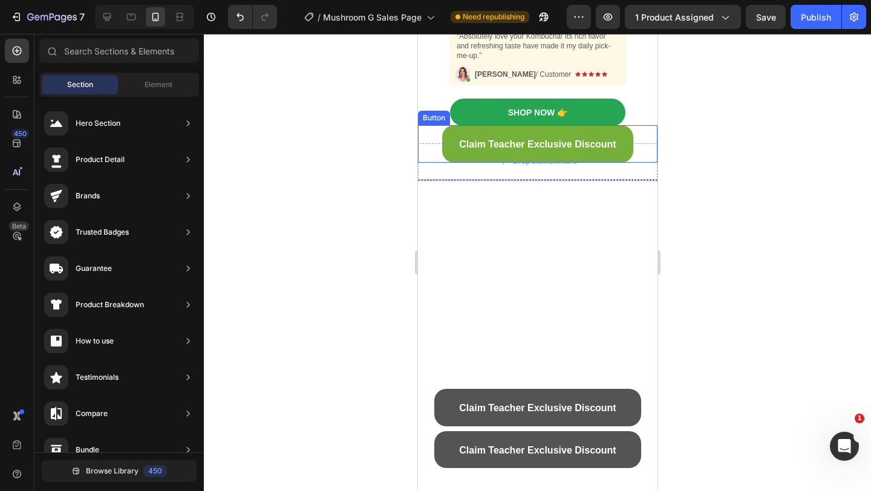
click at [506, 156] on link "Claim Teacher Exclusive Discount" at bounding box center [538, 144] width 192 height 38
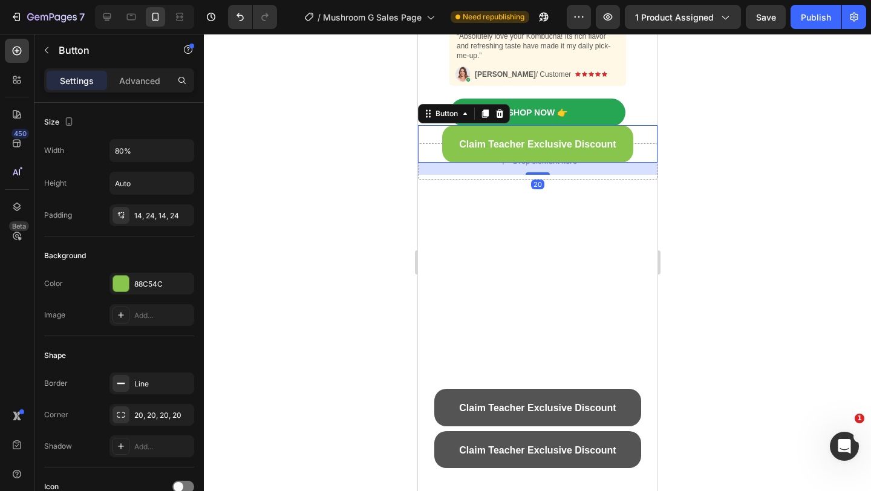
click at [611, 172] on div "20" at bounding box center [538, 169] width 240 height 12
click at [611, 175] on div "Drop element here" at bounding box center [538, 161] width 240 height 36
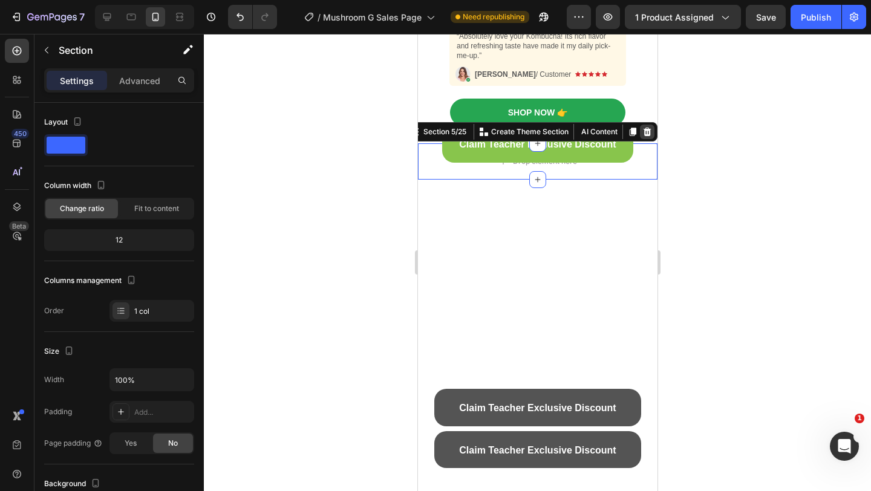
click at [644, 136] on icon at bounding box center [647, 132] width 8 height 8
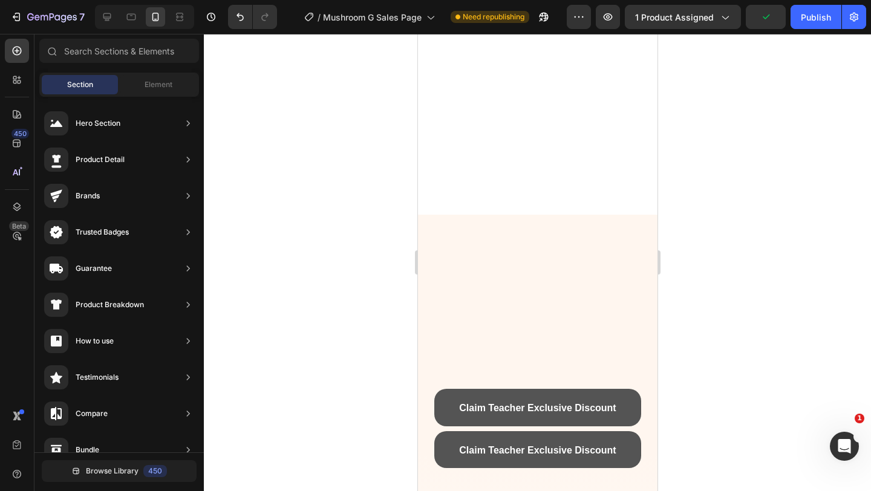
scroll to position [0, 0]
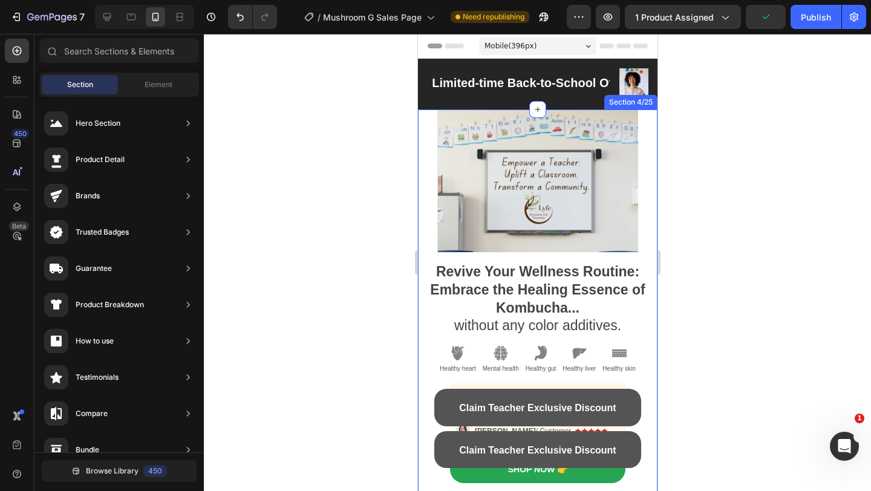
click at [421, 256] on div "Revive Your Wellness Routine: Embrace the Healing Essence of Kombucha... withou…" at bounding box center [538, 305] width 240 height 391
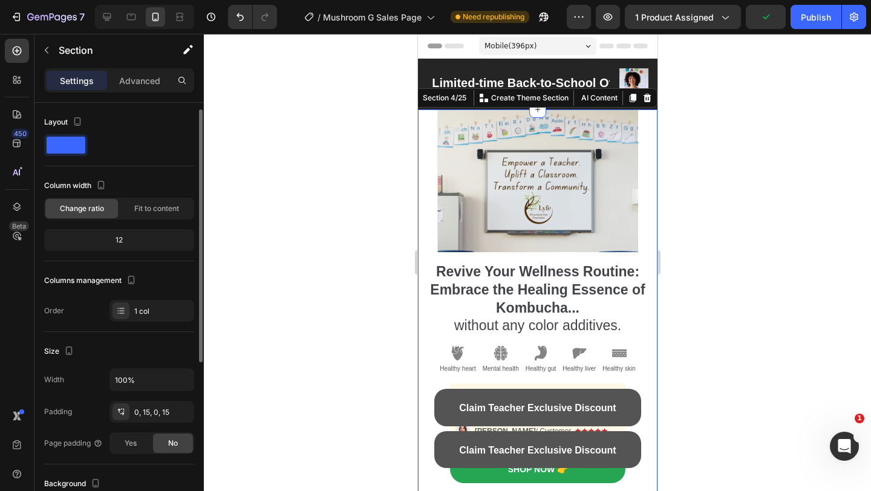
scroll to position [284, 0]
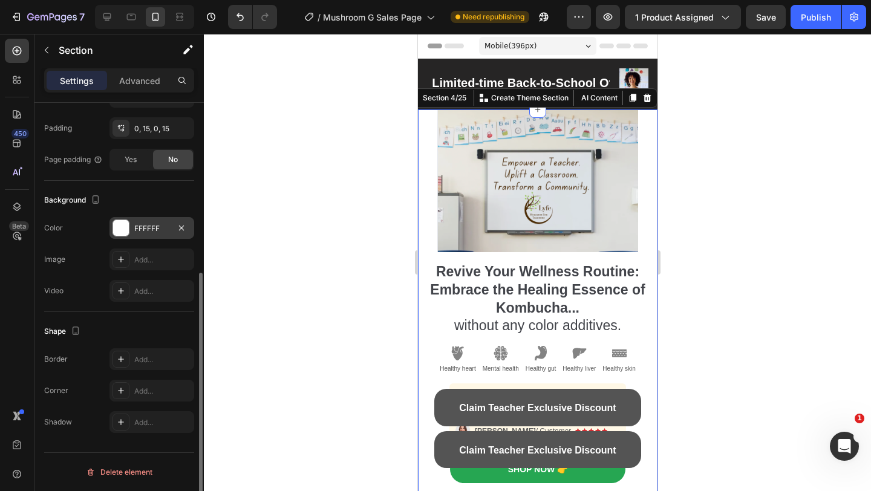
click at [141, 221] on div "FFFFFF" at bounding box center [152, 228] width 85 height 22
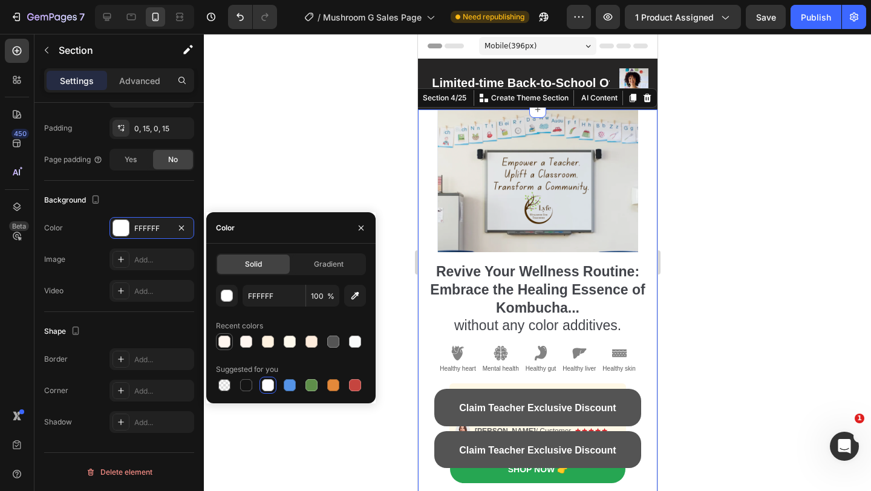
click at [224, 341] on div at bounding box center [224, 342] width 12 height 12
type input "FFF6EF"
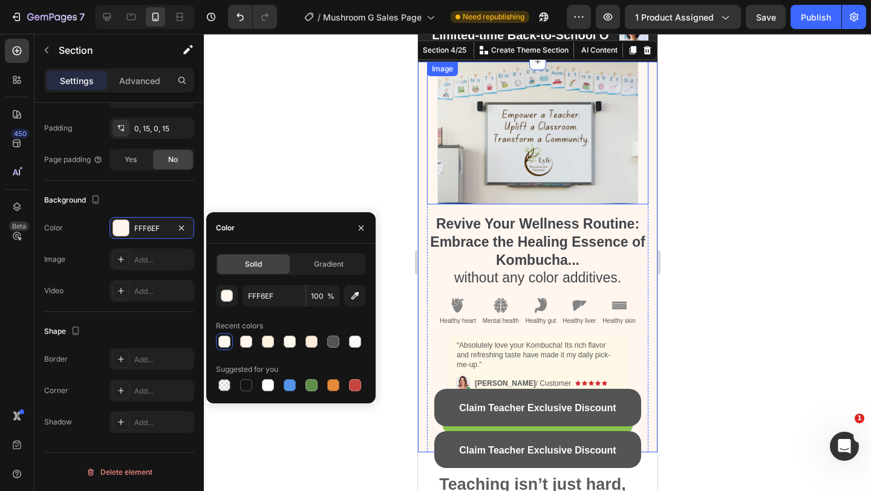
scroll to position [39, 0]
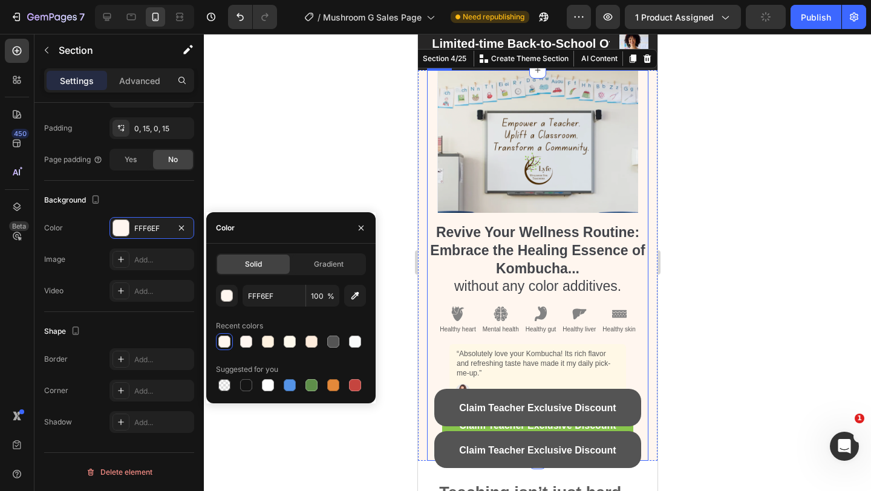
click at [496, 235] on strong "Revive Your Wellness Routine: Embrace the Healing Essence of Kombucha..." at bounding box center [537, 250] width 215 height 52
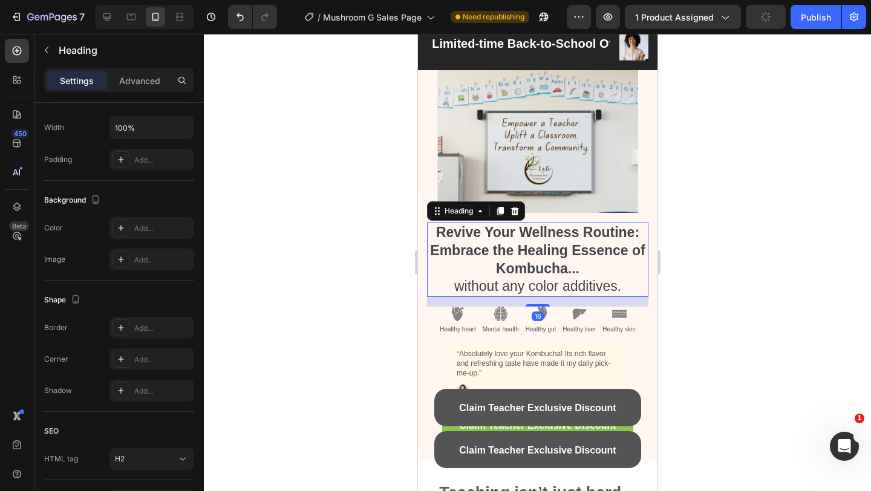
scroll to position [0, 0]
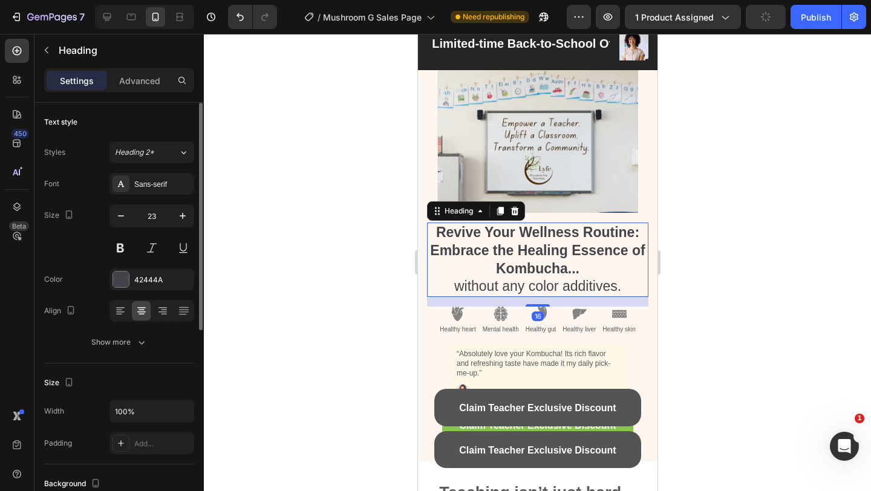
click at [496, 235] on strong "Revive Your Wellness Routine: Embrace the Healing Essence of Kombucha..." at bounding box center [537, 250] width 215 height 52
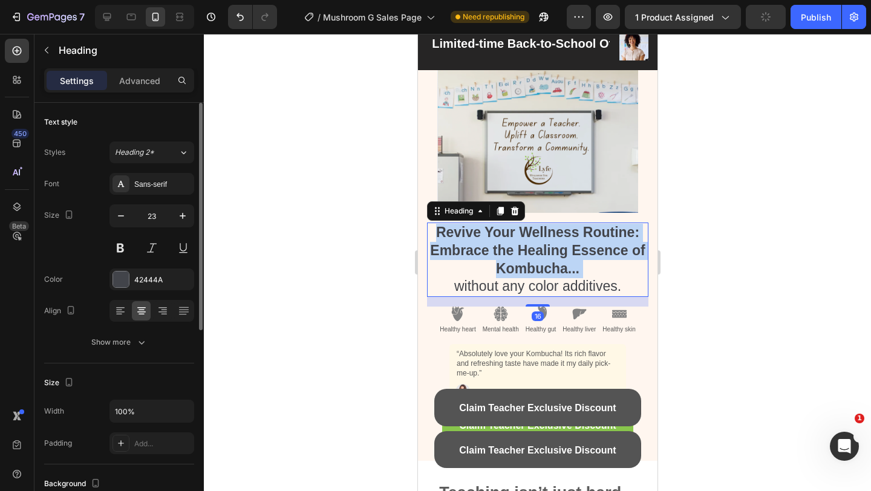
click at [496, 235] on strong "Revive Your Wellness Routine: Embrace the Healing Essence of Kombucha..." at bounding box center [537, 250] width 215 height 52
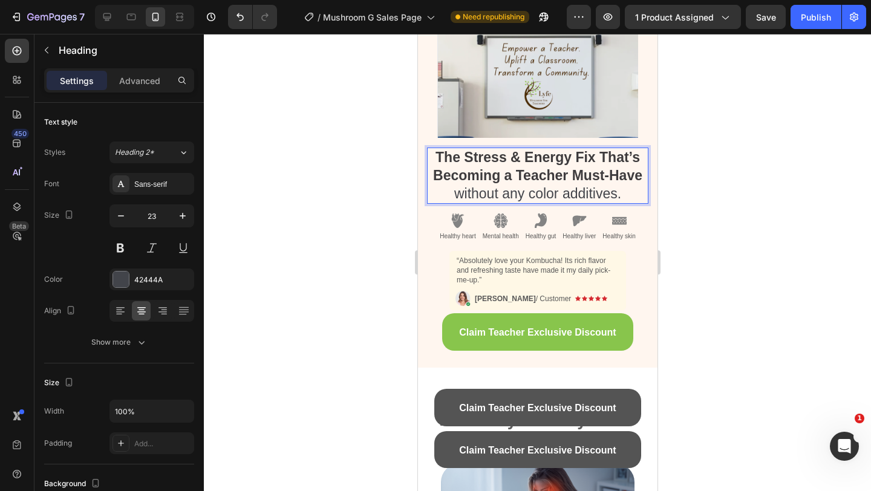
scroll to position [125, 0]
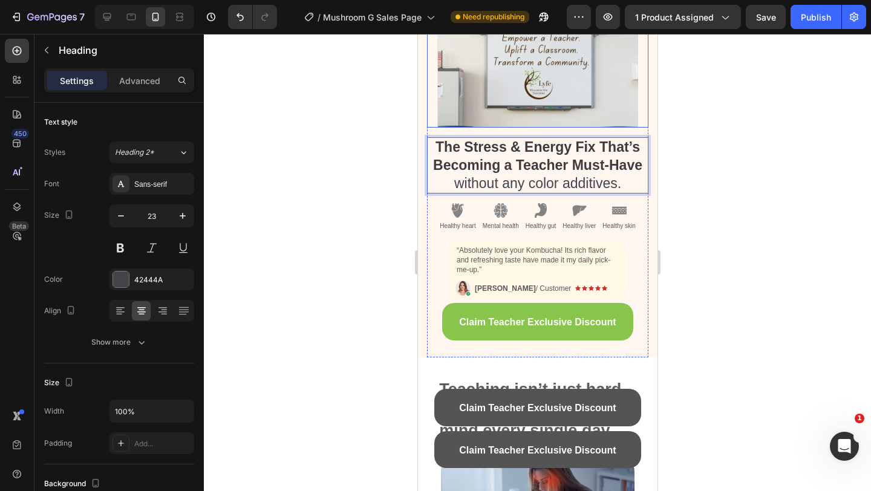
click at [528, 100] on img at bounding box center [537, 56] width 201 height 143
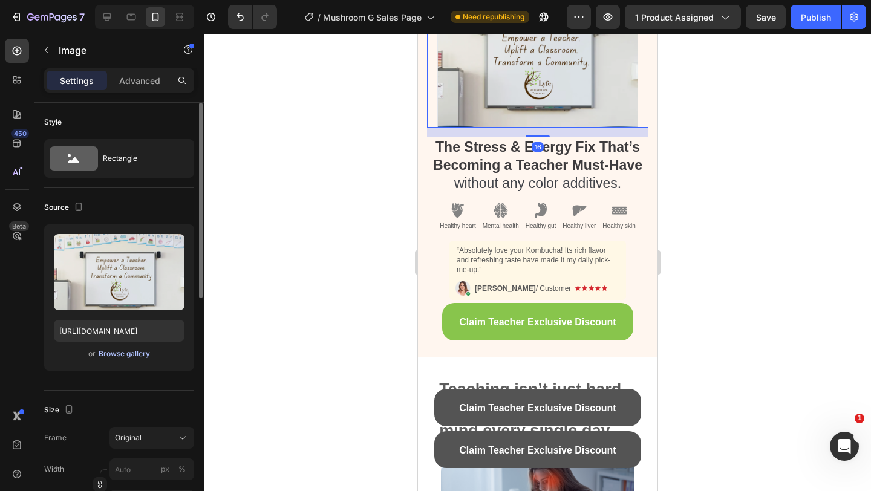
click at [119, 359] on div "Browse gallery" at bounding box center [124, 354] width 51 height 11
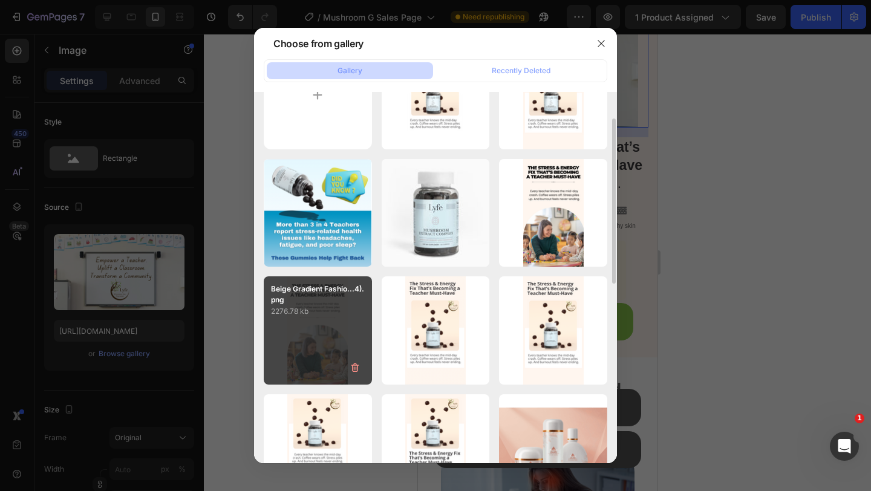
scroll to position [82, 0]
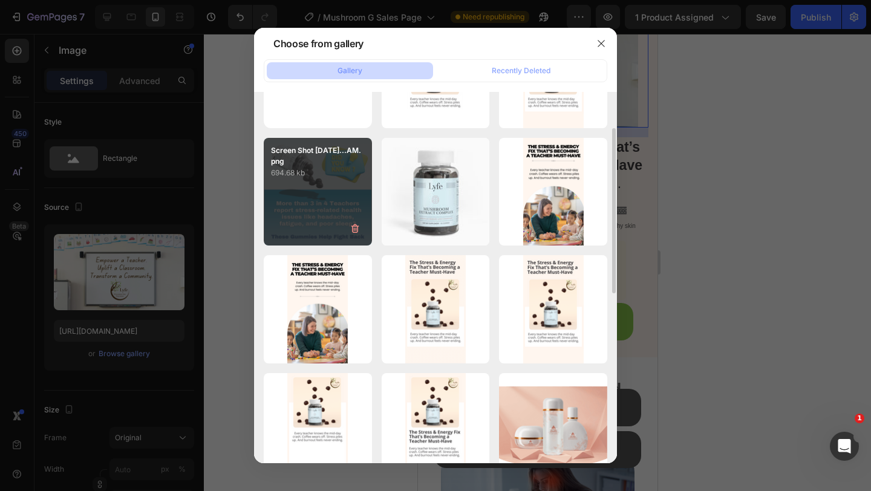
click at [304, 169] on p "694.68 kb" at bounding box center [318, 173] width 94 height 12
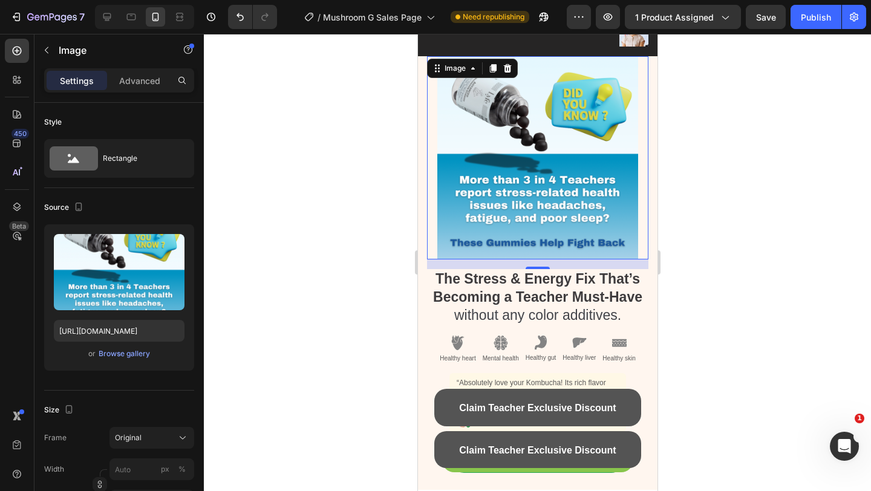
scroll to position [54, 0]
click at [235, 18] on icon "Undo/Redo" at bounding box center [240, 17] width 12 height 12
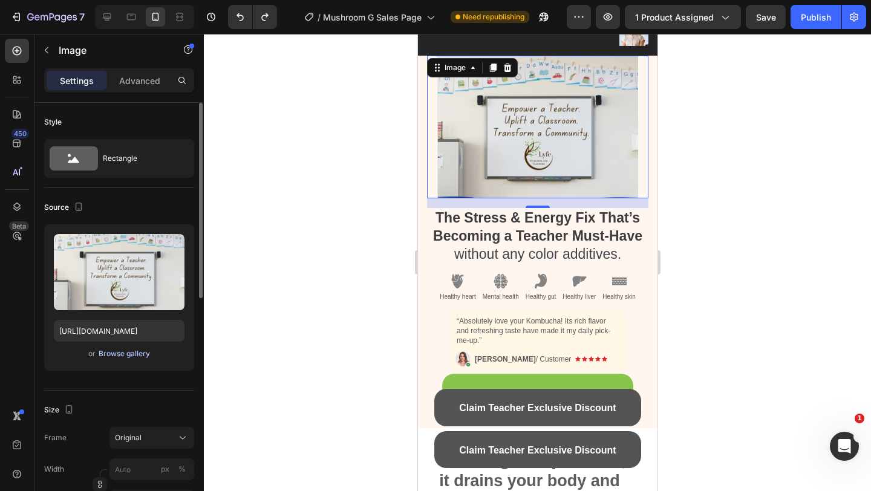
click at [135, 352] on div "Browse gallery" at bounding box center [124, 354] width 51 height 11
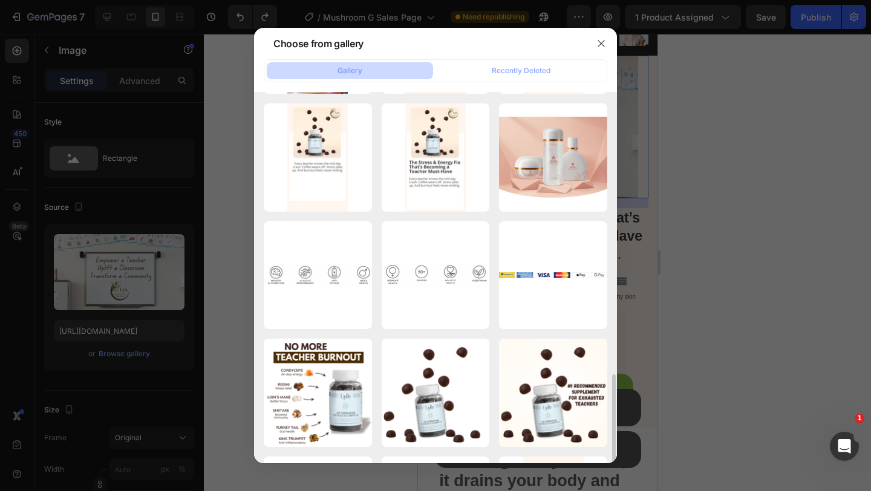
scroll to position [511, 0]
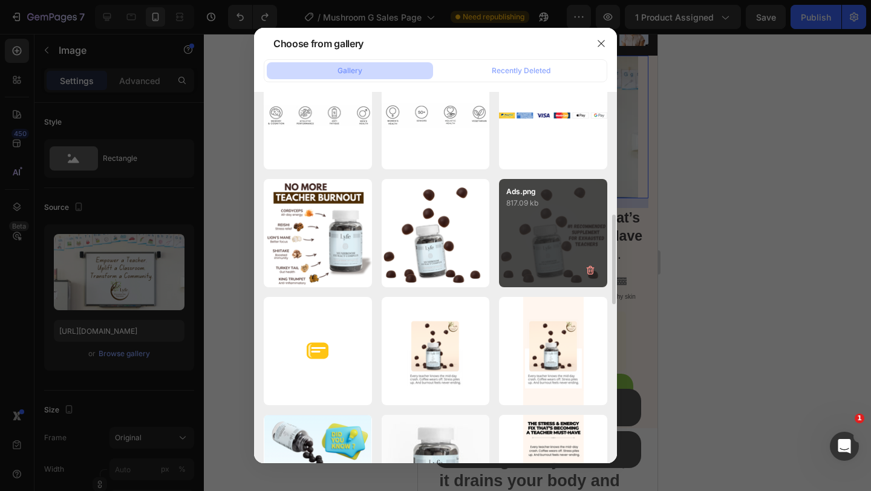
click at [542, 213] on div "Ads.png 817.09 kb" at bounding box center [553, 233] width 108 height 108
type input "[URL][DOMAIN_NAME]"
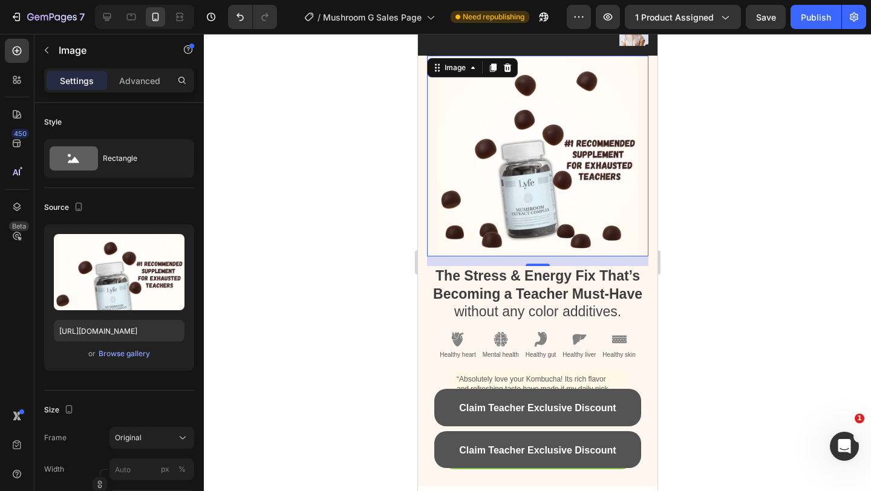
click at [745, 205] on div at bounding box center [537, 262] width 667 height 457
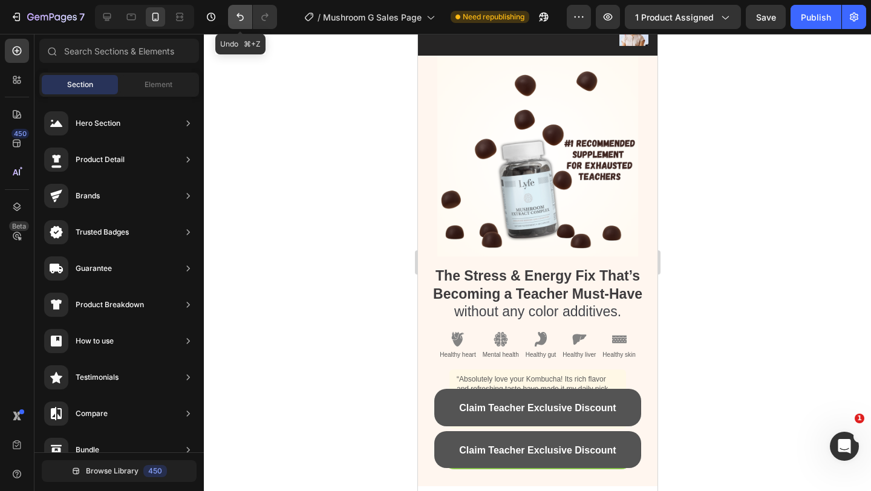
click at [231, 11] on button "Undo/Redo" at bounding box center [240, 17] width 24 height 24
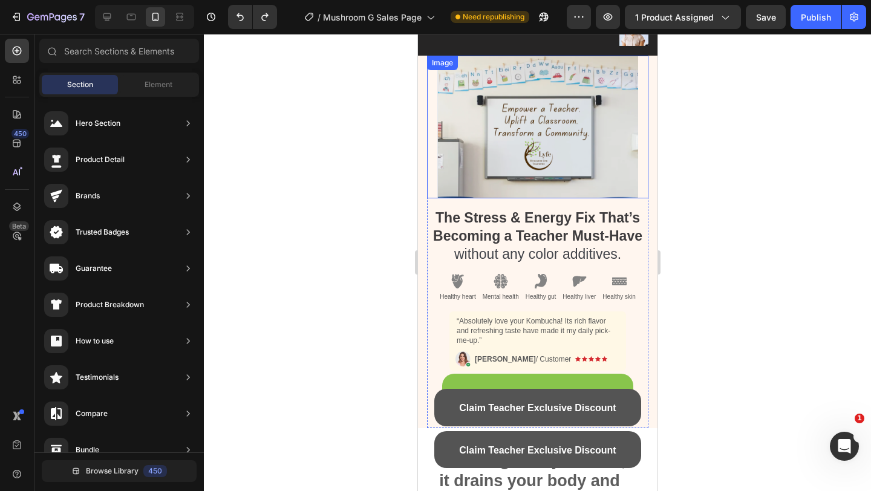
click at [538, 135] on img at bounding box center [537, 127] width 201 height 143
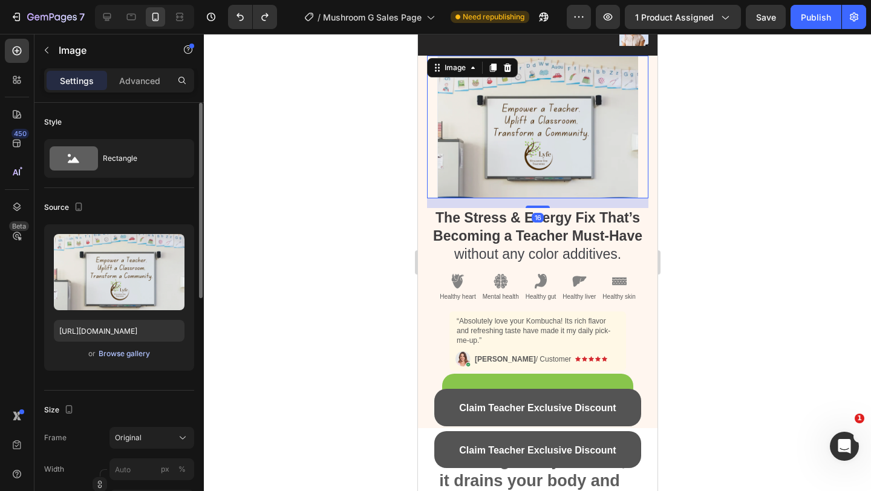
click at [132, 355] on div "Browse gallery" at bounding box center [124, 354] width 51 height 11
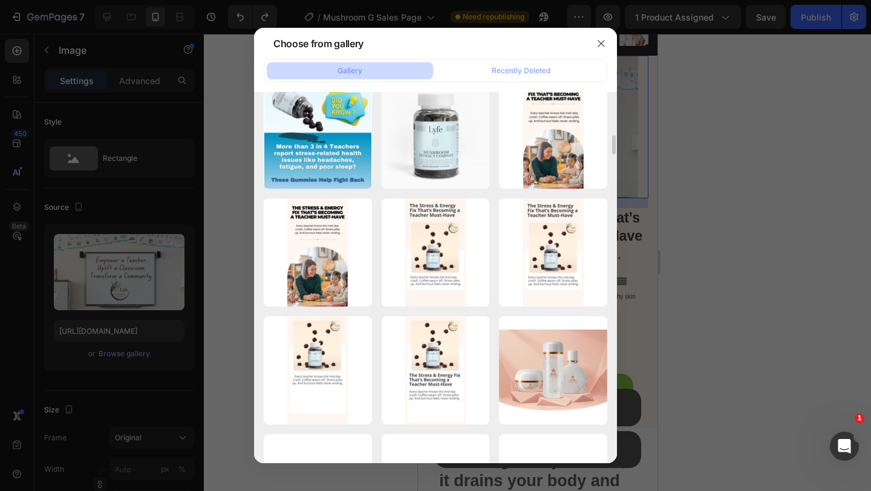
scroll to position [854, 0]
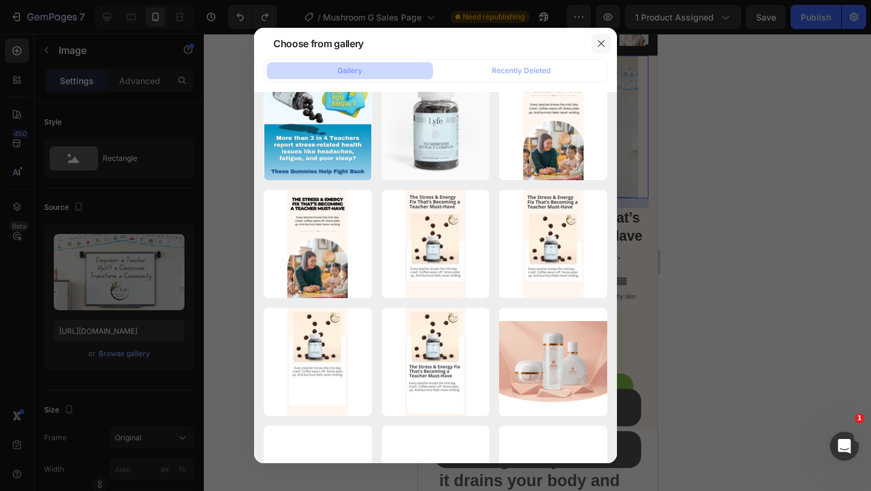
click at [598, 46] on icon "button" at bounding box center [602, 44] width 10 height 10
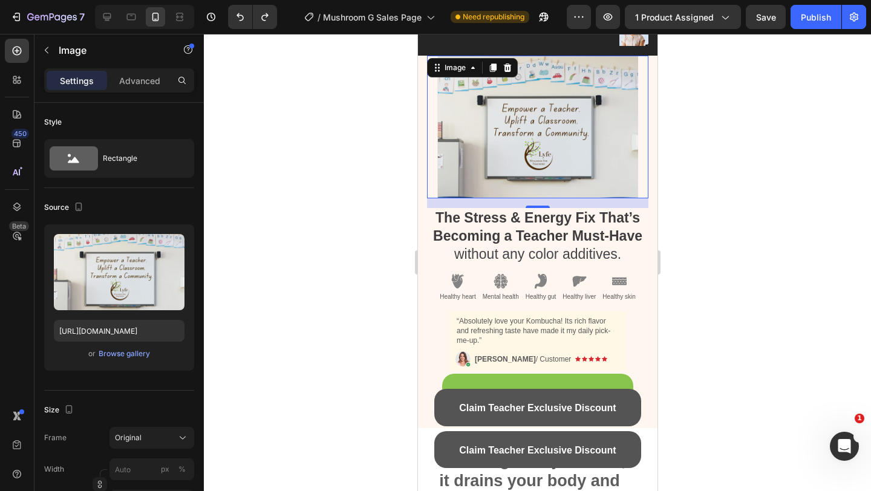
scroll to position [176, 0]
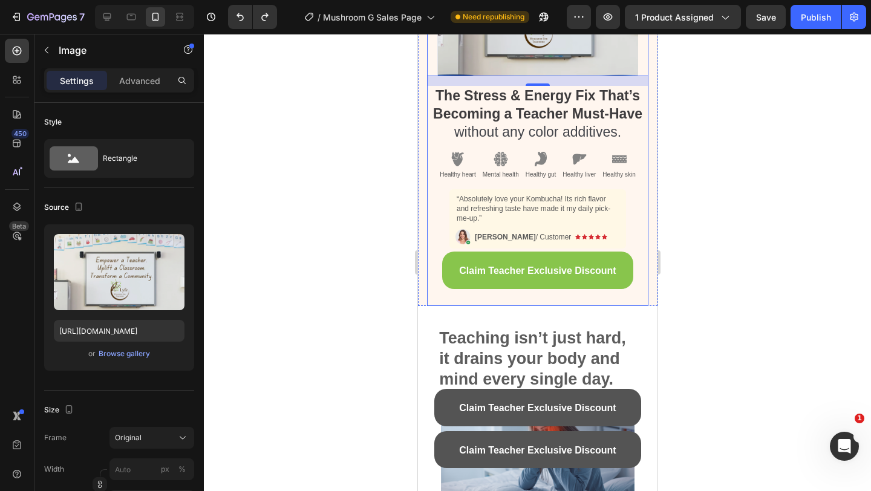
click at [465, 301] on div "⁠⁠⁠⁠⁠⁠⁠ The Stress & Energy Fix That’s Becoming a Teacher Must-Have without any…" at bounding box center [537, 196] width 221 height 221
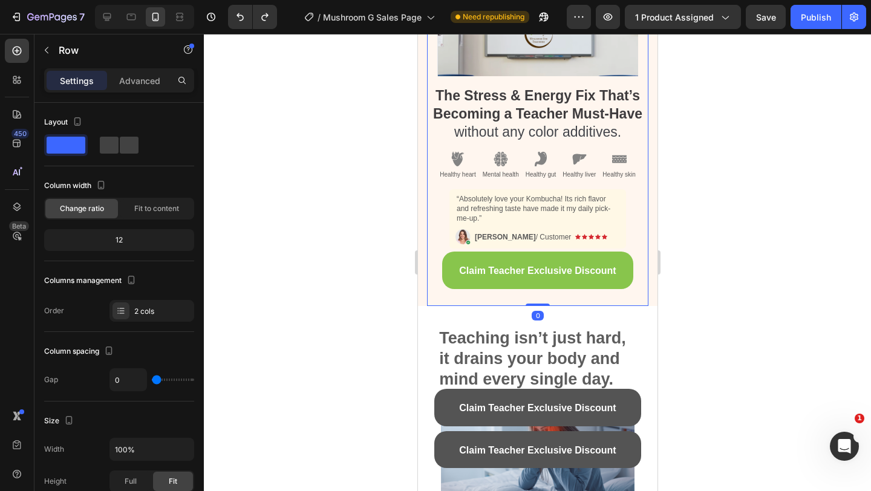
scroll to position [167, 0]
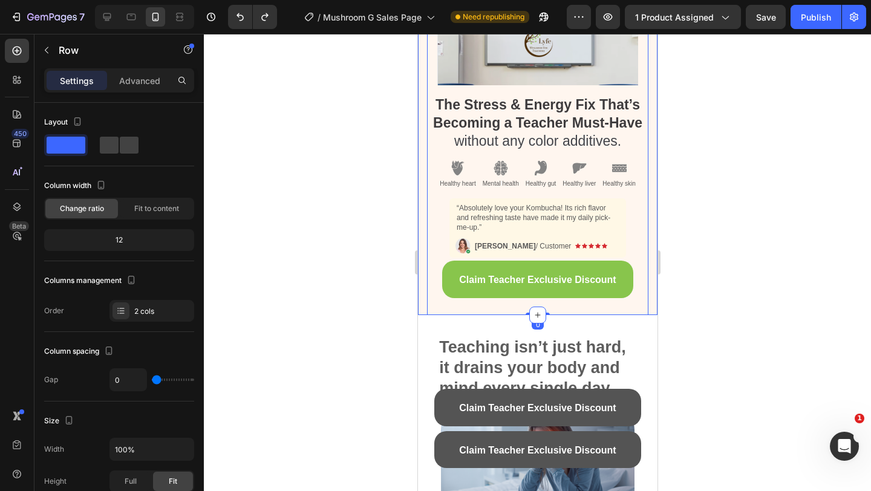
click at [419, 302] on div "⁠⁠⁠⁠⁠⁠⁠ The Stress & Energy Fix That’s Becoming a Teacher Must-Have without any…" at bounding box center [538, 129] width 240 height 373
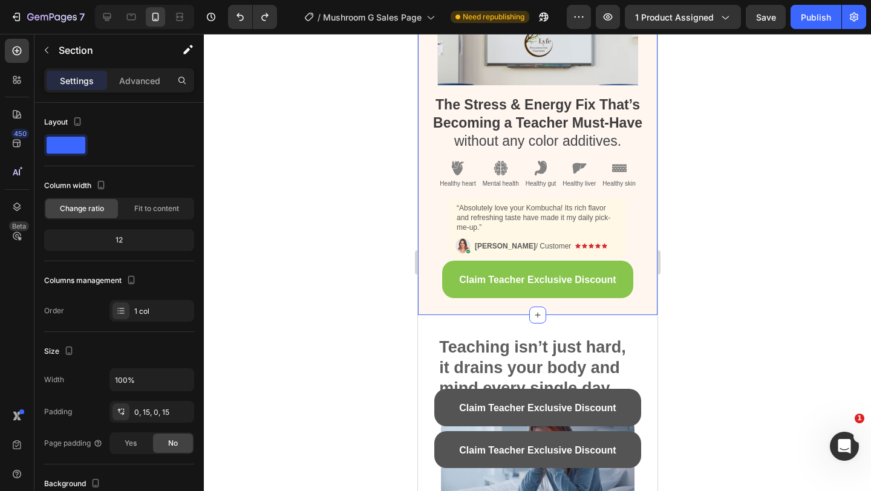
scroll to position [0, 0]
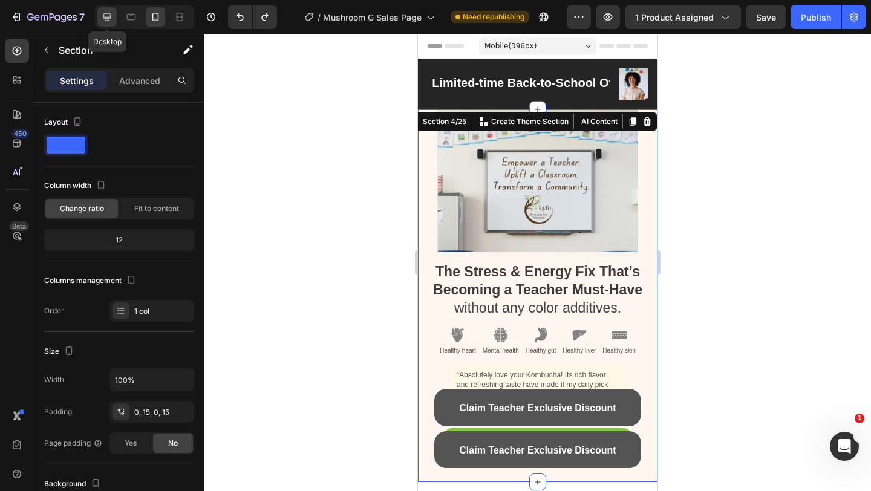
click at [108, 14] on icon at bounding box center [107, 17] width 12 height 12
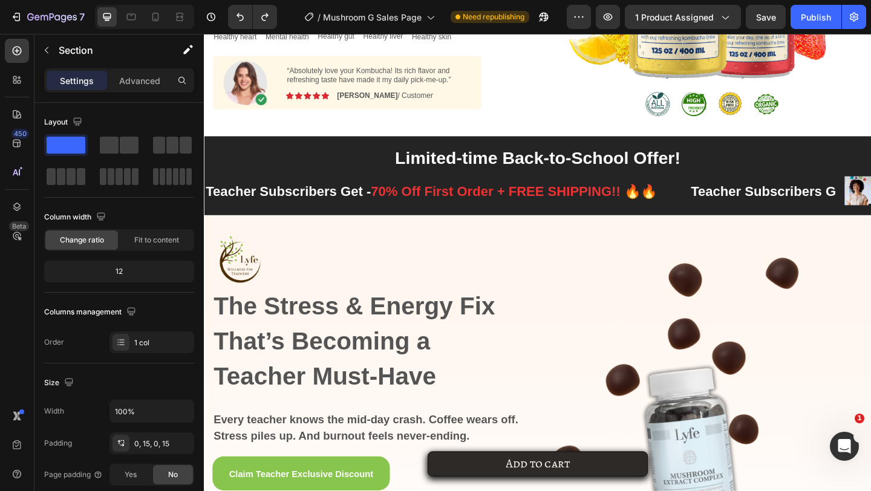
scroll to position [484, 0]
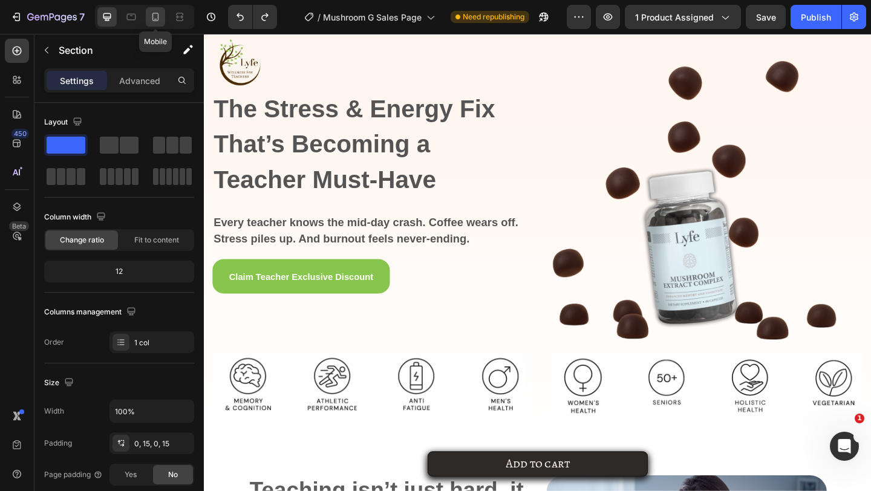
drag, startPoint x: 159, startPoint y: 22, endPoint x: 71, endPoint y: 128, distance: 137.9
click at [159, 22] on icon at bounding box center [155, 17] width 12 height 12
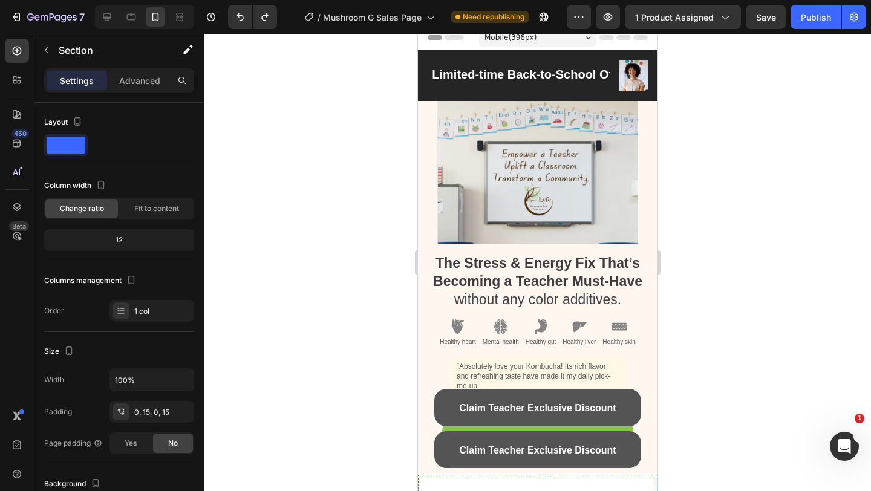
scroll to position [14, 0]
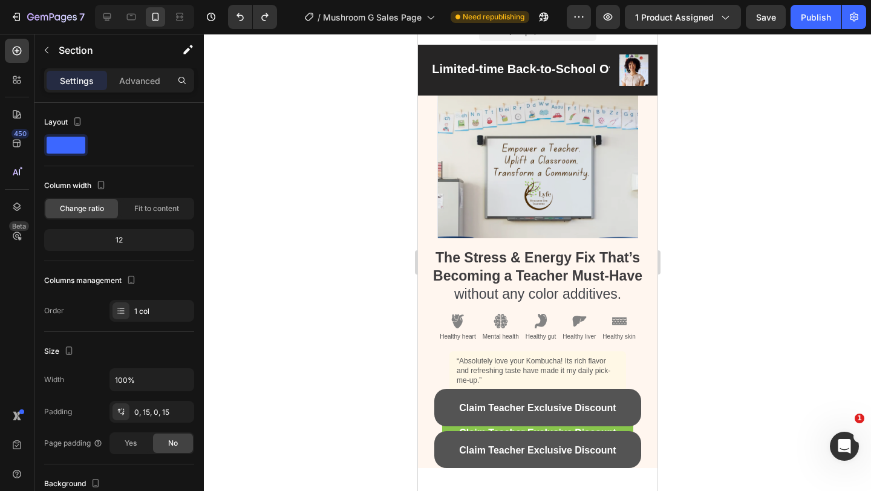
click at [418, 162] on div "The Stress & Energy Fix That’s Becoming a Teacher Must-Have without any color a…" at bounding box center [538, 282] width 240 height 373
click at [424, 153] on div "The Stress & Energy Fix That’s Becoming a Teacher Must-Have without any color a…" at bounding box center [538, 282] width 240 height 373
click at [652, 125] on div "The Stress & Energy Fix That’s Becoming a Teacher Must-Have without any color a…" at bounding box center [538, 282] width 240 height 373
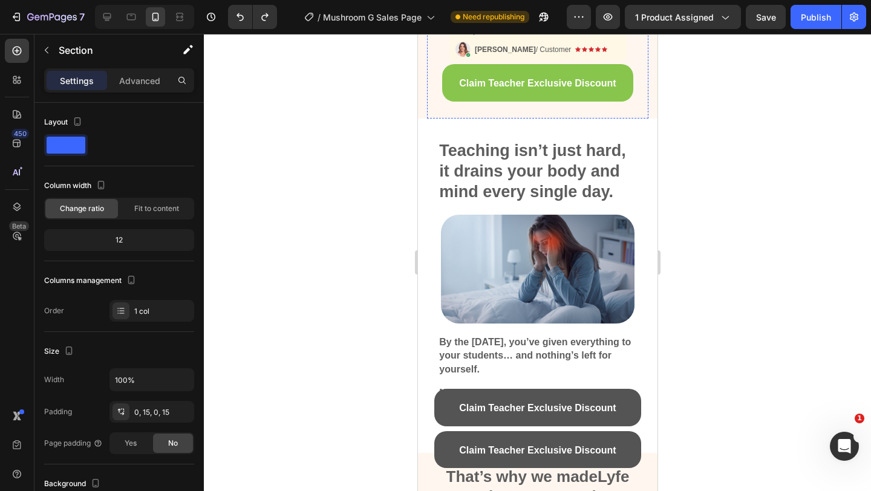
scroll to position [293, 0]
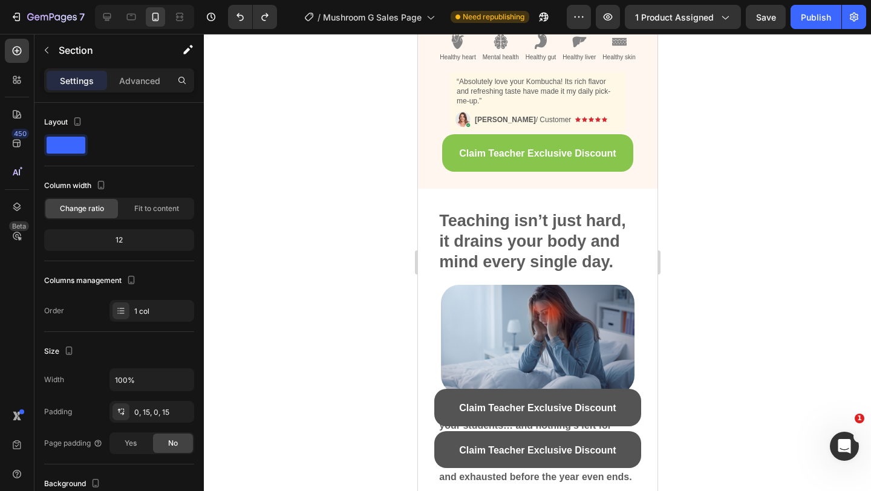
click at [423, 177] on div "The Stress & Energy Fix That’s Becoming a Teacher Must-Have without any color a…" at bounding box center [538, 2] width 240 height 373
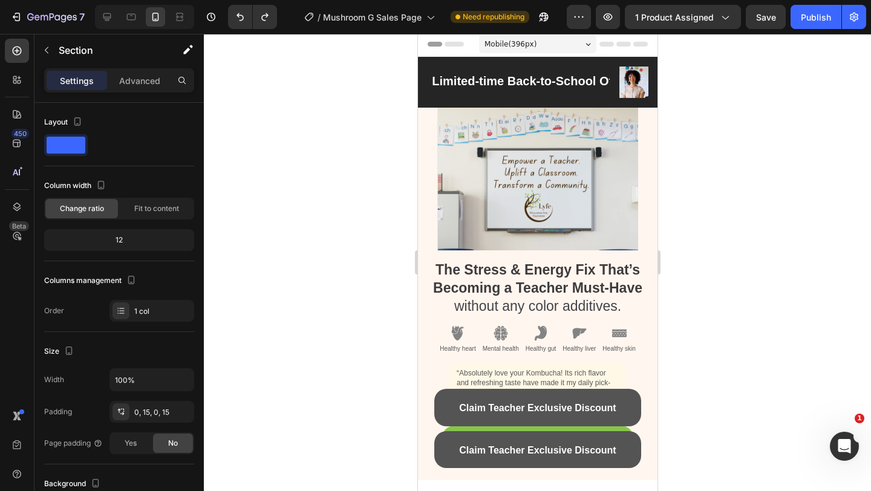
scroll to position [0, 0]
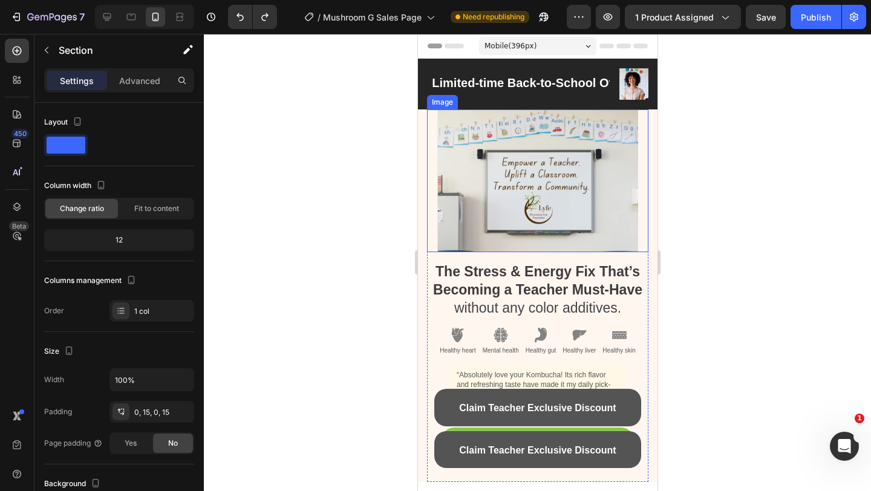
click at [428, 150] on div "Image" at bounding box center [537, 181] width 221 height 143
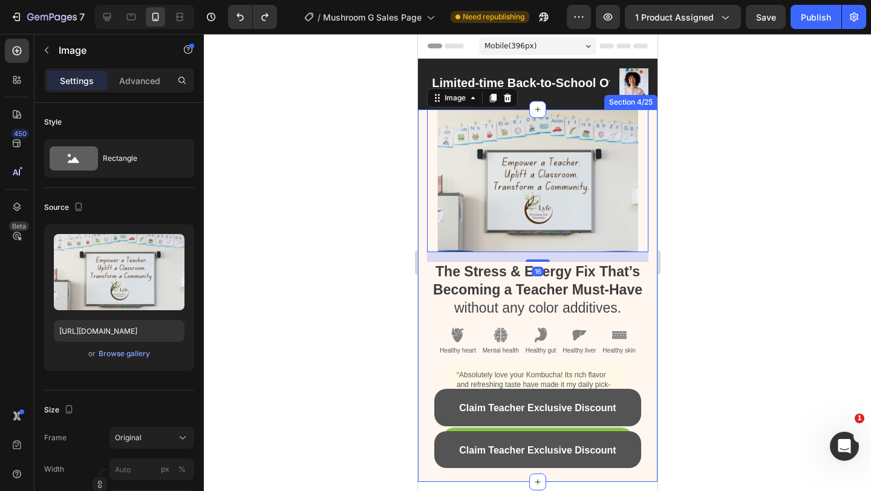
click at [421, 145] on div "The Stress & Energy Fix That’s Becoming a Teacher Must-Have without any color a…" at bounding box center [538, 296] width 240 height 373
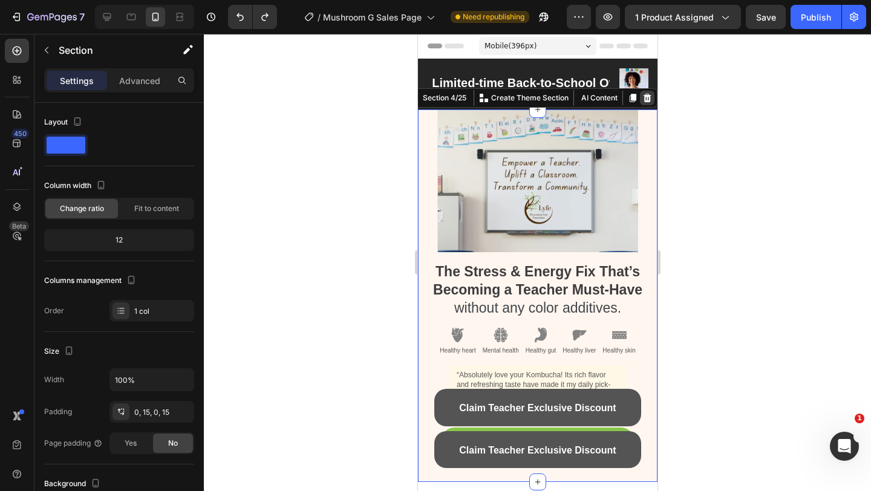
click at [647, 99] on icon at bounding box center [647, 98] width 10 height 10
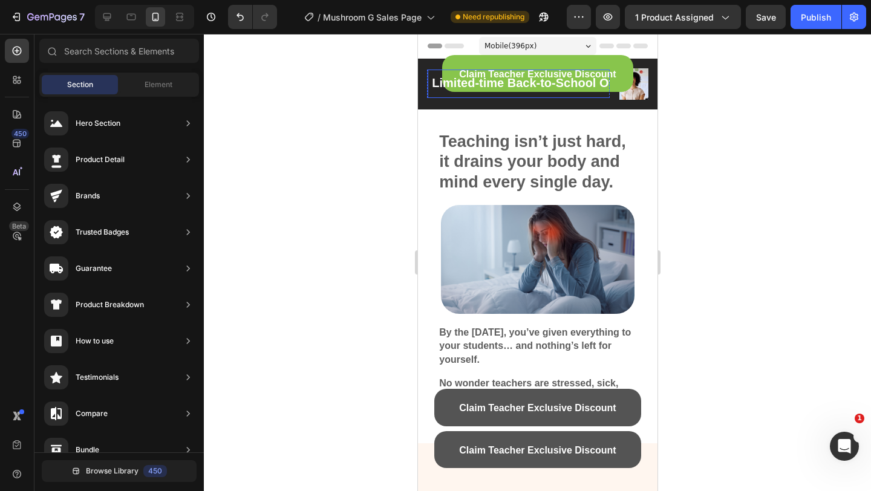
click at [516, 87] on span "Limited-time Back-to-School Offer!" at bounding box center [531, 82] width 200 height 13
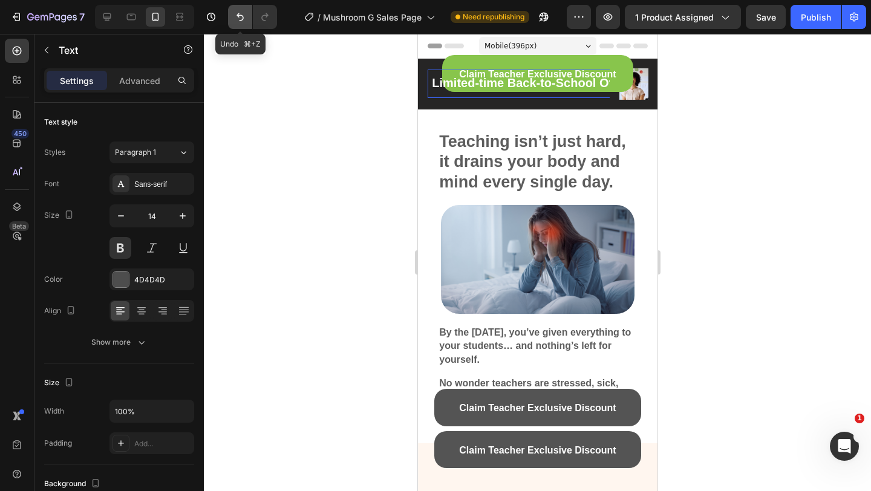
click at [246, 14] on button "Undo/Redo" at bounding box center [240, 17] width 24 height 24
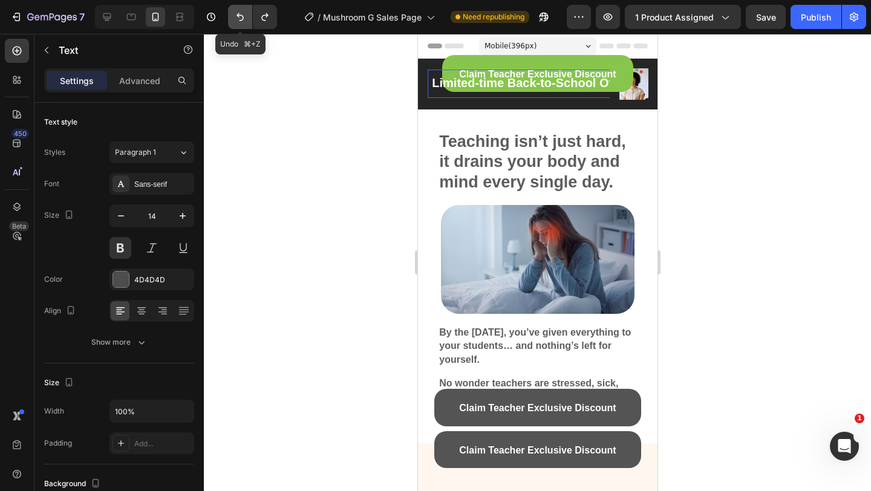
click at [246, 14] on button "Undo/Redo" at bounding box center [240, 17] width 24 height 24
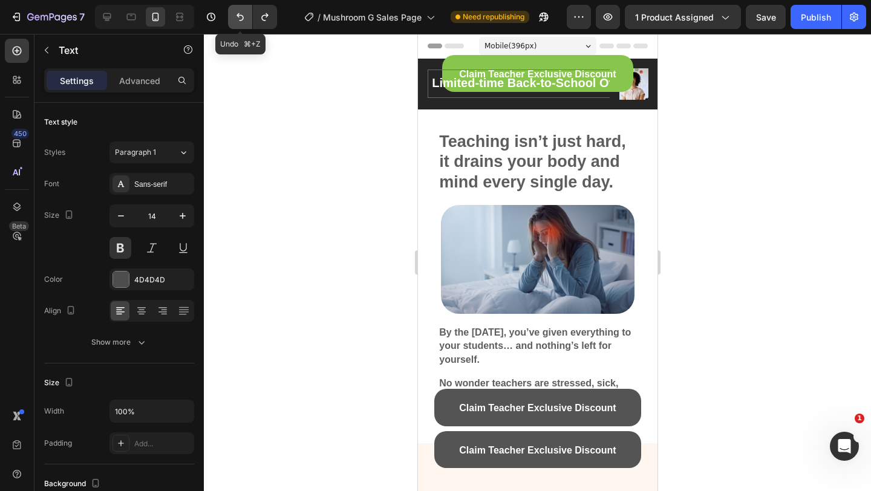
click at [246, 14] on button "Undo/Redo" at bounding box center [240, 17] width 24 height 24
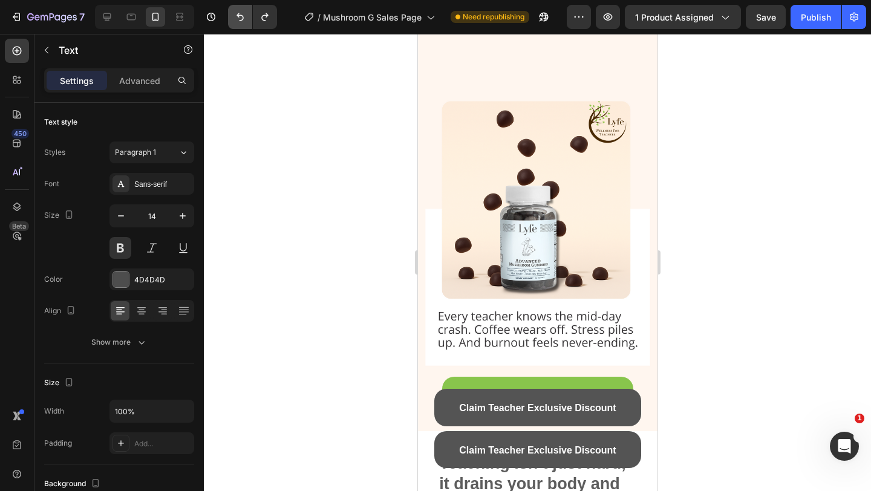
scroll to position [190, 0]
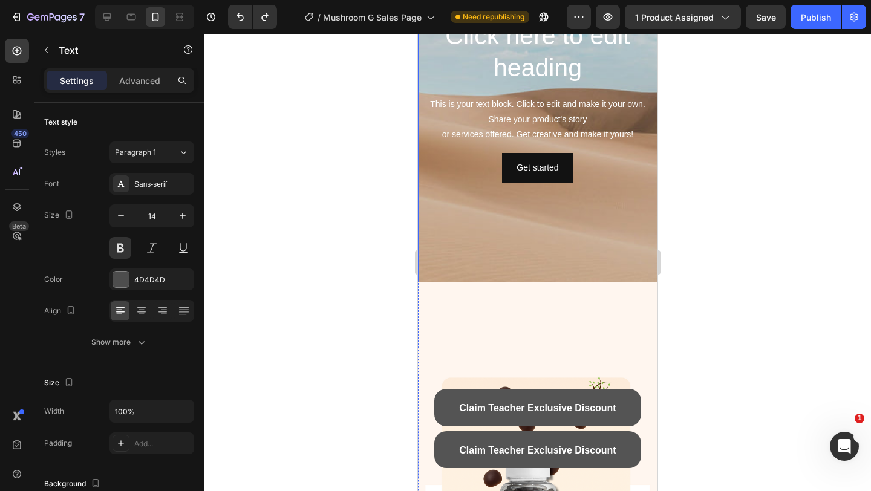
click at [476, 260] on div "Background Image" at bounding box center [538, 101] width 240 height 363
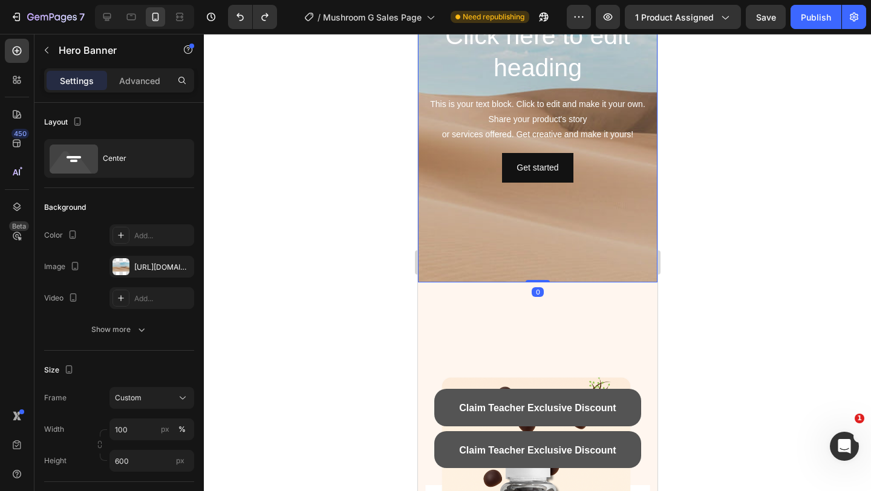
scroll to position [16, 0]
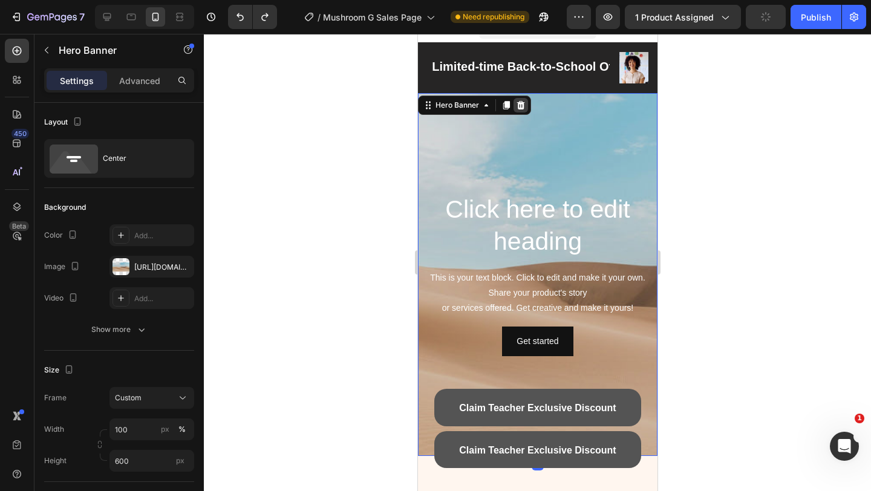
click at [520, 106] on icon at bounding box center [521, 105] width 8 height 8
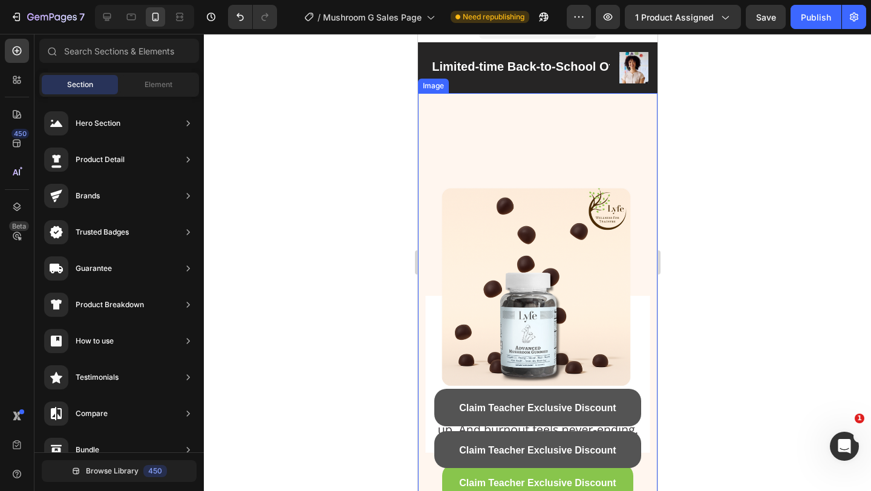
click at [494, 106] on img at bounding box center [538, 306] width 240 height 426
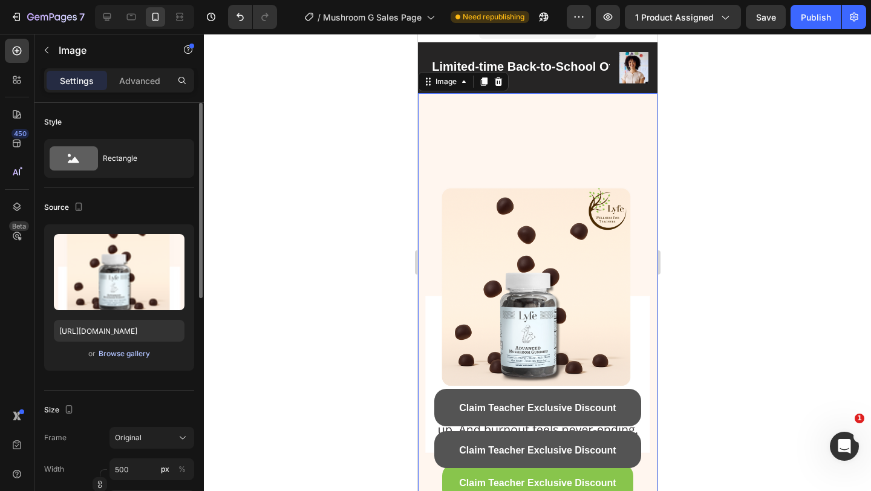
click at [110, 355] on div "Browse gallery" at bounding box center [124, 354] width 51 height 11
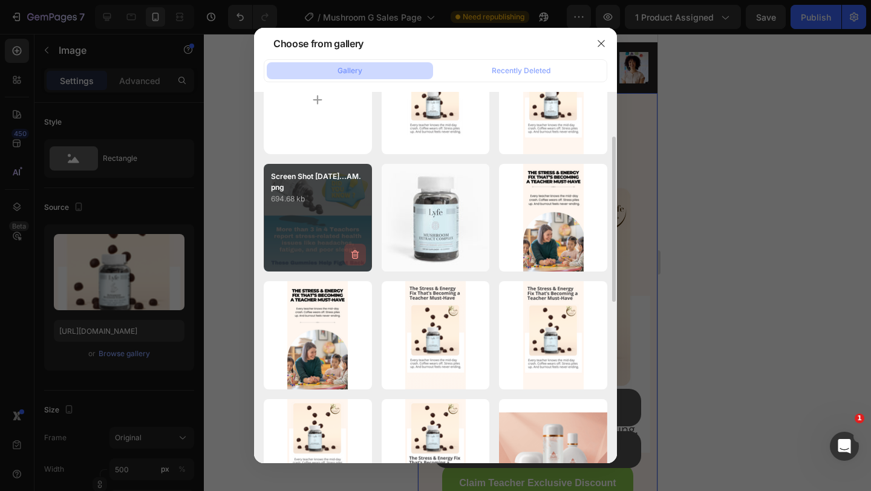
scroll to position [71, 0]
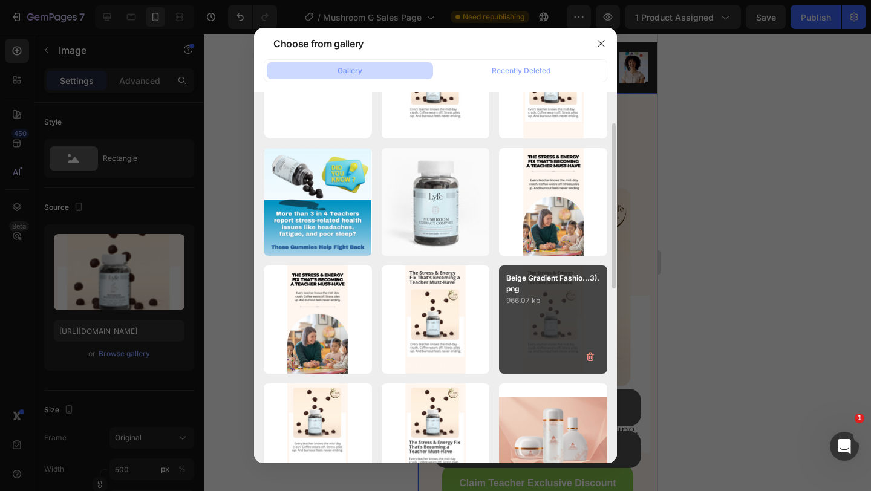
click at [545, 296] on p "966.07 kb" at bounding box center [553, 301] width 94 height 12
type input "[URL][DOMAIN_NAME]"
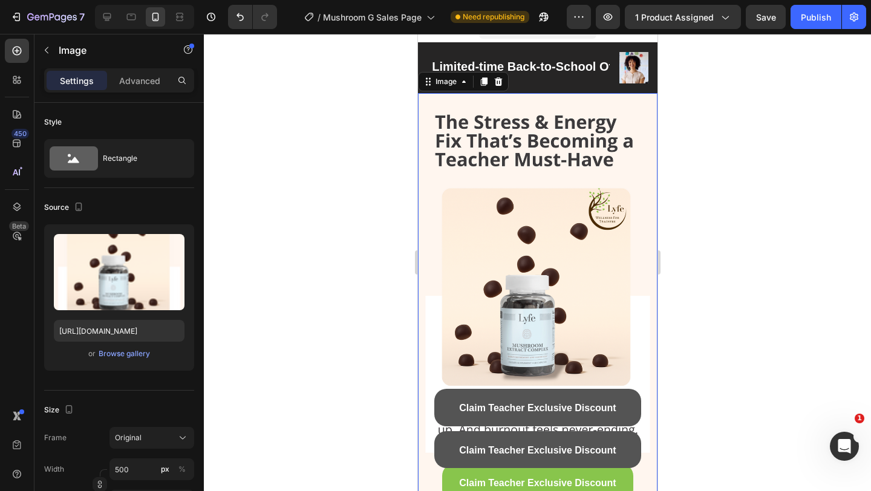
scroll to position [38, 0]
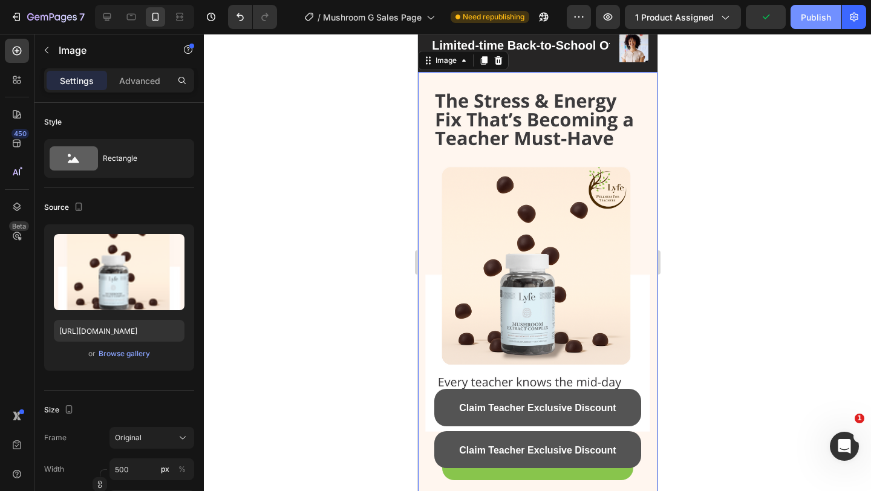
click at [820, 18] on div "Publish" at bounding box center [816, 17] width 30 height 13
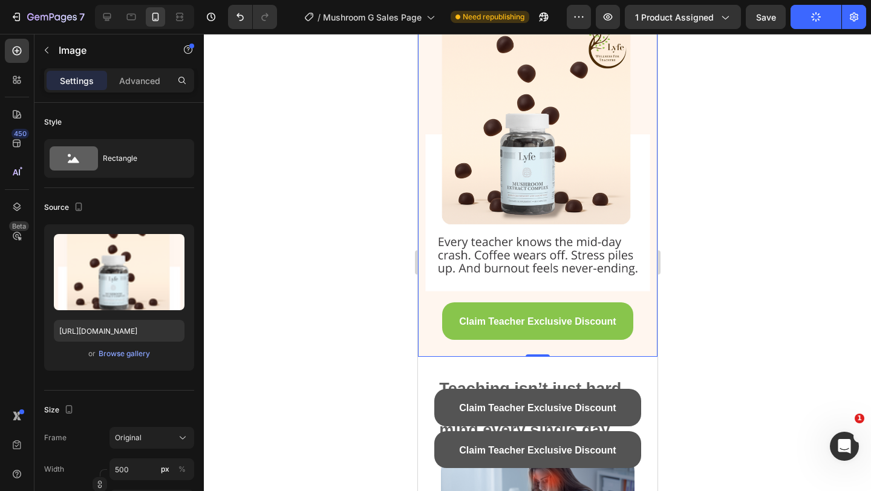
scroll to position [289, 0]
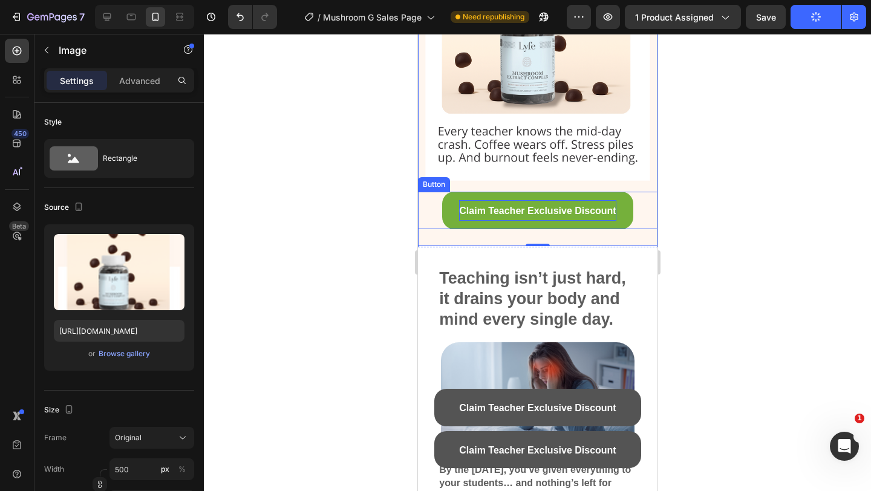
click at [549, 215] on span "Claim Teacher Exclusive Discount" at bounding box center [537, 211] width 157 height 10
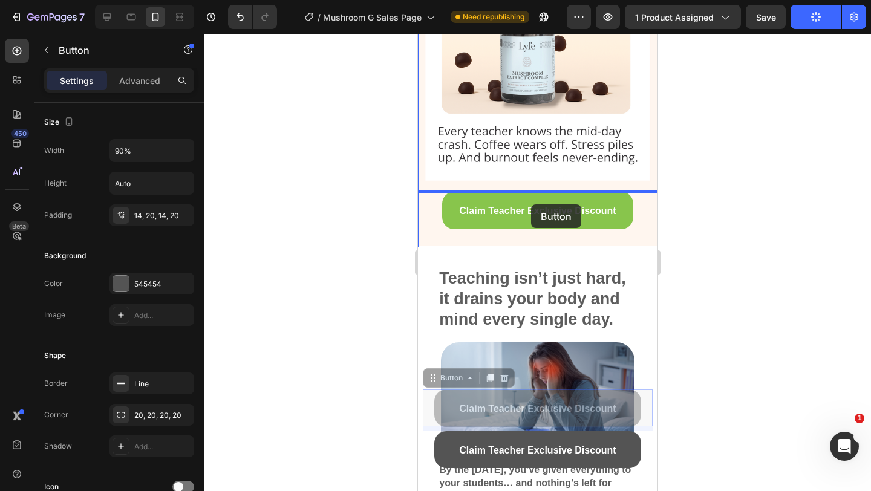
drag, startPoint x: 549, startPoint y: 418, endPoint x: 531, endPoint y: 205, distance: 213.8
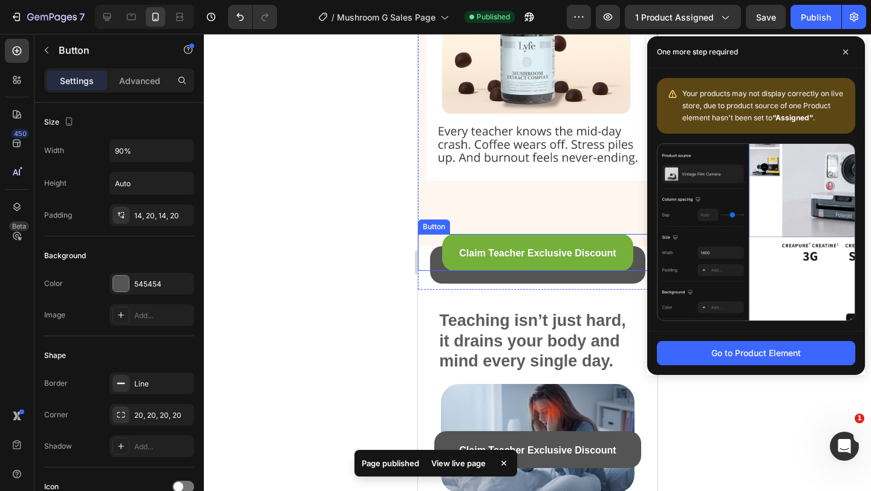
click at [545, 236] on link "Claim Teacher Exclusive Discount" at bounding box center [538, 253] width 192 height 38
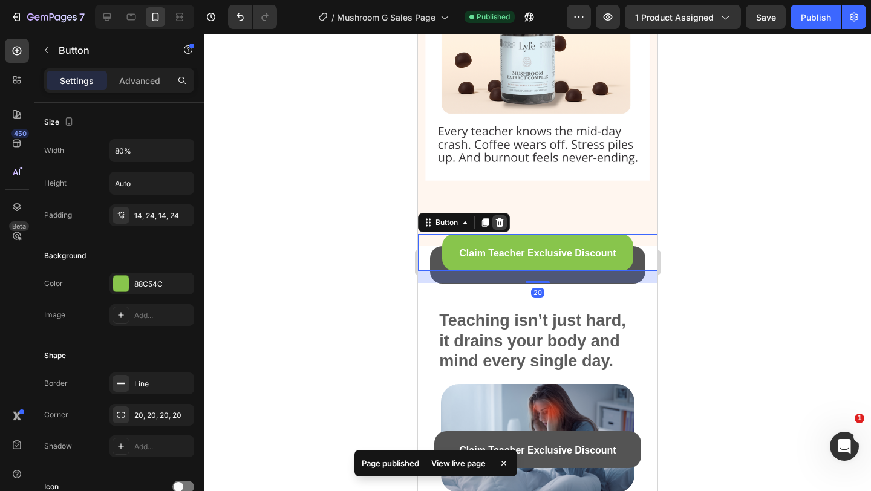
click at [502, 218] on icon at bounding box center [499, 223] width 10 height 10
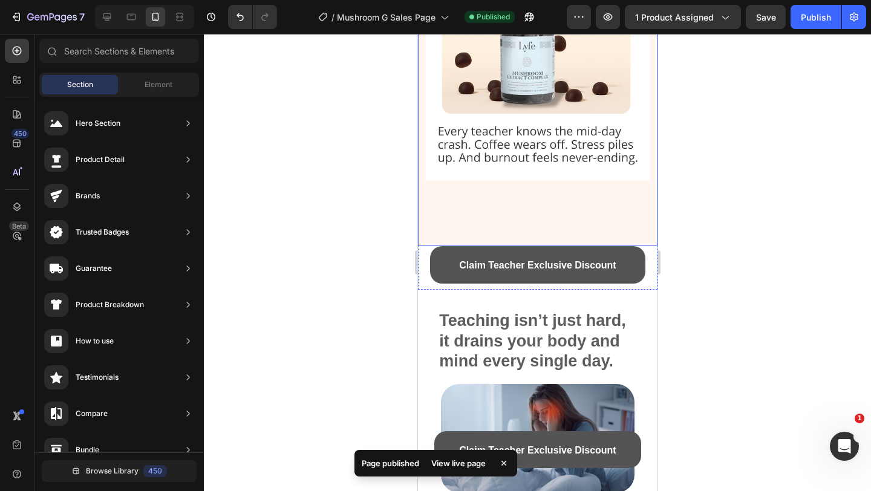
click at [497, 246] on img at bounding box center [538, 34] width 240 height 426
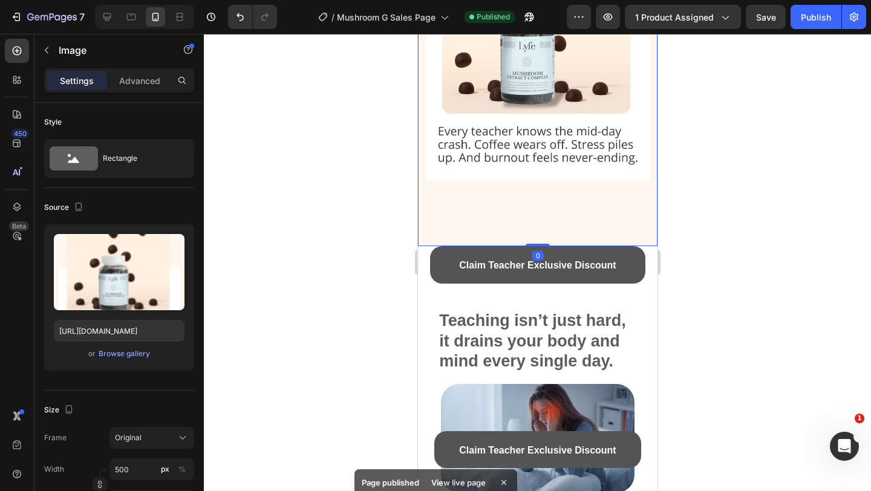
click at [156, 93] on div "Settings Advanced" at bounding box center [118, 85] width 169 height 34
click at [155, 93] on div "Settings Advanced" at bounding box center [118, 85] width 169 height 34
click at [142, 76] on p "Advanced" at bounding box center [139, 80] width 41 height 13
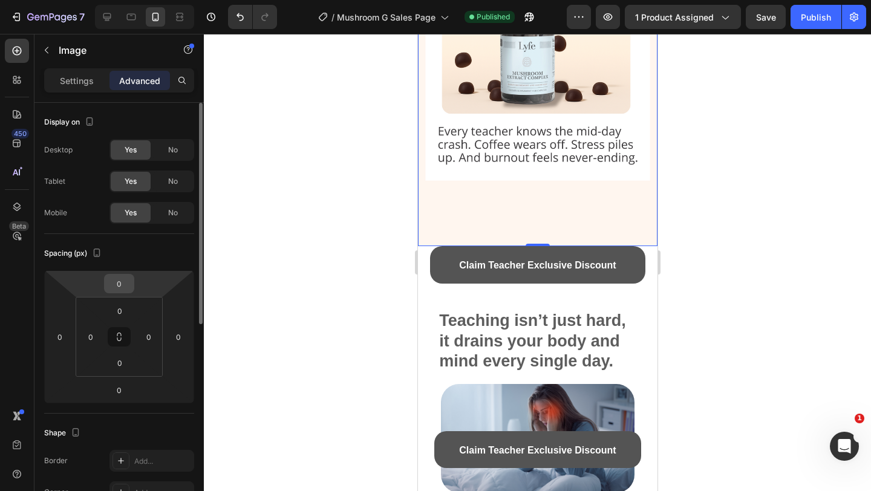
click at [116, 274] on div "0" at bounding box center [119, 283] width 30 height 19
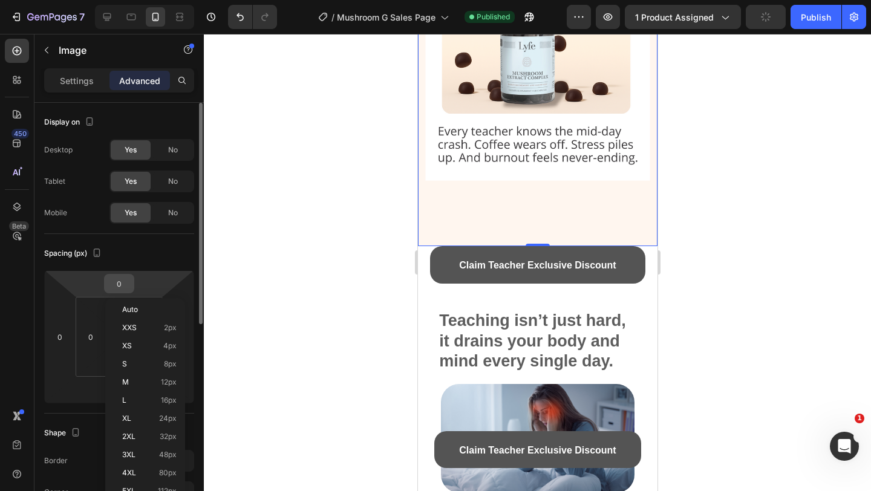
click at [123, 283] on input "0" at bounding box center [119, 284] width 24 height 18
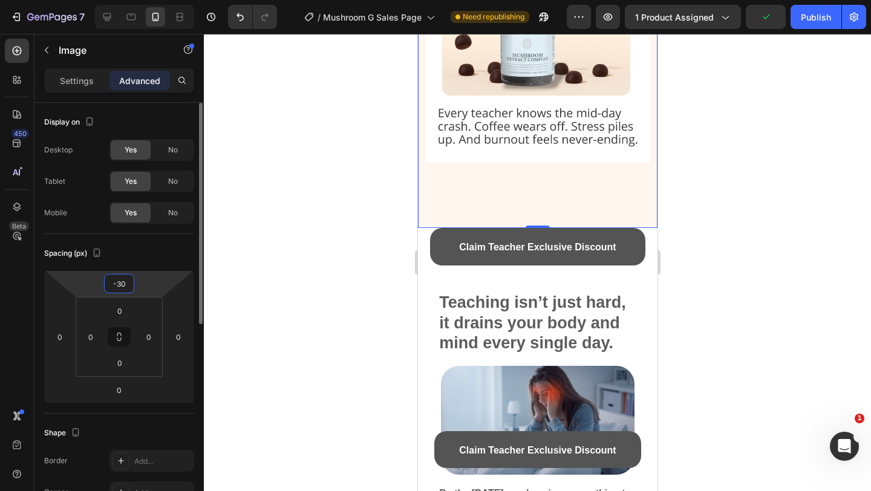
type input "-3"
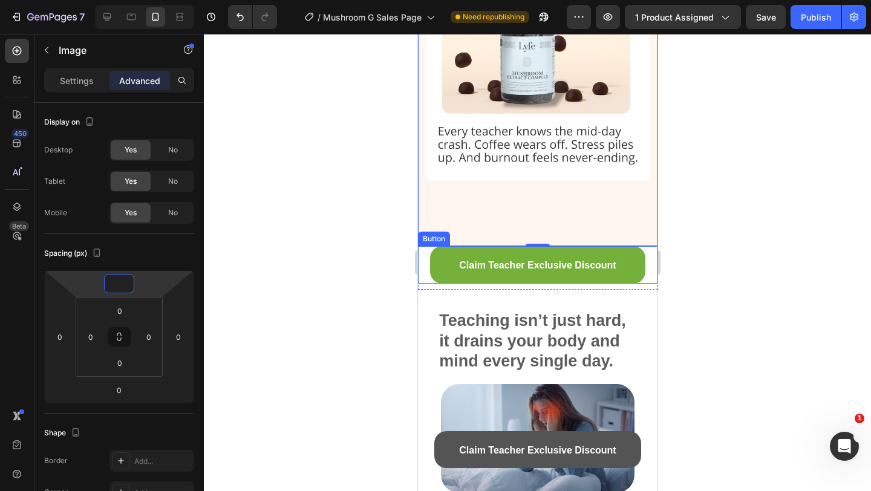
click at [445, 272] on link "Claim Teacher Exclusive Discount" at bounding box center [537, 265] width 215 height 38
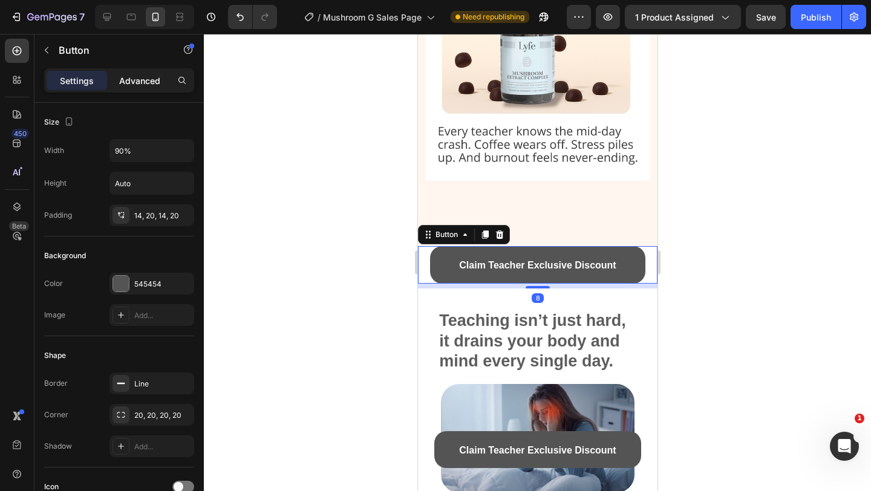
click at [154, 86] on p "Advanced" at bounding box center [139, 80] width 41 height 13
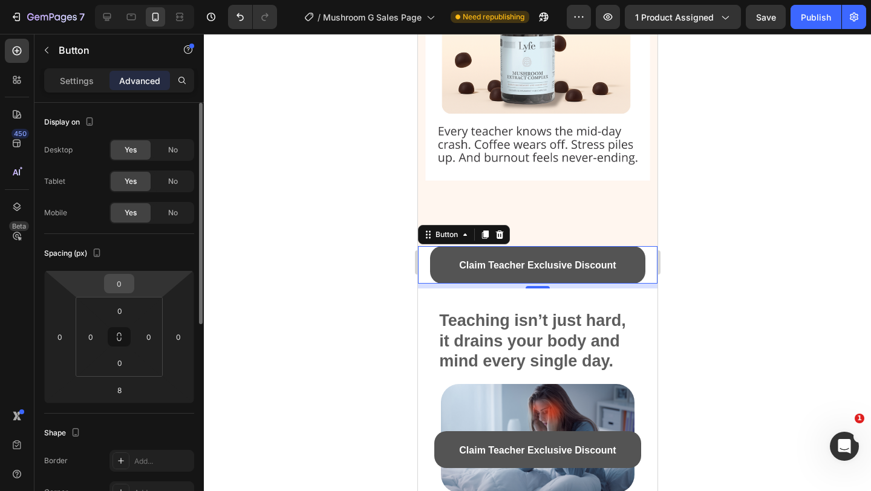
click at [119, 278] on input "0" at bounding box center [119, 284] width 24 height 18
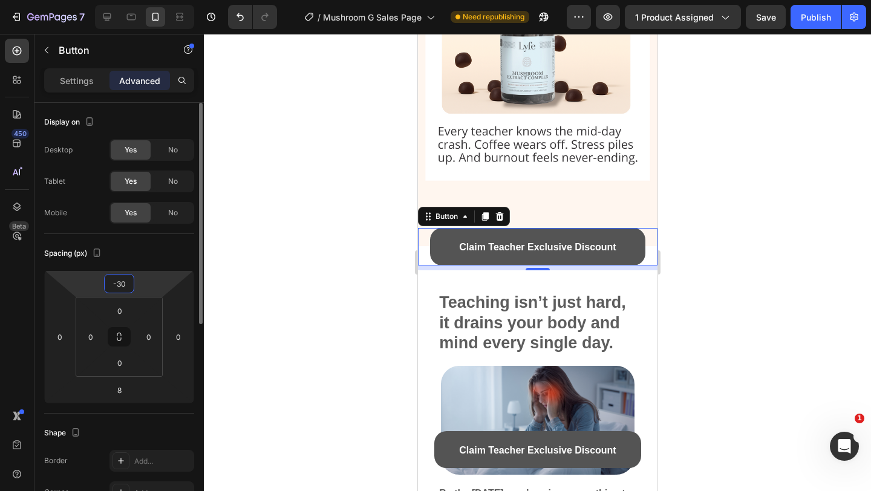
type input "-3"
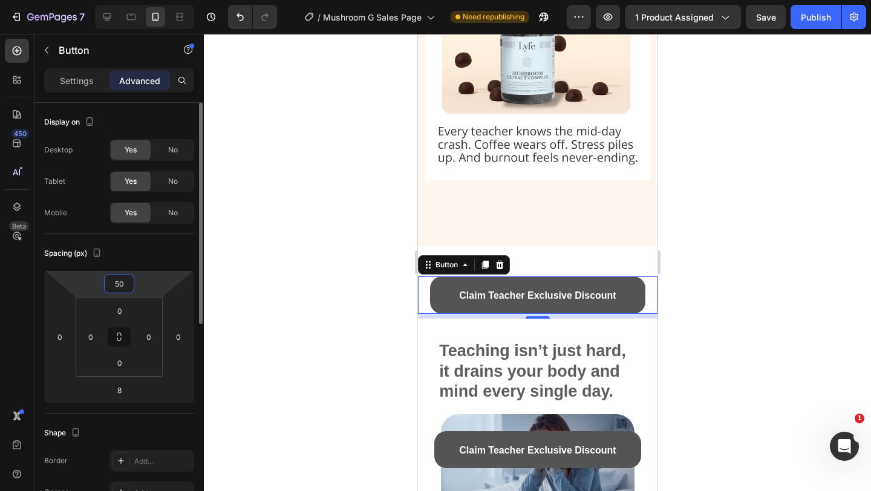
type input "5"
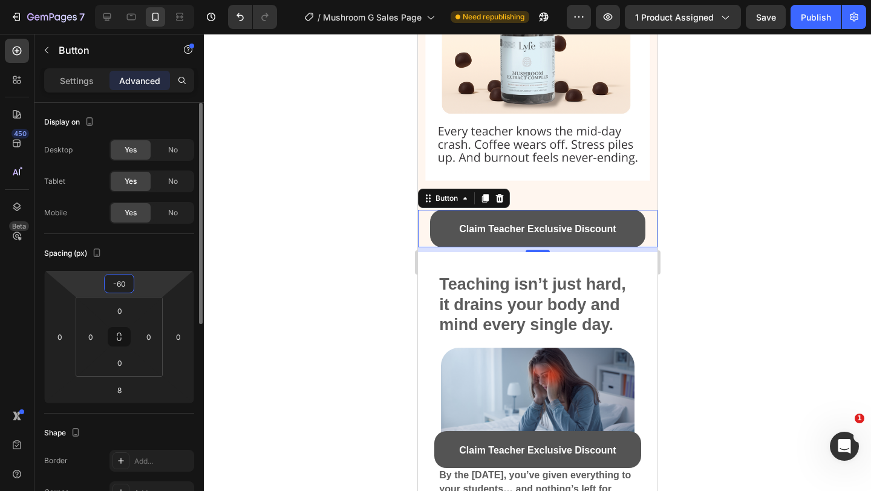
type input "-6"
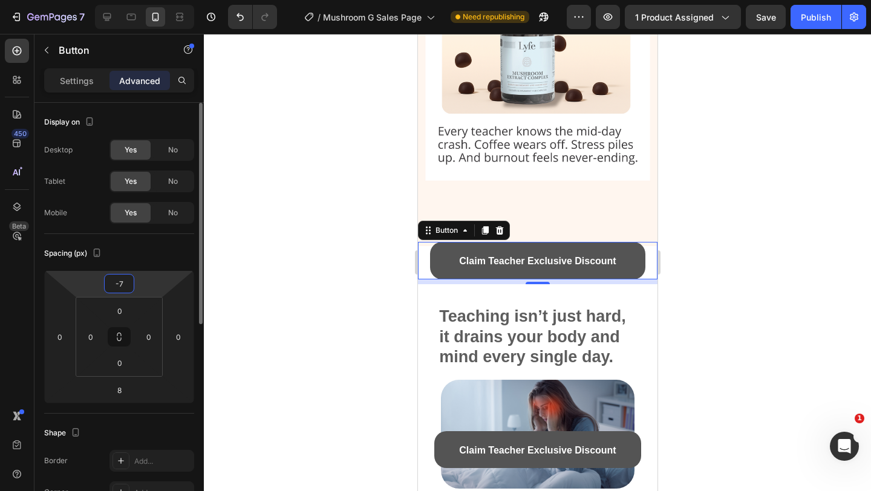
type input "-70"
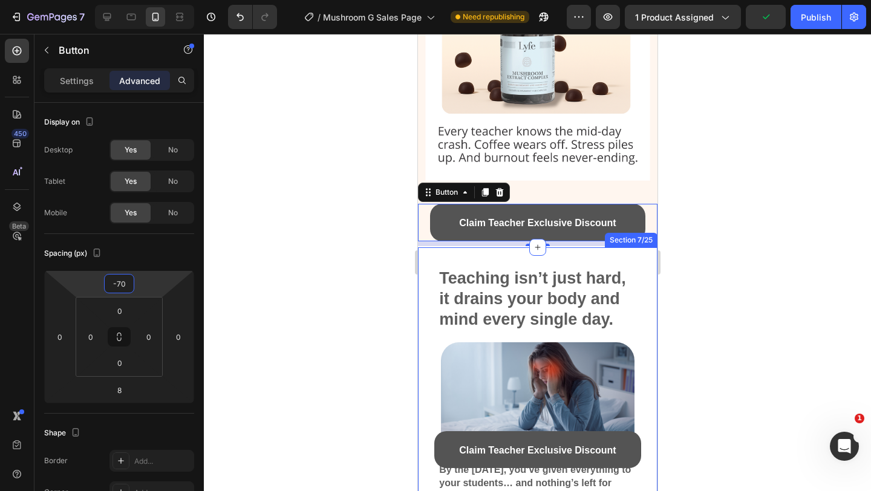
click at [713, 264] on div at bounding box center [537, 262] width 667 height 457
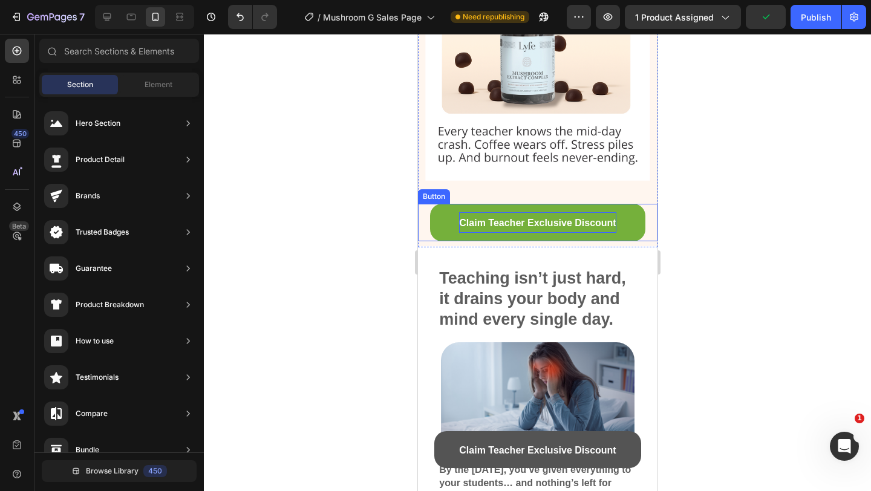
click at [606, 219] on span "Claim Teacher Exclusive Discount" at bounding box center [537, 223] width 157 height 10
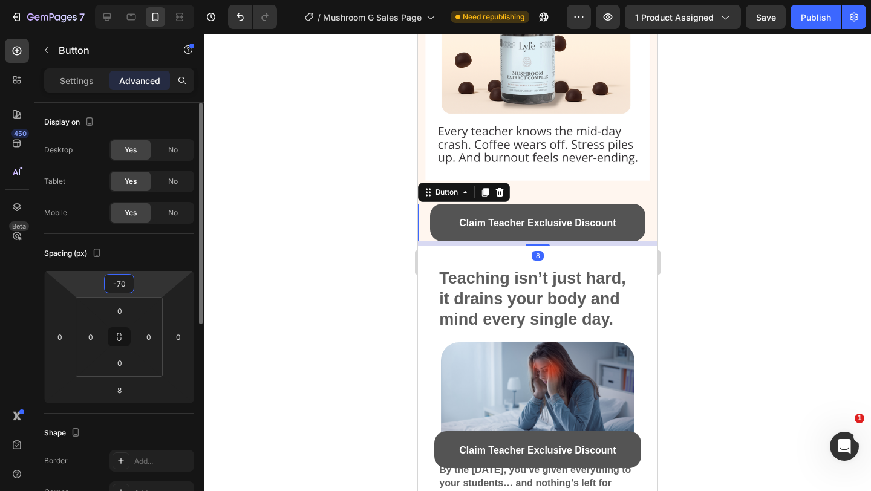
click at [129, 289] on input "-70" at bounding box center [119, 284] width 24 height 18
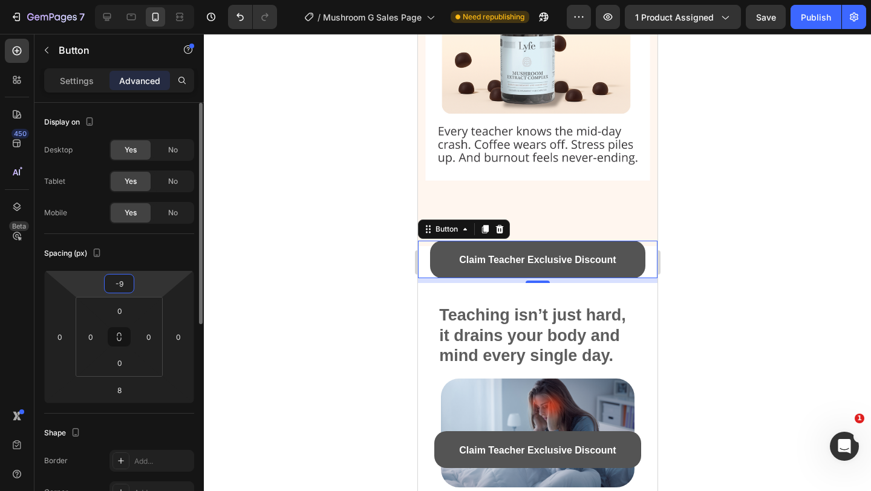
type input "-90"
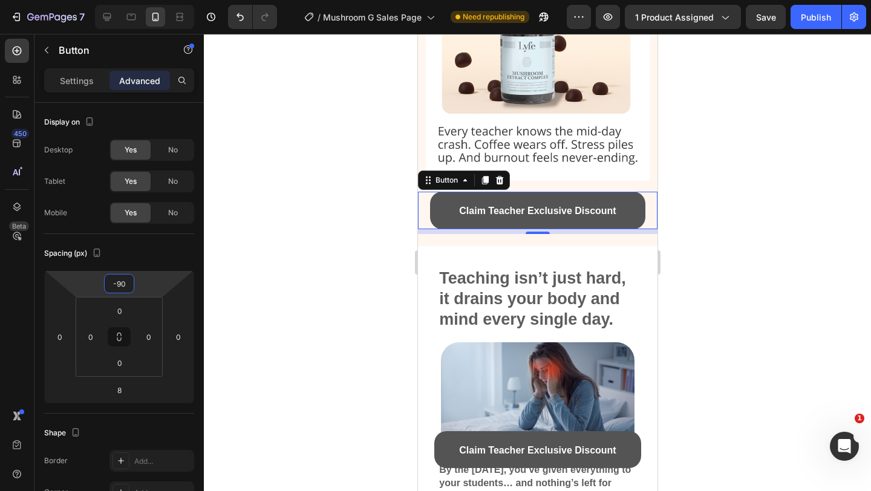
click at [718, 258] on div at bounding box center [537, 262] width 667 height 457
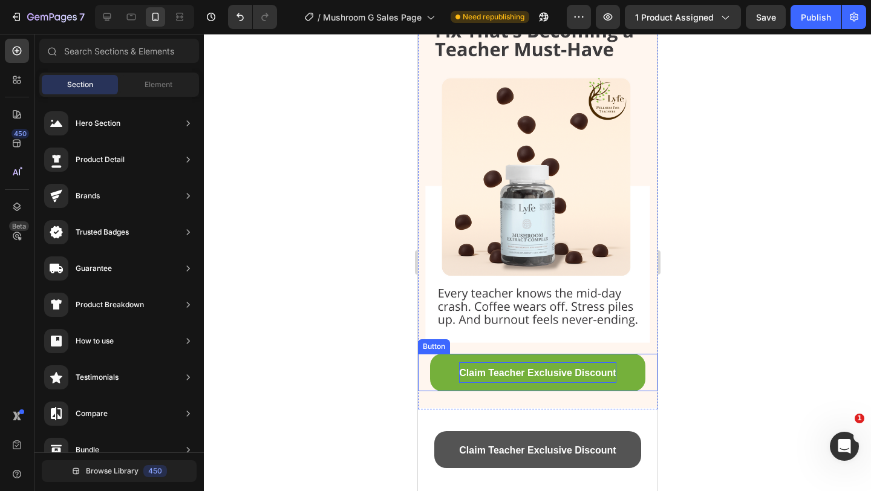
scroll to position [0, 0]
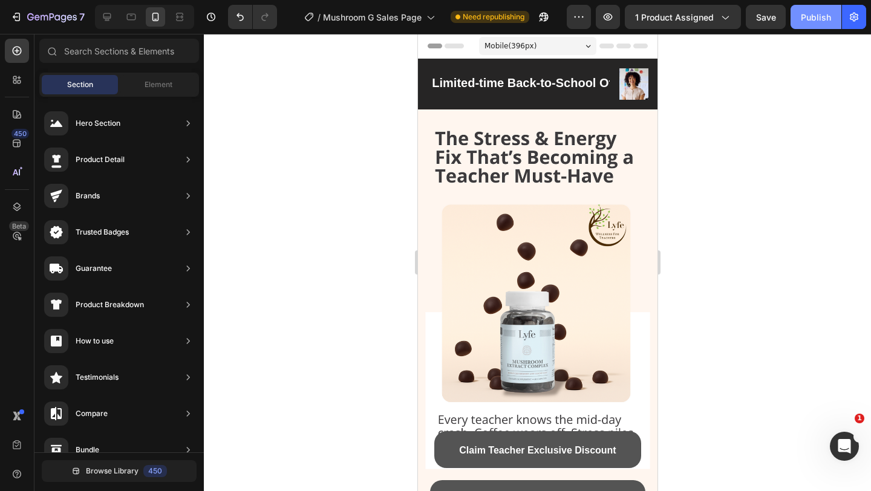
click at [800, 14] on button "Publish" at bounding box center [816, 17] width 51 height 24
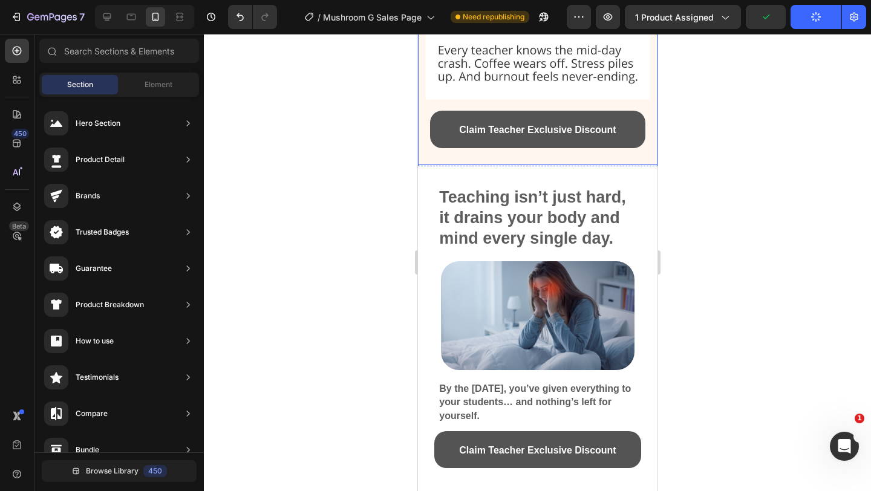
scroll to position [472, 0]
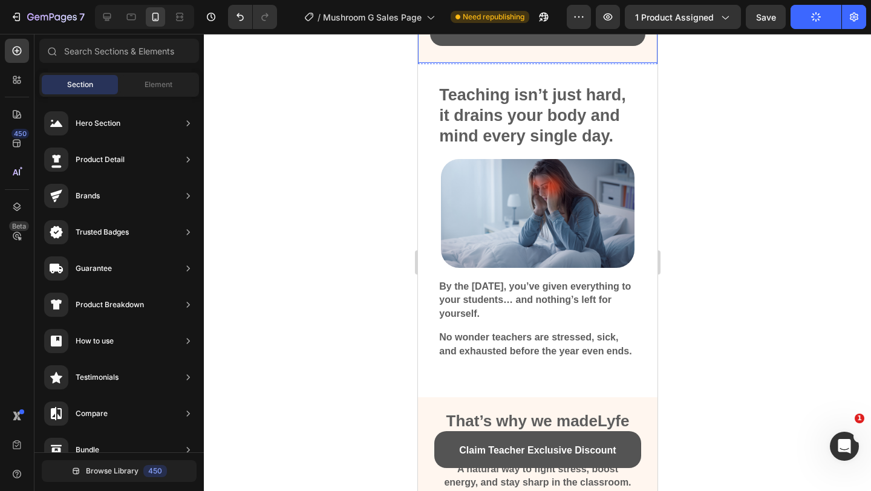
click at [501, 359] on div "No wonder teachers are stressed, sick, and exhausted before the year even ends.…" at bounding box center [537, 346] width 221 height 36
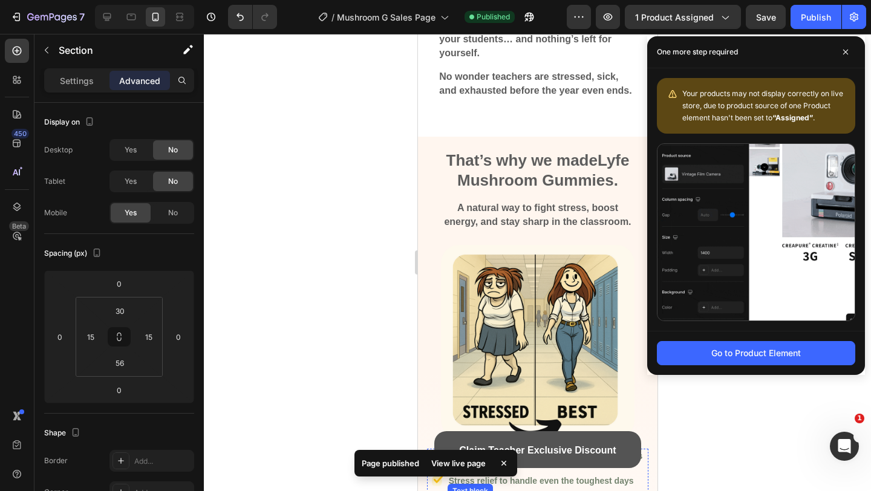
scroll to position [586, 0]
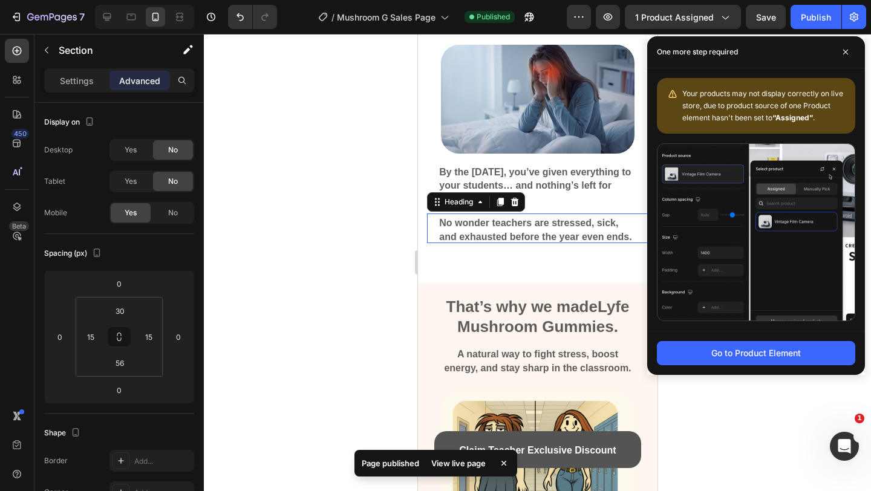
click at [586, 234] on span "No wonder teachers are stressed, sick, and exhausted before the year even ends." at bounding box center [535, 230] width 192 height 24
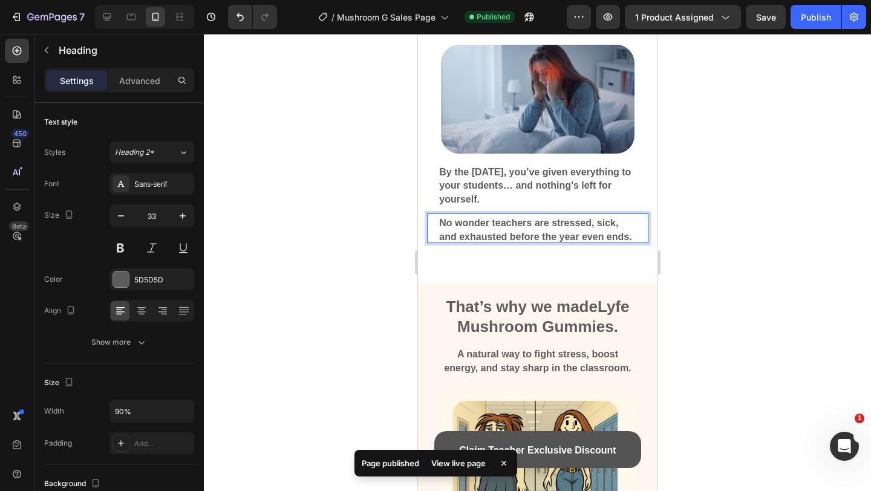
click at [606, 233] on span "No wonder teachers are stressed, sick, and exhausted before the year even ends." at bounding box center [535, 230] width 192 height 24
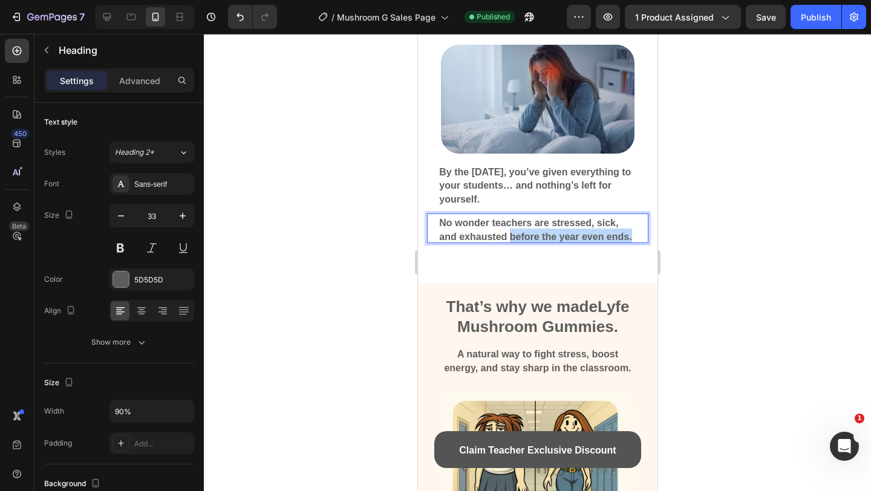
drag, startPoint x: 633, startPoint y: 234, endPoint x: 509, endPoint y: 237, distance: 123.5
click at [509, 237] on p "No wonder teachers are stressed, sick, and exhausted before the year even ends." at bounding box center [537, 228] width 197 height 27
click at [551, 220] on span "No wonder teachers are stressed, sick, and exhausted." at bounding box center [528, 230] width 179 height 24
click at [529, 234] on span "No wonder teachers are always stressed, sick, and exhausted." at bounding box center [533, 230] width 189 height 24
click at [563, 234] on span "No wonder teachers are always stressed, sick, and exhausted, leading to burnout." at bounding box center [533, 230] width 189 height 24
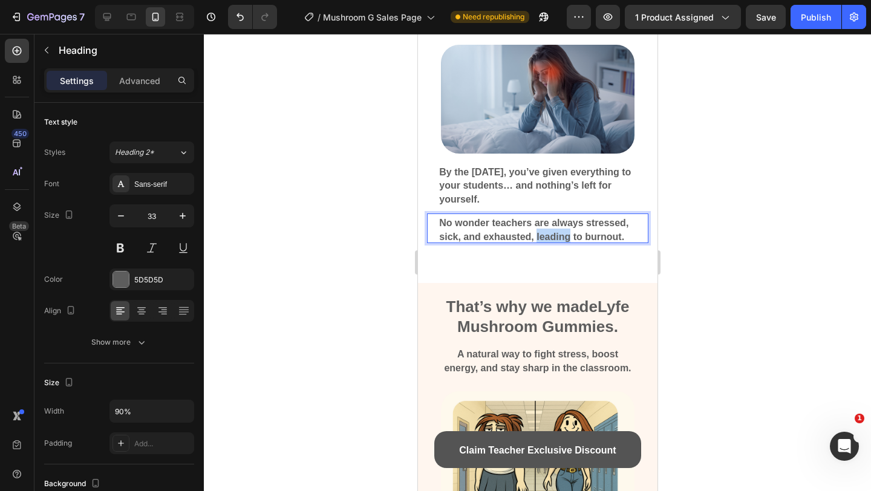
click at [563, 234] on span "No wonder teachers are always stressed, sick, and exhausted, leading to burnout." at bounding box center [533, 230] width 189 height 24
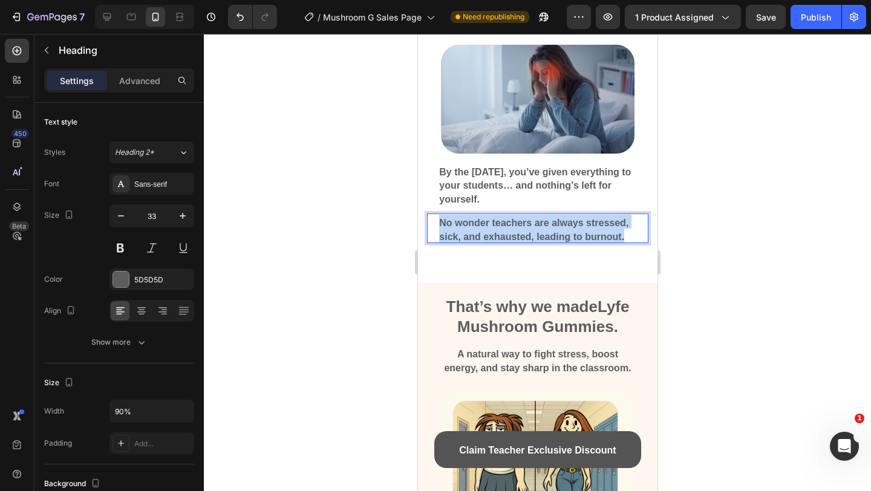
click at [563, 234] on span "No wonder teachers are always stressed, sick, and exhausted, leading to burnout." at bounding box center [533, 230] width 189 height 24
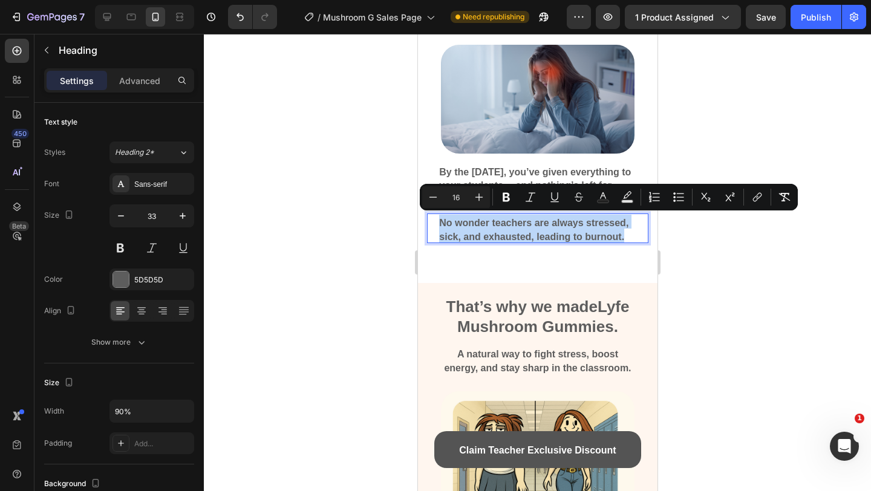
copy span "No wonder teachers are always stressed, sick, and exhausted, leading to burnout."
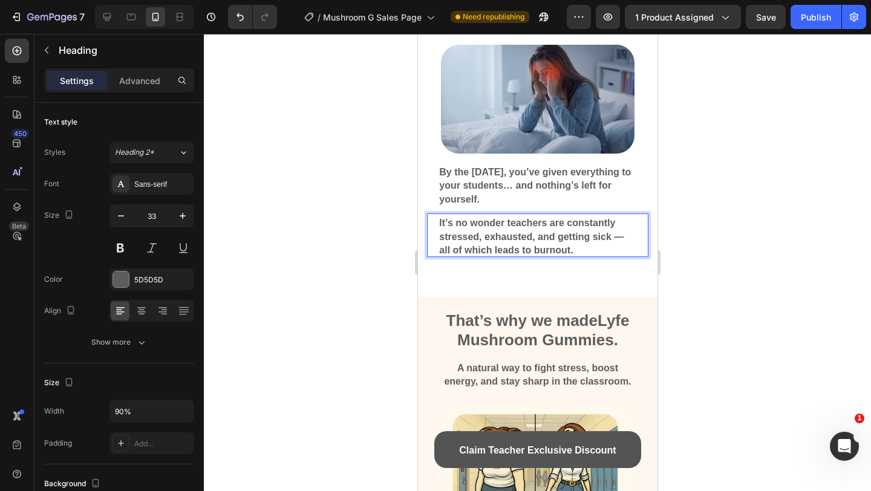
click at [614, 236] on span "It’s no wonder teachers are constantly stressed, exhausted, and getting sick — …" at bounding box center [531, 237] width 185 height 38
click at [623, 236] on p "It’s no wonder teachers are constantly stressed, exhausted, and getting sick — …" at bounding box center [537, 235] width 197 height 41
click at [622, 236] on span "It’s no wonder teachers are constantly stressed, exhausted, and getting sick. a…" at bounding box center [533, 237] width 188 height 38
click at [871, 194] on div at bounding box center [537, 262] width 667 height 457
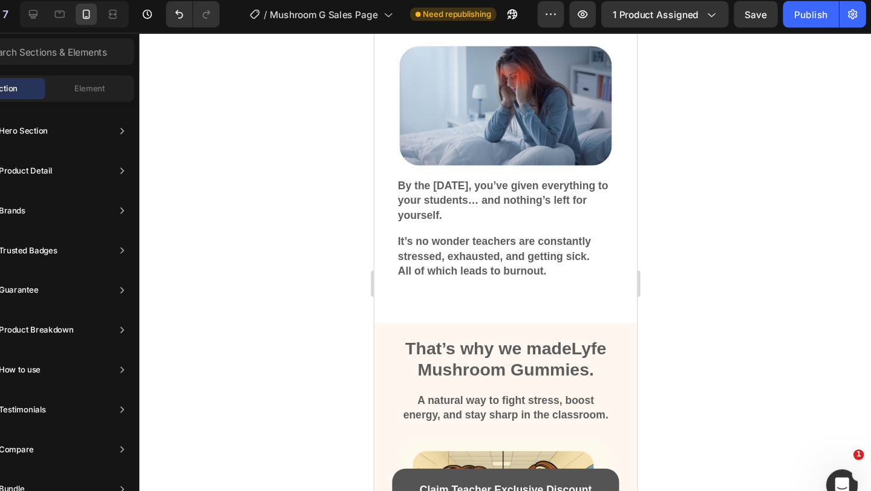
scroll to position [537, 0]
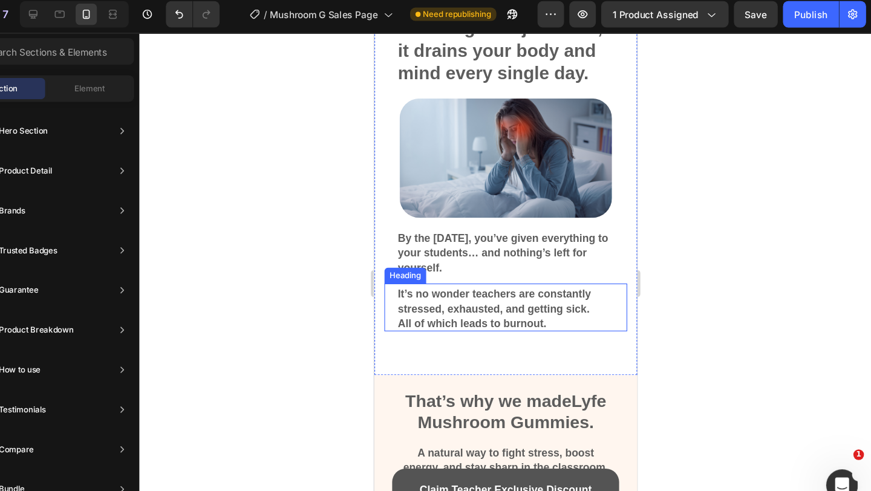
click at [444, 293] on span "All of which leads to burnout." at bounding box center [463, 298] width 136 height 10
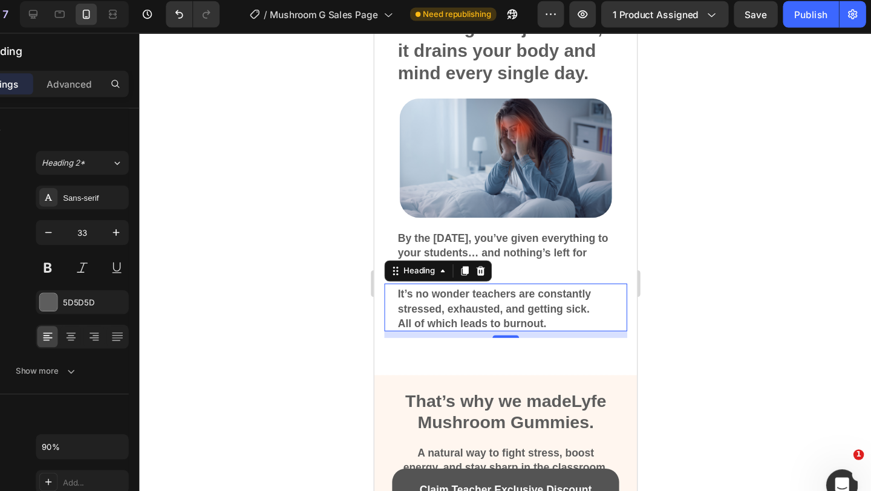
click at [444, 293] on span "All of which leads to burnout." at bounding box center [463, 298] width 136 height 10
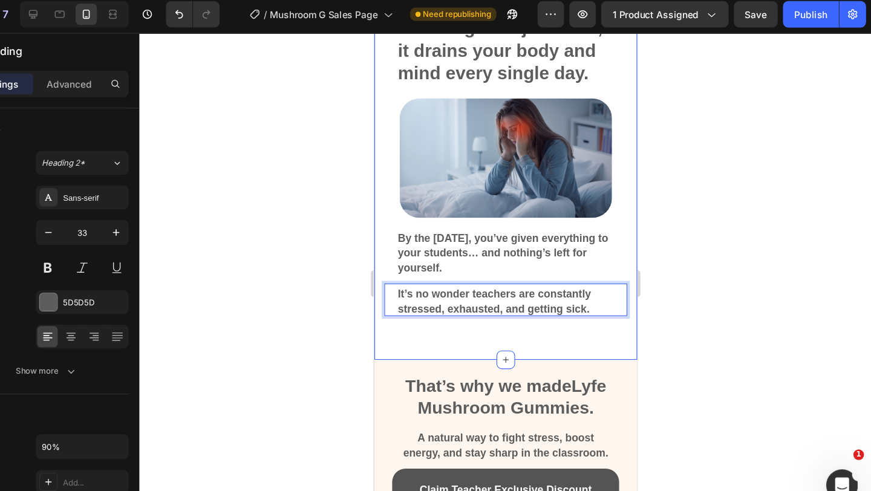
click at [677, 295] on div at bounding box center [537, 262] width 667 height 457
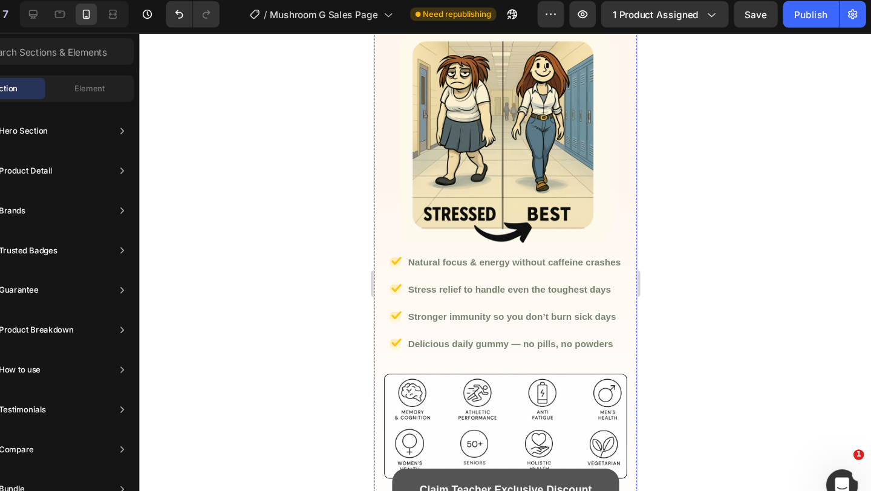
scroll to position [951, 0]
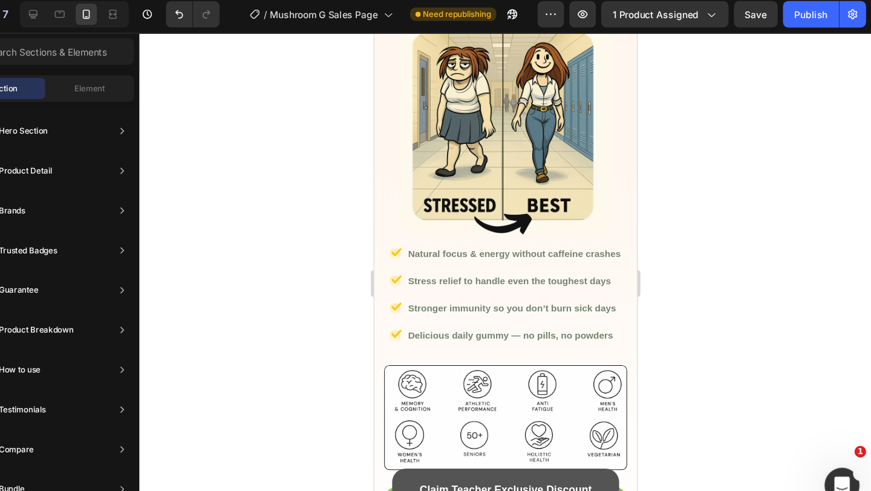
click at [839, 471] on div "Open Intercom Messenger" at bounding box center [839, 482] width 40 height 40
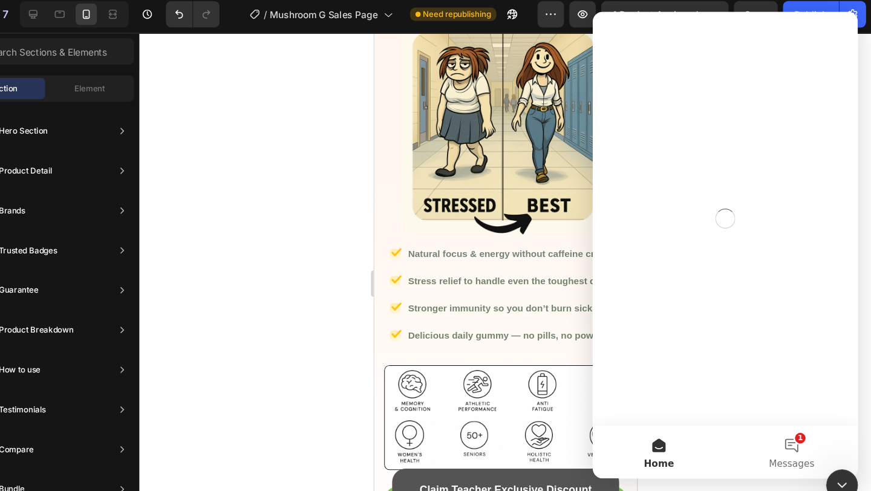
scroll to position [0, 0]
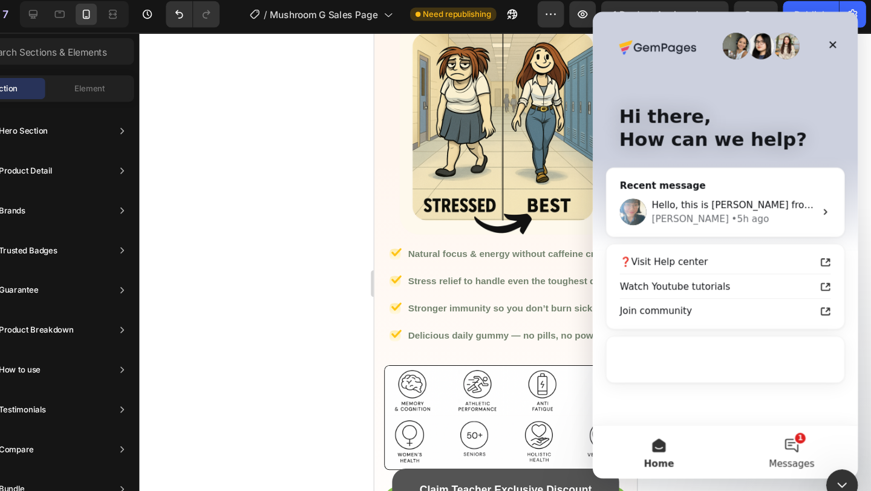
click at [782, 408] on button "1 Messages" at bounding box center [773, 413] width 121 height 48
